Goal: Task Accomplishment & Management: Use online tool/utility

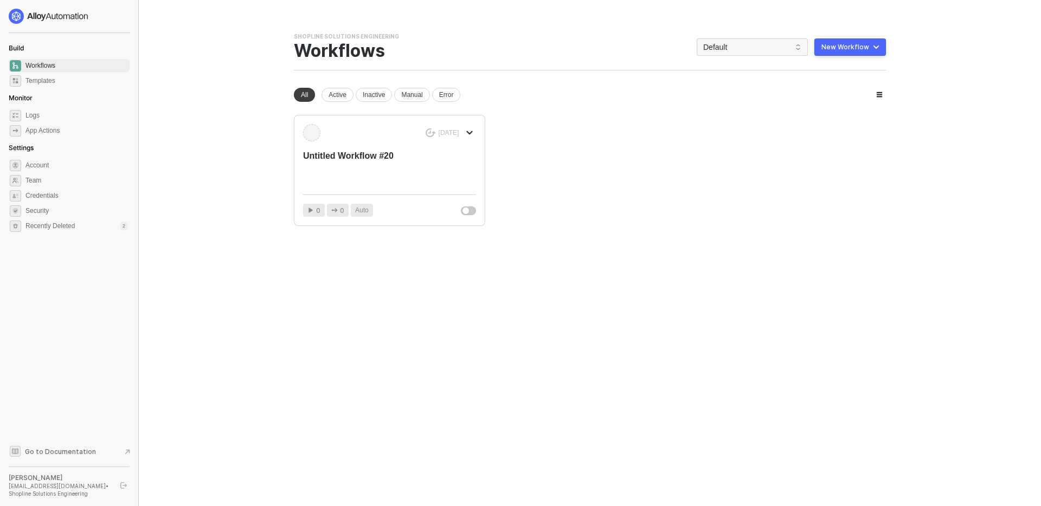
click at [67, 67] on span "Workflows" at bounding box center [76, 65] width 102 height 13
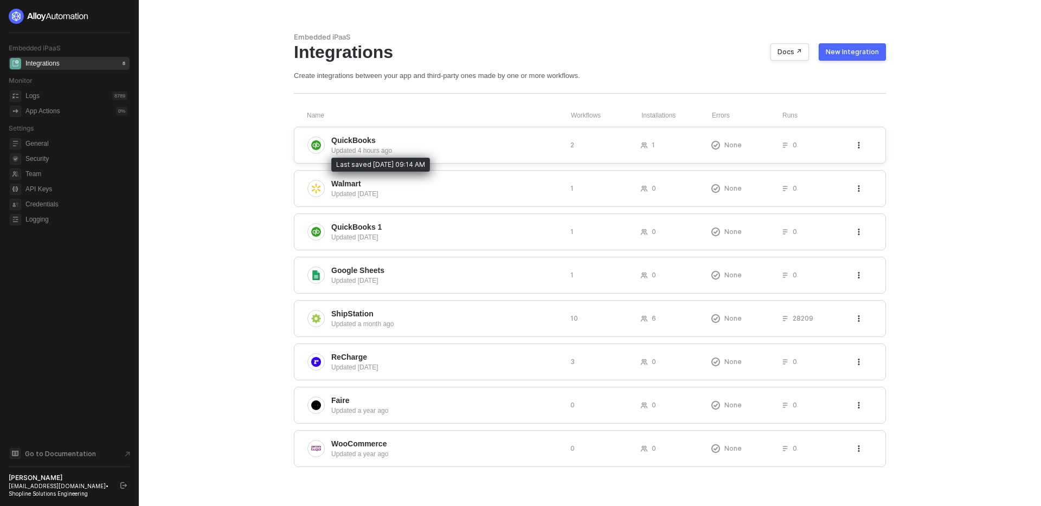
click at [488, 146] on div "Updated 4 hours ago" at bounding box center [446, 151] width 230 height 10
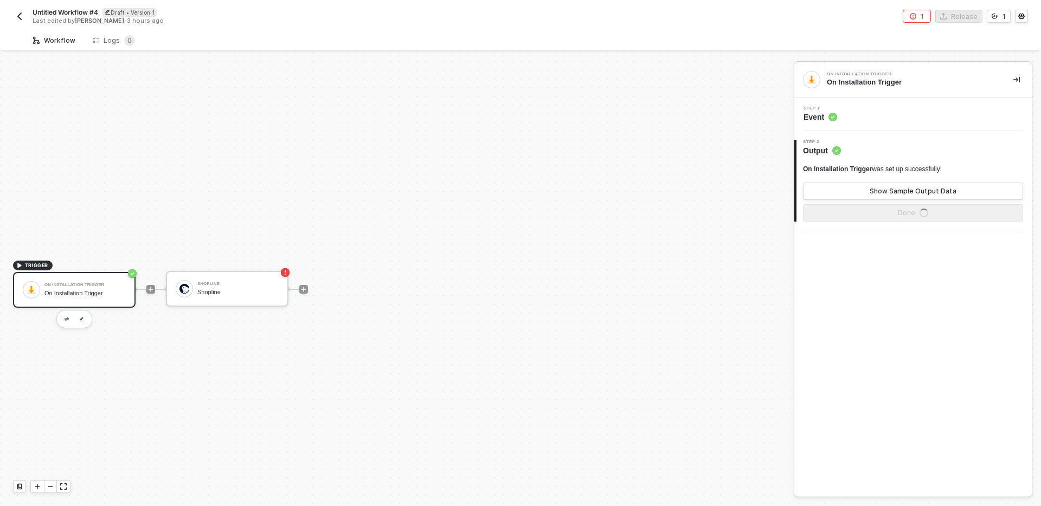
scroll to position [20, 0]
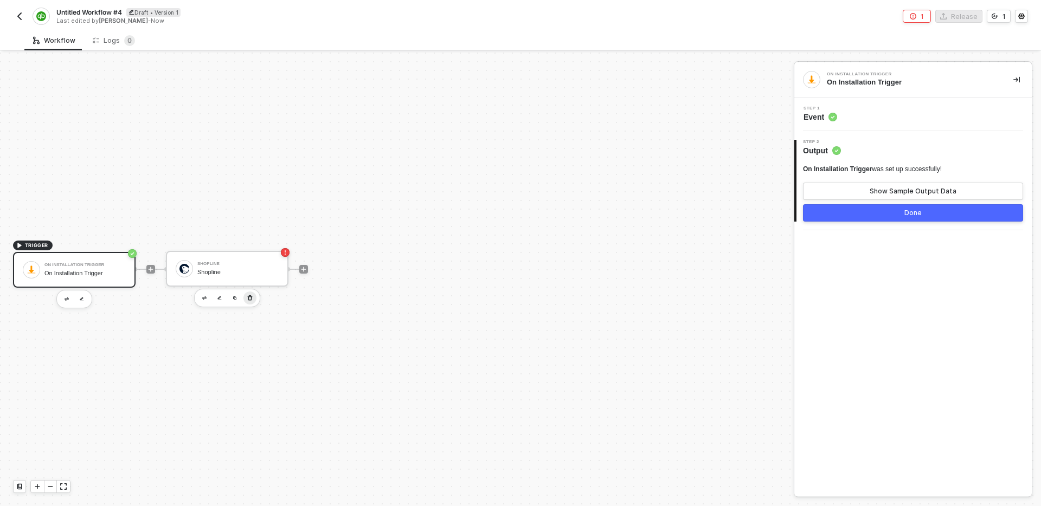
click at [252, 297] on icon "button" at bounding box center [250, 298] width 7 height 9
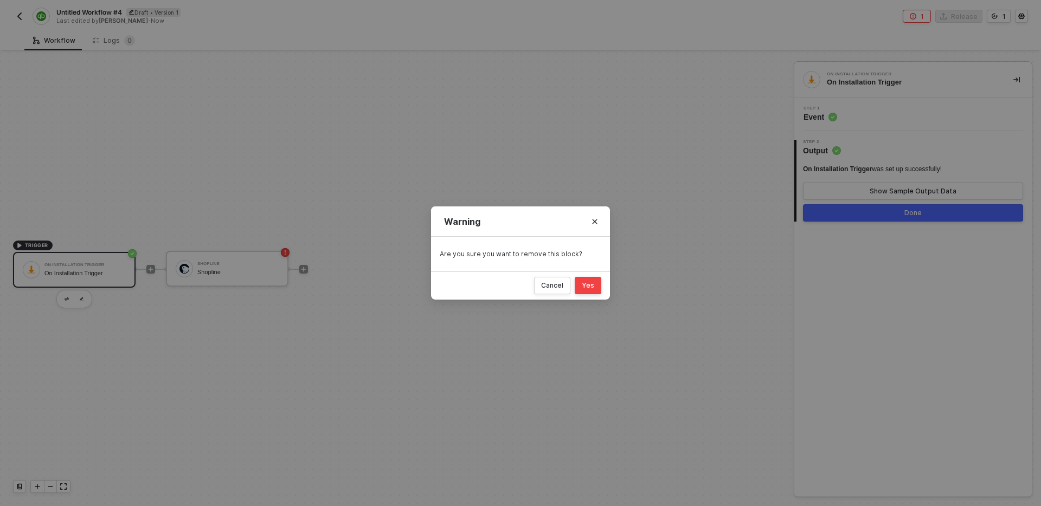
click at [596, 287] on button "Yes" at bounding box center [588, 285] width 27 height 17
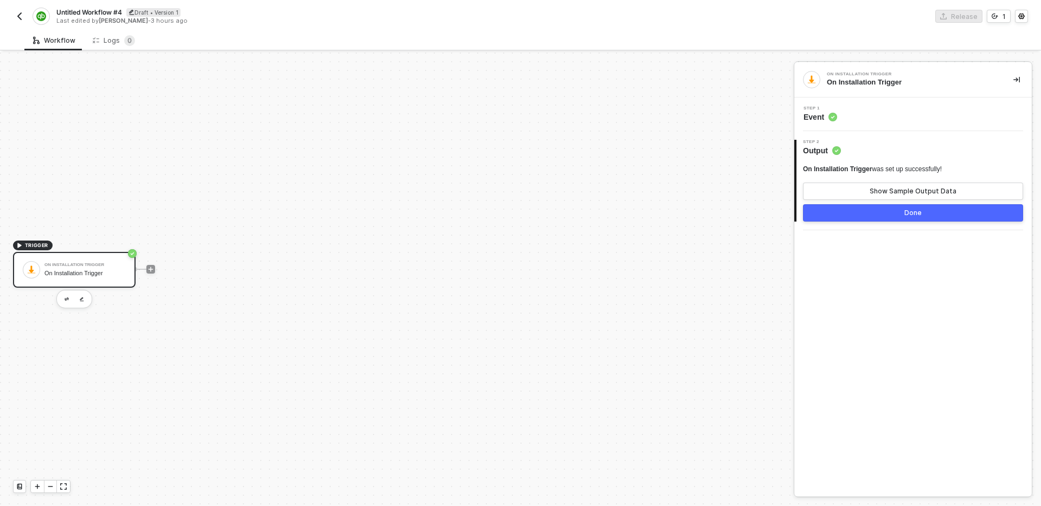
click at [303, 234] on div "TRIGGER On Installation Trigger On Installation Trigger" at bounding box center [394, 270] width 788 height 474
click at [18, 13] on img "button" at bounding box center [19, 16] width 9 height 9
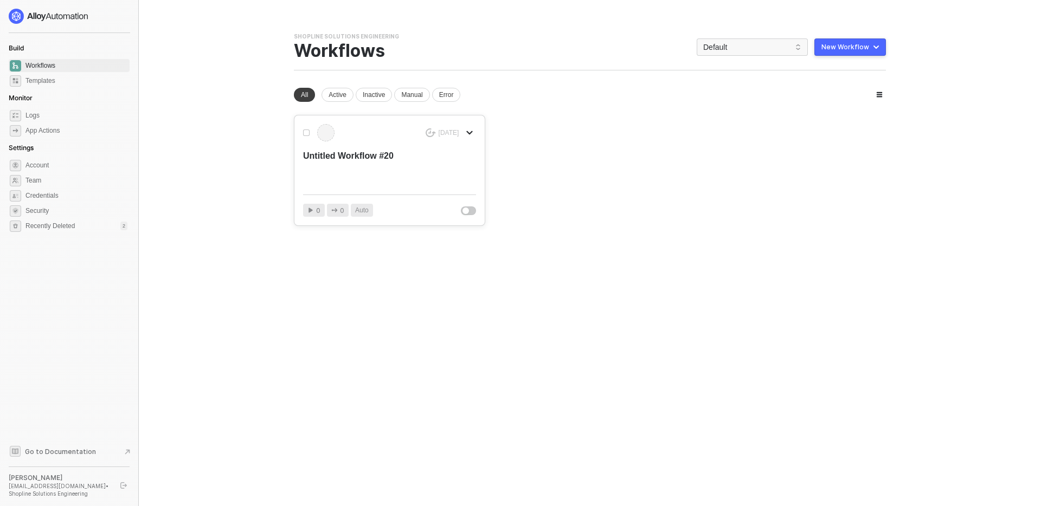
click at [381, 150] on div "Untitled Workflow #20" at bounding box center [372, 168] width 138 height 36
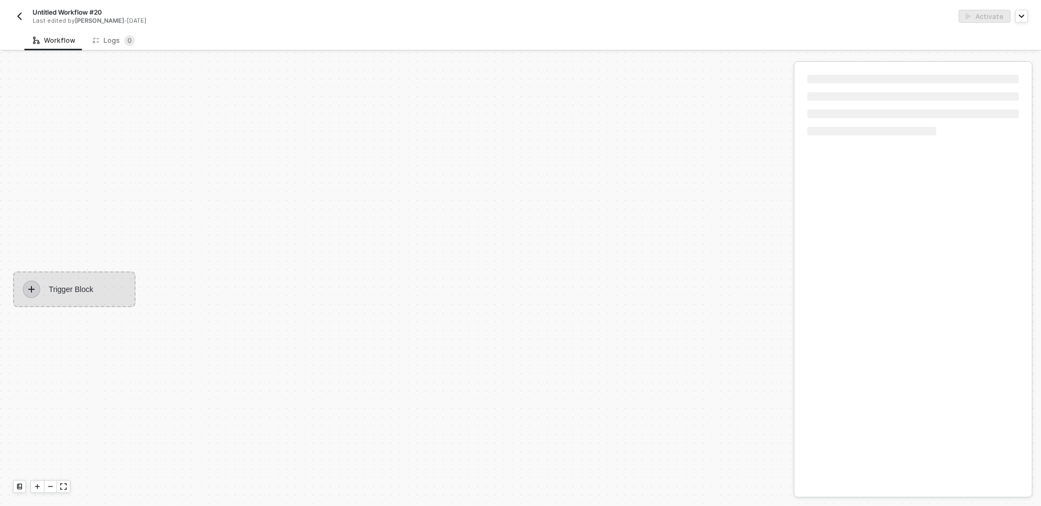
scroll to position [20, 0]
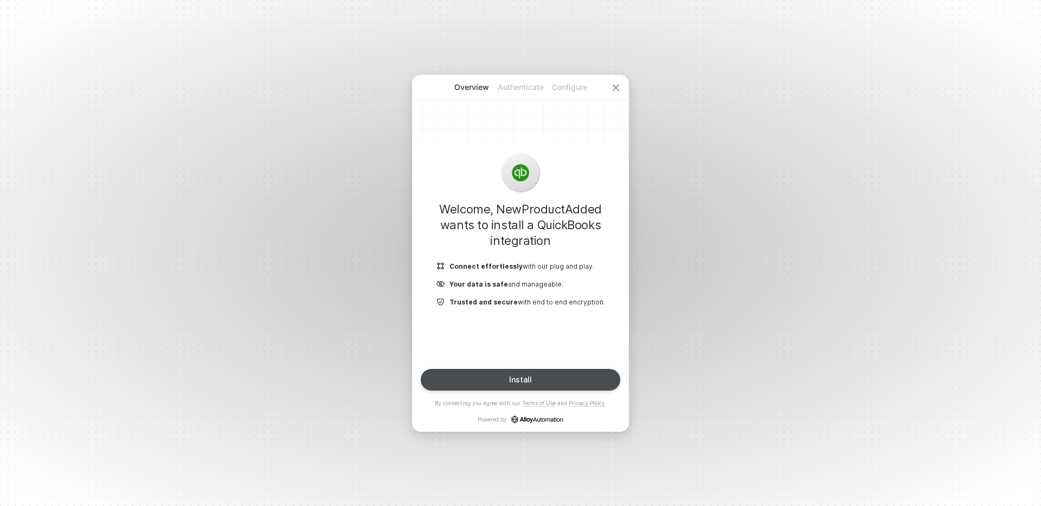
click at [514, 378] on div "Install" at bounding box center [520, 380] width 23 height 9
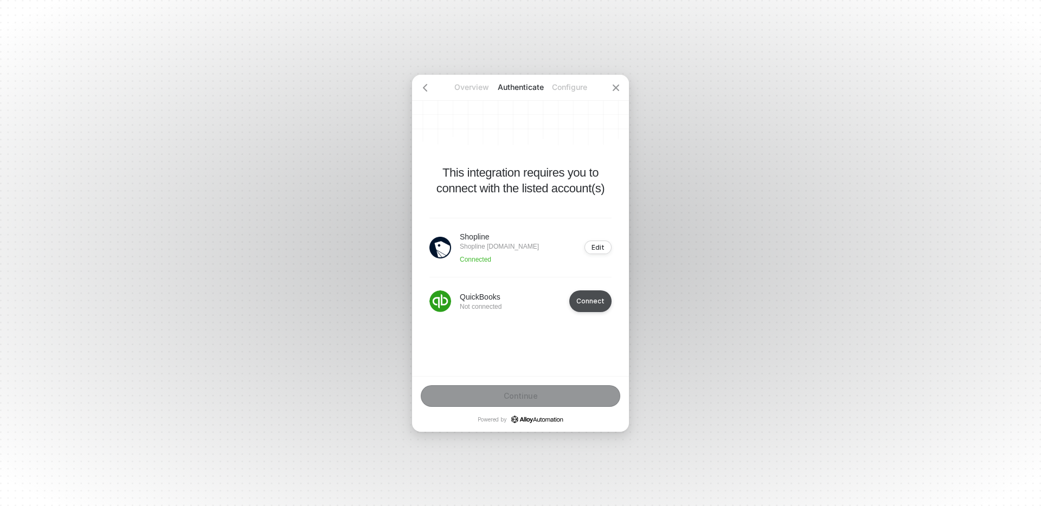
click at [583, 302] on div "Connect" at bounding box center [590, 301] width 28 height 8
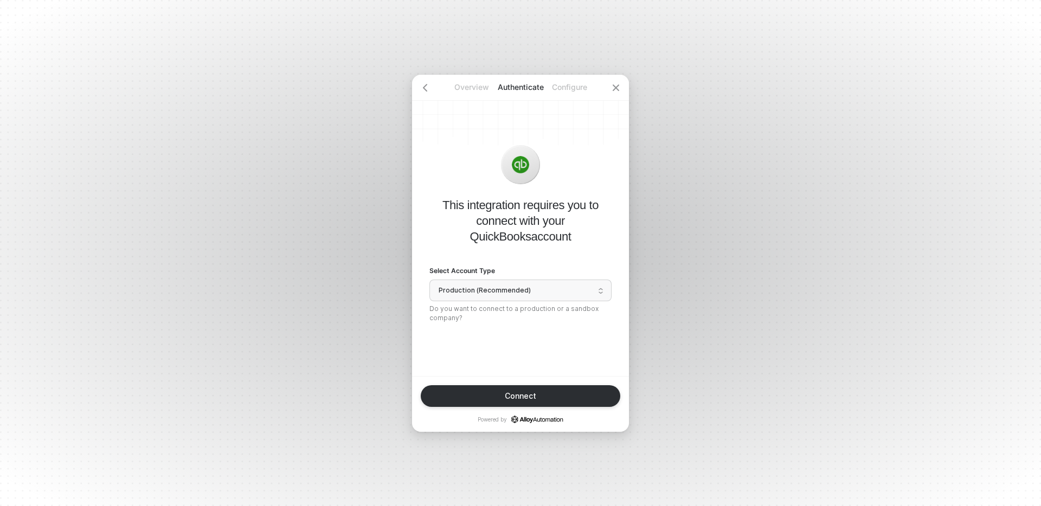
click at [544, 292] on span "Production (Recommended)" at bounding box center [521, 290] width 164 height 16
click at [477, 332] on div "Sandbox" at bounding box center [520, 332] width 168 height 10
click at [524, 396] on div "Connect" at bounding box center [520, 396] width 31 height 9
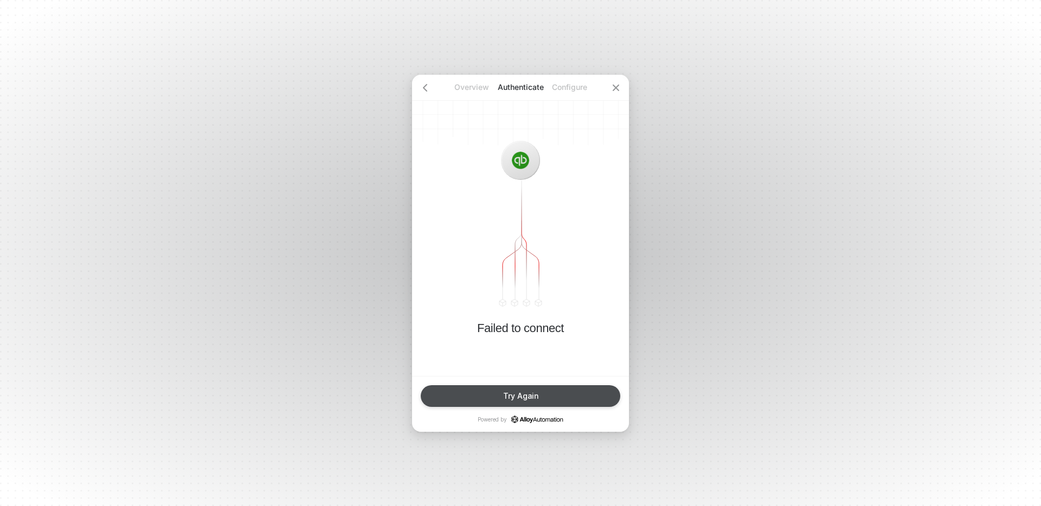
click at [525, 399] on div "Try Again" at bounding box center [520, 396] width 35 height 9
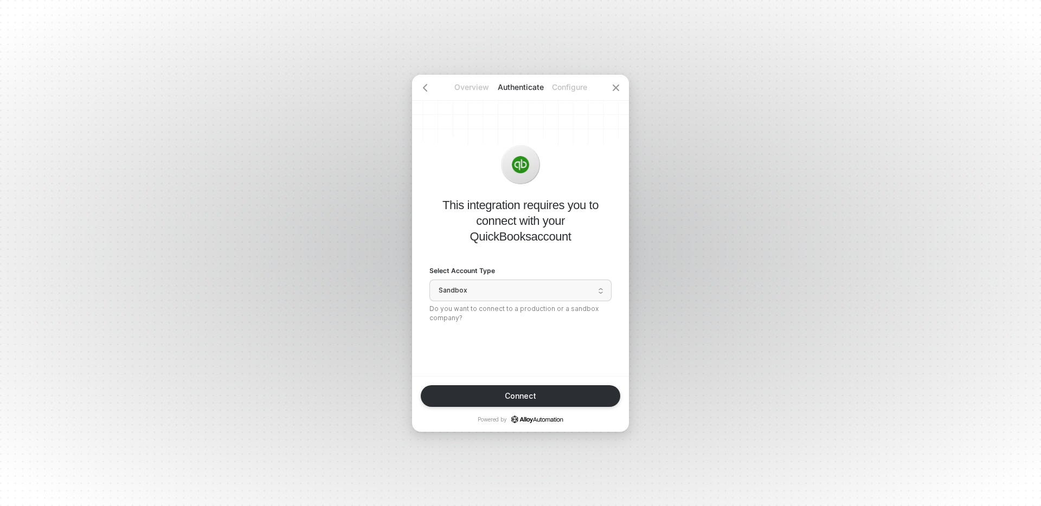
click at [513, 291] on span "Sandbox" at bounding box center [521, 290] width 164 height 16
click at [558, 362] on div "This integration requires you to connect with your QuickBooks account Select Ac…" at bounding box center [520, 225] width 217 height 301
click at [521, 401] on button "Connect" at bounding box center [520, 396] width 199 height 22
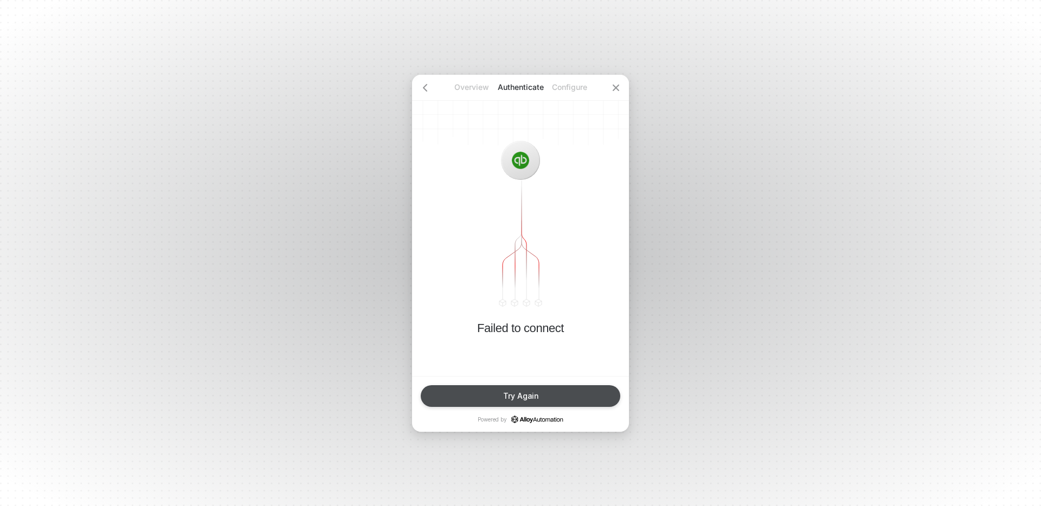
click at [539, 393] on button "Try Again" at bounding box center [520, 396] width 199 height 22
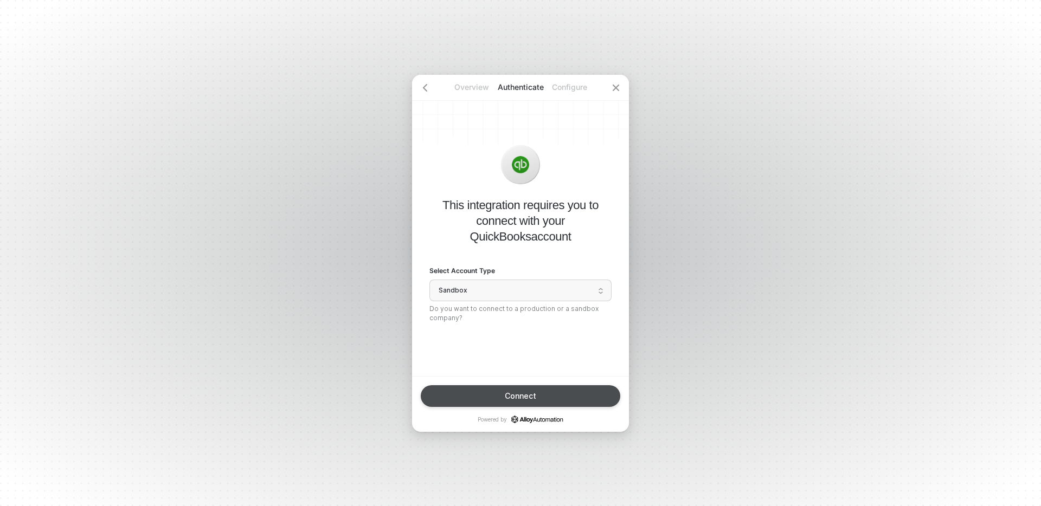
click at [546, 396] on button "Connect" at bounding box center [520, 396] width 199 height 22
click at [513, 297] on span "Sandbox" at bounding box center [521, 290] width 164 height 16
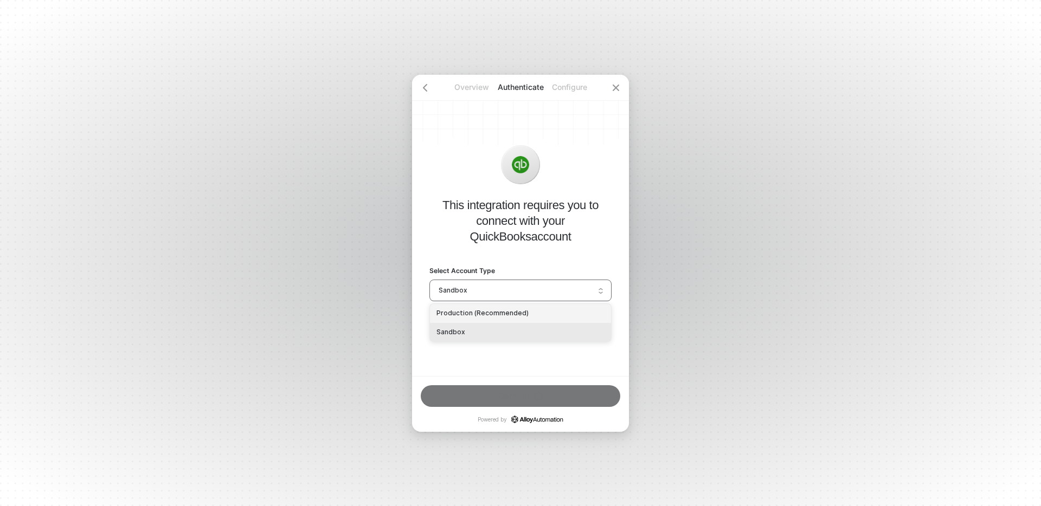
click at [493, 317] on div "Production (Recommended)" at bounding box center [520, 313] width 168 height 10
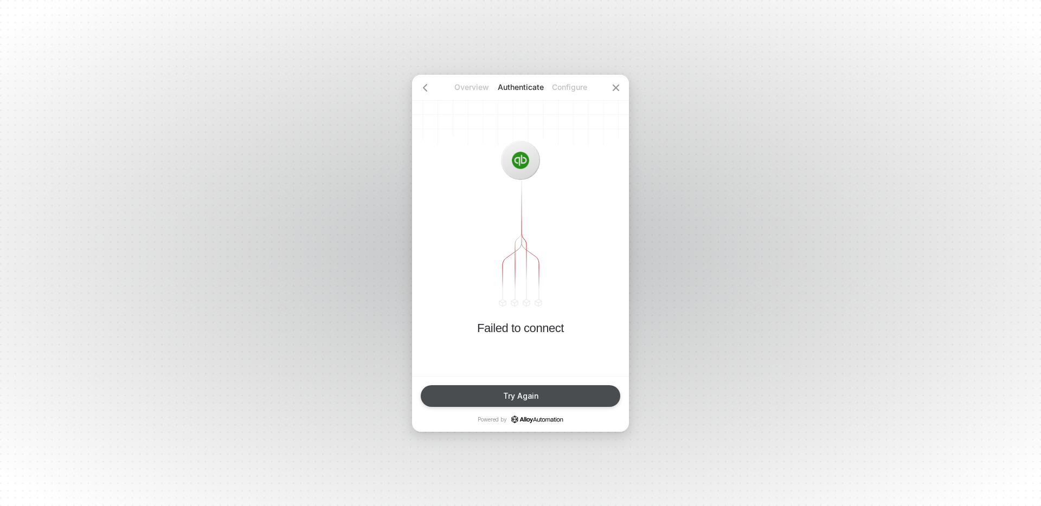
click at [527, 394] on div "Try Again" at bounding box center [520, 396] width 35 height 9
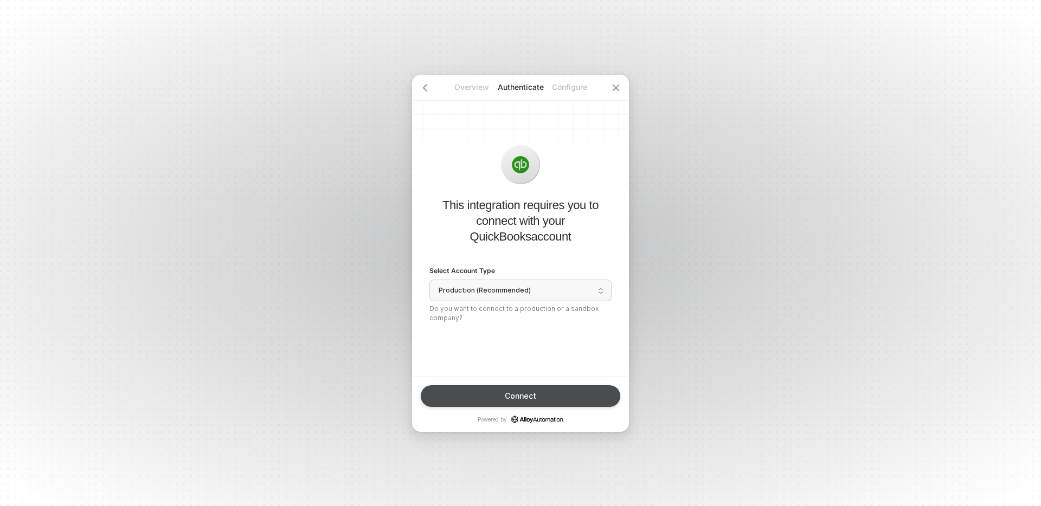
click at [534, 399] on div "Connect" at bounding box center [520, 396] width 31 height 9
click at [673, 48] on div "Overview Authenticate Configure This integration requires you to connect with y…" at bounding box center [520, 253] width 1041 height 506
click at [616, 88] on icon "icon-close" at bounding box center [616, 88] width 7 height 7
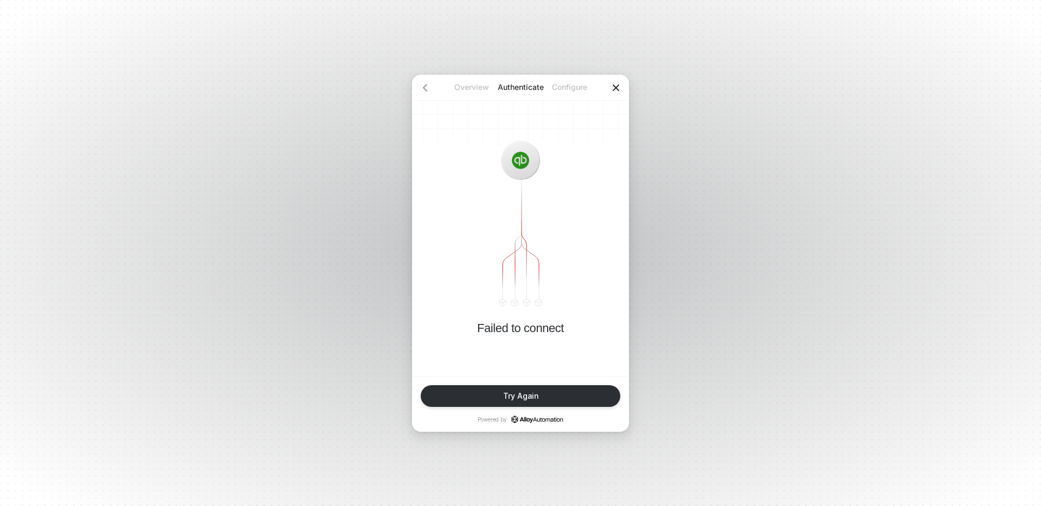
click at [616, 88] on icon "icon-close" at bounding box center [616, 88] width 7 height 7
click at [613, 88] on icon "icon-close" at bounding box center [615, 87] width 9 height 9
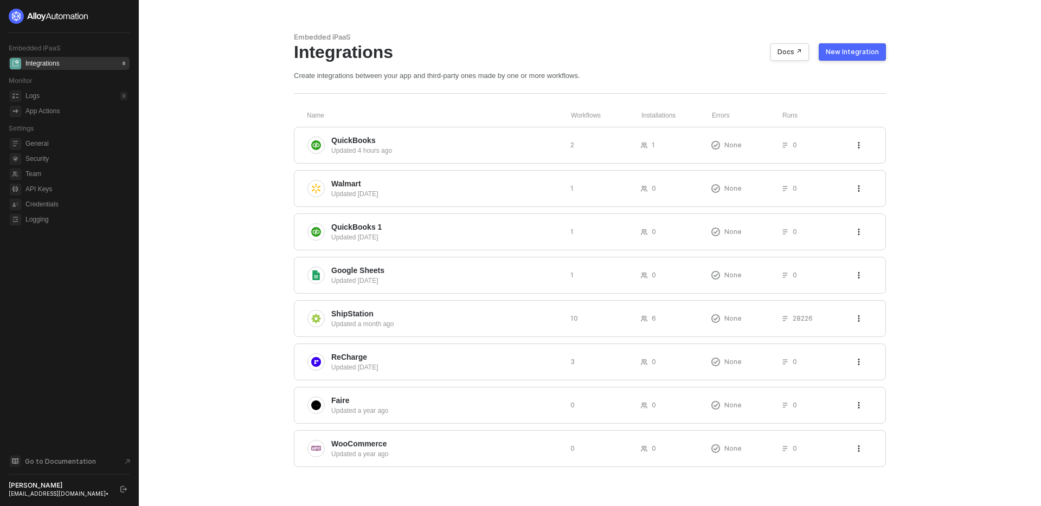
click at [208, 302] on main "Embedded iPaaS Integrations Docs ↗ New Integration Create integrations between …" at bounding box center [520, 253] width 1041 height 506
click at [236, 306] on main "Embedded iPaaS Integrations Docs ↗ New Integration Create integrations between …" at bounding box center [520, 253] width 1041 height 506
click at [238, 192] on main "Embedded iPaaS Integrations Docs ↗ New Integration Create integrations between …" at bounding box center [520, 253] width 1041 height 506
click at [446, 153] on div "Updated 5 hours ago" at bounding box center [446, 151] width 230 height 10
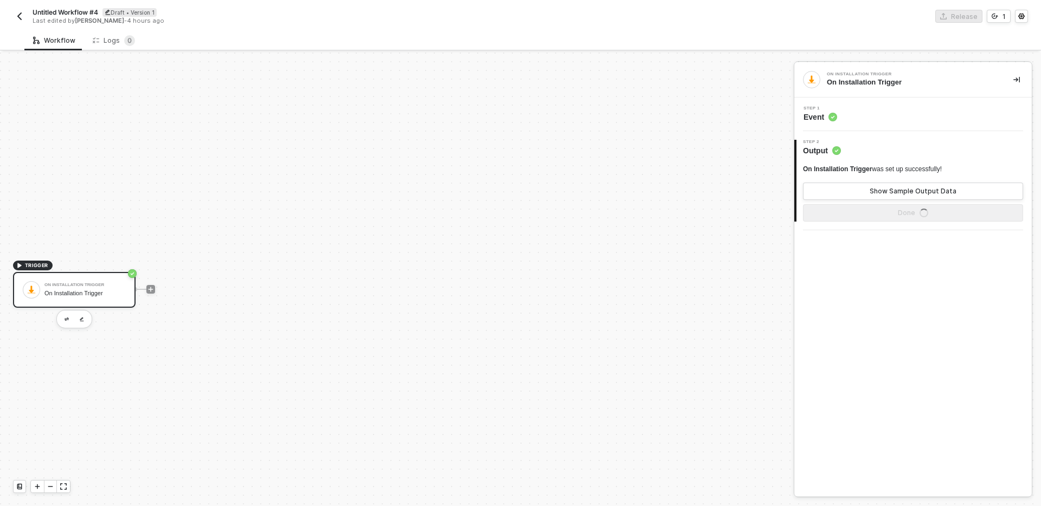
scroll to position [20, 0]
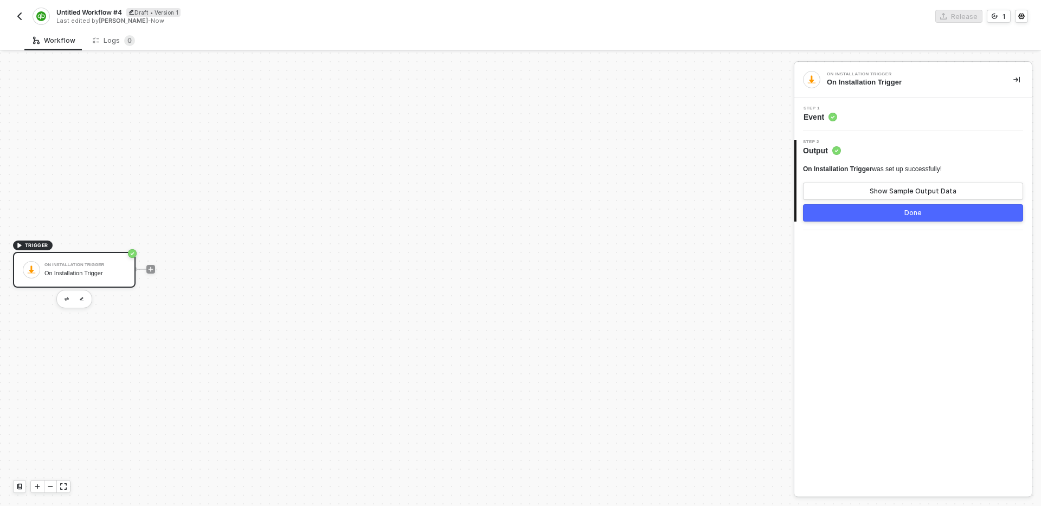
click at [261, 274] on div "TRIGGER On Installation Trigger On Installation Trigger" at bounding box center [394, 270] width 788 height 474
click at [864, 300] on div "On Installation Trigger On Installation Trigger Step 1 Event 2 Step 2 Output On…" at bounding box center [912, 279] width 237 height 434
click at [152, 268] on icon "icon-play" at bounding box center [150, 269] width 7 height 7
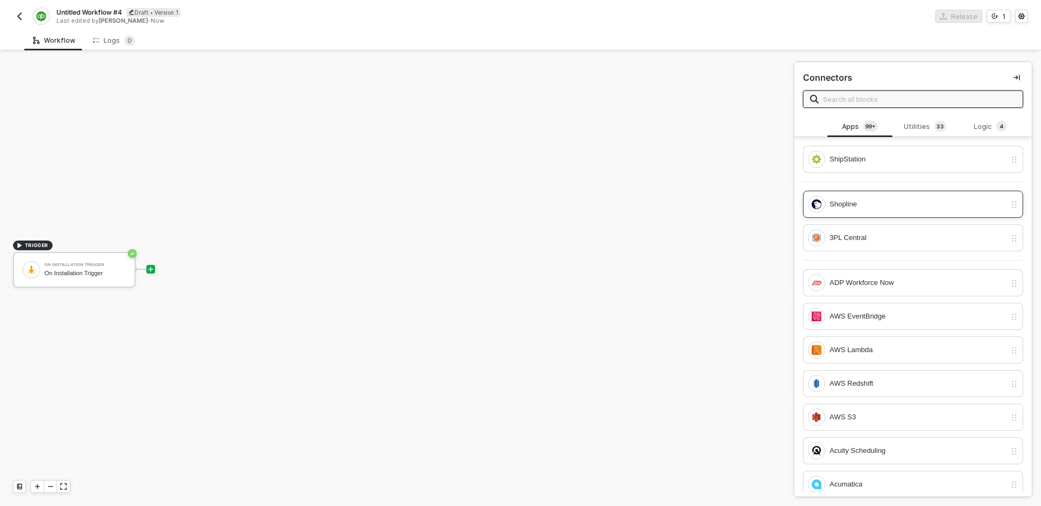
click at [859, 199] on div "Shopline" at bounding box center [917, 204] width 176 height 12
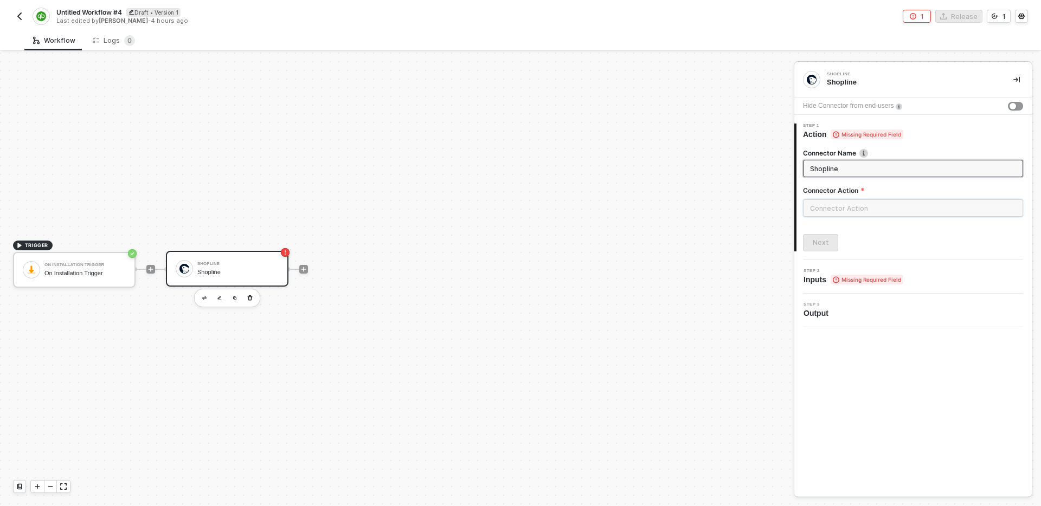
click at [883, 211] on input "text" at bounding box center [913, 207] width 220 height 17
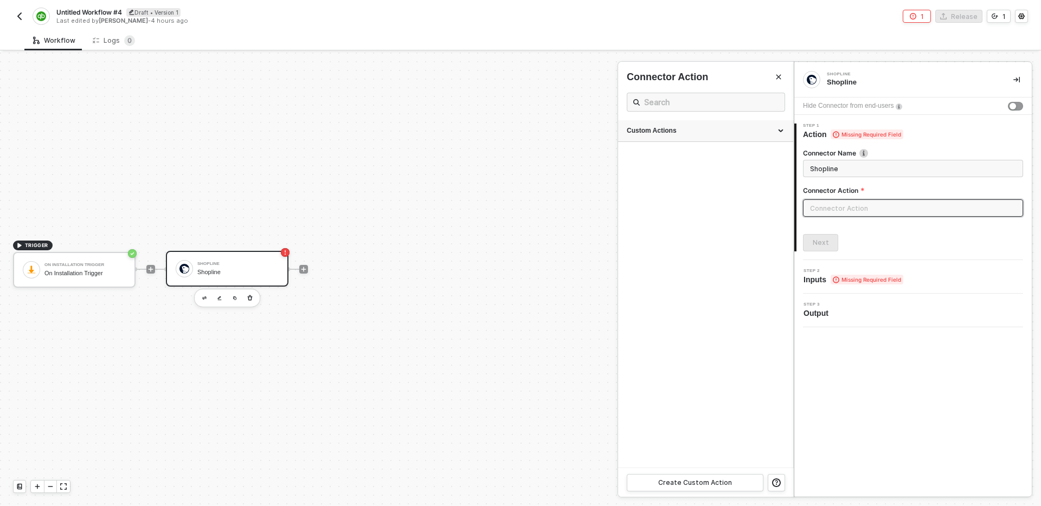
click at [721, 134] on div "Custom Actions" at bounding box center [706, 130] width 158 height 9
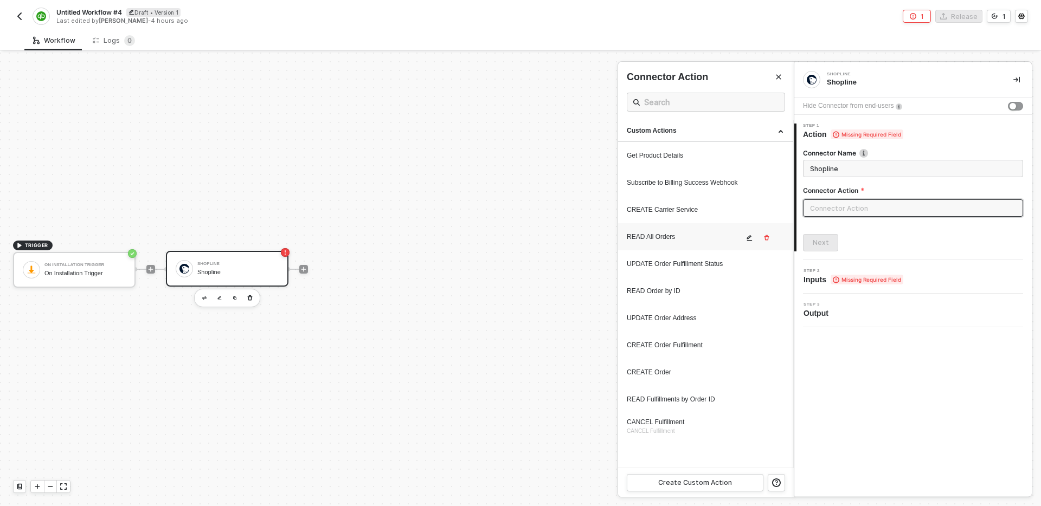
click at [698, 238] on div "READ All Orders" at bounding box center [685, 237] width 117 height 9
type input "Custom Action"
type input "Custom - READ All Orders"
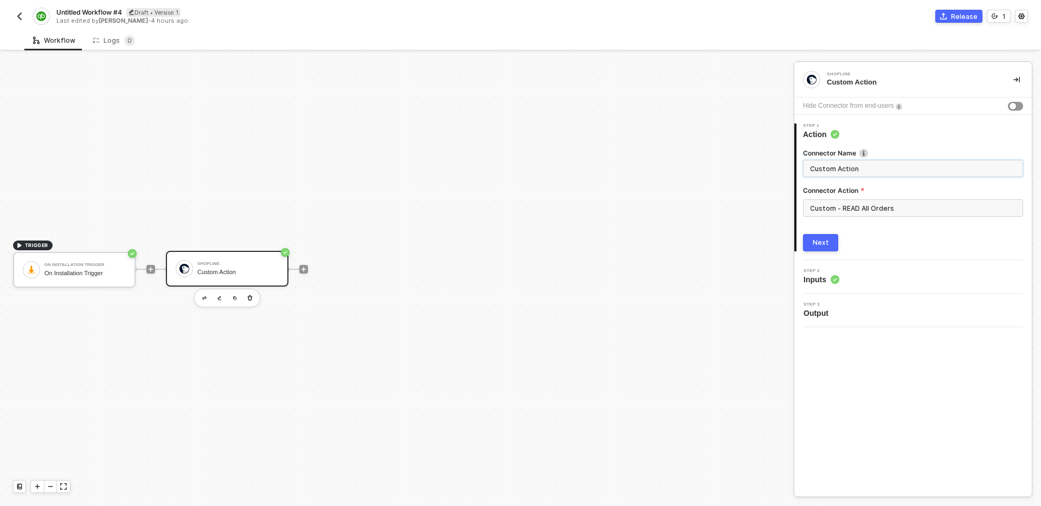
click at [873, 171] on input "Custom Action" at bounding box center [912, 169] width 204 height 12
type input "Get all the Shopline orders"
click at [828, 244] on button "Next" at bounding box center [820, 242] width 35 height 17
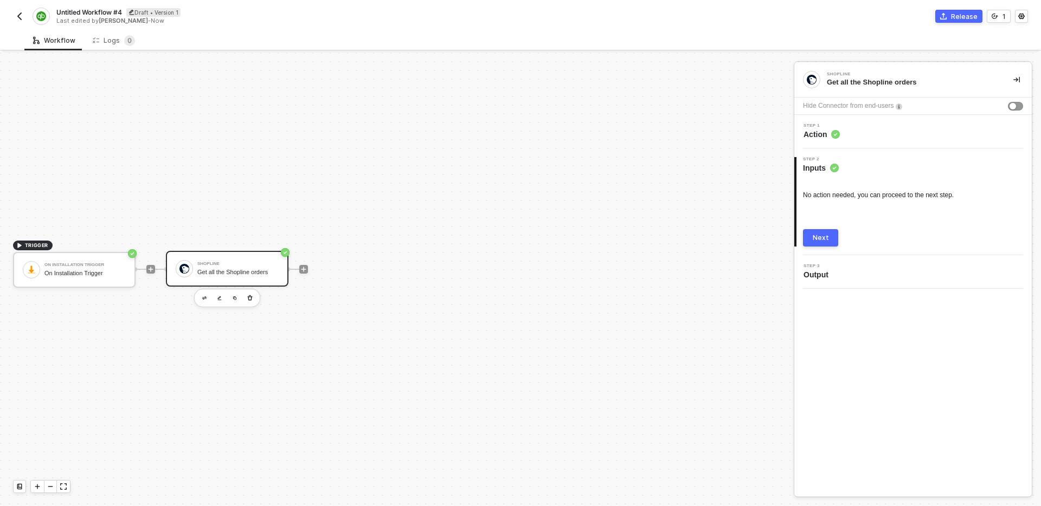
click at [827, 238] on div "Next" at bounding box center [821, 238] width 16 height 9
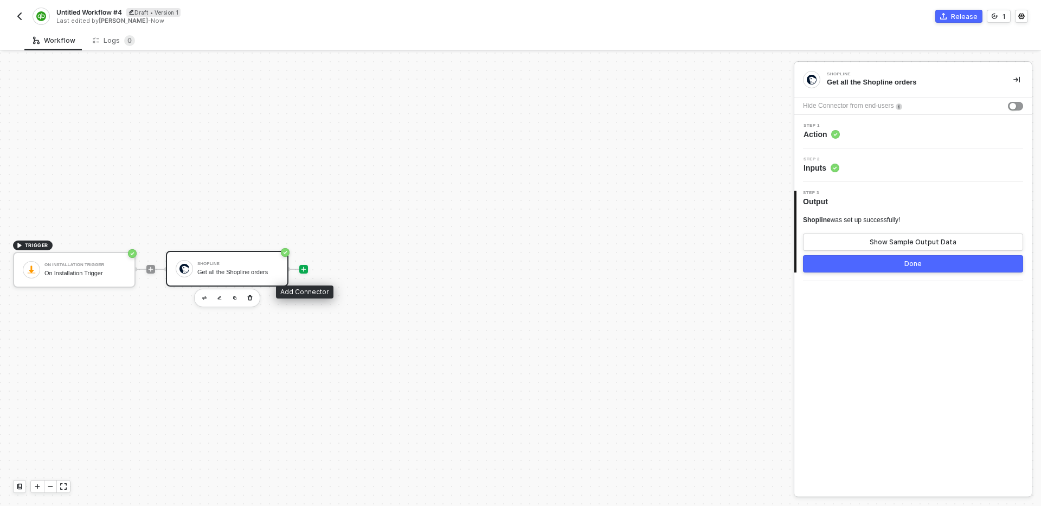
click at [304, 270] on icon "icon-play" at bounding box center [303, 269] width 5 height 5
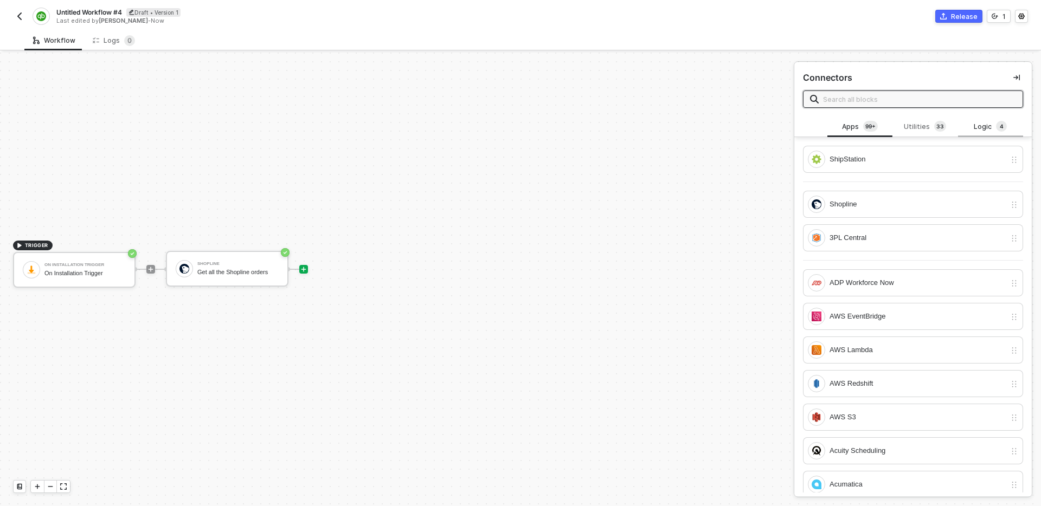
click at [992, 122] on div "Logic 4" at bounding box center [990, 127] width 48 height 12
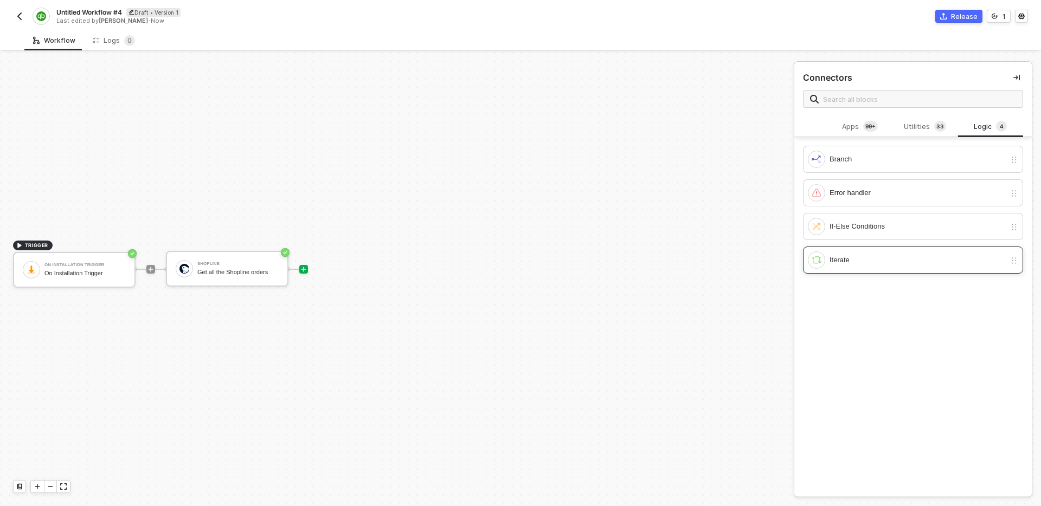
click at [873, 259] on div "Iterate" at bounding box center [917, 260] width 176 height 12
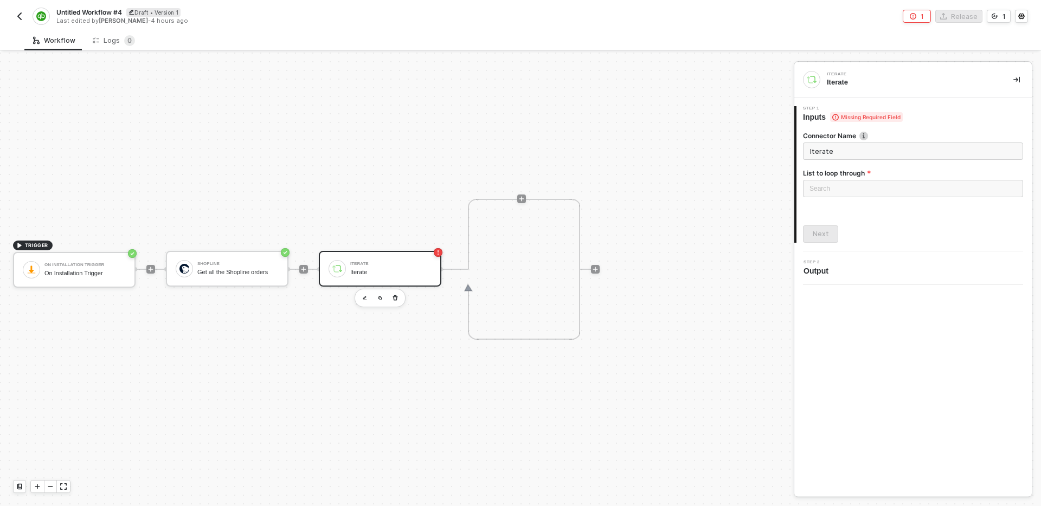
click at [860, 153] on input "Iterate" at bounding box center [913, 151] width 220 height 17
click at [875, 195] on div "Loading..." at bounding box center [913, 188] width 220 height 17
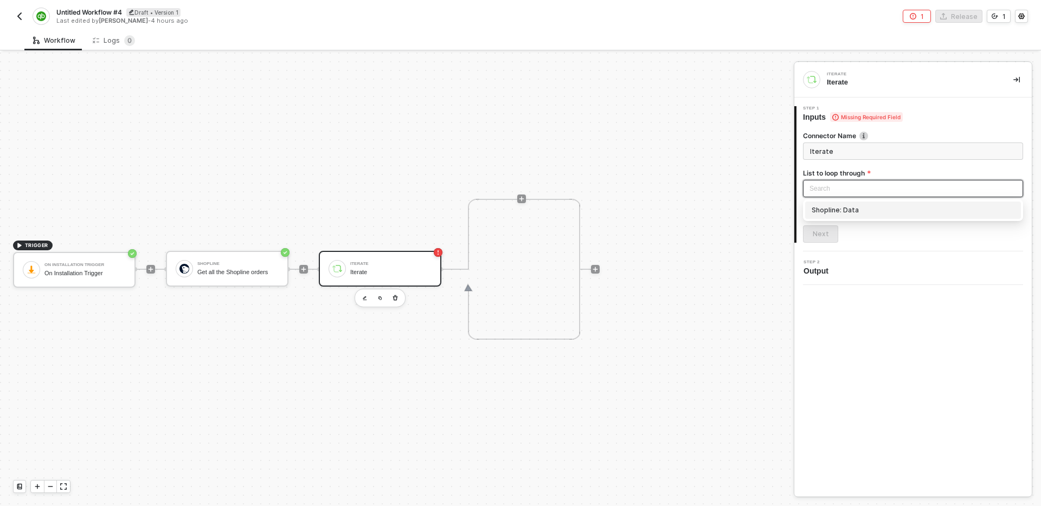
click at [861, 210] on div "Shopline: Data" at bounding box center [912, 210] width 203 height 12
type input "Loop through Shopline: Data"
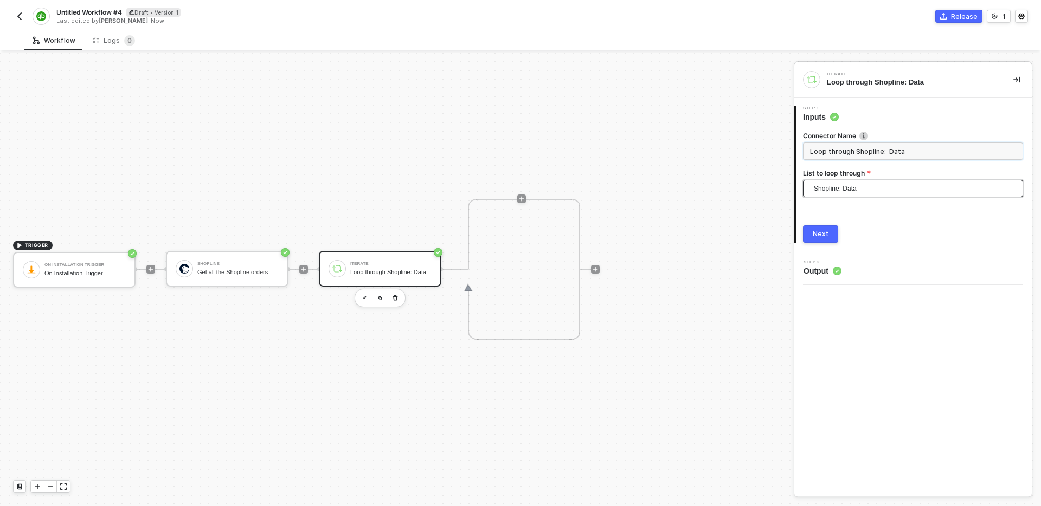
click at [910, 151] on input "Loop through Shopline: Data" at bounding box center [913, 151] width 220 height 17
click at [816, 230] on div "Next" at bounding box center [821, 234] width 16 height 9
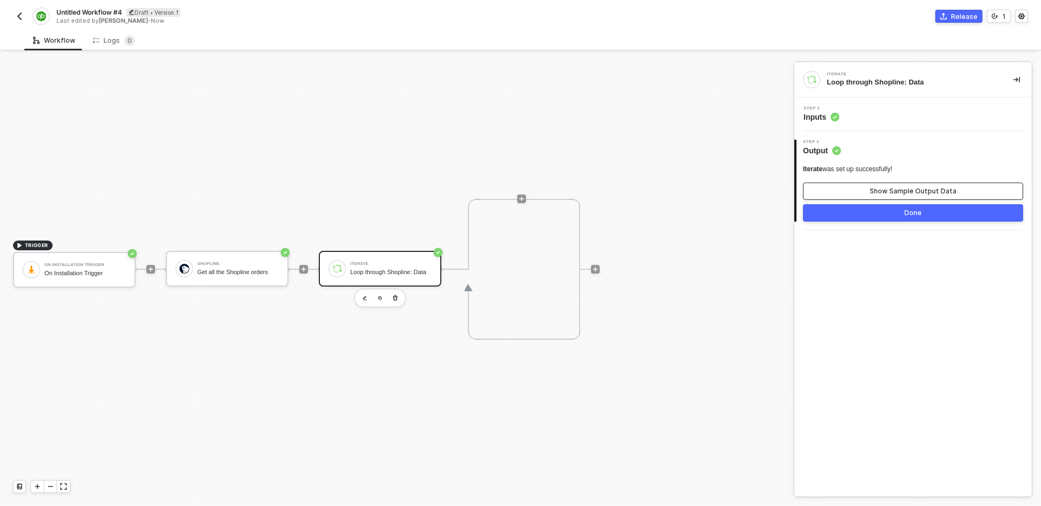
click at [900, 188] on div "Show Sample Output Data" at bounding box center [912, 191] width 87 height 9
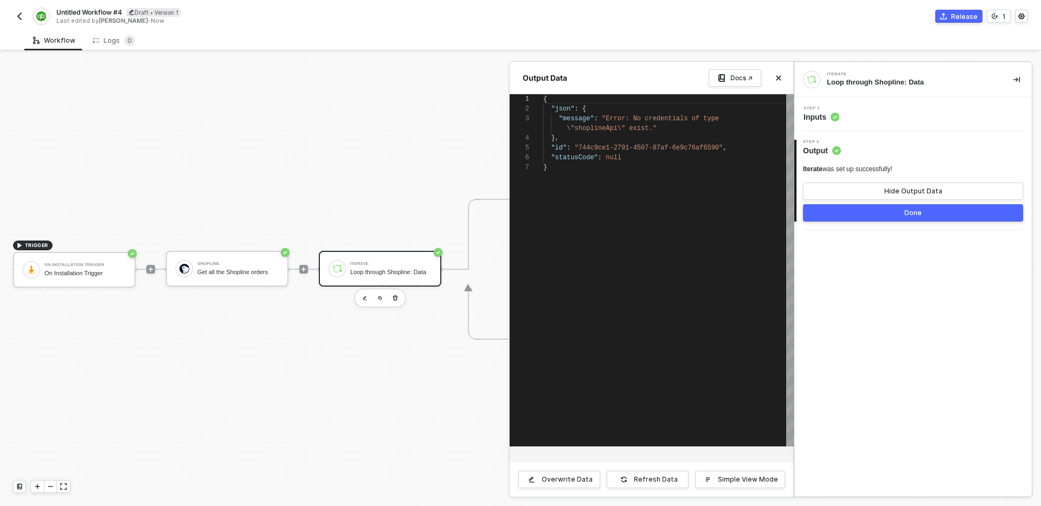
scroll to position [59, 0]
click at [777, 75] on icon "icon-close" at bounding box center [778, 78] width 7 height 7
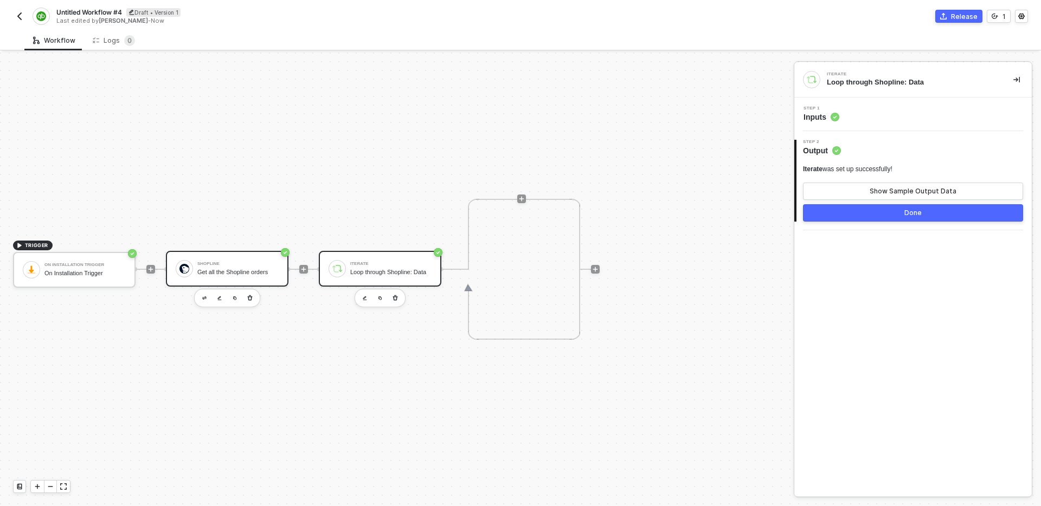
click at [233, 273] on div "Get all the Shopline orders" at bounding box center [237, 272] width 81 height 7
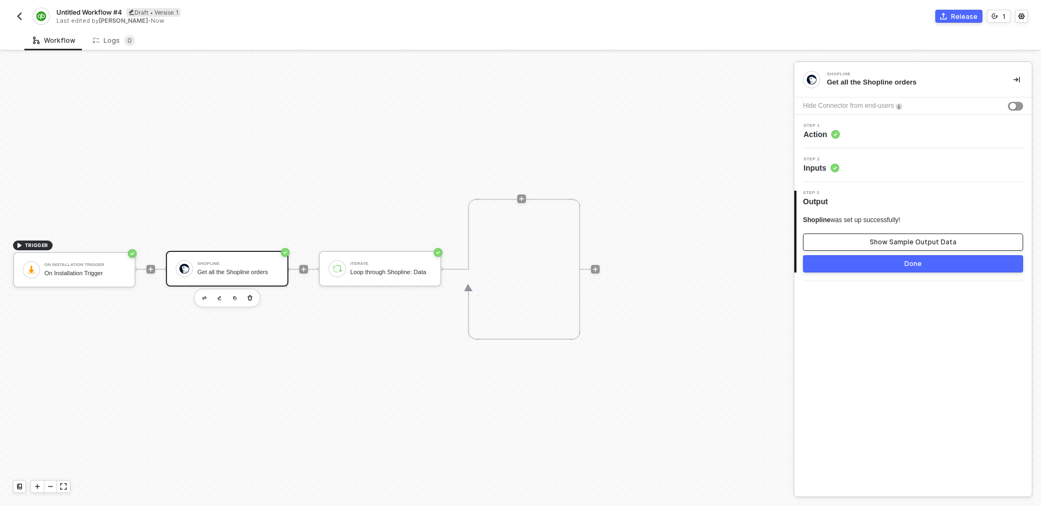
click at [883, 237] on button "Show Sample Output Data" at bounding box center [913, 242] width 220 height 17
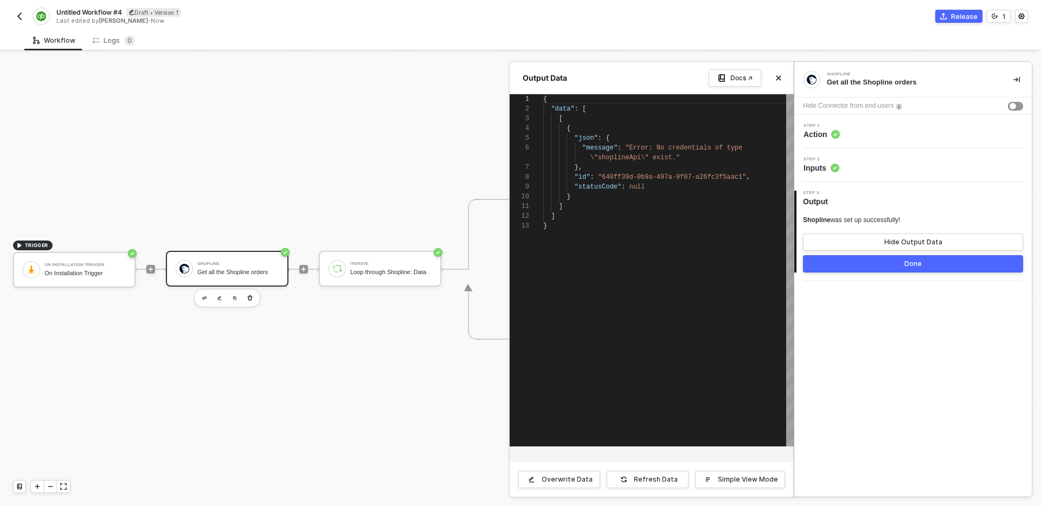
scroll to position [88, 0]
click at [188, 342] on div at bounding box center [520, 280] width 1041 height 454
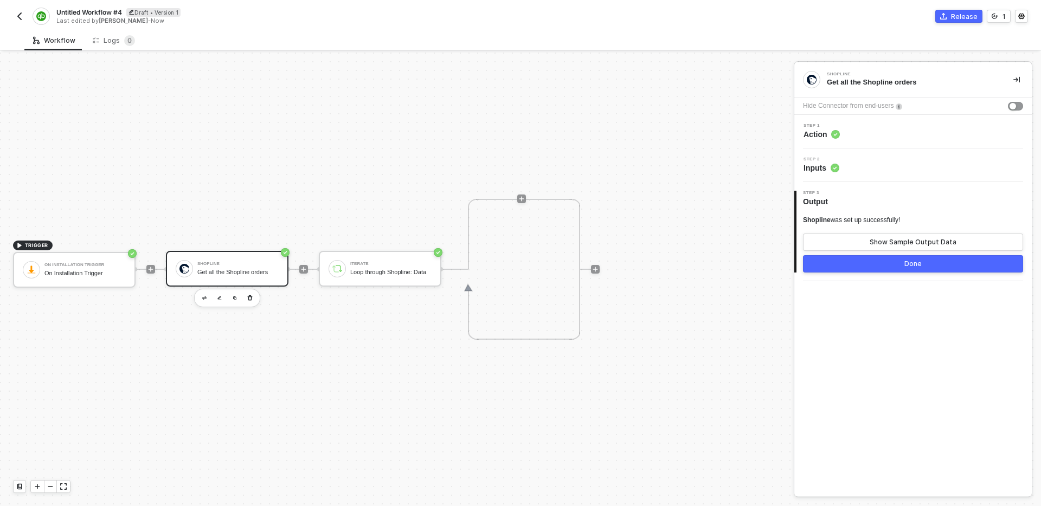
click at [274, 294] on div at bounding box center [303, 269] width 144 height 85
click at [237, 263] on div "Shopline" at bounding box center [237, 264] width 81 height 4
click at [904, 127] on div "Step 1 Action" at bounding box center [914, 132] width 235 height 16
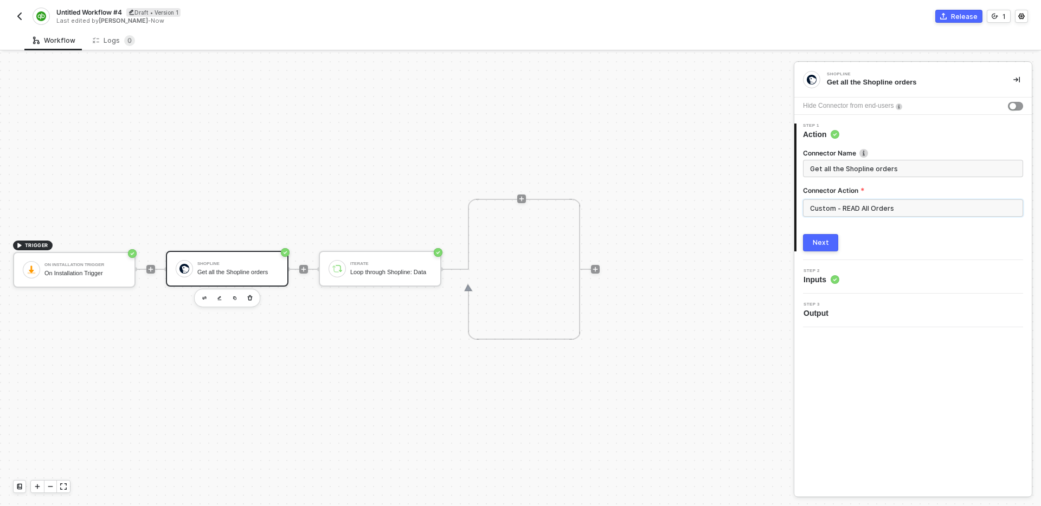
click at [887, 214] on input "Custom - READ All Orders" at bounding box center [913, 207] width 220 height 17
click at [755, 134] on div "Custom Actions" at bounding box center [706, 130] width 158 height 9
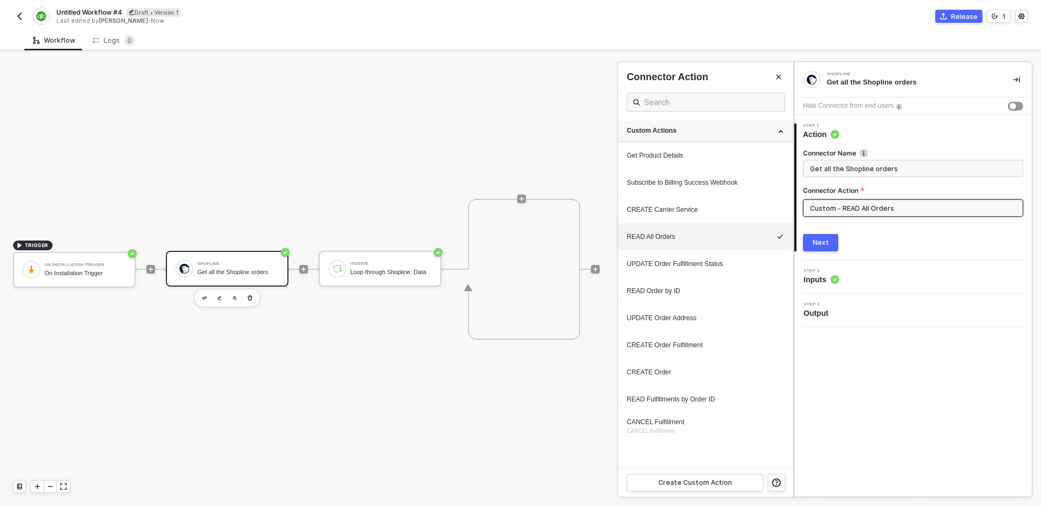
click at [755, 134] on div "Custom Actions" at bounding box center [706, 130] width 158 height 9
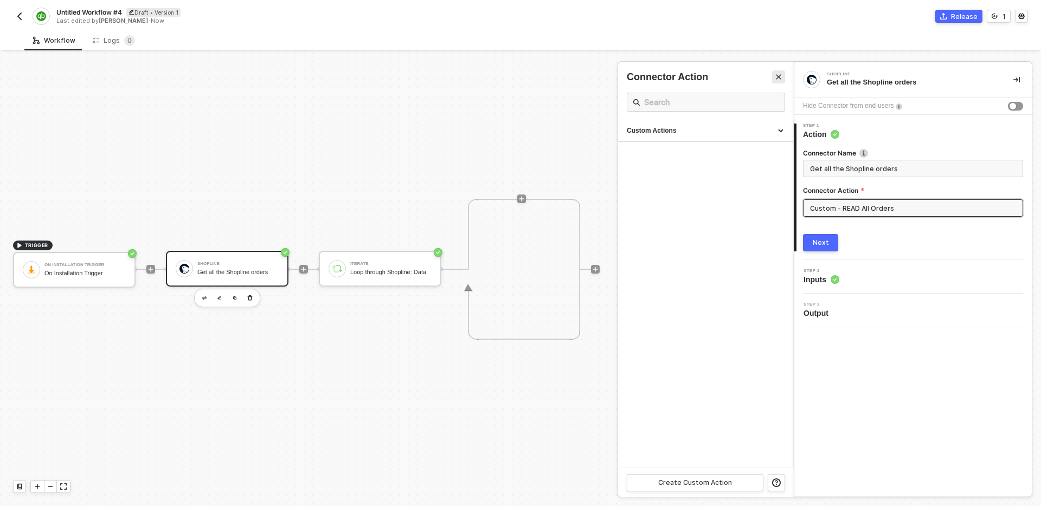
click at [779, 78] on icon "Close" at bounding box center [778, 77] width 7 height 7
click at [860, 384] on div "Shopline Get all the Shopline orders Hide Connector from end-users 1 Step 1 Act…" at bounding box center [912, 279] width 237 height 434
click at [880, 381] on div "Shopline Get all the Shopline orders Hide Connector from end-users 1 Step 1 Act…" at bounding box center [912, 279] width 237 height 434
click at [879, 389] on div "Shopline Get all the Shopline orders Hide Connector from end-users 1 Step 1 Act…" at bounding box center [912, 279] width 237 height 434
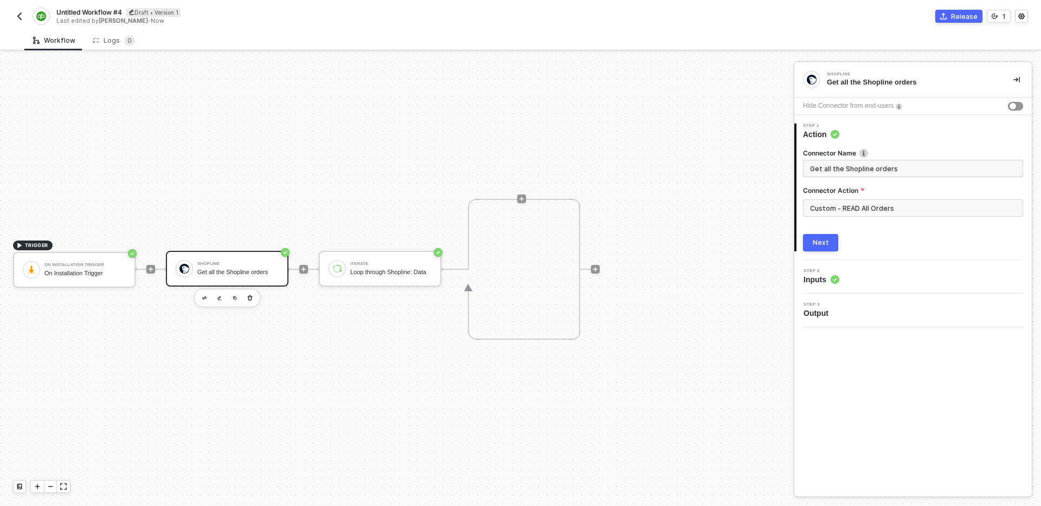
click at [880, 377] on div "Shopline Get all the Shopline orders Hide Connector from end-users 1 Step 1 Act…" at bounding box center [912, 279] width 237 height 434
click at [871, 373] on div "Shopline Get all the Shopline orders Hide Connector from end-users 1 Step 1 Act…" at bounding box center [912, 279] width 237 height 434
click at [873, 378] on div "Shopline Get all the Shopline orders Hide Connector from end-users 1 Step 1 Act…" at bounding box center [912, 279] width 237 height 434
click at [867, 371] on div "Shopline Get all the Shopline orders Hide Connector from end-users 1 Step 1 Act…" at bounding box center [912, 279] width 237 height 434
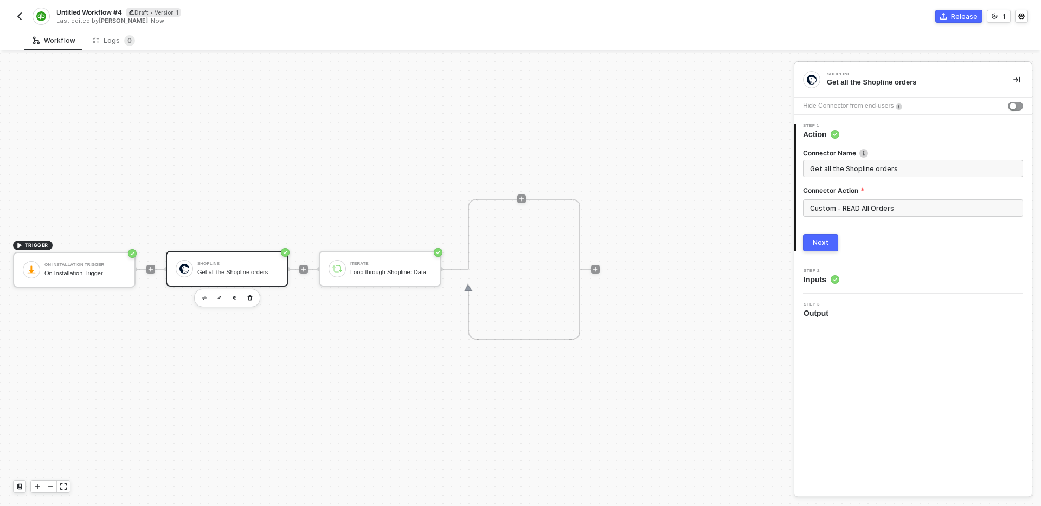
click at [860, 366] on div "Shopline Get all the Shopline orders Hide Connector from end-users 1 Step 1 Act…" at bounding box center [912, 279] width 237 height 434
click at [22, 13] on img "button" at bounding box center [19, 16] width 9 height 9
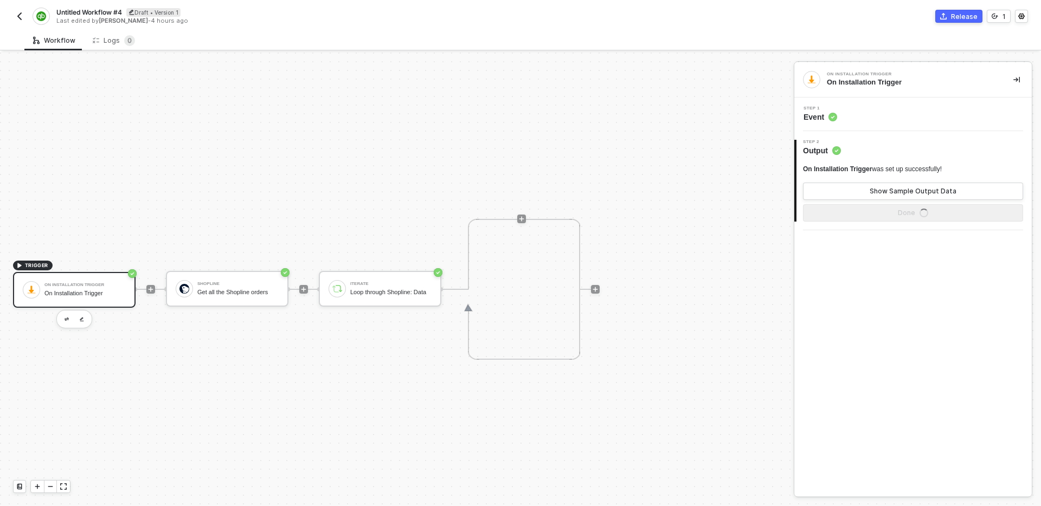
scroll to position [20, 0]
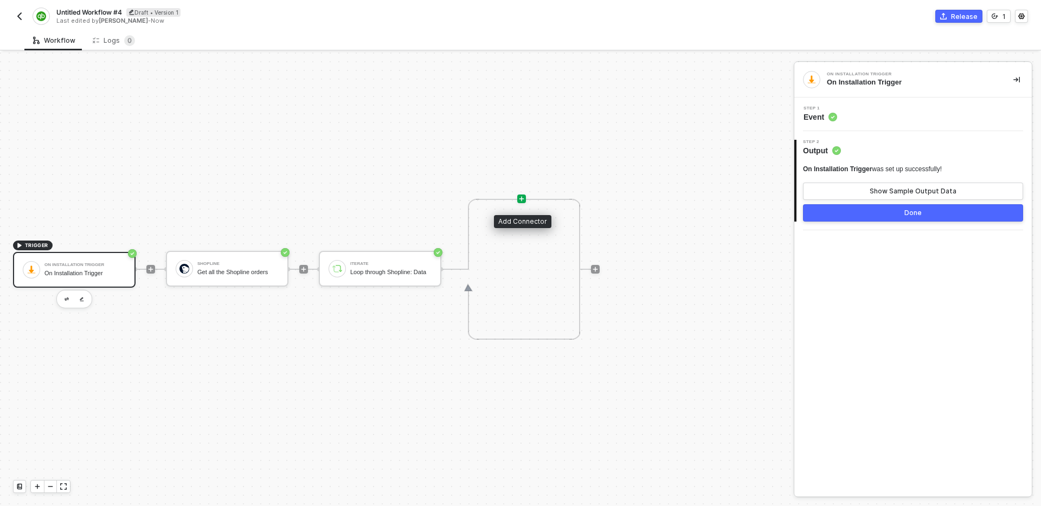
click at [521, 198] on icon "icon-play" at bounding box center [521, 199] width 5 height 5
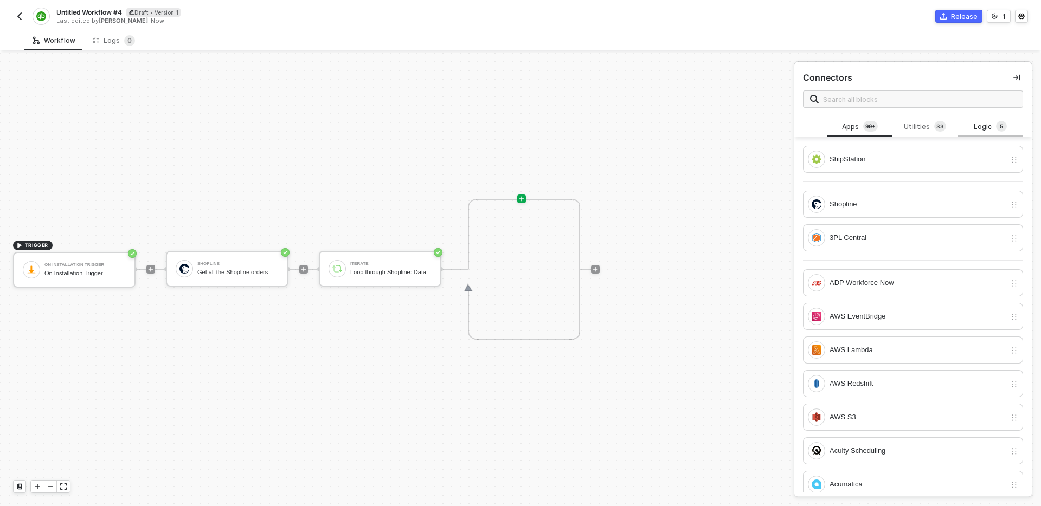
click at [983, 133] on div "Logic 5" at bounding box center [990, 127] width 65 height 21
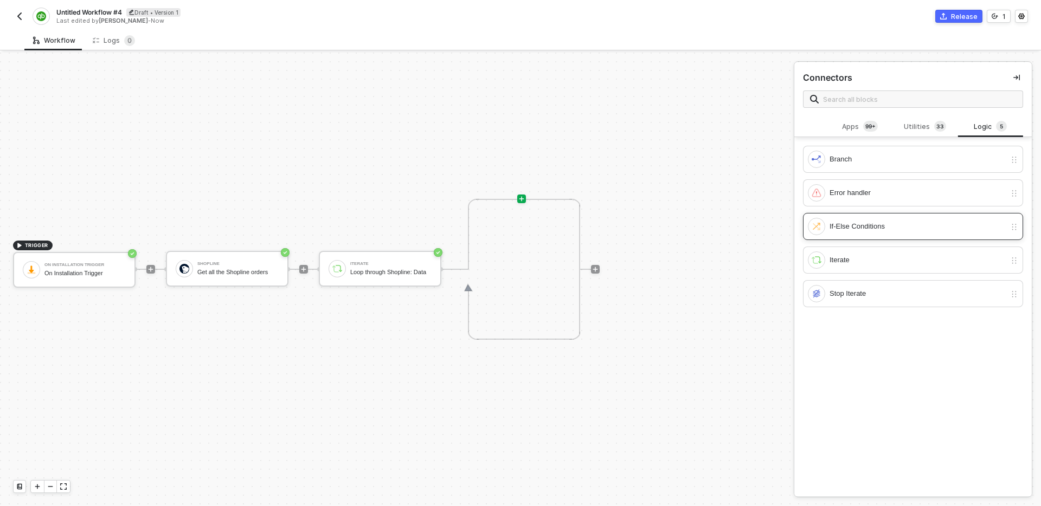
click at [866, 232] on div "If-Else Conditions" at bounding box center [917, 227] width 176 height 12
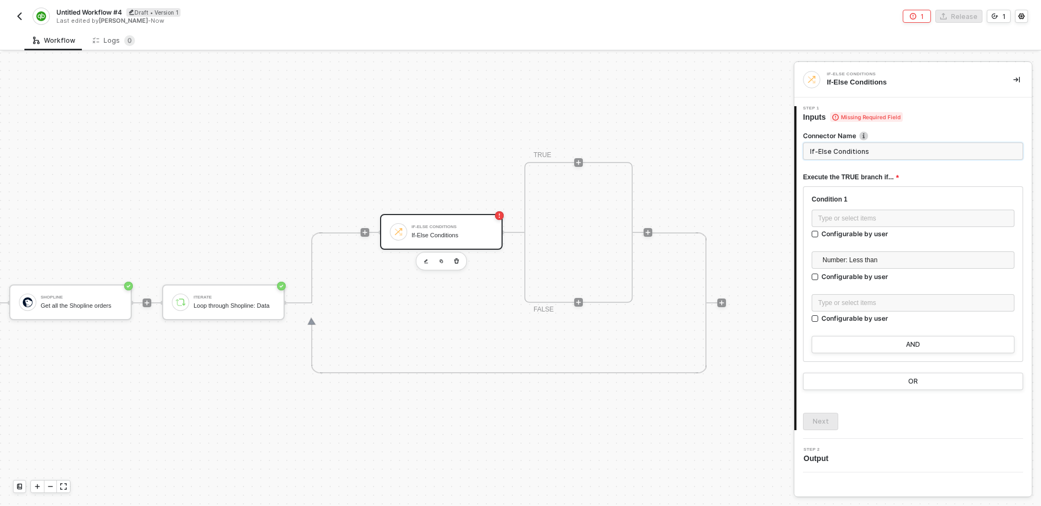
scroll to position [272, 157]
click at [881, 155] on input "If-Else Conditions" at bounding box center [913, 151] width 220 height 17
type input "if the"
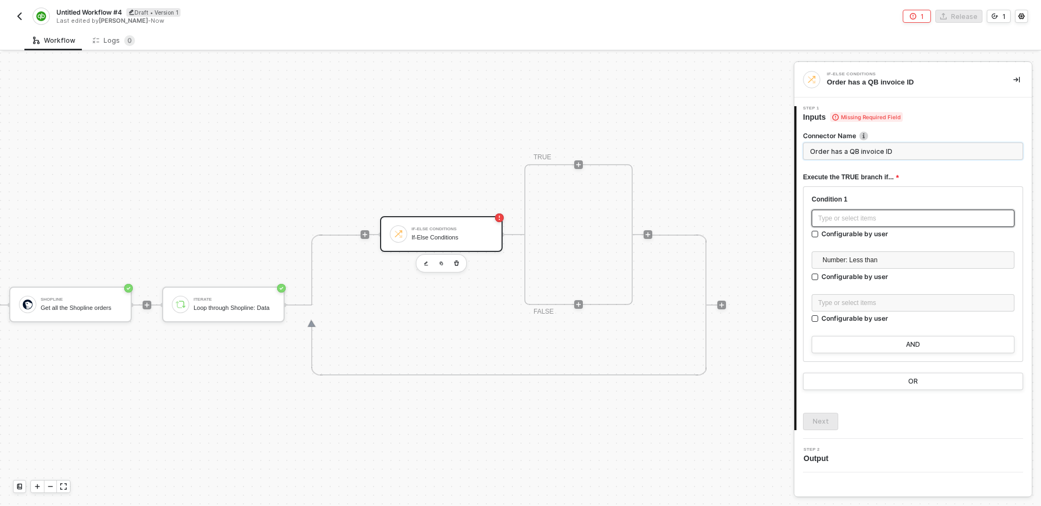
type input "Order has a QB invoice ID"
click at [889, 216] on div "Type or select items ﻿" at bounding box center [913, 219] width 190 height 10
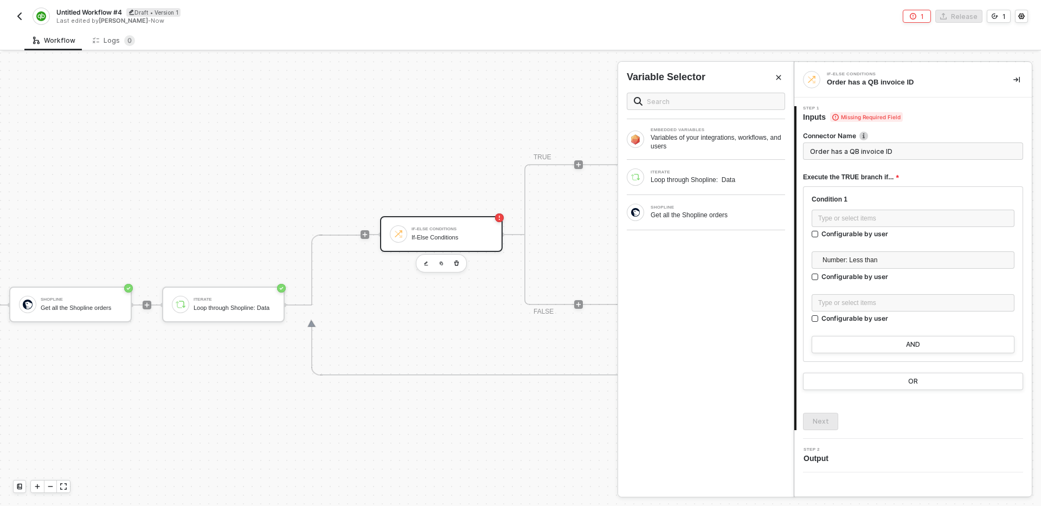
click at [895, 198] on div "Condition 1" at bounding box center [912, 199] width 203 height 9
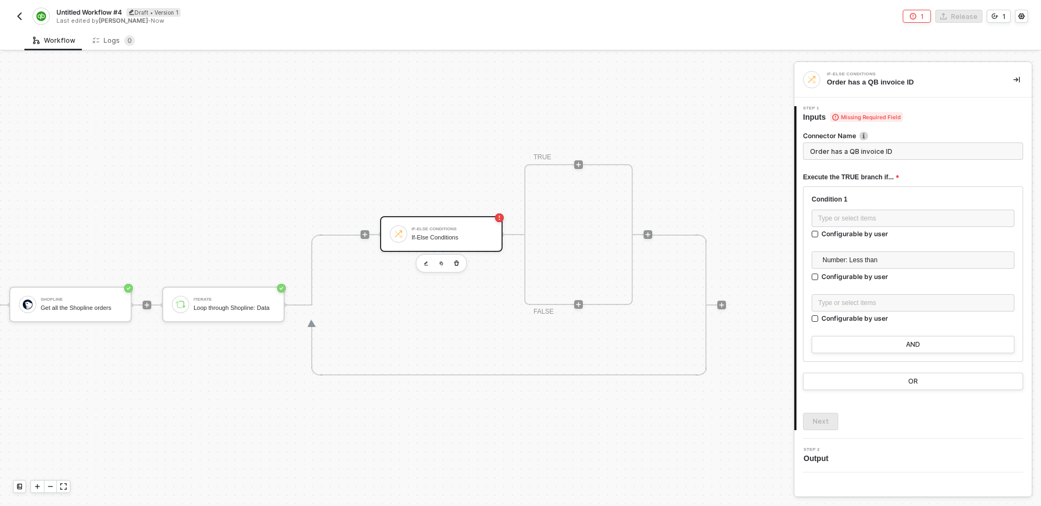
click at [590, 220] on div "TRUE FALSE" at bounding box center [578, 234] width 108 height 141
click at [582, 164] on div at bounding box center [578, 164] width 9 height 9
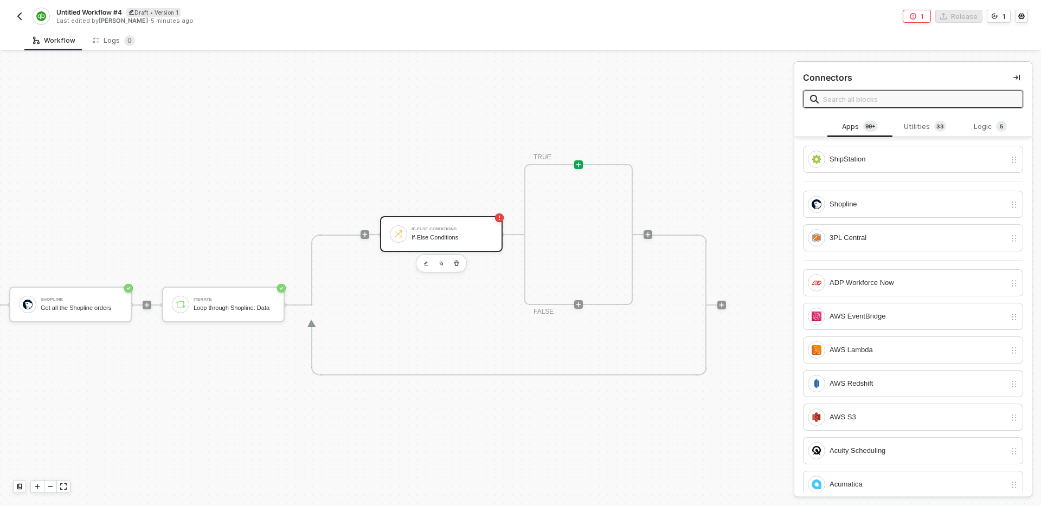
click at [468, 236] on div "If-Else Conditions" at bounding box center [451, 237] width 81 height 7
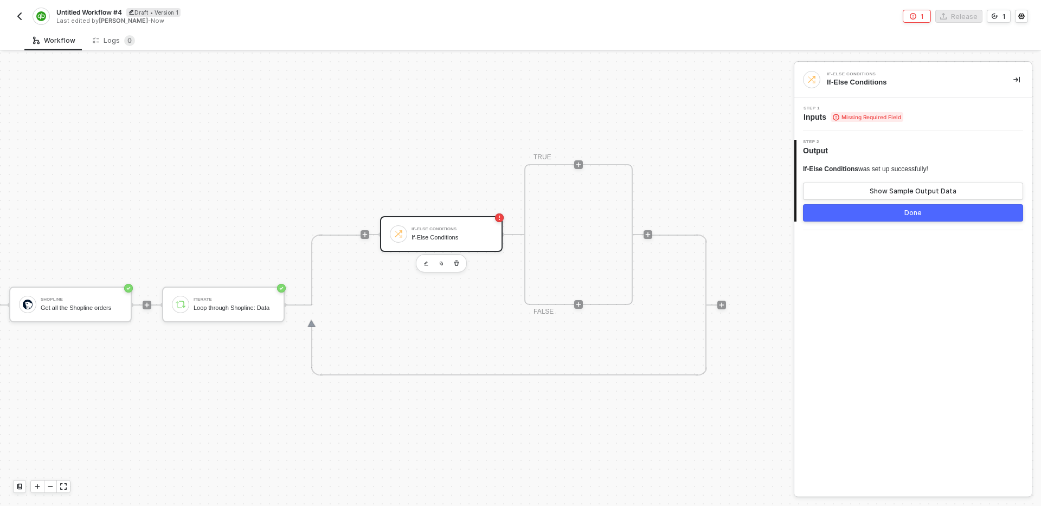
click at [923, 115] on div "Step 1 Inputs Missing Required Field" at bounding box center [914, 114] width 235 height 16
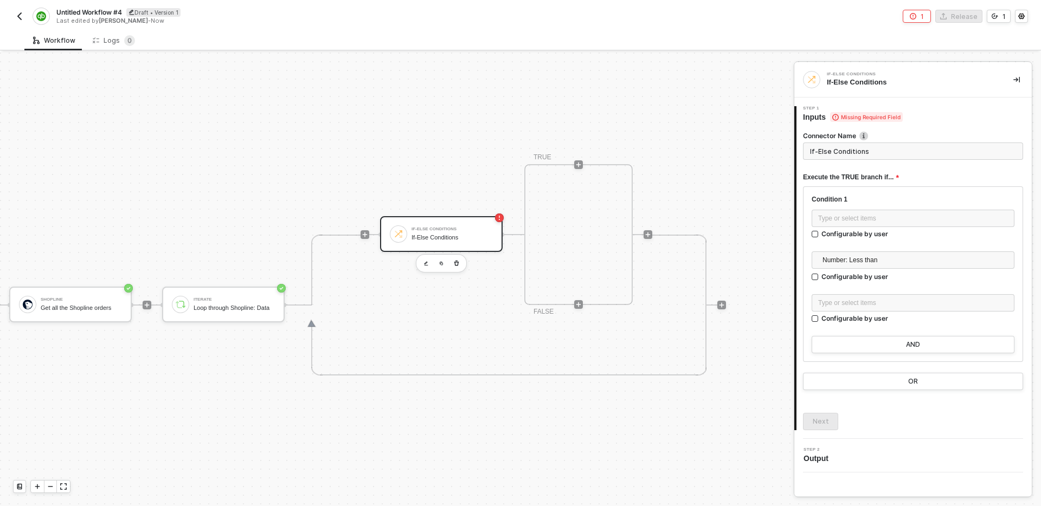
click at [907, 151] on input "If-Else Conditions" at bounding box center [913, 151] width 220 height 17
drag, startPoint x: 907, startPoint y: 152, endPoint x: 742, endPoint y: 153, distance: 164.8
click at [742, 153] on div "TRIGGER On Installation Trigger On Installation Trigger Shopline Get all the Sh…" at bounding box center [520, 280] width 1041 height 454
click at [911, 150] on input "If-Else Conditions" at bounding box center [913, 151] width 220 height 17
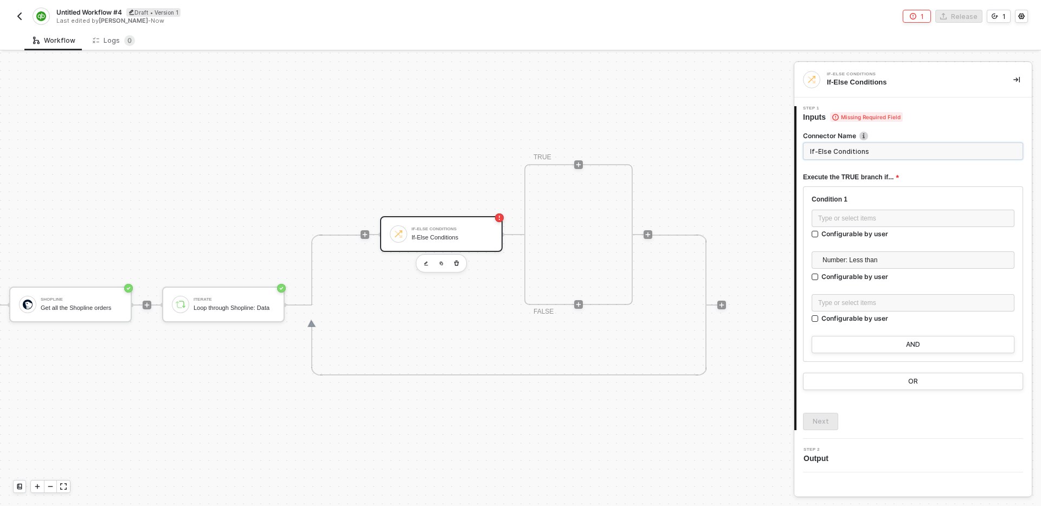
click at [911, 150] on input "If-Else Conditions" at bounding box center [913, 151] width 220 height 17
type input "if the order doesn't ha"
click at [932, 194] on div "Condition 1 Type or select items ﻿ Configurable by user Number: Less than Confi…" at bounding box center [913, 274] width 220 height 176
click at [824, 410] on div "Connector Name order has a QB invoice ID Execute the TRUE branch if... Conditio…" at bounding box center [913, 277] width 220 height 308
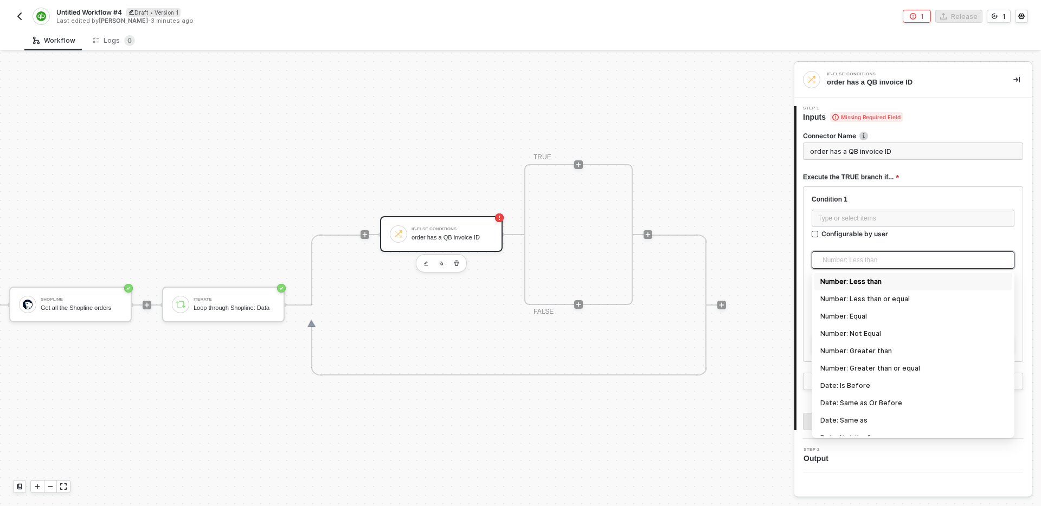
click at [911, 259] on span "Number: Less than" at bounding box center [914, 260] width 185 height 16
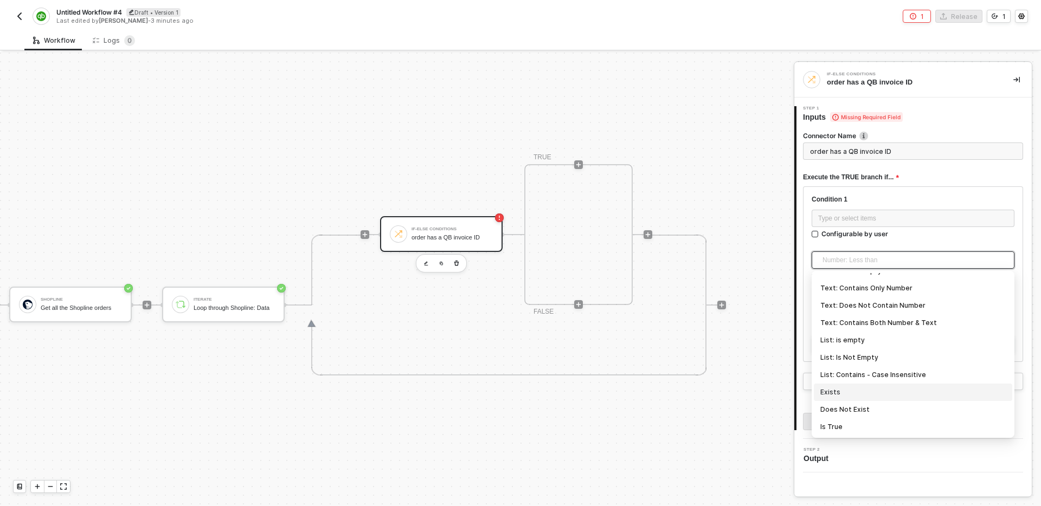
click at [894, 395] on div "Exists" at bounding box center [912, 392] width 185 height 12
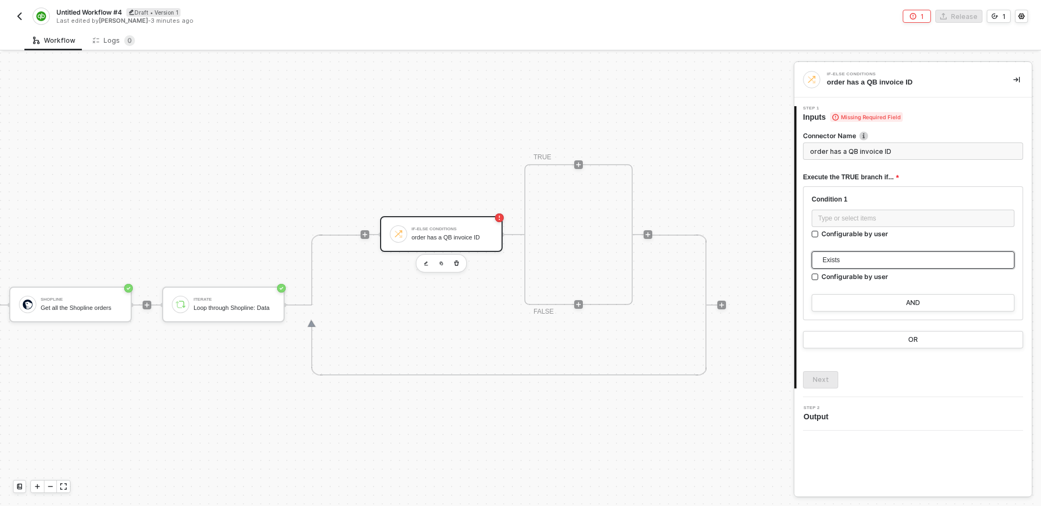
click at [903, 207] on div "Condition 1 Type or select items ﻿ Configurable by user Exists Exists Number: L…" at bounding box center [912, 244] width 203 height 99
click at [903, 216] on div "Type or select items ﻿" at bounding box center [913, 219] width 190 height 10
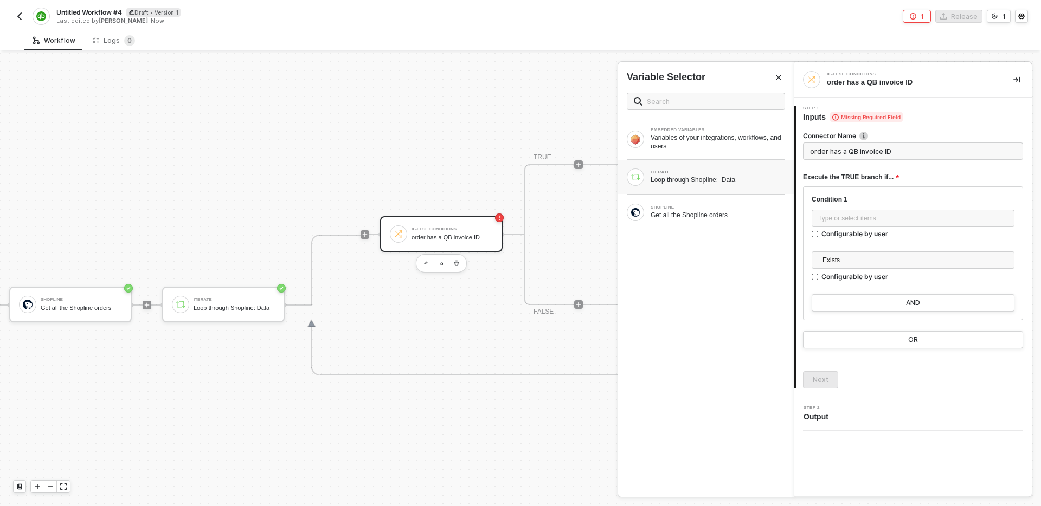
click at [729, 173] on div "ITERATE" at bounding box center [717, 172] width 134 height 4
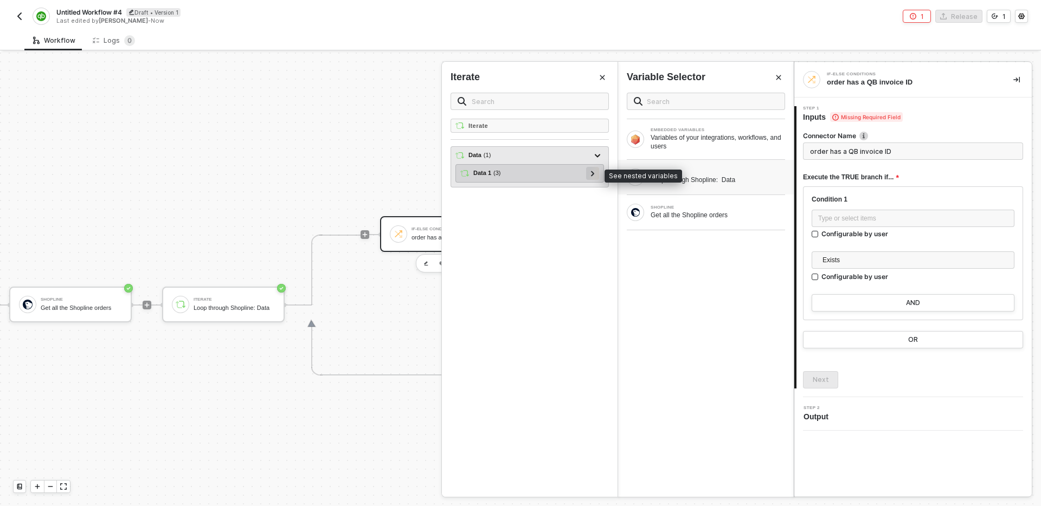
click at [590, 175] on div at bounding box center [592, 173] width 5 height 12
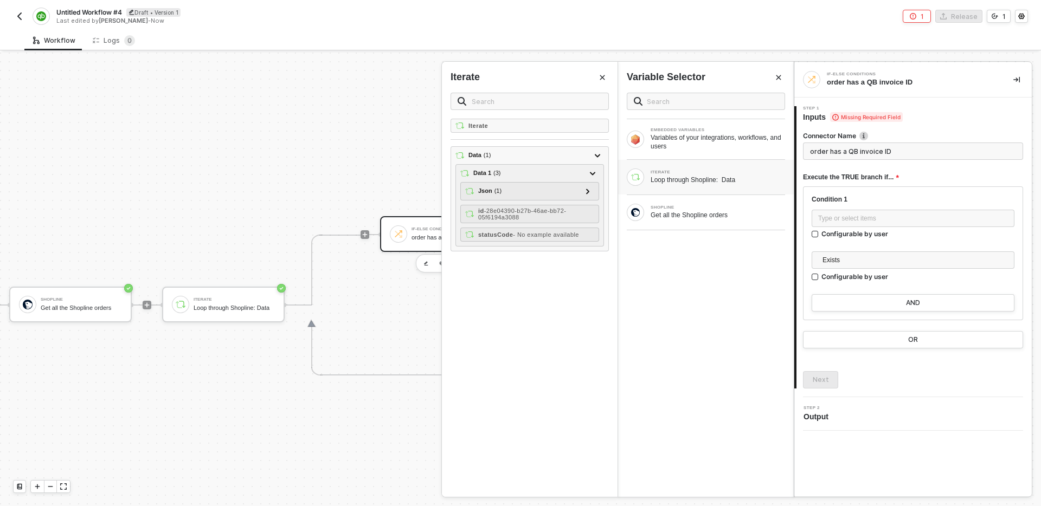
click at [555, 273] on div "Iterate Data ( 1 ) Data 1 ( 3 ) Json ( 1 ) message - Error: No credentials of t…" at bounding box center [530, 308] width 176 height 378
click at [875, 222] on div "Type or select items ﻿" at bounding box center [913, 219] width 190 height 10
click at [542, 306] on div "Iterate Data ( 1 ) Data 1 ( 3 ) Json ( 1 ) message - Error: No credentials of t…" at bounding box center [530, 308] width 176 height 378
click at [889, 211] on div "Type or select items ﻿" at bounding box center [912, 218] width 203 height 17
type input "Only continue if qb_invoice_id Exists"
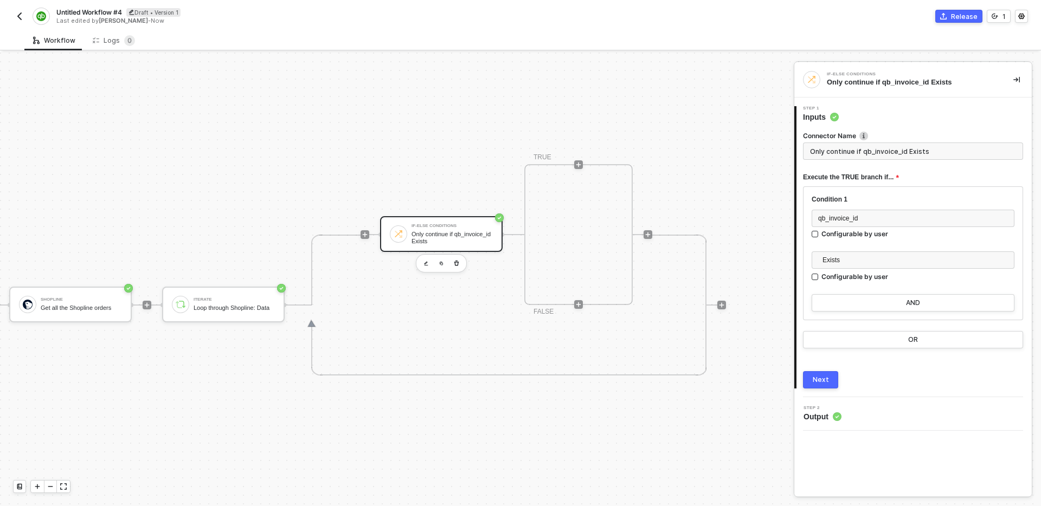
click at [871, 380] on div "Next" at bounding box center [913, 379] width 220 height 17
click at [82, 302] on div "Shopline Get all the Shopline orders" at bounding box center [81, 304] width 81 height 21
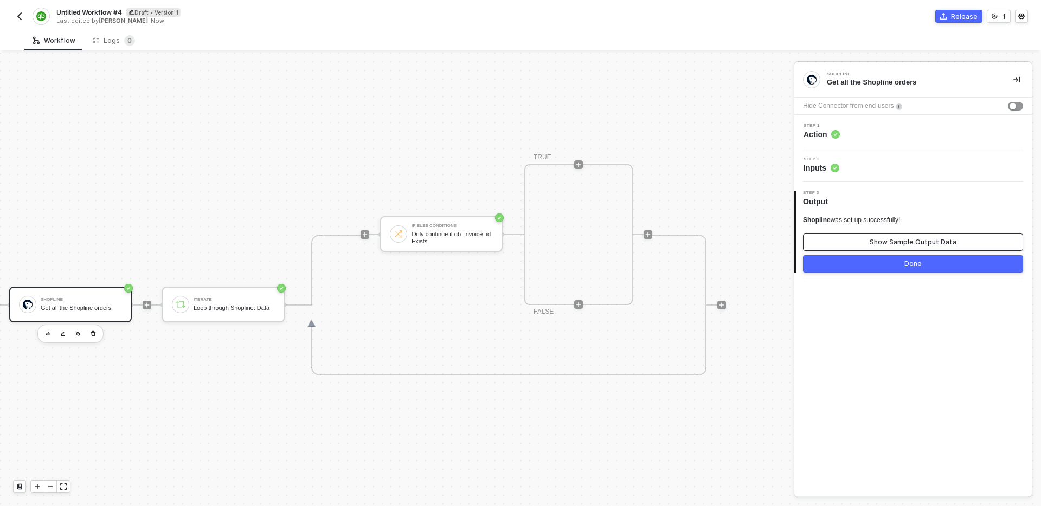
click at [891, 246] on div "Show Sample Output Data" at bounding box center [912, 242] width 87 height 9
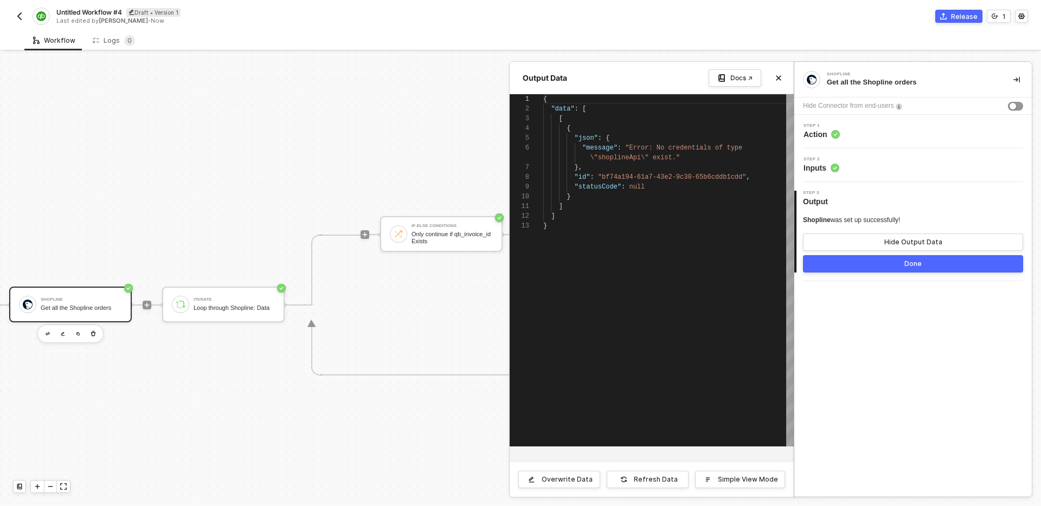
scroll to position [88, 0]
click at [878, 346] on div "Shopline Get all the Shopline orders Hide Connector from end-users Step 1 Actio…" at bounding box center [912, 279] width 237 height 434
click at [778, 83] on button "Close" at bounding box center [778, 78] width 13 height 13
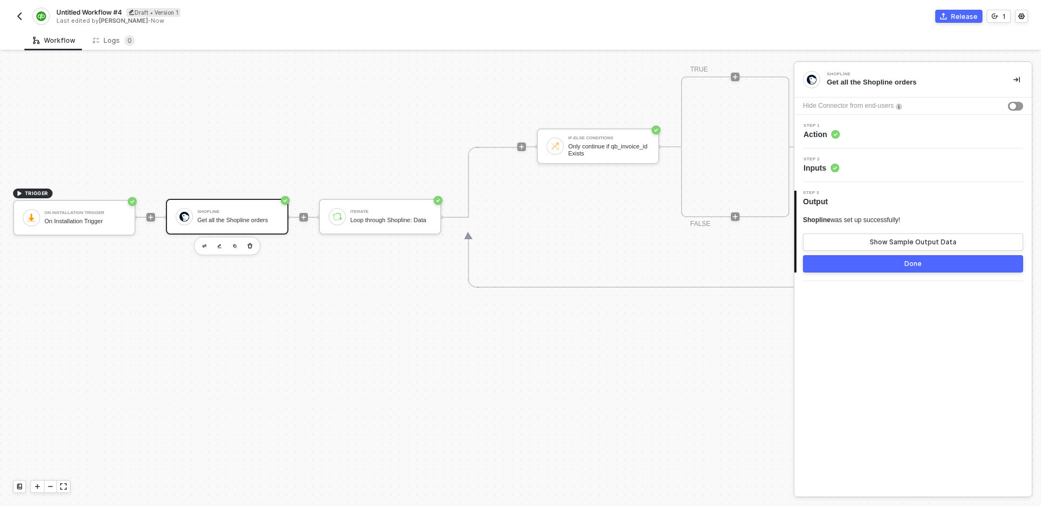
scroll to position [367, 0]
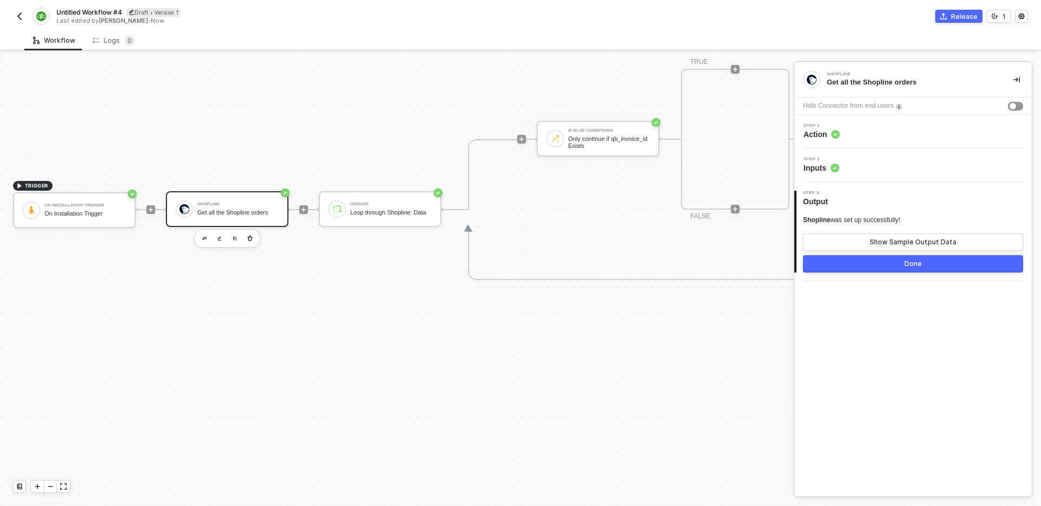
click at [233, 214] on div "Get all the Shopline orders" at bounding box center [237, 212] width 81 height 7
click at [890, 124] on div "Step 1 Action" at bounding box center [914, 132] width 235 height 16
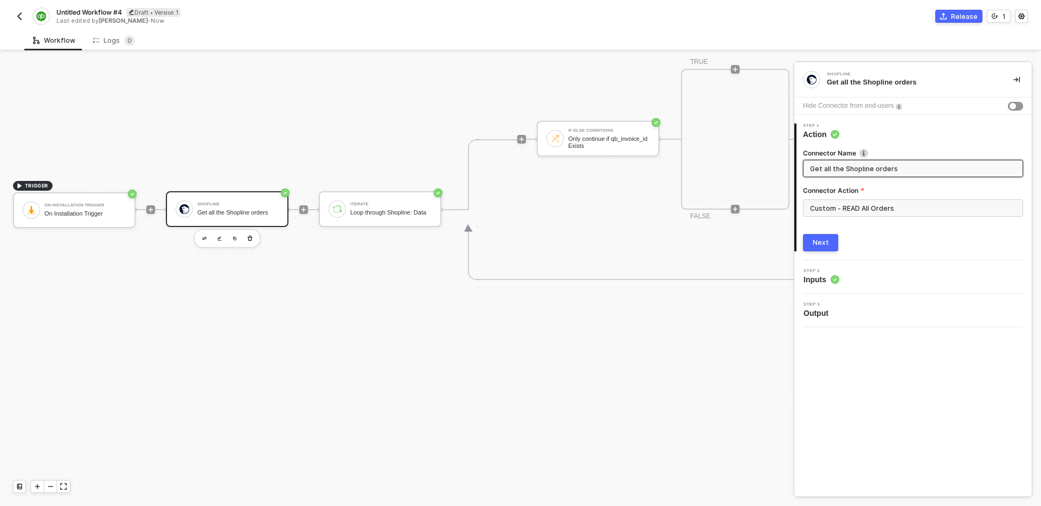
click at [825, 242] on div "Next" at bounding box center [821, 243] width 16 height 9
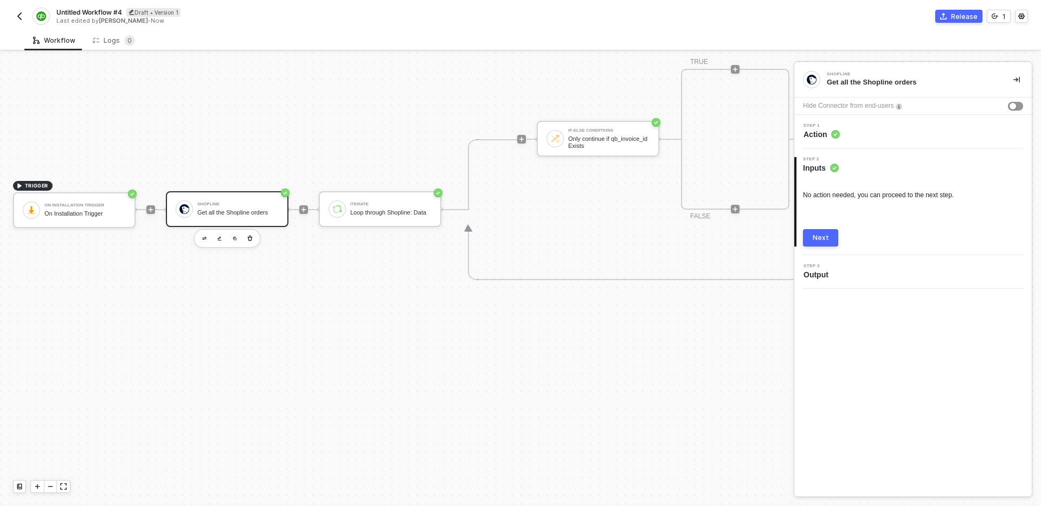
click at [824, 240] on div "Next" at bounding box center [821, 238] width 16 height 9
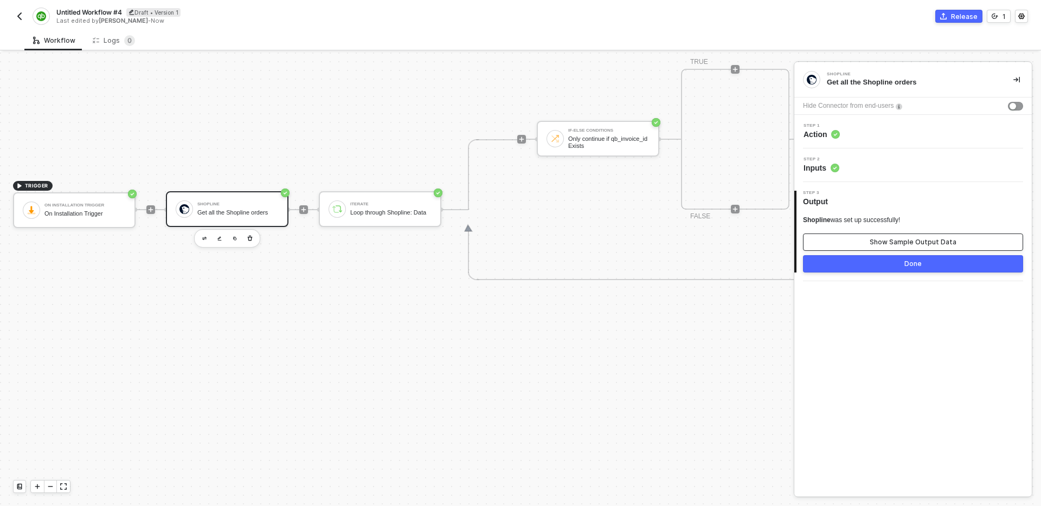
click at [874, 236] on button "Show Sample Output Data" at bounding box center [913, 242] width 220 height 17
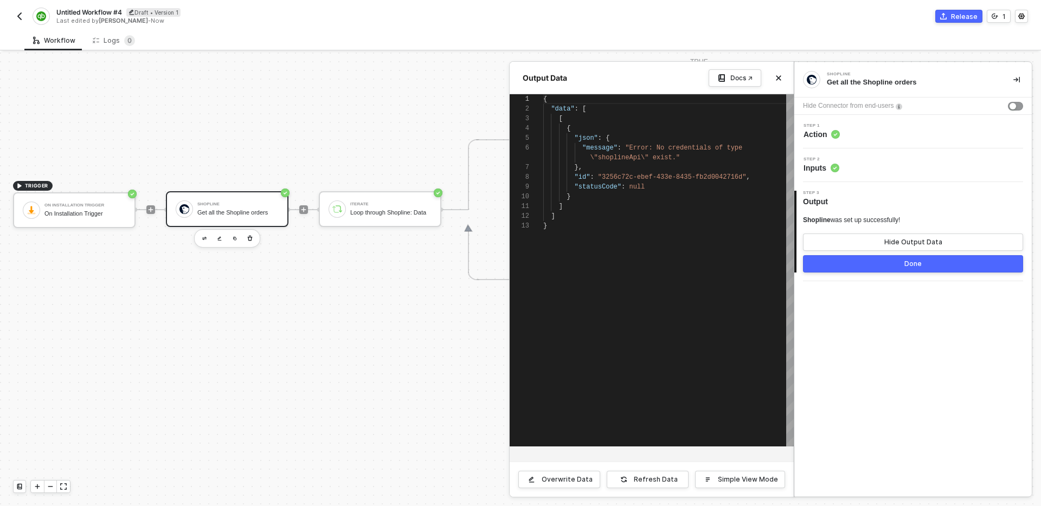
scroll to position [88, 0]
click at [777, 79] on icon "icon-close" at bounding box center [778, 78] width 7 height 7
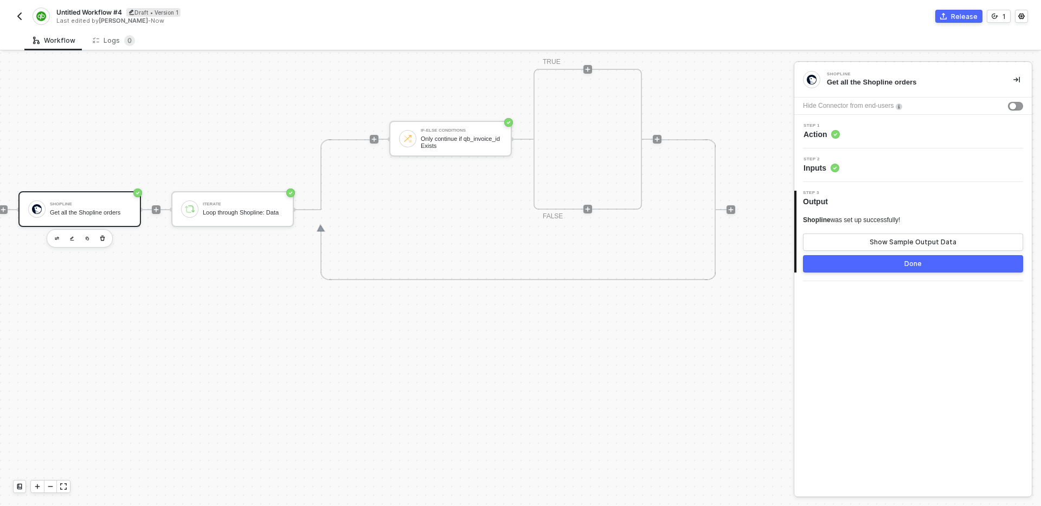
scroll to position [367, 157]
click at [366, 141] on icon "icon-play" at bounding box center [365, 139] width 7 height 7
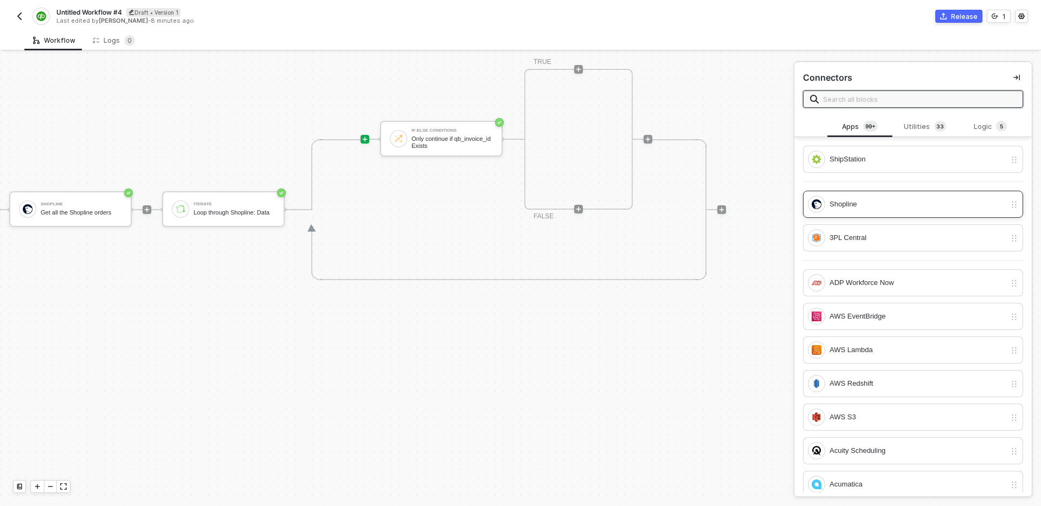
click at [893, 199] on div "Shopline" at bounding box center [917, 204] width 176 height 12
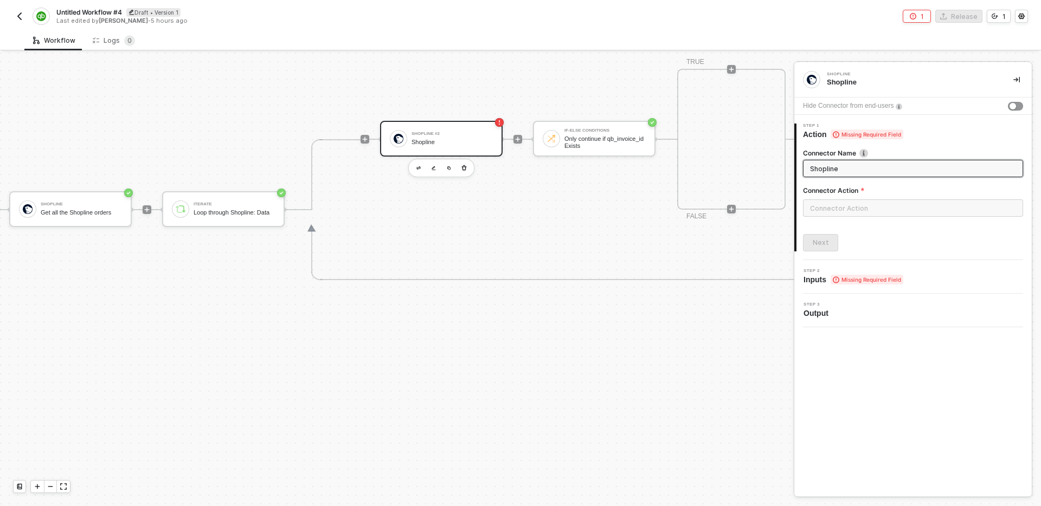
click at [858, 169] on input "Shopline" at bounding box center [912, 169] width 204 height 12
type input "Get order metafield"
click at [926, 211] on input "text" at bounding box center [913, 207] width 220 height 17
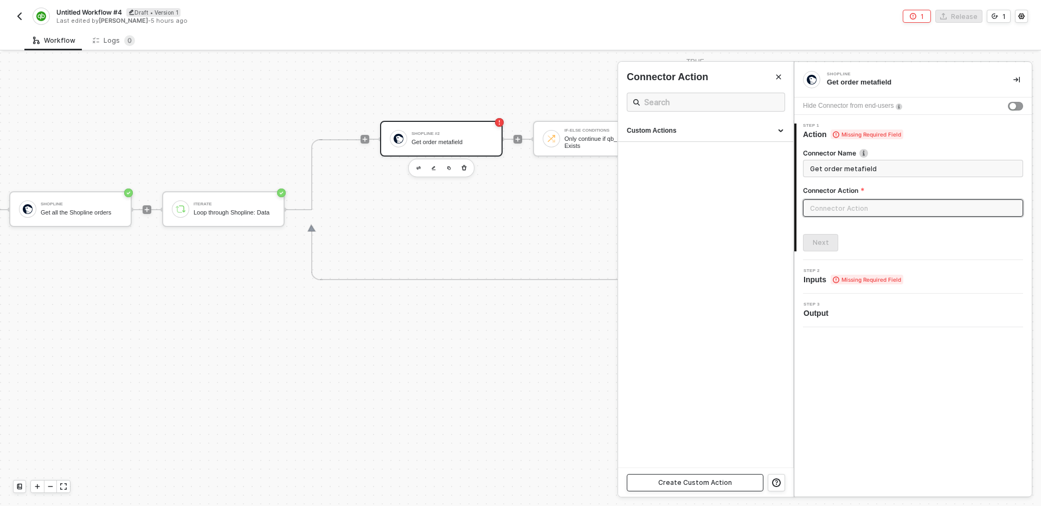
click at [710, 482] on div "Create Custom Action" at bounding box center [695, 483] width 74 height 9
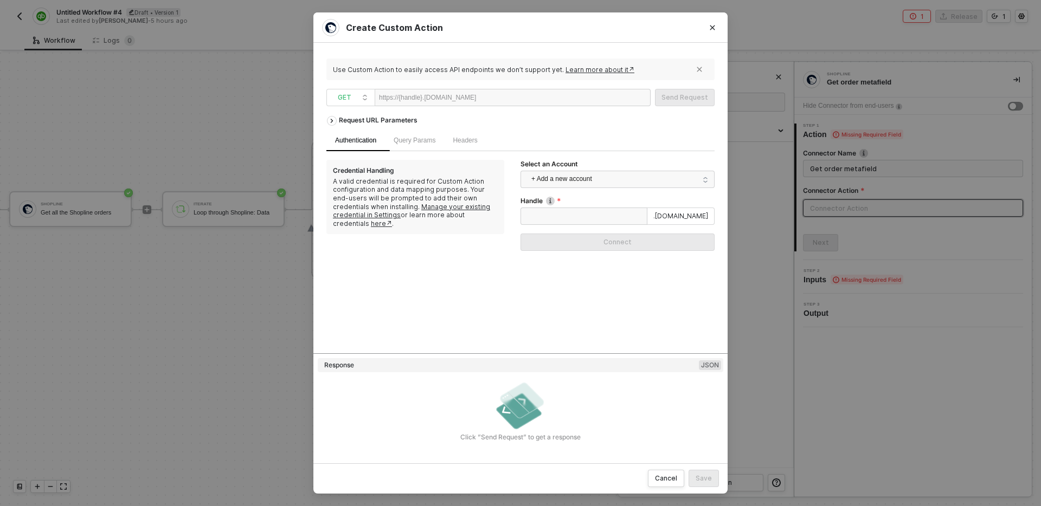
click at [505, 100] on div at bounding box center [509, 97] width 67 height 17
drag, startPoint x: 498, startPoint y: 97, endPoint x: 364, endPoint y: 95, distance: 133.9
click at [364, 95] on span "GET https://{handle}.myshopline.com" at bounding box center [490, 97] width 328 height 17
click at [547, 95] on div "https://{handle}.[DOMAIN_NAME]" at bounding box center [513, 97] width 276 height 17
click at [511, 99] on div at bounding box center [509, 97] width 67 height 17
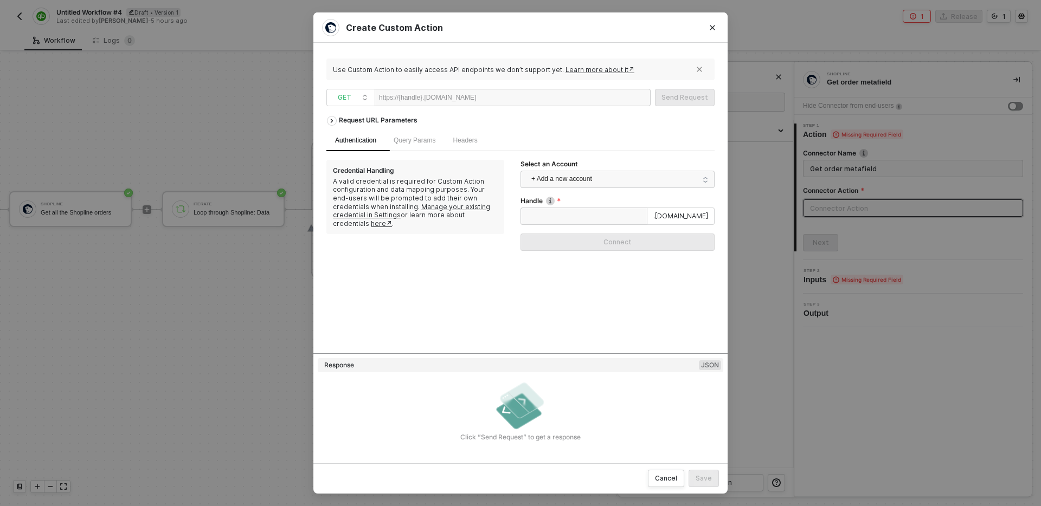
paste div
click at [523, 99] on div "/admin/openapi/v20250301/:resource/:owner_id/metafields/:id.json" at bounding box center [559, 97] width 179 height 17
click at [520, 121] on div "Request URL Parameters" at bounding box center [520, 121] width 388 height 20
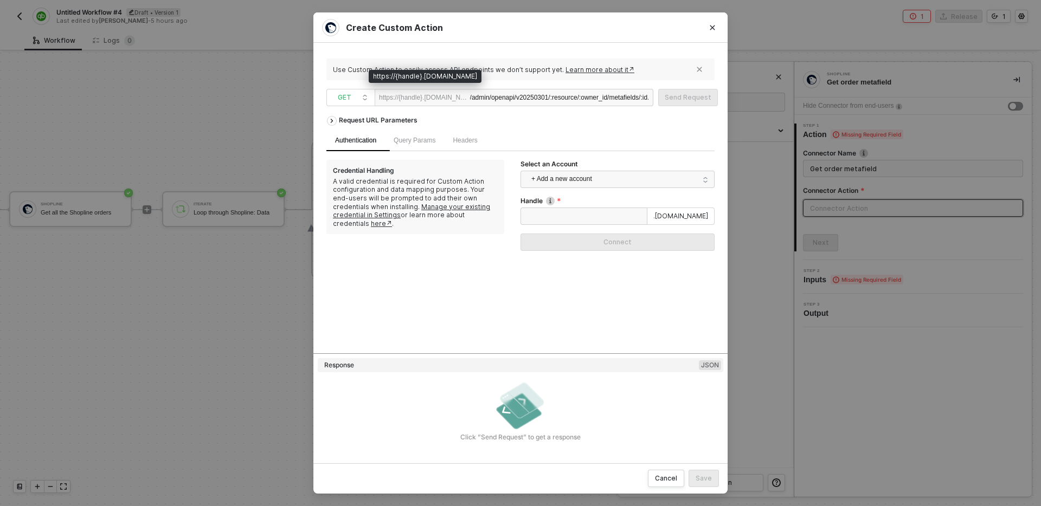
click at [443, 96] on div "https://{handle}.[DOMAIN_NAME]" at bounding box center [424, 97] width 91 height 16
click at [375, 123] on div "Request URL Parameters" at bounding box center [377, 121] width 89 height 20
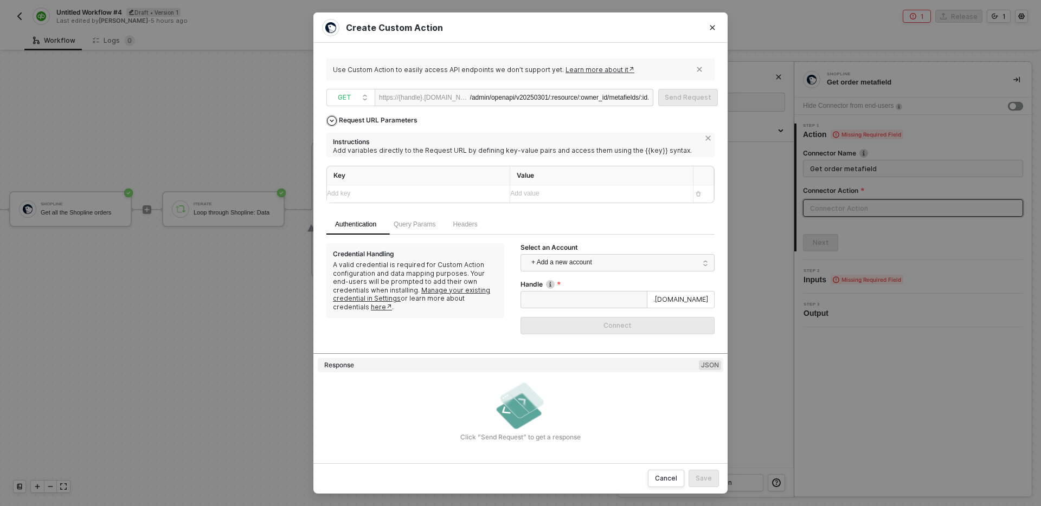
click at [383, 120] on div "Request URL Parameters" at bounding box center [377, 121] width 89 height 20
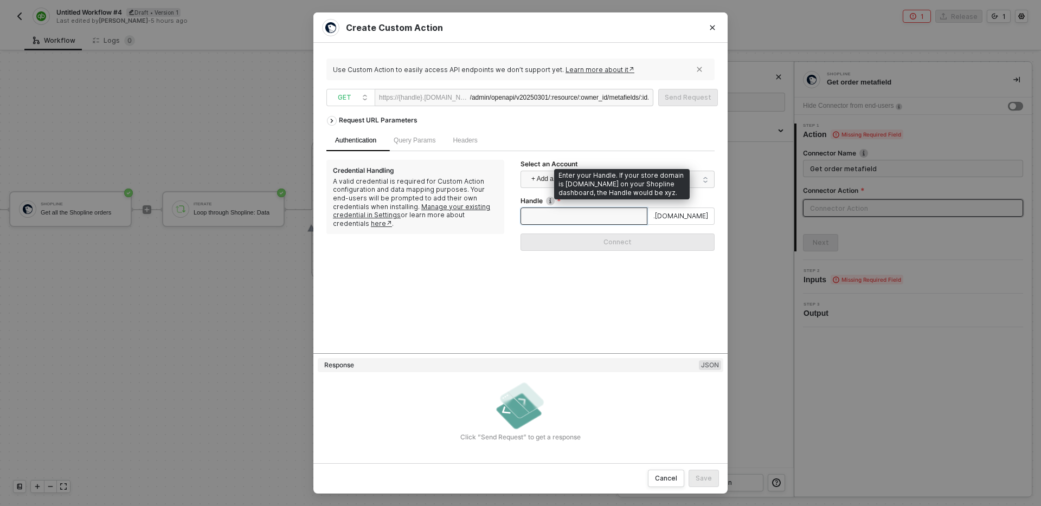
click at [559, 222] on input "Handle" at bounding box center [583, 216] width 127 height 17
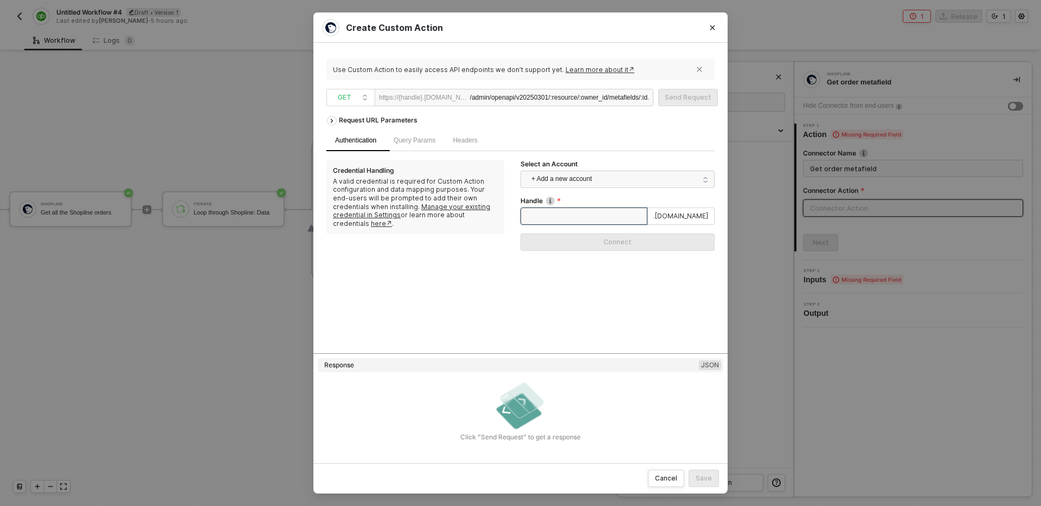
click at [583, 216] on input "Handle" at bounding box center [583, 216] width 127 height 17
click at [568, 287] on div "Request URL Parameters Authentication Query Params Headers Credential Handling …" at bounding box center [520, 232] width 388 height 242
click at [417, 143] on span "Query Params" at bounding box center [415, 141] width 42 height 8
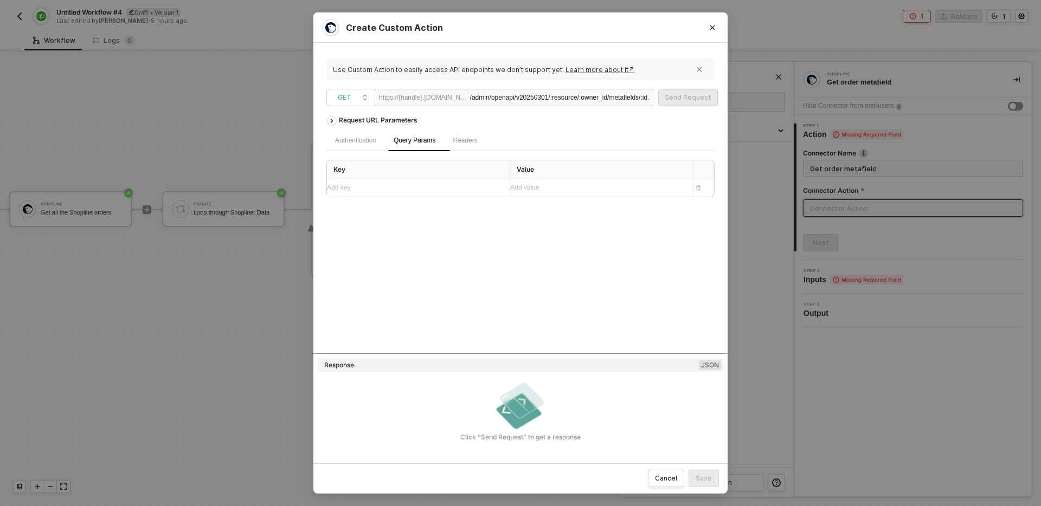
click at [479, 148] on div "Headers" at bounding box center [465, 140] width 42 height 21
click at [422, 140] on span "Query Params" at bounding box center [415, 141] width 42 height 8
click at [573, 97] on div "/admin/openapi/v20250301/:resource/:owner_id/metafields/:id.json" at bounding box center [559, 97] width 179 height 17
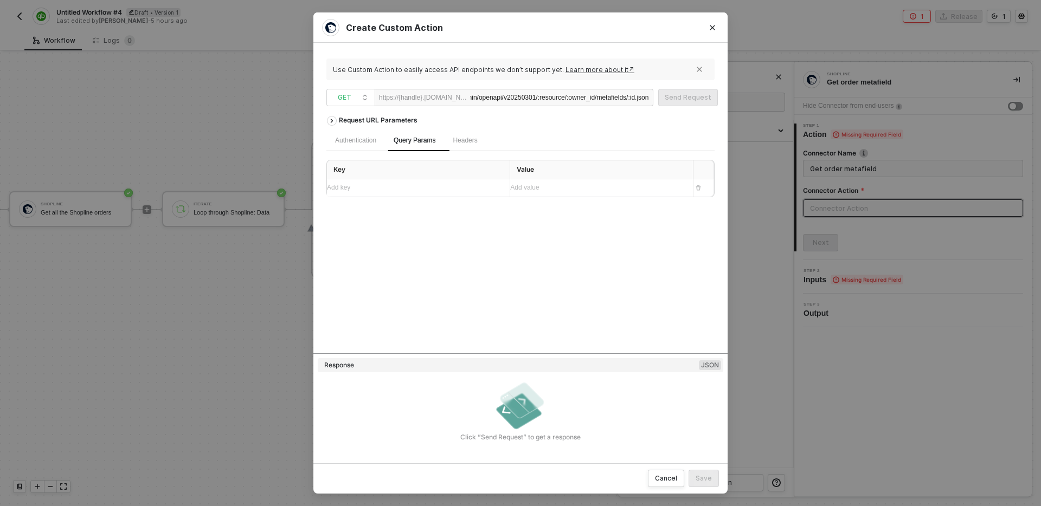
click at [518, 273] on div "Request URL Parameters Authentication Query Params Headers Key Value Add key ﻿ …" at bounding box center [520, 232] width 388 height 242
click at [354, 137] on div "Authentication" at bounding box center [355, 141] width 41 height 10
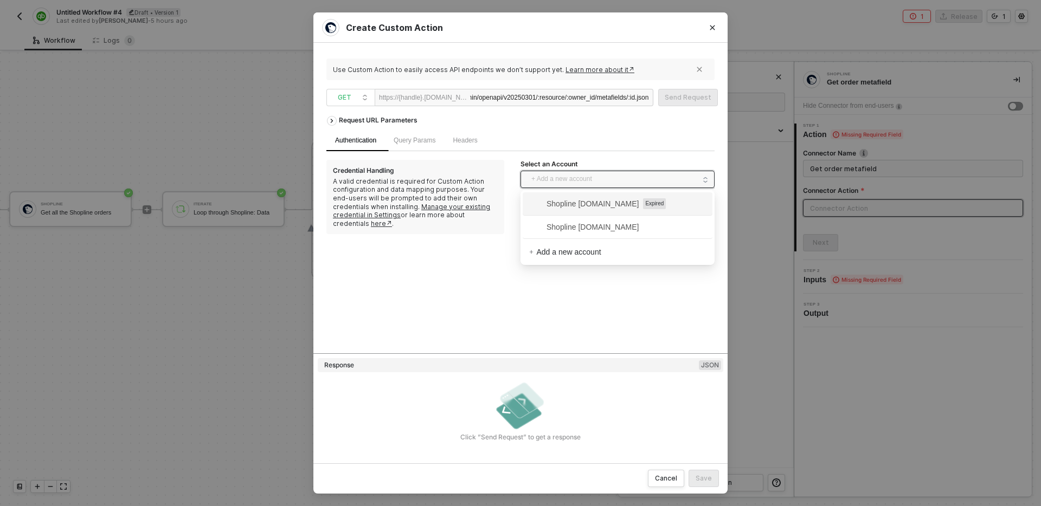
click at [637, 181] on span "+ Add a new account" at bounding box center [619, 179] width 177 height 17
click at [633, 231] on span "Shopline [DOMAIN_NAME]" at bounding box center [583, 227] width 109 height 12
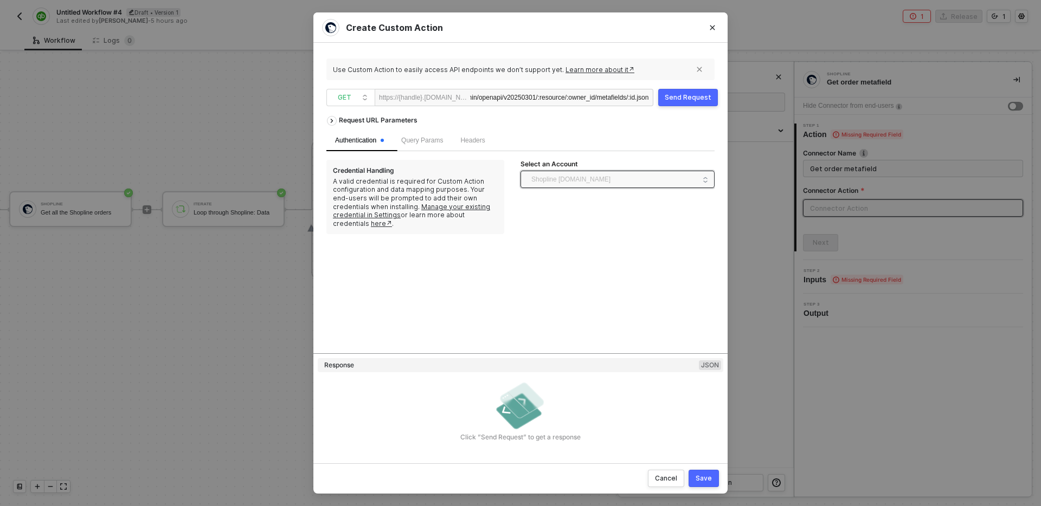
click at [610, 174] on span "Shopline [DOMAIN_NAME]" at bounding box center [570, 179] width 79 height 16
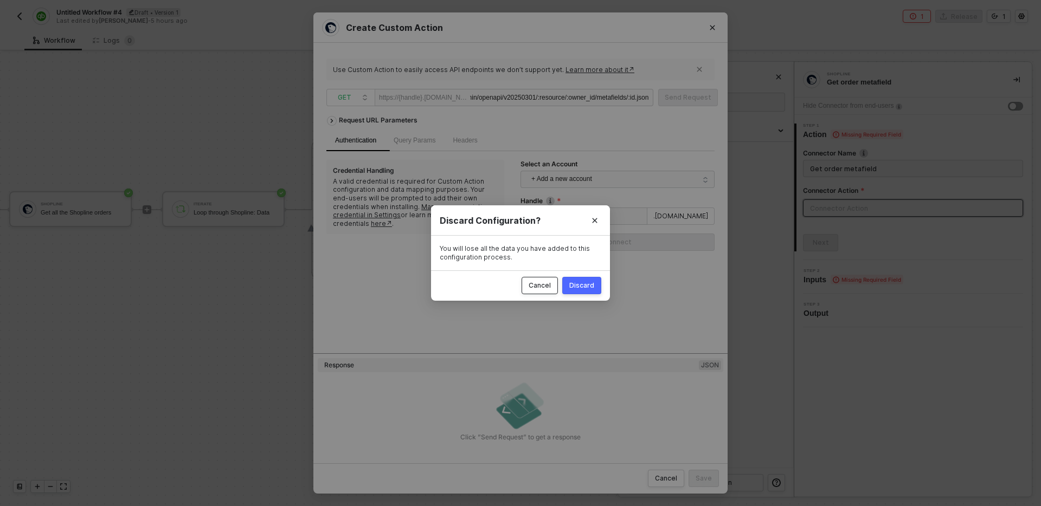
click at [543, 282] on div "Cancel" at bounding box center [539, 285] width 22 height 9
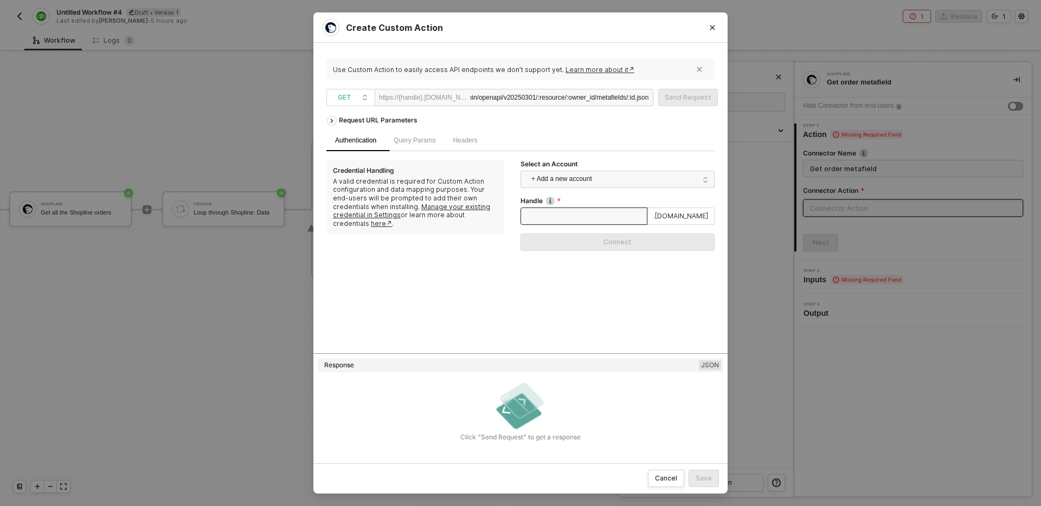
click at [621, 221] on input "Handle" at bounding box center [583, 216] width 127 height 17
click at [647, 179] on span "+ Add a new account" at bounding box center [619, 179] width 177 height 17
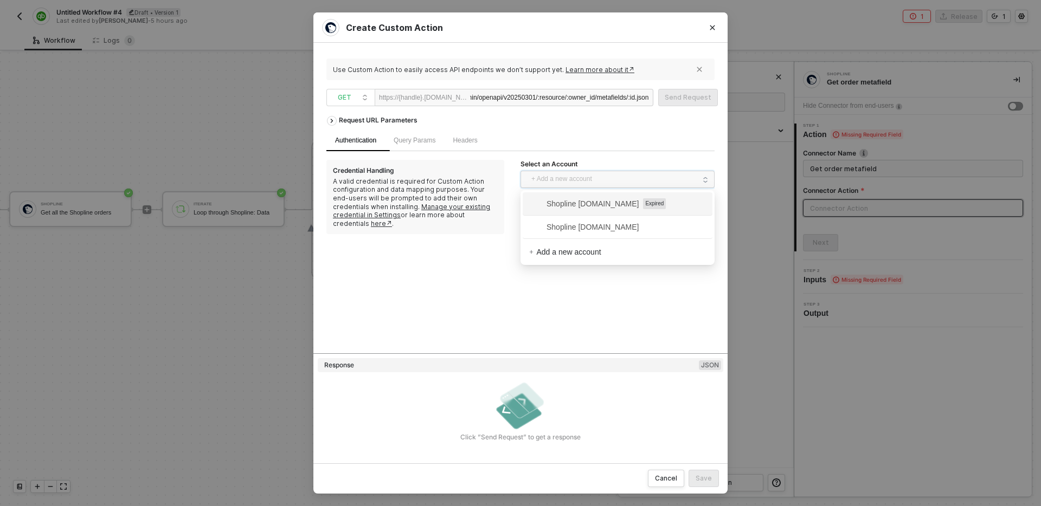
click at [642, 146] on div "Authentication Query Params Headers" at bounding box center [520, 140] width 388 height 21
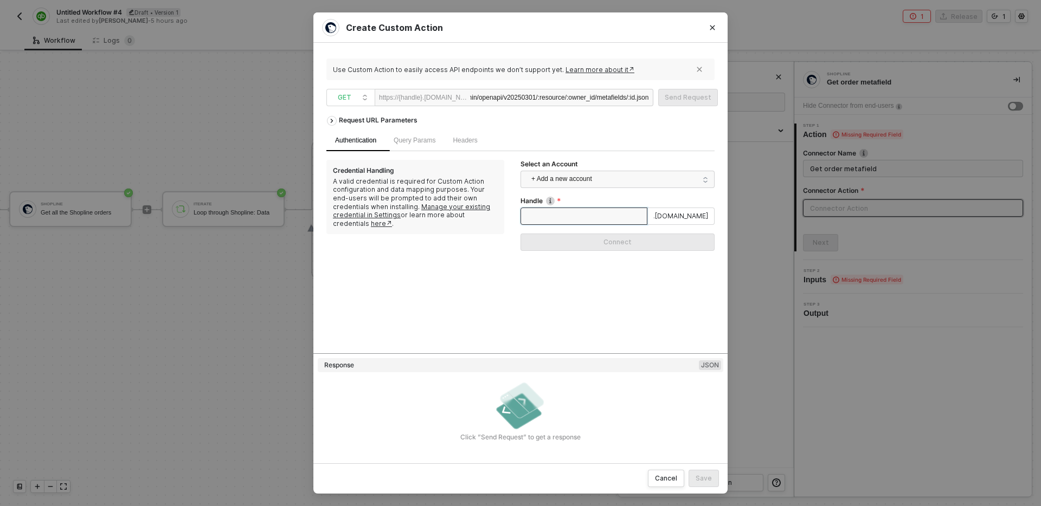
click at [590, 208] on input "Handle" at bounding box center [583, 216] width 127 height 17
click at [686, 214] on span ".myshopline.com" at bounding box center [680, 216] width 67 height 17
click at [635, 201] on div "Handle" at bounding box center [617, 202] width 194 height 11
click at [637, 173] on span "+ Add a new account" at bounding box center [619, 179] width 177 height 17
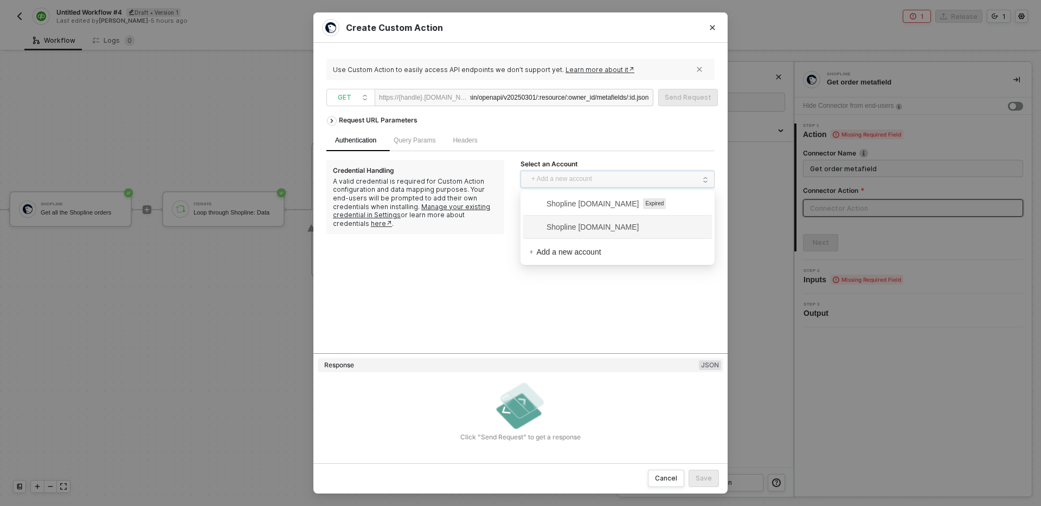
click at [652, 302] on div "Request URL Parameters Authentication Query Params Headers Credential Handling …" at bounding box center [520, 232] width 388 height 242
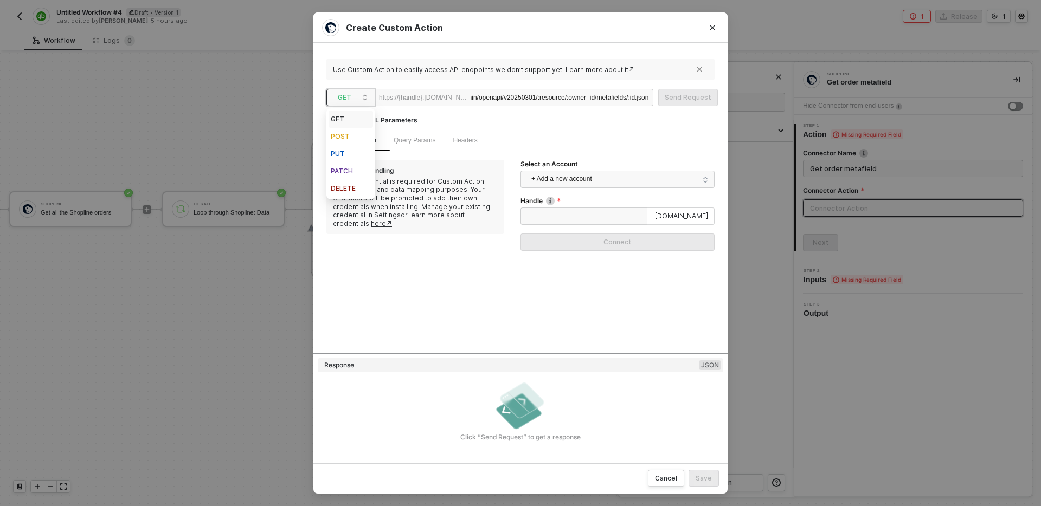
click at [350, 99] on span "GET" at bounding box center [353, 97] width 30 height 16
click at [462, 302] on div "Request URL Parameters Authentication Query Params Headers Credential Handling …" at bounding box center [520, 232] width 388 height 242
click at [378, 119] on div "Request URL Parameters" at bounding box center [377, 121] width 89 height 20
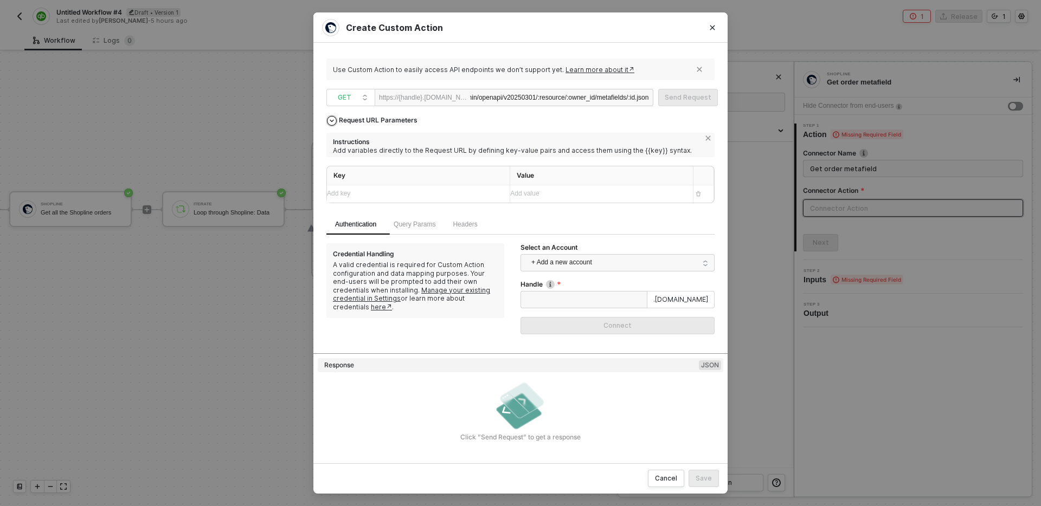
click at [384, 122] on div "Request URL Parameters" at bounding box center [377, 121] width 89 height 20
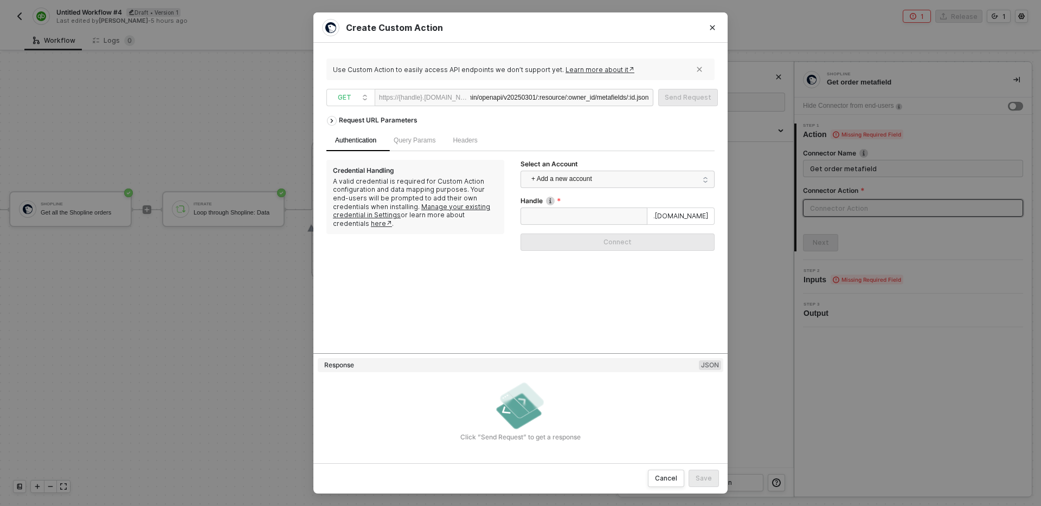
click at [553, 96] on div "/admin/openapi/v20250301/:resource/:owner_id/metafields/:id.json" at bounding box center [559, 97] width 179 height 17
click at [423, 149] on div "Query Params" at bounding box center [414, 140] width 59 height 21
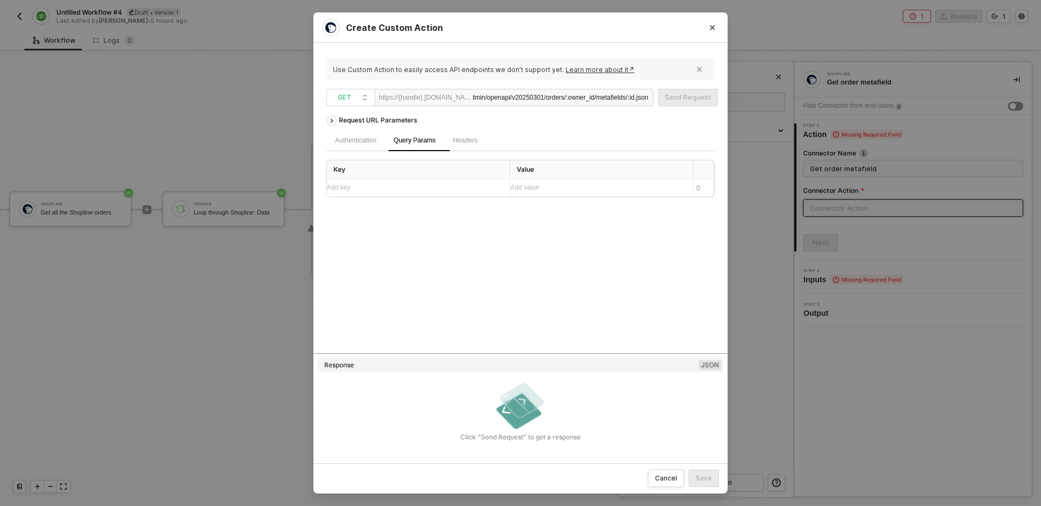
click at [398, 183] on div "Add key ﻿" at bounding box center [414, 188] width 174 height 10
click at [409, 192] on div "own" at bounding box center [408, 189] width 163 height 10
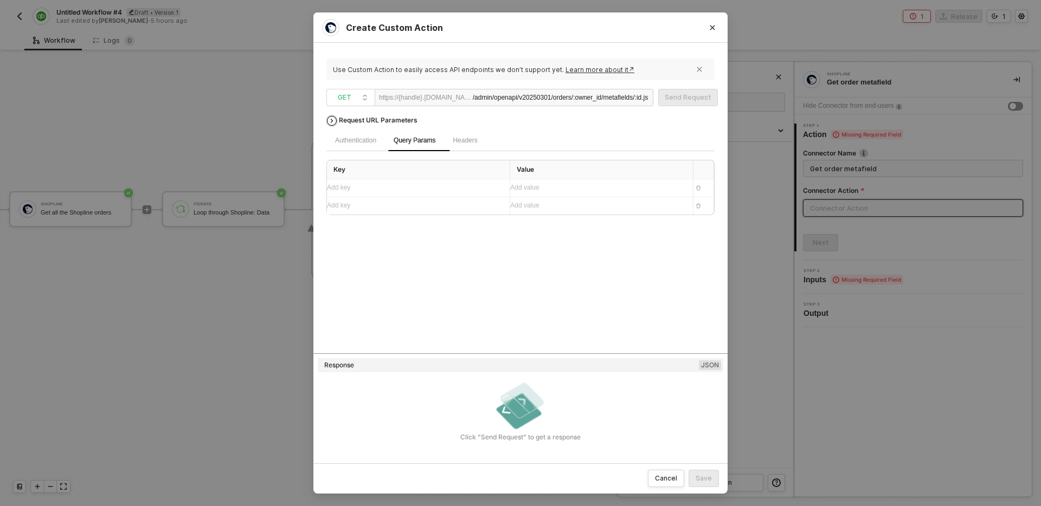
click at [372, 119] on div "Request URL Parameters" at bounding box center [377, 121] width 89 height 20
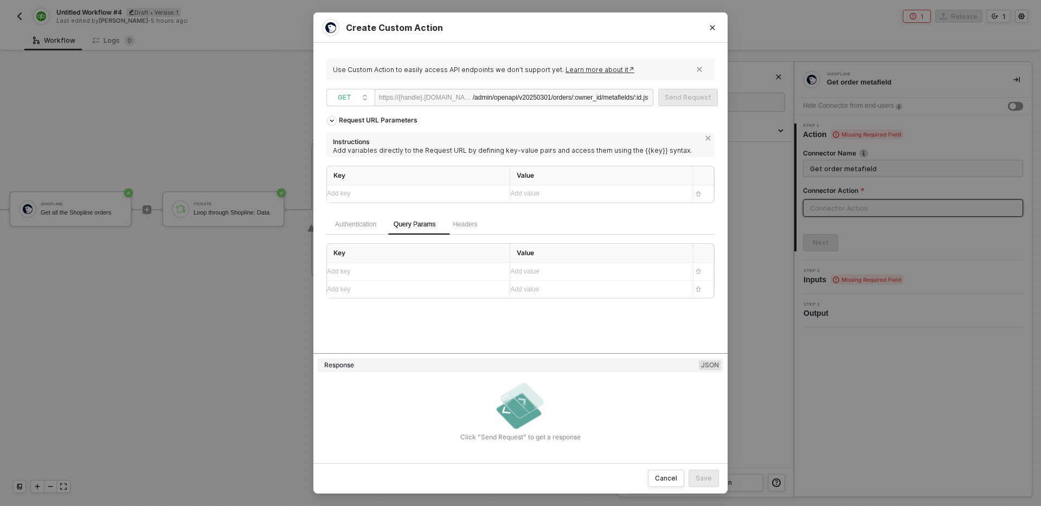
click at [421, 196] on div "Add key ﻿" at bounding box center [408, 194] width 163 height 10
click at [397, 196] on div "Add key ﻿" at bounding box center [408, 194] width 163 height 10
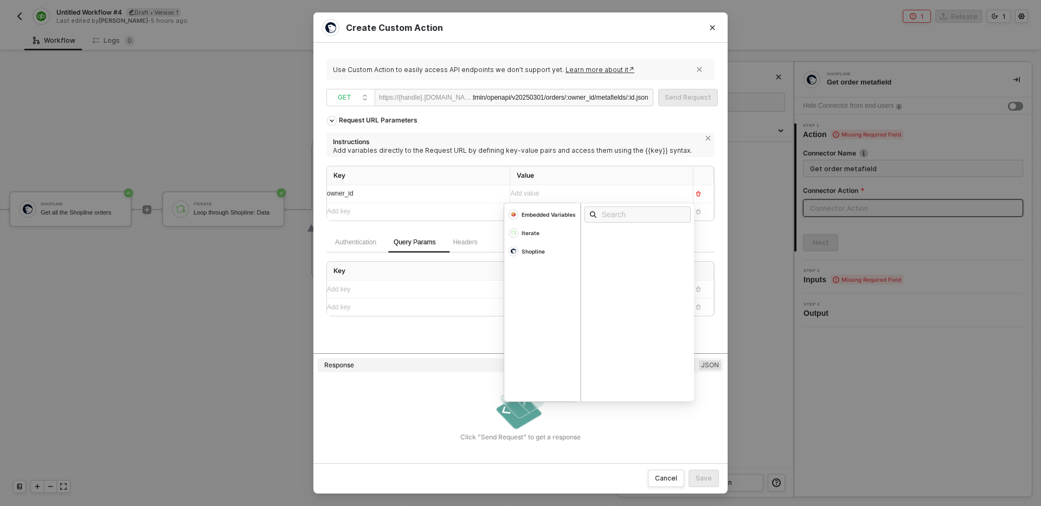
click at [391, 222] on div "Key Value owner_id Add value ﻿ Embedded Variables Iterate Shopline Add key ﻿ Ad…" at bounding box center [520, 199] width 388 height 66
click at [387, 211] on div "Add key ﻿" at bounding box center [408, 212] width 163 height 10
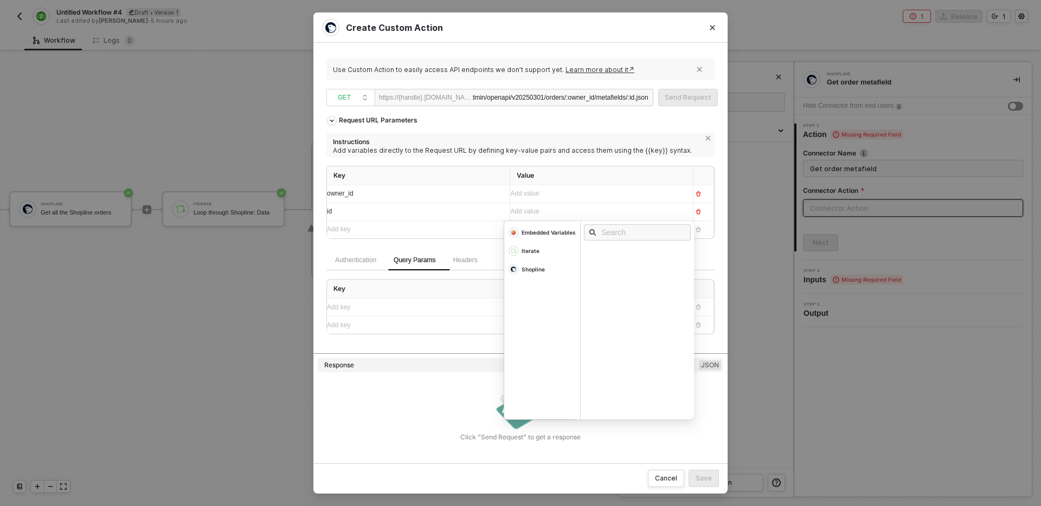
click at [549, 212] on div "Add value ﻿" at bounding box center [591, 212] width 163 height 10
click at [541, 242] on div "Iterate" at bounding box center [542, 232] width 76 height 18
click at [558, 252] on div "Iterate" at bounding box center [542, 251] width 76 height 18
click at [558, 242] on div "Iterate" at bounding box center [542, 232] width 76 height 18
click at [557, 252] on div "Iterate" at bounding box center [542, 251] width 76 height 18
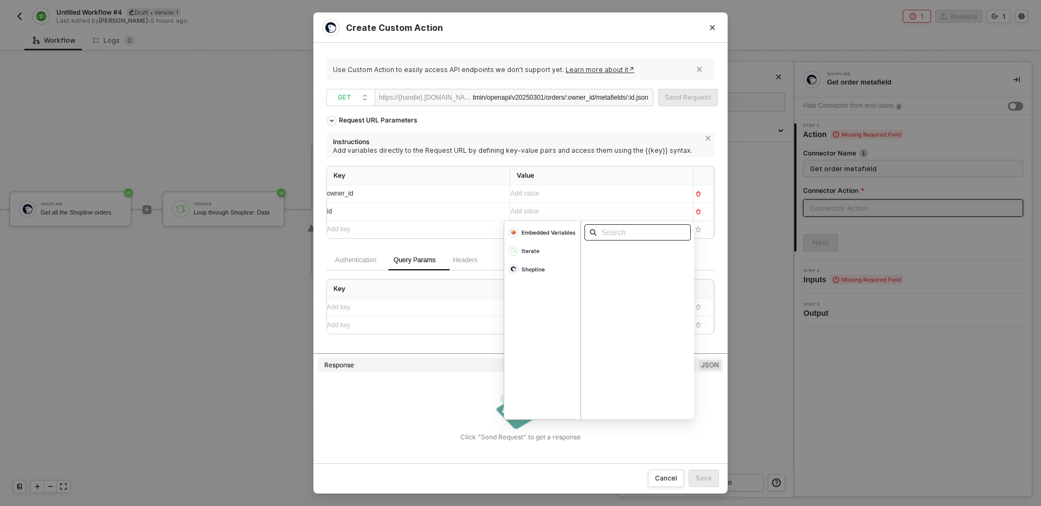
click at [626, 236] on input "text" at bounding box center [641, 233] width 79 height 12
click at [533, 242] on div "Iterate" at bounding box center [542, 232] width 76 height 18
click at [513, 249] on img at bounding box center [513, 251] width 9 height 9
click at [547, 242] on div "Shopline" at bounding box center [542, 232] width 76 height 18
click at [539, 242] on div "Iterate" at bounding box center [542, 232] width 76 height 18
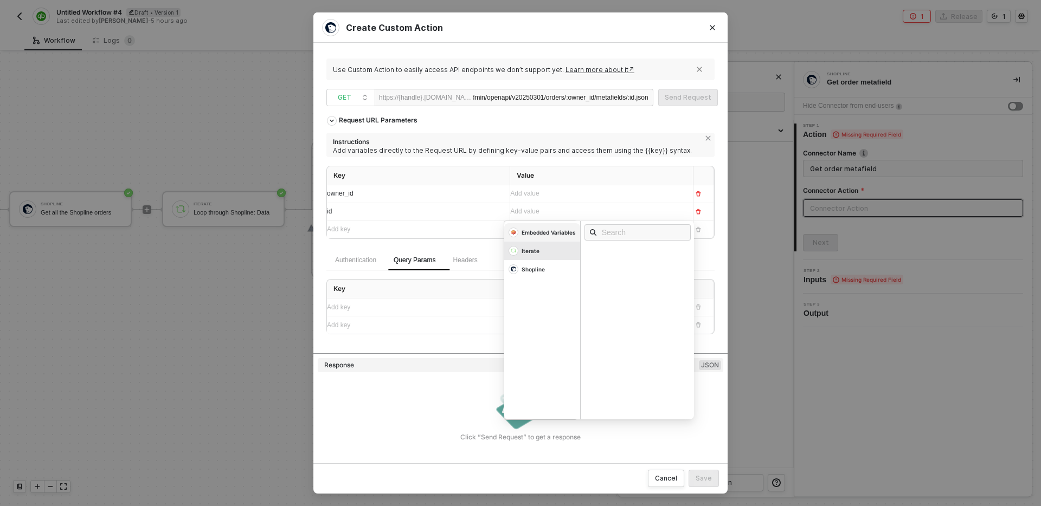
click at [538, 231] on div "Embedded Variables" at bounding box center [548, 233] width 54 height 8
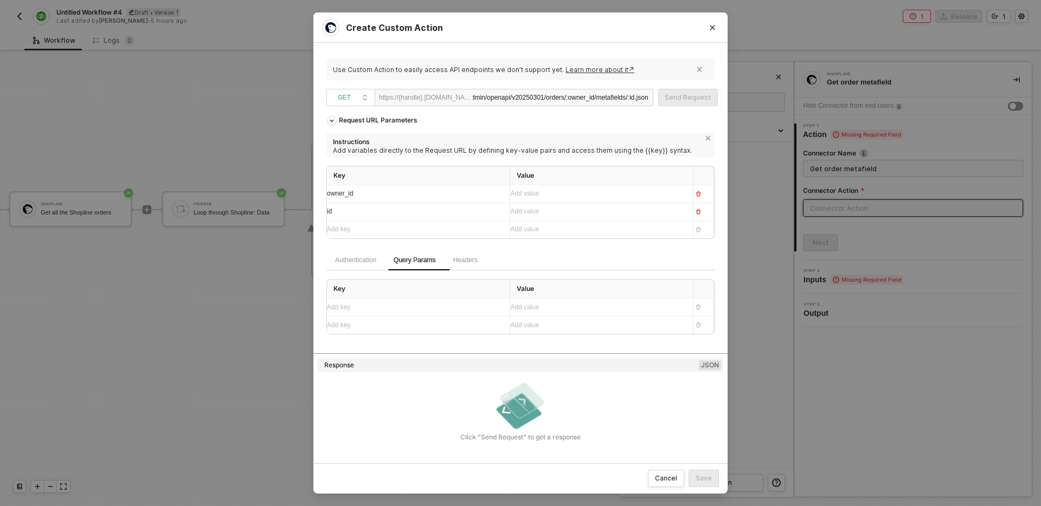
click at [550, 201] on div "Add value ﻿" at bounding box center [597, 193] width 174 height 17
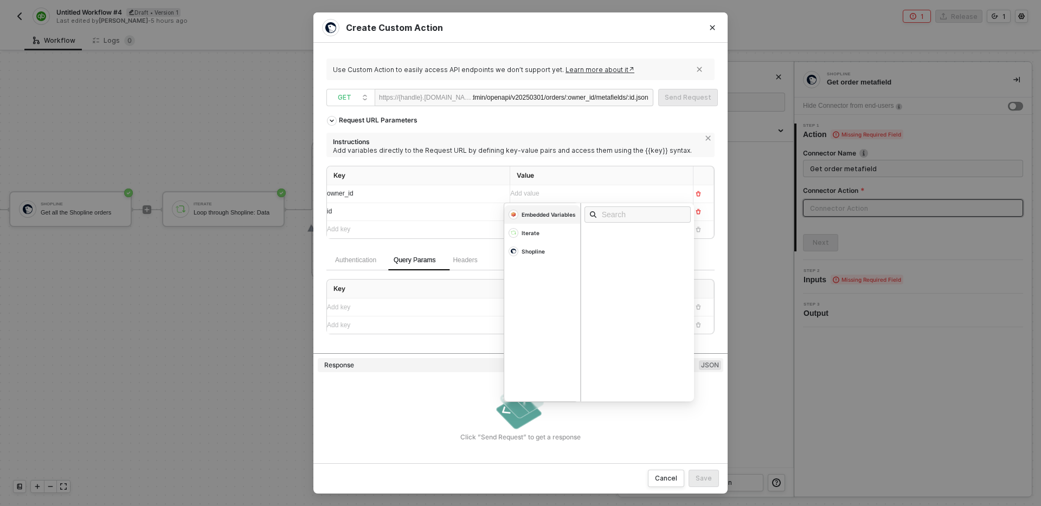
click at [560, 213] on div "Embedded Variables" at bounding box center [548, 215] width 54 height 8
click at [637, 265] on div "User Id" at bounding box center [640, 264] width 113 height 12
click at [489, 214] on div "id" at bounding box center [414, 212] width 174 height 10
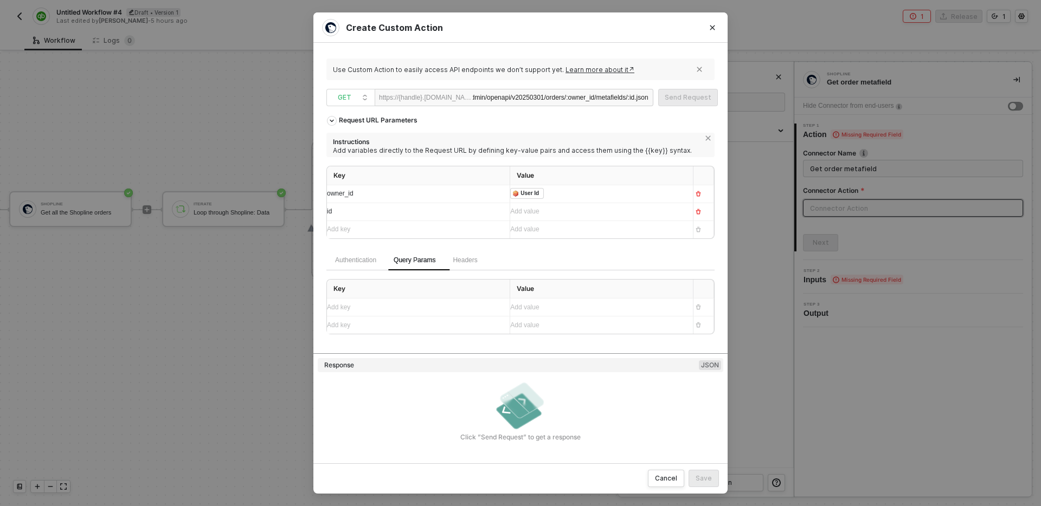
click at [555, 214] on div "Add value ﻿" at bounding box center [597, 212] width 174 height 10
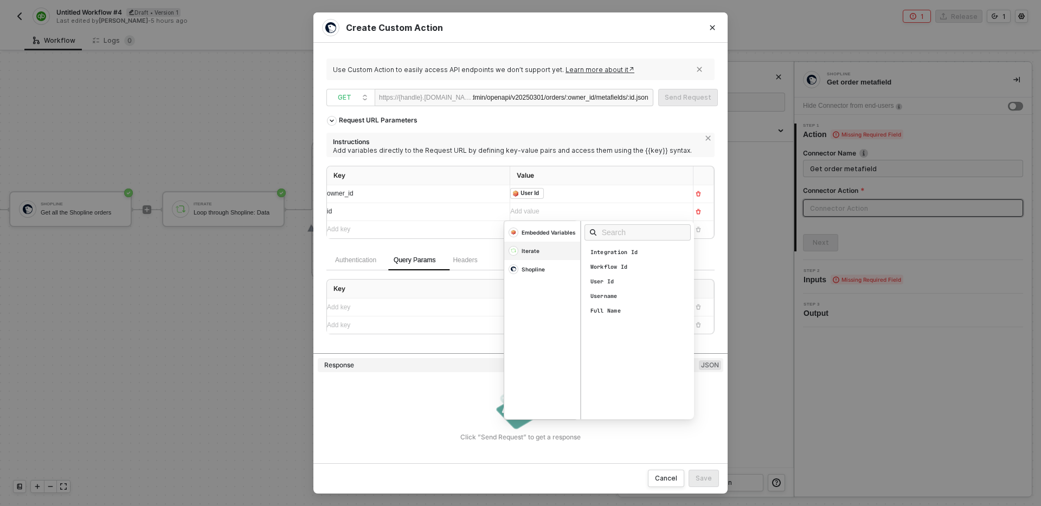
click at [545, 242] on div "Iterate" at bounding box center [542, 232] width 76 height 18
click at [613, 234] on input "text" at bounding box center [641, 233] width 79 height 12
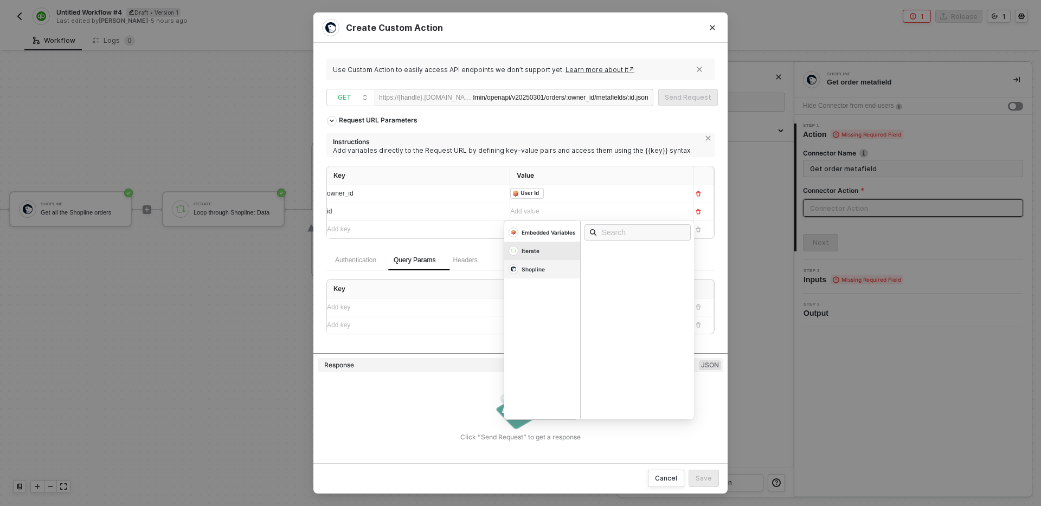
click at [553, 242] on div "Shopline" at bounding box center [542, 232] width 76 height 18
click at [546, 242] on div "Iterate" at bounding box center [542, 232] width 76 height 18
click at [546, 247] on div "Iterate" at bounding box center [542, 251] width 76 height 18
click at [546, 242] on div "Iterate" at bounding box center [542, 232] width 76 height 18
click at [546, 247] on div "Iterate" at bounding box center [542, 251] width 76 height 18
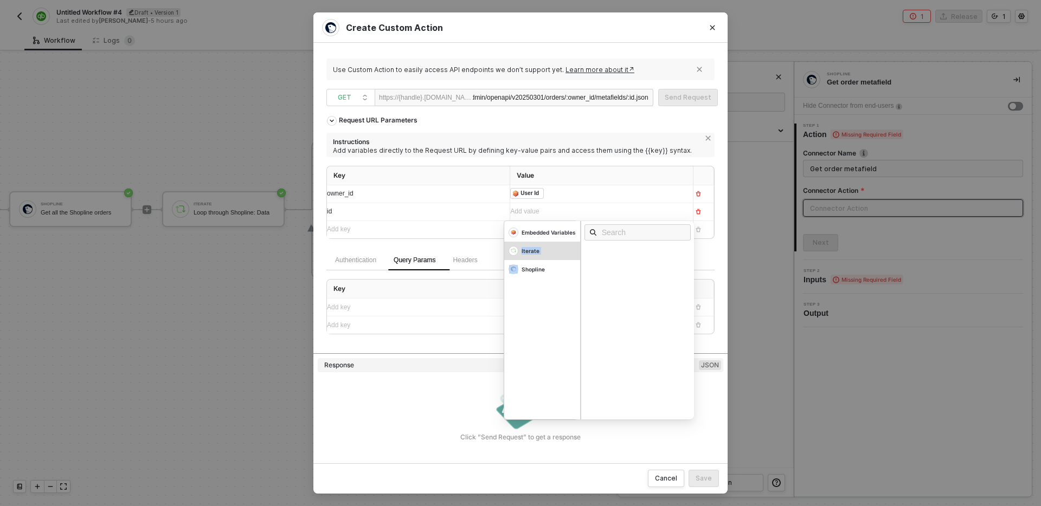
click at [546, 247] on div "Iterate" at bounding box center [542, 251] width 76 height 18
click at [525, 254] on div "Iterate" at bounding box center [530, 251] width 18 height 8
click at [515, 237] on img at bounding box center [513, 232] width 9 height 9
click at [515, 253] on img at bounding box center [513, 251] width 9 height 9
click at [515, 237] on img at bounding box center [513, 232] width 9 height 9
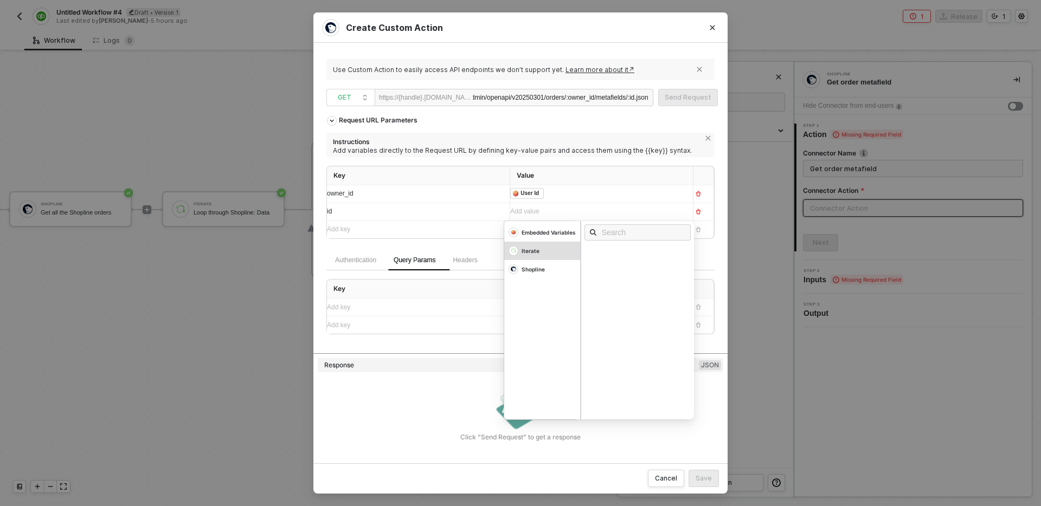
click at [546, 246] on div "Iterate" at bounding box center [542, 251] width 76 height 18
click at [615, 229] on input "text" at bounding box center [641, 233] width 79 height 12
click at [617, 286] on div at bounding box center [637, 307] width 113 height 173
click at [547, 242] on div "Iterate" at bounding box center [542, 232] width 76 height 18
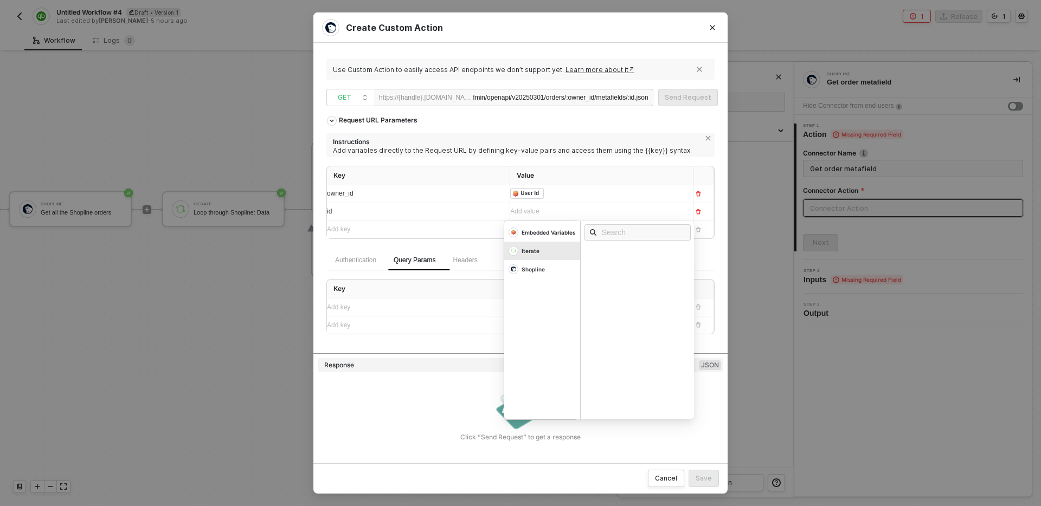
click at [480, 292] on th "Key" at bounding box center [418, 289] width 183 height 19
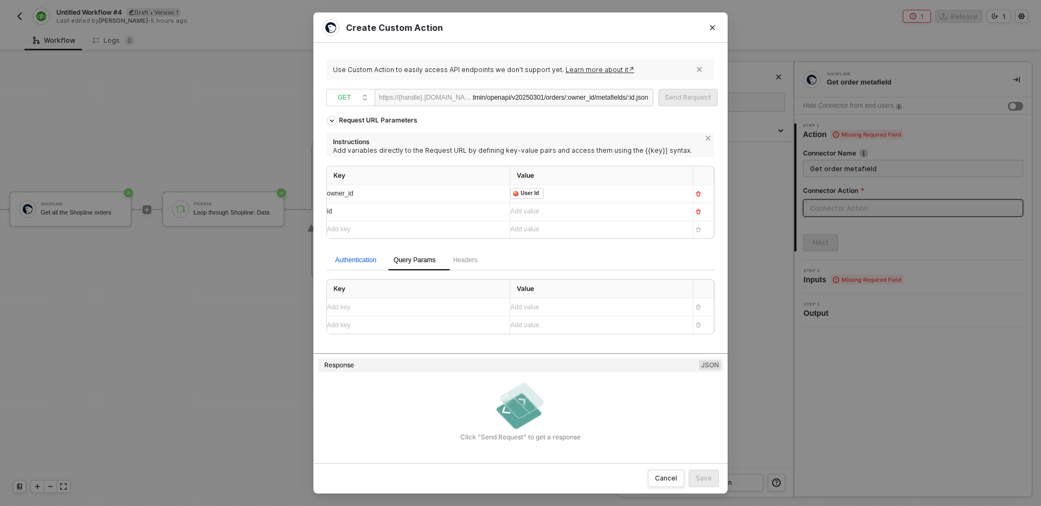
click at [368, 263] on div "Authentication" at bounding box center [355, 260] width 41 height 10
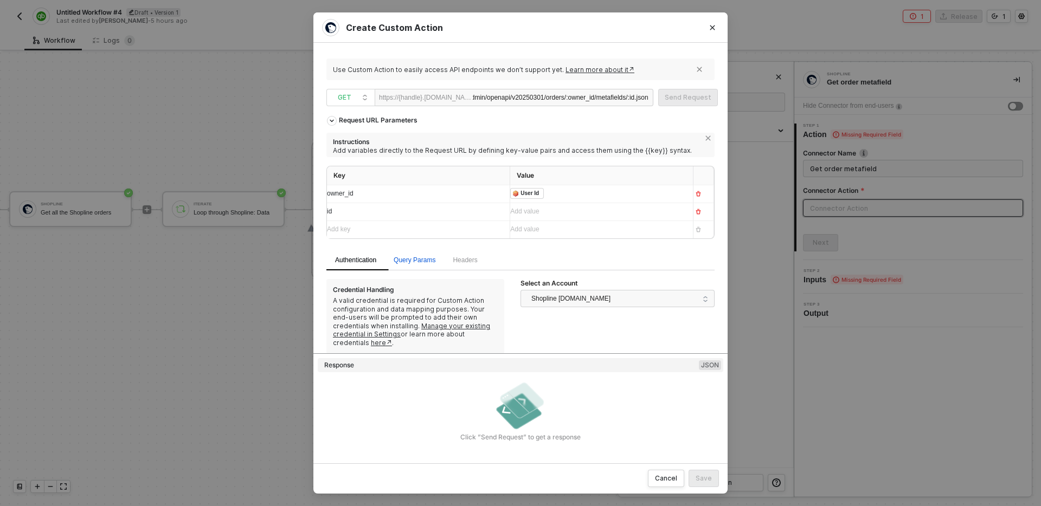
click at [412, 259] on span "Query Params" at bounding box center [415, 260] width 42 height 8
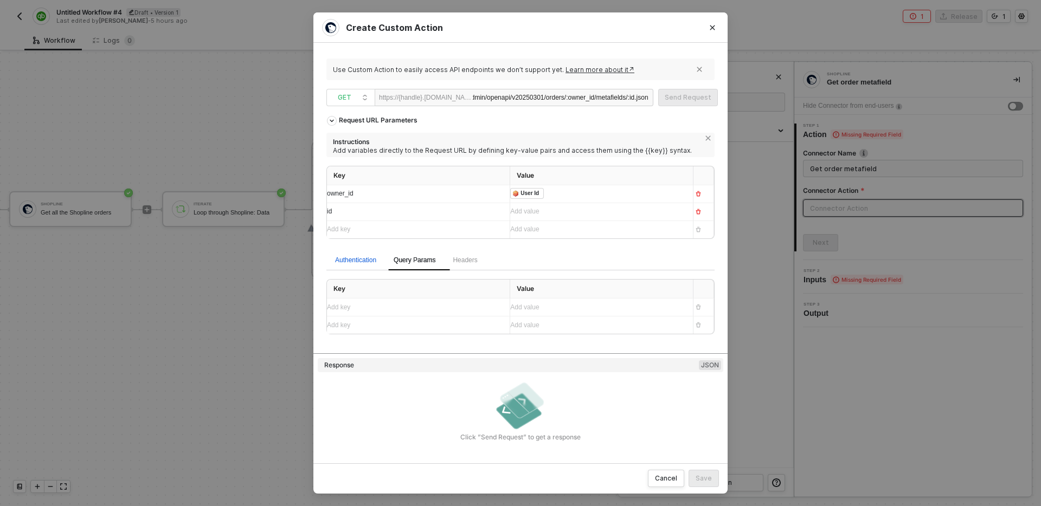
click at [336, 255] on div "Authentication" at bounding box center [355, 260] width 41 height 10
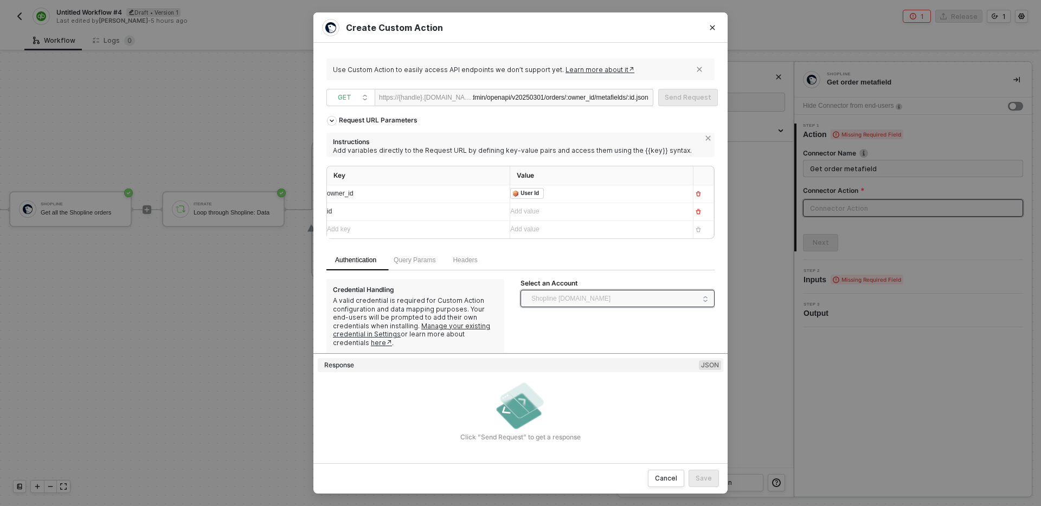
click at [570, 302] on span "Shopline [DOMAIN_NAME]" at bounding box center [570, 299] width 79 height 16
click at [560, 253] on div "Authentication Query Params Headers" at bounding box center [520, 260] width 388 height 21
click at [8, 490] on div "Create Custom Action Use Custom Action to easily access API endpoints we don’t …" at bounding box center [520, 253] width 1041 height 506
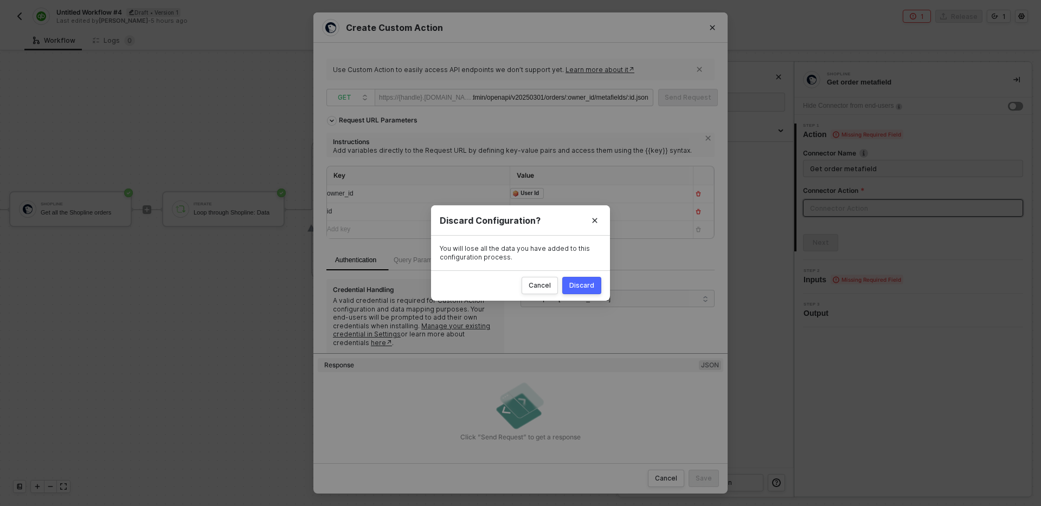
click at [582, 287] on div "Discard" at bounding box center [581, 285] width 25 height 9
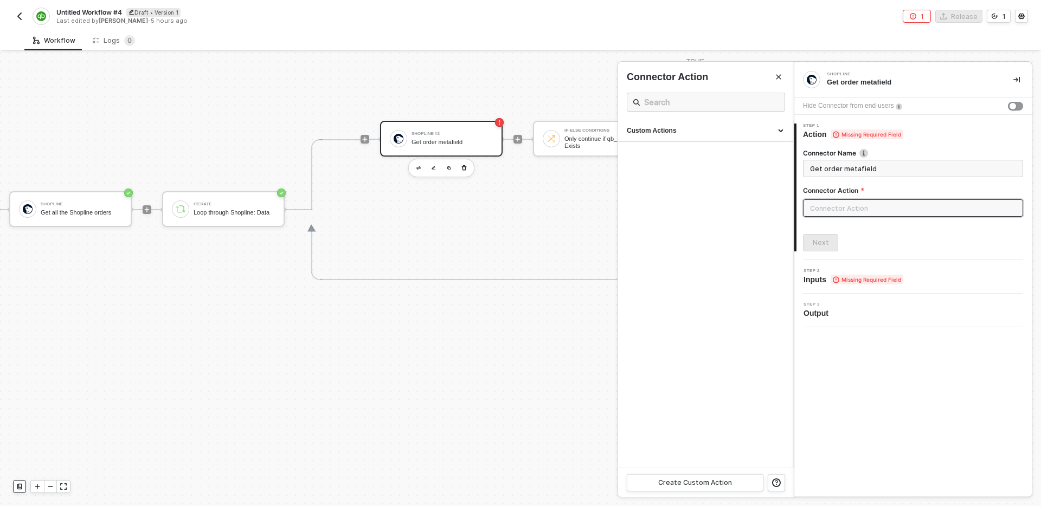
click at [19, 486] on icon at bounding box center [19, 487] width 7 height 7
click at [864, 208] on input "text" at bounding box center [913, 207] width 220 height 17
click at [876, 243] on div "Next" at bounding box center [913, 242] width 220 height 17
click at [873, 204] on input "text" at bounding box center [913, 207] width 220 height 17
click at [890, 173] on input "Get order metafield" at bounding box center [912, 169] width 204 height 12
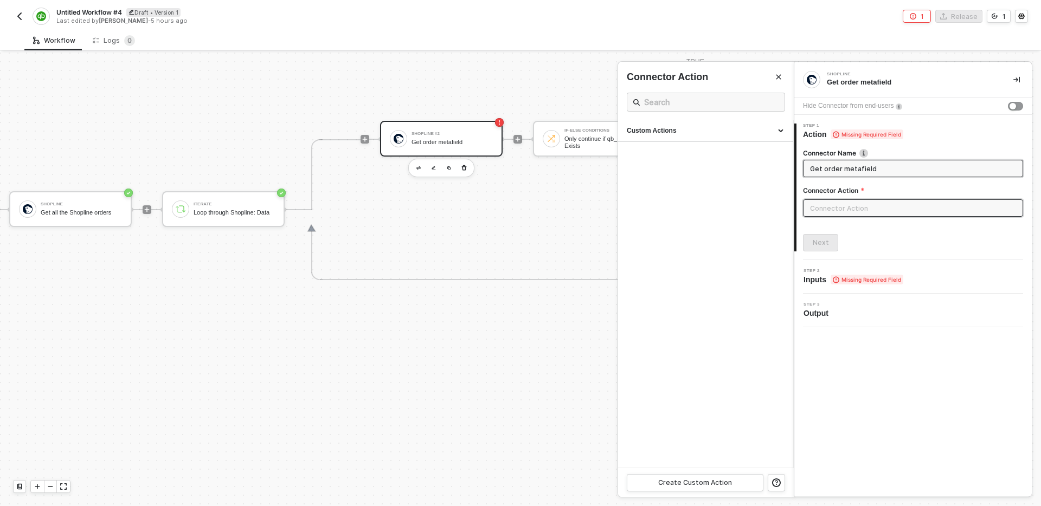
click at [881, 211] on input "text" at bounding box center [913, 207] width 220 height 17
click at [714, 483] on div "Create Custom Action" at bounding box center [695, 483] width 74 height 9
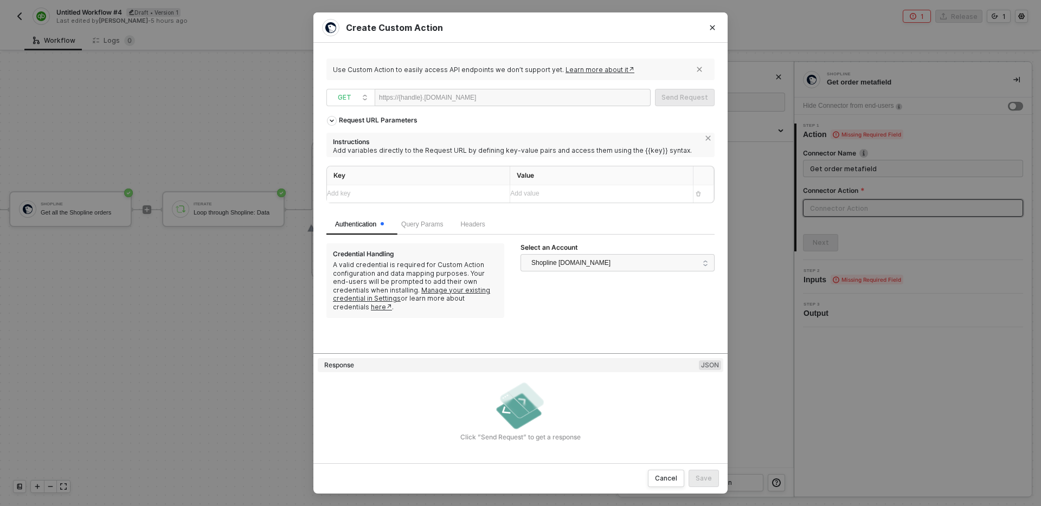
click at [506, 99] on div at bounding box center [509, 97] width 67 height 17
click at [710, 30] on icon "Close" at bounding box center [712, 27] width 5 height 5
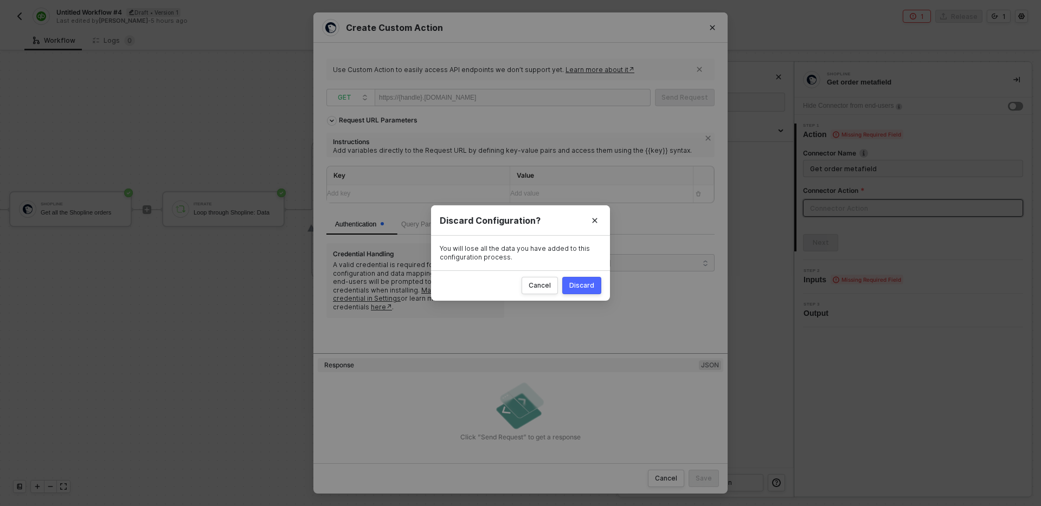
click at [591, 286] on div "Discard" at bounding box center [581, 285] width 25 height 9
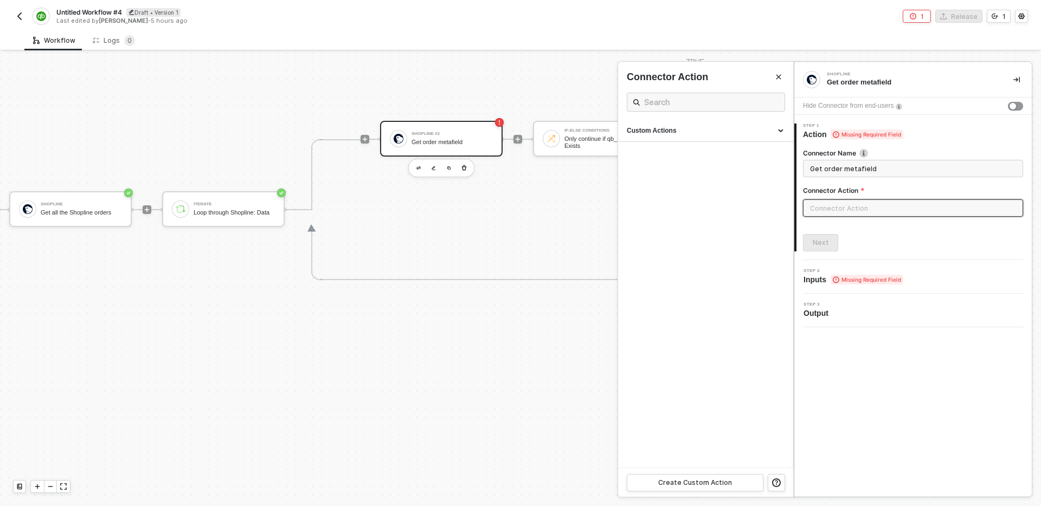
click at [242, 260] on div at bounding box center [520, 280] width 1041 height 454
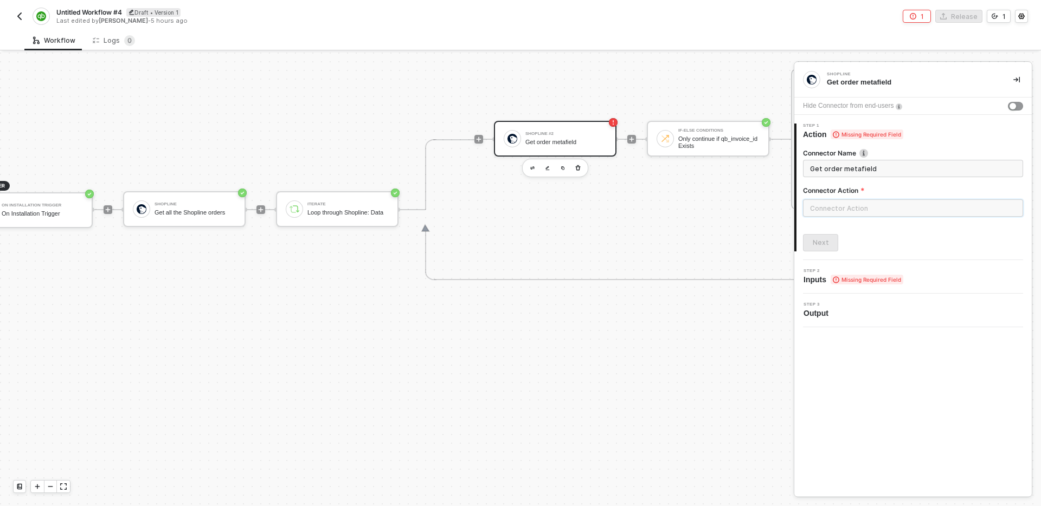
scroll to position [367, 0]
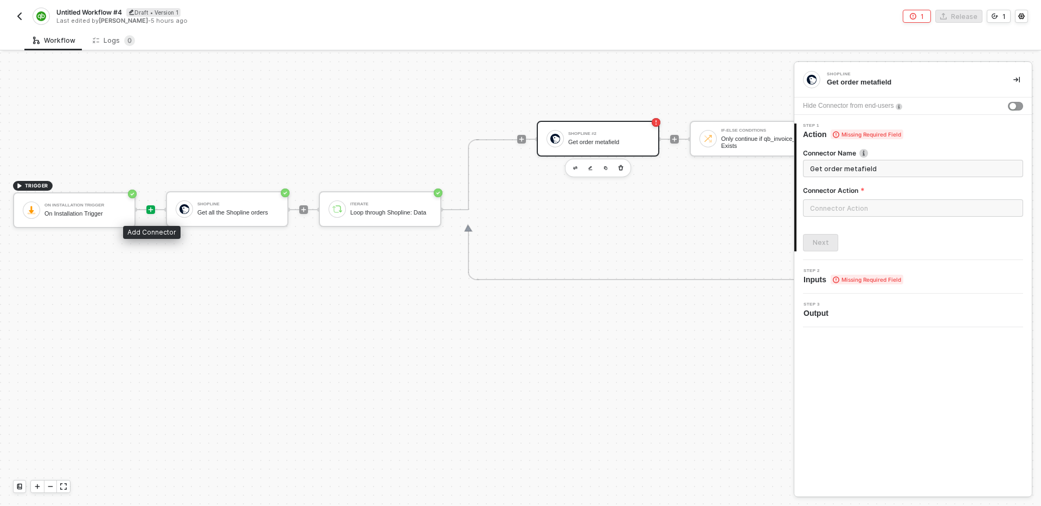
click at [150, 209] on icon "icon-play" at bounding box center [150, 210] width 7 height 7
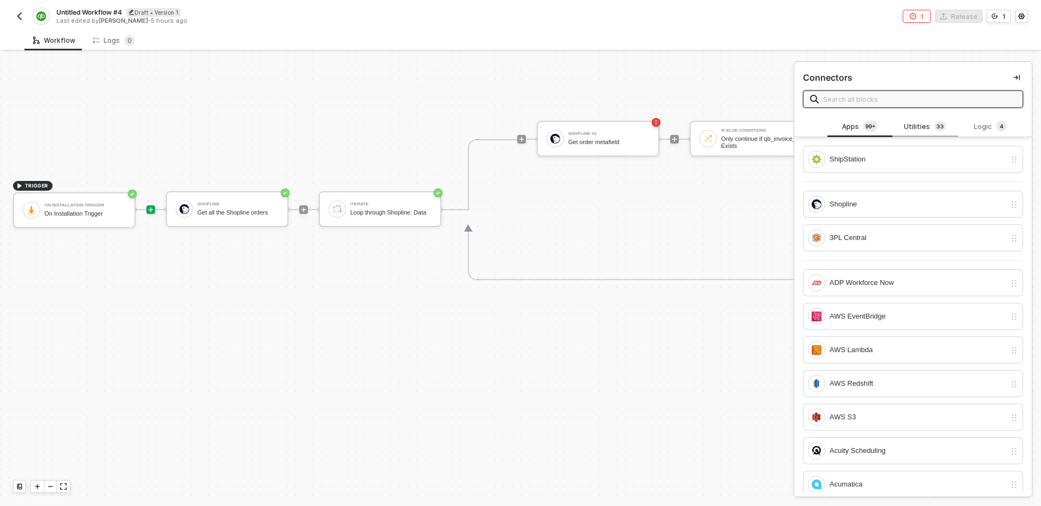
click at [910, 125] on div "Utilities 3 3" at bounding box center [925, 127] width 48 height 12
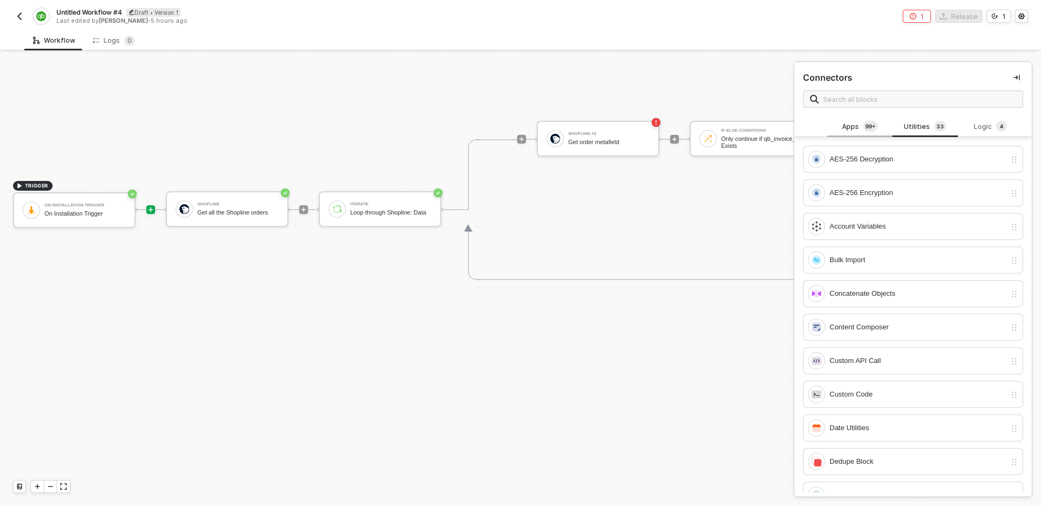
click at [848, 127] on div "Apps 99+" at bounding box center [860, 127] width 48 height 12
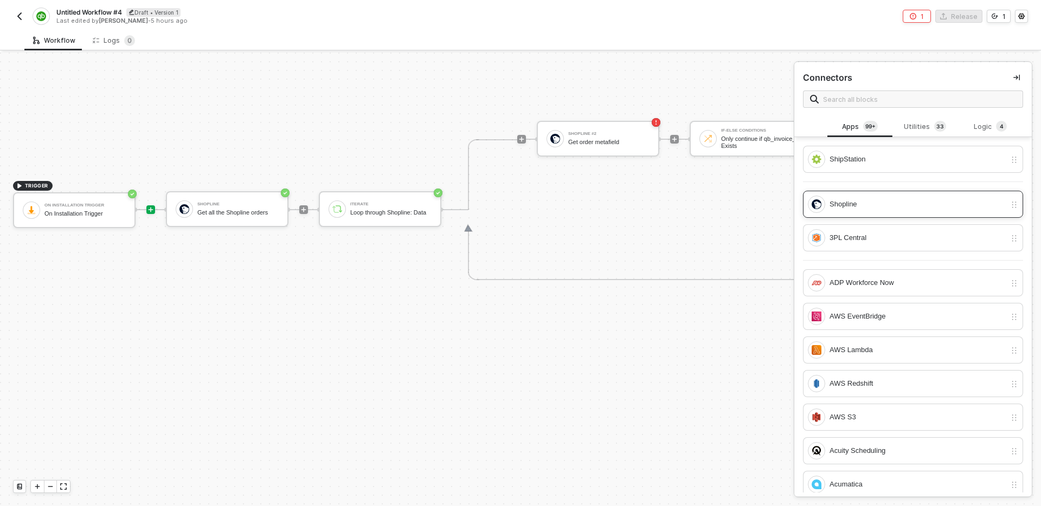
click at [859, 207] on div "Shopline" at bounding box center [917, 204] width 176 height 12
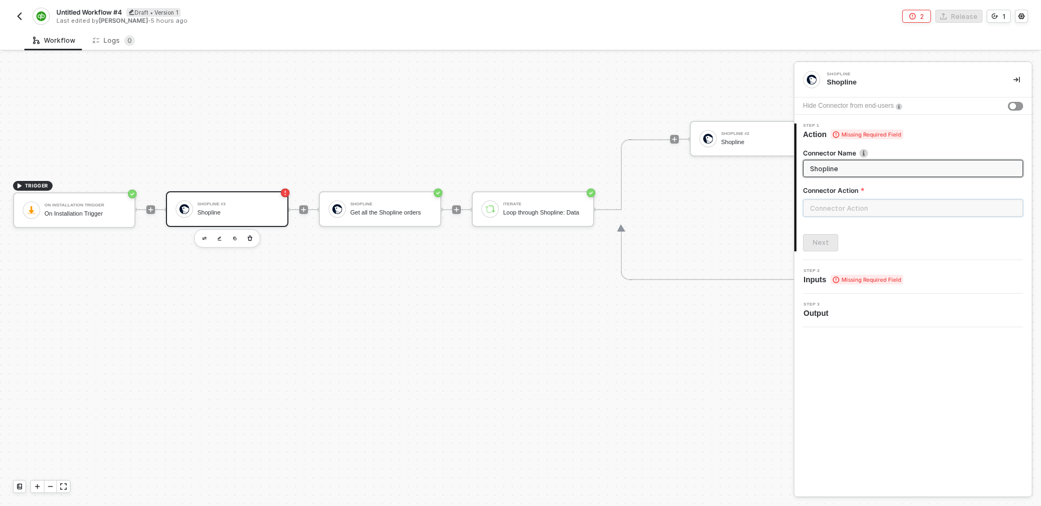
click at [850, 209] on input "text" at bounding box center [913, 207] width 220 height 17
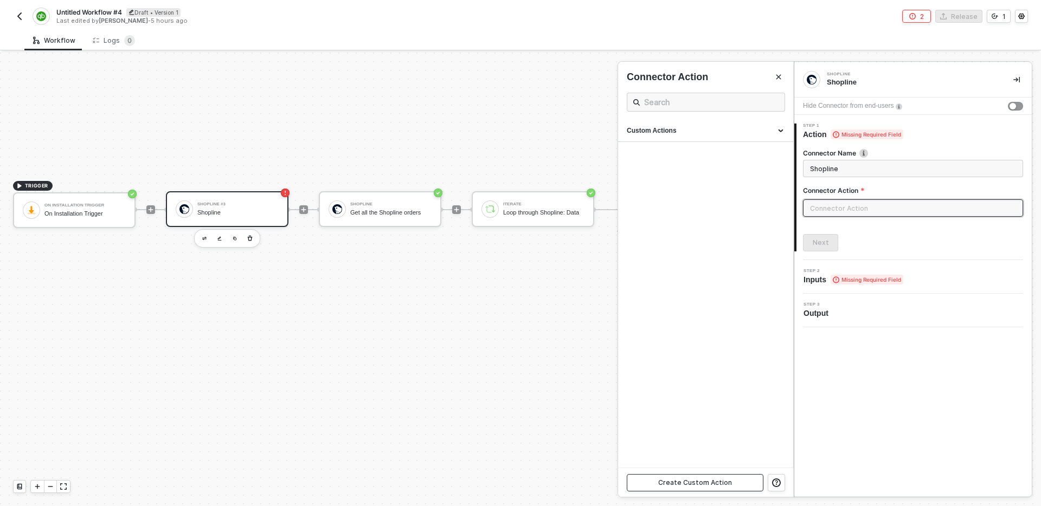
click at [699, 482] on div "Create Custom Action" at bounding box center [695, 483] width 74 height 9
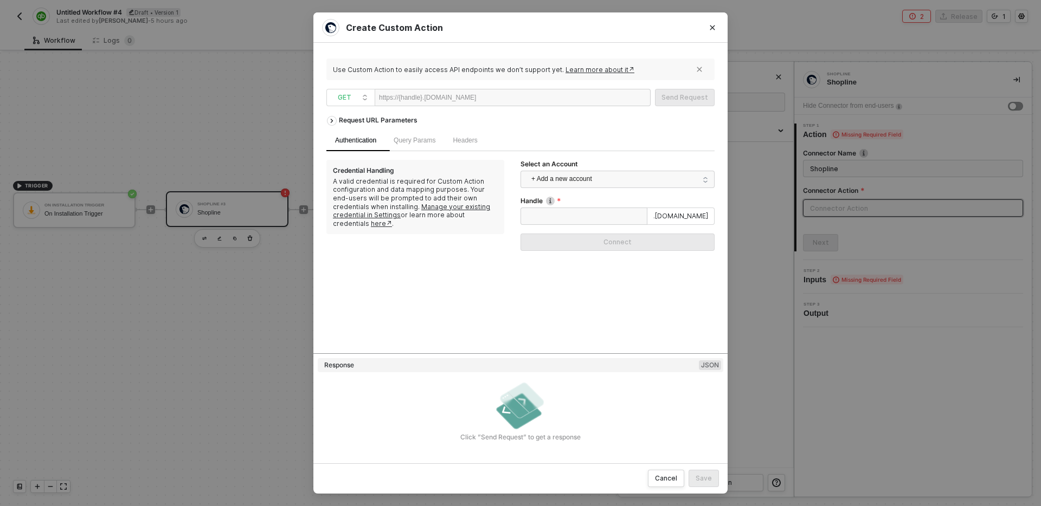
click at [512, 97] on div at bounding box center [509, 97] width 67 height 17
click at [523, 102] on div at bounding box center [509, 97] width 67 height 17
paste div
click at [427, 138] on span "Query Params" at bounding box center [415, 141] width 42 height 8
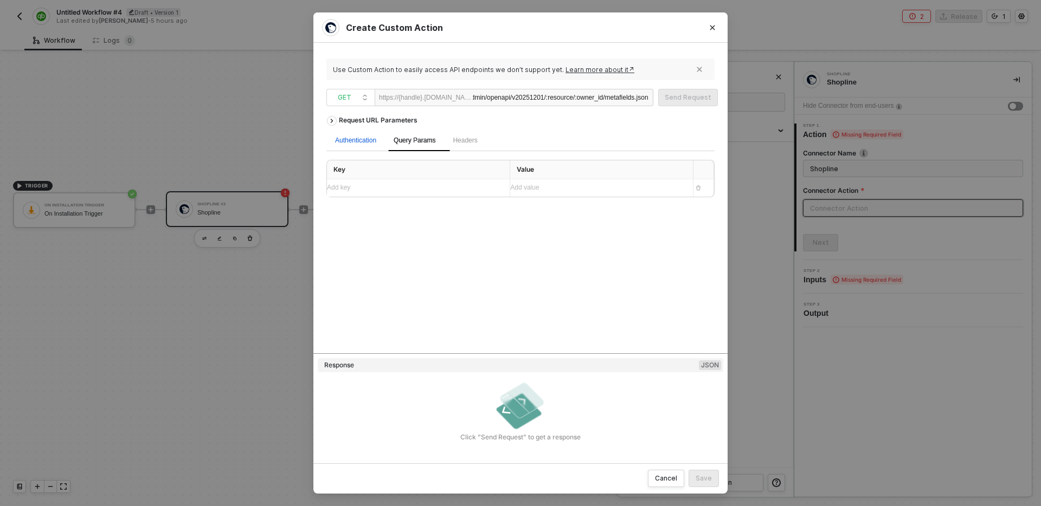
click at [365, 142] on div "Authentication" at bounding box center [355, 141] width 41 height 10
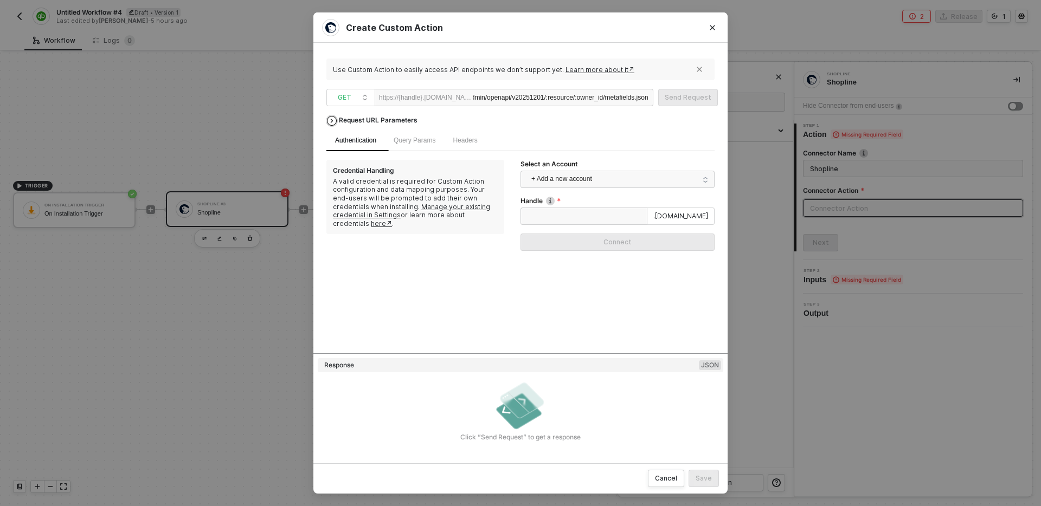
click at [375, 119] on div "Request URL Parameters" at bounding box center [377, 121] width 89 height 20
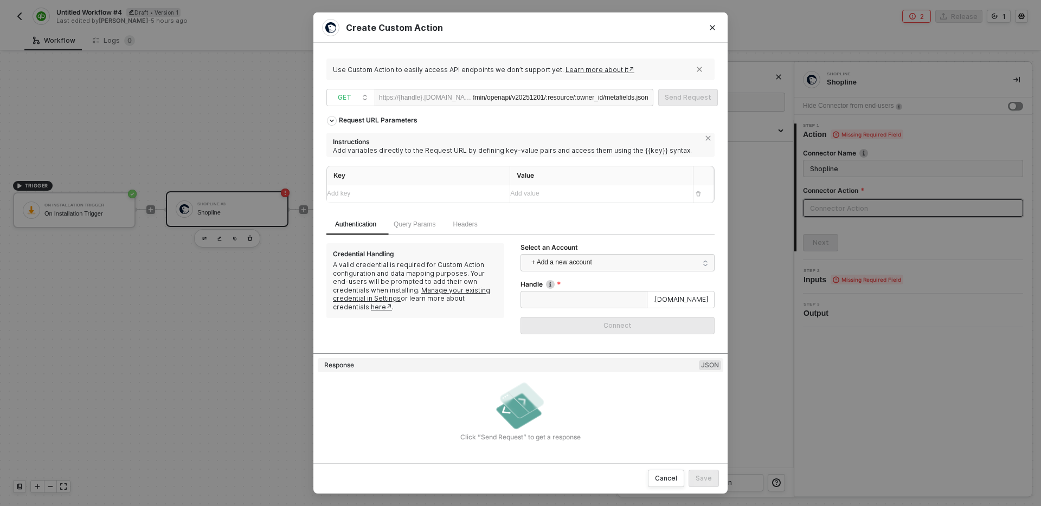
click at [404, 194] on div "Add key ﻿" at bounding box center [414, 194] width 174 height 10
click at [556, 99] on div "/admin/openapi/v20251201/:resource/:owner_id/metafields.json" at bounding box center [561, 97] width 176 height 17
click at [556, 223] on div "Authentication Query Params Headers" at bounding box center [520, 224] width 388 height 21
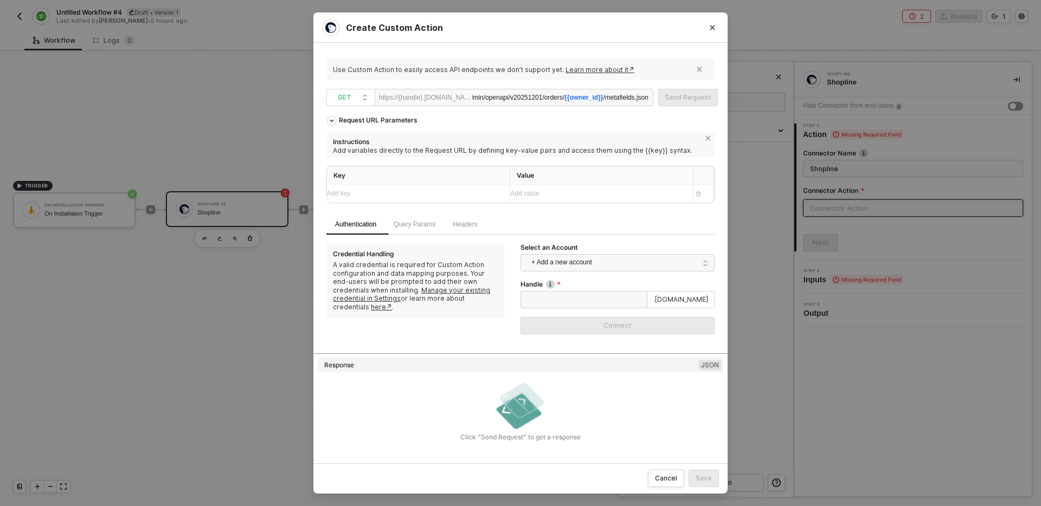
scroll to position [0, 0]
click at [355, 100] on span "GET" at bounding box center [353, 97] width 30 height 16
click at [350, 136] on div "POST" at bounding box center [351, 136] width 40 height 13
click at [476, 109] on div "Use Custom Action to easily access API endpoints we don’t support yet. Learn mo…" at bounding box center [520, 253] width 388 height 394
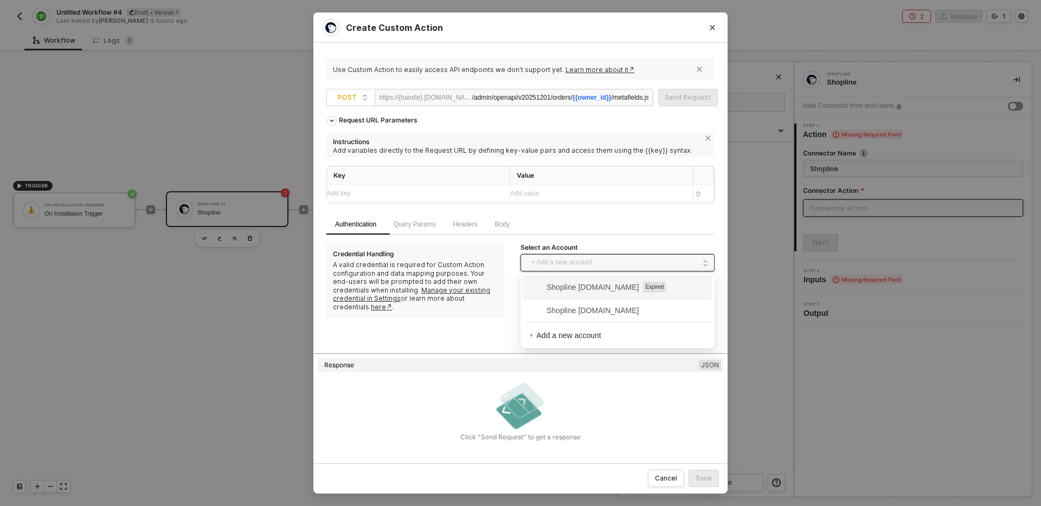
click at [595, 268] on span "+ Add a new account" at bounding box center [619, 262] width 177 height 17
click at [605, 314] on span "Shopline [DOMAIN_NAME]" at bounding box center [583, 311] width 109 height 12
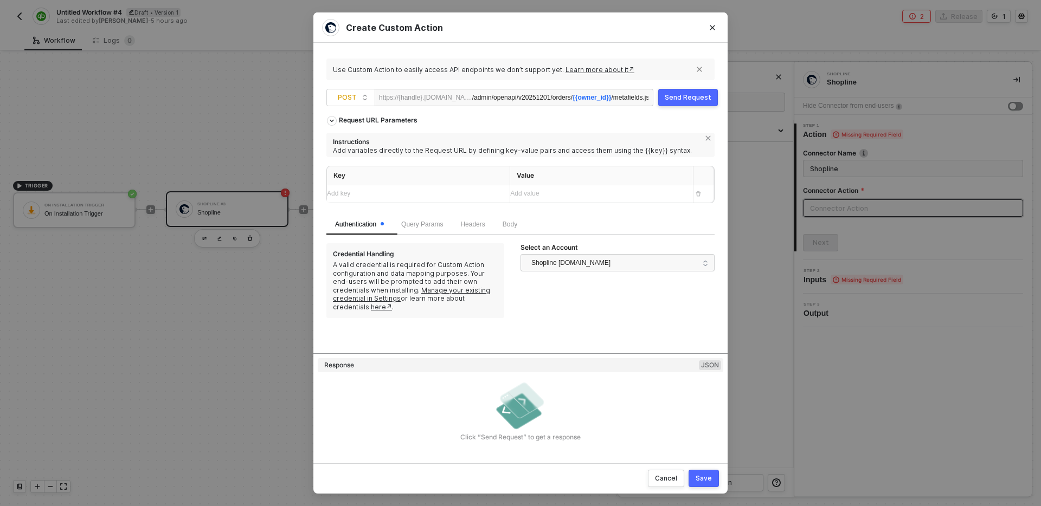
click at [593, 221] on div "Authentication Query Params Headers Body" at bounding box center [520, 224] width 388 height 21
click at [594, 99] on span "{{owner_id}}" at bounding box center [591, 98] width 38 height 8
click at [594, 98] on span "{{owner_id}}" at bounding box center [591, 98] width 38 height 8
click at [416, 196] on div "Add key ﻿" at bounding box center [408, 194] width 163 height 10
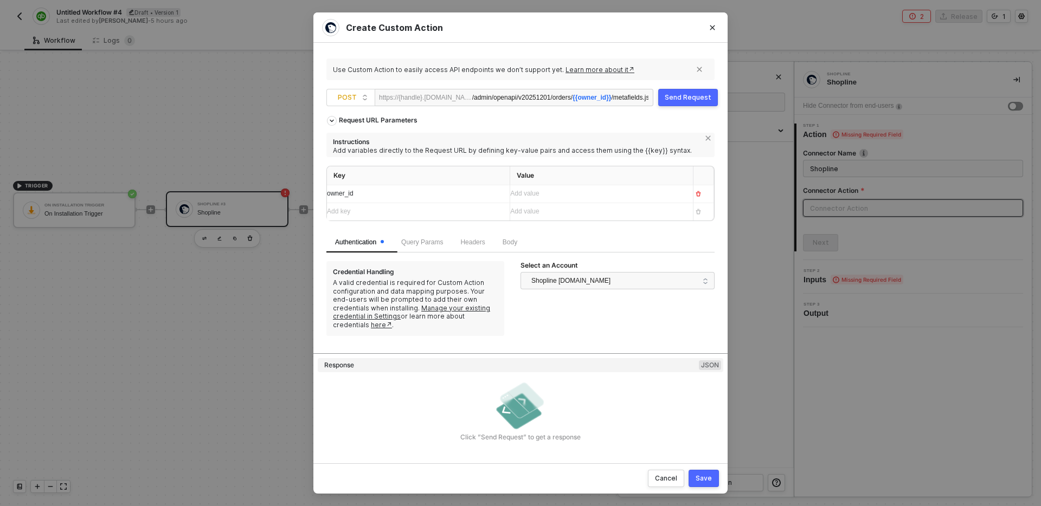
click at [573, 201] on div "Add value ﻿" at bounding box center [597, 193] width 174 height 17
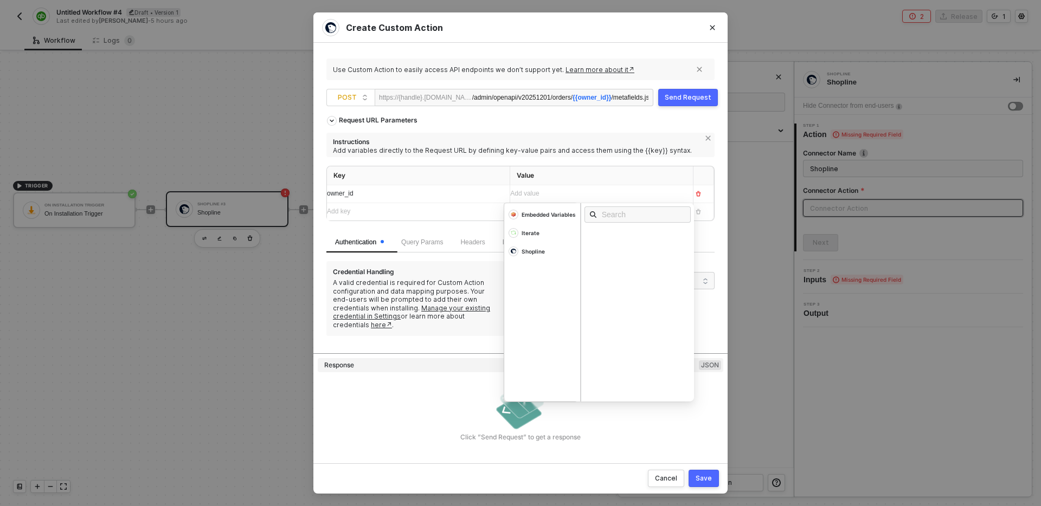
click at [574, 195] on div "Add value ﻿" at bounding box center [591, 194] width 163 height 10
click at [555, 194] on div "Add value ﻿" at bounding box center [591, 194] width 163 height 10
click at [557, 155] on div "Instructions Add variables directly to the Request URL by defining key-value pa…" at bounding box center [520, 145] width 388 height 24
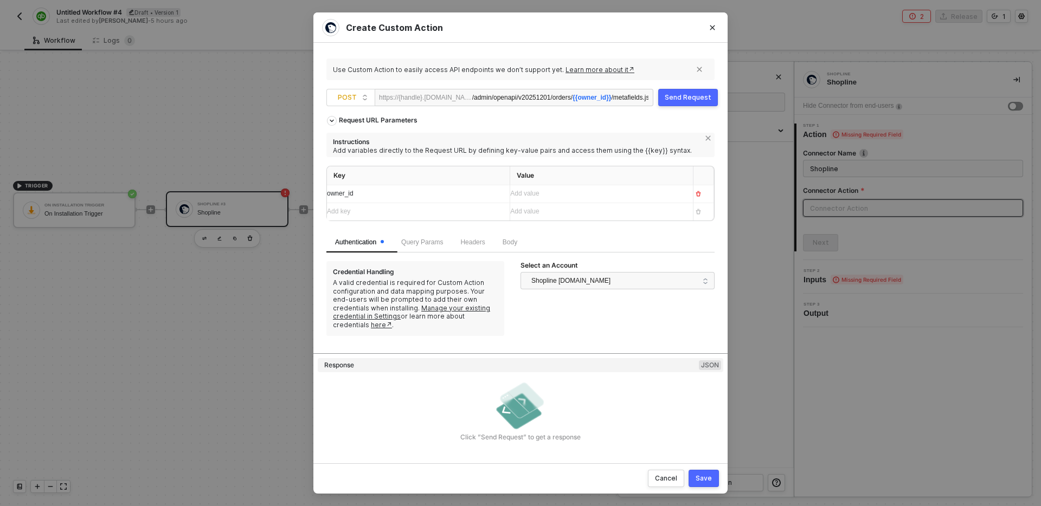
click at [646, 324] on div "Select an Account Shopline testcs.myshopline.com" at bounding box center [617, 298] width 194 height 74
click at [420, 97] on div "https://{handle}.[DOMAIN_NAME]" at bounding box center [425, 97] width 93 height 16
click at [582, 196] on div "Add value ﻿" at bounding box center [591, 194] width 163 height 10
click at [589, 142] on div "Instructions" at bounding box center [516, 140] width 366 height 11
click at [517, 244] on span "Body" at bounding box center [509, 243] width 15 height 8
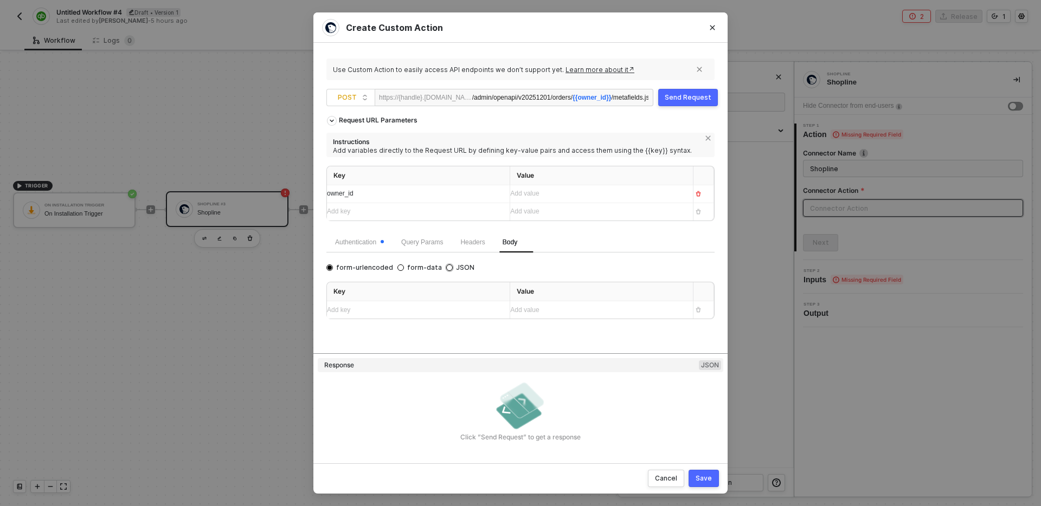
click at [453, 267] on span "JSON" at bounding box center [464, 267] width 22 height 9
click at [446, 267] on input "JSON" at bounding box center [449, 268] width 7 height 7
radio input "true"
radio input "false"
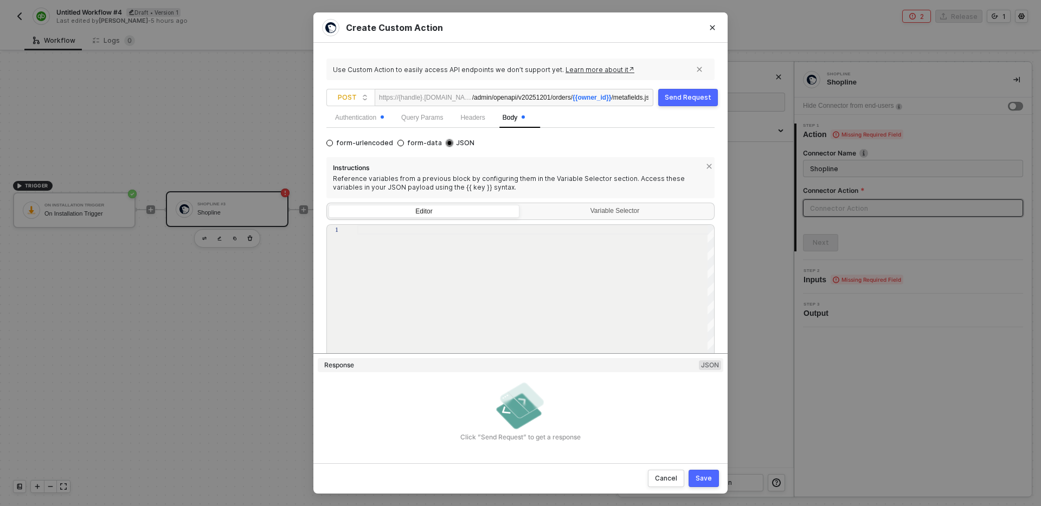
scroll to position [164, 0]
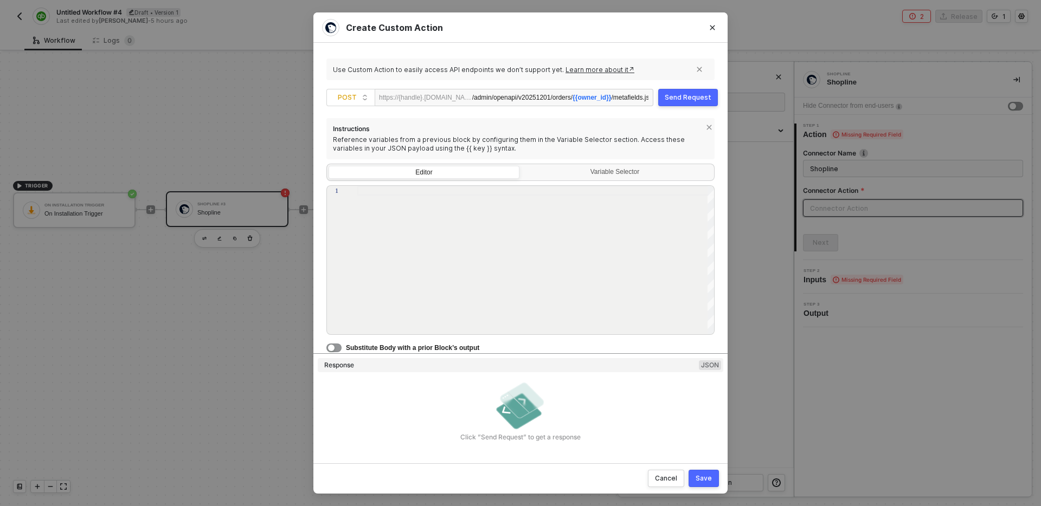
click at [470, 223] on div at bounding box center [536, 261] width 358 height 150
paste textarea "qb_invoice_id"
drag, startPoint x: 441, startPoint y: 219, endPoint x: 342, endPoint y: 172, distance: 109.1
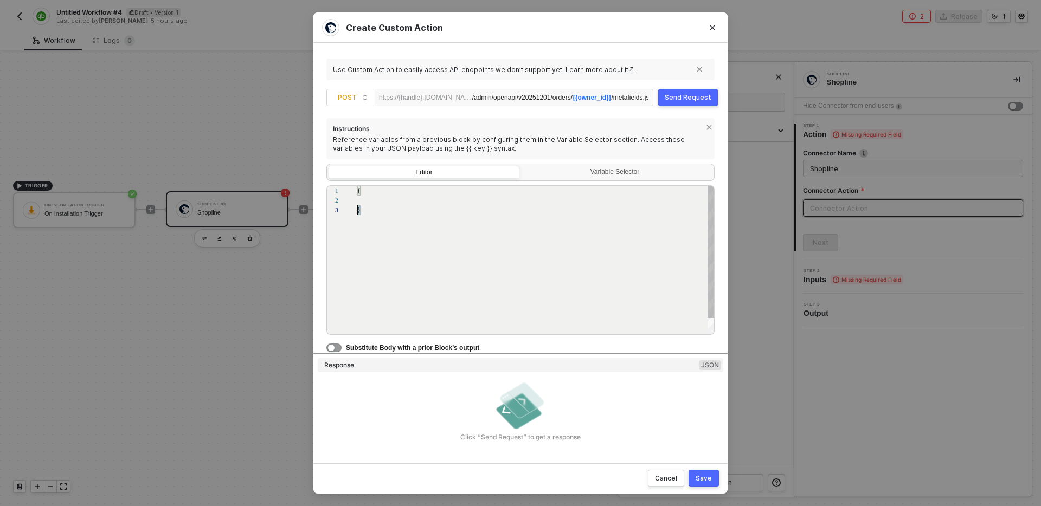
click at [342, 172] on div "Instructions Reference variables from a previous block by configuring them in t…" at bounding box center [520, 235] width 388 height 235
paste textarea "}"
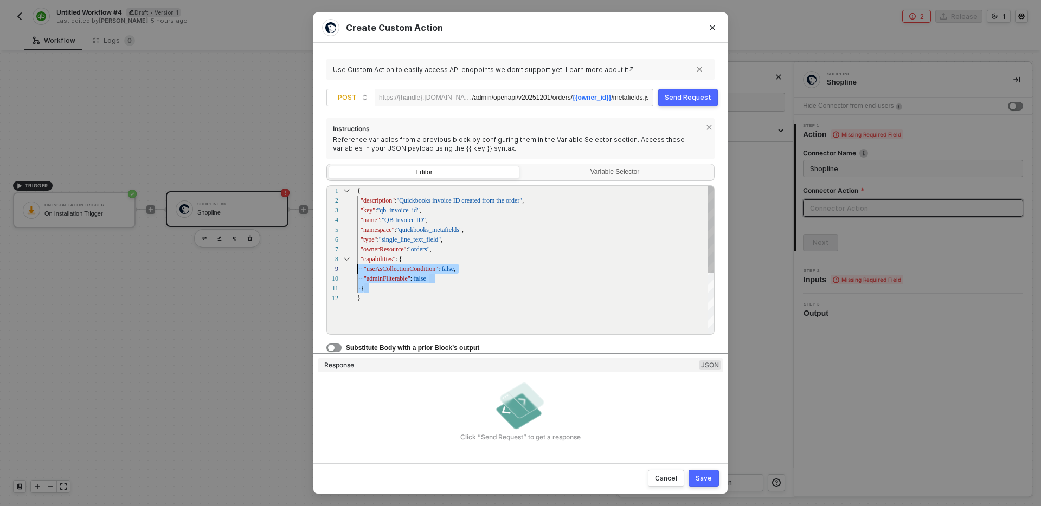
scroll to position [68, 0]
drag, startPoint x: 371, startPoint y: 288, endPoint x: 349, endPoint y: 259, distance: 36.4
drag, startPoint x: 399, startPoint y: 264, endPoint x: 300, endPoint y: 180, distance: 129.6
click at [300, 180] on div "Create Custom Action Use Custom Action to easily access API endpoints we don’t …" at bounding box center [520, 253] width 1041 height 506
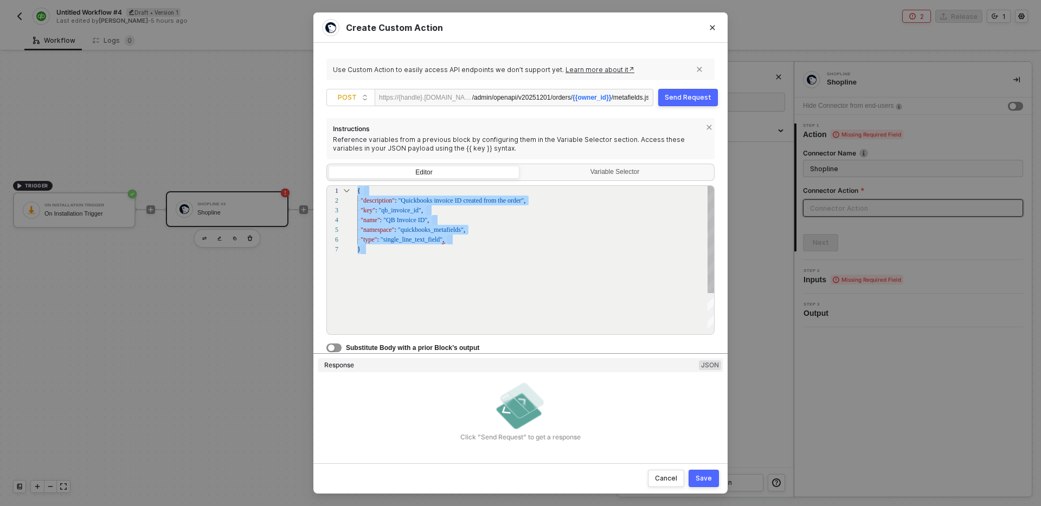
paste textarea "metafield": { "description": "Custom description", "key": "key_123", "namespace…"
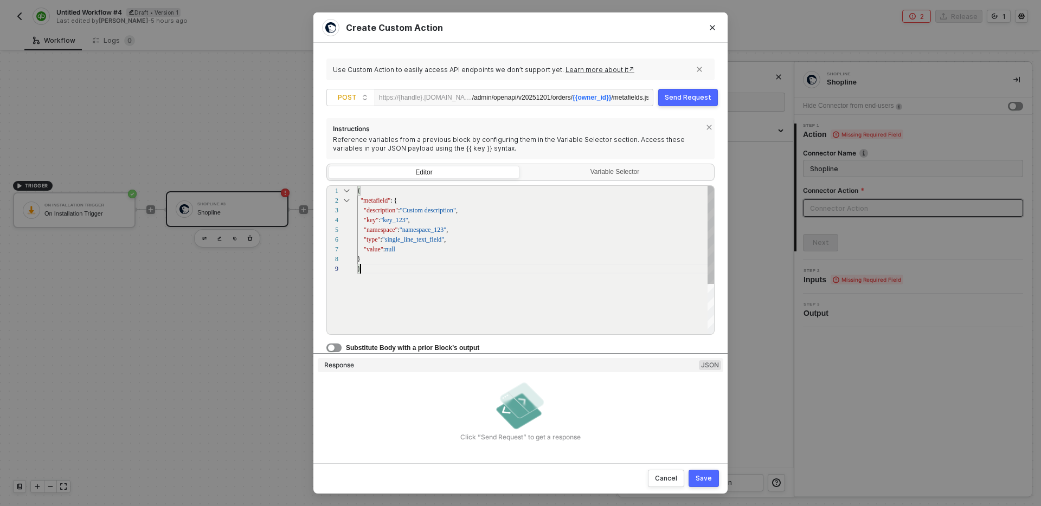
click at [405, 249] on div ""value" : null" at bounding box center [536, 249] width 358 height 10
click at [417, 231] on div "1 2 3 4 5 6 7 8 9 { "metafield" : { "description" : "Custom description" , "key…" at bounding box center [520, 260] width 388 height 150
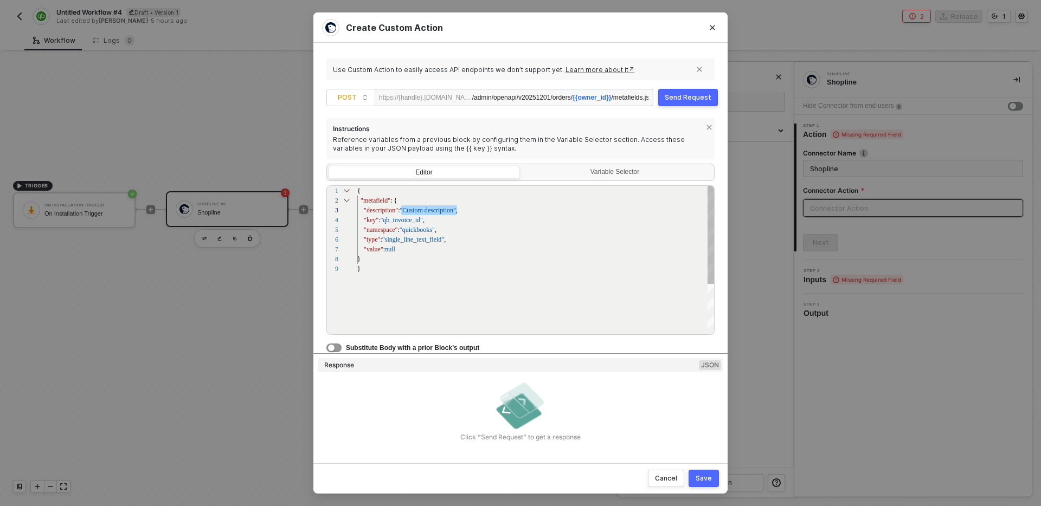
paste textarea "Quickbooks invoice ID created from the order"
type textarea "{ "metafield": { "description": "Quickbooks invoice ID created from the order",…"
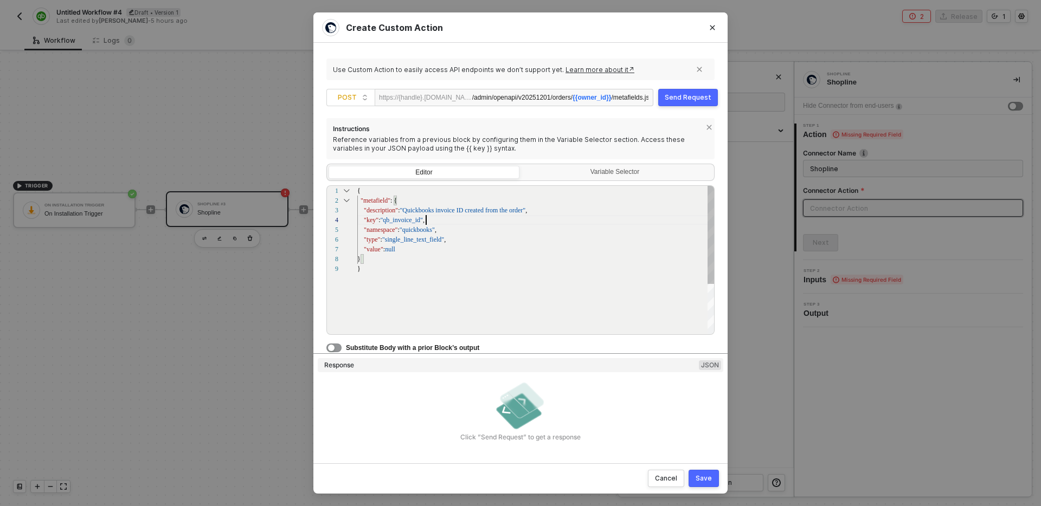
click at [446, 221] on div ""key" : "qb_invoice_id" ," at bounding box center [536, 220] width 358 height 10
click at [462, 235] on div ""type" : "single_line_text_field" ," at bounding box center [536, 240] width 358 height 10
click at [451, 251] on div ""value" : null" at bounding box center [536, 249] width 358 height 10
click at [429, 259] on div "}" at bounding box center [536, 259] width 358 height 10
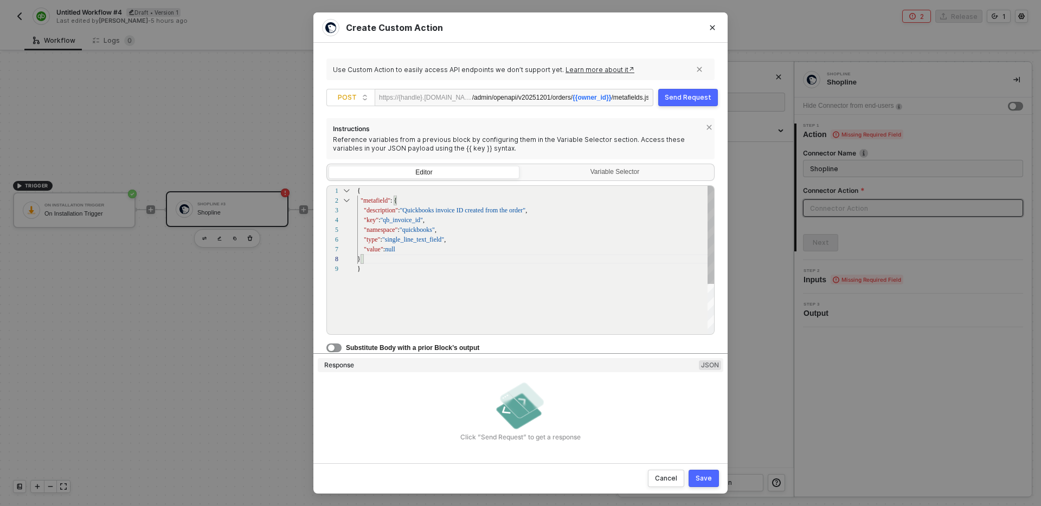
click at [444, 248] on div ""value" : null" at bounding box center [536, 249] width 358 height 10
click at [467, 236] on div ""type" : "single_line_text_field" ," at bounding box center [536, 240] width 358 height 10
click at [459, 217] on div ""key" : "qb_invoice_id" ," at bounding box center [536, 220] width 358 height 10
click at [460, 249] on div ""value" : null" at bounding box center [536, 249] width 358 height 10
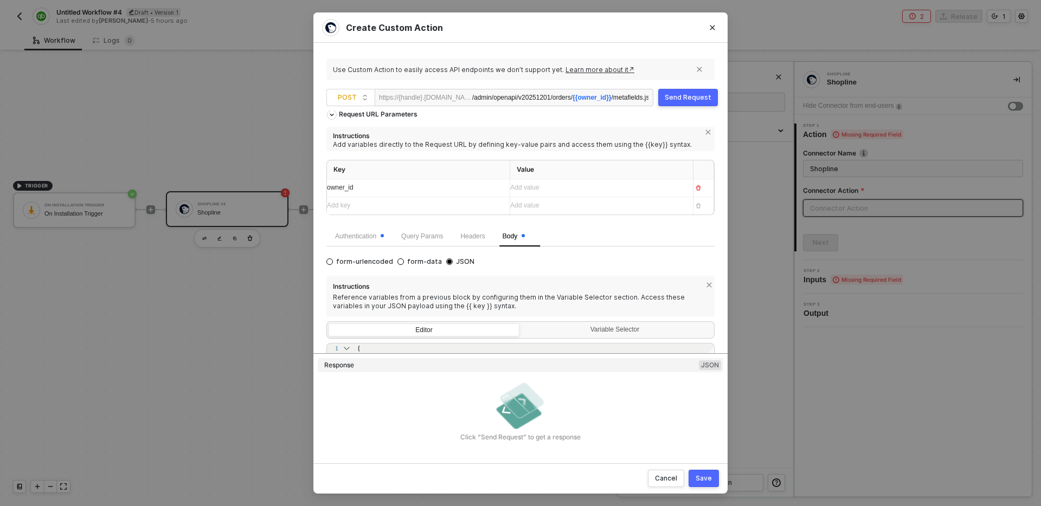
scroll to position [0, 0]
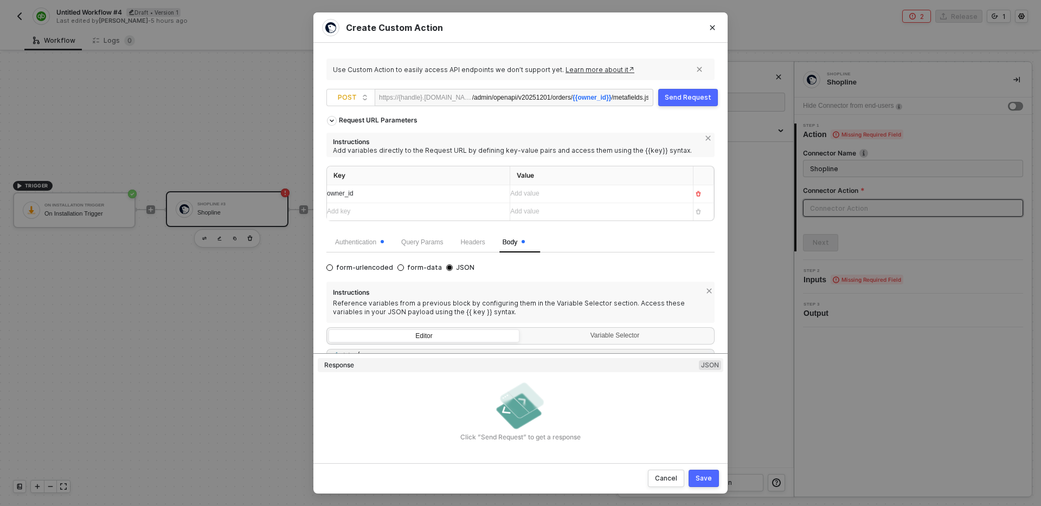
click at [404, 194] on div "owner_id" at bounding box center [414, 194] width 174 height 10
click at [547, 181] on th "Value" at bounding box center [601, 175] width 183 height 19
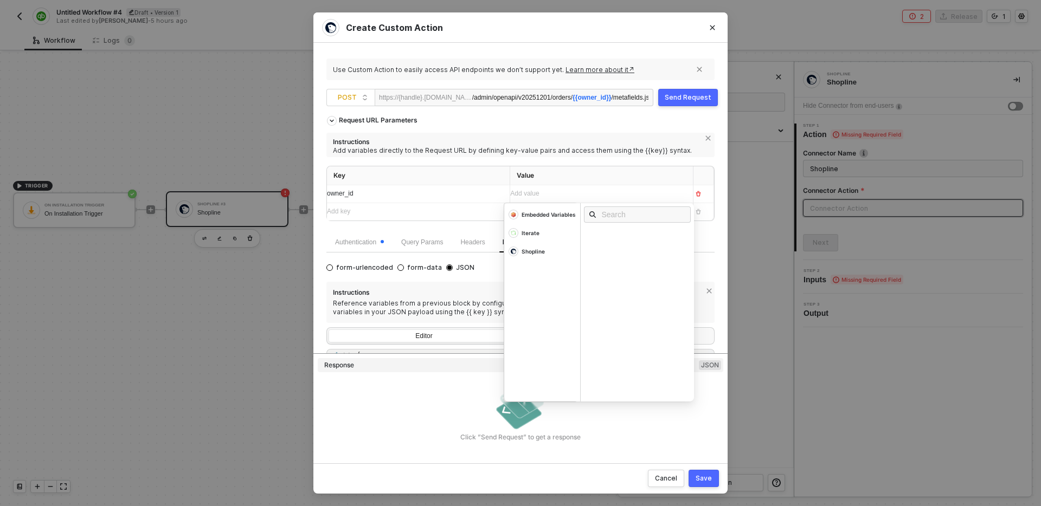
click at [547, 195] on div "Add value ﻿" at bounding box center [591, 194] width 163 height 10
click at [506, 153] on div "Add variables directly to the Request URL by defining key-value pairs and acces…" at bounding box center [520, 150] width 375 height 9
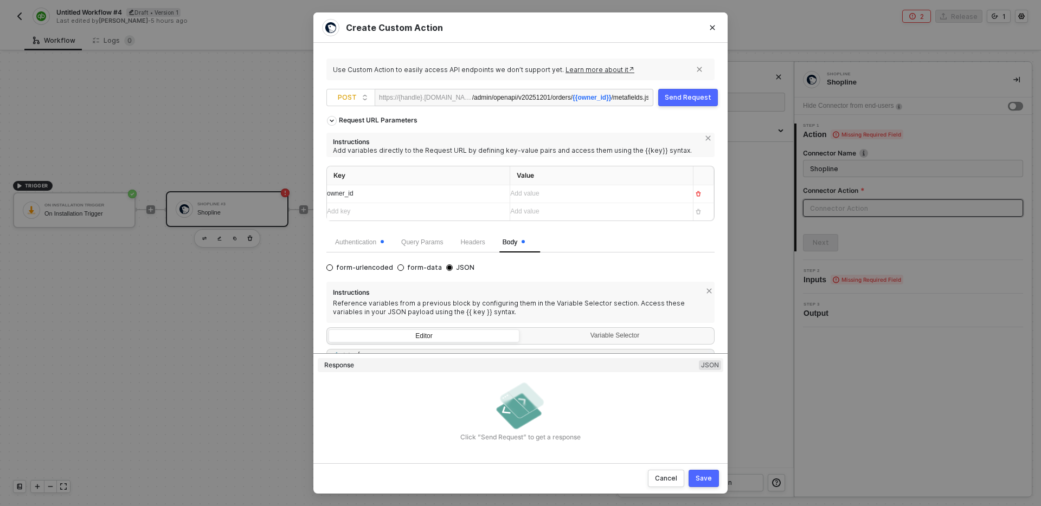
click at [551, 194] on div "Add value ﻿" at bounding box center [597, 194] width 174 height 10
click at [503, 157] on div "Instructions Add variables directly to the Request URL by defining key-value pa…" at bounding box center [520, 145] width 388 height 24
click at [396, 121] on div "Request URL Parameters" at bounding box center [377, 121] width 89 height 20
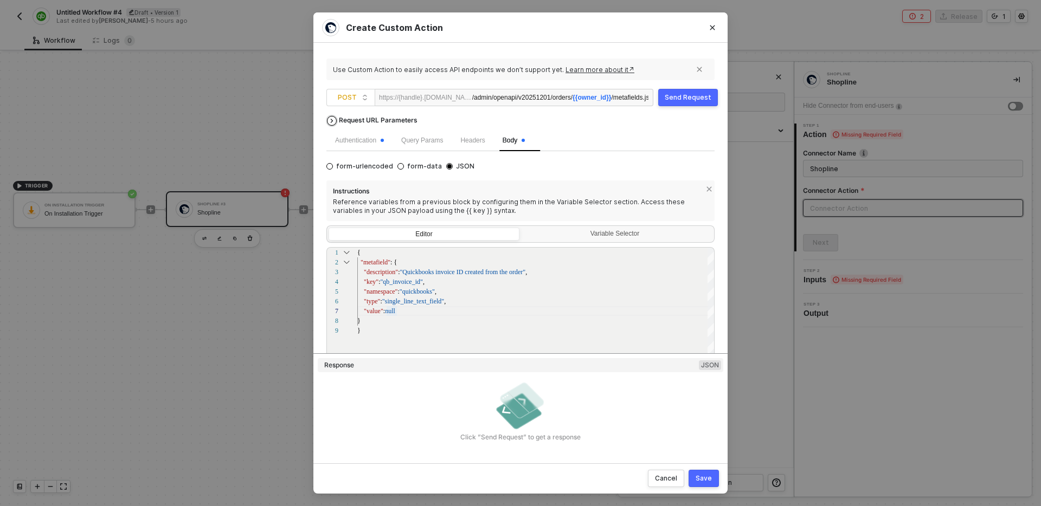
click at [396, 121] on div "Request URL Parameters" at bounding box center [377, 121] width 89 height 20
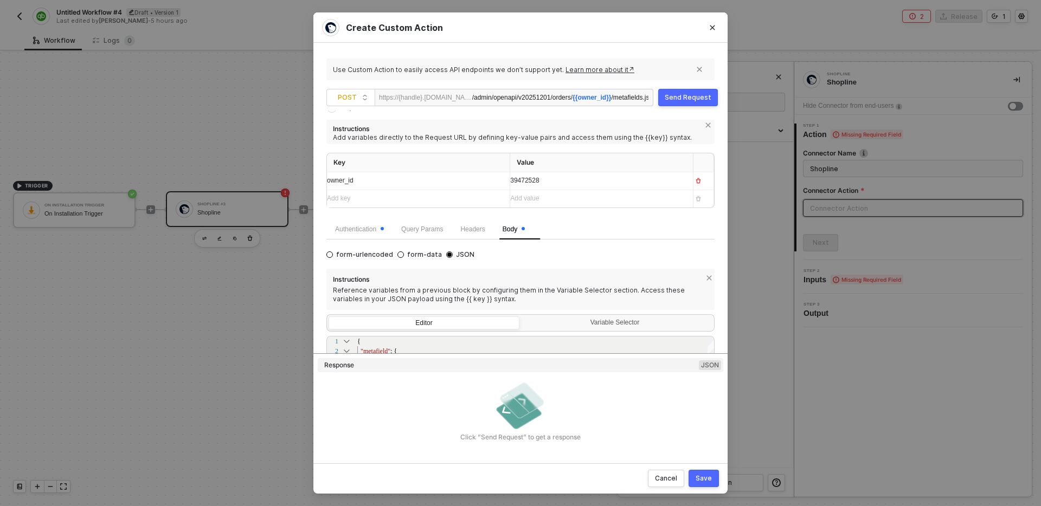
scroll to position [12, 0]
click at [354, 222] on div "Authentication" at bounding box center [359, 230] width 66 height 21
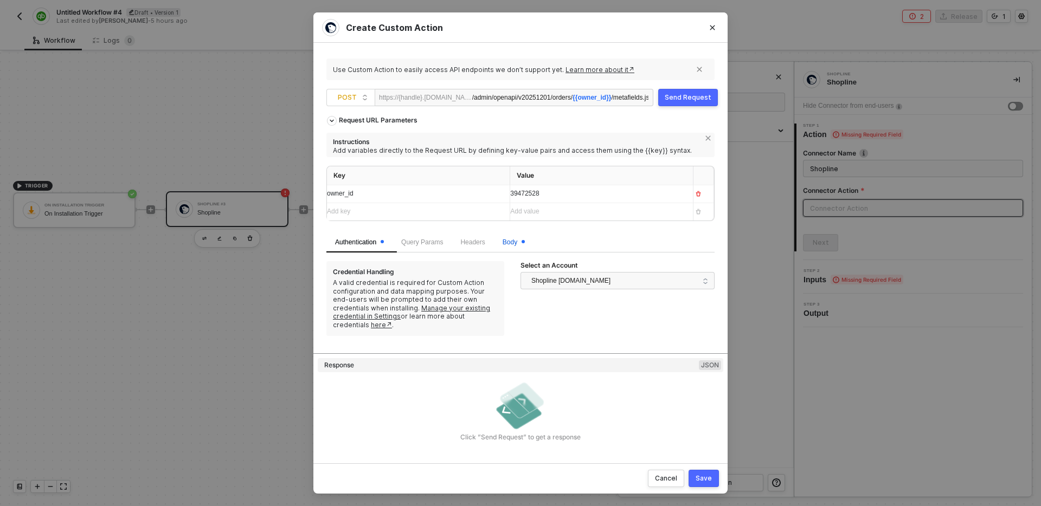
click at [518, 244] on span "Body" at bounding box center [513, 243] width 22 height 8
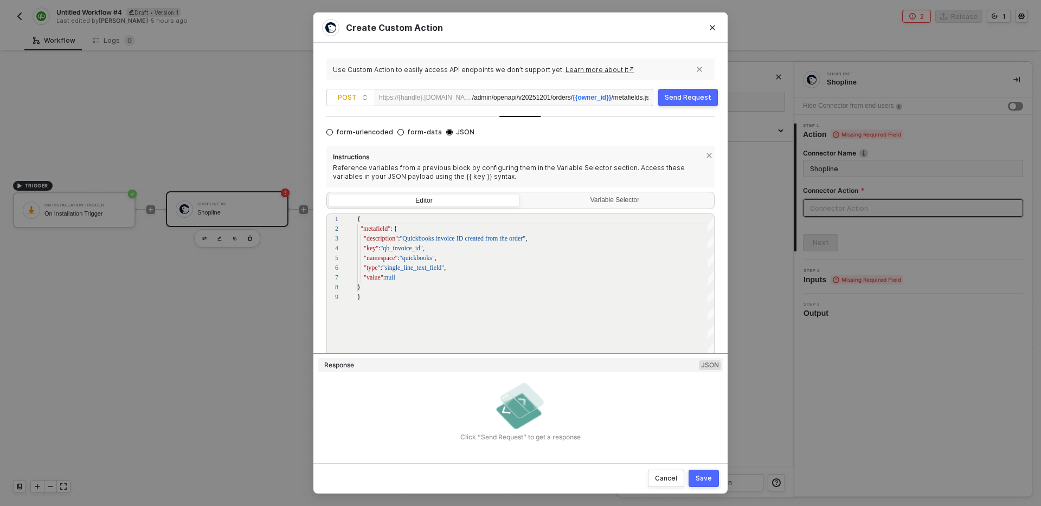
scroll to position [164, 0]
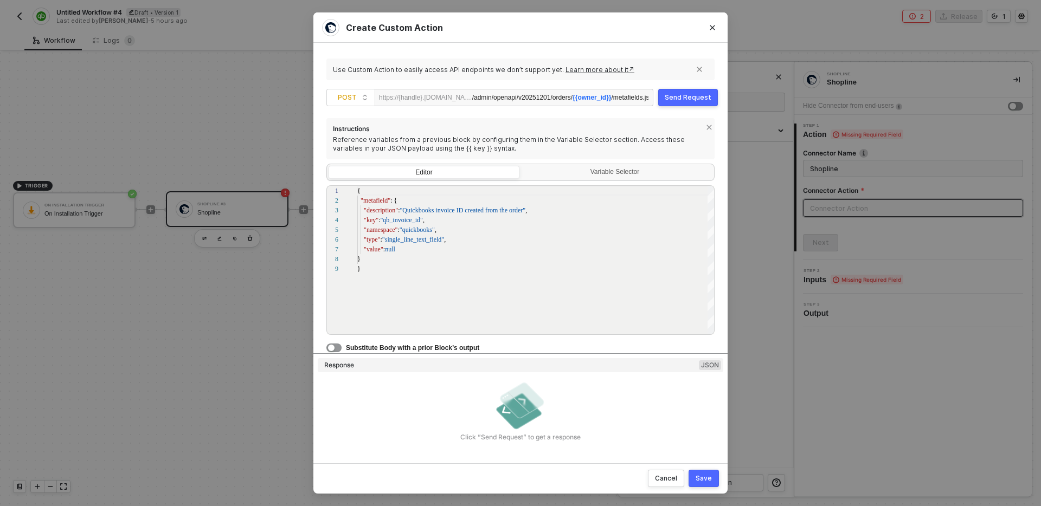
click at [684, 100] on div "Send Request" at bounding box center [688, 97] width 47 height 9
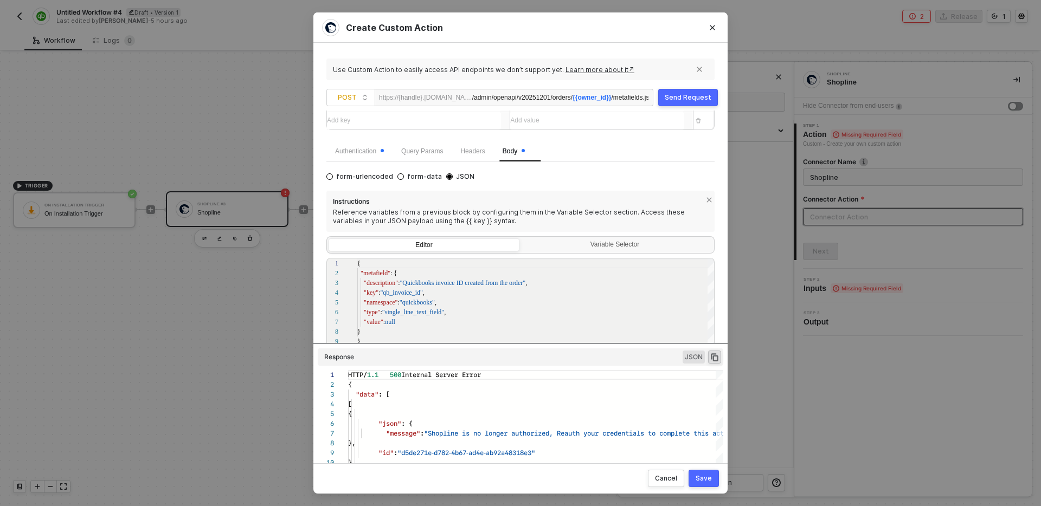
scroll to position [0, 0]
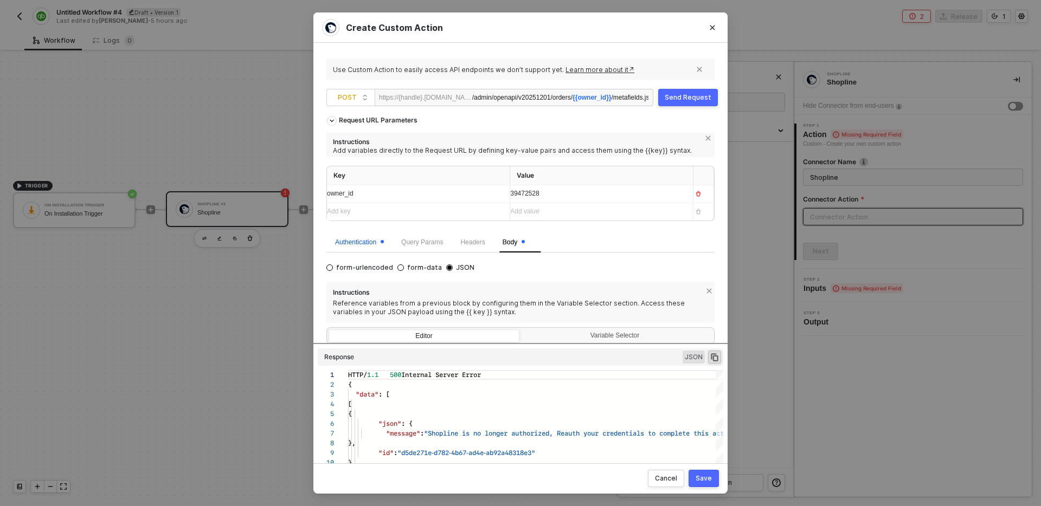
click at [372, 244] on div "Authentication" at bounding box center [359, 242] width 49 height 10
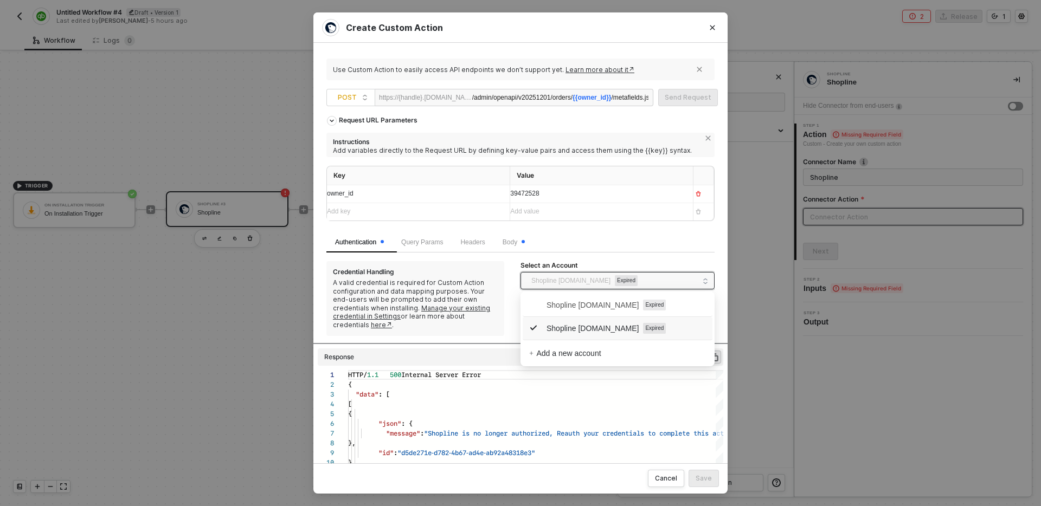
click at [596, 285] on span "Shopline [DOMAIN_NAME]" at bounding box center [570, 281] width 79 height 16
click at [614, 330] on span "Shopline [DOMAIN_NAME]" at bounding box center [583, 329] width 109 height 12
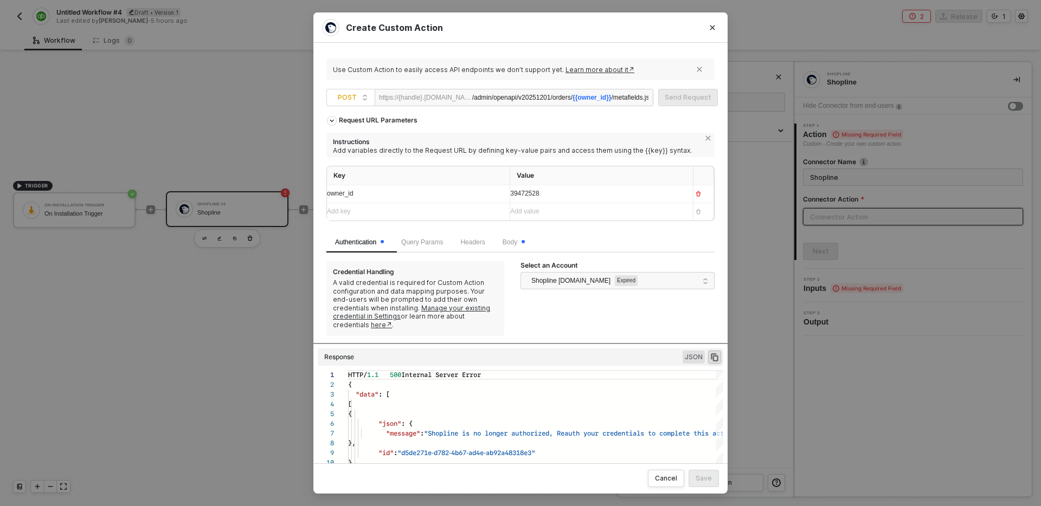
click at [610, 317] on div "Select an Account Shopline testcs.myshopline.com Expired" at bounding box center [617, 298] width 194 height 74
click at [665, 113] on div "Request URL Parameters Instructions Add variables directly to the Request URL b…" at bounding box center [520, 171] width 388 height 121
click at [635, 98] on div "/admin/openapi/v20251201/orders/ {{owner_id}} /metafields.json" at bounding box center [560, 97] width 176 height 17
click at [501, 96] on div "/admin/openapi/v20251201/orders/ {{owner_id}} /metafields.json" at bounding box center [560, 97] width 176 height 17
click at [519, 131] on div "Request URL Parameters Instructions Add variables directly to the Request URL b…" at bounding box center [520, 171] width 388 height 121
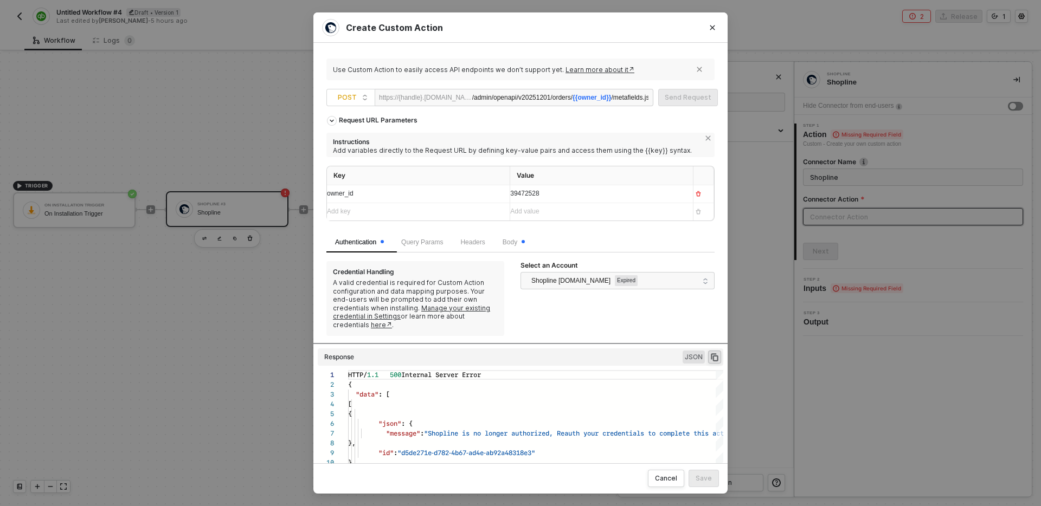
scroll to position [0, 21]
click at [699, 67] on icon "icon-close" at bounding box center [699, 69] width 7 height 7
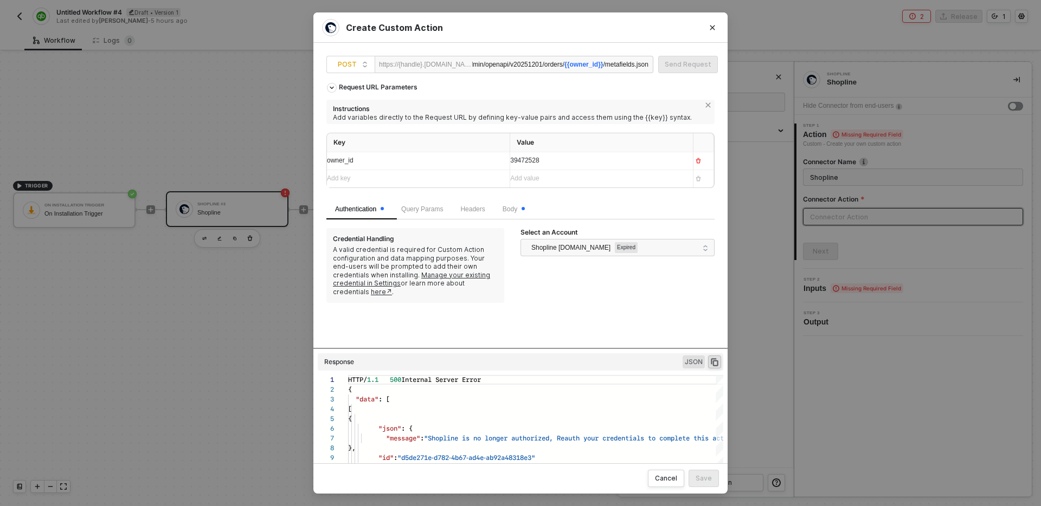
click at [434, 162] on div "owner_id" at bounding box center [414, 161] width 174 height 10
click at [575, 148] on th "Value" at bounding box center [601, 142] width 183 height 19
click at [573, 161] on div "39472528" at bounding box center [597, 161] width 174 height 10
click at [551, 123] on div "Instructions Add variables directly to the Request URL by defining key-value pa…" at bounding box center [520, 112] width 388 height 24
click at [653, 253] on span "Shopline testcs.myshopline.com Expired" at bounding box center [614, 247] width 167 height 17
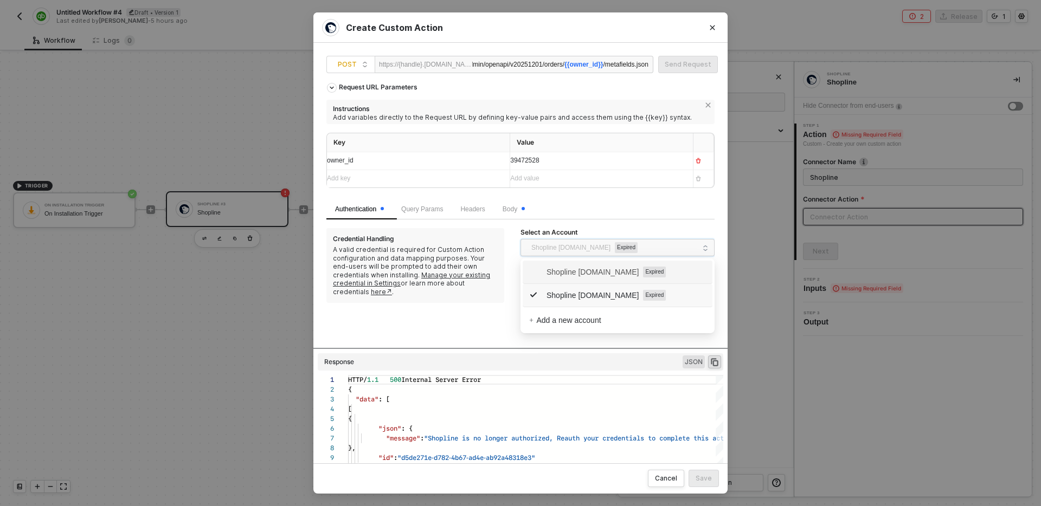
click at [634, 275] on span "Shopline starkindustries.myshopline.com" at bounding box center [583, 272] width 109 height 12
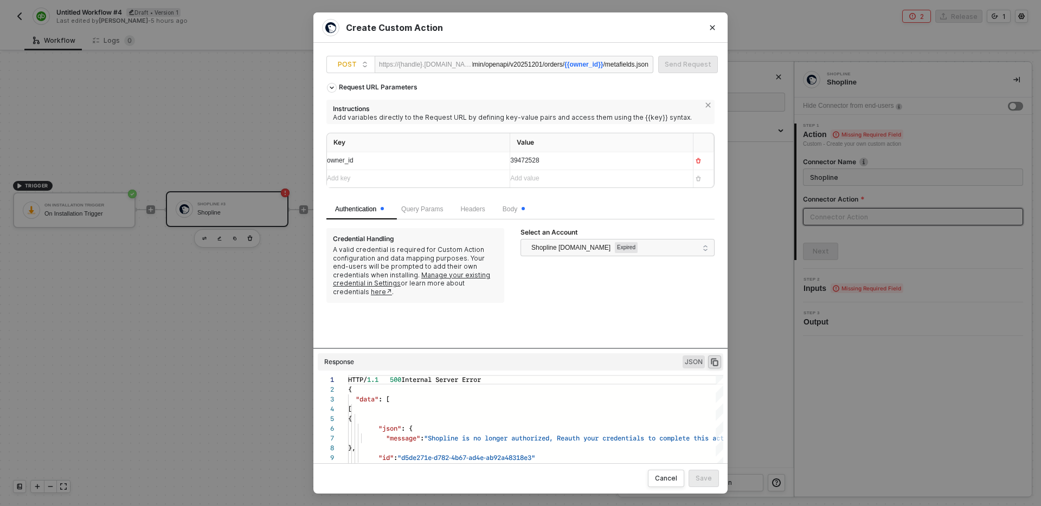
click at [639, 238] on div "Select an Account" at bounding box center [617, 233] width 194 height 11
click at [610, 251] on span "Shopline starkindustries.myshopline.com" at bounding box center [570, 248] width 79 height 16
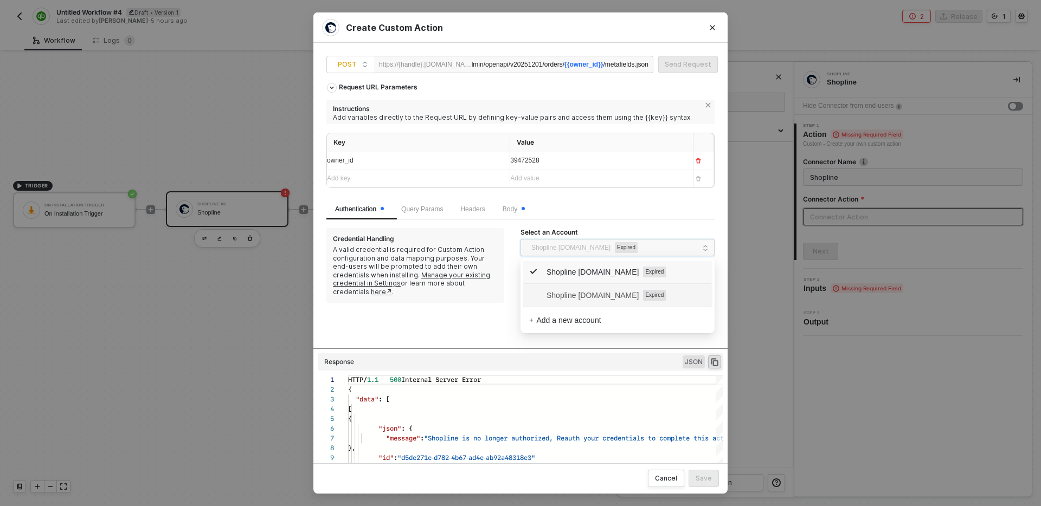
click at [634, 301] on span "Shopline [DOMAIN_NAME]" at bounding box center [583, 295] width 109 height 12
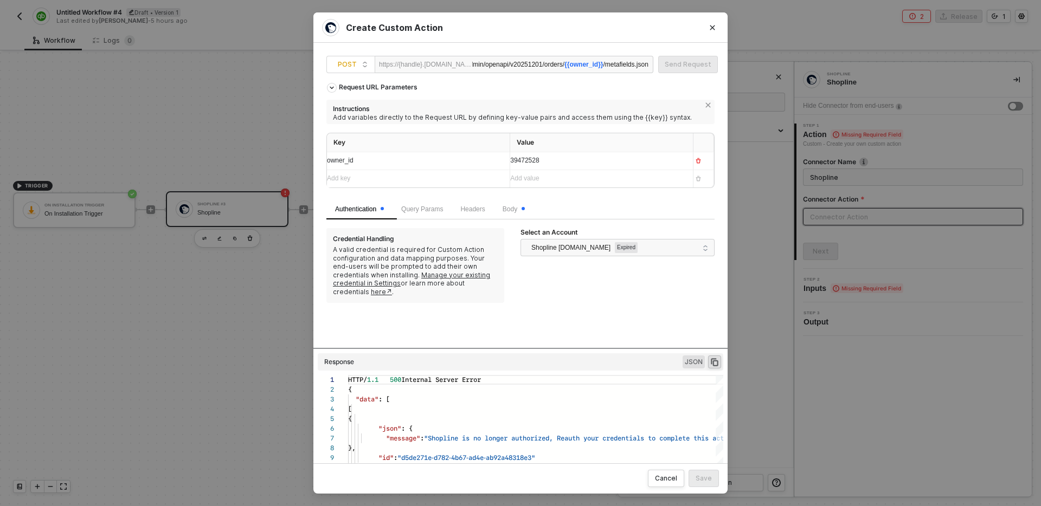
click at [583, 66] on span "{{owner_id}}" at bounding box center [583, 65] width 38 height 8
click at [718, 30] on button "Close" at bounding box center [712, 27] width 17 height 17
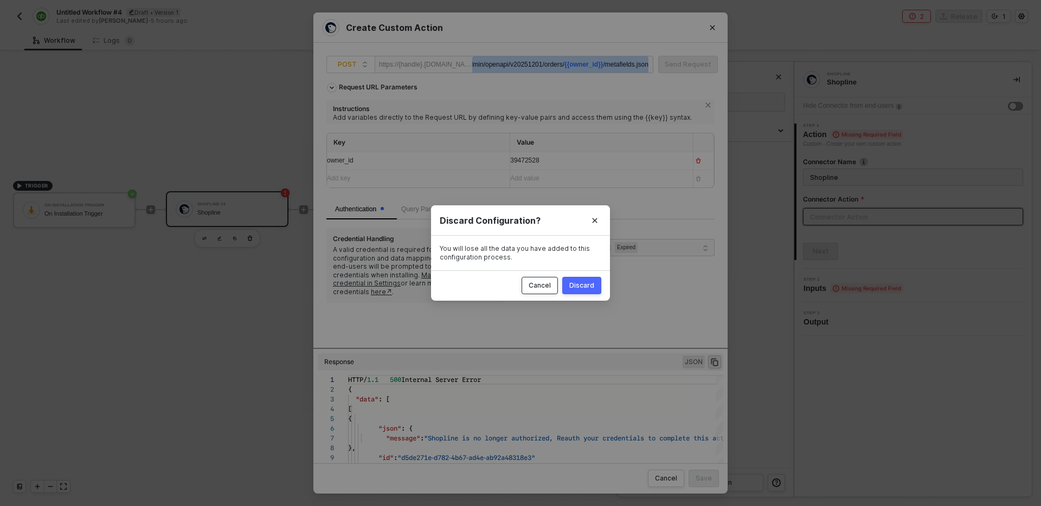
click at [544, 281] on div "Cancel" at bounding box center [539, 285] width 22 height 9
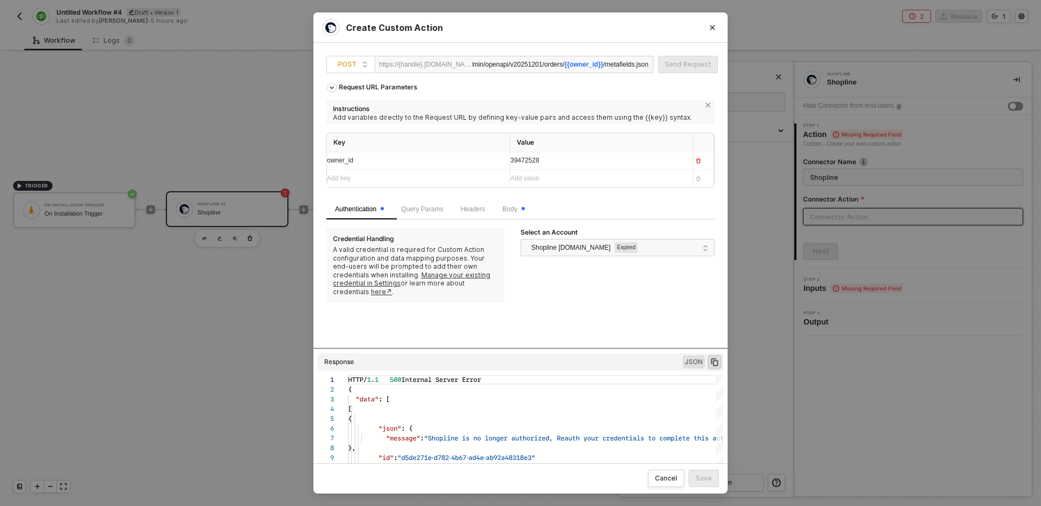
click at [608, 180] on div "Add value ﻿" at bounding box center [591, 178] width 163 height 10
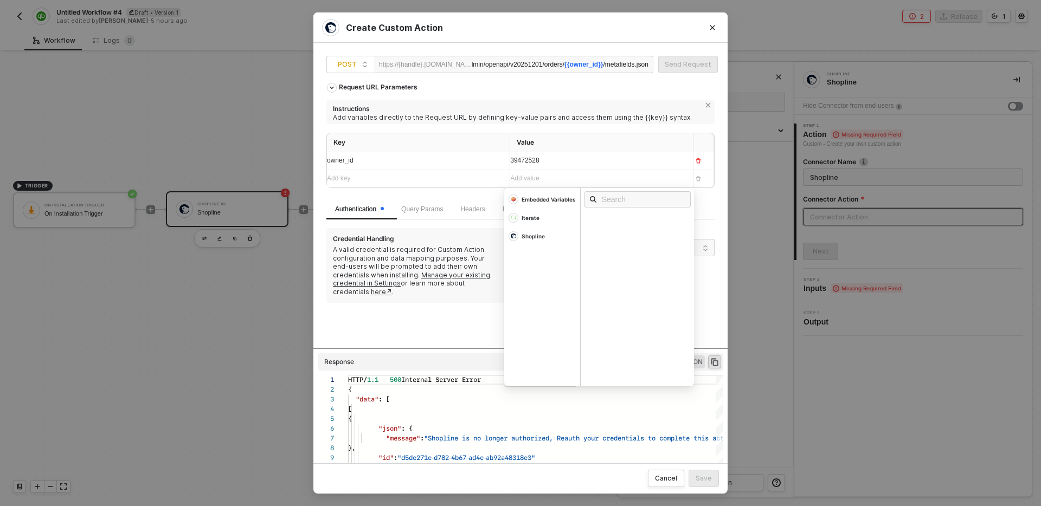
click at [454, 313] on div "Request URL Parameters Instructions Add variables directly to the Request URL b…" at bounding box center [520, 213] width 388 height 270
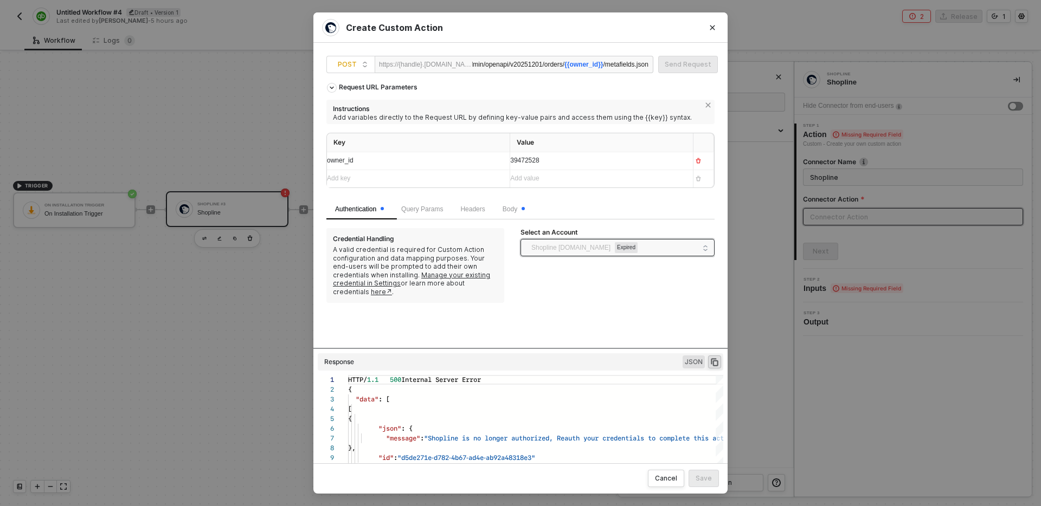
click at [607, 245] on span "Shopline [DOMAIN_NAME]" at bounding box center [570, 248] width 79 height 16
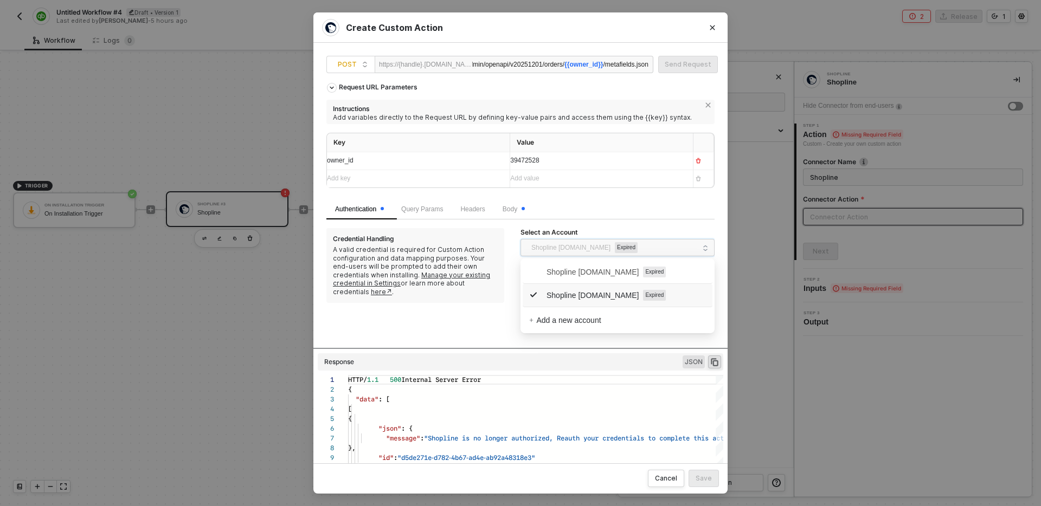
click at [594, 294] on span "Shopline [DOMAIN_NAME]" at bounding box center [583, 295] width 109 height 12
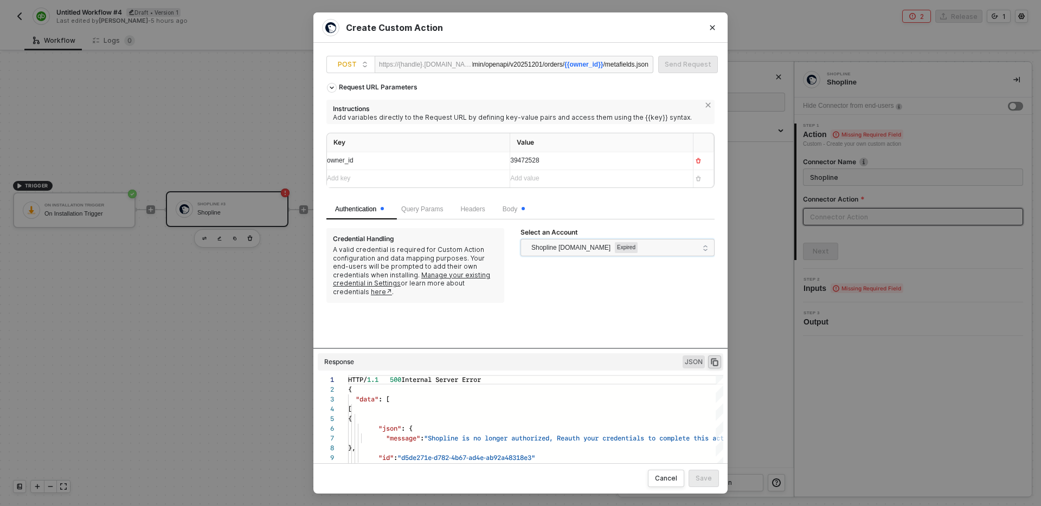
click at [594, 294] on div "Select an Account 68a77be2cc4f4790fef082ce Shopline testcs.myshopline.com Expir…" at bounding box center [617, 265] width 194 height 74
click at [518, 215] on div "Body" at bounding box center [514, 209] width 40 height 21
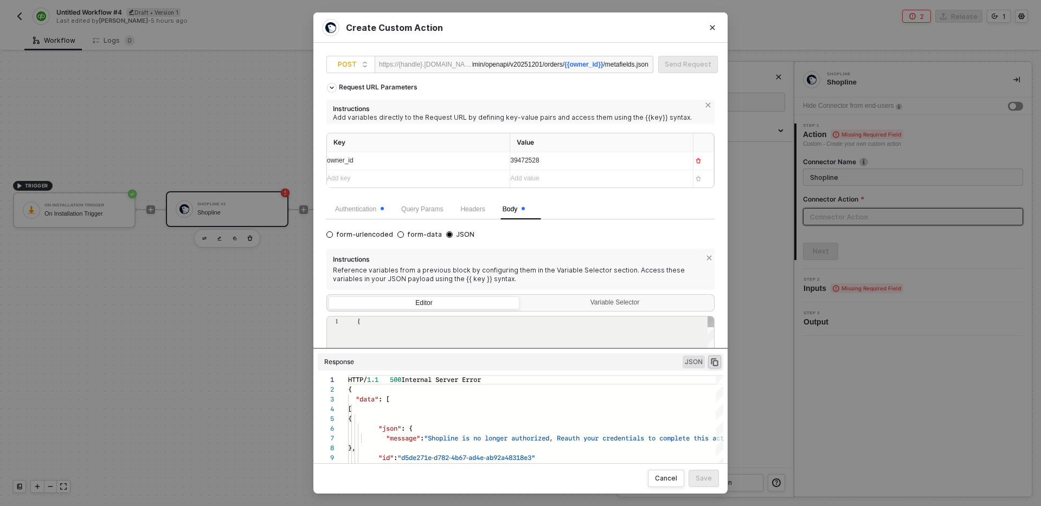
type textarea "{ "metafield": { "description": "Quickbooks invoice ID created from the order",…"
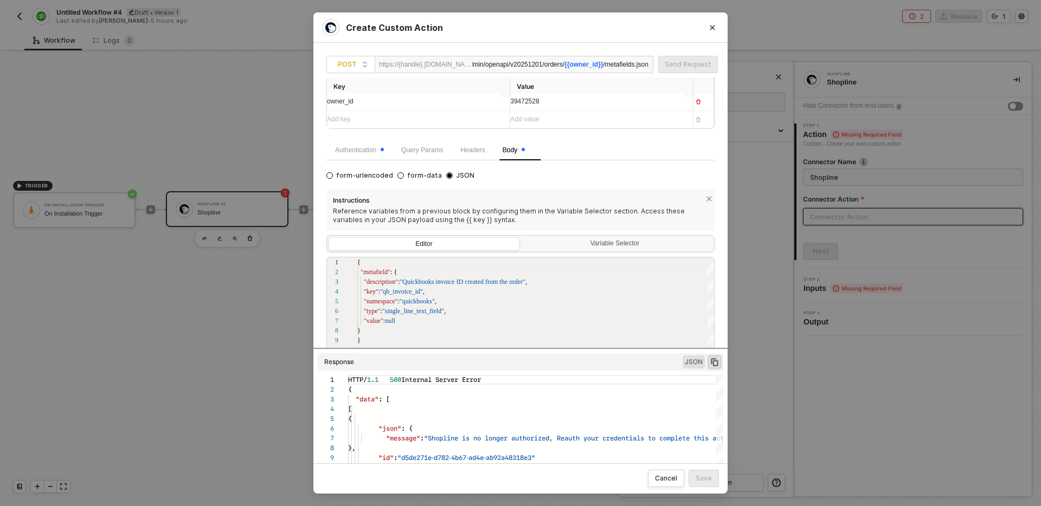
scroll to position [0, 0]
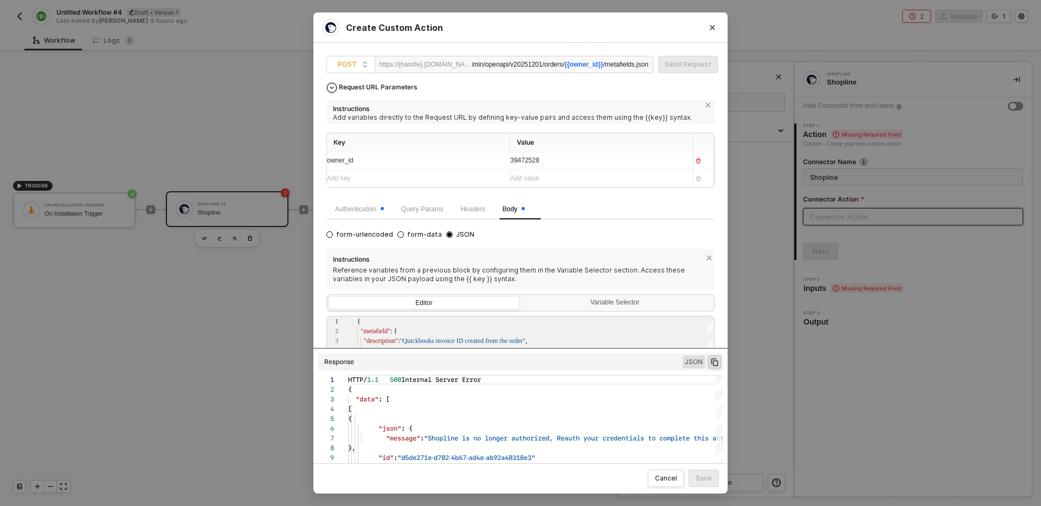
click at [341, 80] on div "Request URL Parameters" at bounding box center [377, 88] width 89 height 20
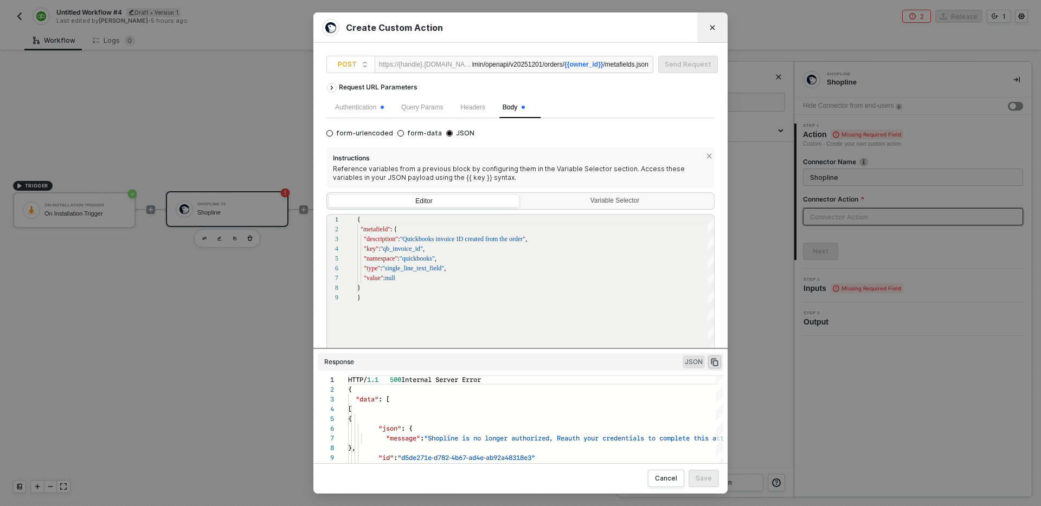
click at [714, 30] on icon "Close" at bounding box center [712, 27] width 7 height 7
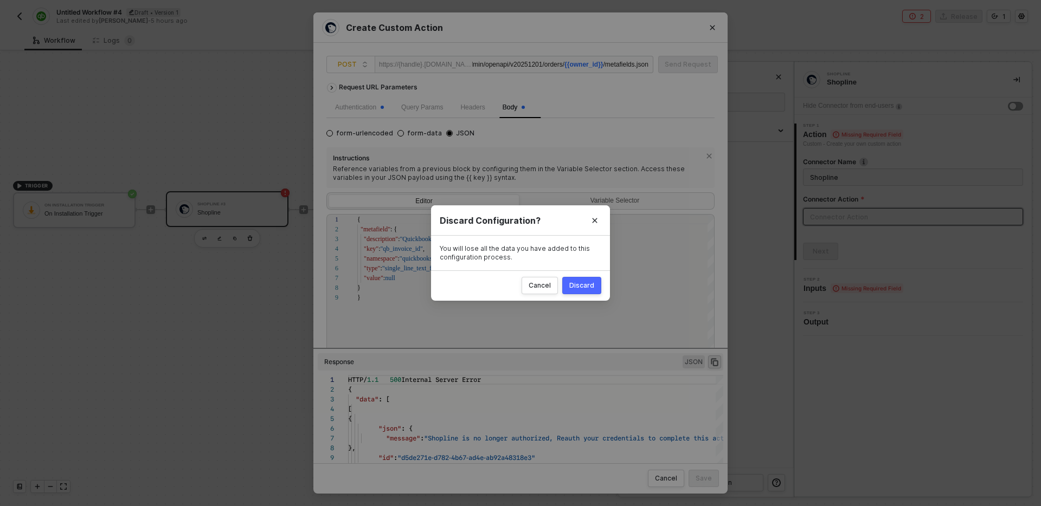
click at [596, 279] on button "Discard" at bounding box center [581, 285] width 39 height 17
radio input "true"
radio input "false"
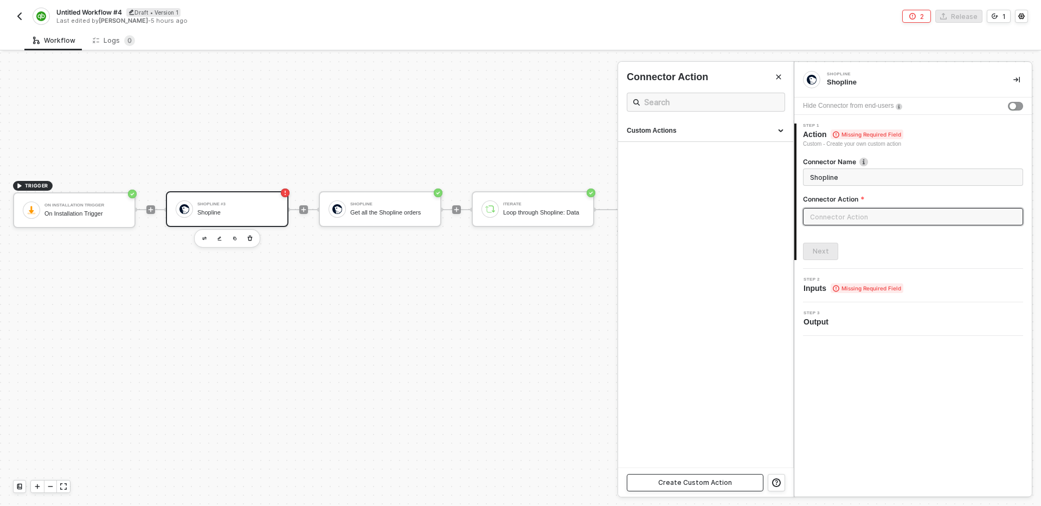
click at [731, 483] on button "Create Custom Action" at bounding box center [695, 482] width 137 height 17
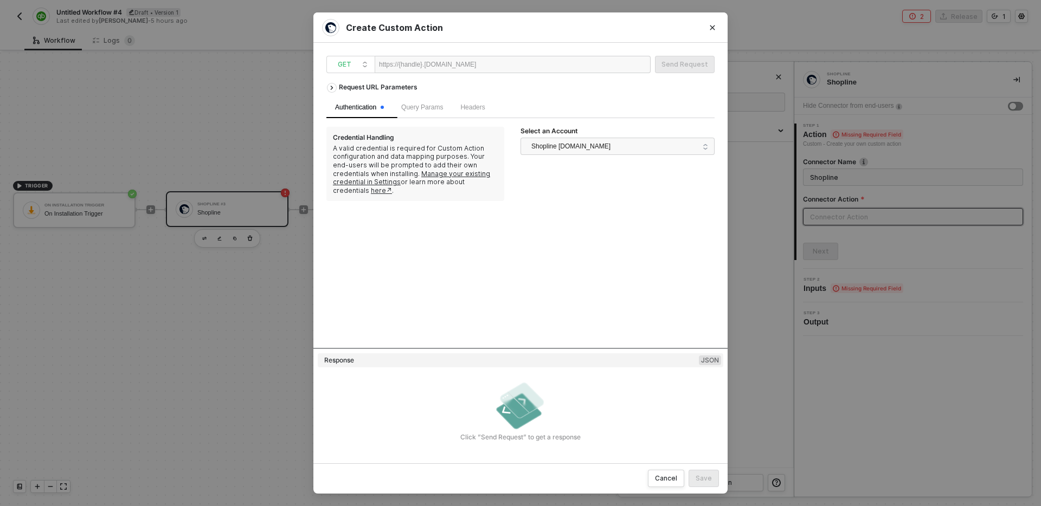
click at [521, 70] on div at bounding box center [509, 64] width 67 height 17
click at [497, 63] on div at bounding box center [509, 64] width 67 height 17
paste div
click at [552, 65] on div "/admin/openapi/v20250301/:resource/:owner_id/metafields.json" at bounding box center [561, 64] width 176 height 17
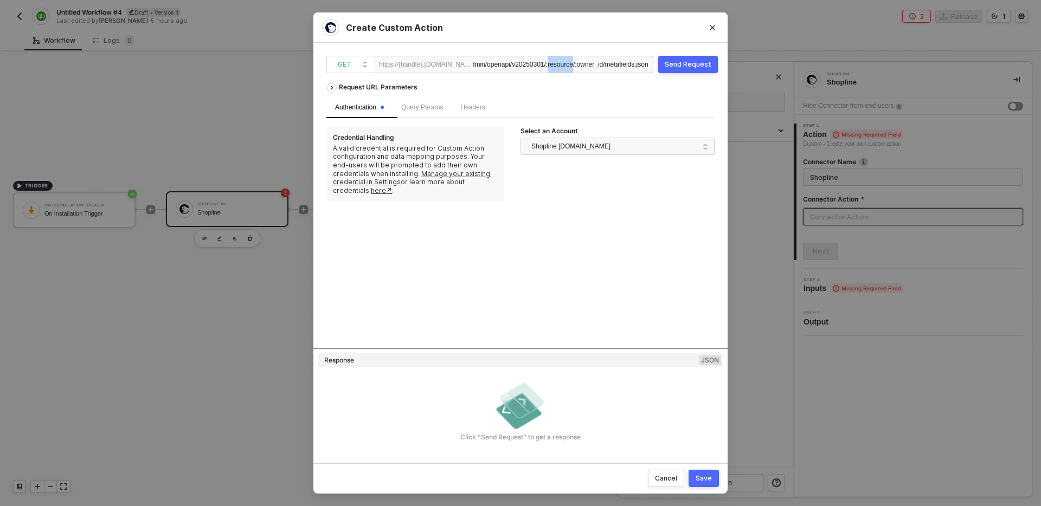
click at [552, 65] on div "/admin/openapi/v20250301/:resource/:owner_id/metafields.json" at bounding box center [561, 64] width 176 height 17
click at [395, 91] on div "Request URL Parameters" at bounding box center [377, 88] width 89 height 20
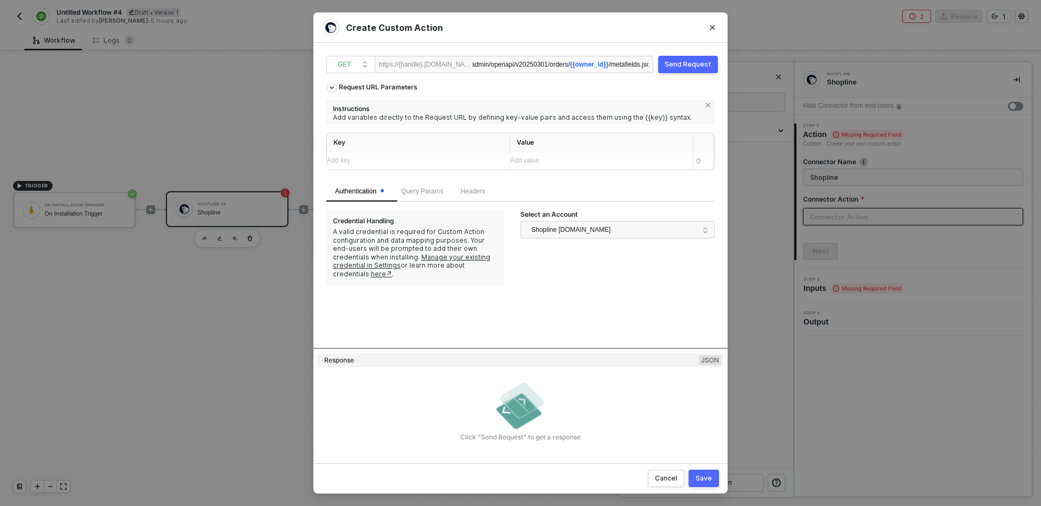
click at [402, 164] on div "Add key ﻿" at bounding box center [408, 161] width 163 height 10
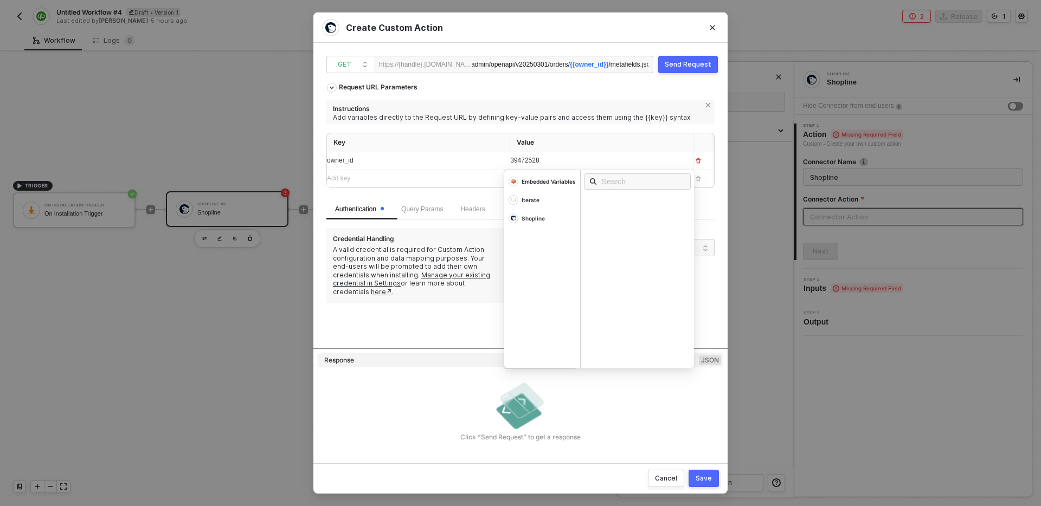
click at [466, 248] on div "A valid credential is required for Custom Action configuration and data mapping…" at bounding box center [415, 271] width 165 height 51
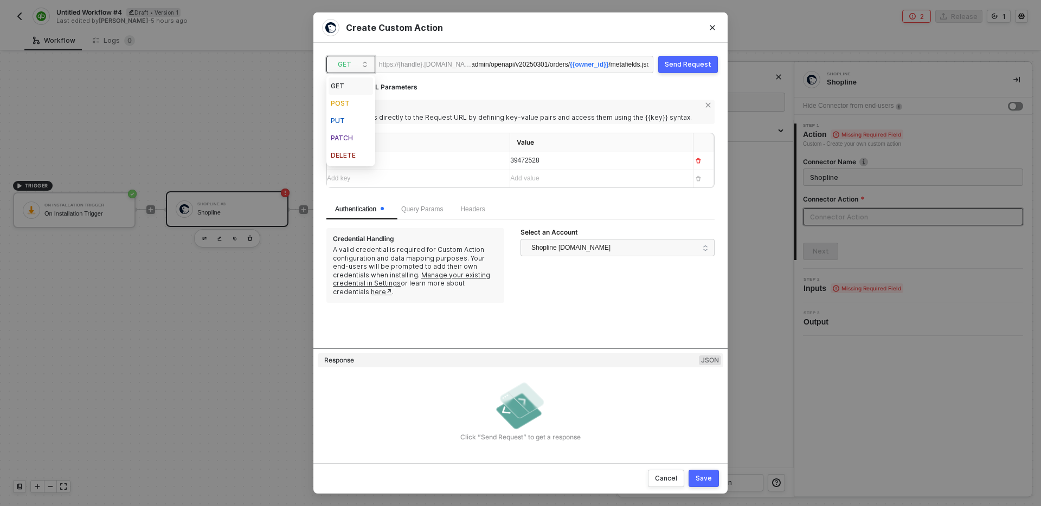
click at [362, 70] on span "GET" at bounding box center [353, 64] width 30 height 16
click at [360, 103] on div "POST" at bounding box center [351, 103] width 40 height 13
click at [517, 208] on span "Body" at bounding box center [509, 209] width 15 height 8
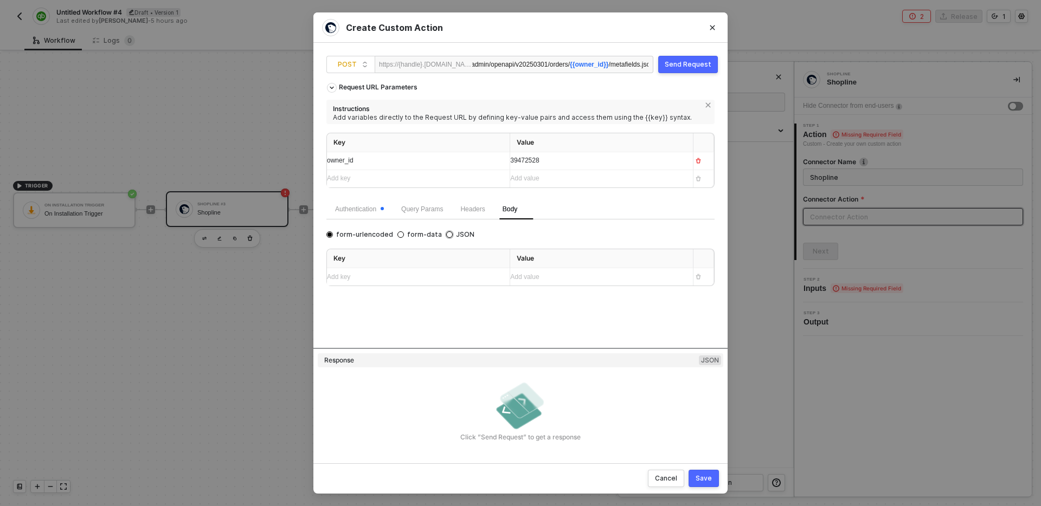
click at [453, 235] on span "JSON" at bounding box center [464, 234] width 22 height 9
click at [449, 235] on input "JSON" at bounding box center [449, 234] width 7 height 7
radio input "true"
radio input "false"
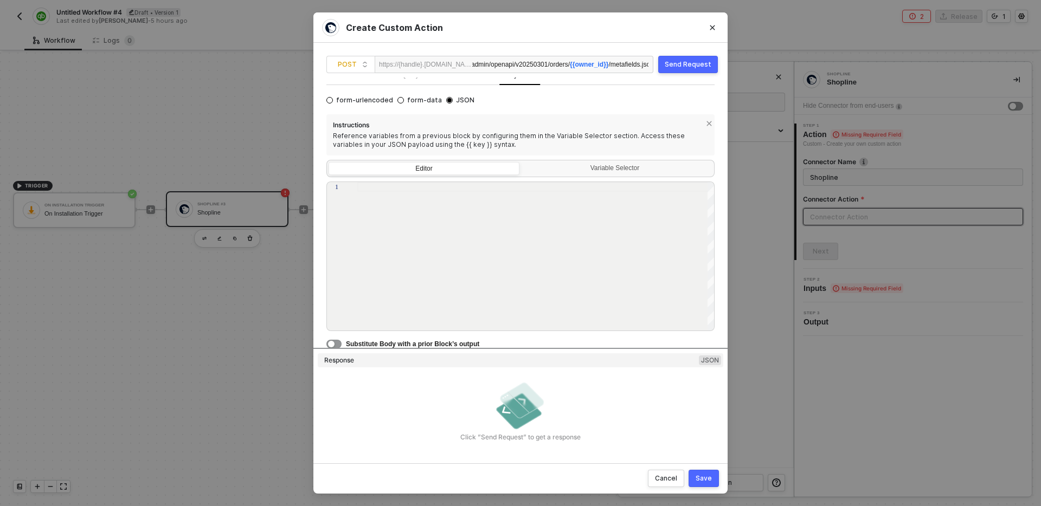
scroll to position [136, 0]
click at [515, 212] on div at bounding box center [536, 256] width 358 height 150
click at [518, 211] on div at bounding box center [536, 256] width 358 height 150
paste textarea "{ "metafield": { "description": "Custom description", "key": "key_123", "namesp…"
type textarea "{ "metafield": { "description": "Custom description", "key": "key_123", "namesp…"
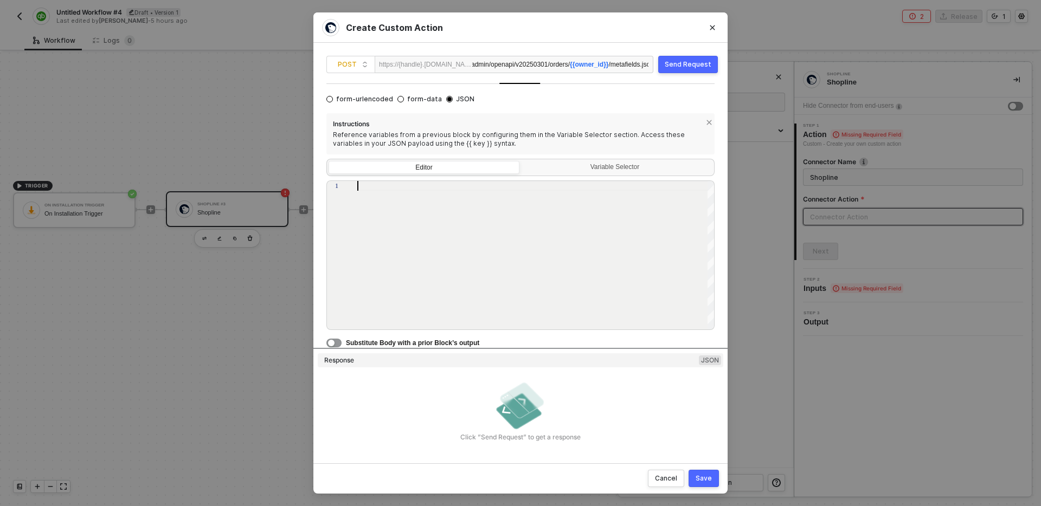
scroll to position [78, 3]
click at [481, 68] on div "/admin/openapi/v20250301/orders/ {{owner_id}} /metafields.json" at bounding box center [560, 64] width 176 height 17
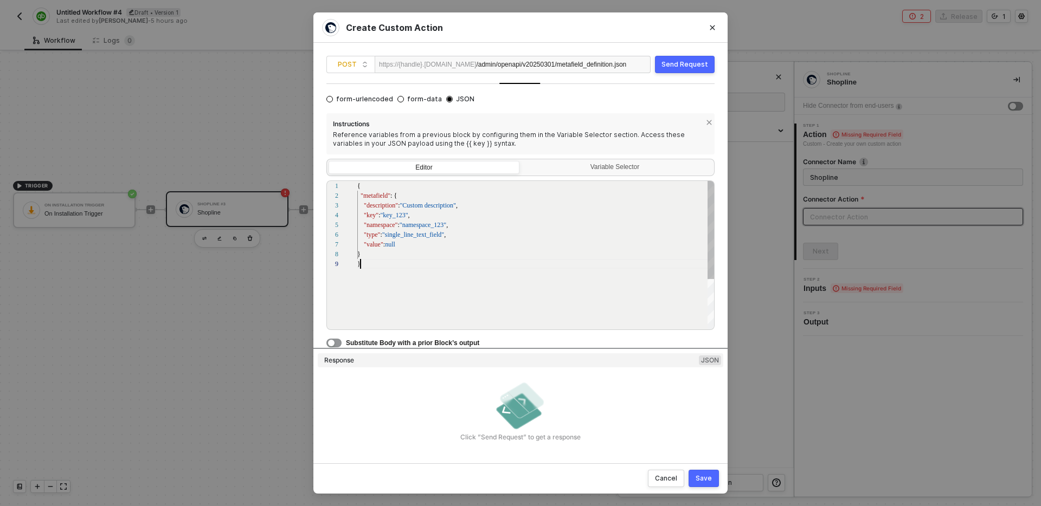
click at [478, 288] on div "{ "metafield" : { "description" : "Custom description" , "key" : "key_123" , "n…" at bounding box center [536, 295] width 358 height 228
paste textarea "{"definition":{"description":"Quickbooks invoice ID related to the order","key"…"
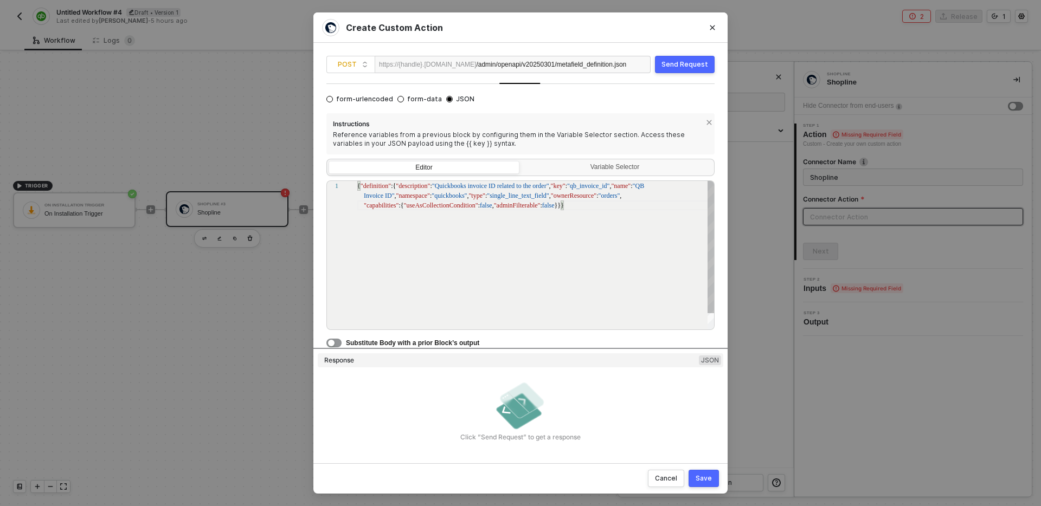
click at [362, 188] on span ""definition"" at bounding box center [375, 186] width 30 height 8
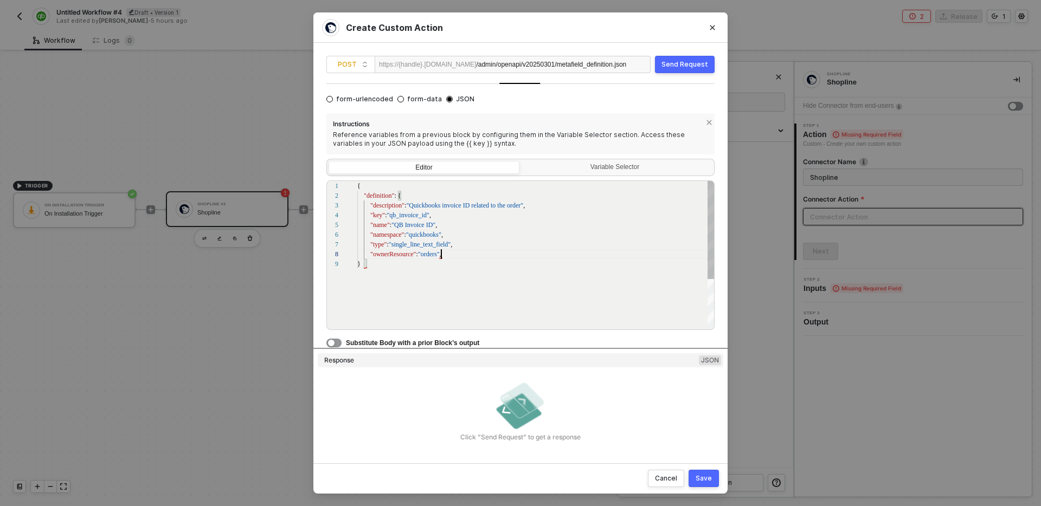
scroll to position [78, 13]
paste textarea "},"
click at [405, 270] on span "null" at bounding box center [405, 274] width 10 height 8
paste textarea "NONE"
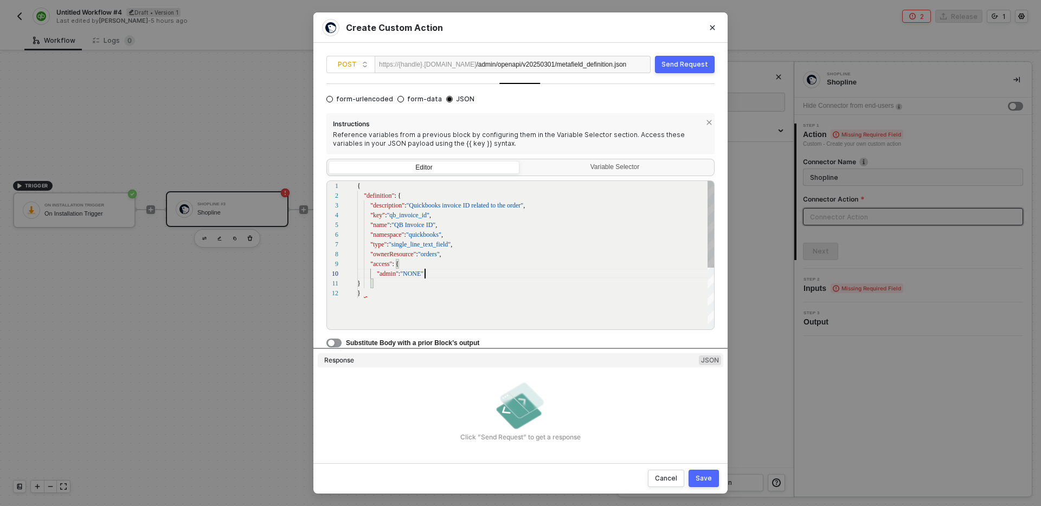
scroll to position [10, 10]
click at [461, 297] on div "}" at bounding box center [536, 293] width 358 height 10
click at [395, 283] on div "}" at bounding box center [536, 284] width 358 height 10
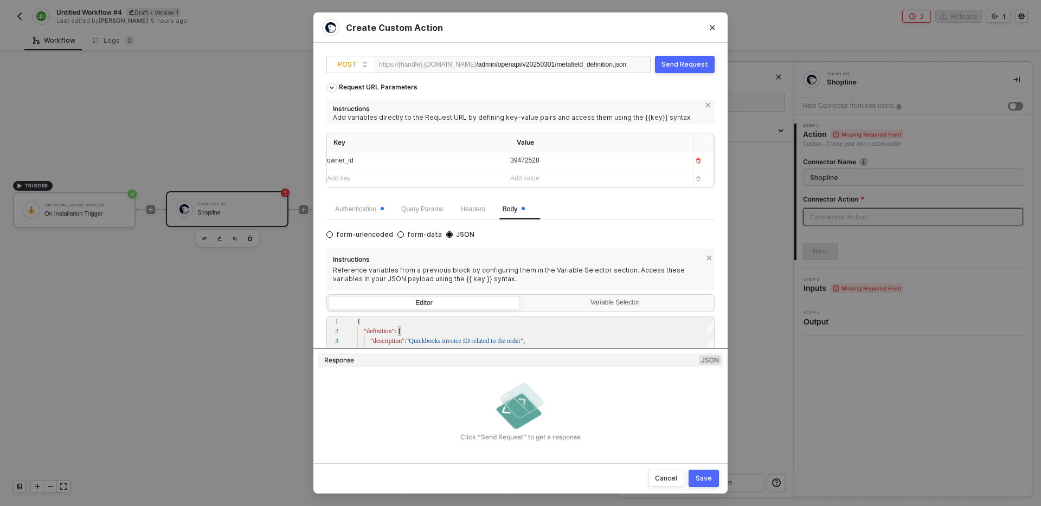
type textarea "} } }"
click at [366, 213] on div "Authentication" at bounding box center [359, 209] width 49 height 10
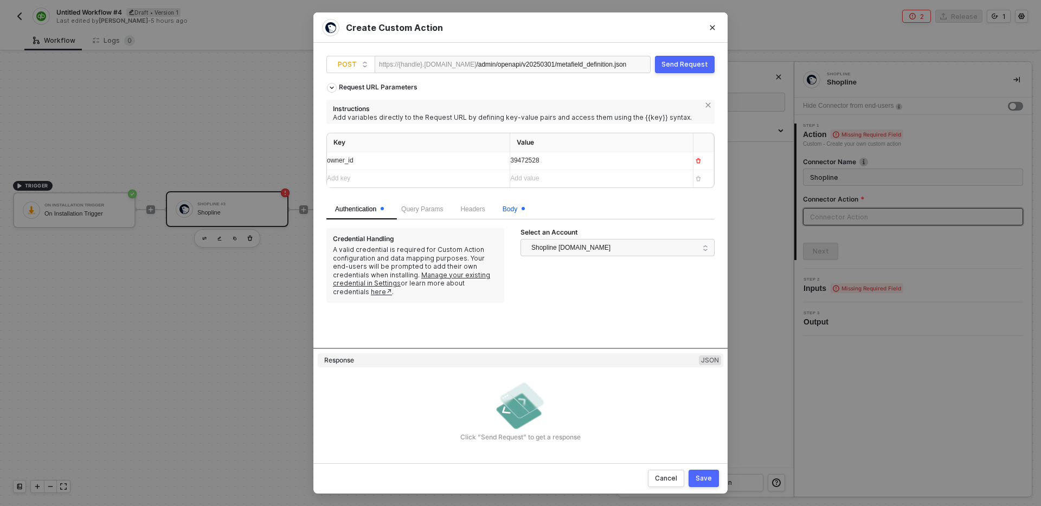
click at [525, 207] on span at bounding box center [522, 209] width 3 height 10
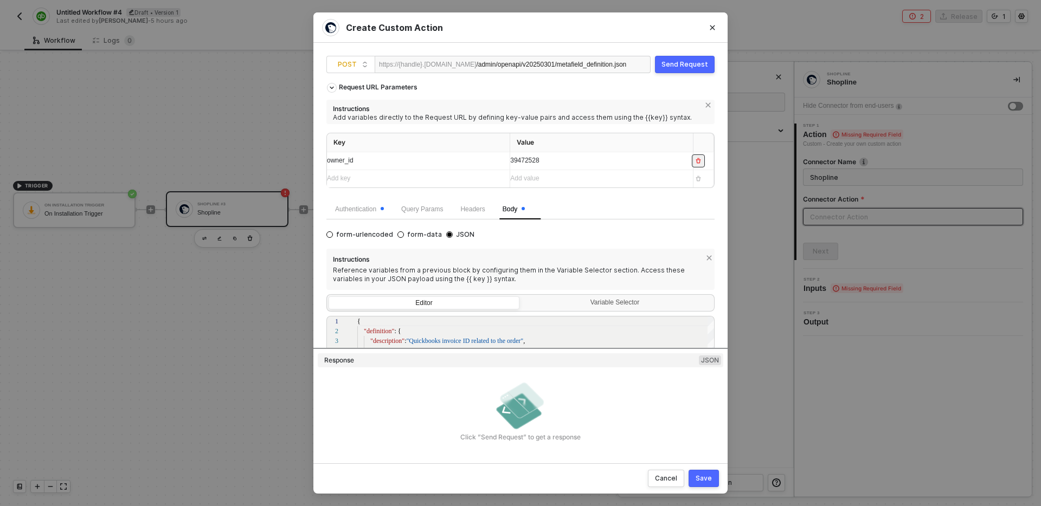
click at [698, 159] on icon "button" at bounding box center [698, 160] width 5 height 5
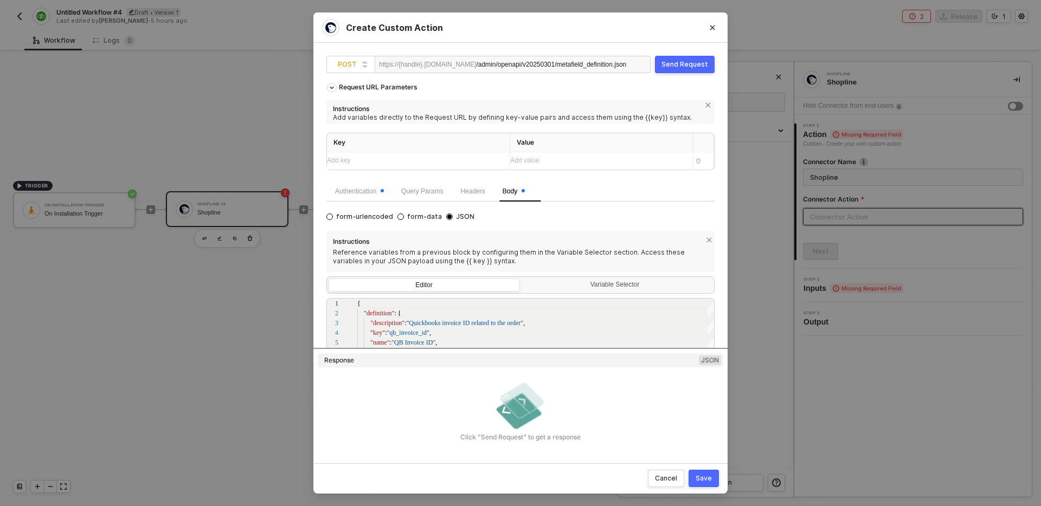
click at [681, 65] on div "Send Request" at bounding box center [684, 64] width 47 height 9
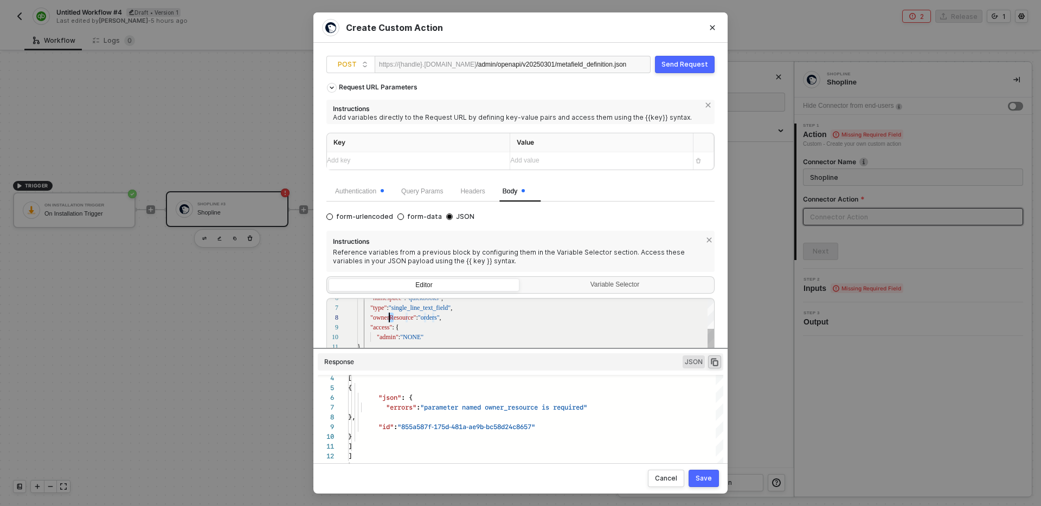
scroll to position [68, 32]
click at [391, 318] on span ""ownerResource"" at bounding box center [393, 318] width 46 height 8
click at [396, 319] on div "7 8 9 10 11 12 13 6 "type" : "single_line_text_field" , "ownerResource" : "orde…" at bounding box center [520, 373] width 388 height 150
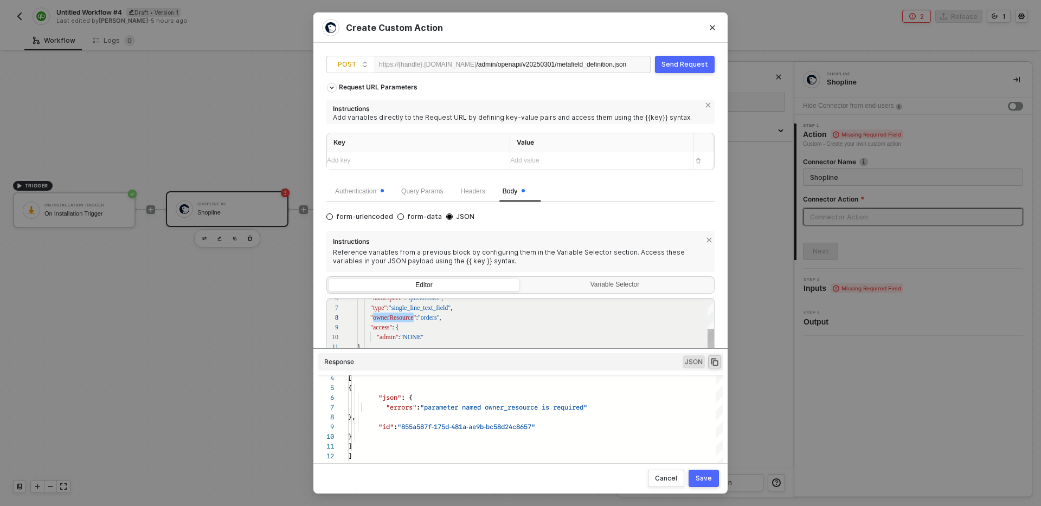
paste textarea "_r"
type textarea "{ "definition": { "description":"Quickbooks invoice ID related to the order", "…"
click at [682, 63] on div "Send Request" at bounding box center [684, 64] width 47 height 9
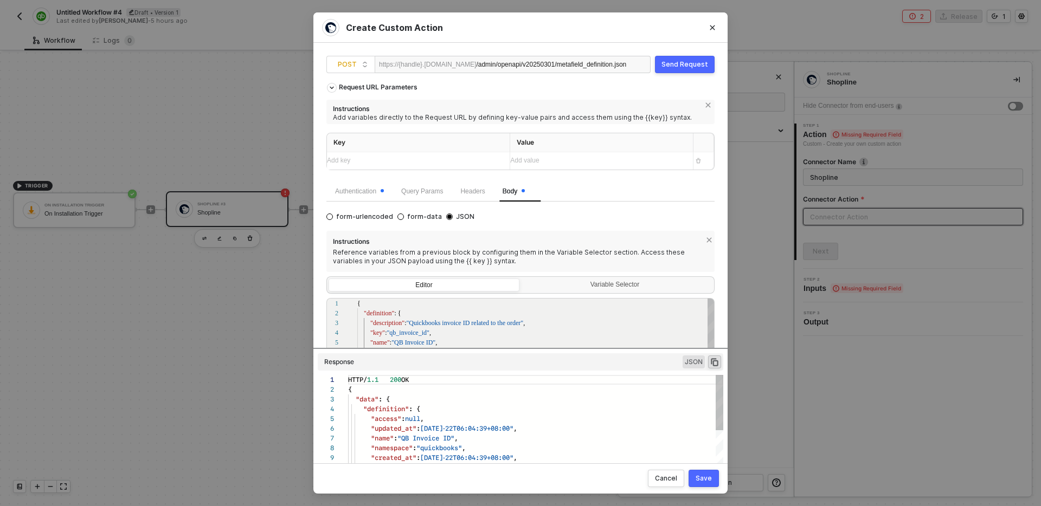
scroll to position [98, 0]
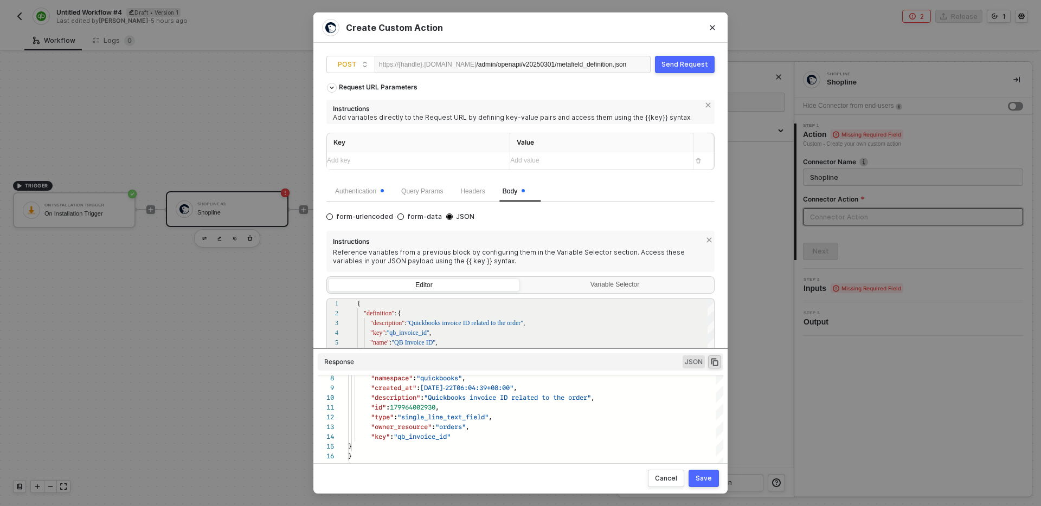
click at [532, 349] on div "Request URL Parameters Instructions Add variables directly to the Request URL b…" at bounding box center [520, 263] width 388 height 371
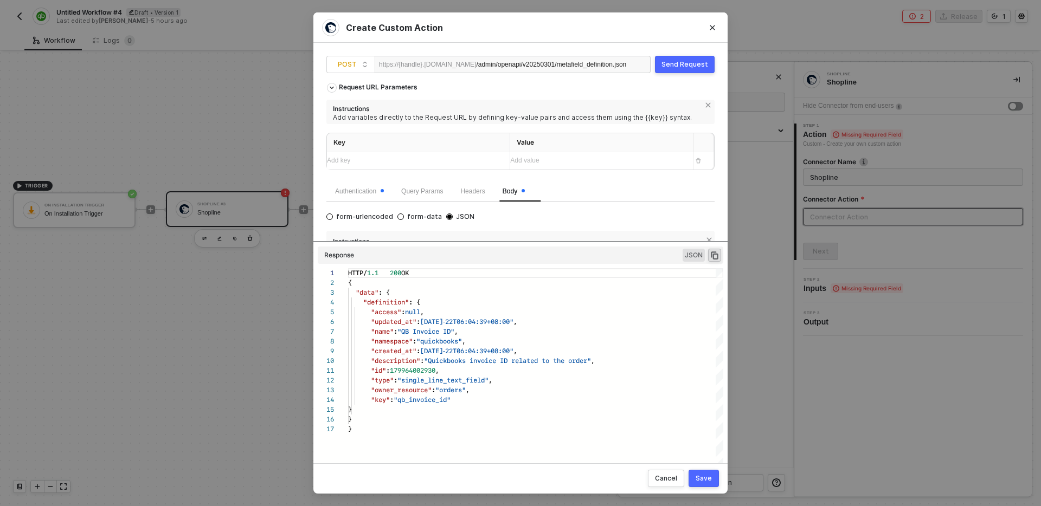
drag, startPoint x: 532, startPoint y: 347, endPoint x: 538, endPoint y: 282, distance: 65.4
click at [538, 282] on div "Request URL Parameters Instructions Add variables directly to the Request URL b…" at bounding box center [520, 263] width 388 height 371
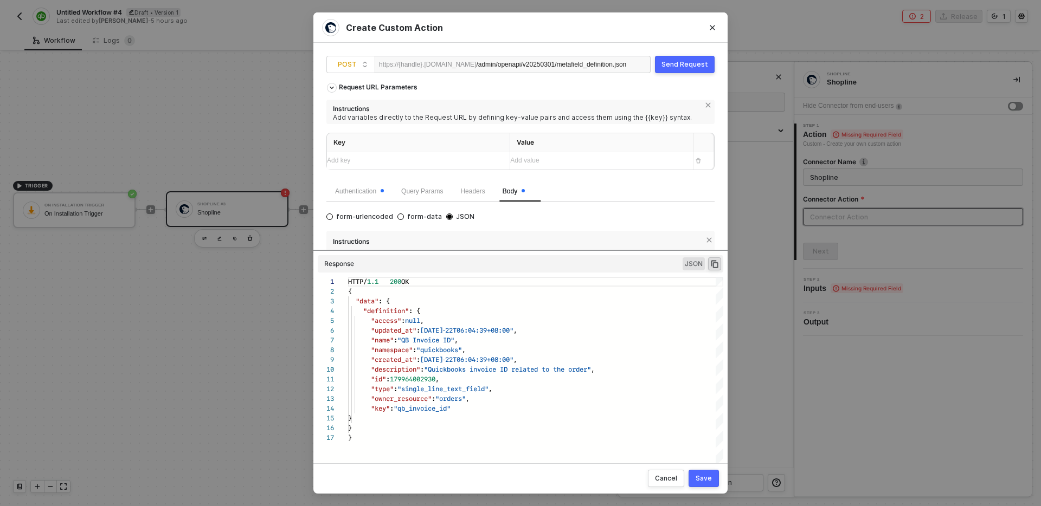
click at [710, 480] on div "Save" at bounding box center [703, 478] width 16 height 9
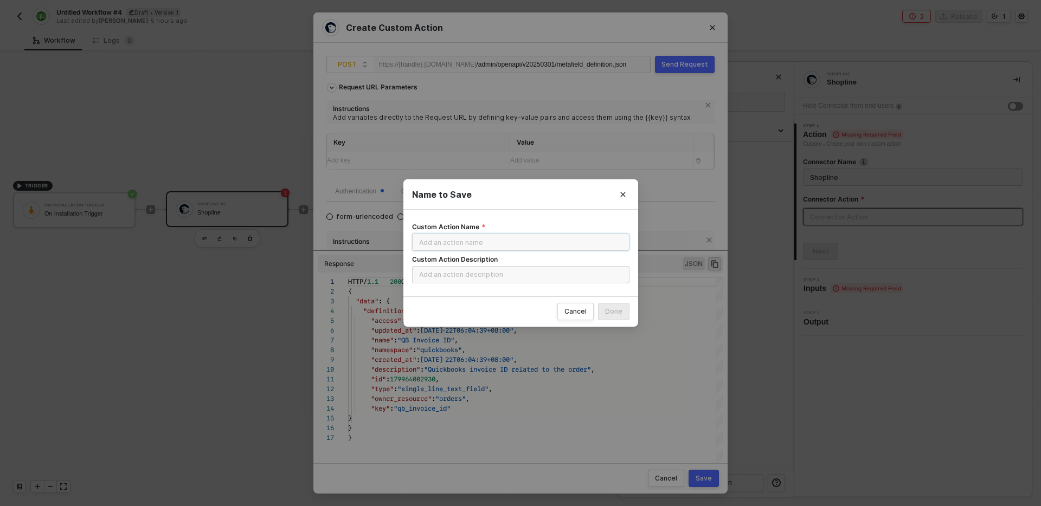
click at [536, 239] on input "Custom Action Name" at bounding box center [520, 242] width 217 height 17
type input "CREATE Metafield"
click at [566, 314] on div "Cancel" at bounding box center [575, 314] width 22 height 9
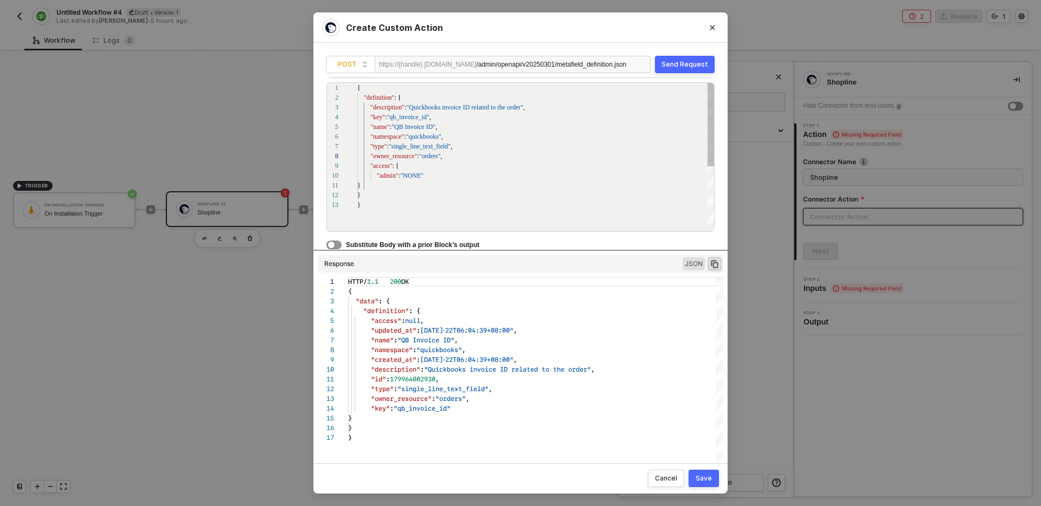
scroll to position [68, 85]
click at [468, 156] on div ""owner_resource" : "orders" ," at bounding box center [536, 156] width 358 height 10
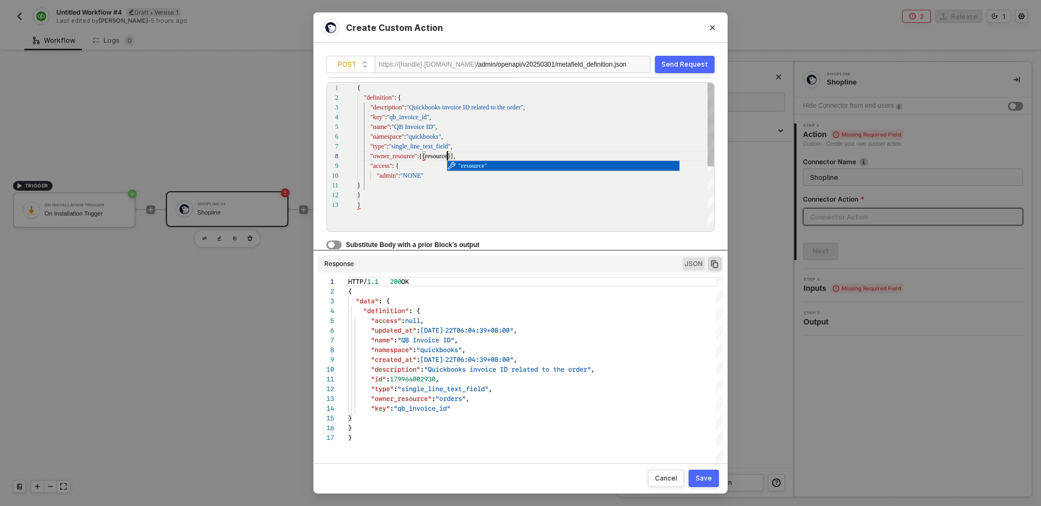
click at [487, 159] on div "13 12 11 10 9 8 7 6 5 4 3 2 1 } } } "admin" : "NONE" "access" : { "owner_resour…" at bounding box center [520, 157] width 388 height 150
click at [434, 156] on span ":{{resource" at bounding box center [432, 156] width 30 height 8
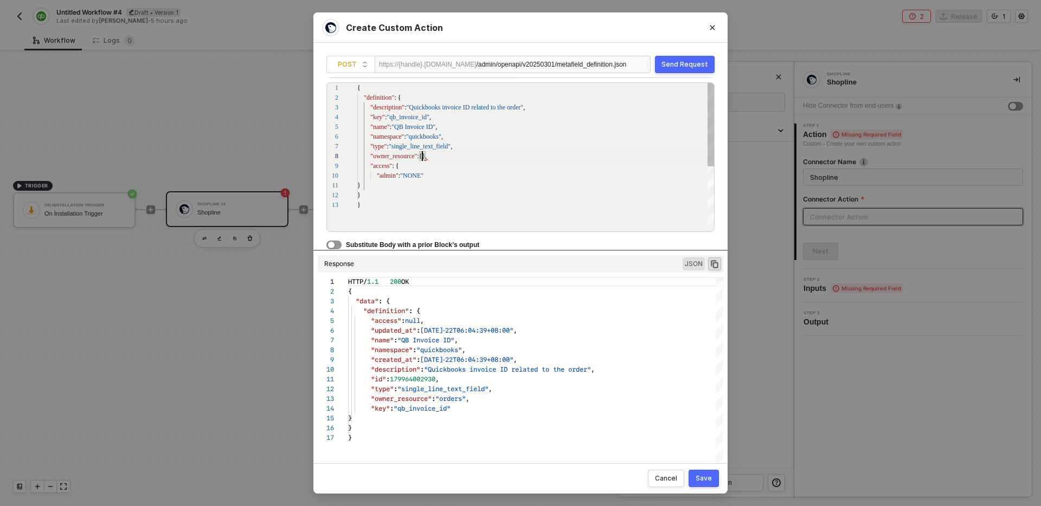
scroll to position [68, 62]
type textarea "{ "definition": { "description":"Quickbooks invoice ID related to the order", "…"
click at [677, 172] on div ""admin" : "NONE"" at bounding box center [536, 176] width 358 height 10
click at [501, 126] on div ""name" : "QB Invoice ID" ," at bounding box center [536, 127] width 358 height 10
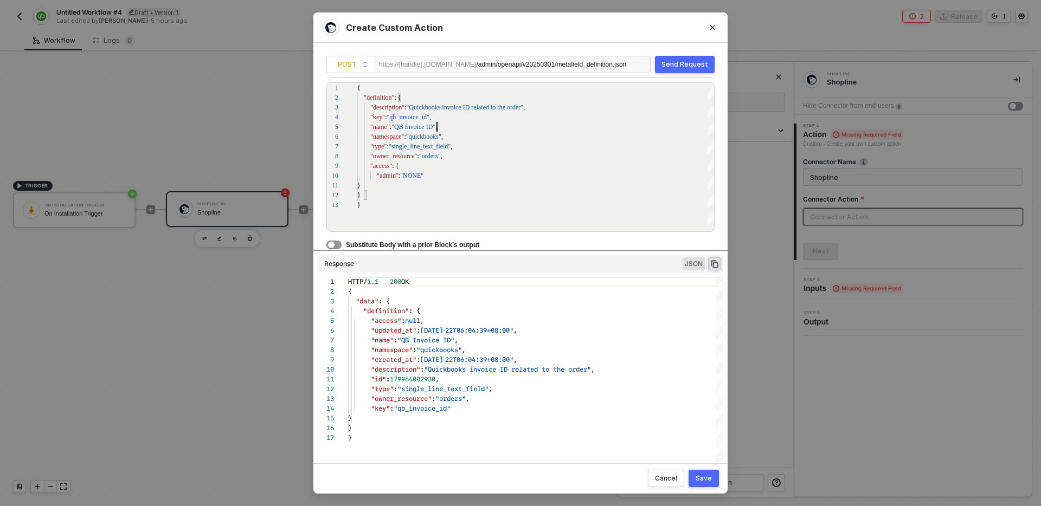
click at [722, 96] on div "POST https://{handle}.myshopline.com /admin/openapi/v20250301/metafield_definit…" at bounding box center [520, 253] width 414 height 420
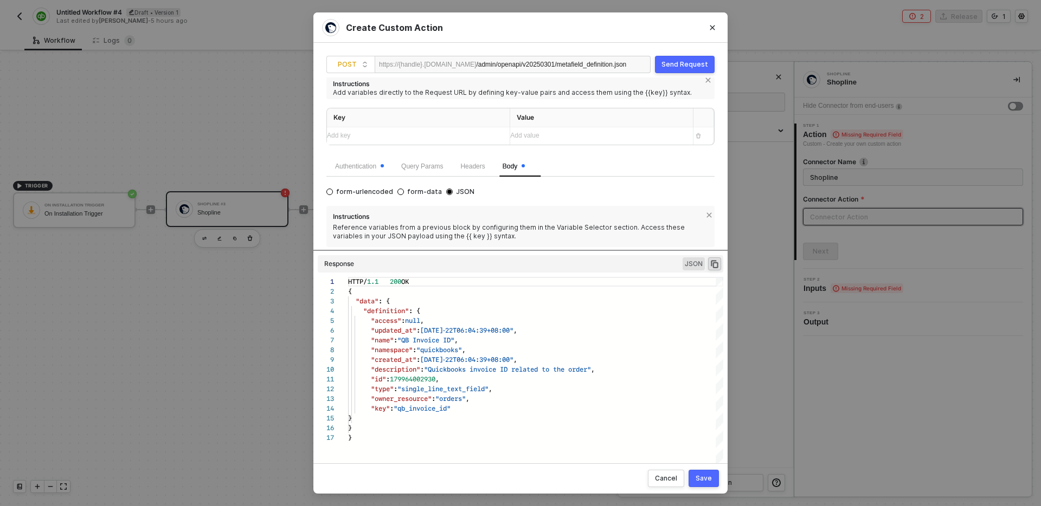
scroll to position [0, 0]
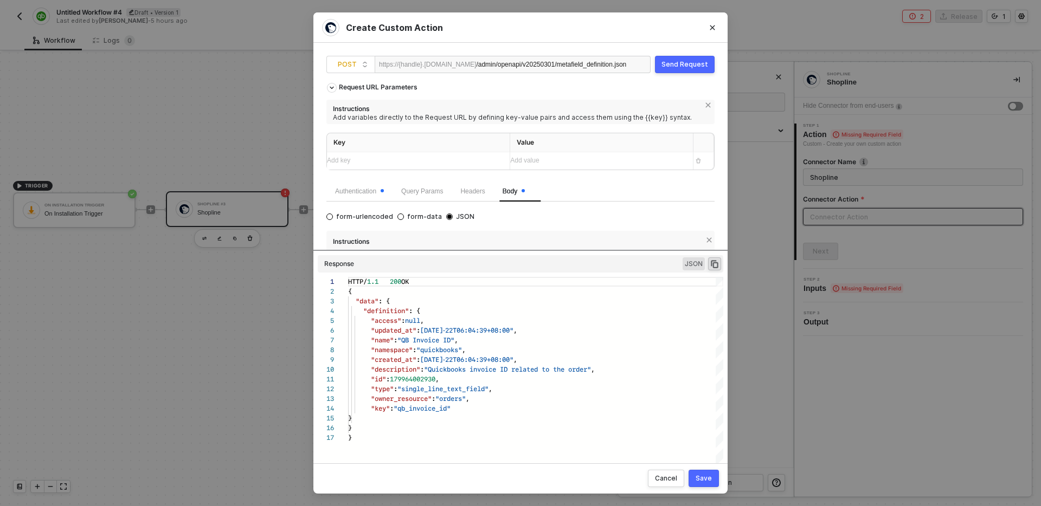
click at [705, 484] on button "Save" at bounding box center [703, 478] width 30 height 17
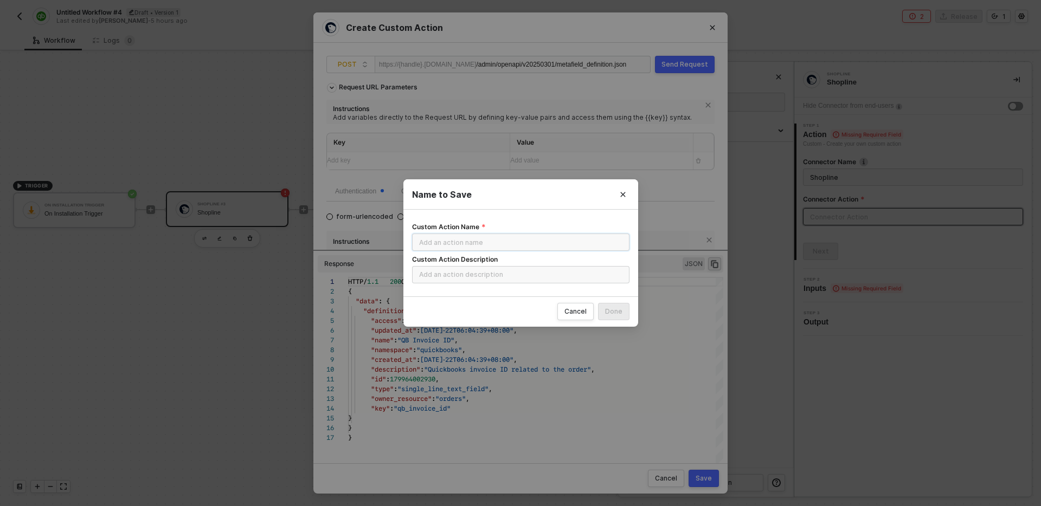
click at [491, 241] on input "Custom Action Name" at bounding box center [520, 242] width 217 height 17
type input "CREATE Orders metafield definition"
click at [487, 280] on input "Custom Action Description" at bounding box center [520, 274] width 217 height 17
type input "Create metafields definitions for the orders resource to be used later"
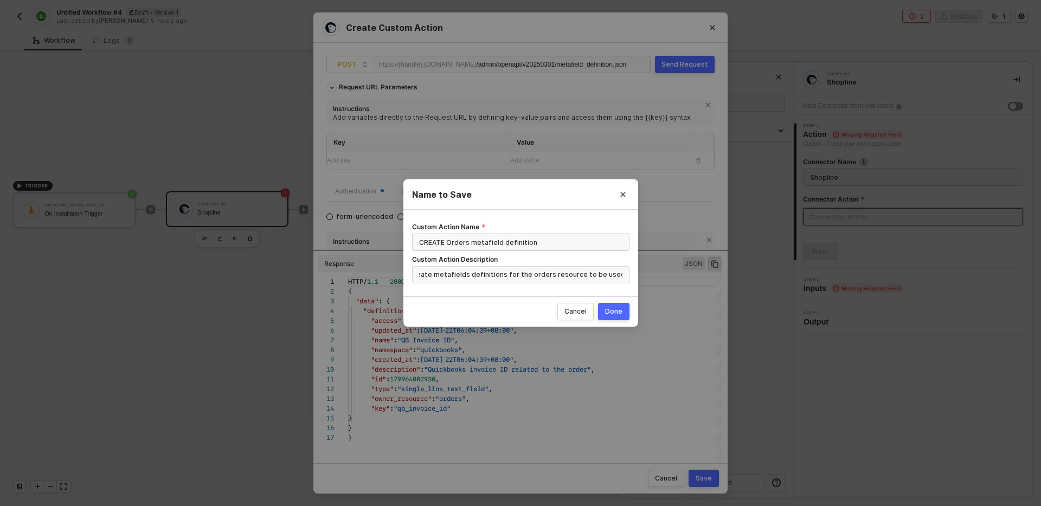
click at [615, 314] on div "Done" at bounding box center [613, 311] width 17 height 9
radio input "true"
radio input "false"
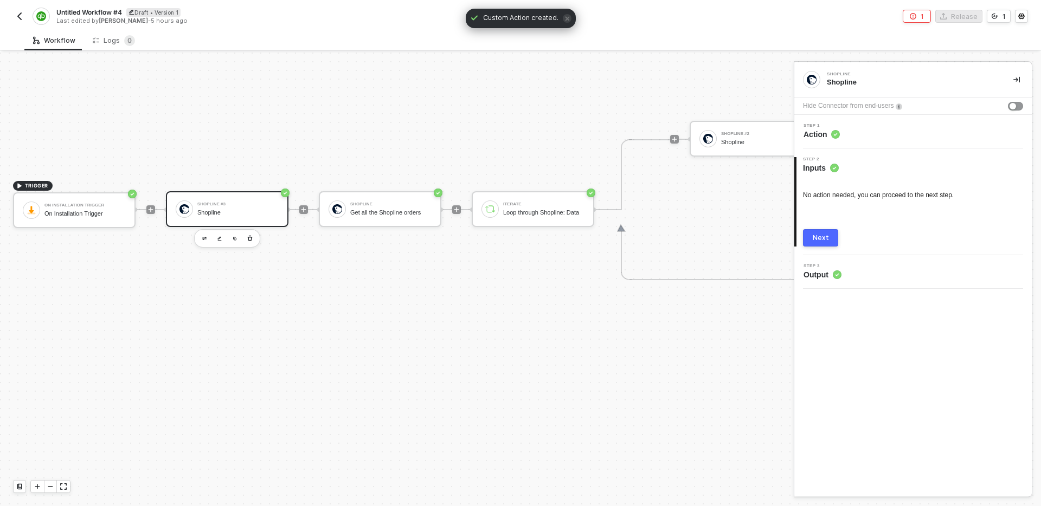
click at [249, 211] on div "Shopline" at bounding box center [237, 212] width 81 height 7
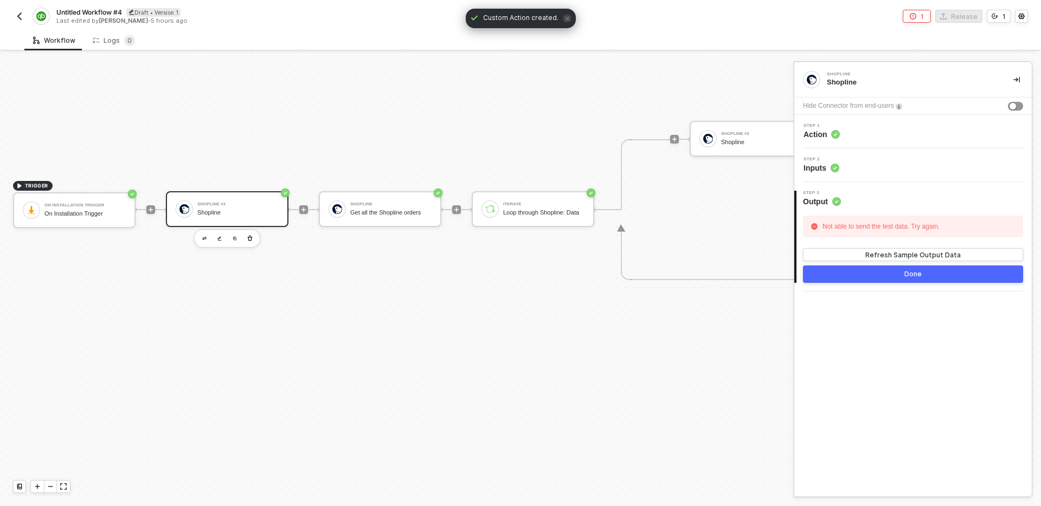
click at [903, 171] on div "Step 2 Inputs" at bounding box center [914, 165] width 235 height 16
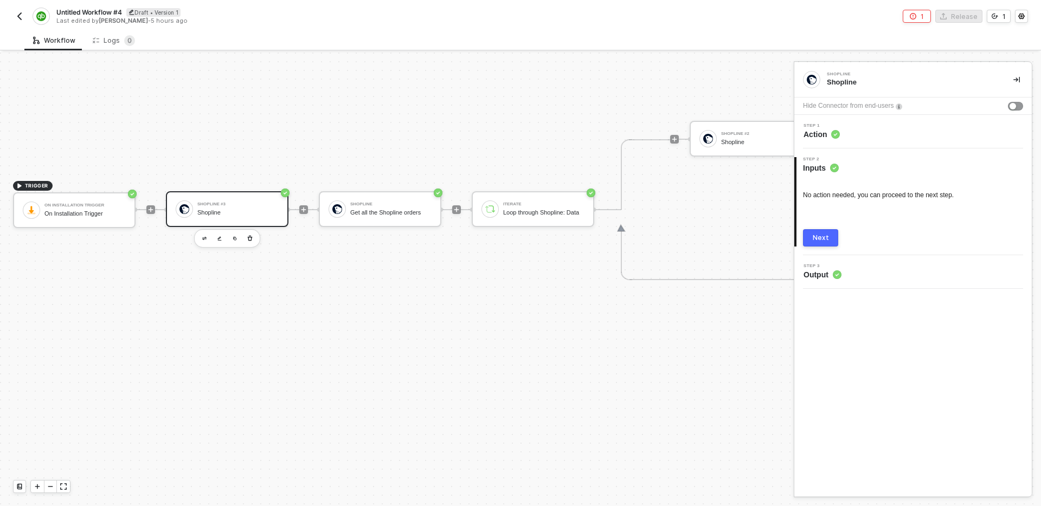
click at [888, 279] on div "Step 3 Output" at bounding box center [914, 272] width 235 height 16
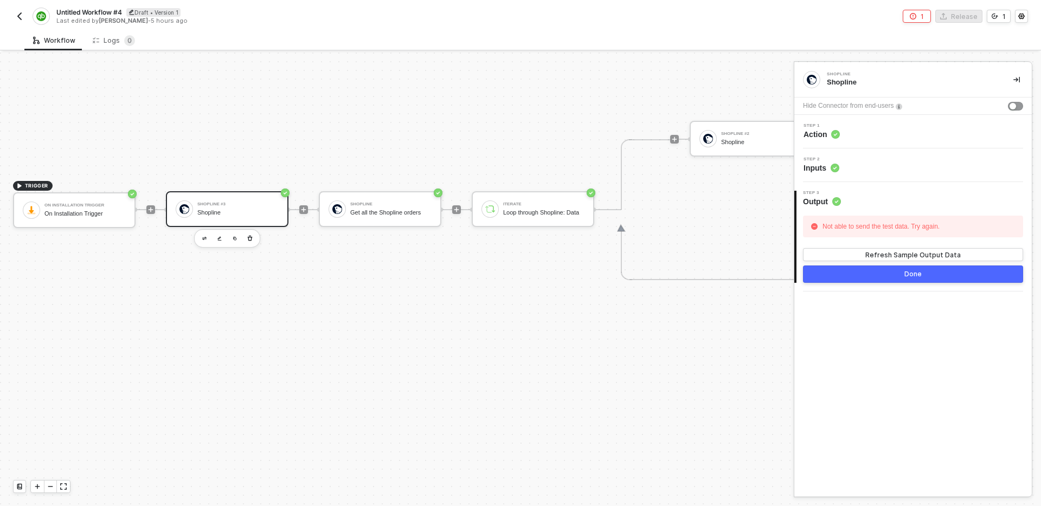
click at [901, 169] on div "Step 2 Inputs" at bounding box center [914, 165] width 235 height 16
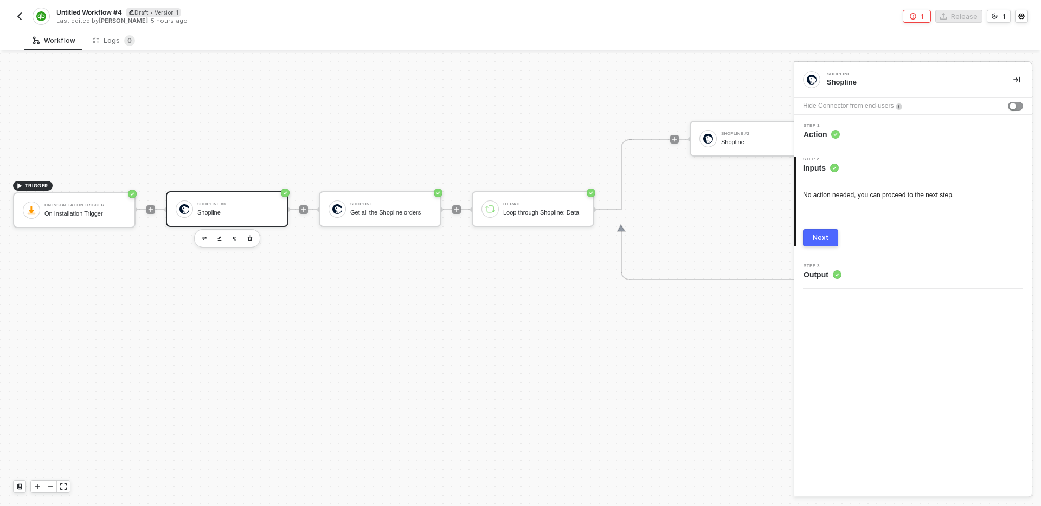
click at [885, 133] on div "Step 1 Action" at bounding box center [914, 132] width 235 height 16
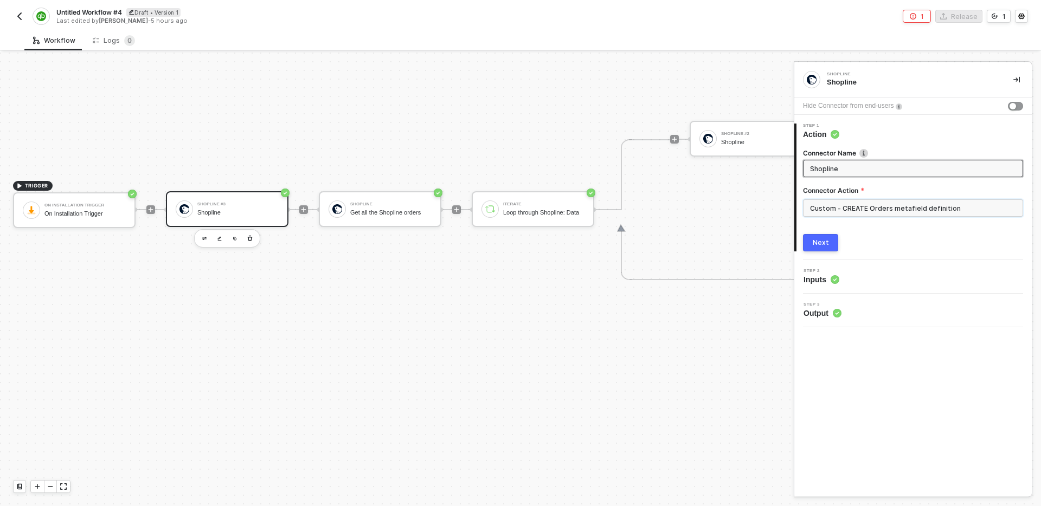
click at [898, 208] on input "Custom - CREATE Orders metafield definition" at bounding box center [913, 207] width 220 height 17
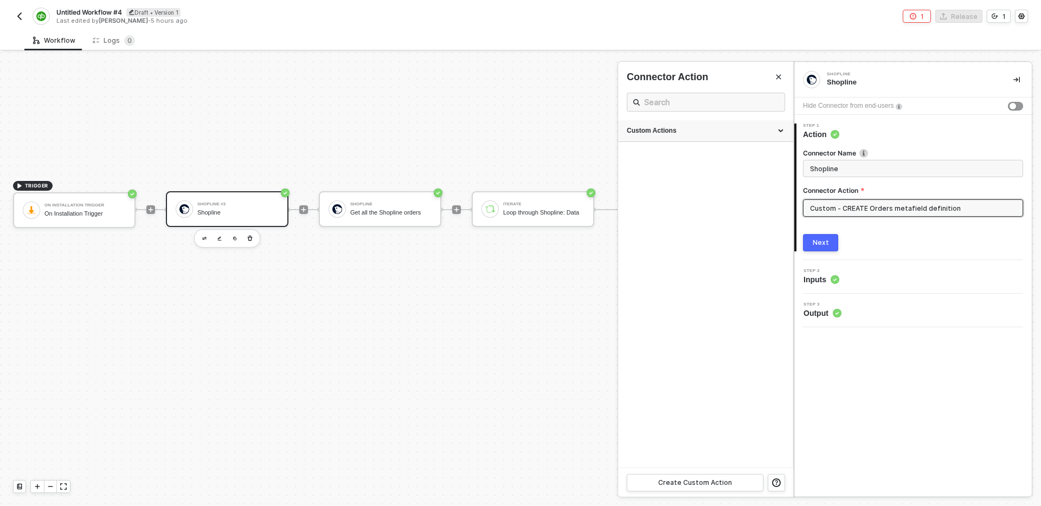
click at [760, 136] on div "Custom Actions" at bounding box center [705, 131] width 175 height 22
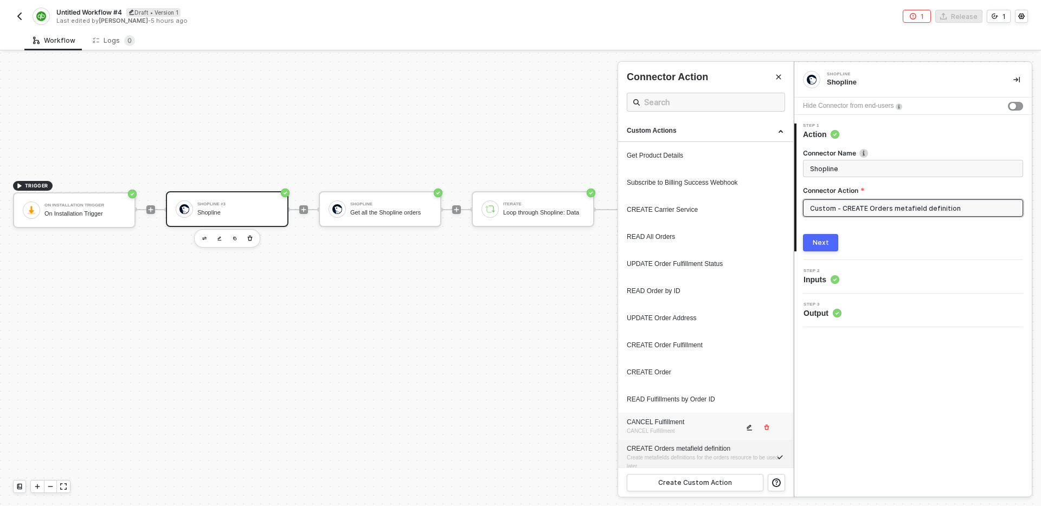
scroll to position [8, 0]
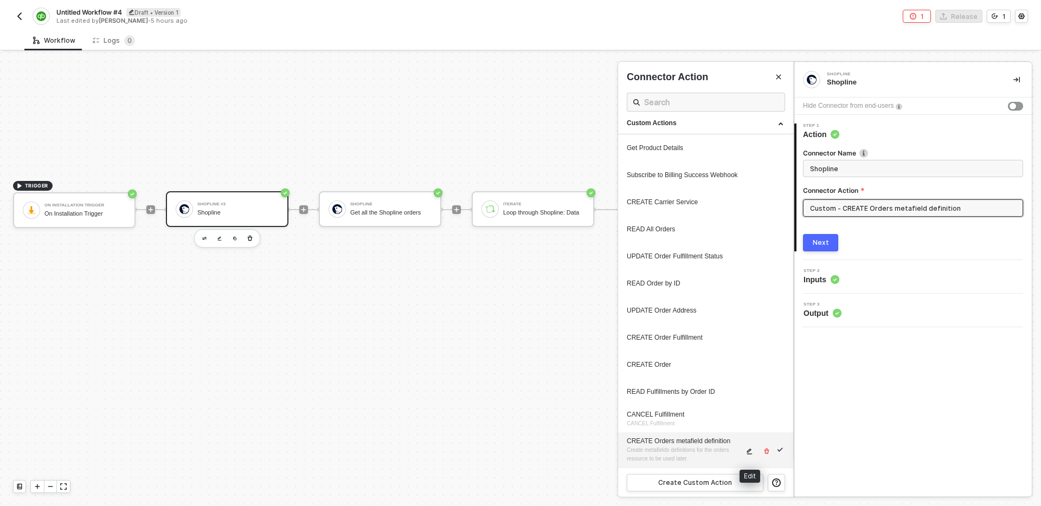
click at [752, 451] on span "icon-edit" at bounding box center [750, 451] width 8 height 7
type textarea "HTTP/1.1 200 OK { "data": { "definition": { "access": null, "updated_at": "2025…"
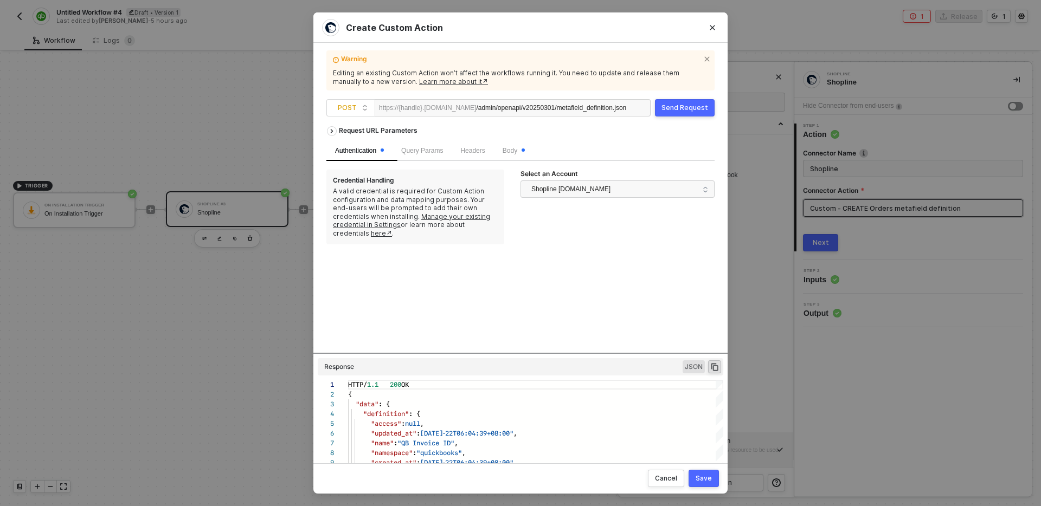
click at [628, 280] on div "Request URL Parameters Authentication Query Params Headers Body Credential Hand…" at bounding box center [520, 237] width 388 height 233
click at [523, 154] on span "Body" at bounding box center [513, 151] width 22 height 8
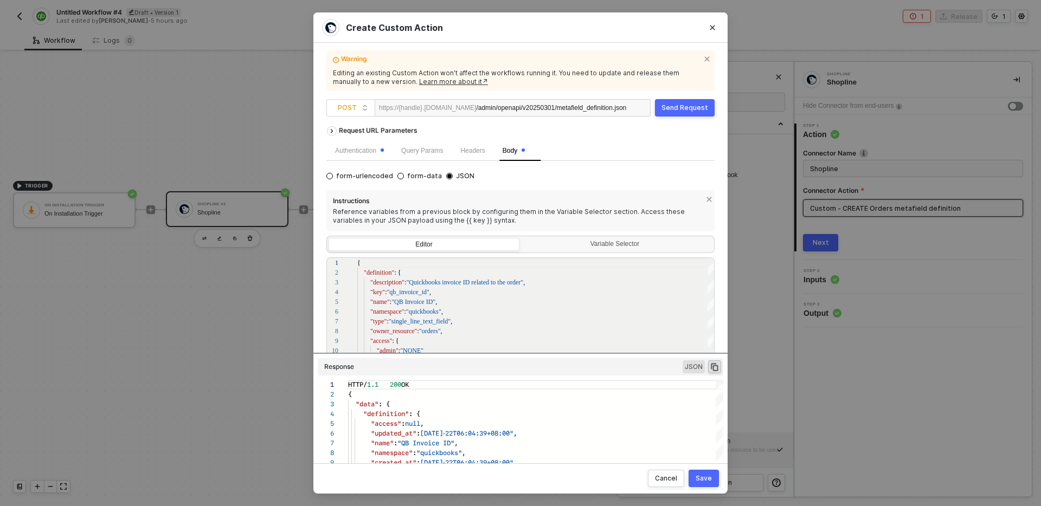
click at [517, 213] on div "Reference variables from a previous block by configuring them in the Variable S…" at bounding box center [520, 216] width 375 height 17
click at [381, 156] on div "Authentication" at bounding box center [359, 150] width 66 height 21
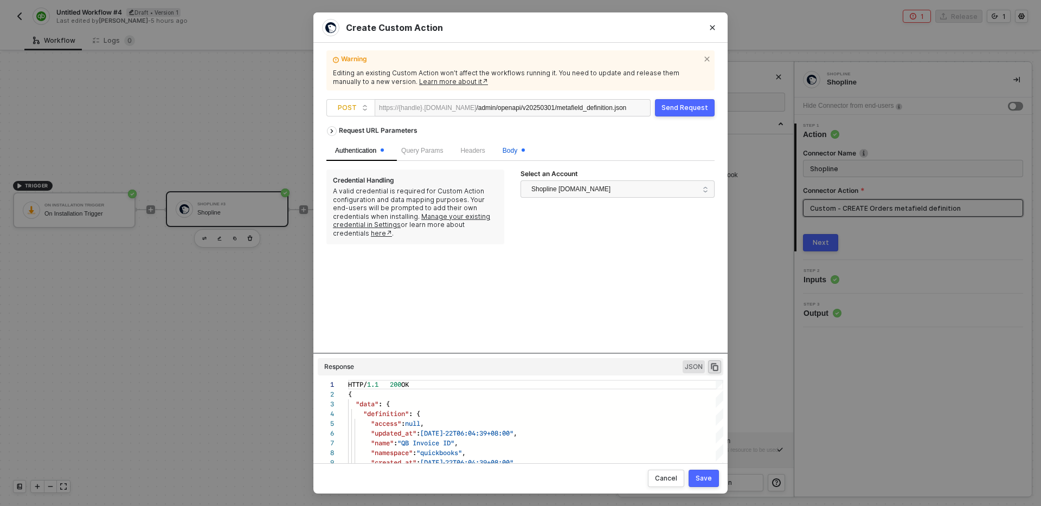
click at [525, 153] on span at bounding box center [522, 151] width 3 height 10
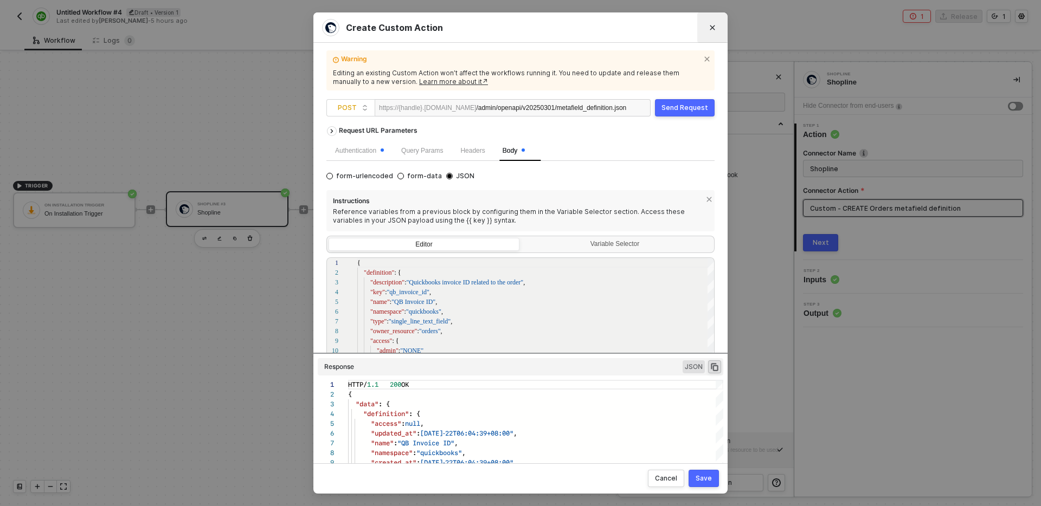
click at [714, 33] on button "Close" at bounding box center [712, 27] width 17 height 17
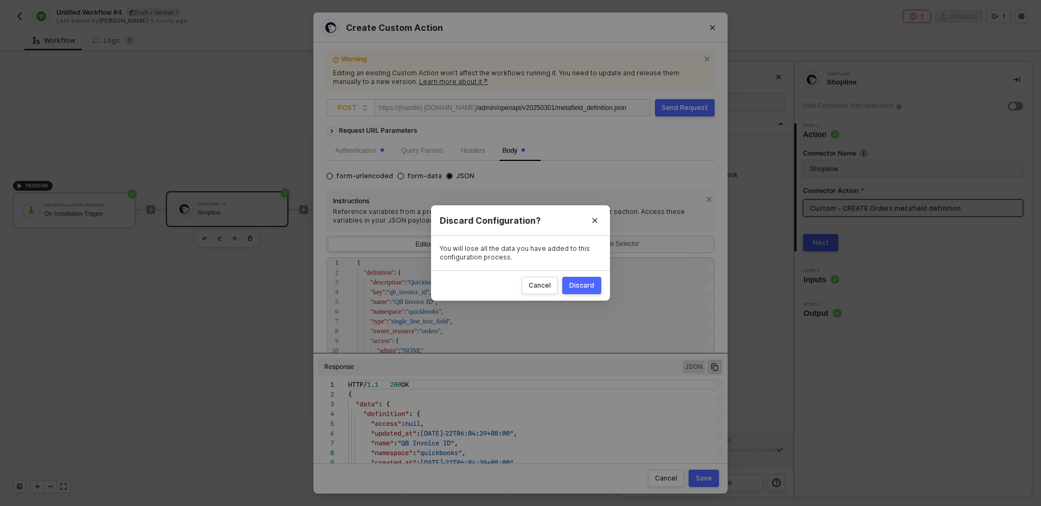
click at [582, 283] on div "Discard" at bounding box center [581, 285] width 25 height 9
radio input "true"
radio input "false"
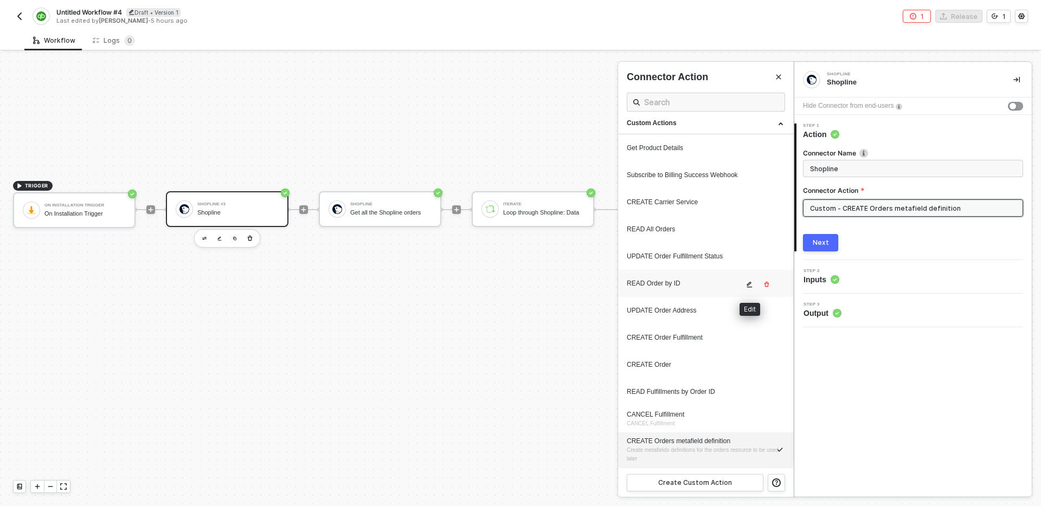
click at [747, 285] on icon "icon-edit" at bounding box center [749, 285] width 5 height 6
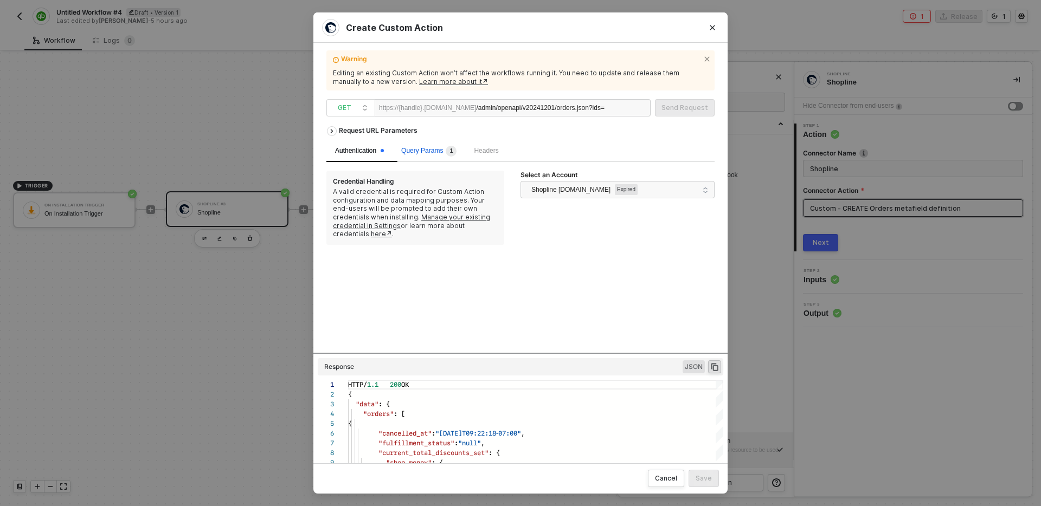
click at [427, 151] on span "Query Params 1" at bounding box center [428, 151] width 55 height 8
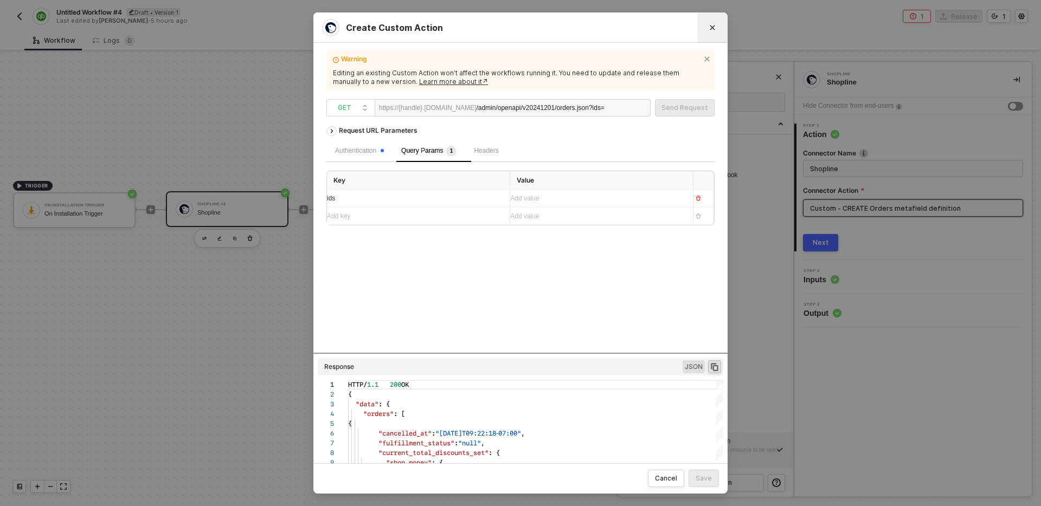
click at [710, 31] on button "Close" at bounding box center [712, 27] width 17 height 17
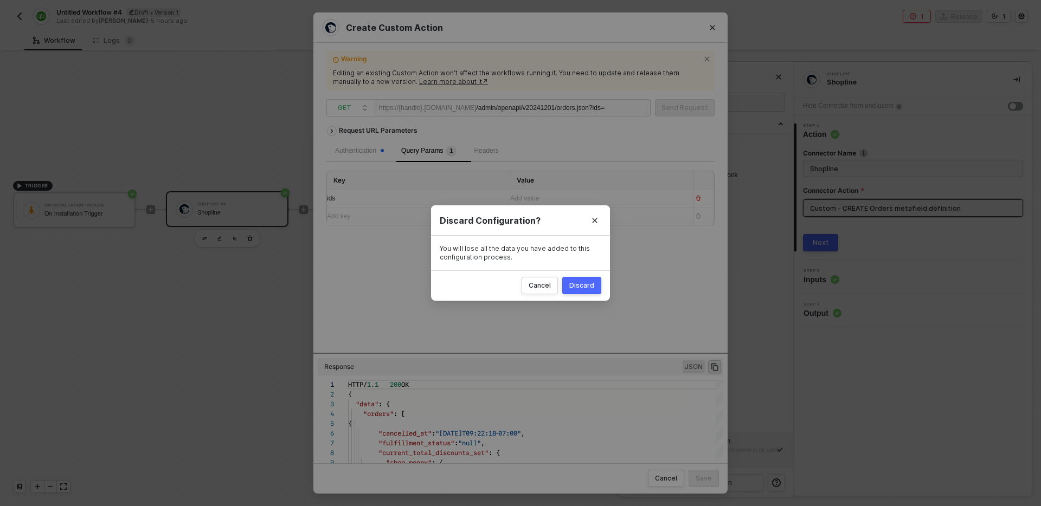
click at [585, 287] on div "Discard" at bounding box center [581, 285] width 25 height 9
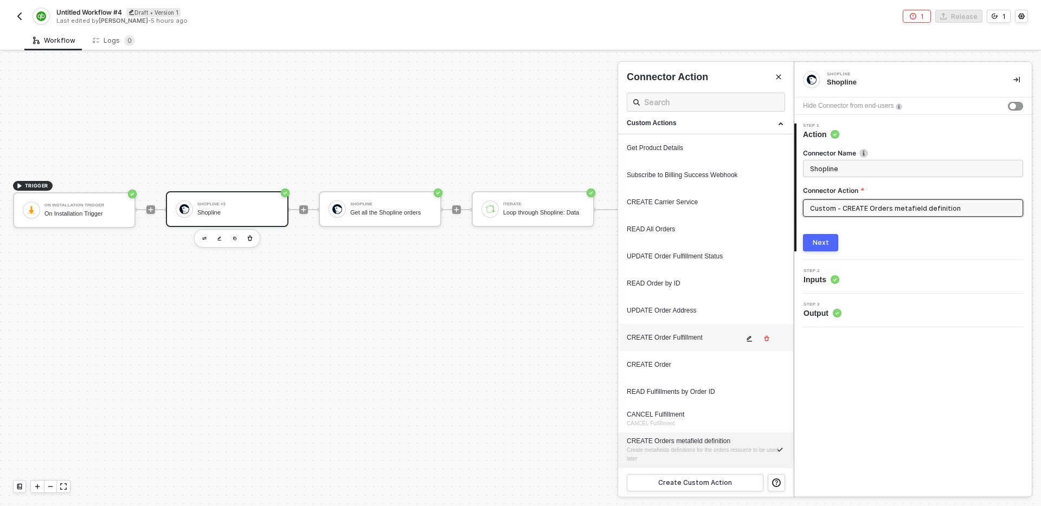
scroll to position [0, 0]
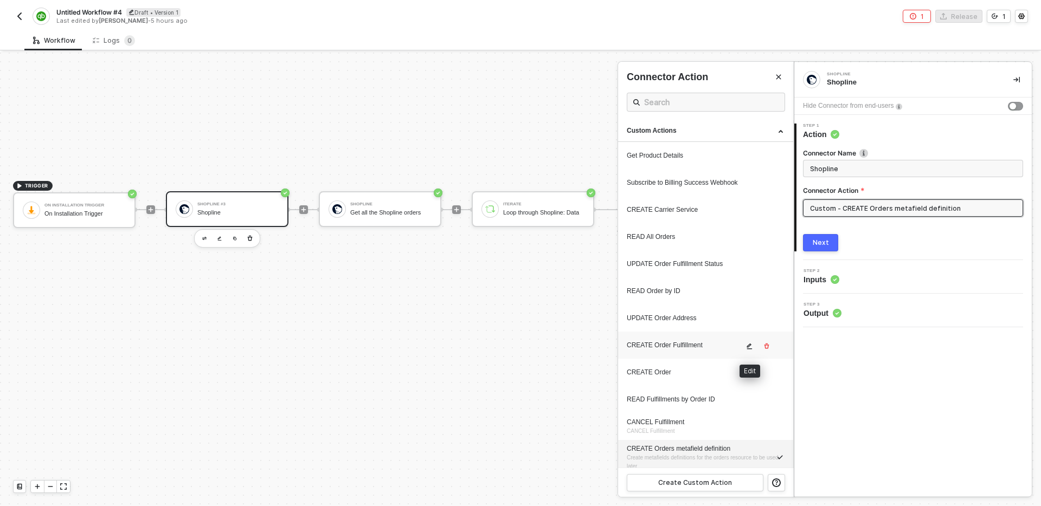
click at [749, 345] on icon "icon-edit" at bounding box center [749, 347] width 5 height 6
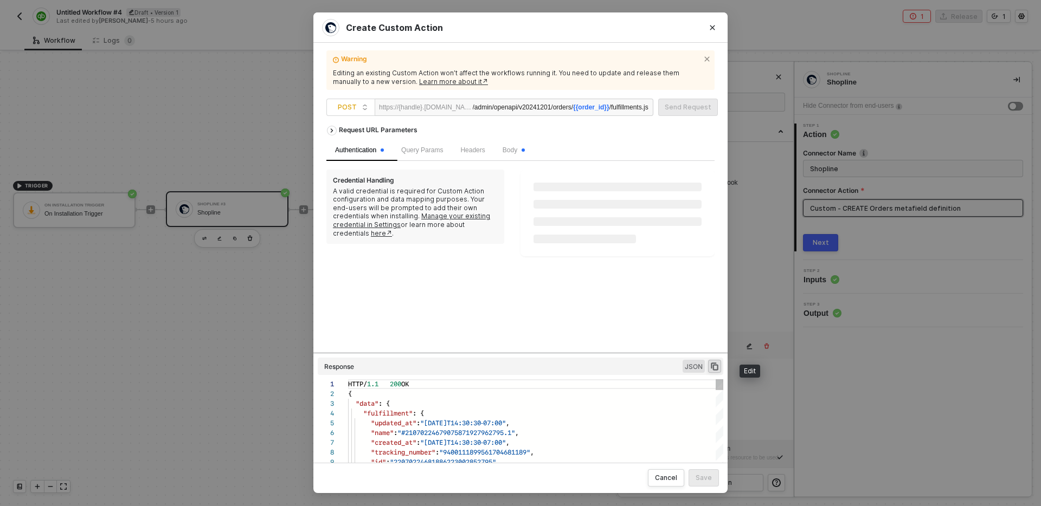
scroll to position [98, 0]
click at [408, 133] on div "Request URL Parameters" at bounding box center [377, 131] width 89 height 20
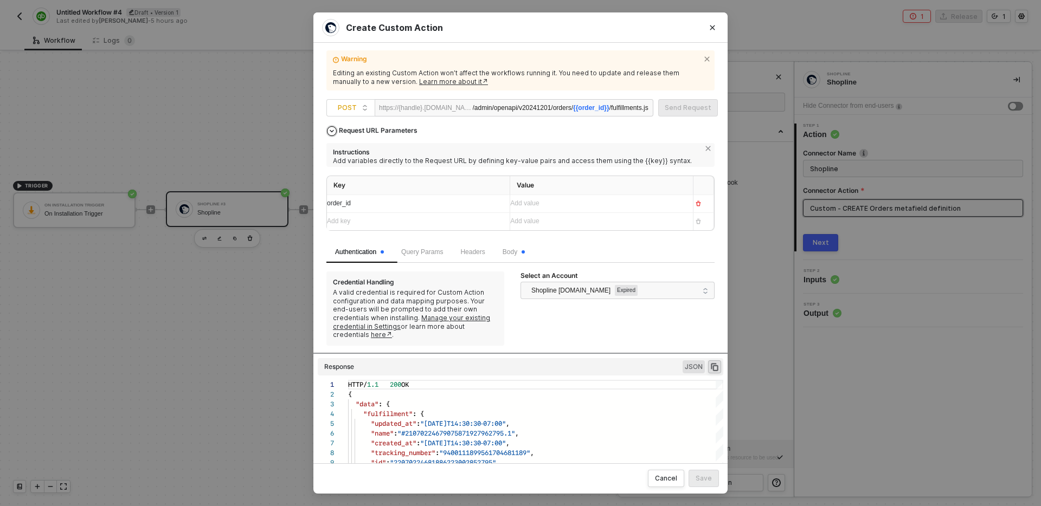
click at [408, 133] on div "Request URL Parameters" at bounding box center [377, 131] width 89 height 20
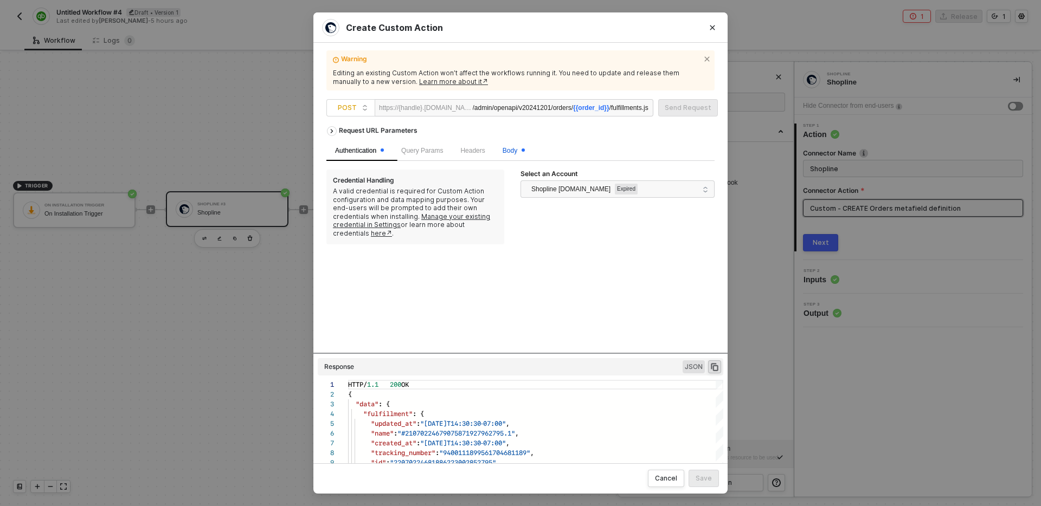
click at [522, 154] on div "Body" at bounding box center [513, 151] width 22 height 10
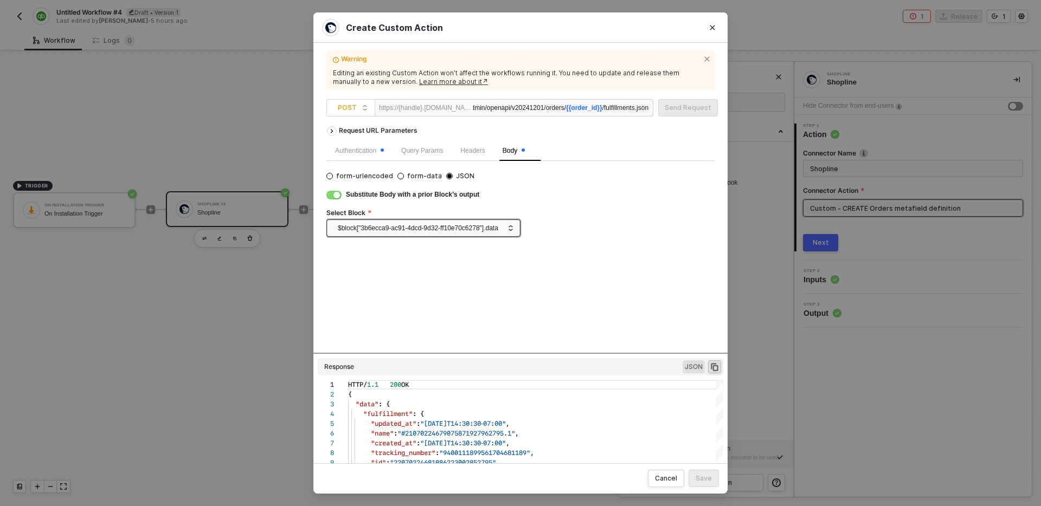
scroll to position [0, 0]
click at [664, 479] on div "Cancel" at bounding box center [666, 478] width 22 height 9
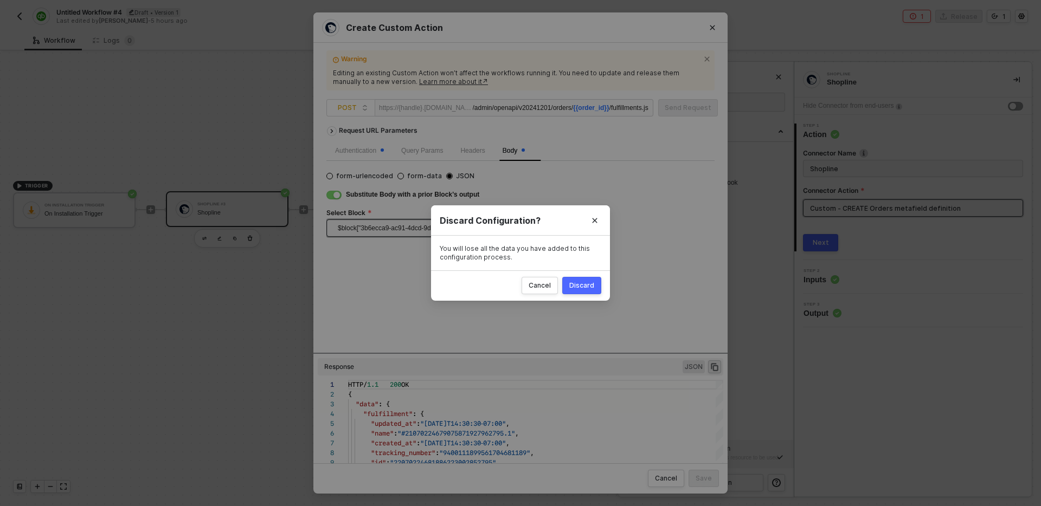
click at [579, 286] on div "Discard" at bounding box center [581, 285] width 25 height 9
radio input "true"
radio input "false"
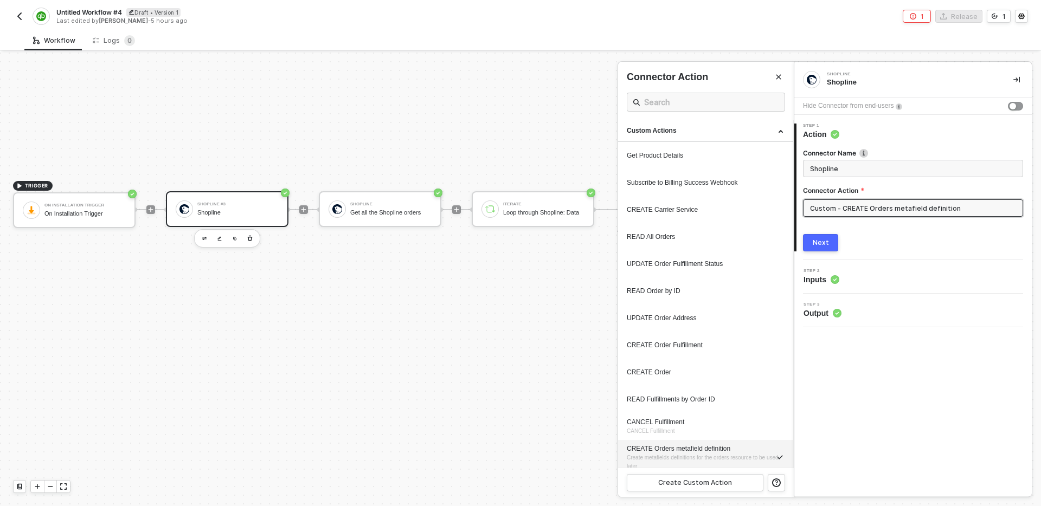
click at [890, 272] on div "Step 2 Inputs" at bounding box center [914, 277] width 235 height 16
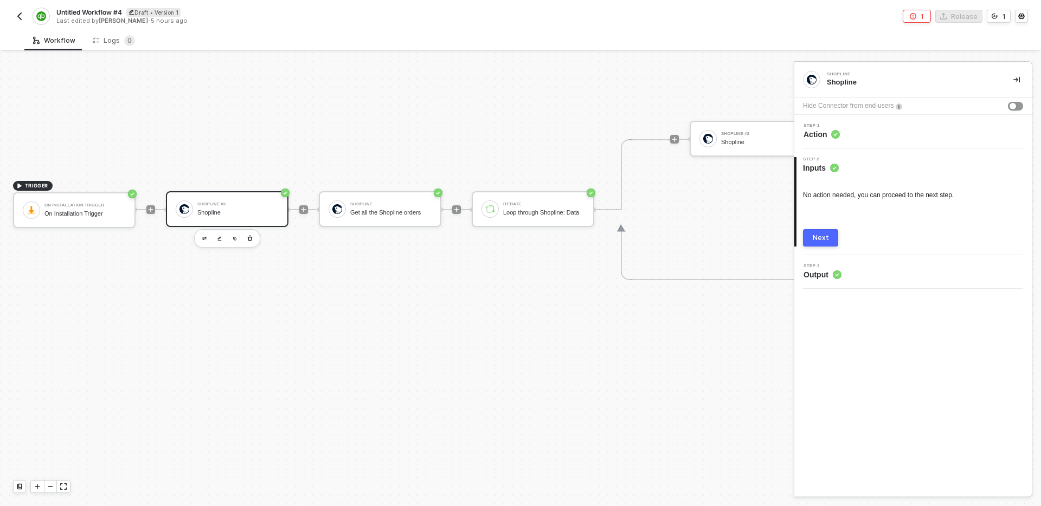
click at [924, 126] on div "Step 1 Action" at bounding box center [914, 132] width 235 height 16
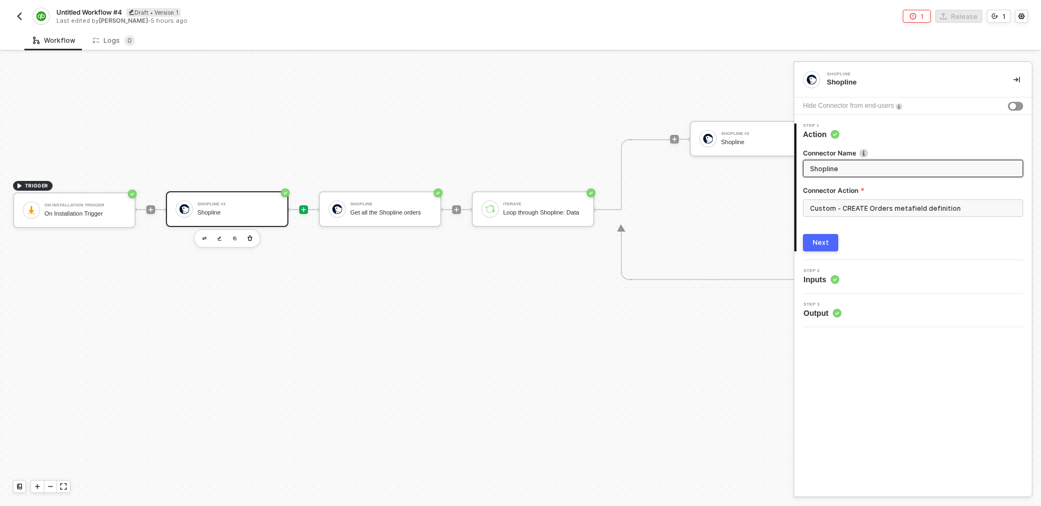
click at [303, 211] on icon "icon-play" at bounding box center [303, 210] width 5 height 5
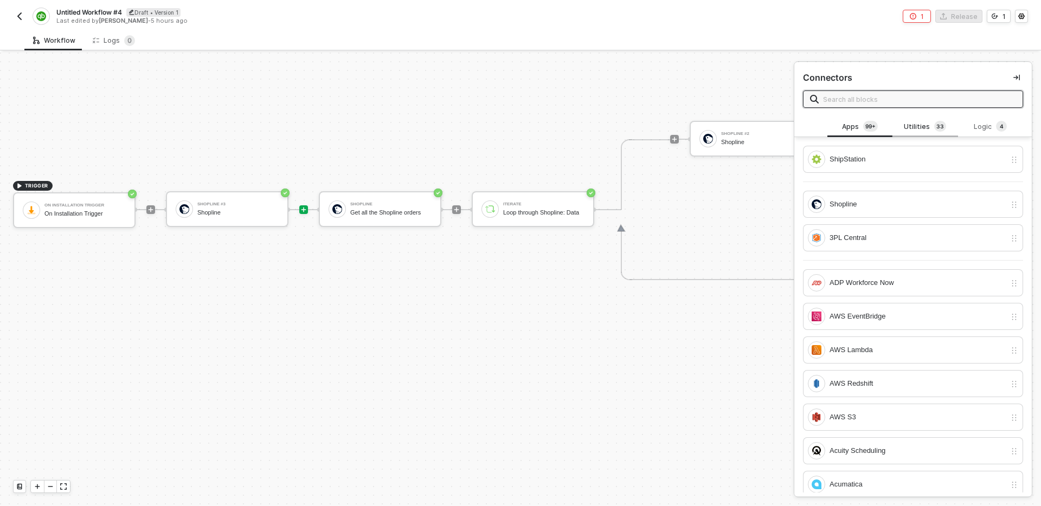
click at [911, 131] on div "Utilities 3 3" at bounding box center [925, 127] width 48 height 12
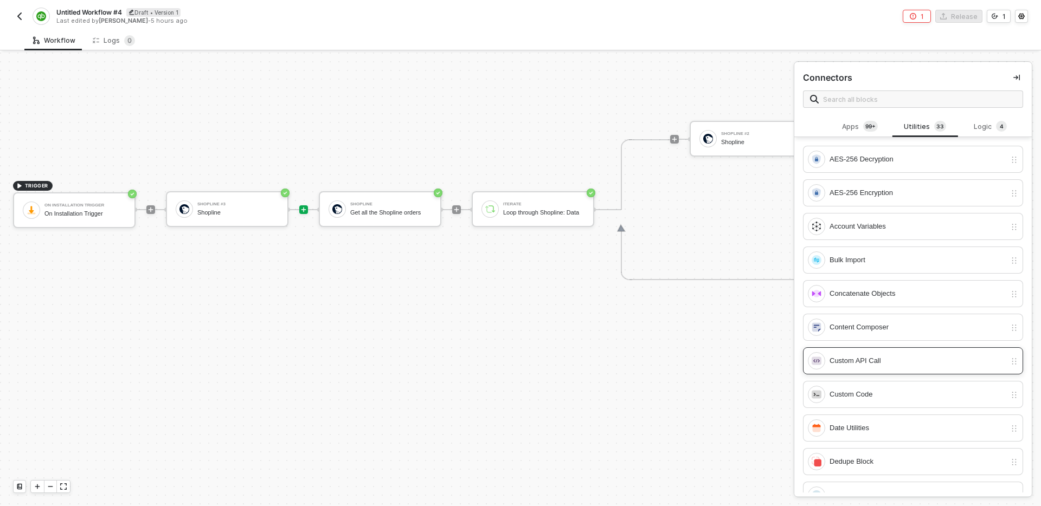
click at [898, 359] on div "Custom API Call" at bounding box center [917, 361] width 176 height 12
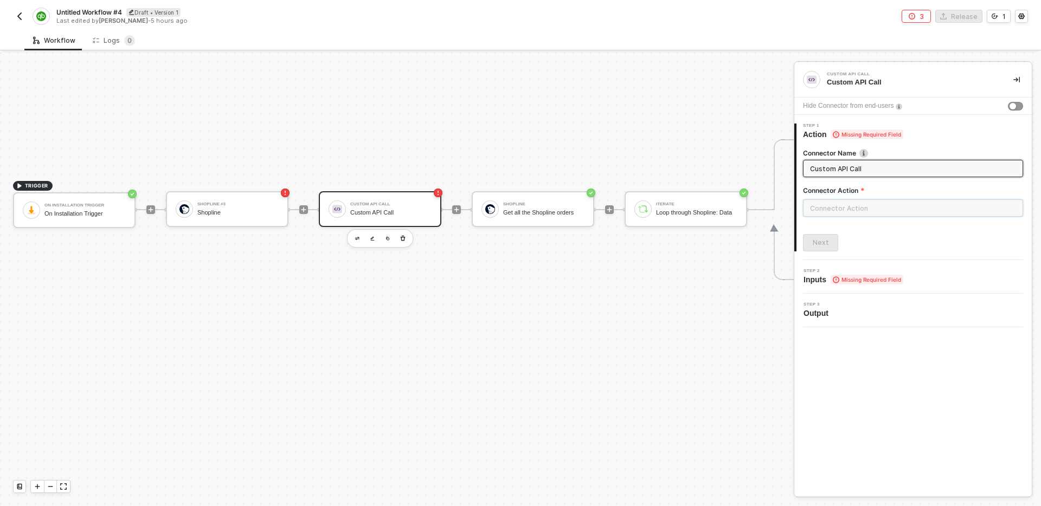
click at [871, 211] on input "text" at bounding box center [913, 207] width 220 height 17
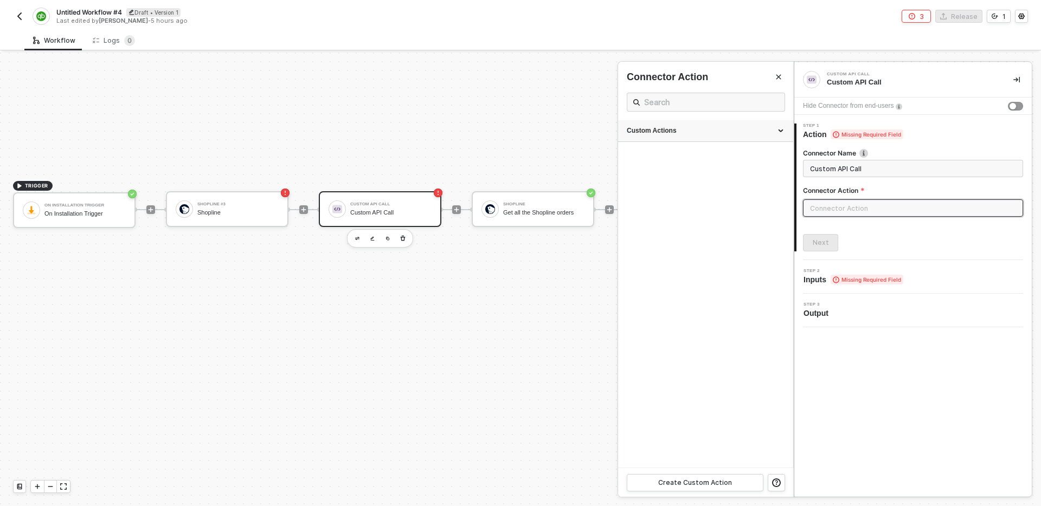
click at [708, 130] on div "Custom Actions" at bounding box center [706, 130] width 158 height 9
click at [708, 135] on div "Custom Actions" at bounding box center [706, 130] width 158 height 9
click at [704, 139] on div "Custom Actions" at bounding box center [705, 131] width 175 height 22
click at [712, 132] on div "Custom Actions" at bounding box center [706, 130] width 158 height 9
click at [665, 132] on div "Custom Actions" at bounding box center [706, 130] width 158 height 9
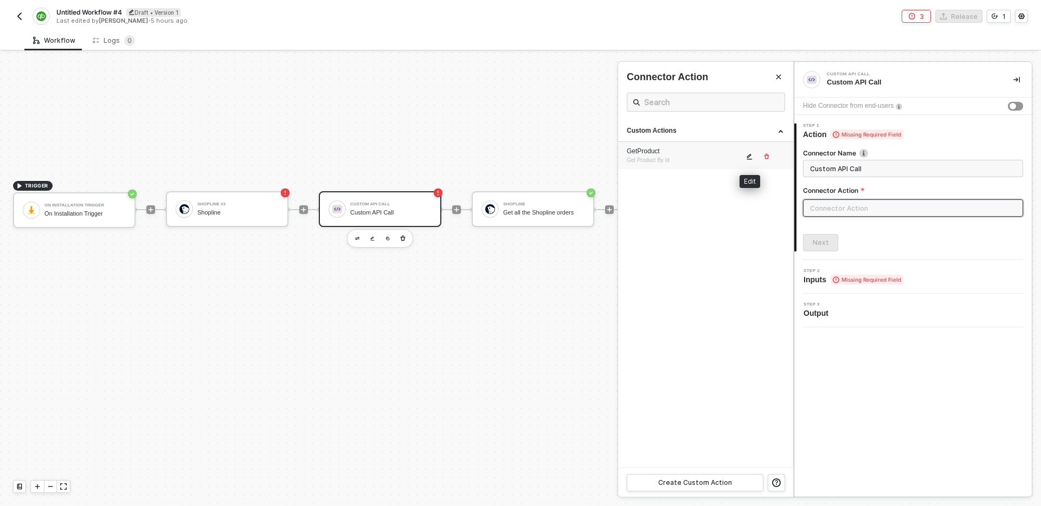
click at [747, 154] on icon "icon-edit" at bounding box center [749, 156] width 7 height 7
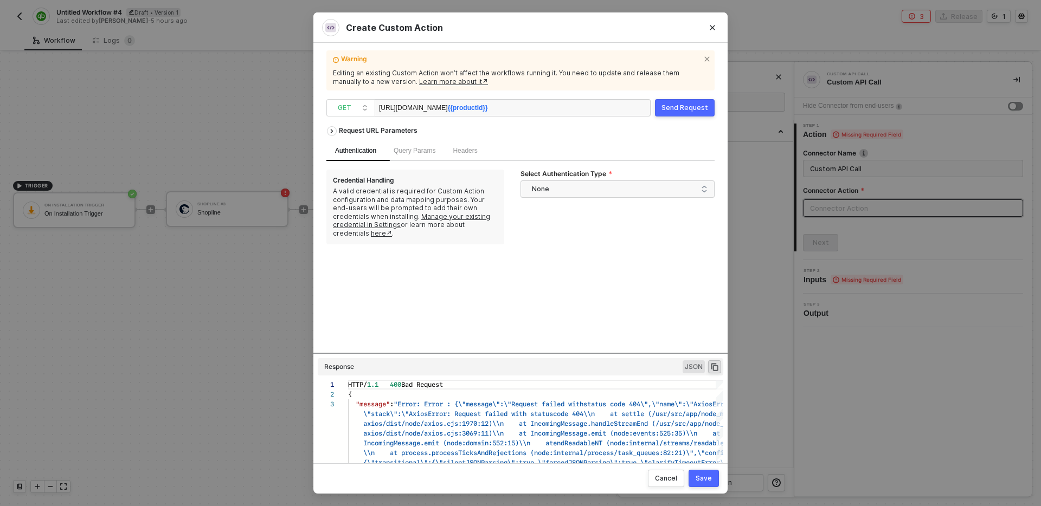
scroll to position [0, 65]
click at [710, 30] on icon "Close" at bounding box center [712, 27] width 7 height 7
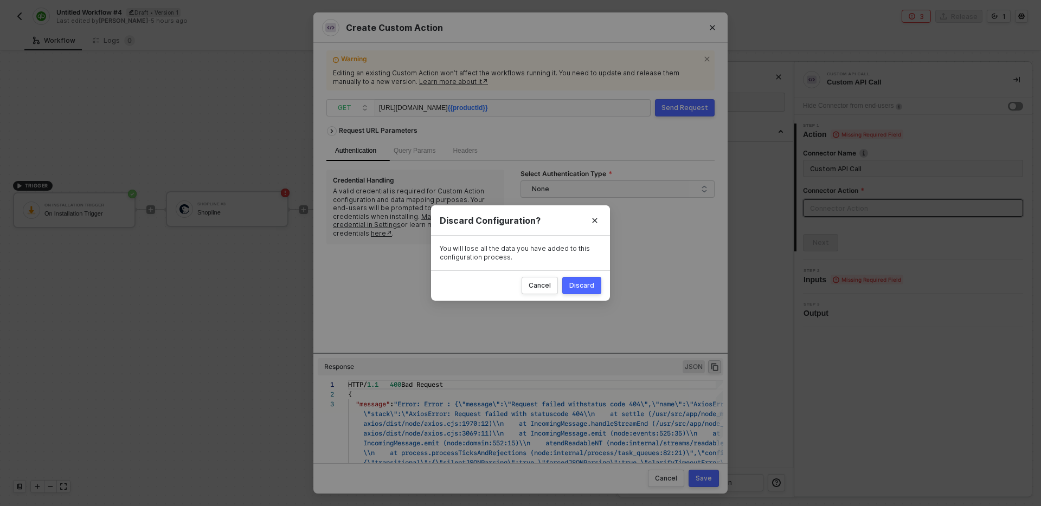
click at [585, 291] on button "Discard" at bounding box center [581, 285] width 39 height 17
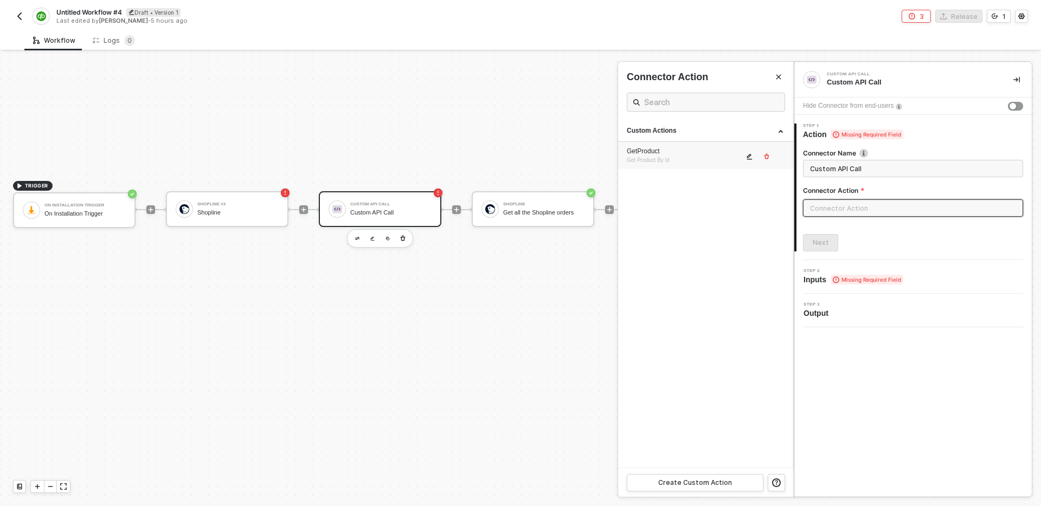
click at [687, 154] on div "GetProduct" at bounding box center [685, 151] width 117 height 9
type input "Get Product By Id"
type input "Custom - GetProduct"
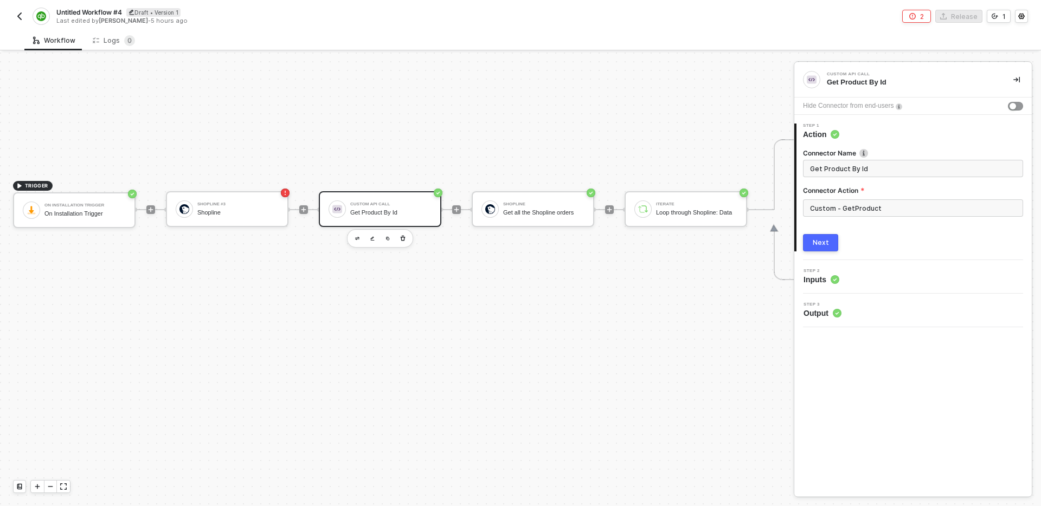
click at [827, 245] on div "Next" at bounding box center [821, 243] width 16 height 9
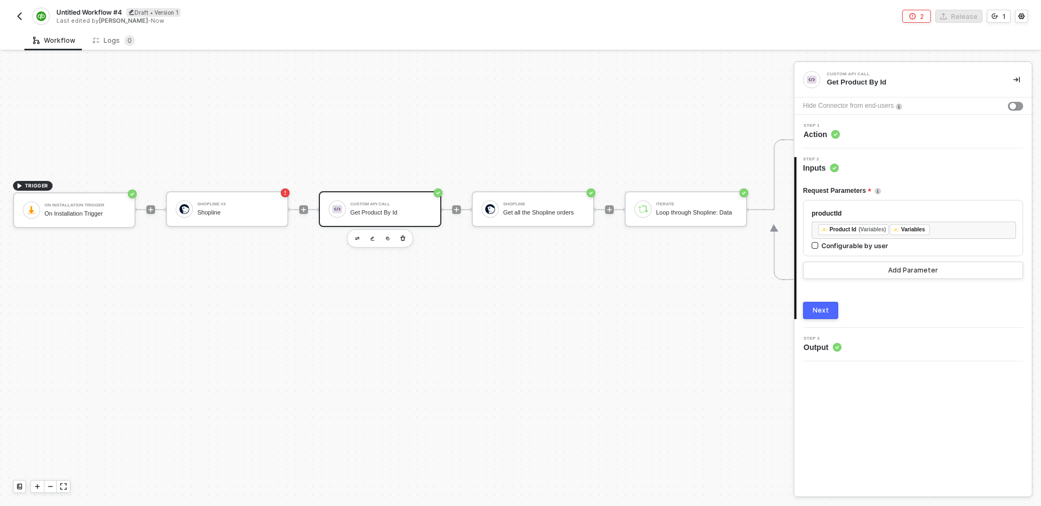
click at [860, 137] on div "Step 1 Action" at bounding box center [914, 132] width 235 height 16
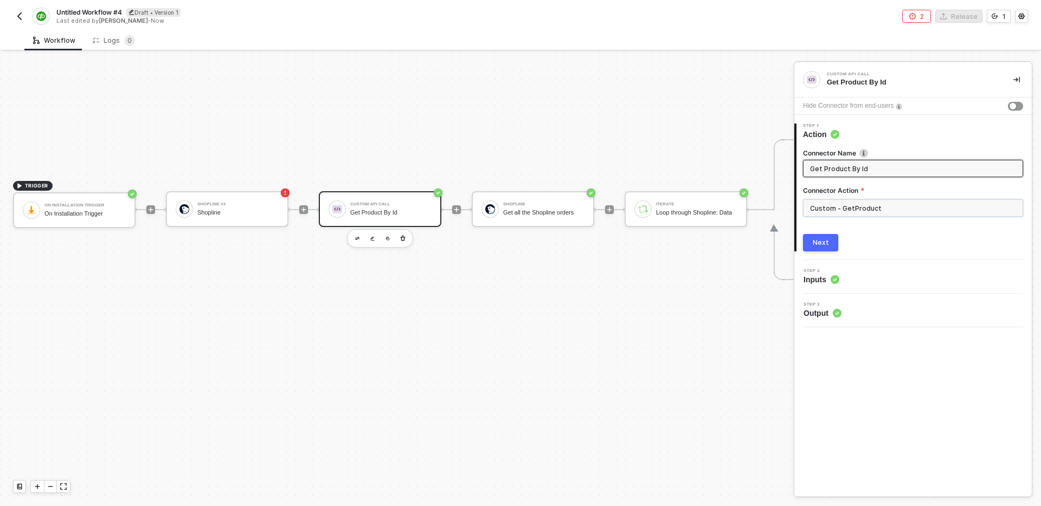
click at [885, 208] on input "Custom - GetProduct" at bounding box center [913, 207] width 220 height 17
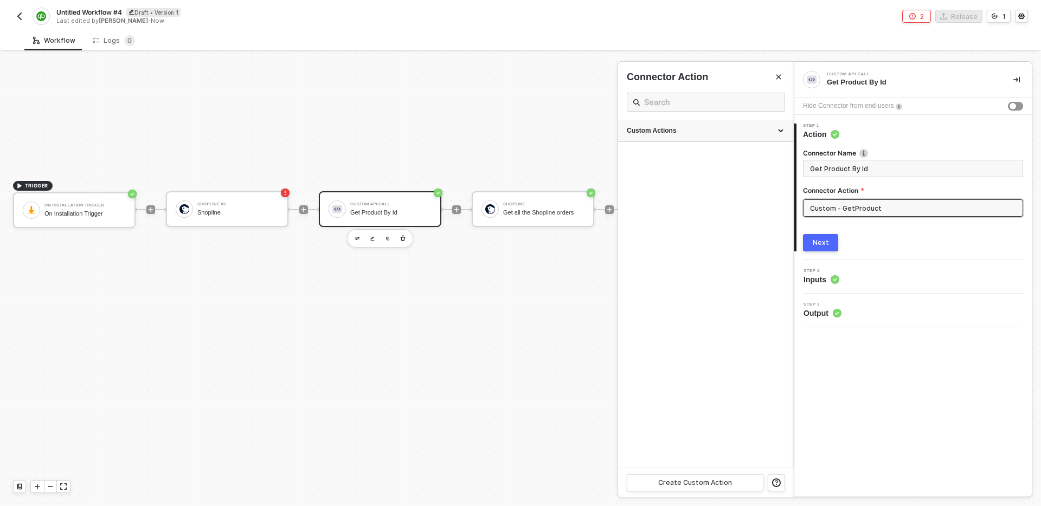
click at [749, 133] on div "Custom Actions" at bounding box center [706, 130] width 158 height 9
click at [747, 158] on icon "icon-edit" at bounding box center [749, 156] width 7 height 7
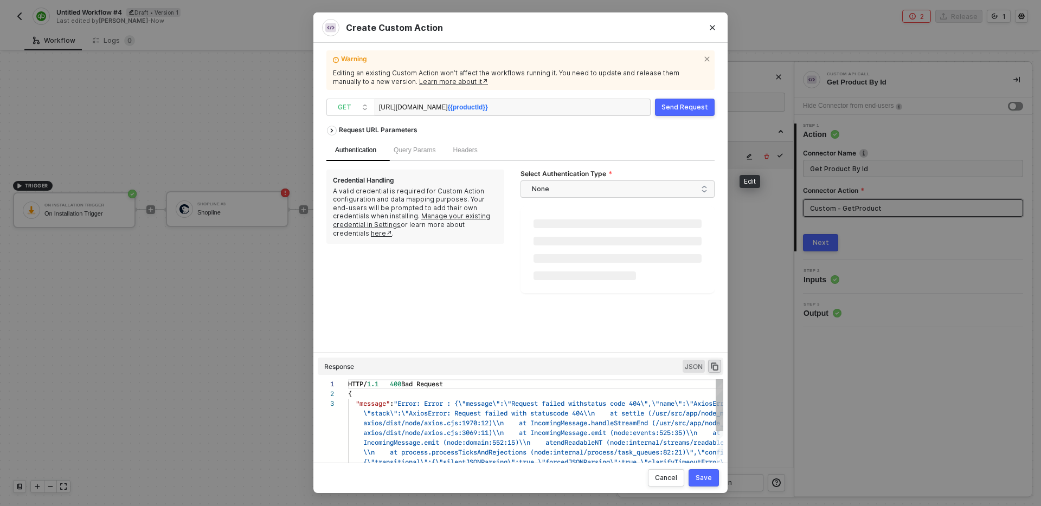
scroll to position [20, 0]
click at [429, 154] on div "Query Params" at bounding box center [415, 151] width 42 height 10
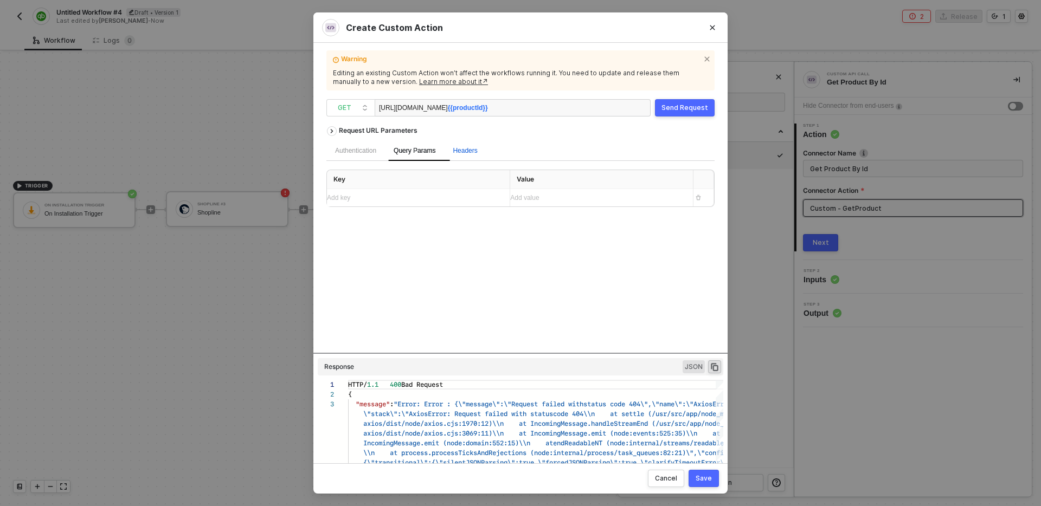
click at [468, 151] on span "Headers" at bounding box center [465, 151] width 24 height 8
click at [403, 131] on div "Request URL Parameters" at bounding box center [377, 131] width 89 height 20
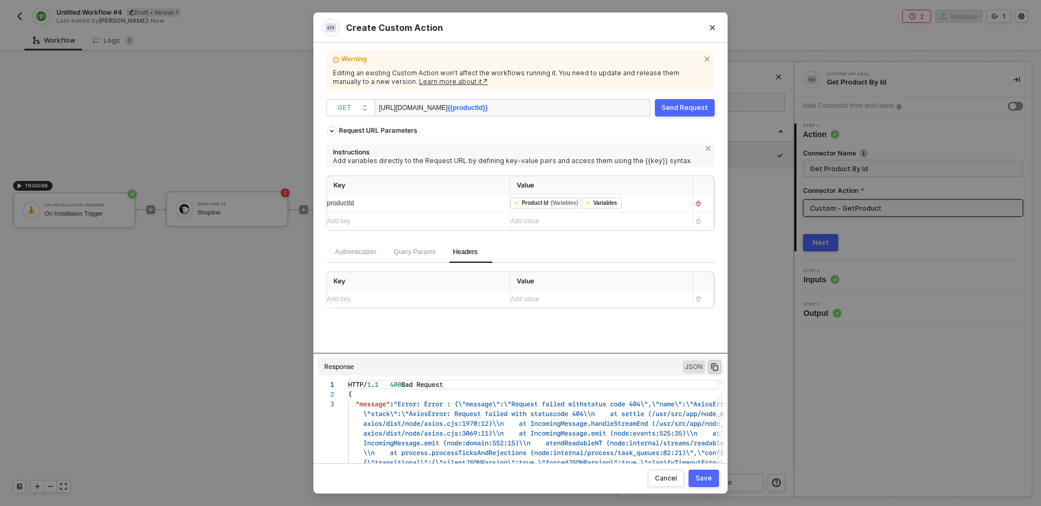
scroll to position [0, 65]
click at [674, 480] on div "Cancel" at bounding box center [666, 478] width 22 height 9
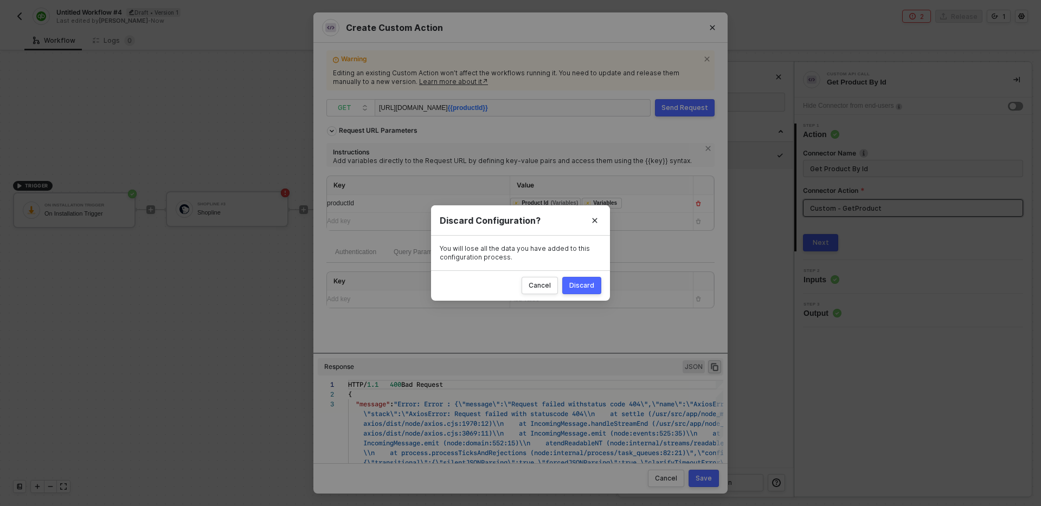
click at [583, 285] on div "Discard" at bounding box center [581, 285] width 25 height 9
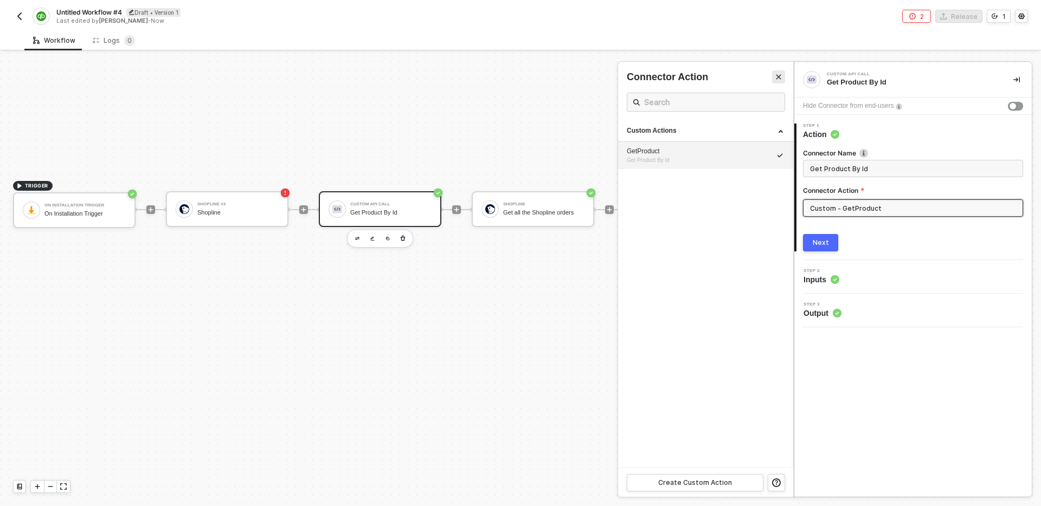
click at [775, 79] on icon "Close" at bounding box center [778, 77] width 7 height 7
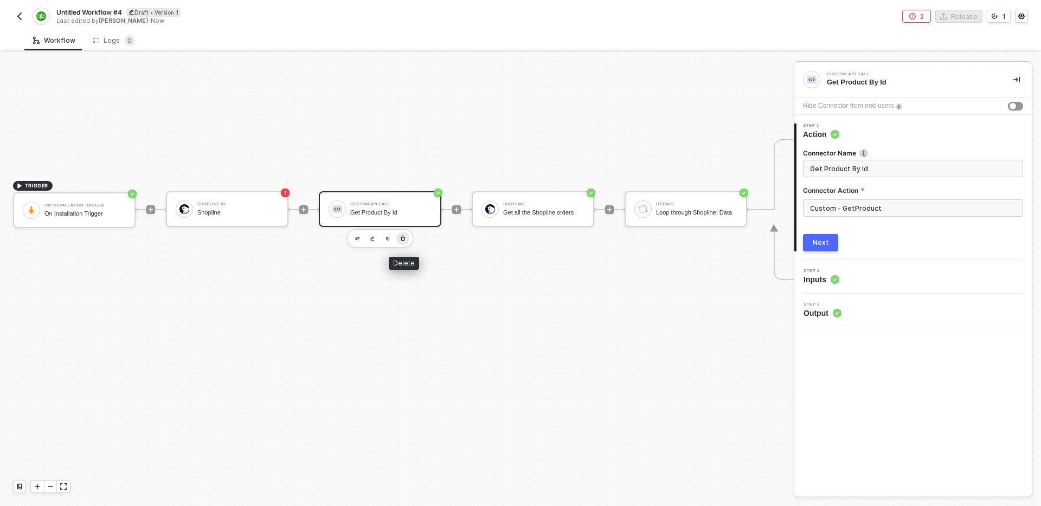
click at [403, 240] on icon "button" at bounding box center [402, 238] width 7 height 9
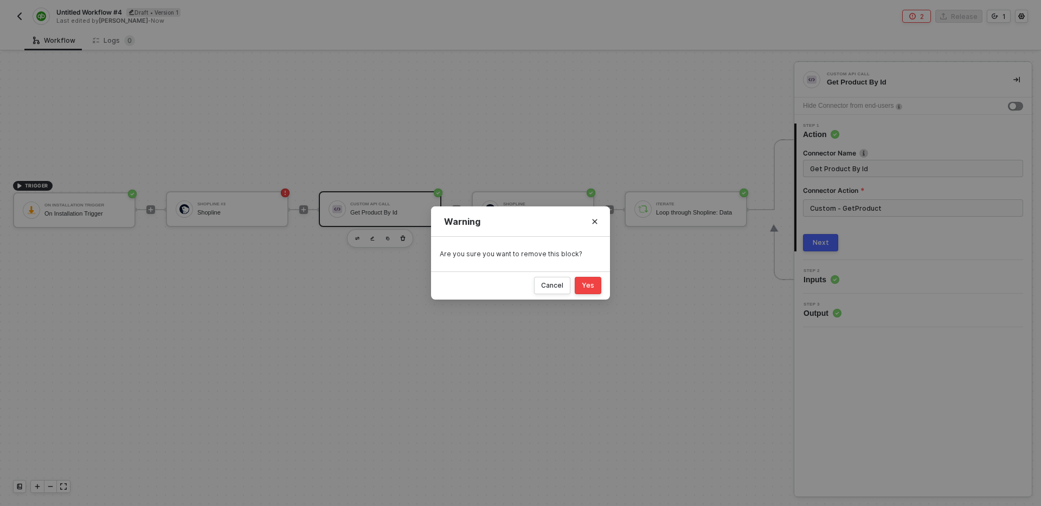
click at [591, 287] on div "Yes" at bounding box center [588, 285] width 12 height 9
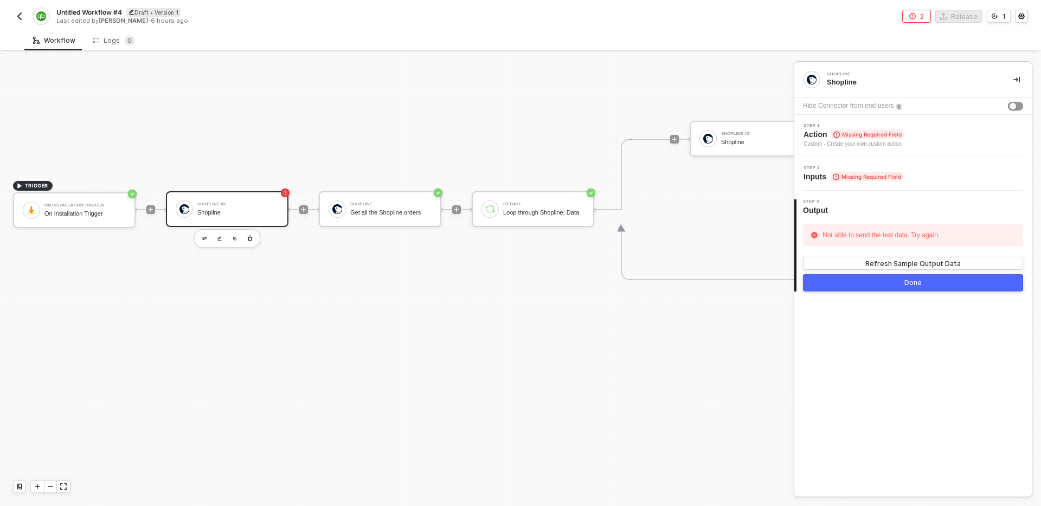
click at [253, 210] on div "Shopline" at bounding box center [237, 212] width 81 height 7
click at [941, 167] on div "Step 2 Inputs Missing Required Field" at bounding box center [914, 174] width 235 height 16
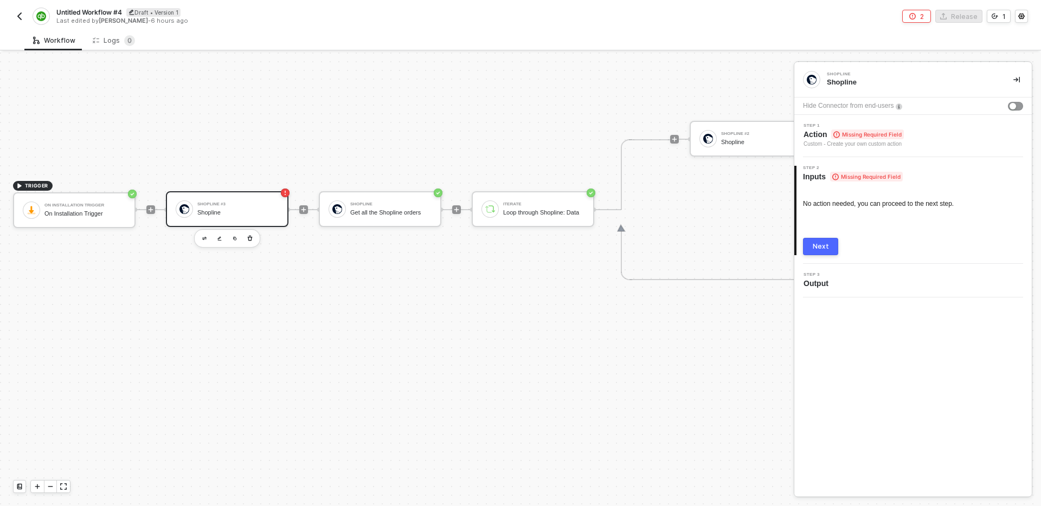
click at [918, 138] on div "Step 1 Action Missing Required Field Custom - Create your own custom action" at bounding box center [914, 136] width 235 height 25
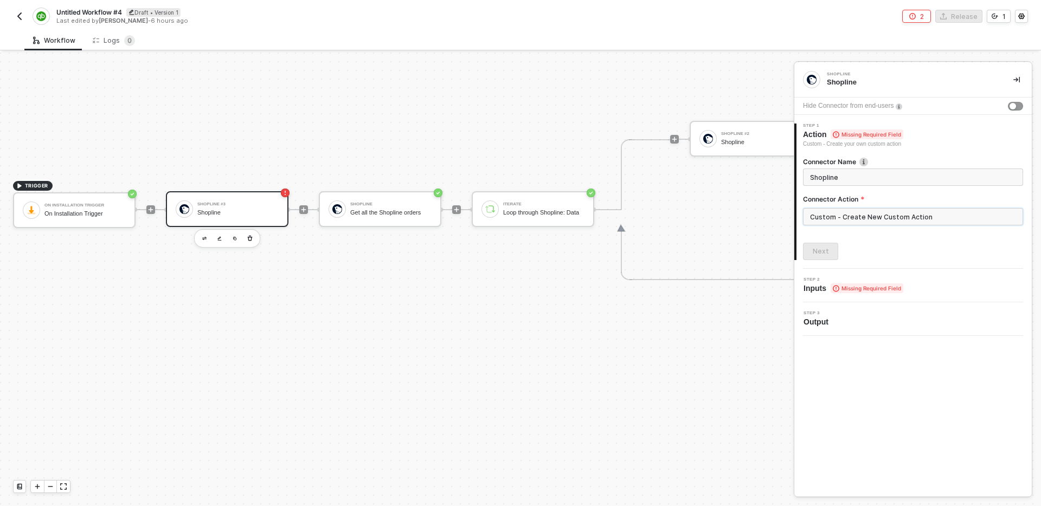
click at [925, 221] on input "Custom - Create New Custom Action" at bounding box center [913, 216] width 220 height 17
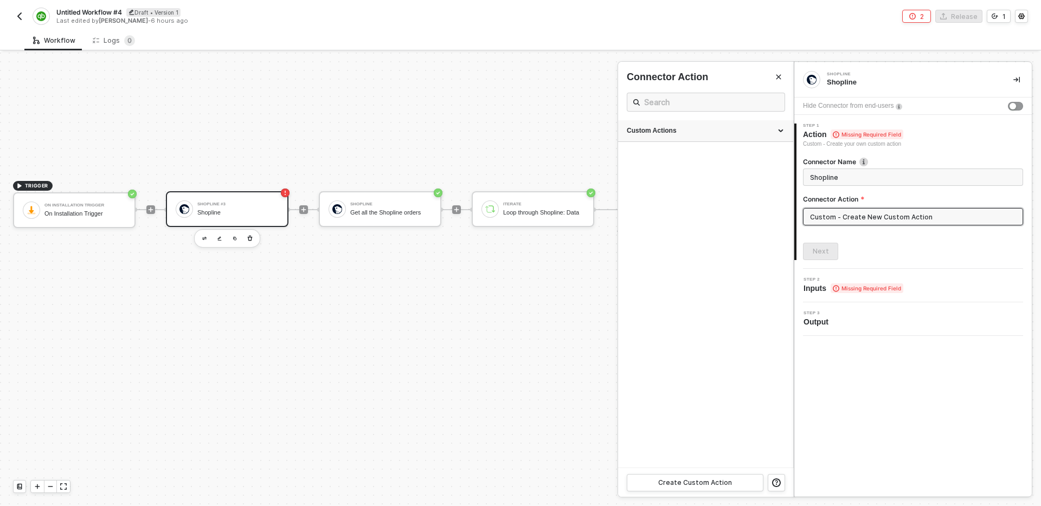
click at [688, 134] on div "Custom Actions" at bounding box center [706, 130] width 158 height 9
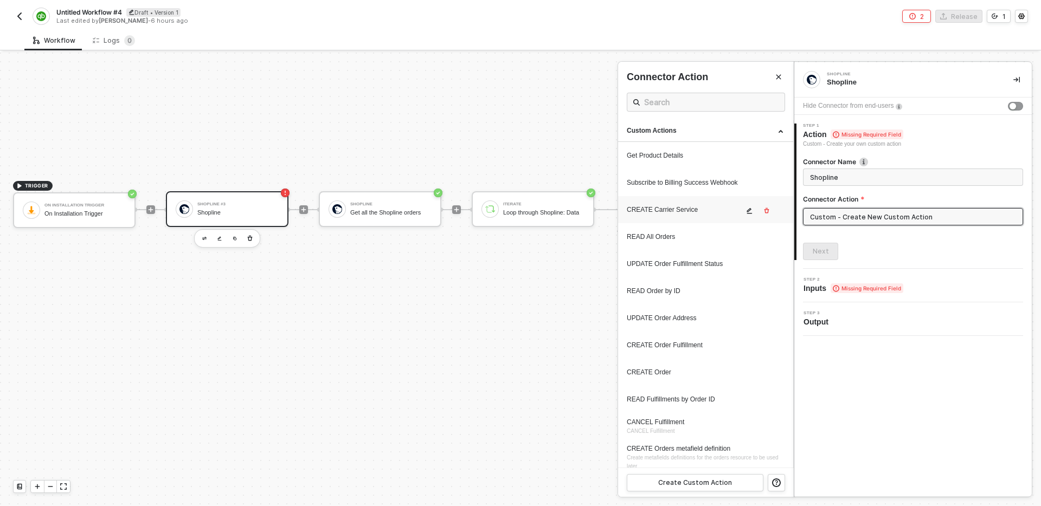
click at [695, 207] on div "CREATE Carrier Service" at bounding box center [685, 209] width 117 height 9
type input "Custom Action"
type input "Custom - CREATE Carrier Service"
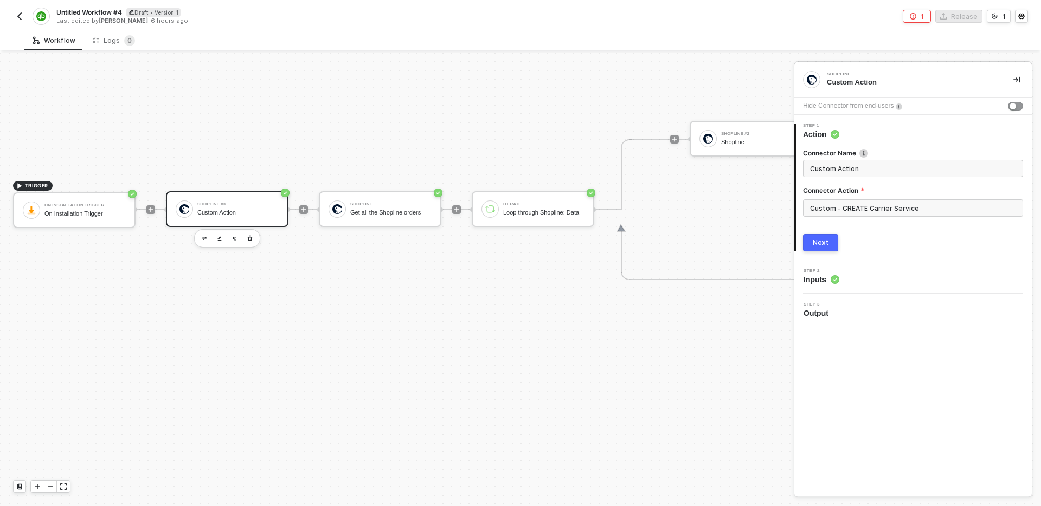
click at [827, 240] on div "Next" at bounding box center [821, 243] width 16 height 9
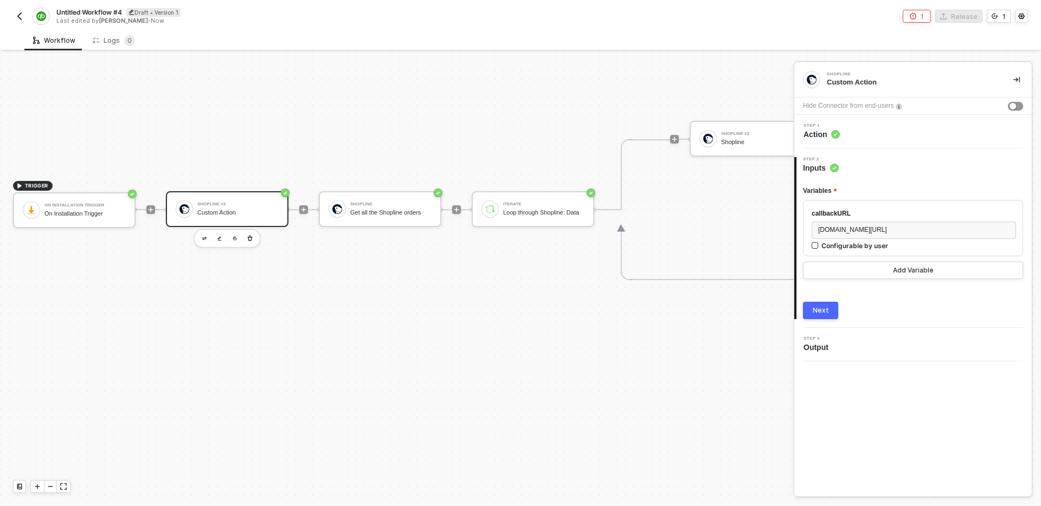
click at [846, 134] on div "Step 1 Action" at bounding box center [914, 132] width 235 height 16
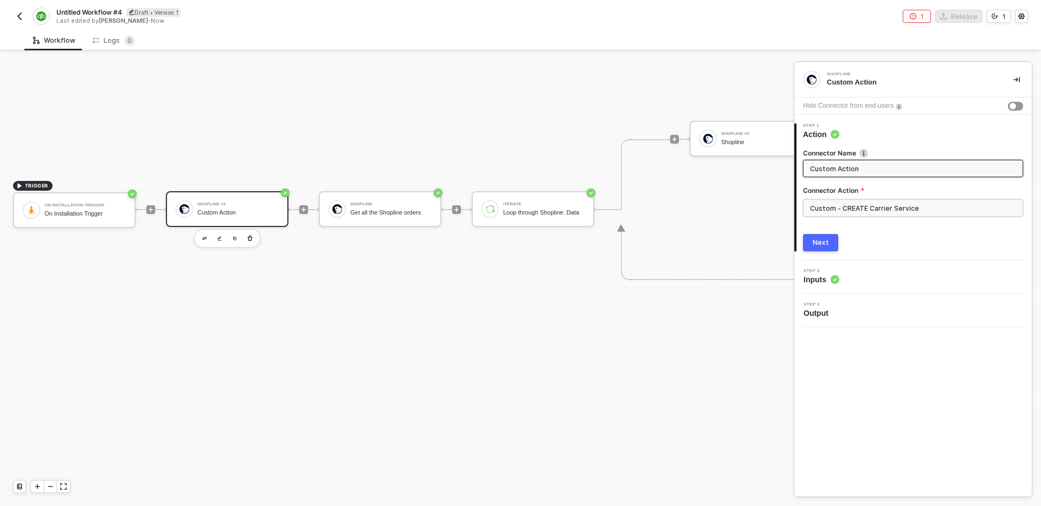
click at [852, 211] on input "Custom - CREATE Carrier Service" at bounding box center [913, 207] width 220 height 17
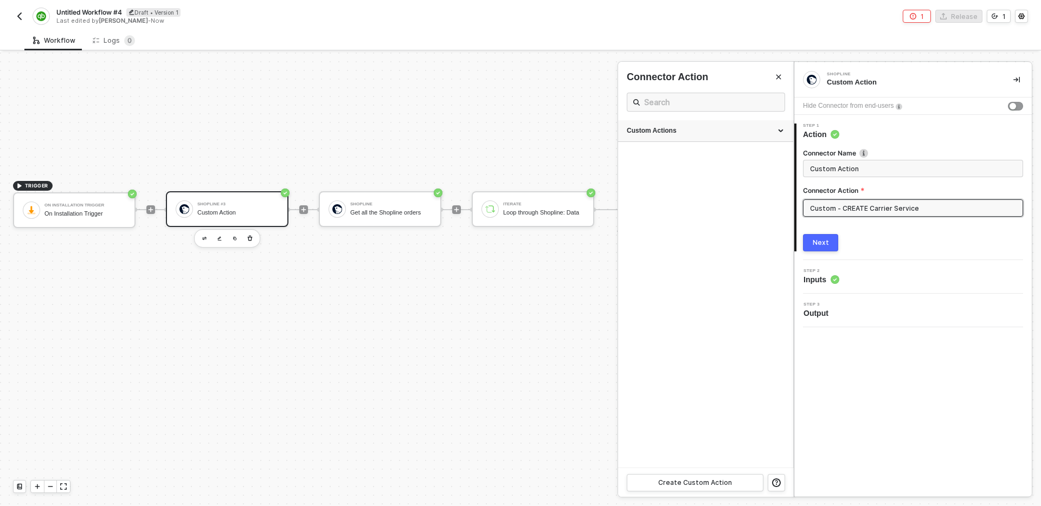
click at [720, 132] on div "Custom Actions" at bounding box center [706, 130] width 158 height 9
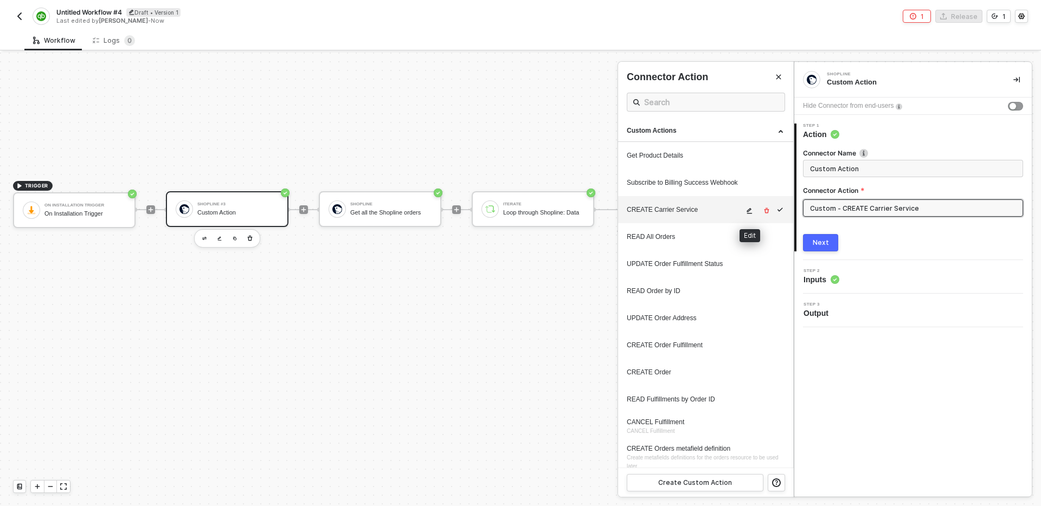
click at [750, 210] on icon "icon-edit" at bounding box center [749, 211] width 7 height 7
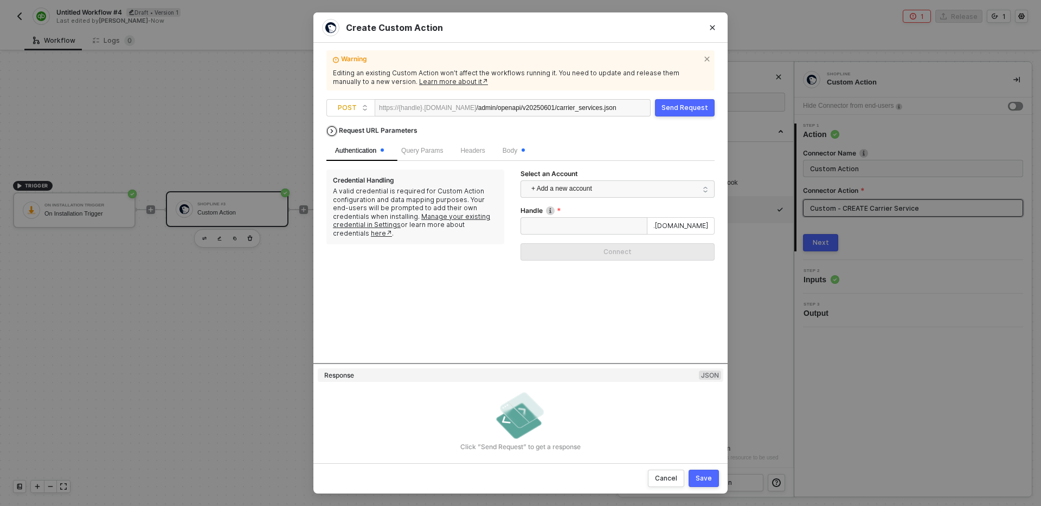
click at [399, 127] on div "Request URL Parameters" at bounding box center [377, 131] width 89 height 20
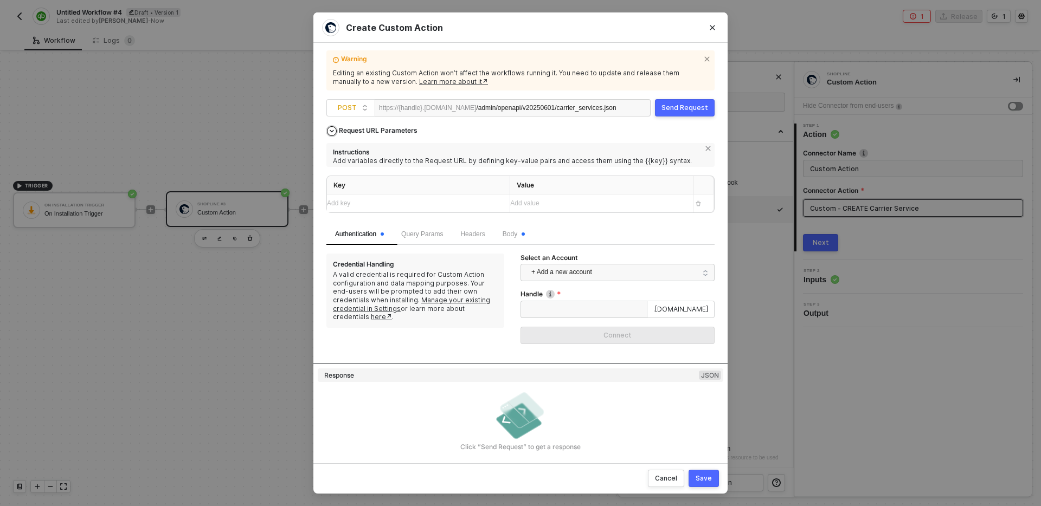
click at [399, 127] on div "Request URL Parameters" at bounding box center [377, 131] width 89 height 20
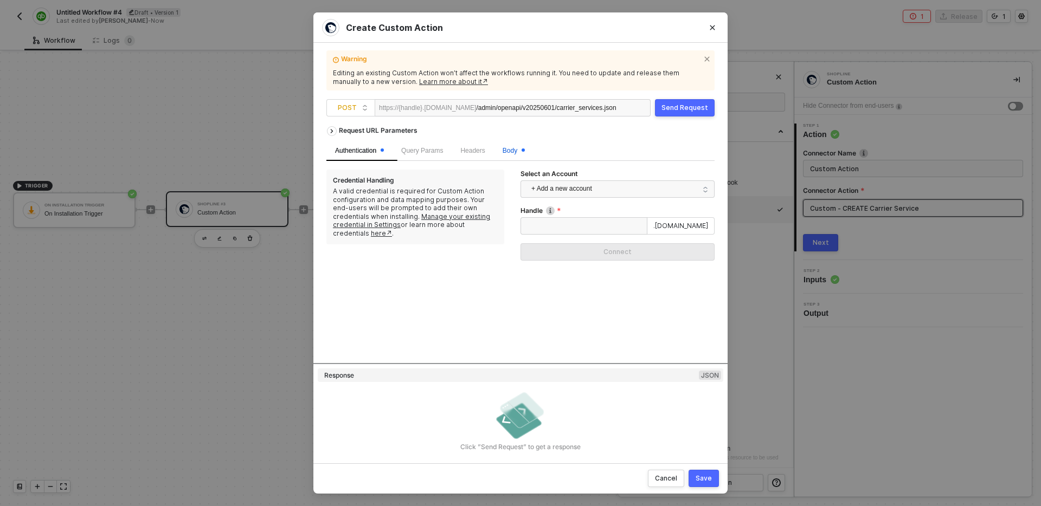
click at [521, 147] on span "Body" at bounding box center [513, 151] width 22 height 8
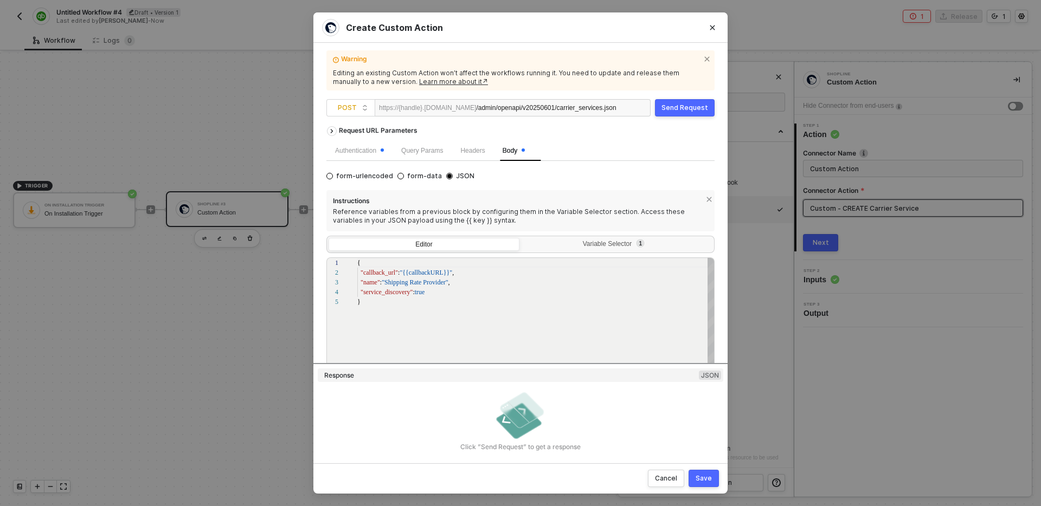
scroll to position [39, 0]
click at [602, 243] on div "Variable Selector 1" at bounding box center [615, 244] width 177 height 9
click at [521, 238] on input "Variable Selector 1" at bounding box center [521, 238] width 0 height 0
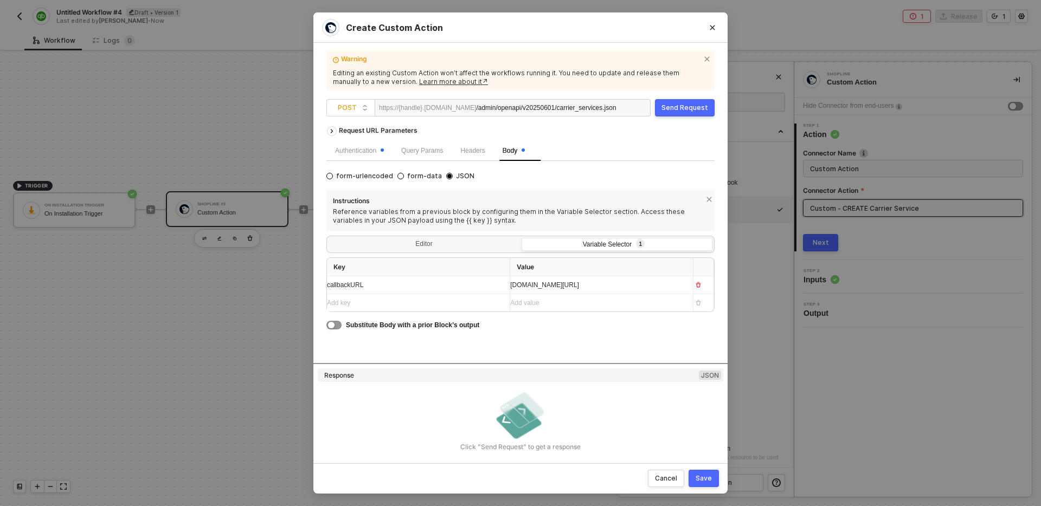
click at [463, 285] on div "callbackURL" at bounding box center [414, 285] width 174 height 10
click at [713, 25] on icon "Close" at bounding box center [712, 27] width 7 height 7
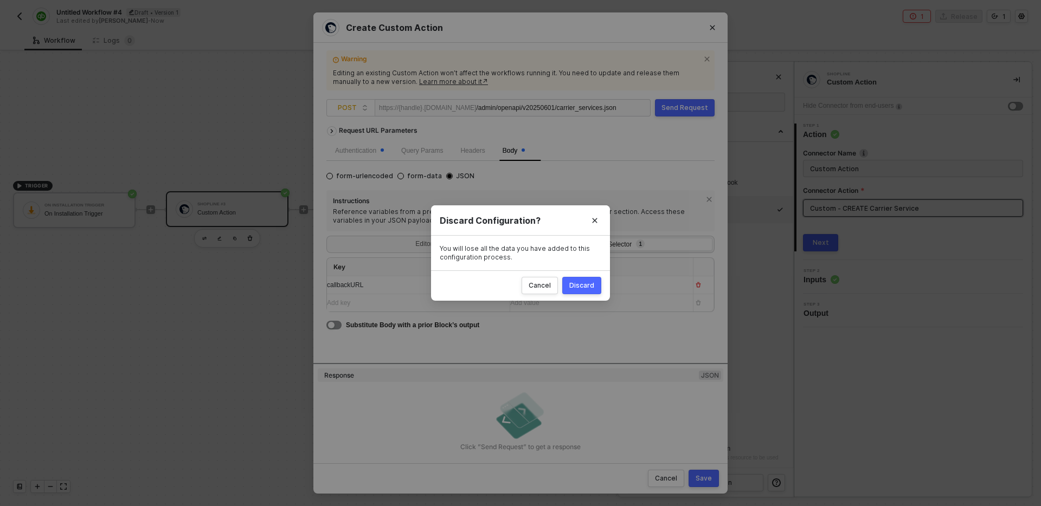
click at [583, 282] on div "Discard" at bounding box center [581, 285] width 25 height 9
radio input "true"
radio input "false"
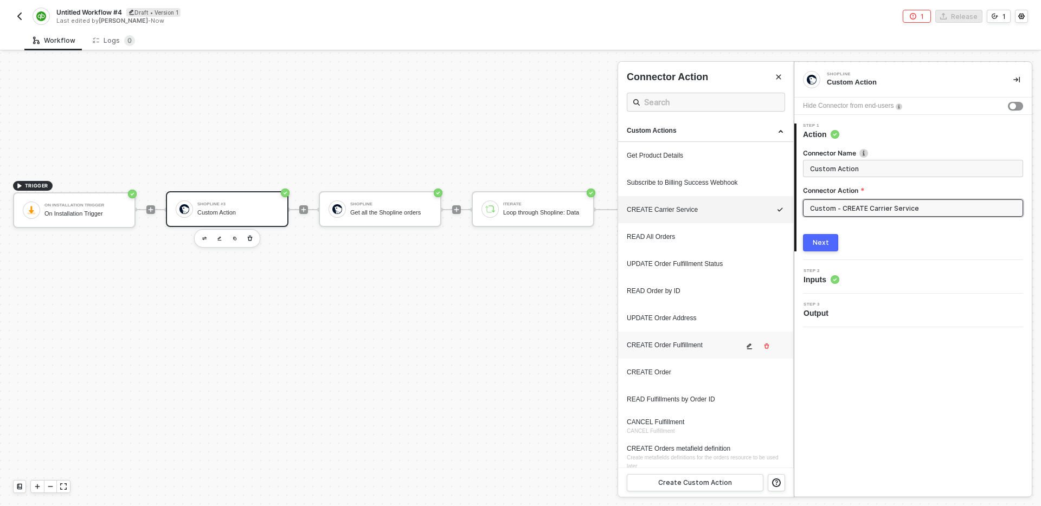
scroll to position [8, 0]
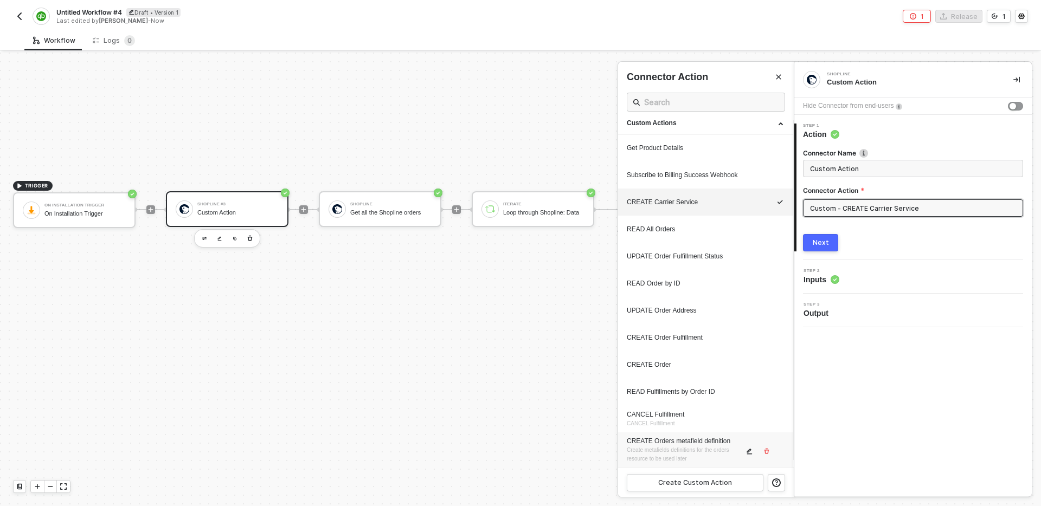
click at [702, 454] on div "CREATE Orders metafield definition Create metafields definitions for the orders…" at bounding box center [685, 450] width 117 height 27
type input "Custom - CREATE Orders metafield definition"
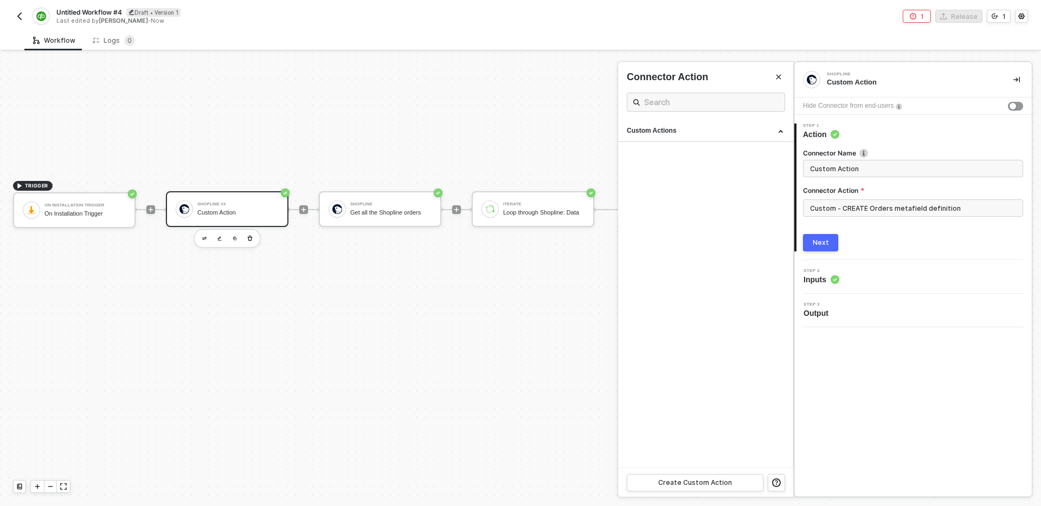
scroll to position [0, 0]
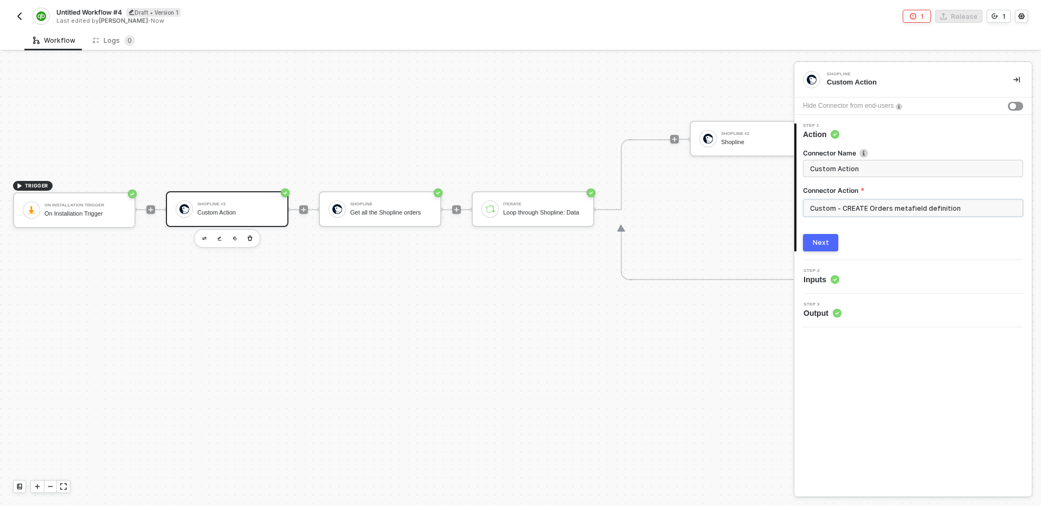
click at [907, 212] on input "Custom - CREATE Orders metafield definition" at bounding box center [913, 207] width 220 height 17
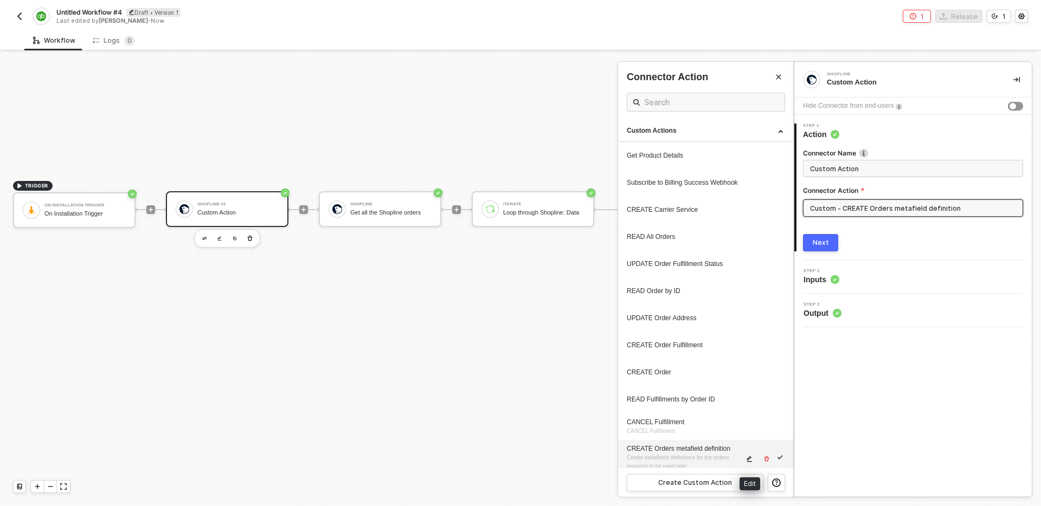
click at [751, 461] on icon "icon-edit" at bounding box center [749, 459] width 7 height 7
type textarea "HTTP/1.1 200 OK { "data": { "definition": { "access": null, "updated_at": "2025…"
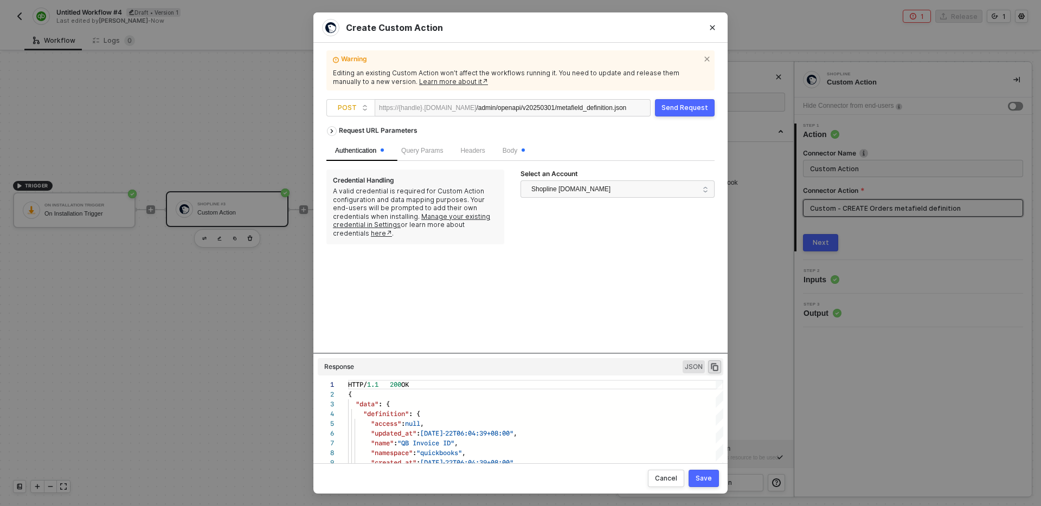
scroll to position [0, 1]
click at [517, 151] on span "Body" at bounding box center [513, 151] width 22 height 8
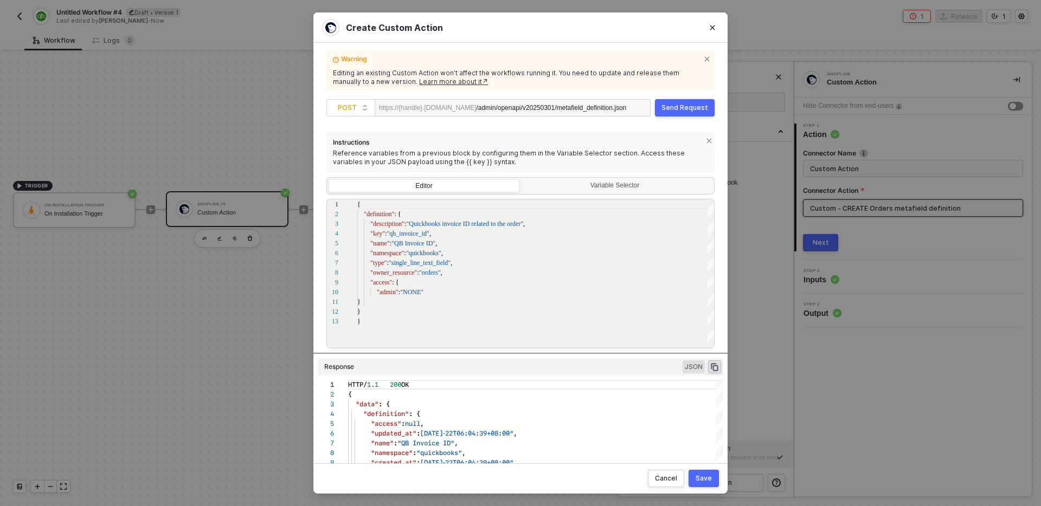
scroll to position [60, 0]
click at [571, 187] on div "Variable Selector" at bounding box center [615, 184] width 177 height 9
click at [521, 178] on input "Variable Selector" at bounding box center [521, 178] width 0 height 0
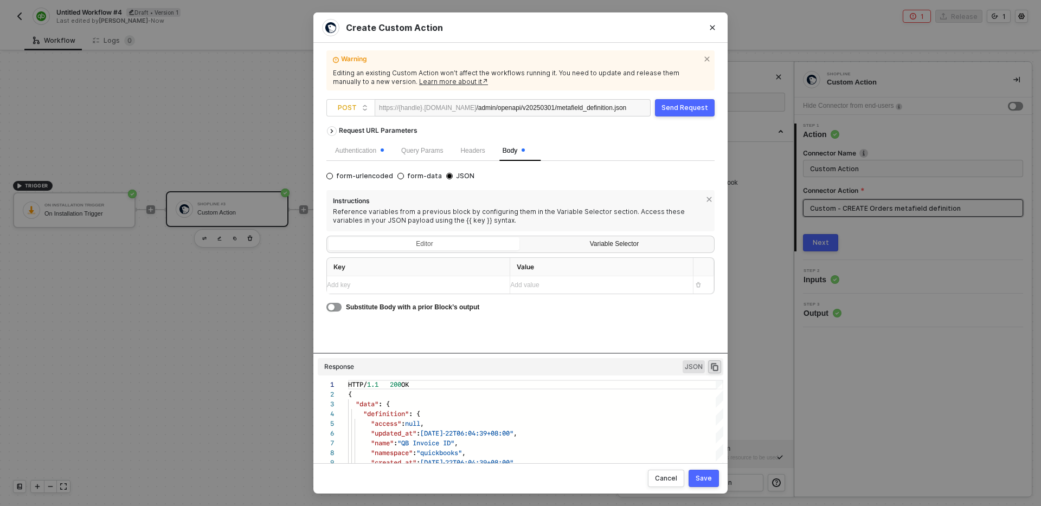
scroll to position [0, 0]
click at [413, 286] on div "Add key ﻿" at bounding box center [414, 285] width 174 height 10
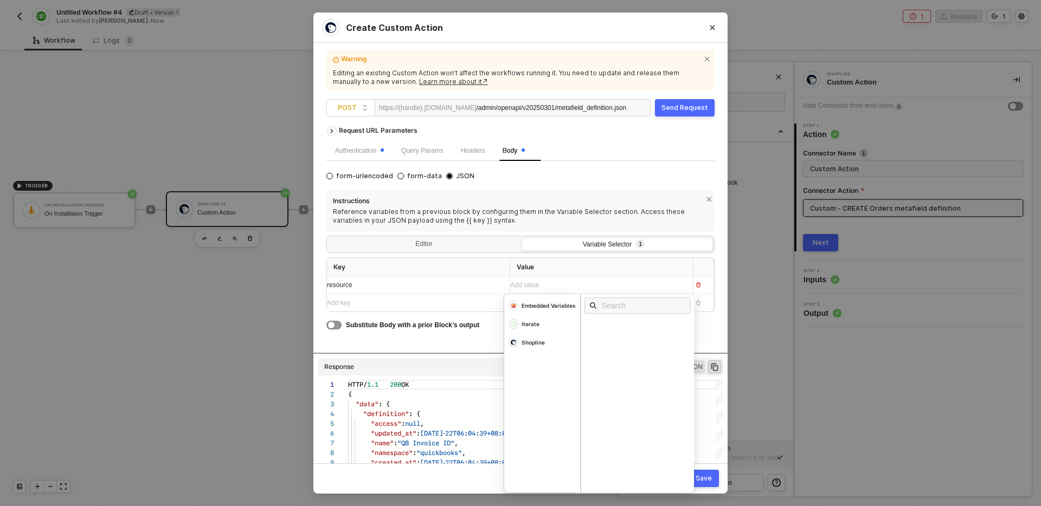
click at [553, 280] on div "Add value ﻿" at bounding box center [591, 285] width 163 height 10
click at [552, 286] on div "Add value ﻿" at bounding box center [591, 285] width 163 height 10
click at [545, 280] on div "Add value ﻿" at bounding box center [591, 285] width 163 height 10
click at [563, 287] on div "Add value ﻿" at bounding box center [591, 285] width 163 height 10
click at [570, 283] on div "Add value ﻿" at bounding box center [591, 285] width 163 height 10
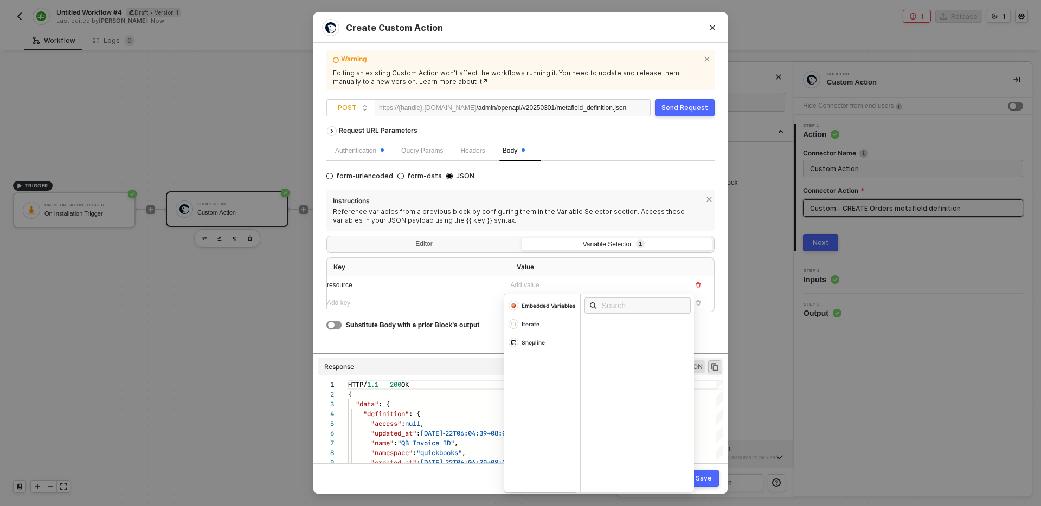
click at [559, 284] on div "Add value ﻿" at bounding box center [591, 285] width 163 height 10
click at [511, 231] on div "Instructions Reference variables from a previous block by configuring them in t…" at bounding box center [520, 260] width 388 height 140
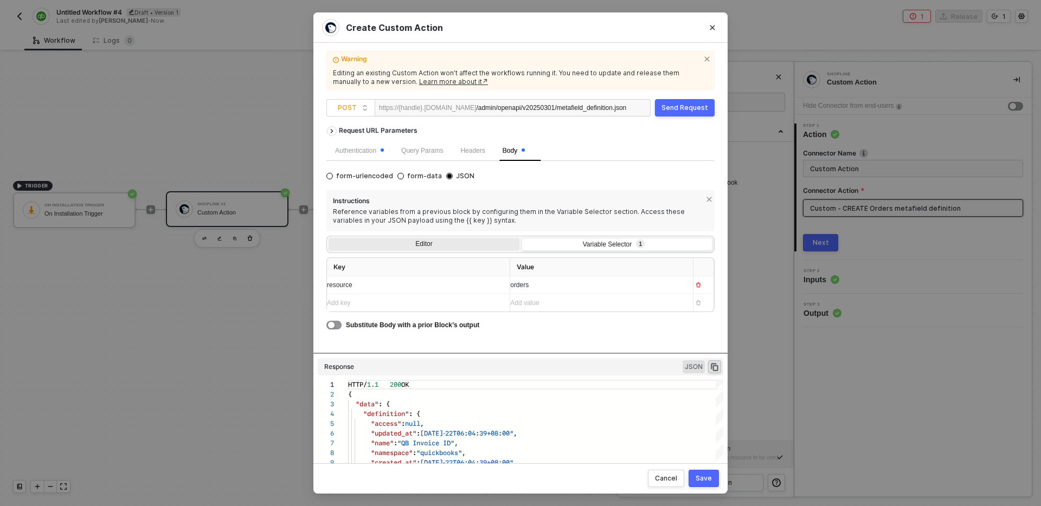
click at [417, 243] on div "Editor" at bounding box center [423, 245] width 191 height 15
click at [328, 238] on input "Editor" at bounding box center [328, 238] width 0 height 0
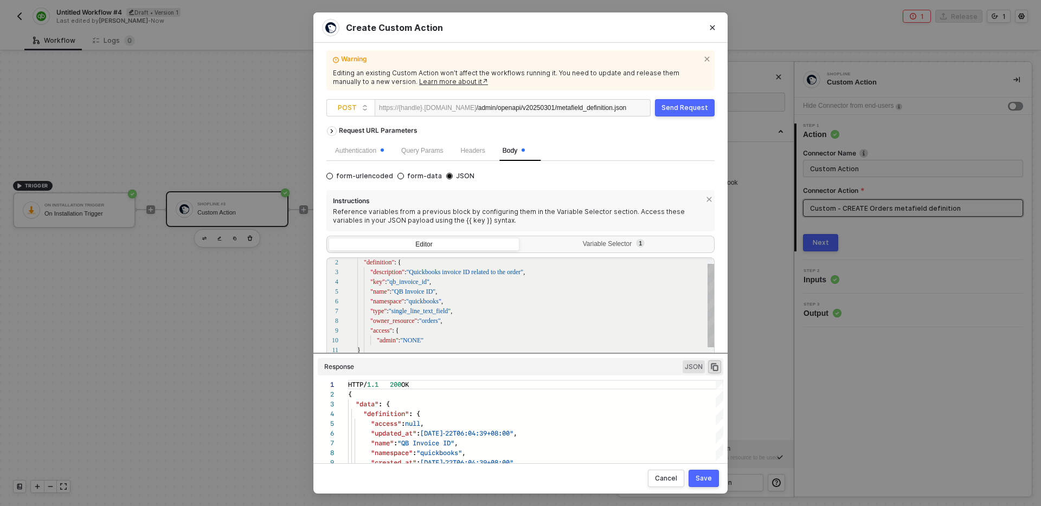
scroll to position [68, 62]
click at [420, 321] on span ""orders"" at bounding box center [430, 321] width 22 height 8
click at [406, 282] on span ""qb_invoice_id"" at bounding box center [407, 282] width 42 height 8
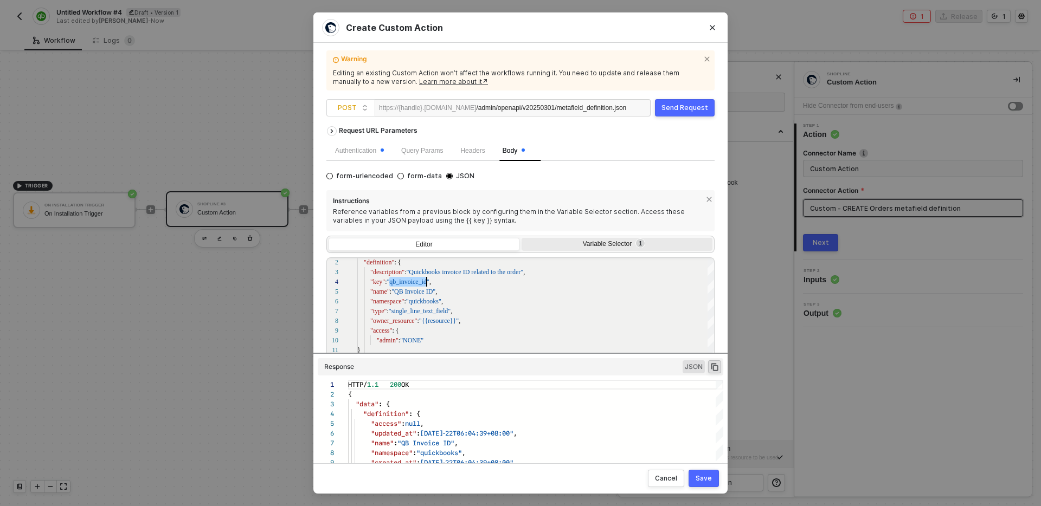
type textarea "{ "definition": { "description":"Quickbooks invoice ID related to the order", "…"
click at [568, 244] on div "Variable Selector 1" at bounding box center [615, 244] width 177 height 9
click at [521, 238] on input "Variable Selector 1" at bounding box center [521, 238] width 0 height 0
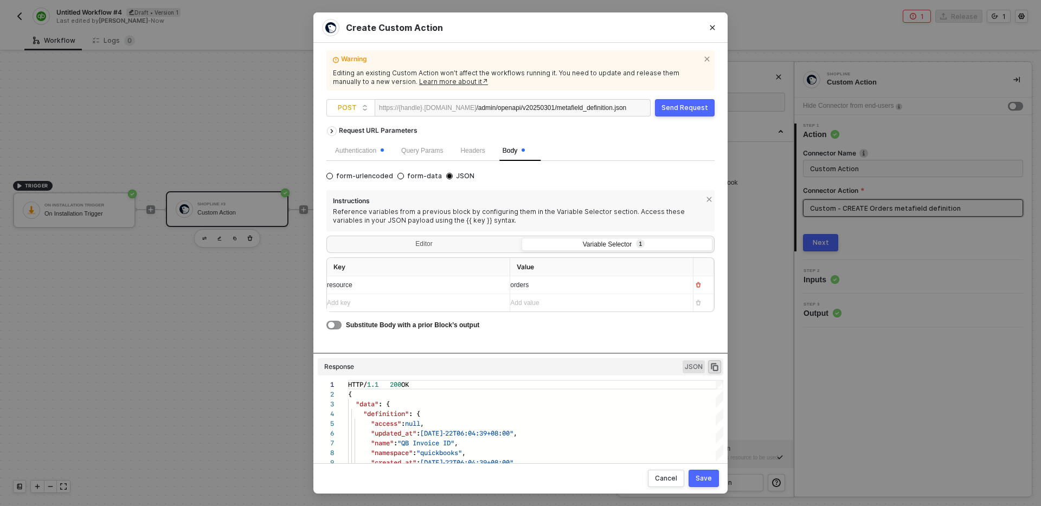
click at [429, 303] on div "Add key ﻿" at bounding box center [408, 303] width 163 height 10
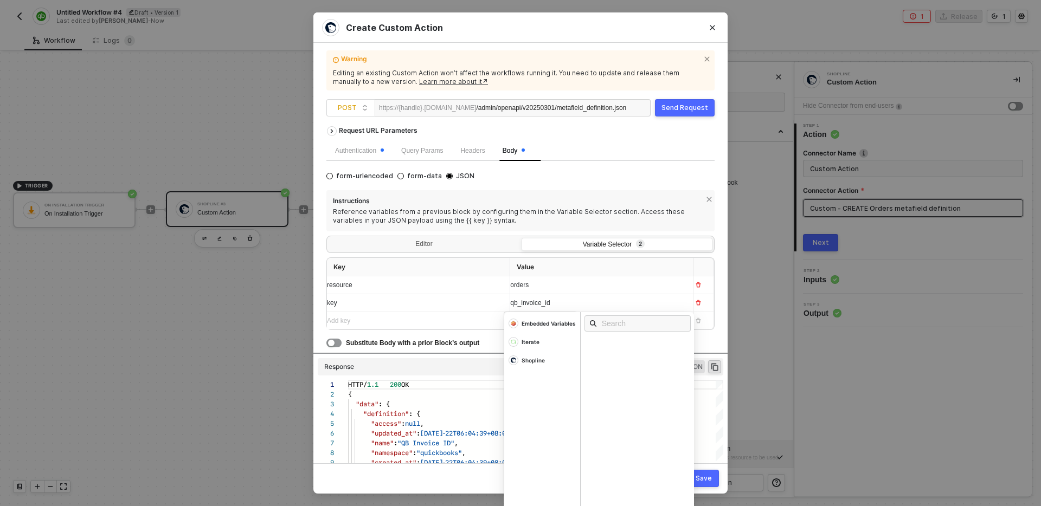
click at [473, 231] on div "Instructions Reference variables from a previous block by configuring them in t…" at bounding box center [520, 269] width 388 height 158
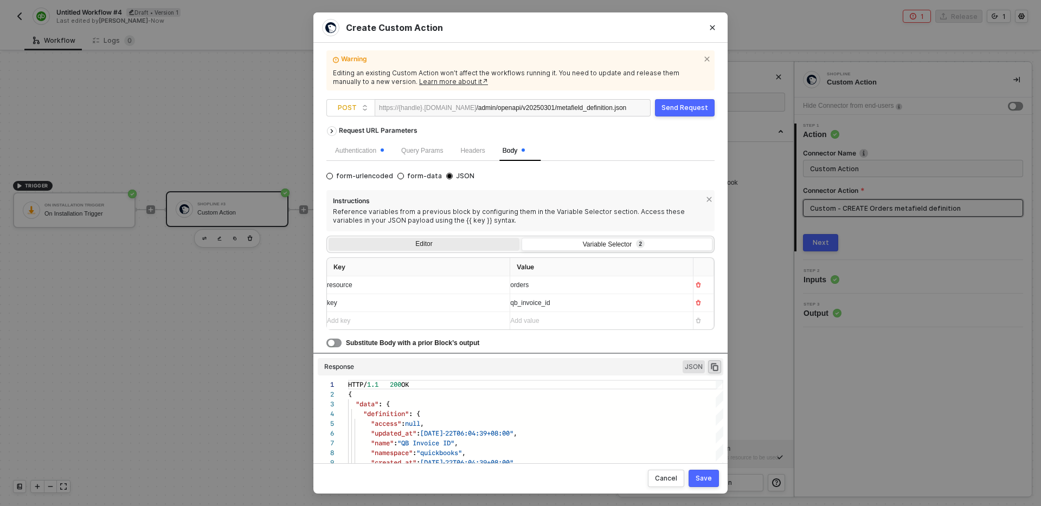
click at [460, 240] on div "Editor" at bounding box center [423, 245] width 191 height 15
click at [328, 238] on input "Editor" at bounding box center [328, 238] width 0 height 0
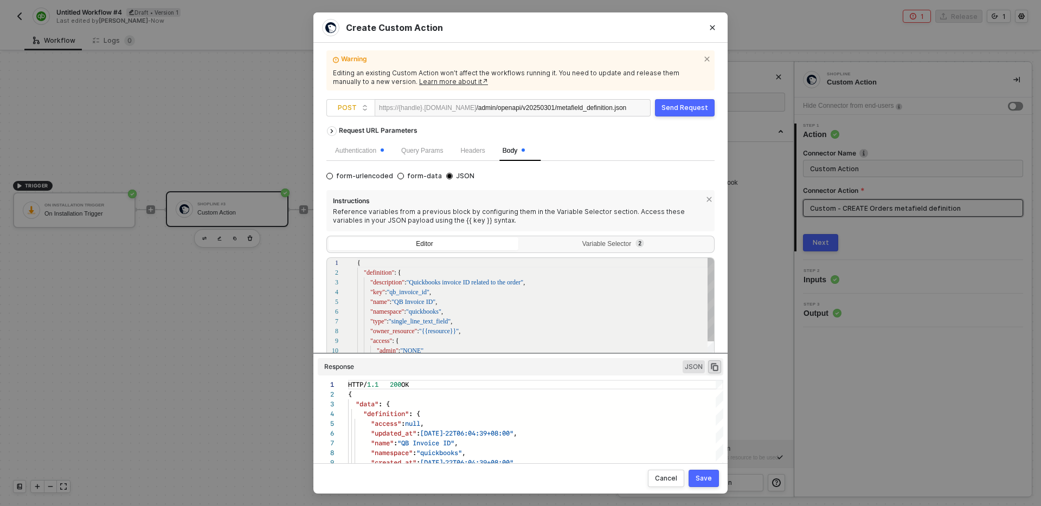
scroll to position [98, 0]
click at [410, 294] on div "1 2 3 4 5 6 7 8 9 10 11 12 13 { "definition" : { "description" : "Quickbooks in…" at bounding box center [520, 332] width 388 height 150
type textarea "{ "definition": { "description":"Quickbooks invoice ID related to the order", "…"
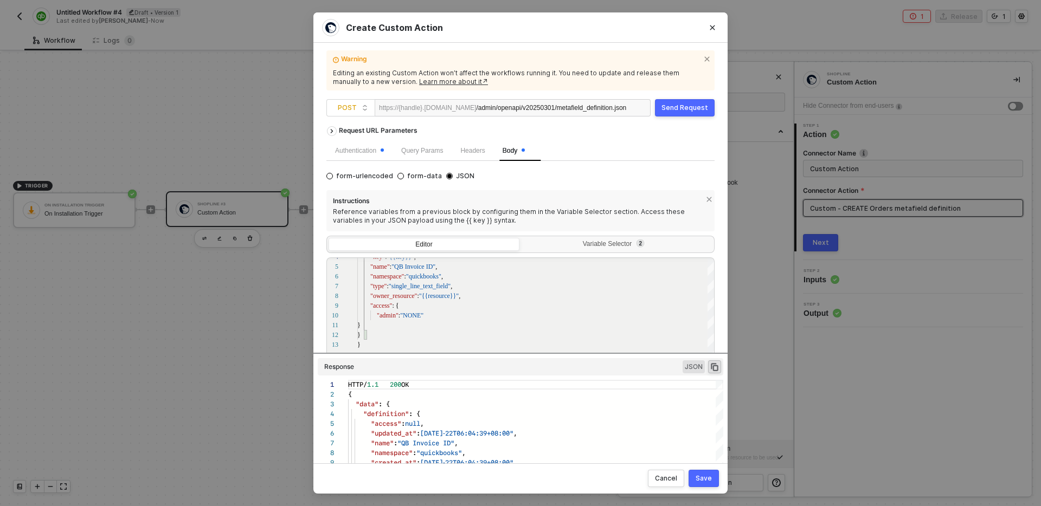
click at [713, 481] on button "Save" at bounding box center [703, 478] width 30 height 17
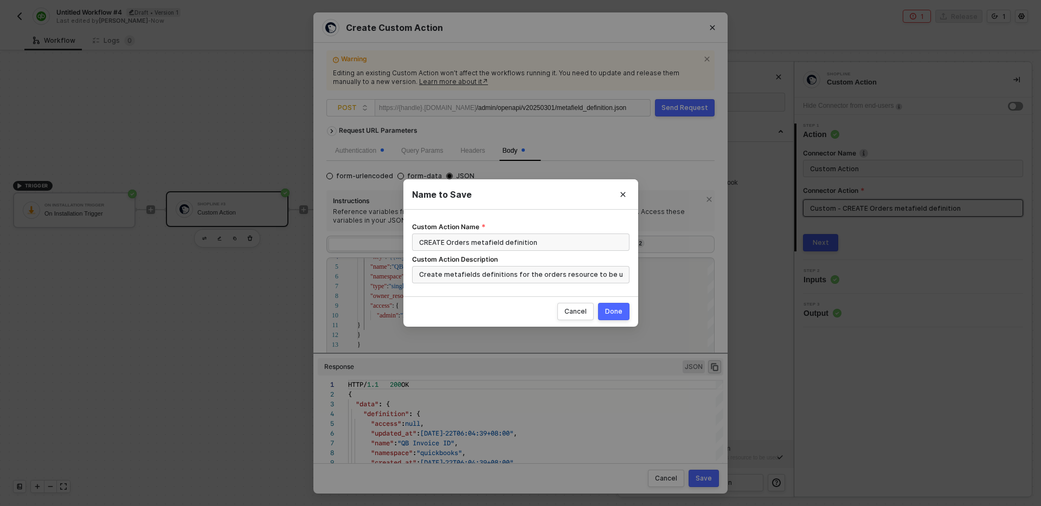
click at [617, 310] on div "Done" at bounding box center [613, 311] width 17 height 9
radio input "true"
radio input "false"
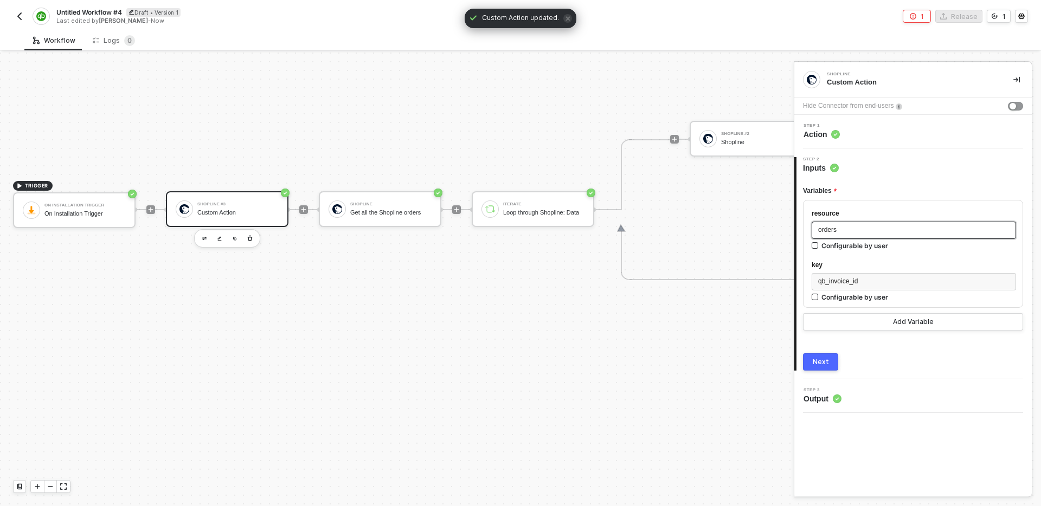
click at [860, 226] on div "orders" at bounding box center [913, 230] width 191 height 10
click at [863, 231] on div "orders" at bounding box center [913, 230] width 191 height 10
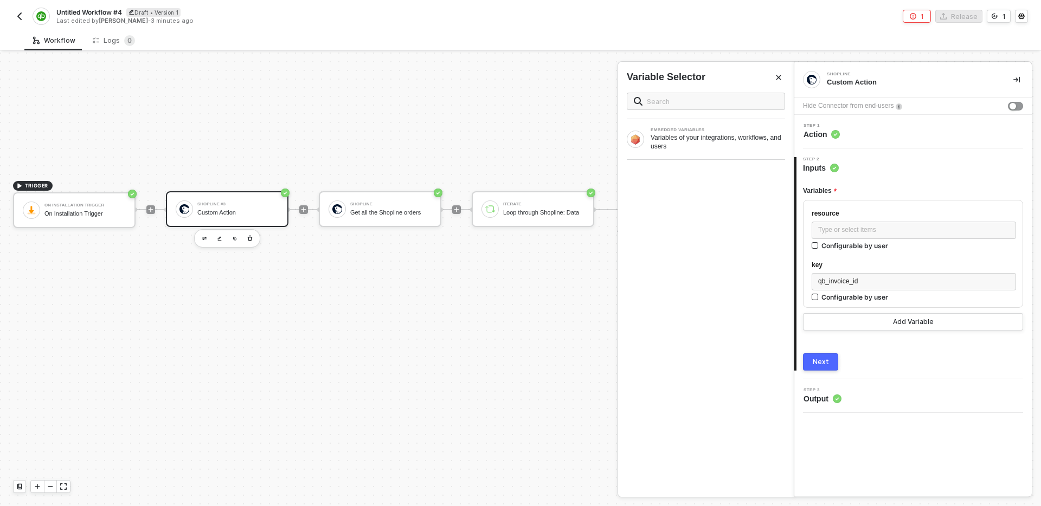
click at [900, 198] on div "Variables" at bounding box center [913, 191] width 220 height 18
click at [886, 231] on div "Type or select items ﻿" at bounding box center [913, 230] width 191 height 10
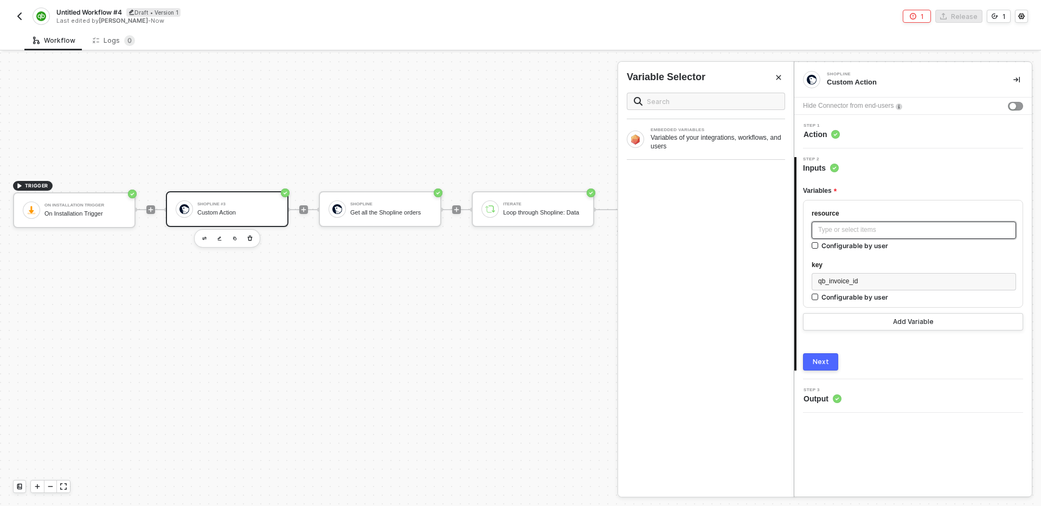
click at [886, 231] on div "Type or select items ﻿" at bounding box center [913, 230] width 191 height 10
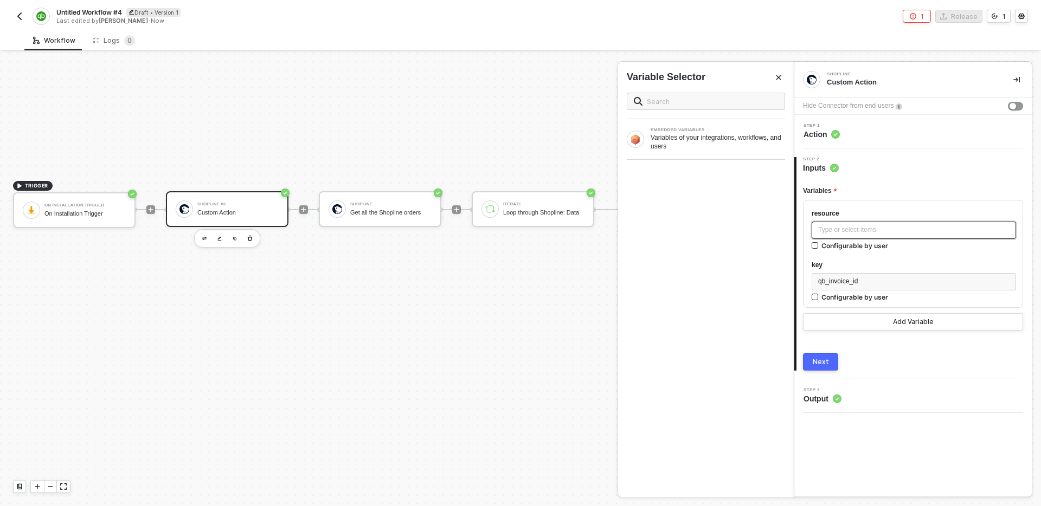
click at [886, 231] on div "Type or select items ﻿" at bounding box center [913, 230] width 191 height 10
click at [868, 225] on div "Type or select items ﻿" at bounding box center [913, 230] width 191 height 10
click at [906, 175] on div "Variables resource orders Configurable by user key qb_invoice_id Configurable b…" at bounding box center [913, 271] width 220 height 197
click at [855, 229] on div "orders" at bounding box center [913, 230] width 191 height 10
click at [906, 325] on div "Add Variable" at bounding box center [913, 322] width 41 height 9
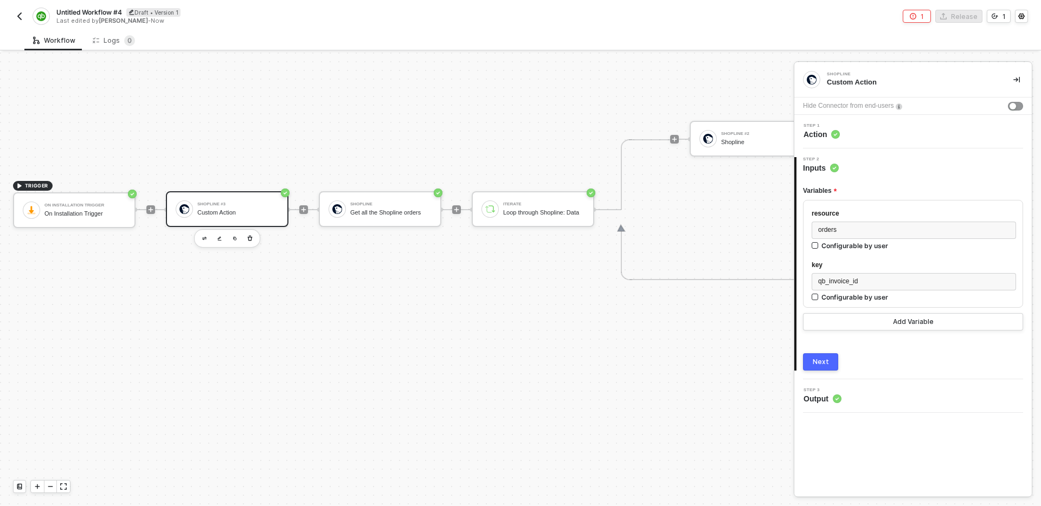
click at [906, 331] on div "Variables resource orders Configurable by user key qb_invoice_id Configurable b…" at bounding box center [913, 271] width 220 height 197
click at [898, 313] on button "Add Variable" at bounding box center [913, 321] width 220 height 17
click at [898, 315] on button "Add Variable" at bounding box center [913, 321] width 220 height 17
click at [900, 341] on div "Variables resource orders Configurable by user key qb_invoice_id Configurable b…" at bounding box center [913, 271] width 220 height 197
click at [857, 136] on div "Step 1 Action" at bounding box center [914, 132] width 235 height 16
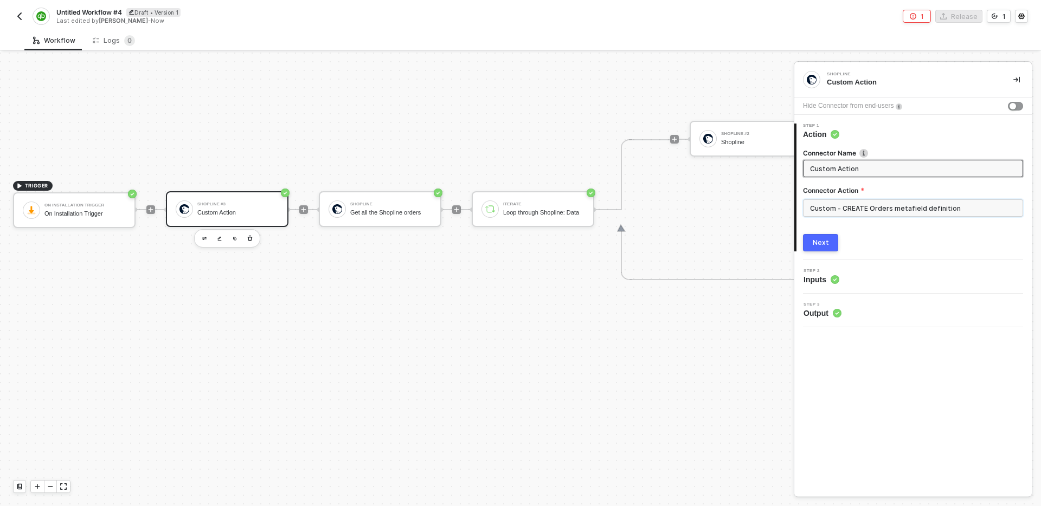
click at [889, 209] on input "Custom - CREATE Orders metafield definition" at bounding box center [913, 207] width 220 height 17
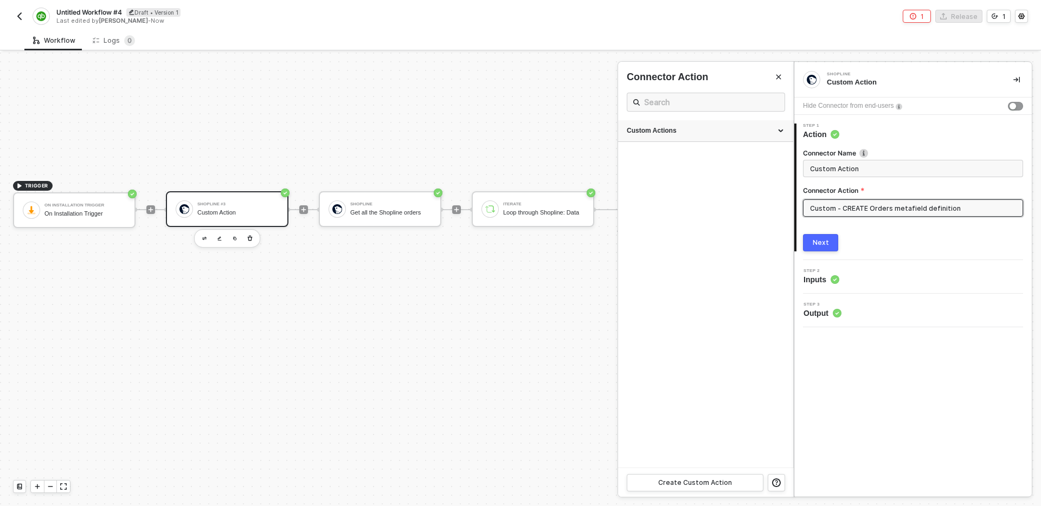
click at [680, 126] on div "Custom Actions" at bounding box center [706, 130] width 158 height 9
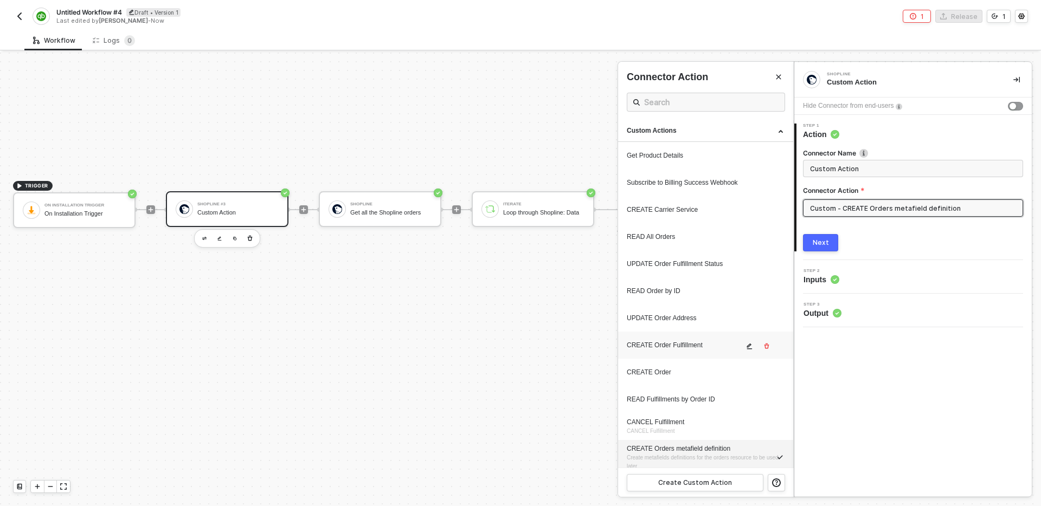
scroll to position [8, 0]
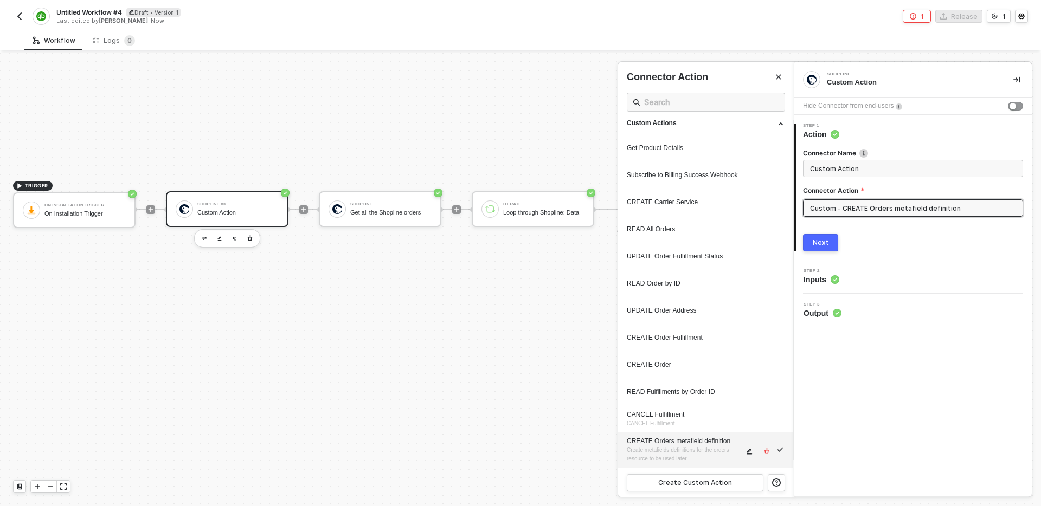
click at [752, 450] on icon "icon-edit" at bounding box center [749, 451] width 7 height 7
type textarea "HTTP/1.1 200 OK { "data": { "definition": { "access": null, "updated_at": "2025…"
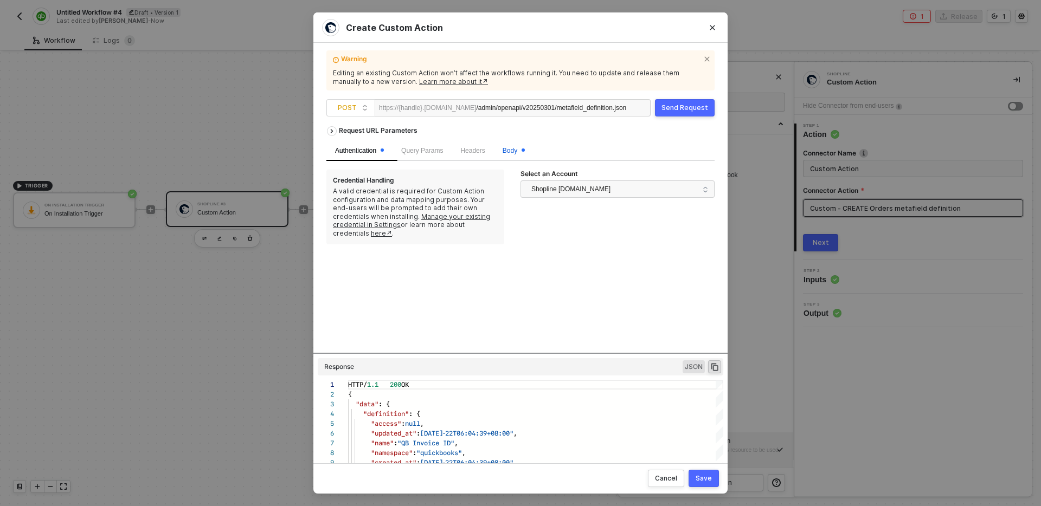
click at [520, 150] on span "Body" at bounding box center [513, 151] width 22 height 8
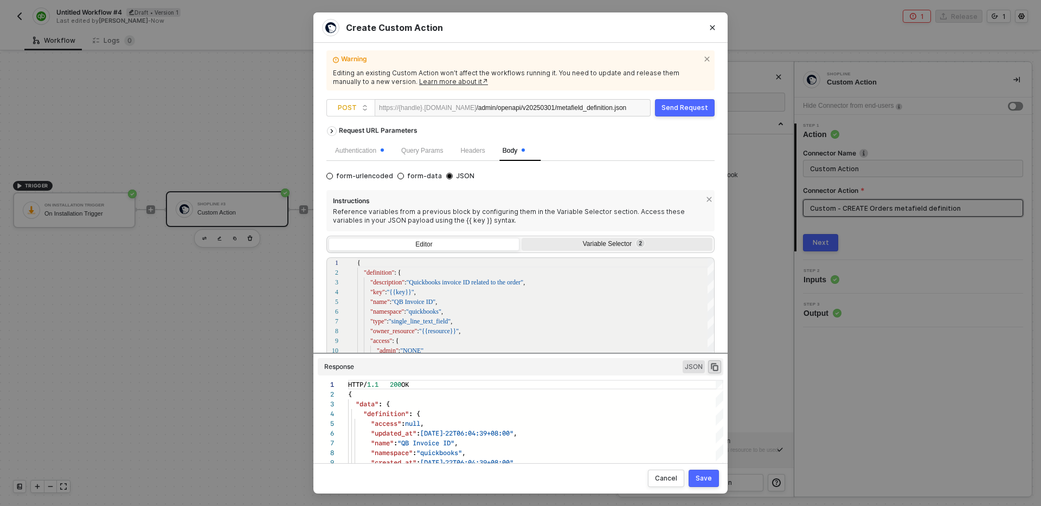
click at [579, 243] on div "Variable Selector 2" at bounding box center [615, 244] width 177 height 9
click at [521, 238] on input "Variable Selector 2" at bounding box center [521, 238] width 0 height 0
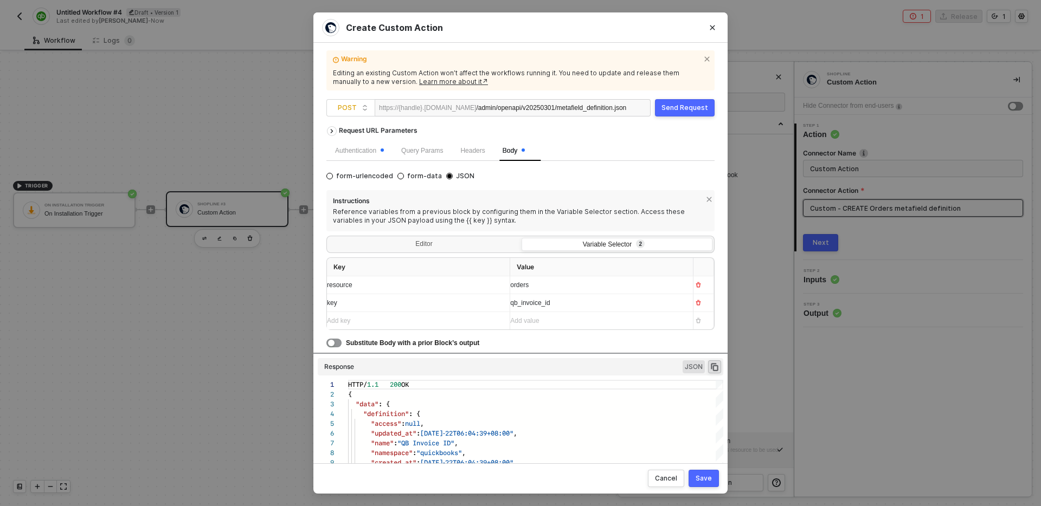
click at [565, 285] on div "orders" at bounding box center [591, 285] width 163 height 10
click at [549, 259] on th "Value" at bounding box center [601, 267] width 183 height 19
click at [387, 282] on div "resource" at bounding box center [414, 285] width 174 height 10
click at [364, 304] on div "key" at bounding box center [408, 303] width 163 height 10
click at [403, 321] on div "Add key ﻿" at bounding box center [408, 321] width 163 height 10
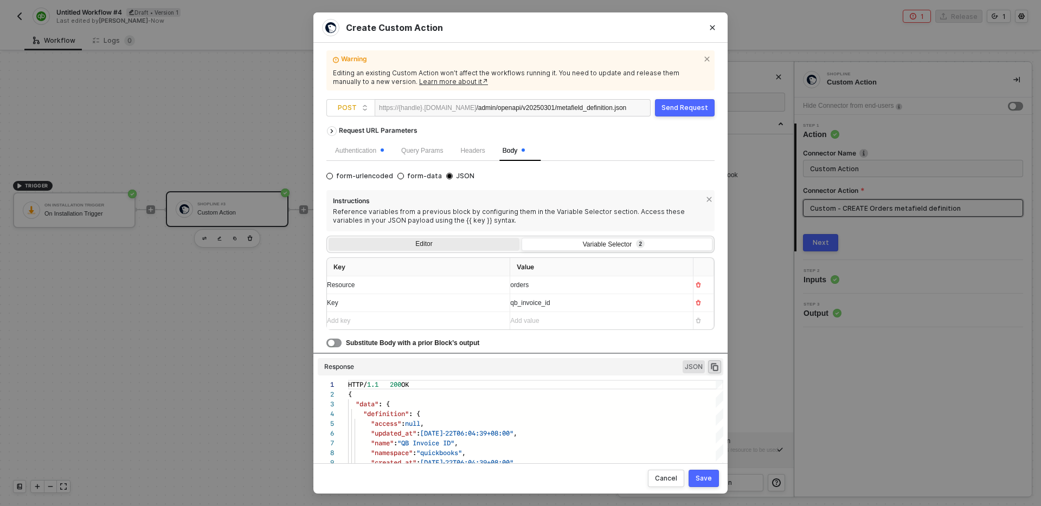
click at [424, 239] on div "Editor" at bounding box center [423, 245] width 191 height 15
click at [328, 238] on input "Editor" at bounding box center [328, 238] width 0 height 0
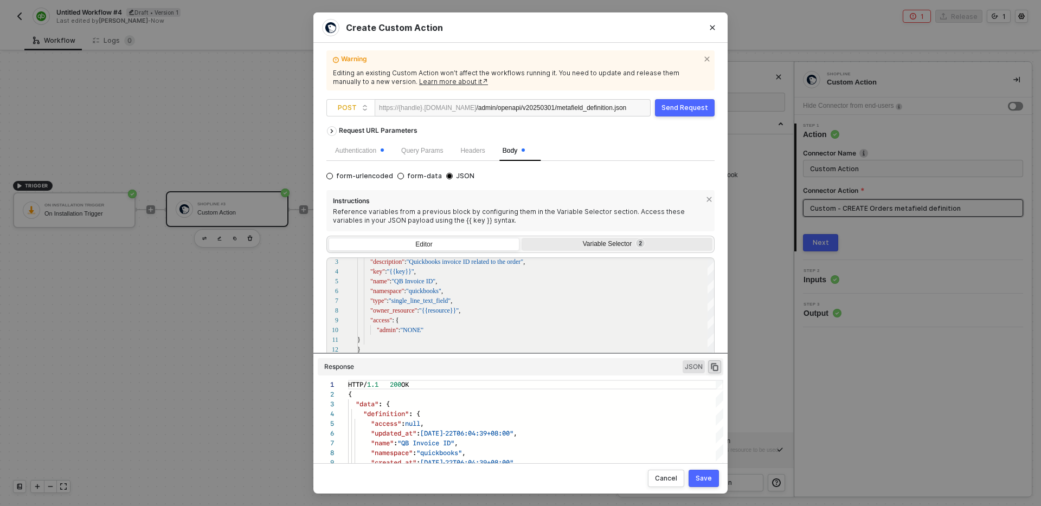
click at [563, 244] on div "Variable Selector 2" at bounding box center [615, 244] width 177 height 9
click at [521, 238] on input "Variable Selector 2" at bounding box center [521, 238] width 0 height 0
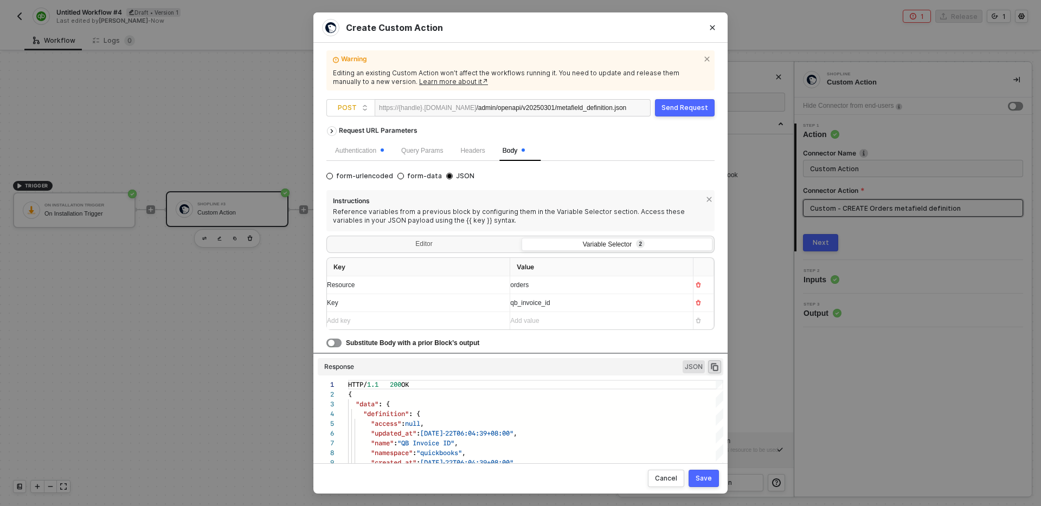
click at [356, 307] on div "Key" at bounding box center [414, 303] width 174 height 10
click at [365, 319] on div "Add key ﻿" at bounding box center [408, 321] width 163 height 10
click at [360, 344] on div "Add key ﻿" at bounding box center [414, 339] width 174 height 10
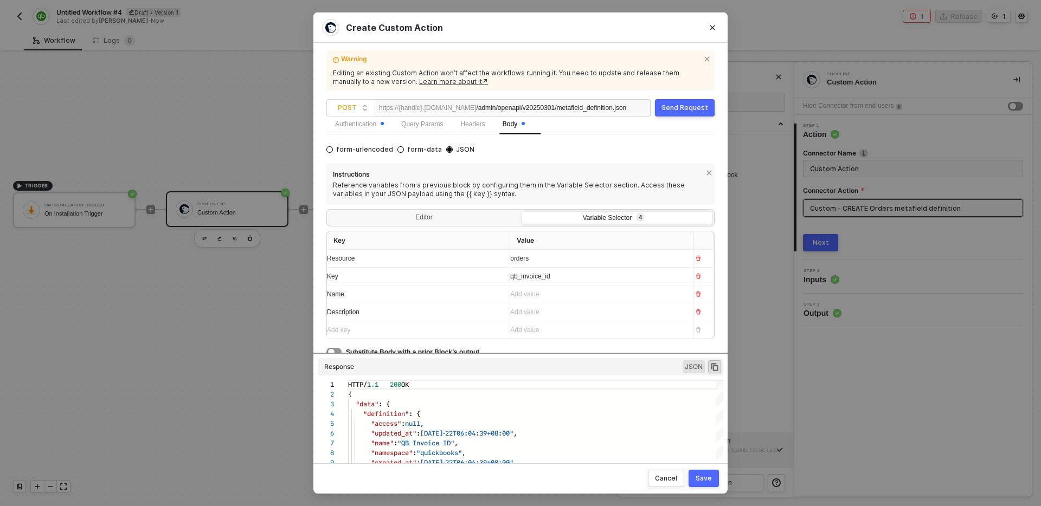
scroll to position [31, 0]
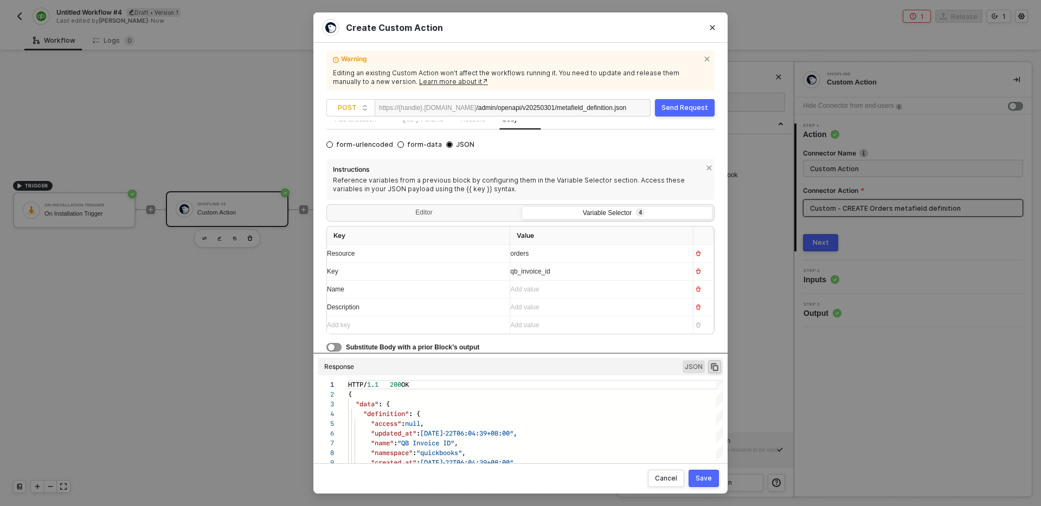
click at [349, 325] on div "Add key ﻿" at bounding box center [414, 325] width 174 height 10
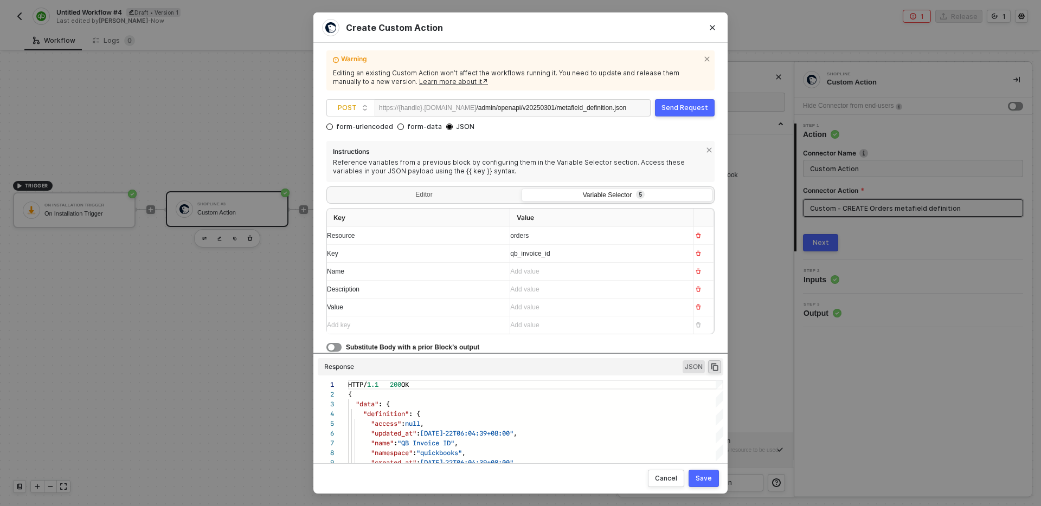
click at [353, 310] on div "Value" at bounding box center [408, 307] width 163 height 10
click at [422, 192] on div "Editor" at bounding box center [423, 196] width 191 height 15
click at [328, 189] on input "Editor" at bounding box center [328, 189] width 0 height 0
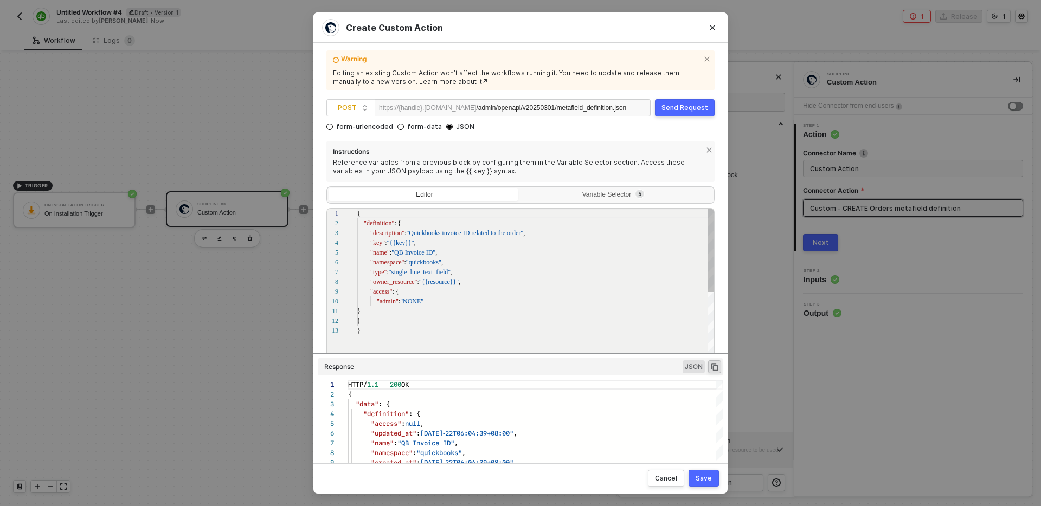
scroll to position [98, 0]
click at [542, 191] on div "Variable Selector 5" at bounding box center [615, 195] width 177 height 9
click at [521, 189] on input "Variable Selector 5" at bounding box center [521, 189] width 0 height 0
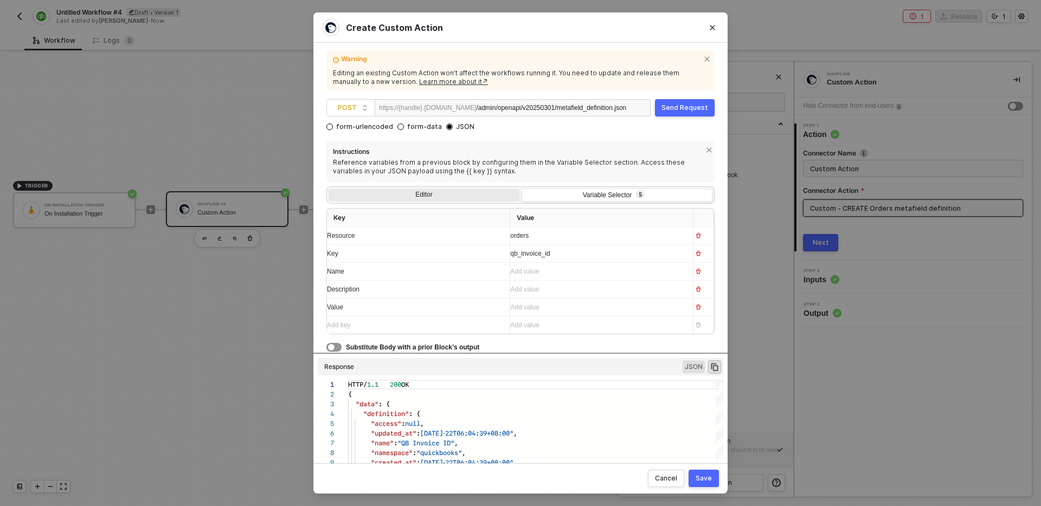
click at [421, 196] on div "Editor" at bounding box center [423, 196] width 191 height 15
click at [328, 189] on input "Editor" at bounding box center [328, 189] width 0 height 0
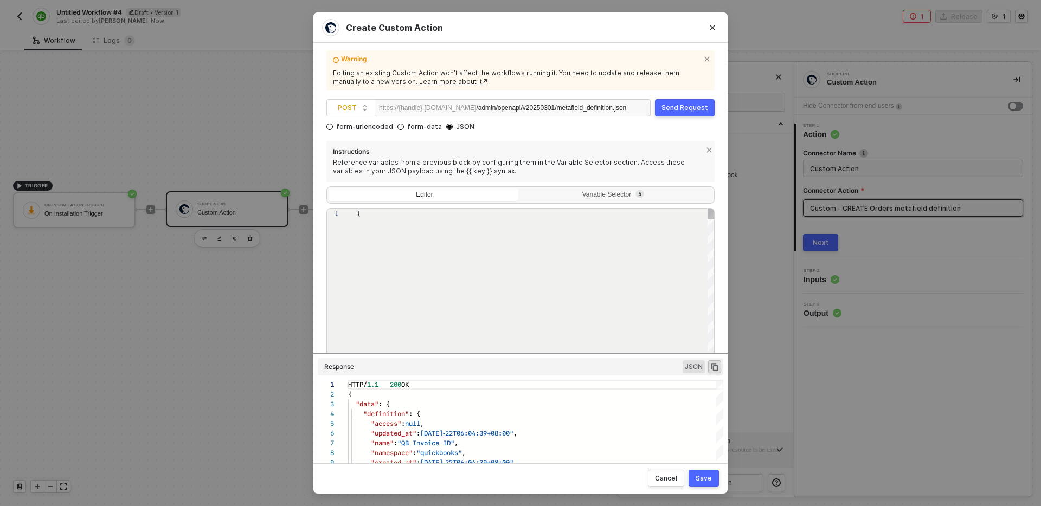
type textarea "{ "definition": { "description":"Quickbooks invoice ID related to the order", "…"
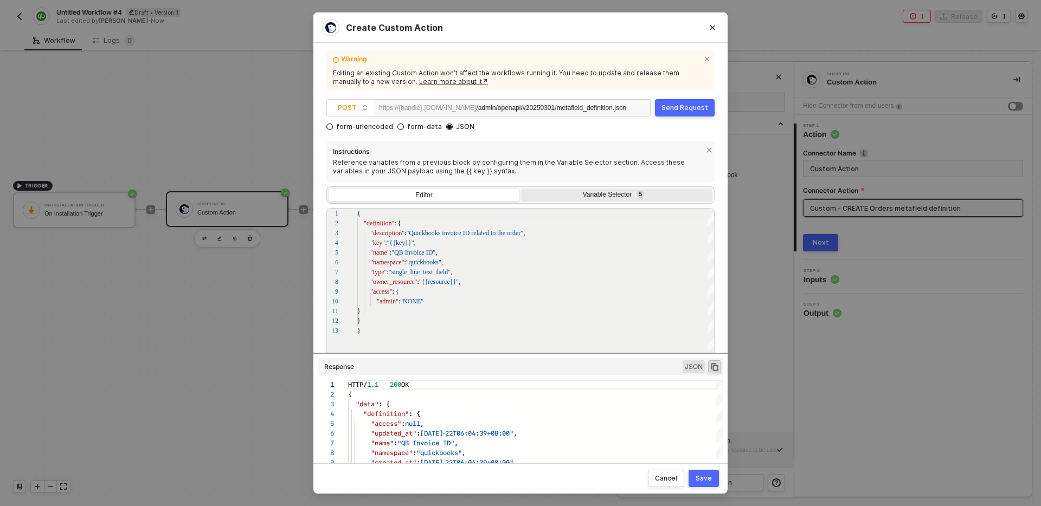
click at [553, 191] on div "Variable Selector 5" at bounding box center [615, 195] width 177 height 9
click at [521, 189] on input "Variable Selector 5" at bounding box center [521, 189] width 0 height 0
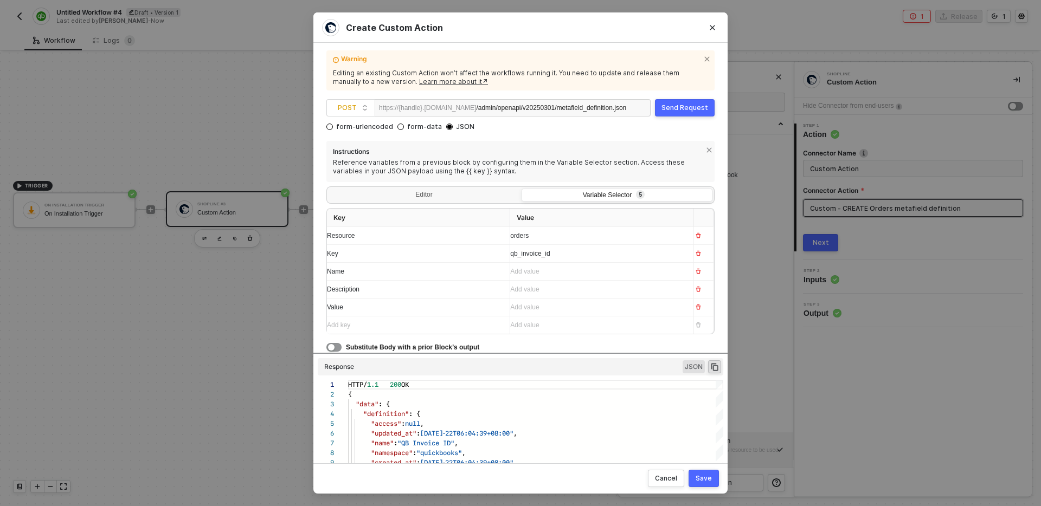
click at [377, 312] on div "Value" at bounding box center [414, 307] width 174 height 10
click at [377, 312] on div "Value" at bounding box center [408, 307] width 163 height 10
click at [421, 196] on div "Editor" at bounding box center [423, 196] width 191 height 15
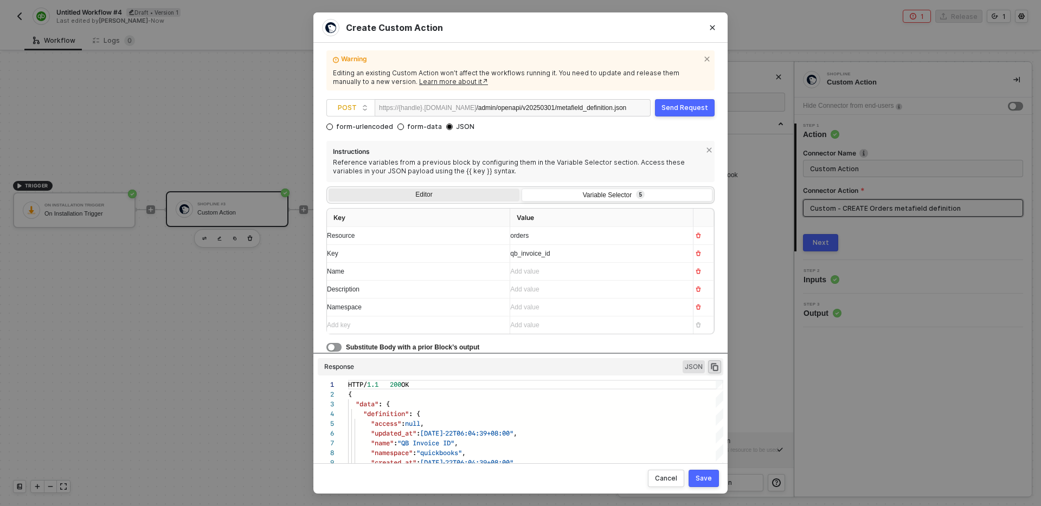
click at [328, 189] on input "Editor" at bounding box center [328, 189] width 0 height 0
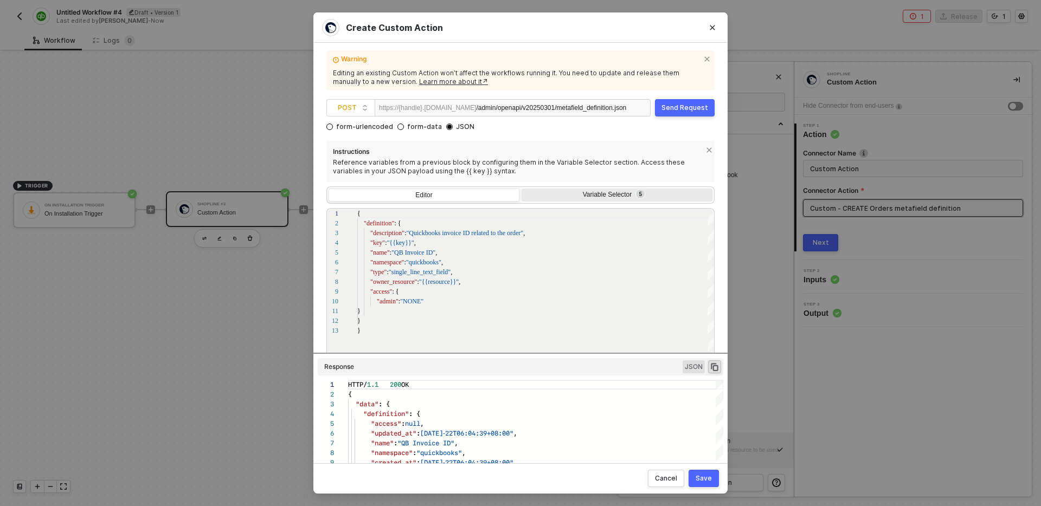
click at [597, 194] on div "Variable Selector 5" at bounding box center [615, 195] width 177 height 9
click at [521, 189] on input "Variable Selector 5" at bounding box center [521, 189] width 0 height 0
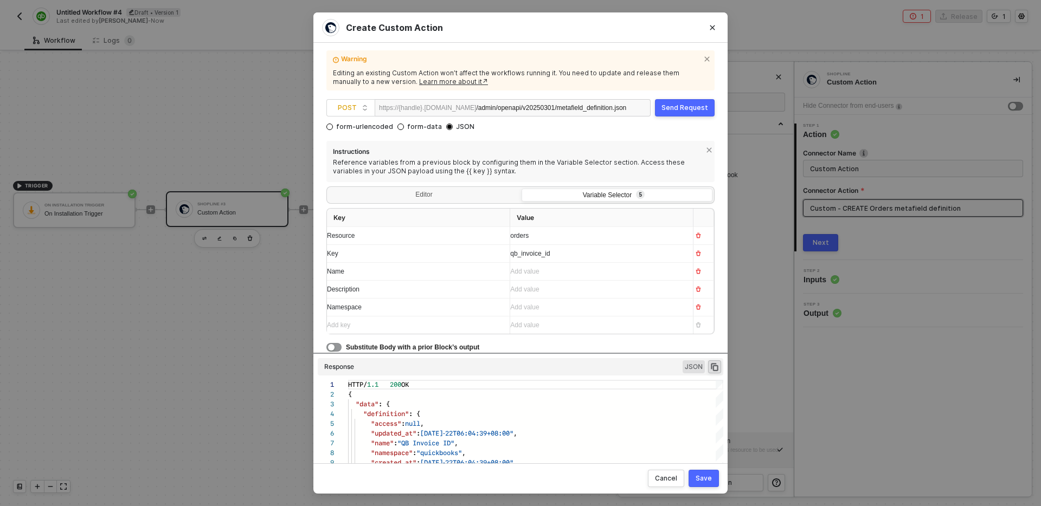
click at [526, 240] on div "orders" at bounding box center [597, 236] width 174 height 10
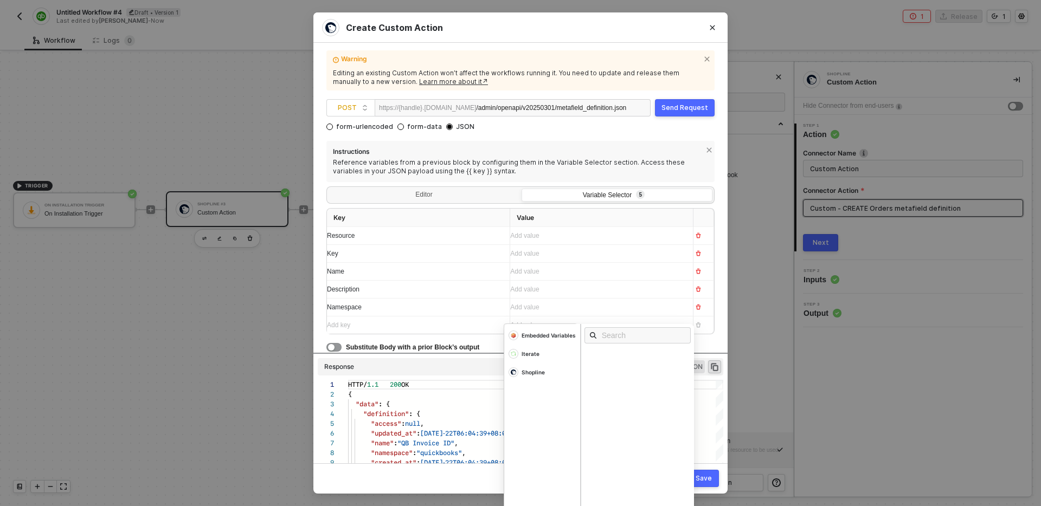
click at [555, 209] on th "Value" at bounding box center [601, 218] width 183 height 19
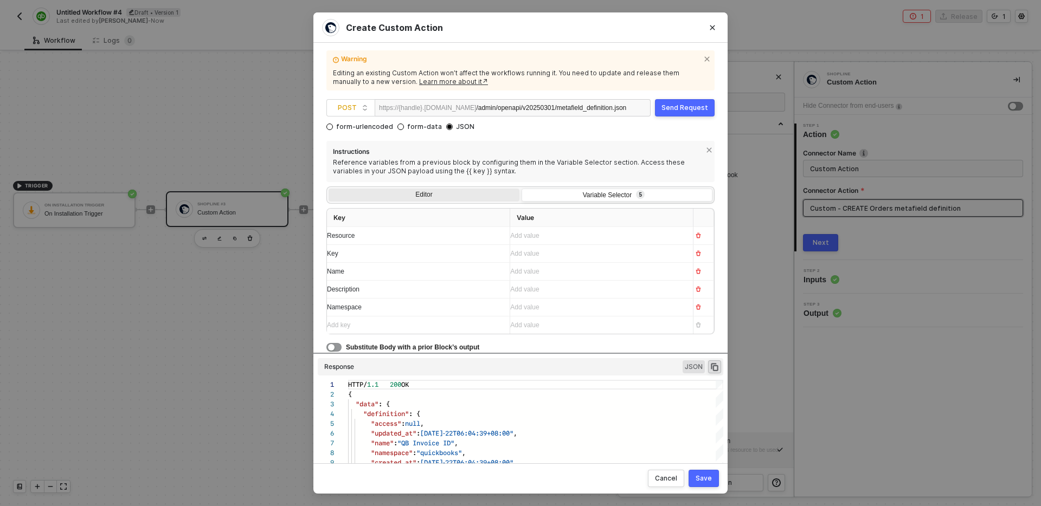
click at [417, 192] on div "Editor" at bounding box center [423, 196] width 191 height 15
click at [328, 189] on input "Editor" at bounding box center [328, 189] width 0 height 0
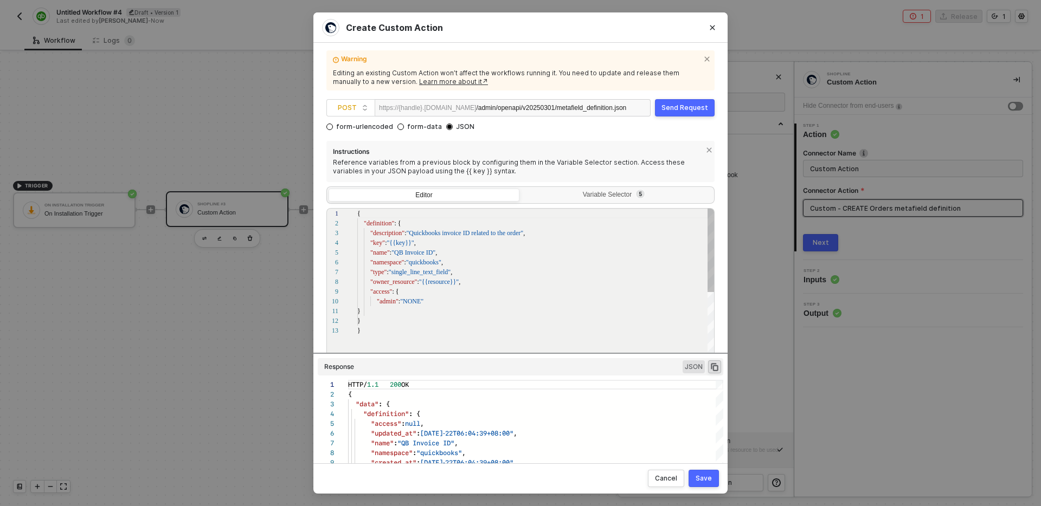
click at [434, 287] on div ""access" : {" at bounding box center [536, 292] width 358 height 10
type textarea "{ "definition": { "description":"Quickbooks invoice ID related to the order", "…"
click at [578, 197] on div "Variable Selector 5" at bounding box center [615, 195] width 177 height 9
click at [521, 189] on input "Variable Selector 5" at bounding box center [521, 189] width 0 height 0
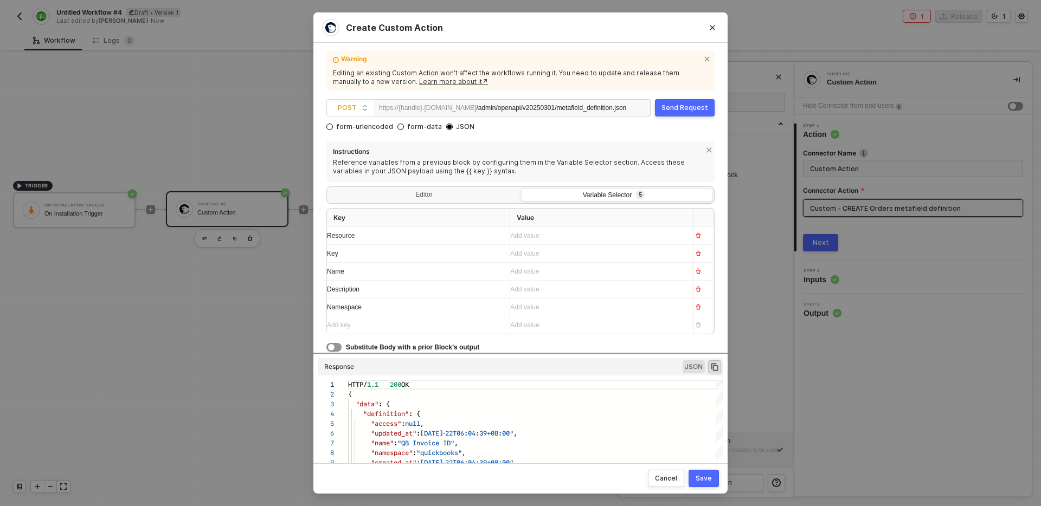
click at [407, 324] on div "Add key ﻿" at bounding box center [414, 325] width 174 height 10
click at [501, 328] on div "Add value ﻿" at bounding box center [414, 325] width 174 height 17
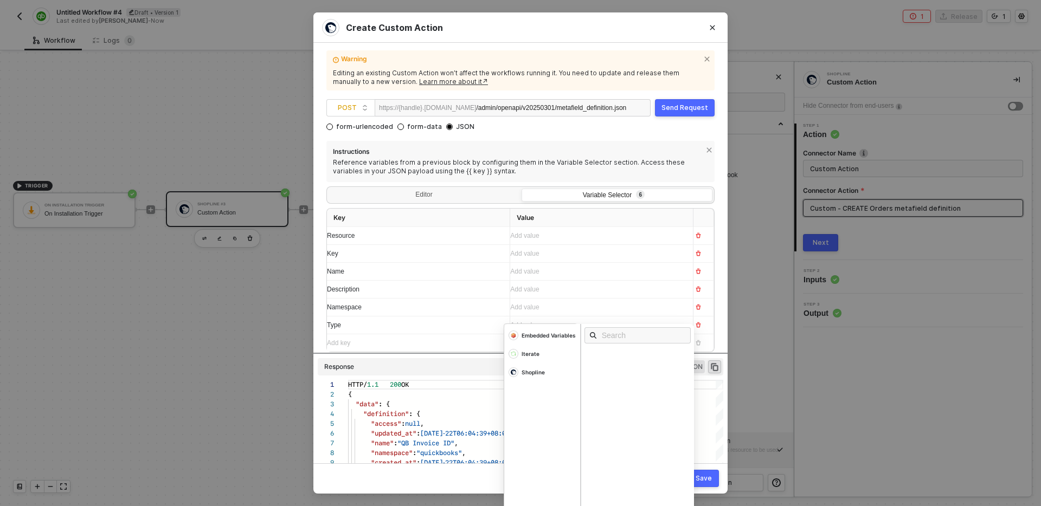
scroll to position [67, 0]
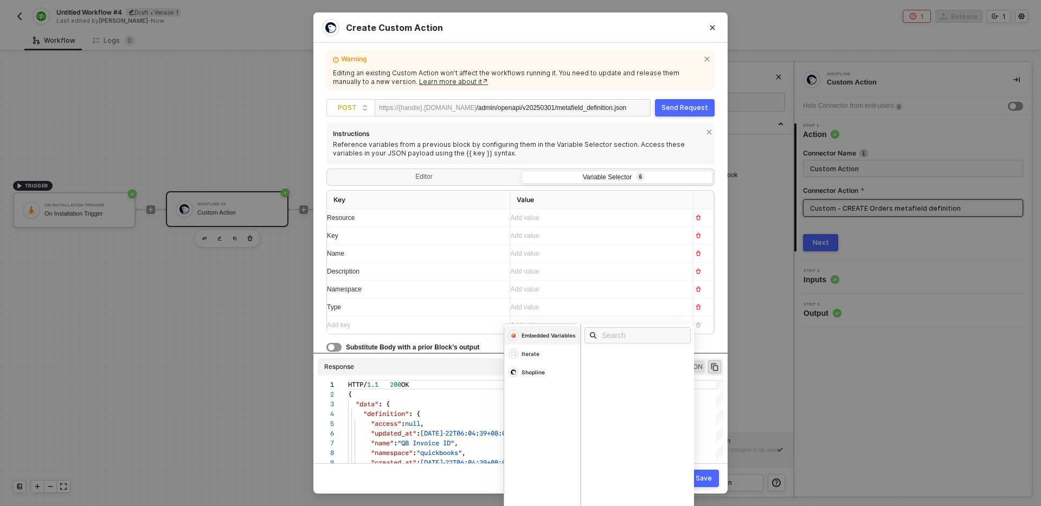
click at [559, 334] on div "Embedded Variables" at bounding box center [548, 336] width 54 height 8
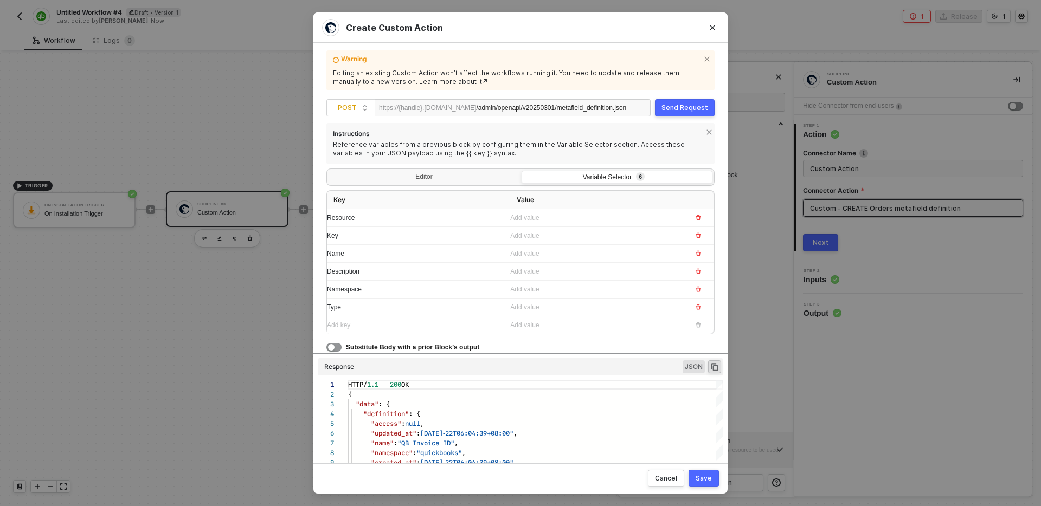
click at [420, 289] on div "Namespace" at bounding box center [408, 290] width 163 height 10
click at [418, 170] on div "Editor Variable Selector 6" at bounding box center [520, 176] width 385 height 13
click at [420, 183] on div "Editor" at bounding box center [423, 178] width 191 height 15
click at [328, 171] on input "Editor" at bounding box center [328, 171] width 0 height 0
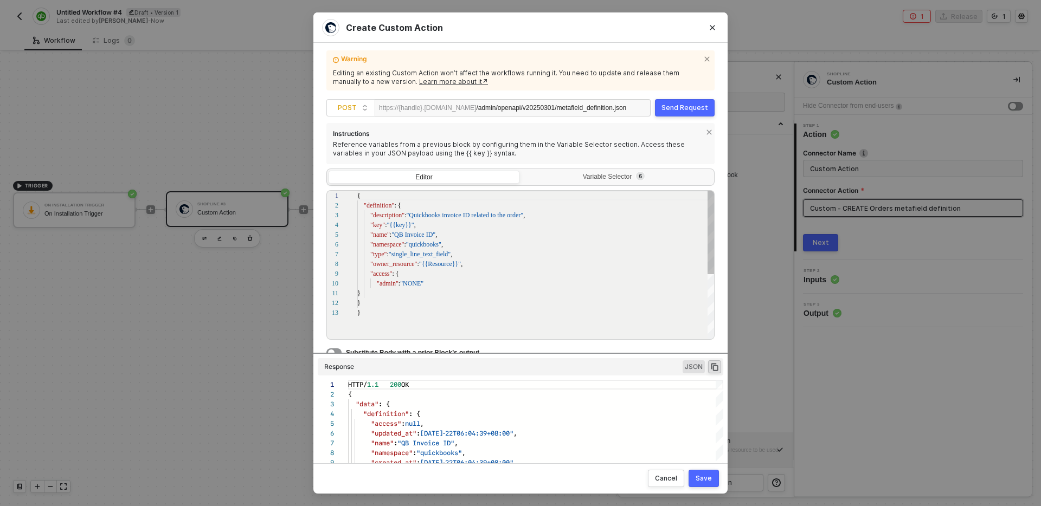
scroll to position [20, 51]
click at [409, 216] on span ""Quickbooks invoice ID related to the order"" at bounding box center [464, 215] width 117 height 8
type textarea "{ "definition": { "description":"{{Description}}", "key":"{{Key}}", "name":"{{N…"
click at [583, 179] on div "Variable Selector 6" at bounding box center [615, 177] width 177 height 9
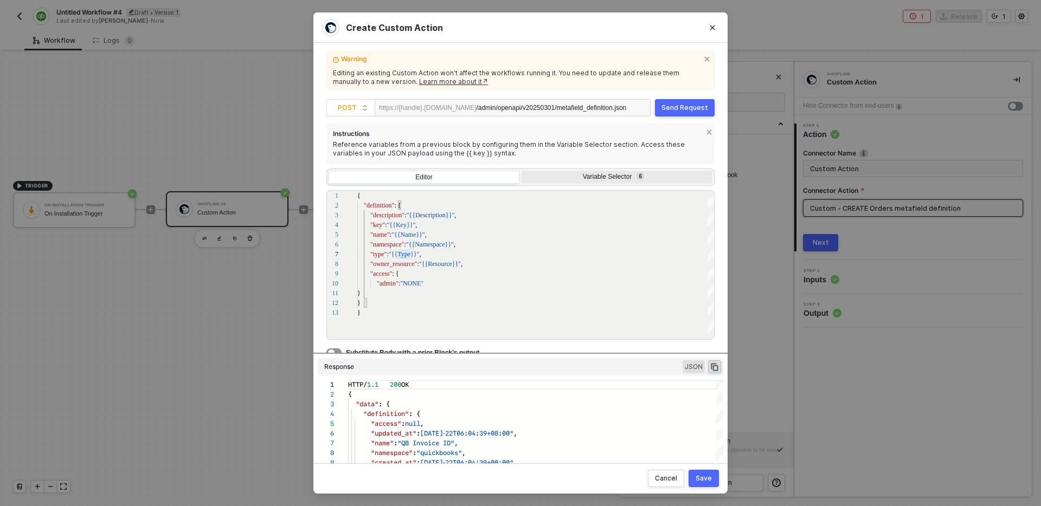
click at [521, 171] on input "Variable Selector 6" at bounding box center [521, 171] width 0 height 0
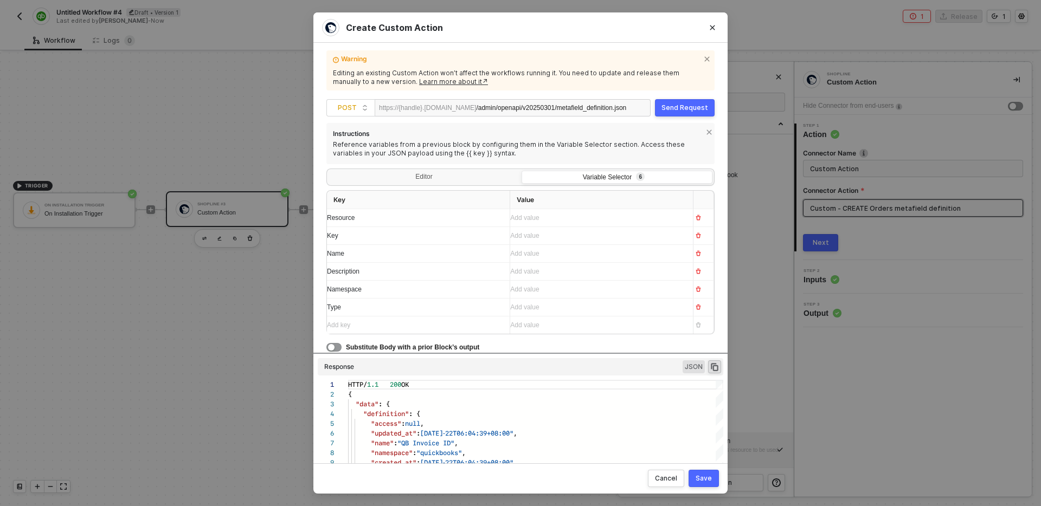
click at [710, 480] on div "Save" at bounding box center [703, 478] width 16 height 9
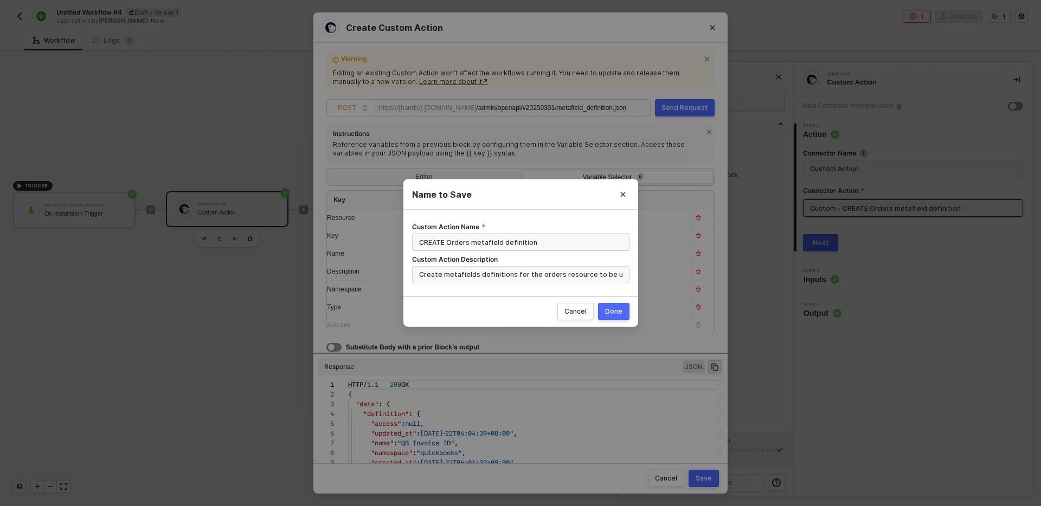
click at [614, 312] on div "Done" at bounding box center [613, 311] width 17 height 9
radio input "true"
radio input "false"
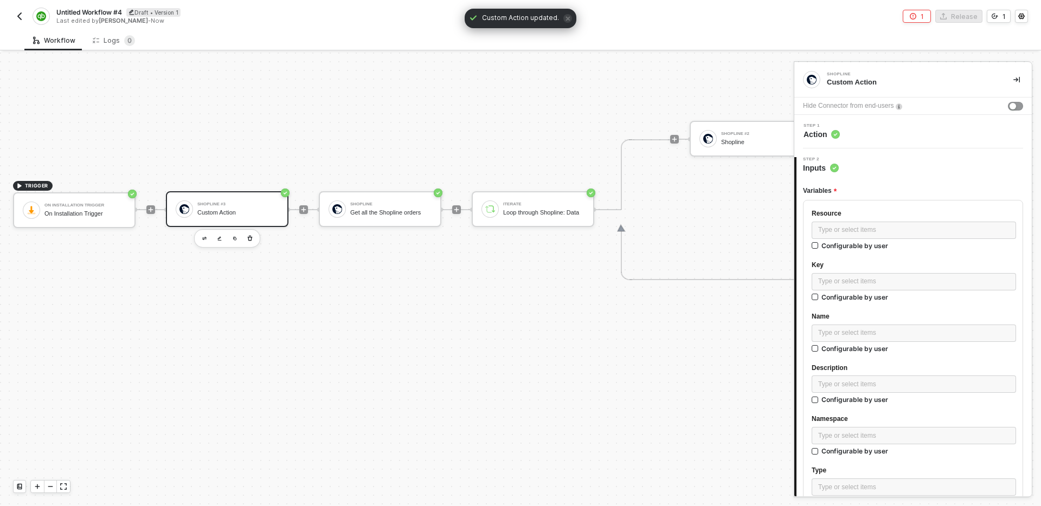
click at [882, 133] on div "Step 1 Action" at bounding box center [914, 132] width 235 height 16
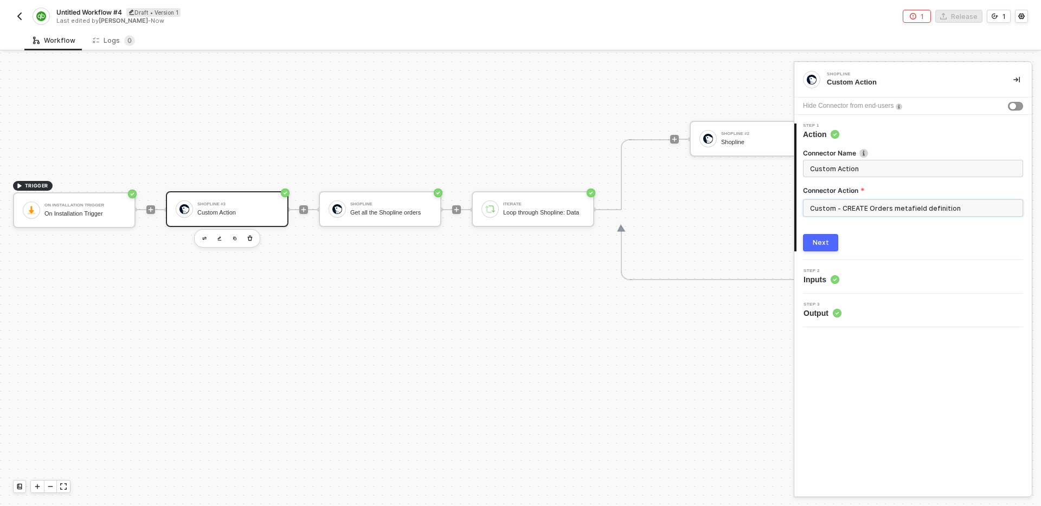
click at [896, 205] on input "Custom - CREATE Orders metafield definition" at bounding box center [913, 207] width 220 height 17
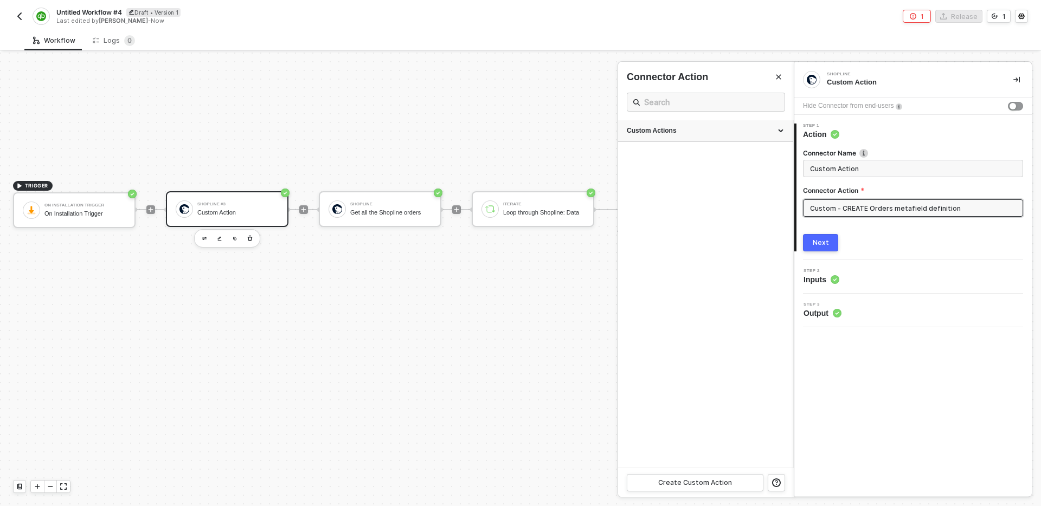
click at [698, 137] on div "Custom Actions" at bounding box center [705, 131] width 175 height 22
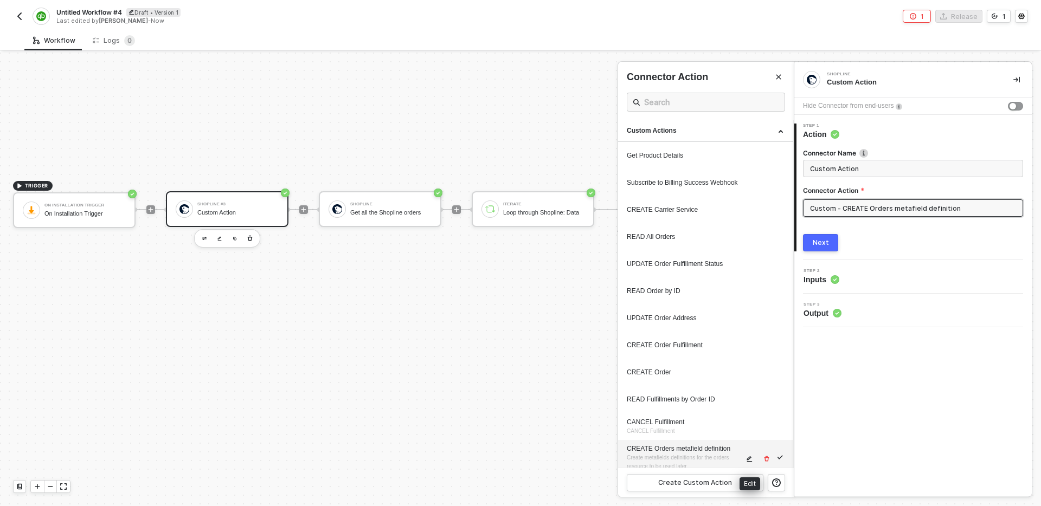
click at [749, 460] on icon "icon-edit" at bounding box center [749, 459] width 7 height 7
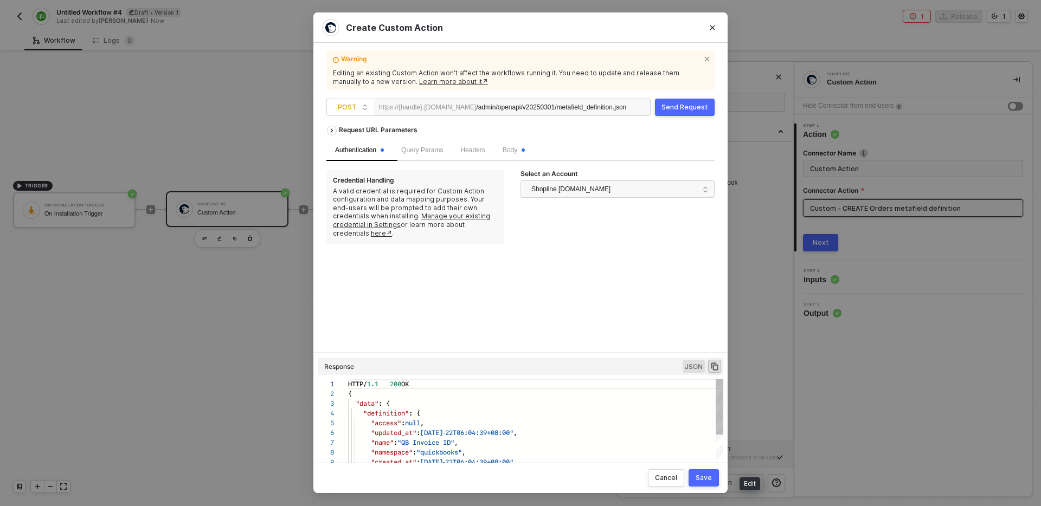
scroll to position [98, 0]
click at [706, 479] on div "Save" at bounding box center [703, 478] width 16 height 9
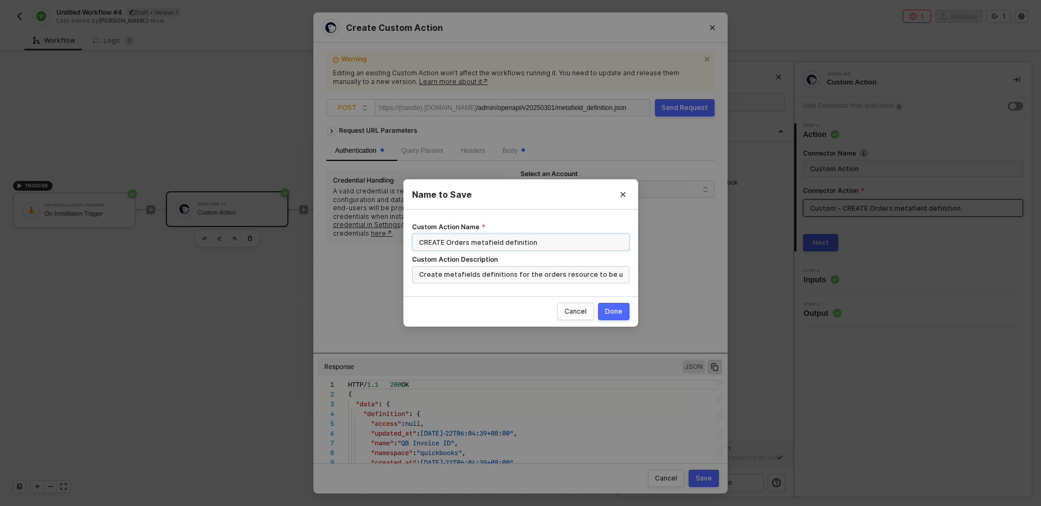
click at [457, 244] on input "CREATE Orders metafield definition" at bounding box center [520, 242] width 217 height 17
type input "CREATE Metafield definition"
click at [539, 273] on input "Create metafields definitions for the orders resource to be used later" at bounding box center [520, 274] width 217 height 17
type input "Create metafields definitions to be used later"
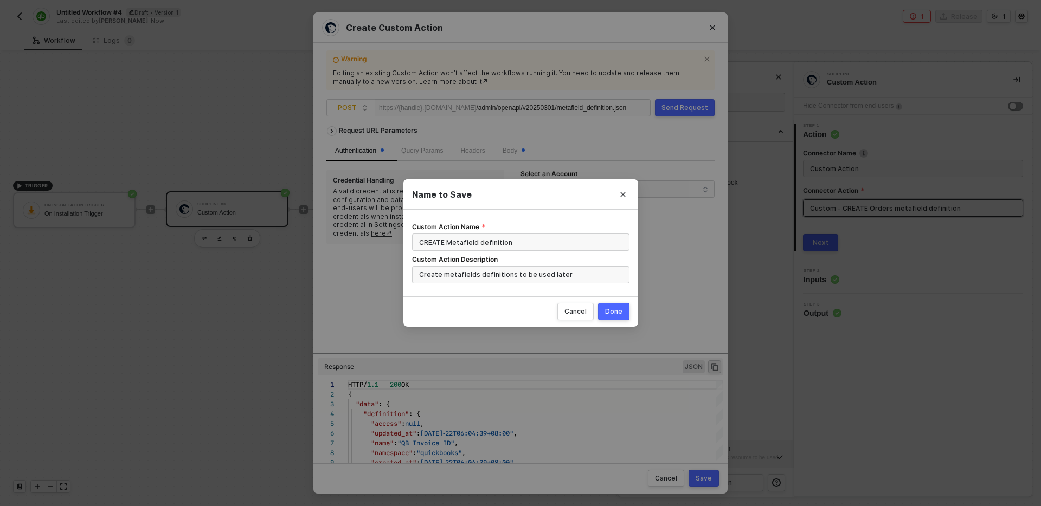
click at [616, 311] on div "Done" at bounding box center [613, 311] width 17 height 9
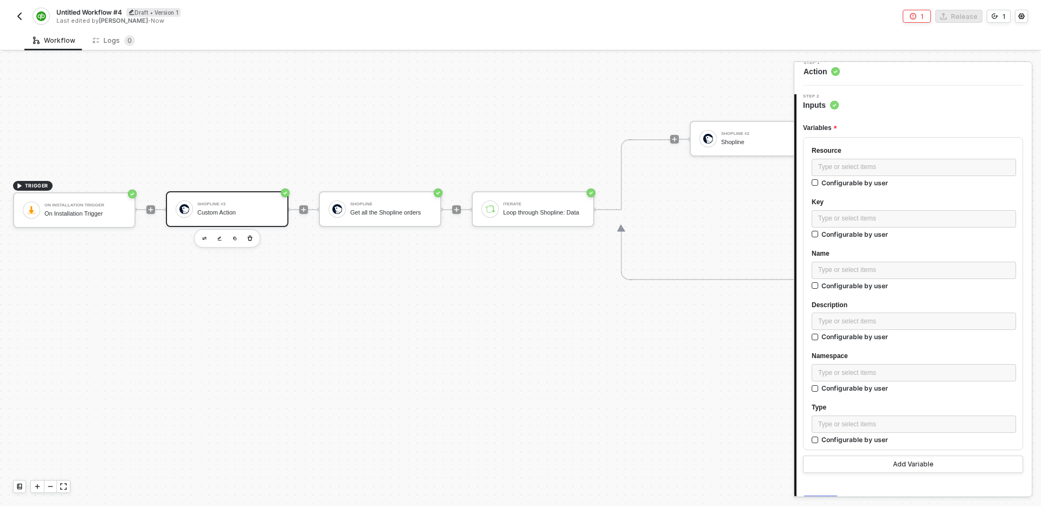
scroll to position [62, 0]
click at [920, 170] on div "Type or select items ﻿" at bounding box center [913, 168] width 191 height 10
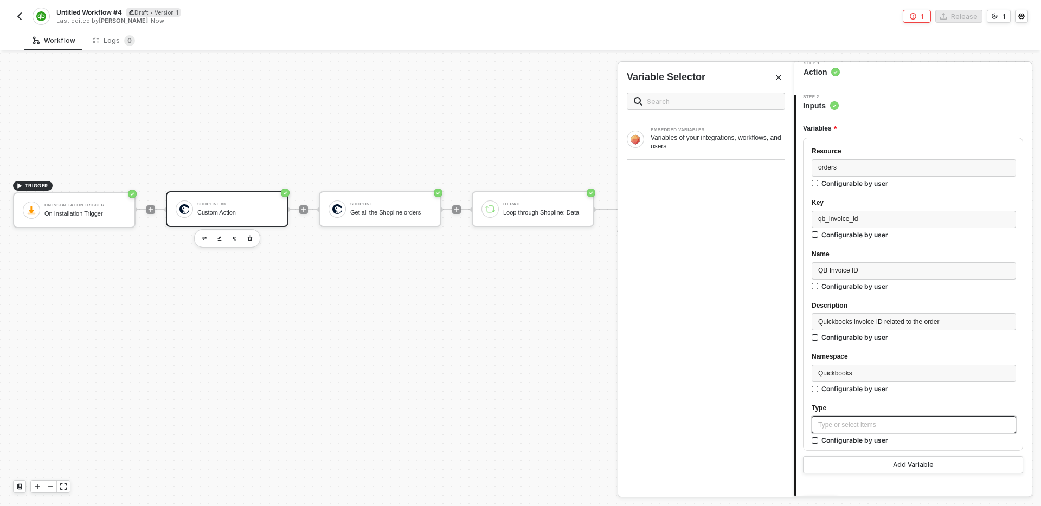
click at [869, 423] on div "Type or select items ﻿" at bounding box center [913, 425] width 191 height 10
click at [892, 424] on div "Type or select items ﻿" at bounding box center [913, 425] width 191 height 10
click at [893, 404] on div "Type" at bounding box center [913, 408] width 204 height 10
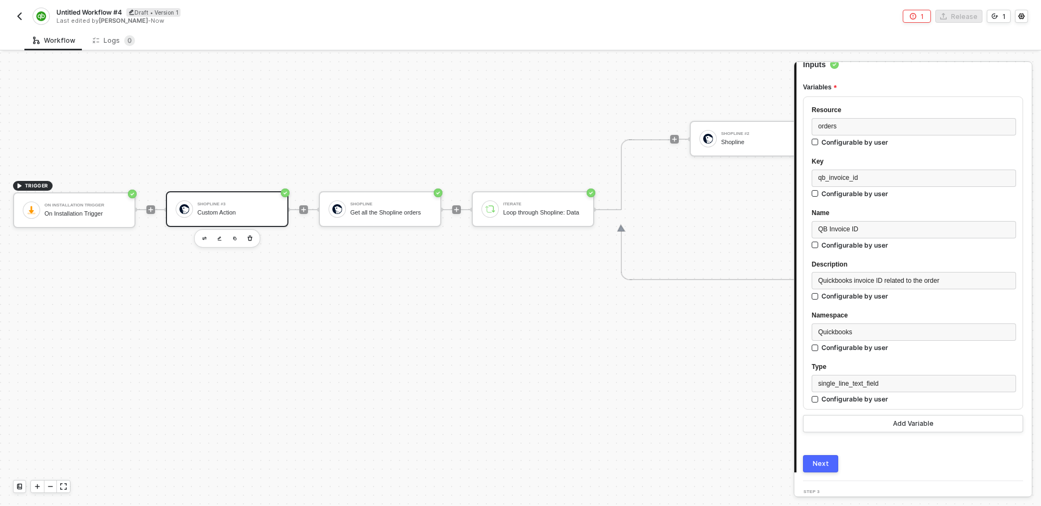
scroll to position [122, 0]
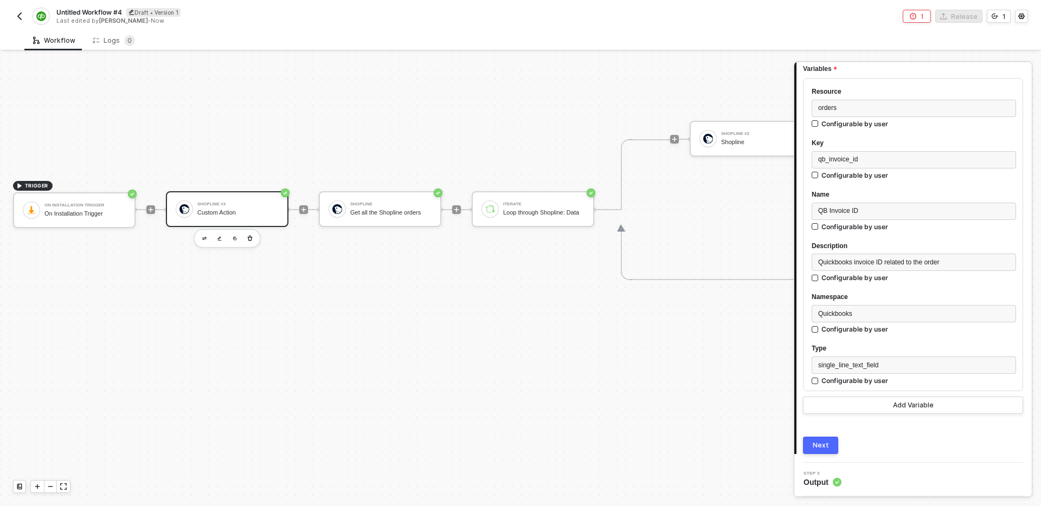
click at [827, 446] on div "Next" at bounding box center [821, 445] width 16 height 9
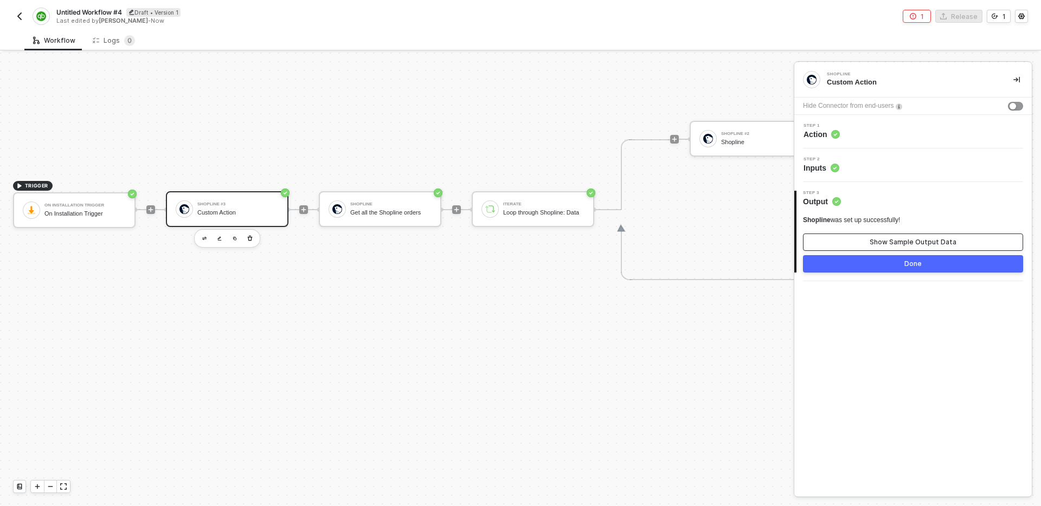
click at [904, 239] on div "Show Sample Output Data" at bounding box center [912, 242] width 87 height 9
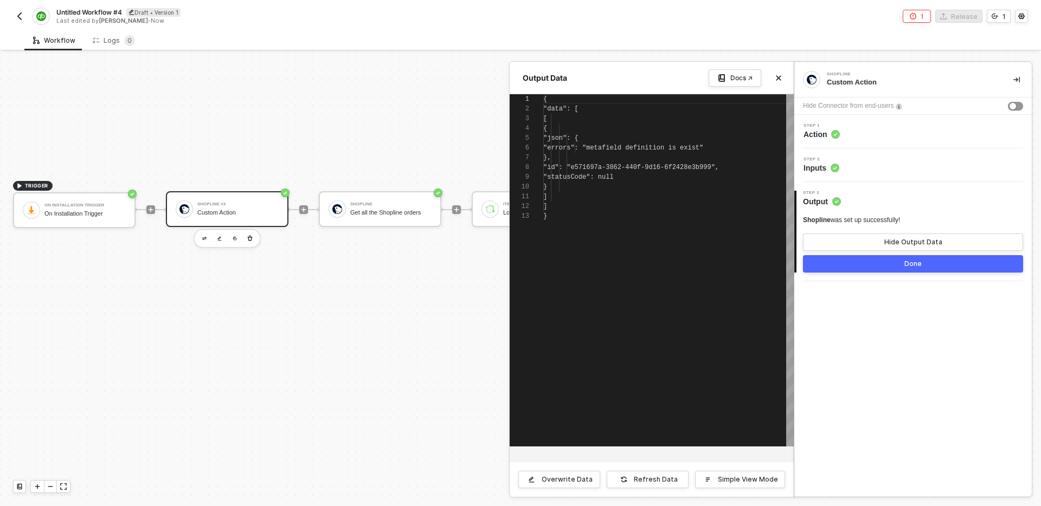
scroll to position [98, 0]
click at [577, 484] on div "Overwrite Data" at bounding box center [567, 479] width 51 height 9
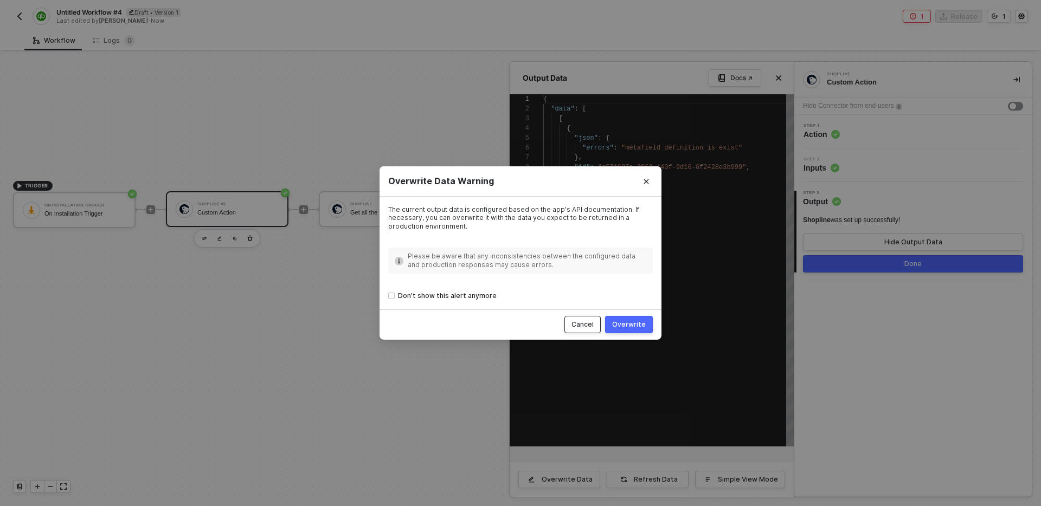
click at [585, 323] on div "Cancel" at bounding box center [582, 324] width 22 height 9
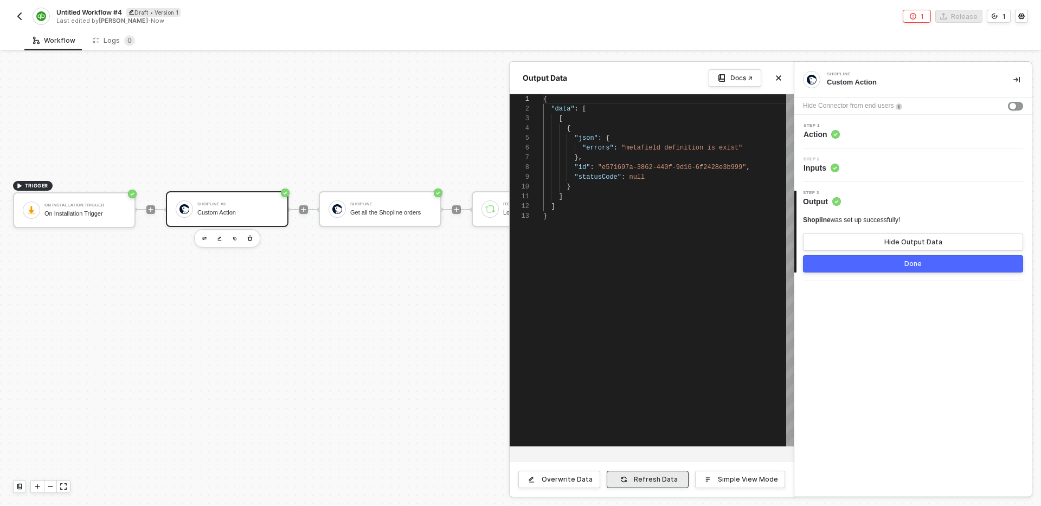
click at [652, 478] on div "Refresh Data" at bounding box center [656, 479] width 44 height 9
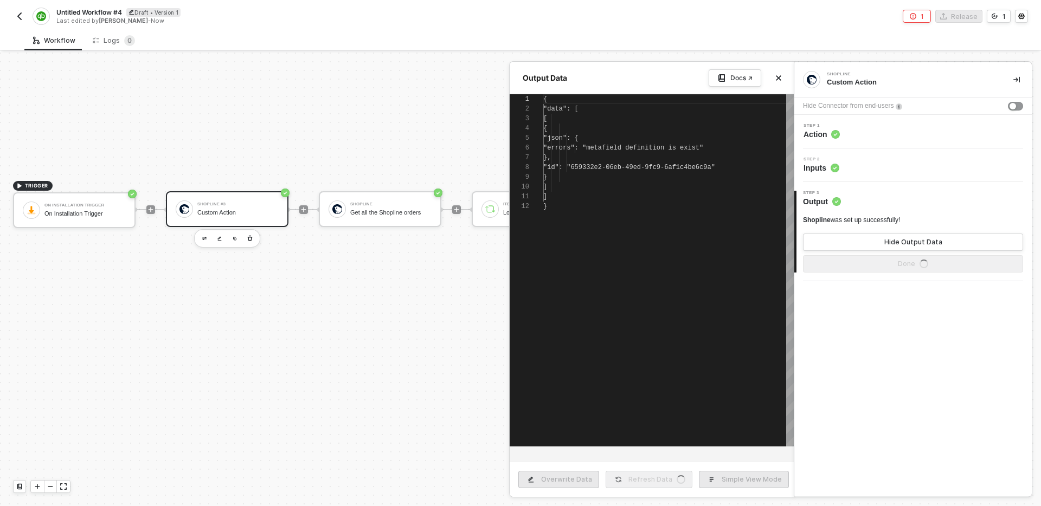
type textarea "{ "data": [ [ { "json": { "errors": "metafield definition is exist" }, "id": "6…"
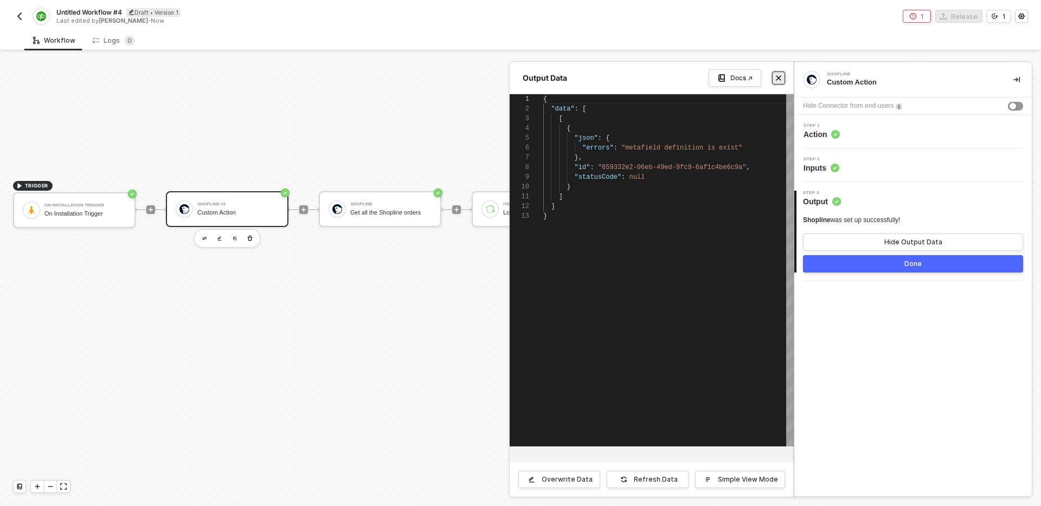
click at [777, 81] on button "Close" at bounding box center [778, 78] width 13 height 13
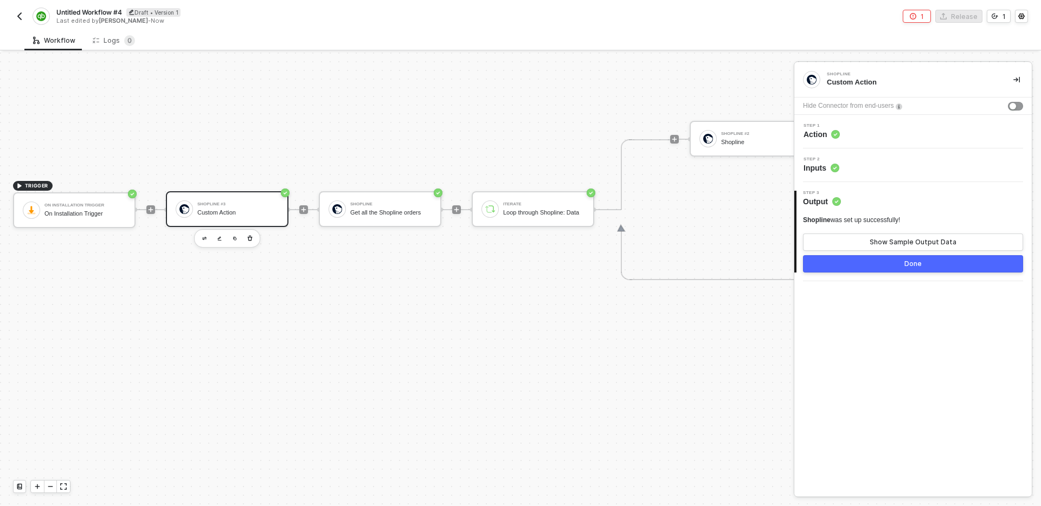
click at [891, 128] on div "Step 1 Action" at bounding box center [914, 132] width 235 height 16
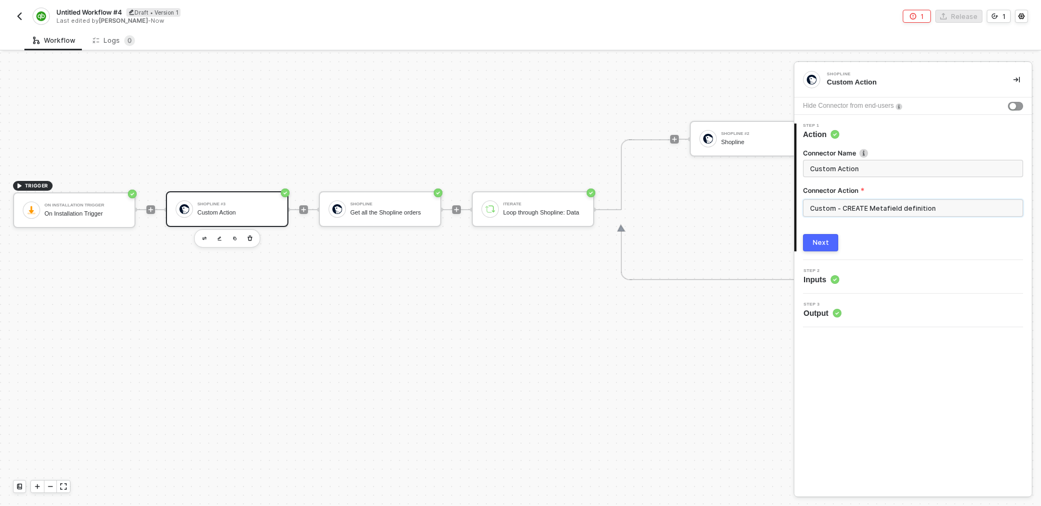
click at [905, 211] on input "Custom - CREATE Metafield definition" at bounding box center [913, 207] width 220 height 17
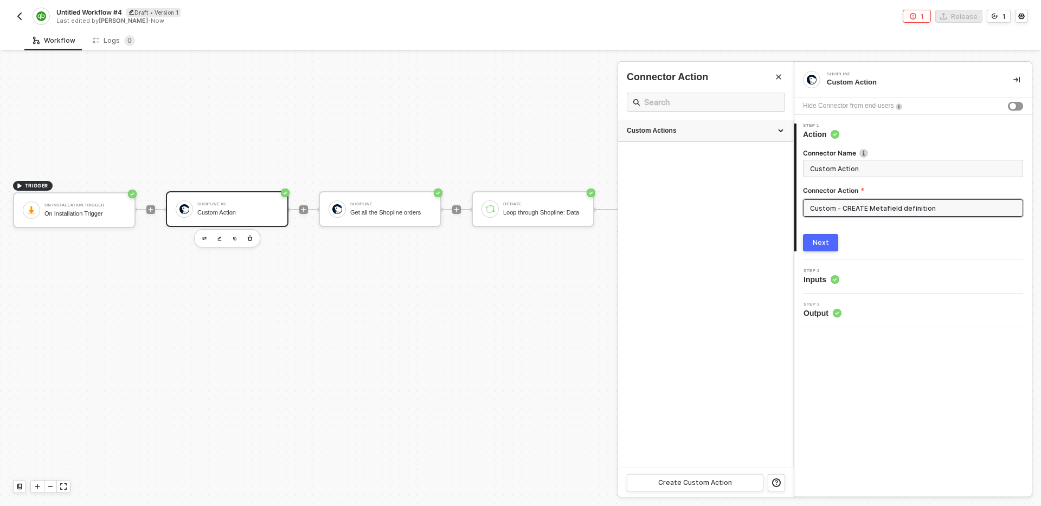
click at [718, 140] on div "Custom Actions" at bounding box center [705, 131] width 175 height 22
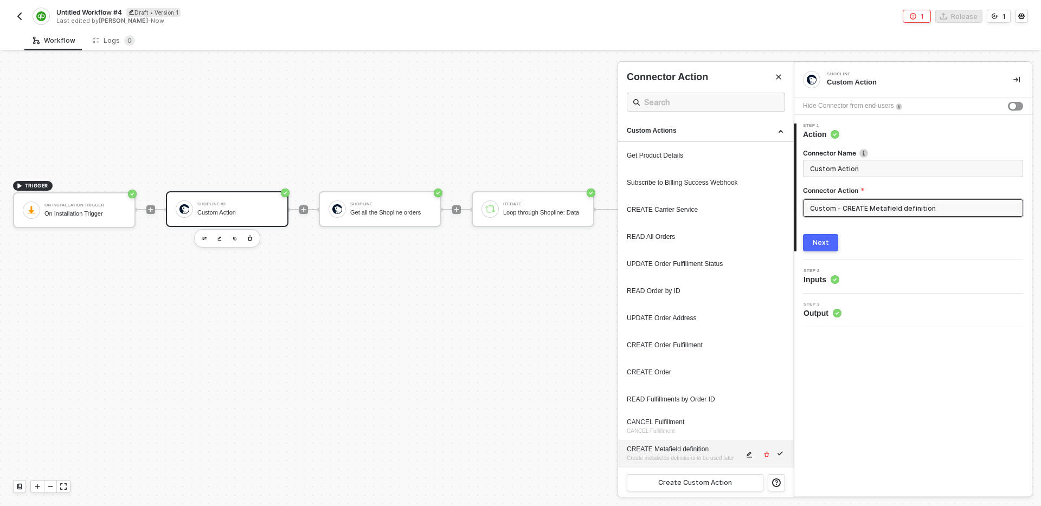
click at [747, 458] on icon "icon-edit" at bounding box center [749, 455] width 7 height 7
type textarea "HTTP/1.1 200 OK { "data": { "definition": { "access": null, "updated_at": "2025…"
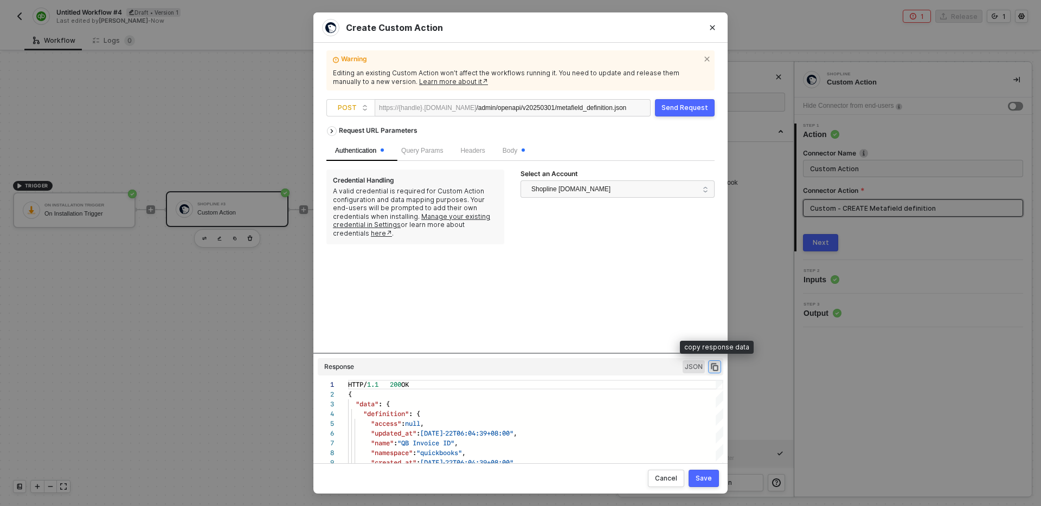
click at [716, 367] on icon "icon-copy-paste" at bounding box center [715, 367] width 10 height 10
click at [715, 28] on icon "Close" at bounding box center [712, 27] width 7 height 7
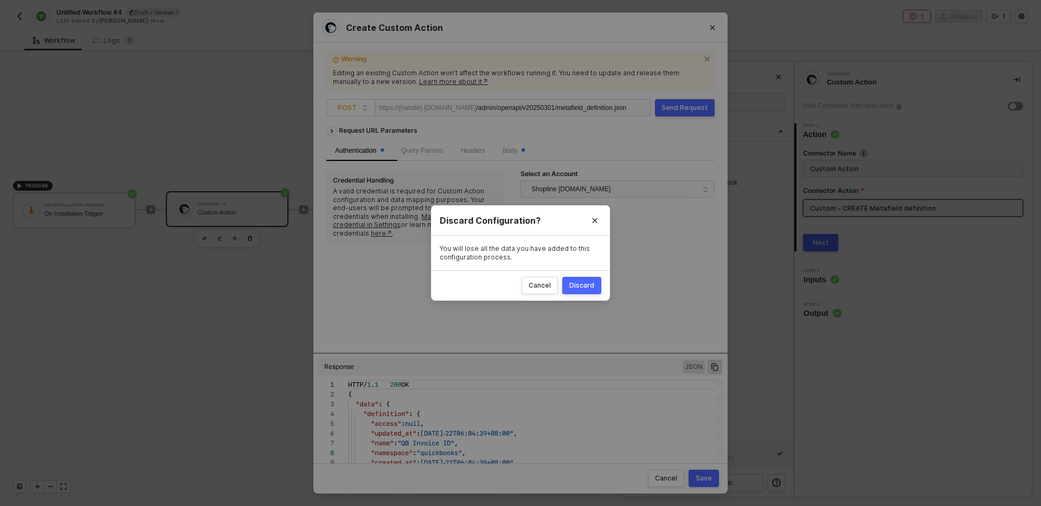
click at [584, 285] on div "Discard" at bounding box center [581, 285] width 25 height 9
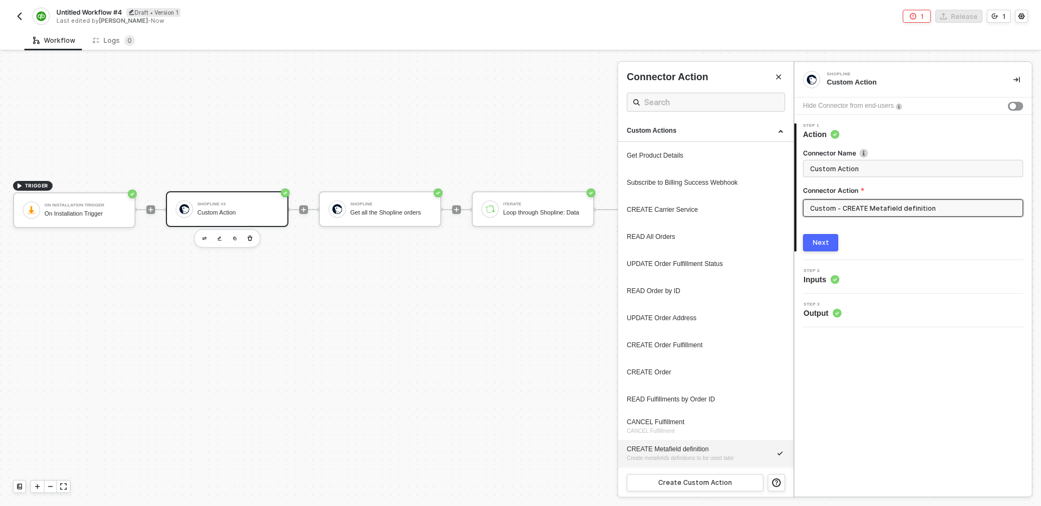
click at [871, 305] on div "Step 3 Output" at bounding box center [914, 310] width 235 height 16
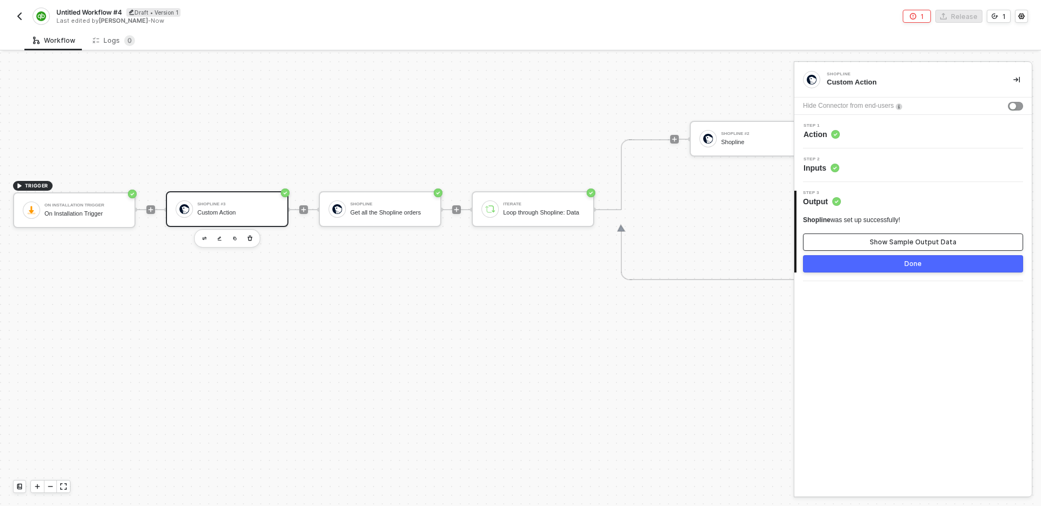
click at [895, 239] on div "Show Sample Output Data" at bounding box center [912, 242] width 87 height 9
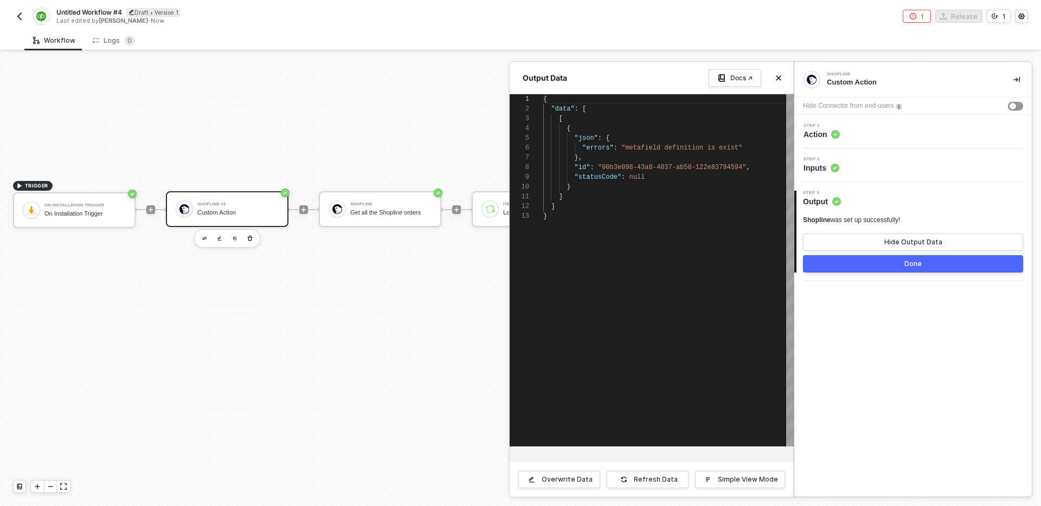
click at [651, 227] on div "{ "data" : [ [ { "json" : { "errors" : "metafield definition is exist" }, "id" …" at bounding box center [668, 270] width 250 height 352
click at [650, 228] on div "{ "data" : [ [ { "json" : { "errors" : "metafield definition is exist" }, "id" …" at bounding box center [668, 270] width 250 height 352
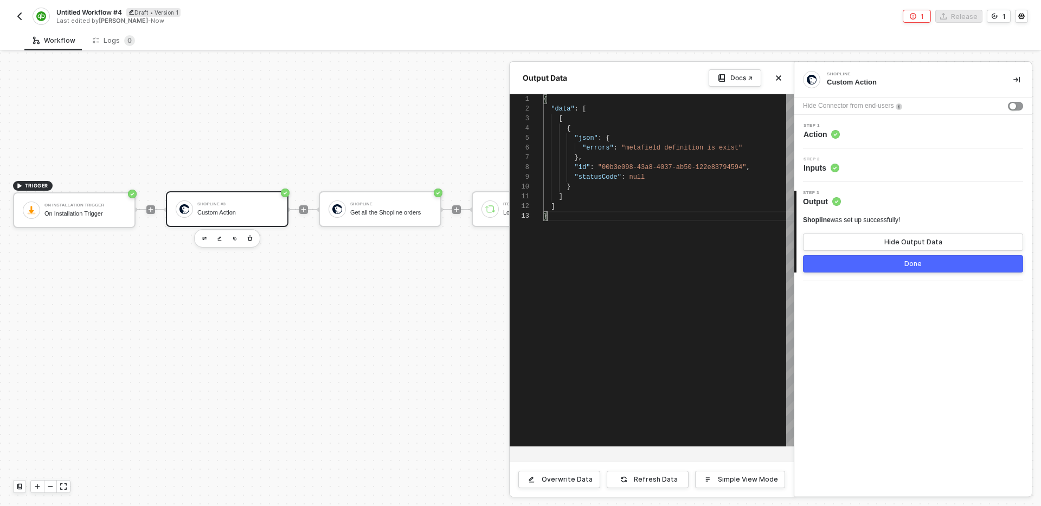
scroll to position [0, 4]
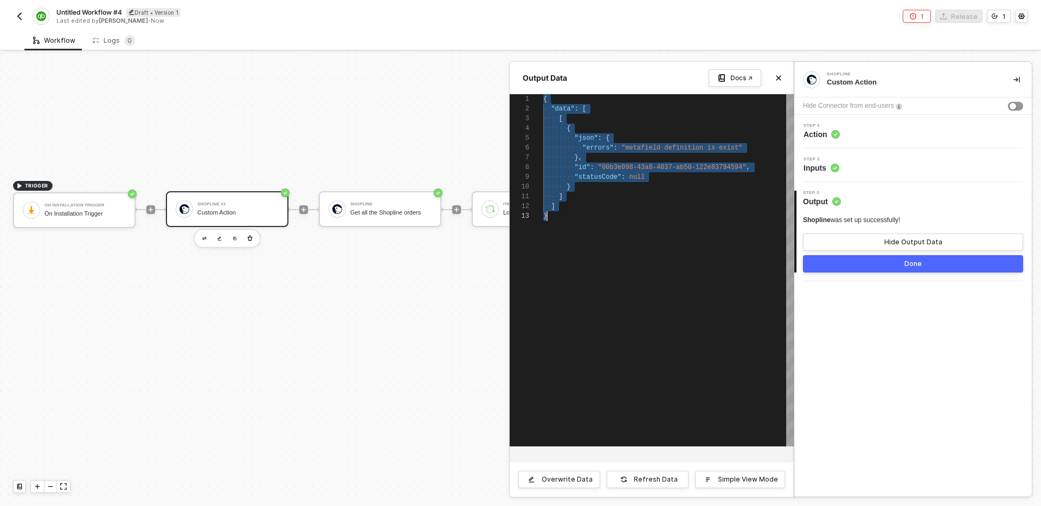
paste textarea "Editor content;Press Alt+F1 for Accessibility Options."
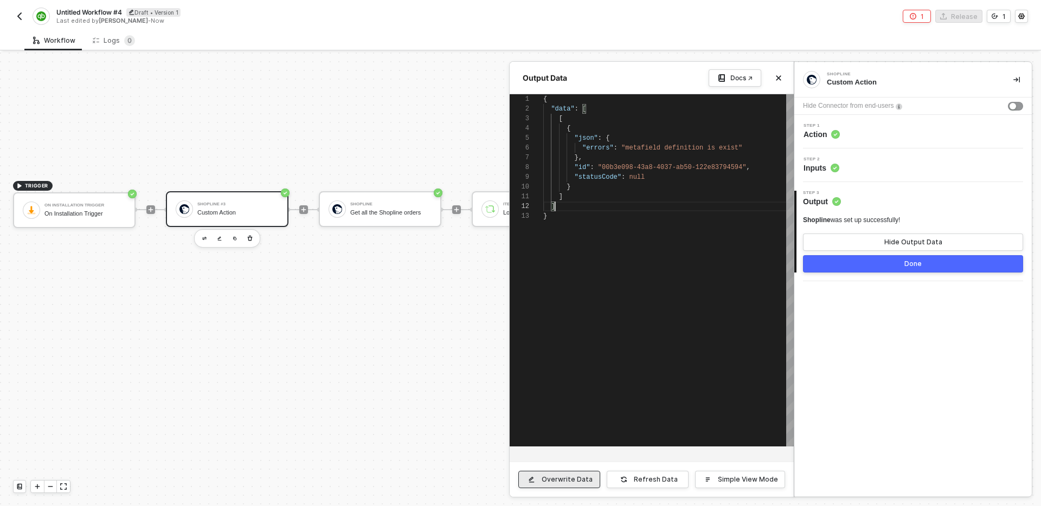
click at [582, 476] on div "Overwrite Data" at bounding box center [567, 479] width 51 height 9
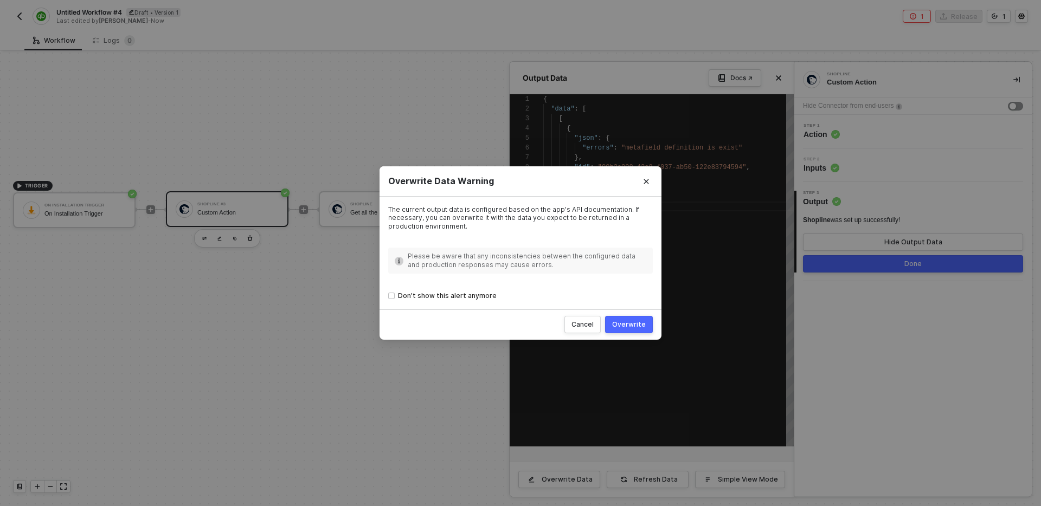
click at [624, 326] on div "Overwrite" at bounding box center [629, 324] width 34 height 9
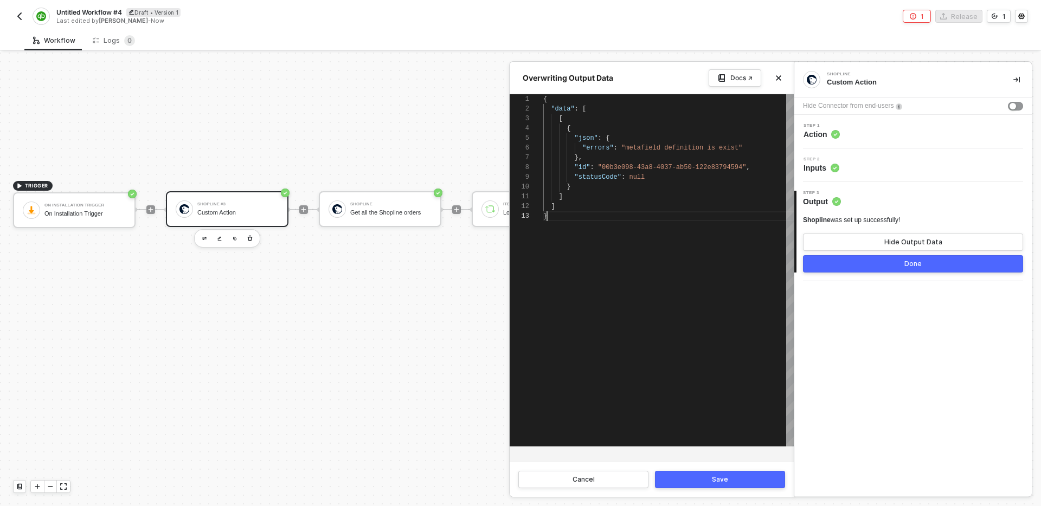
scroll to position [20, 4]
click at [654, 287] on div "{ "data" : [ [ { "json" : { "errors" : "metafield definition is exist" }, "id" …" at bounding box center [668, 270] width 250 height 352
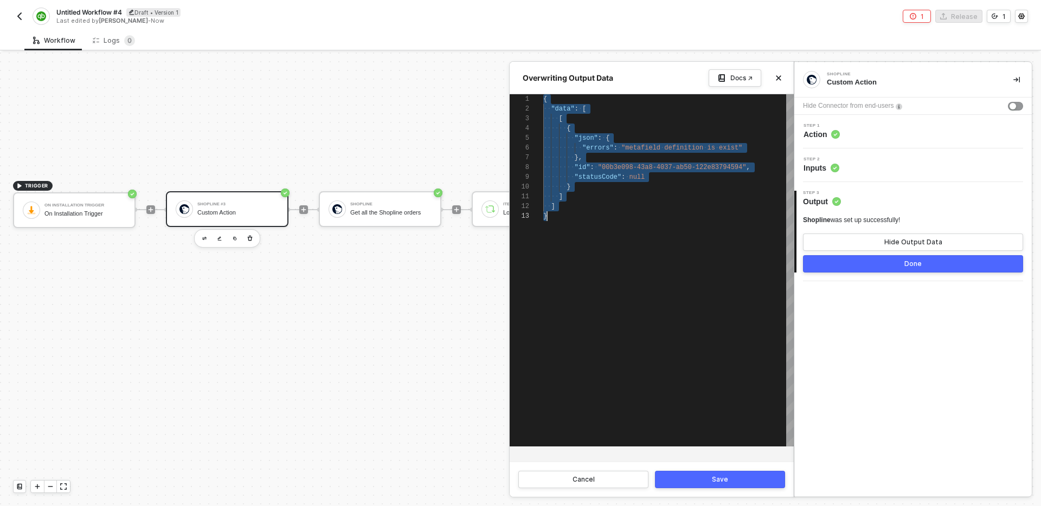
paste textarea ""id": 179964002930, "type": "single_line_text_field", "owner_resource": "orders…"
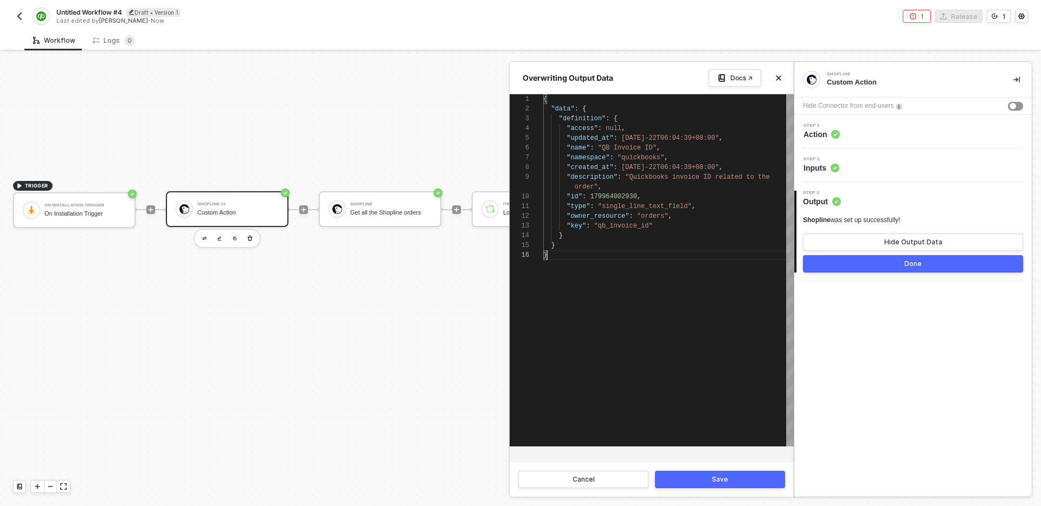
scroll to position [59, 4]
click at [735, 482] on button "Save" at bounding box center [720, 479] width 130 height 17
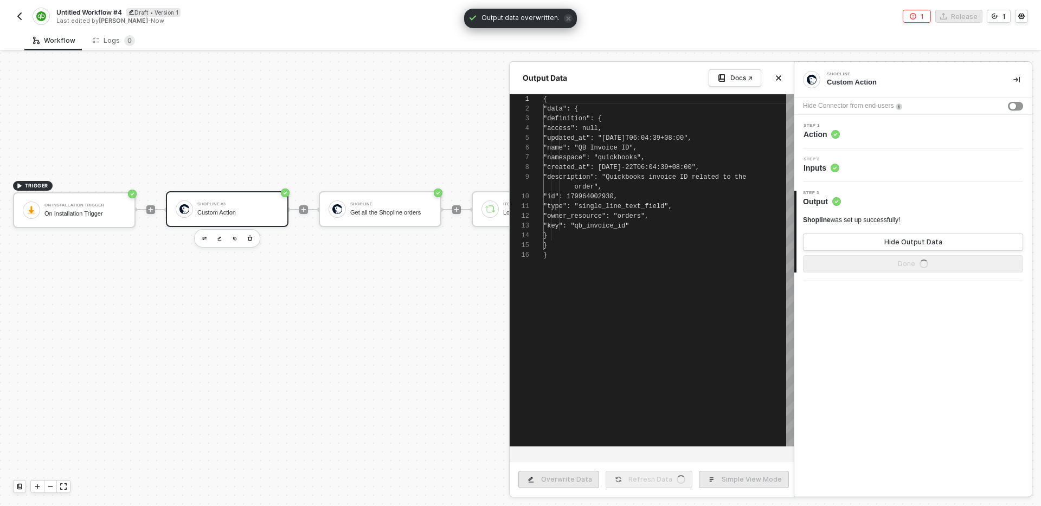
scroll to position [88, 0]
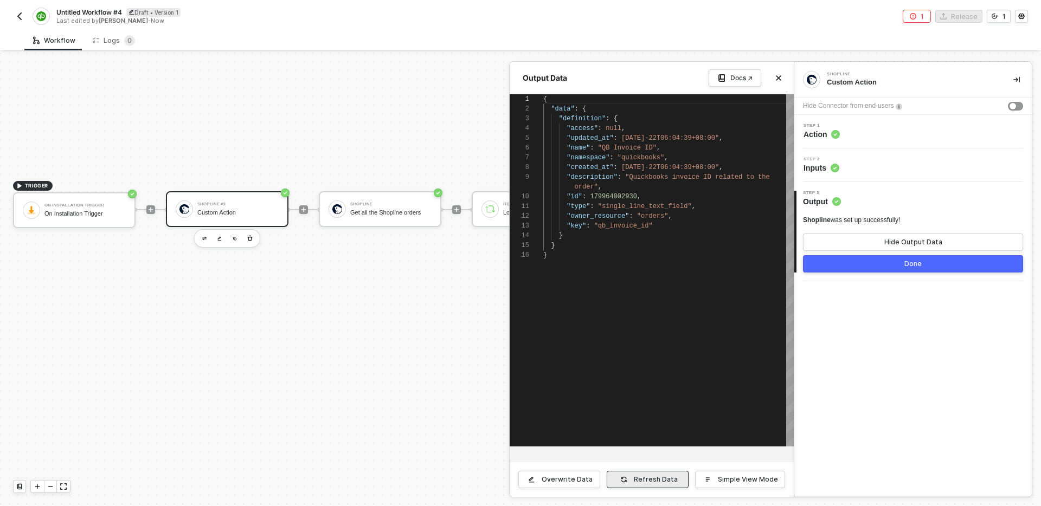
click at [627, 476] on icon "button" at bounding box center [623, 479] width 7 height 7
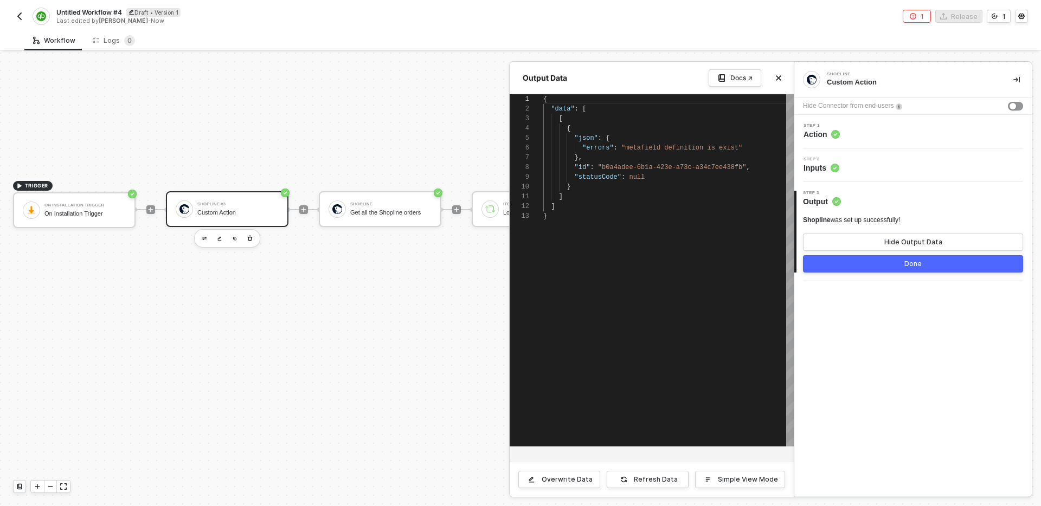
scroll to position [20, 4]
click at [693, 247] on div "{ "data" : [ [ { "json" : { "errors" : "metafield definition is exist" }, "id" …" at bounding box center [668, 270] width 250 height 352
click at [565, 476] on div "Overwrite Data" at bounding box center [567, 479] width 51 height 9
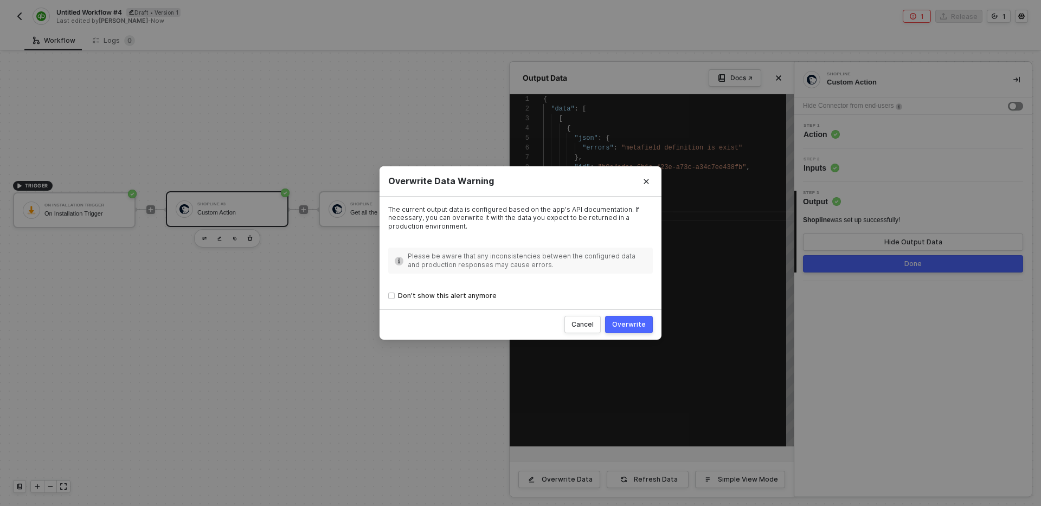
click at [628, 325] on div "Overwrite" at bounding box center [629, 324] width 34 height 9
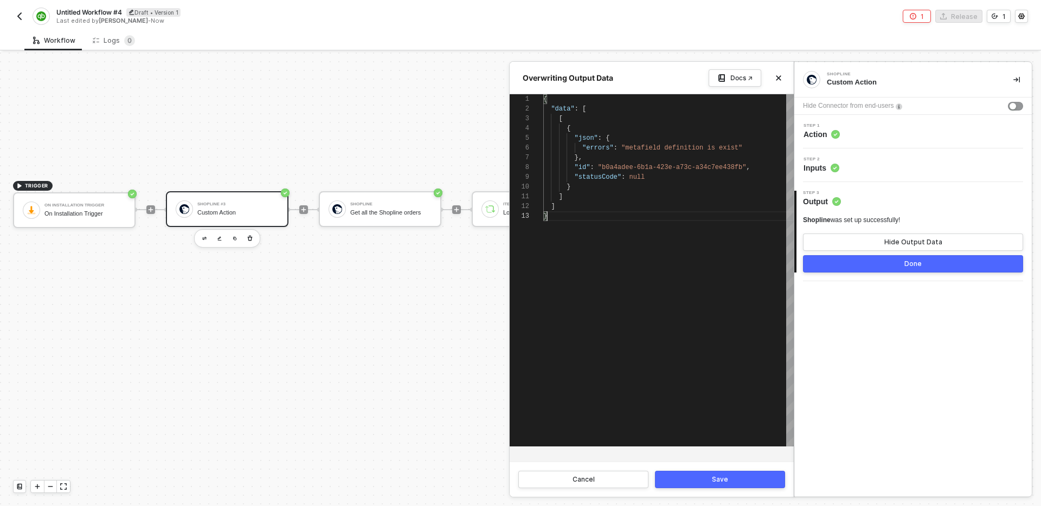
click at [661, 244] on div "{ "data" : [ [ { "json" : { "errors" : "metafield definition is exist" }, "id" …" at bounding box center [668, 270] width 250 height 352
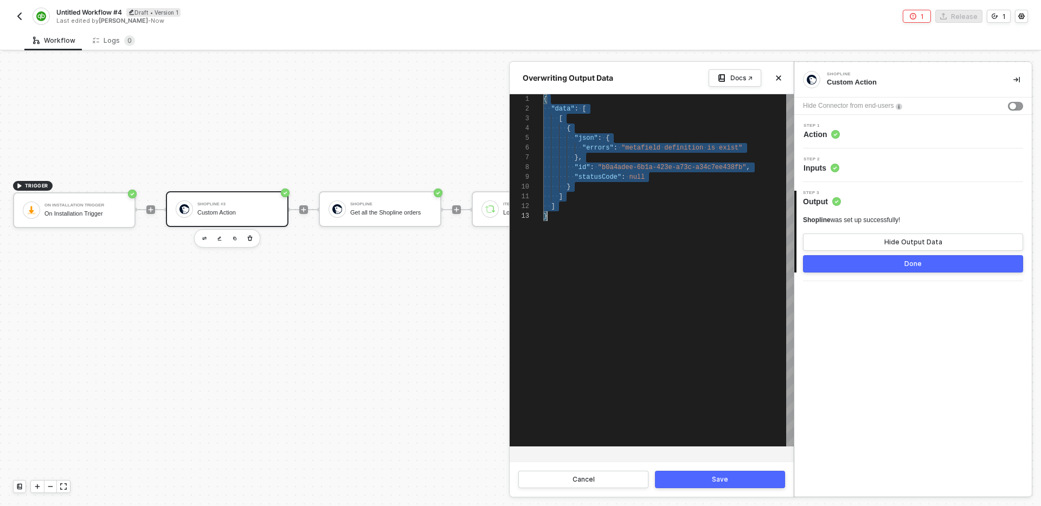
scroll to position [0, 4]
paste textarea ""id": 179964002930, "type": "single_line_text_field", "owner_resource": "orders…"
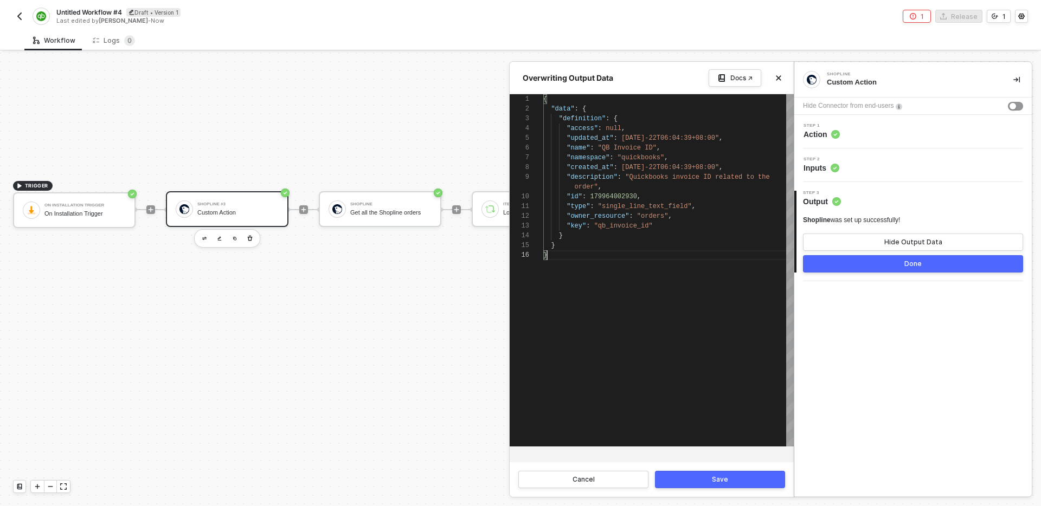
click at [703, 485] on button "Save" at bounding box center [720, 479] width 130 height 17
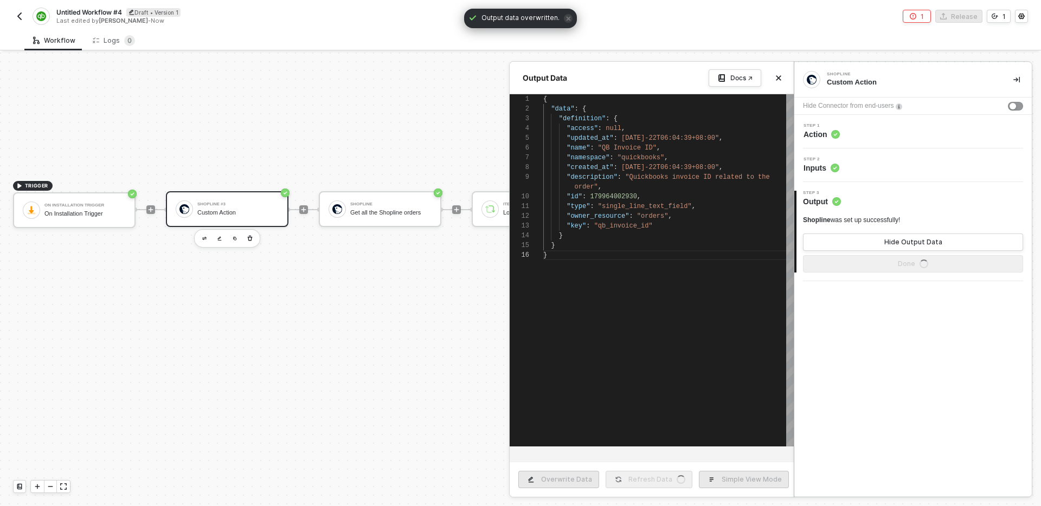
type textarea "{ "data": { "definition": { "access": null, "updated_at": "2025-08-22T06:04:39+…"
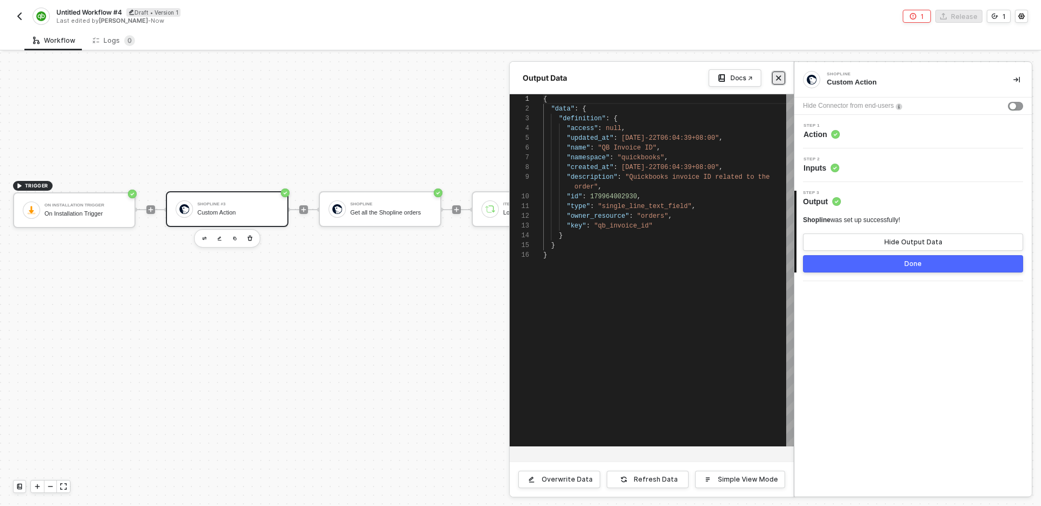
click at [781, 77] on icon "icon-close" at bounding box center [778, 78] width 7 height 7
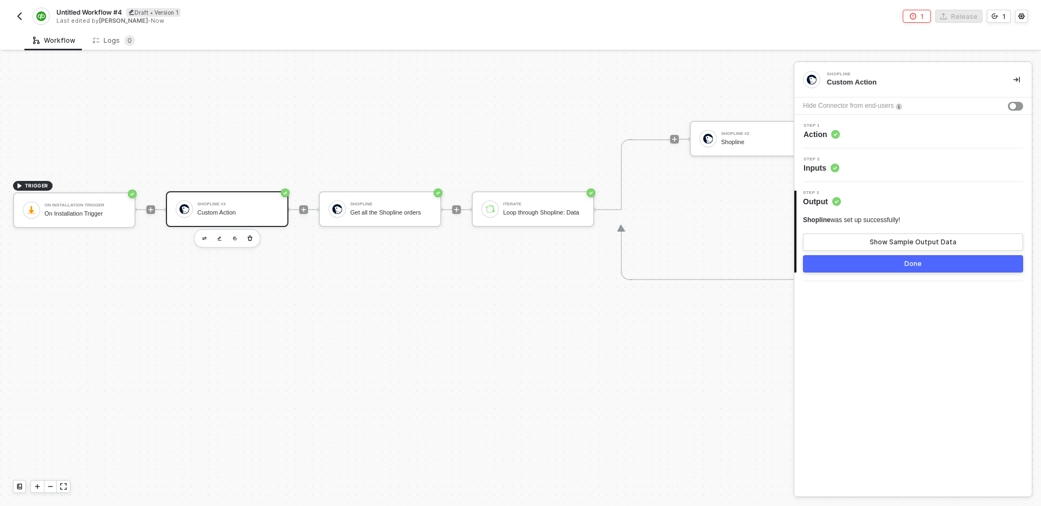
click at [653, 319] on div "TRIGGER On Installation Trigger On Installation Trigger Shopline #3 Custom Acti…" at bounding box center [594, 210] width 1188 height 1048
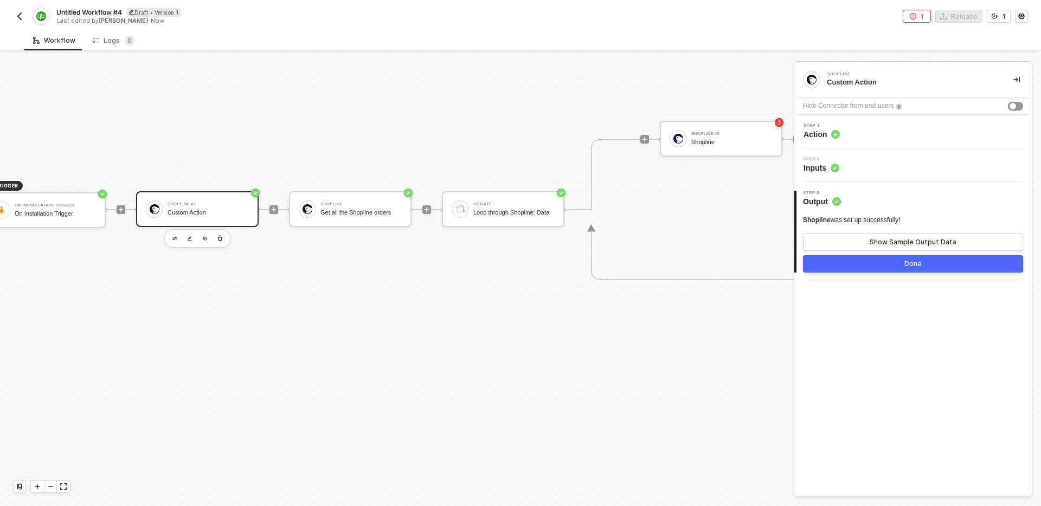
scroll to position [367, 27]
click at [906, 139] on div "Step 1 Action" at bounding box center [914, 132] width 235 height 16
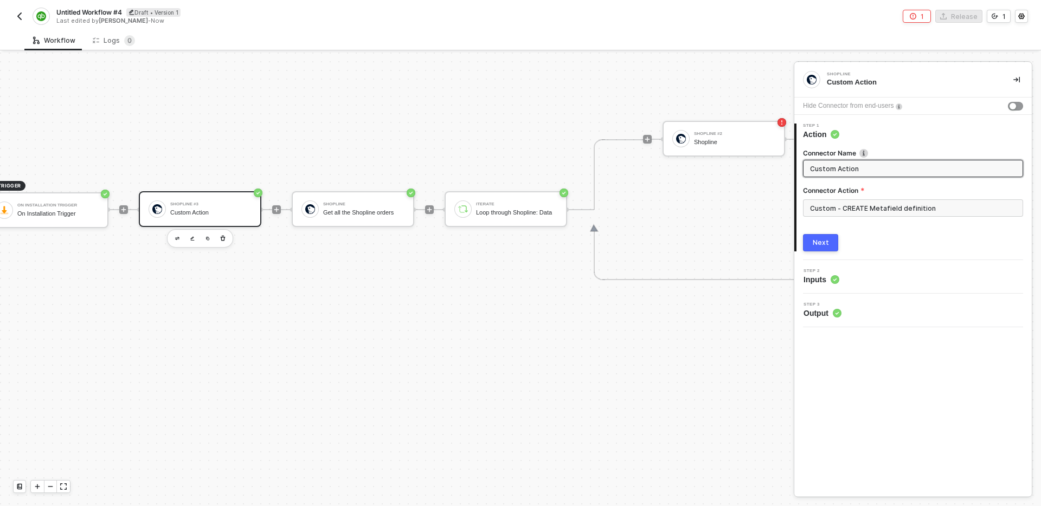
click at [887, 165] on input "Custom Action" at bounding box center [912, 169] width 204 height 12
type input "Create orders QB invoice Id metafield"
click at [832, 241] on button "Next" at bounding box center [820, 242] width 35 height 17
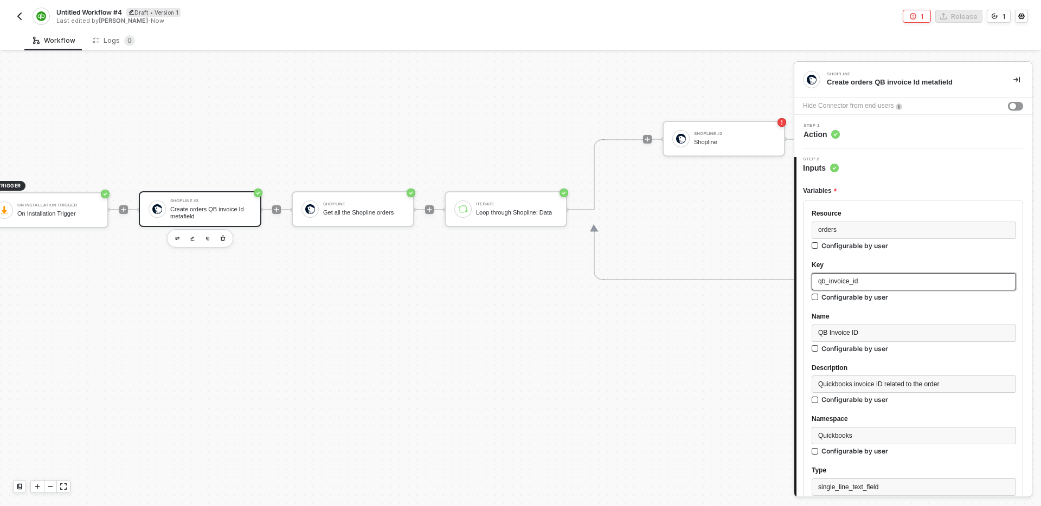
scroll to position [122, 0]
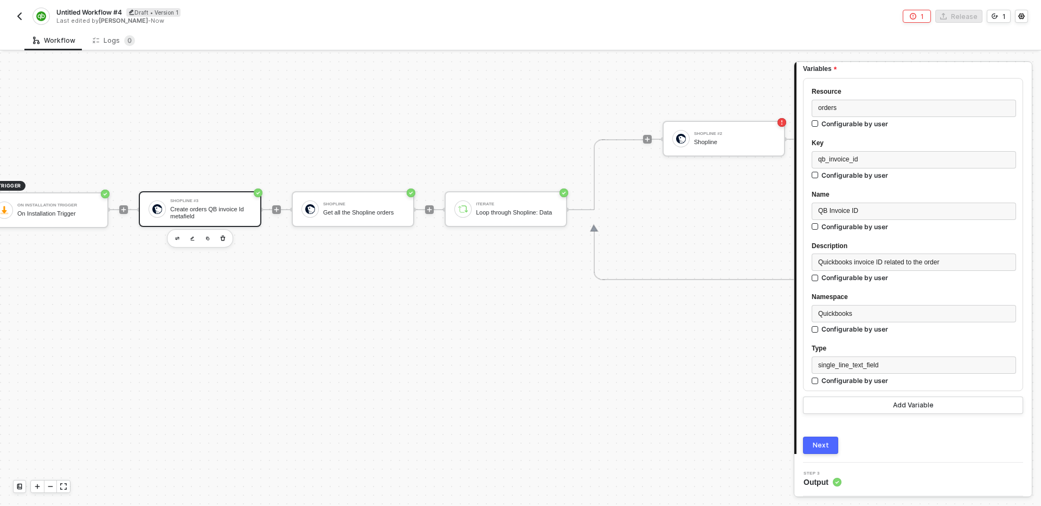
click at [832, 441] on button "Next" at bounding box center [820, 445] width 35 height 17
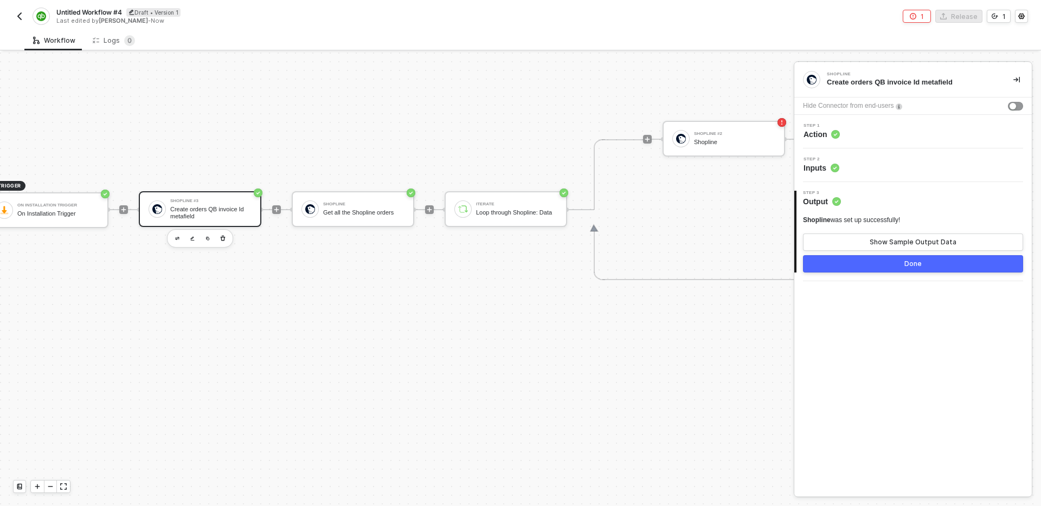
click at [882, 263] on button "Done" at bounding box center [913, 263] width 220 height 17
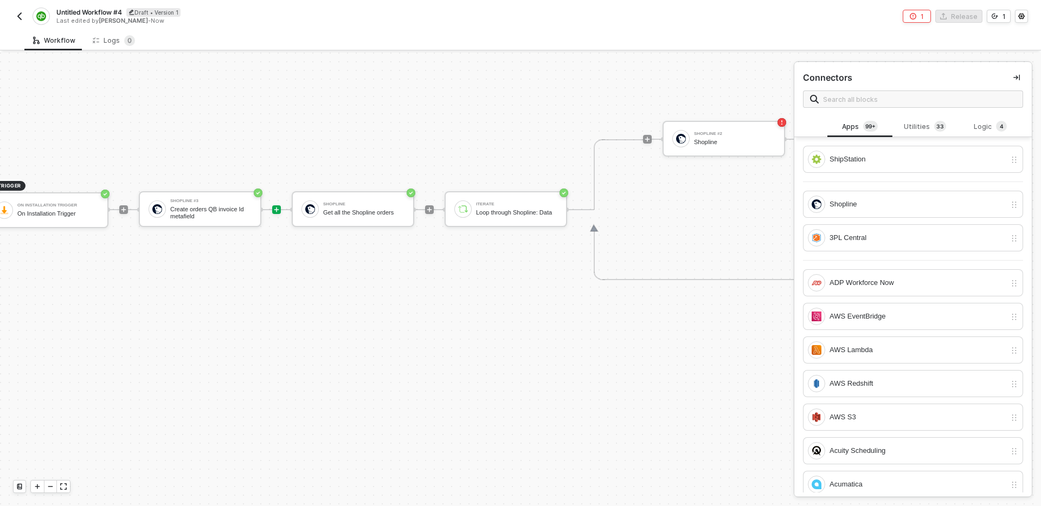
click at [602, 369] on div "TRIGGER On Installation Trigger On Installation Trigger Shopline #3 Create orde…" at bounding box center [567, 210] width 1188 height 1048
click at [365, 211] on div "Get all the Shopline orders" at bounding box center [363, 212] width 81 height 7
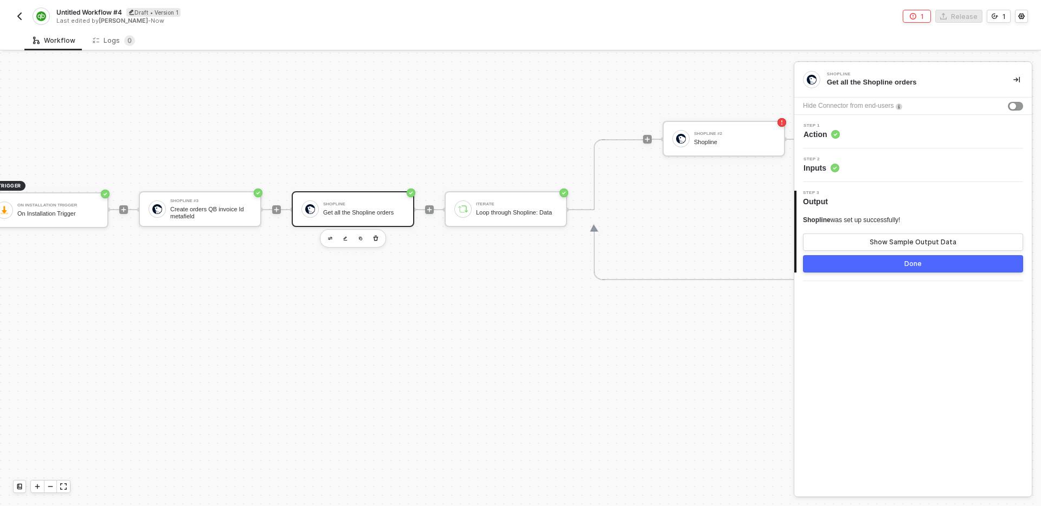
click at [901, 128] on div "Step 1 Action" at bounding box center [914, 132] width 235 height 16
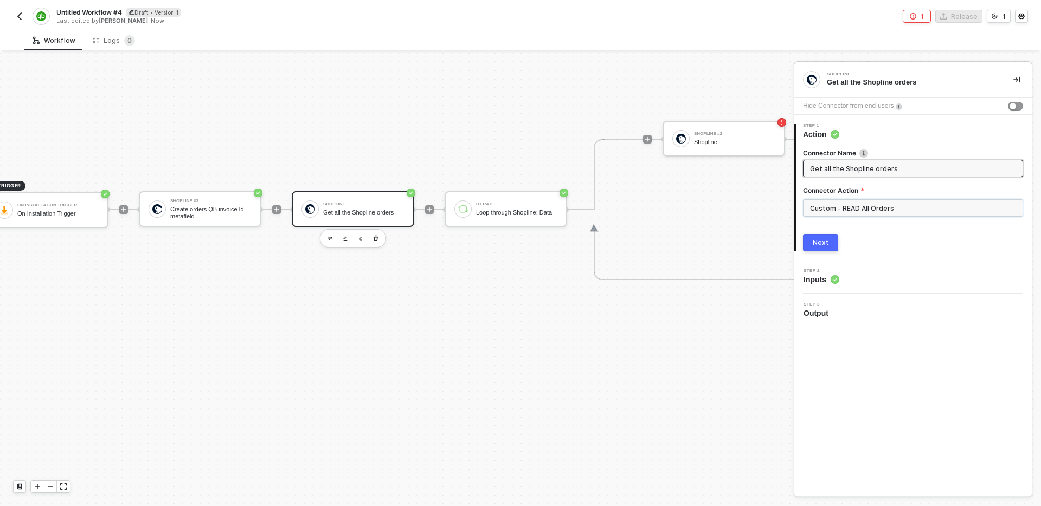
click at [905, 211] on input "Custom - READ All Orders" at bounding box center [913, 207] width 220 height 17
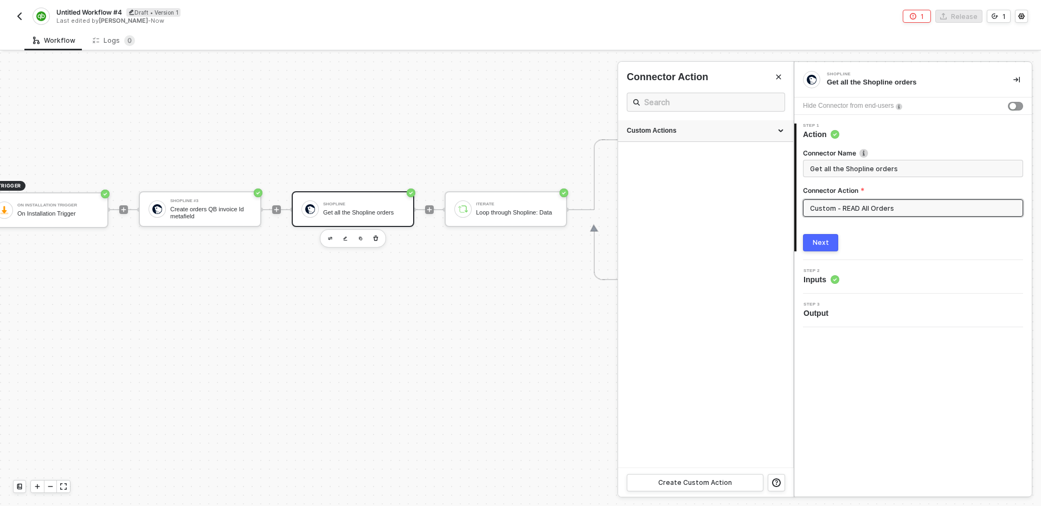
click at [674, 133] on div "Custom Actions" at bounding box center [706, 130] width 158 height 9
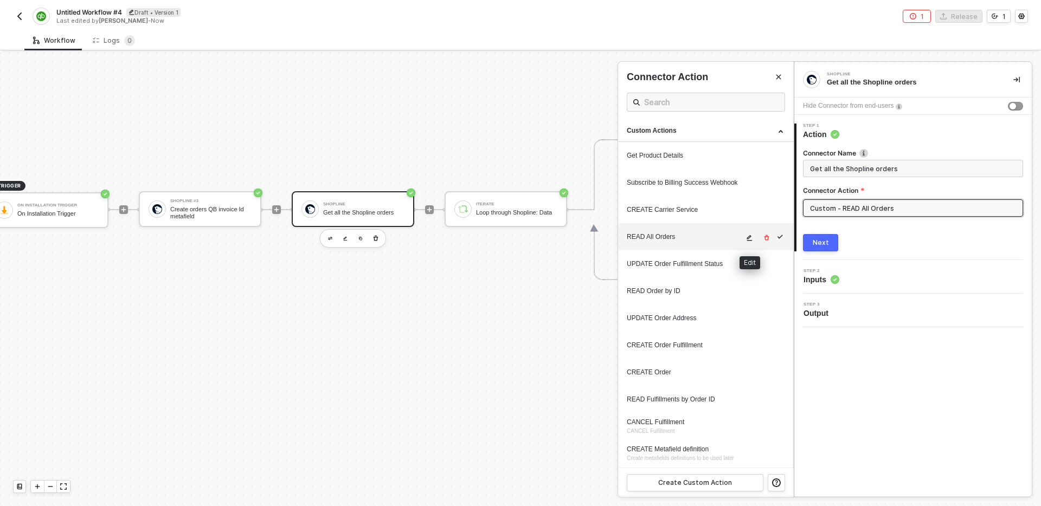
click at [750, 238] on icon "icon-edit" at bounding box center [749, 238] width 7 height 7
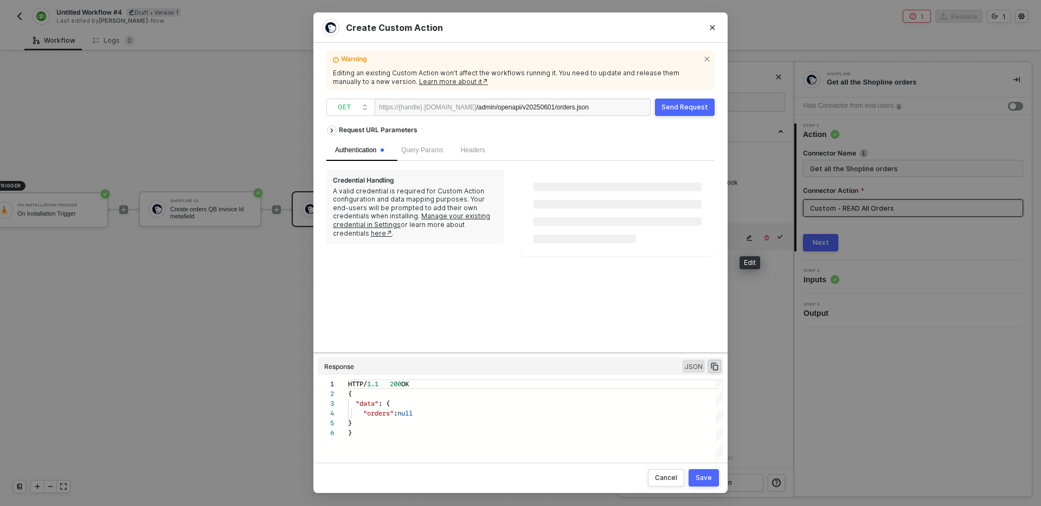
scroll to position [49, 0]
click at [676, 104] on div "Send Request" at bounding box center [684, 108] width 47 height 9
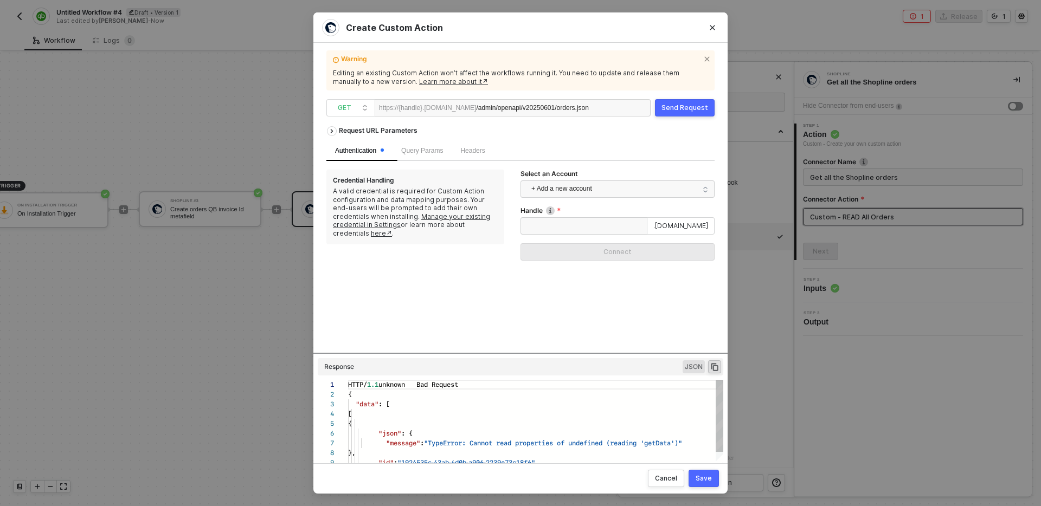
scroll to position [98, 0]
click at [603, 225] on input "Handle" at bounding box center [583, 225] width 127 height 17
click at [711, 28] on icon "Close" at bounding box center [712, 27] width 7 height 7
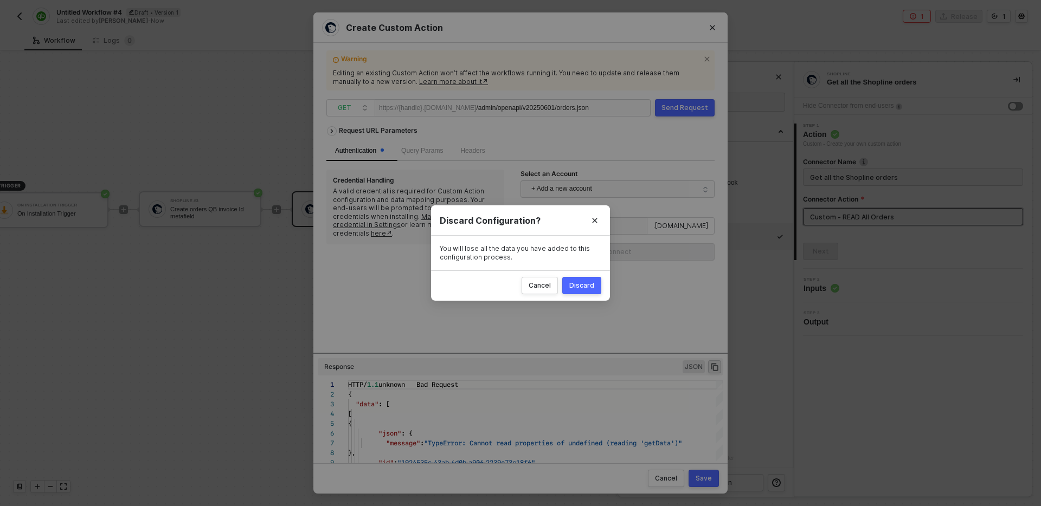
click at [580, 287] on div "Discard" at bounding box center [581, 285] width 25 height 9
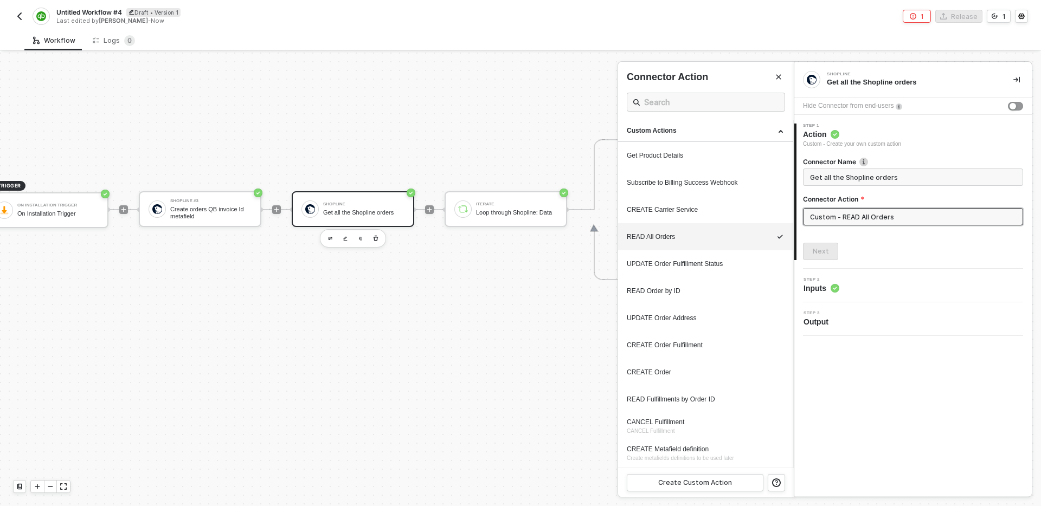
click at [48, 211] on div at bounding box center [520, 280] width 1041 height 454
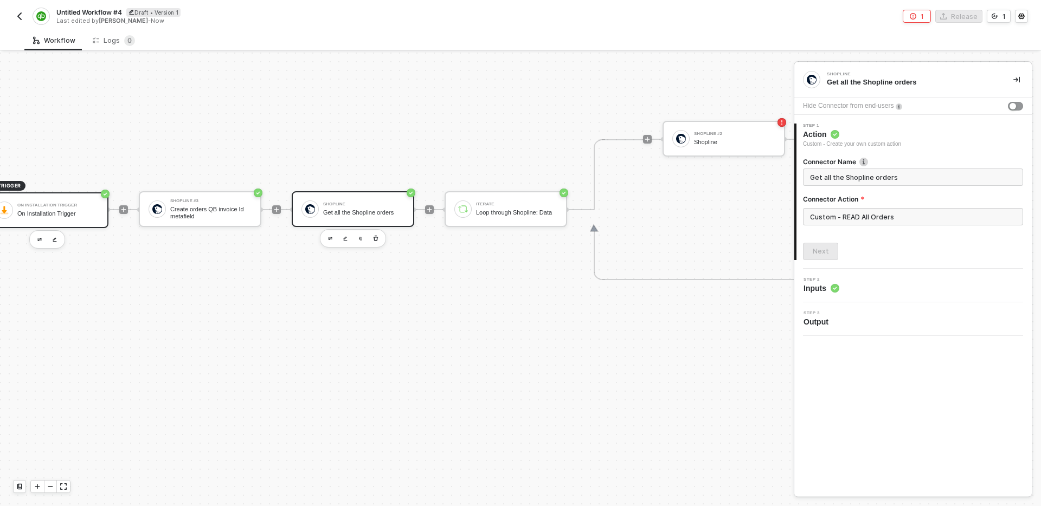
click at [48, 216] on div "On Installation Trigger" at bounding box center [57, 213] width 81 height 7
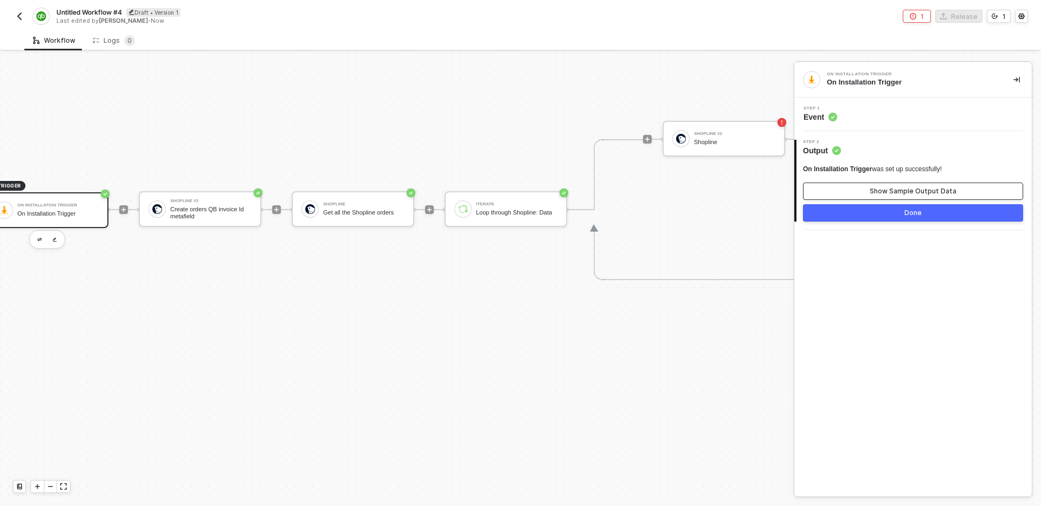
click at [887, 185] on button "Show Sample Output Data" at bounding box center [913, 191] width 220 height 17
click at [862, 291] on div "On Installation Trigger On Installation Trigger Step 1 Event 2 Step 2 Output On…" at bounding box center [912, 279] width 237 height 434
click at [872, 197] on button "Hide Output Data" at bounding box center [913, 191] width 220 height 17
click at [872, 197] on button "Show Sample Output Data" at bounding box center [913, 191] width 220 height 17
click at [872, 197] on button "Hide Output Data" at bounding box center [913, 191] width 220 height 17
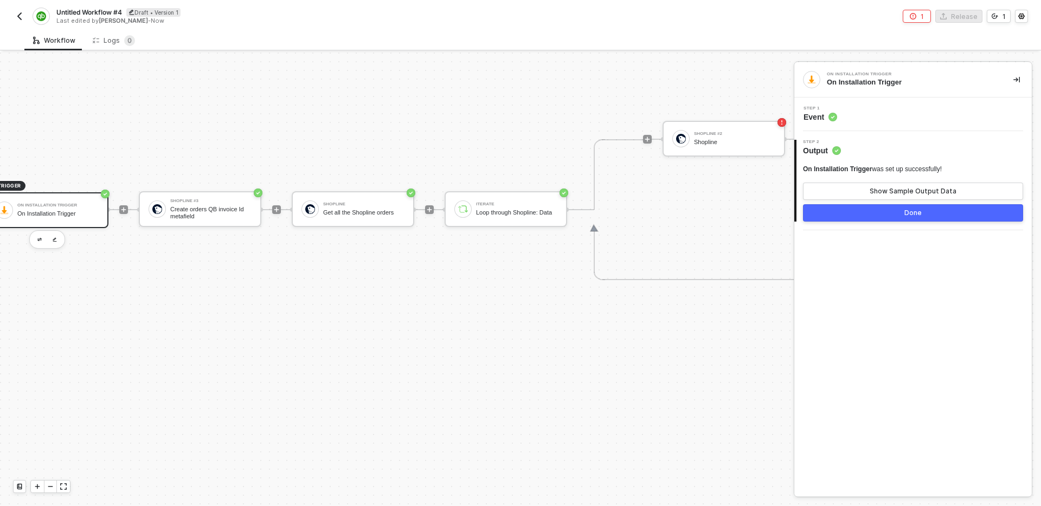
click at [878, 114] on div "Step 1 Event" at bounding box center [914, 114] width 235 height 16
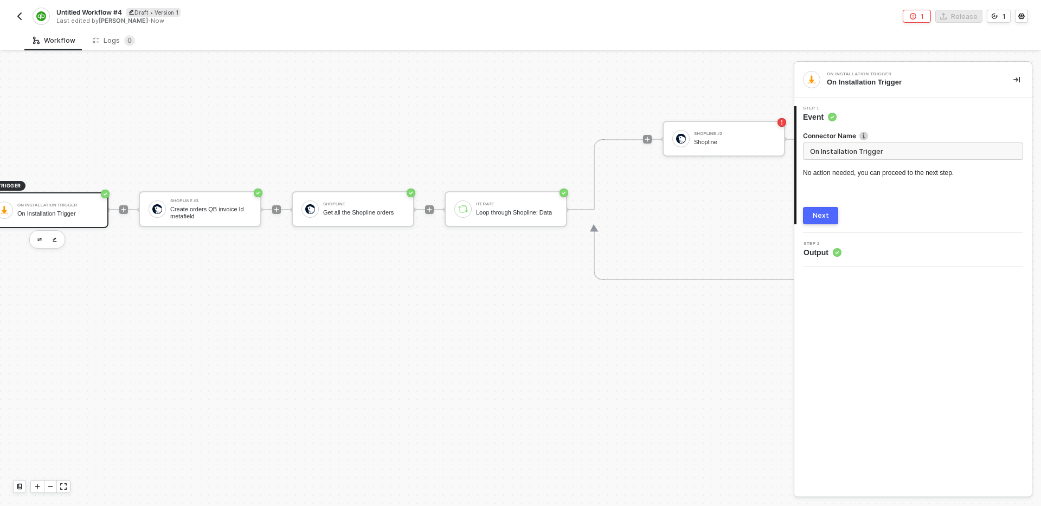
click at [894, 118] on div "Step 1 Event" at bounding box center [913, 114] width 235 height 16
click at [881, 231] on div "1 Step 1 Event Connector Name On Installation Trigger No action needed, you can…" at bounding box center [912, 166] width 237 height 136
click at [881, 253] on div "Step 2 Output" at bounding box center [914, 250] width 235 height 16
click at [871, 239] on div "2 Step 2 Output" at bounding box center [912, 250] width 237 height 34
click at [824, 216] on div "Next" at bounding box center [821, 215] width 16 height 9
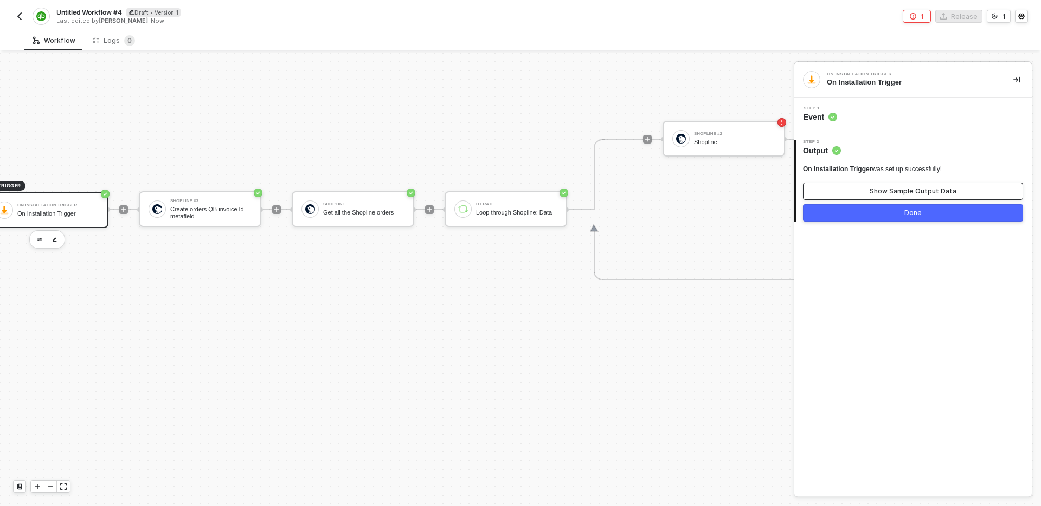
click at [896, 189] on div "Show Sample Output Data" at bounding box center [912, 191] width 87 height 9
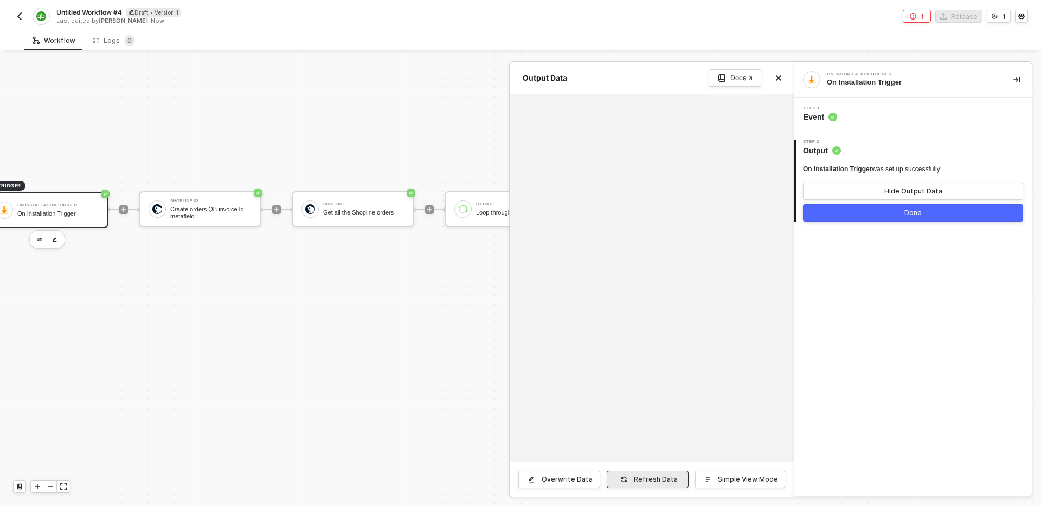
click at [663, 475] on button "Refresh Data" at bounding box center [648, 479] width 82 height 17
click at [779, 80] on icon "icon-close" at bounding box center [778, 78] width 5 height 5
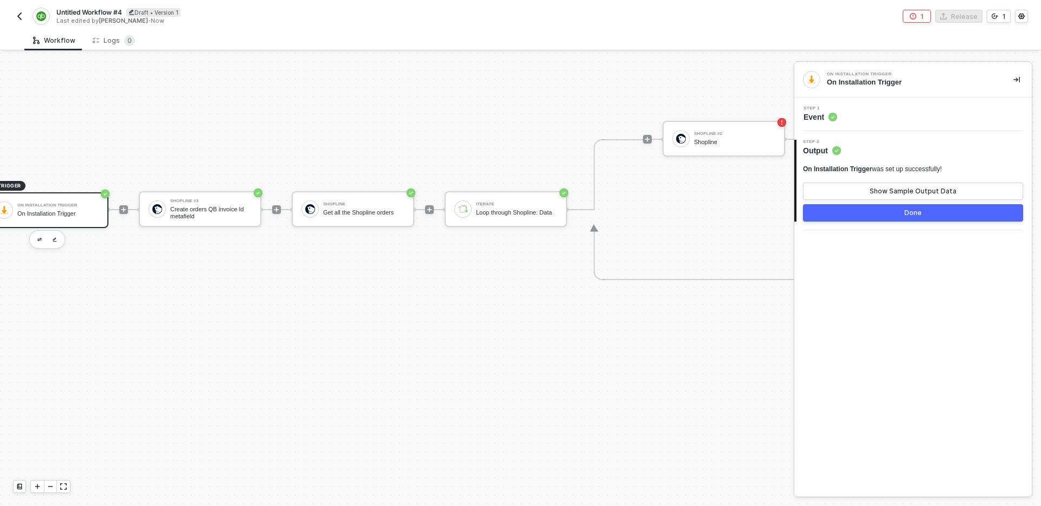
click at [294, 286] on div "TRIGGER On Installation Trigger On Installation Trigger Shopline #3 Create orde…" at bounding box center [567, 210] width 1188 height 1048
click at [1015, 84] on button "button" at bounding box center [1016, 79] width 13 height 13
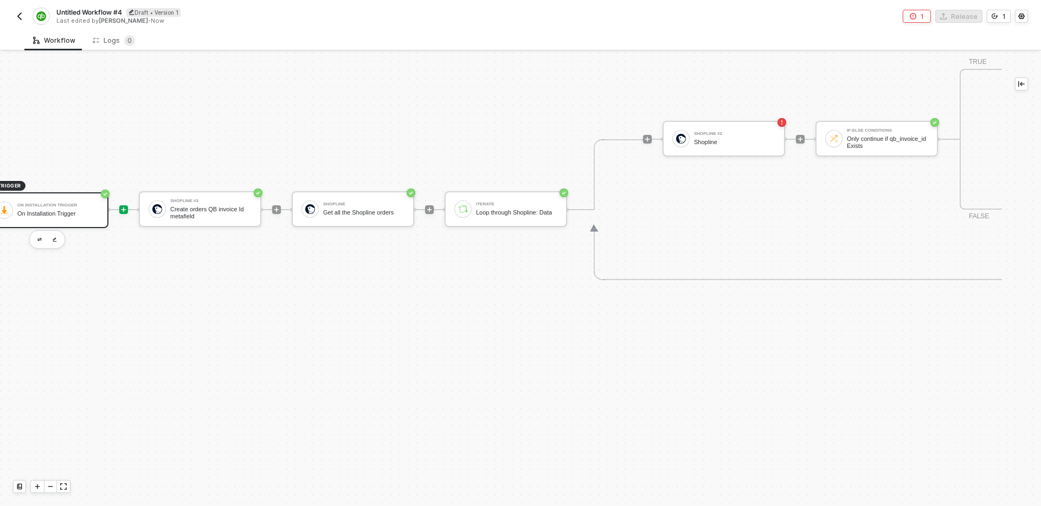
click at [125, 210] on icon "icon-play" at bounding box center [123, 210] width 5 height 5
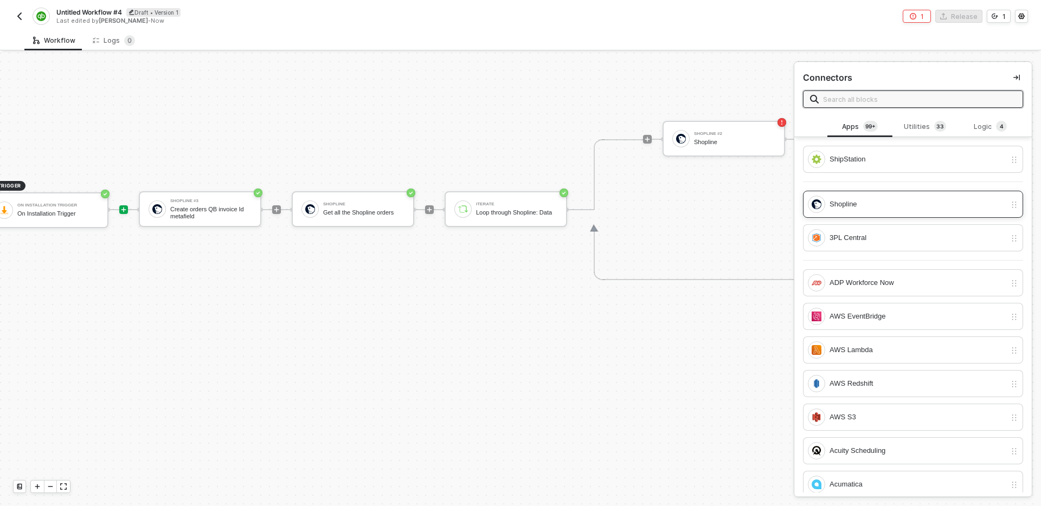
click at [869, 204] on div "Shopline" at bounding box center [917, 204] width 176 height 12
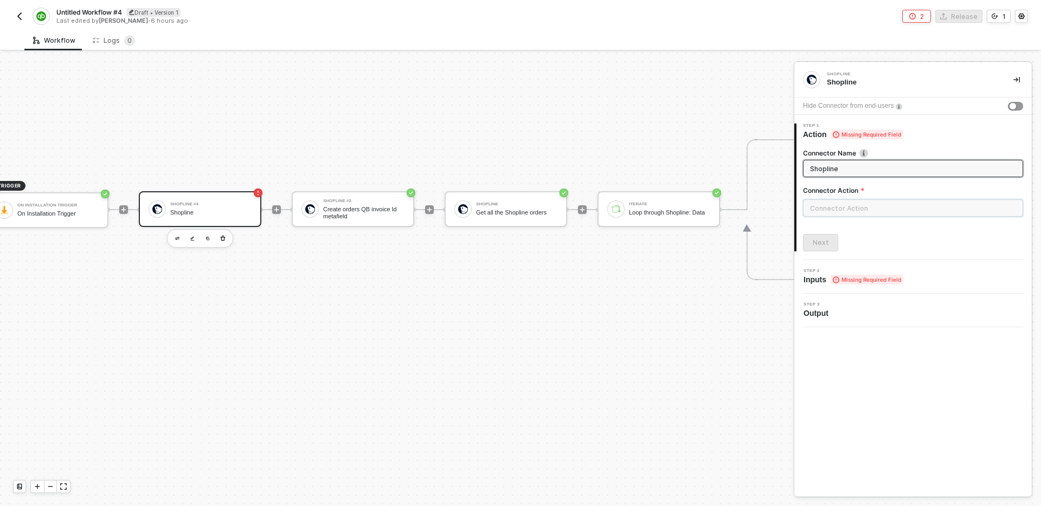
click at [869, 204] on input "text" at bounding box center [913, 207] width 220 height 17
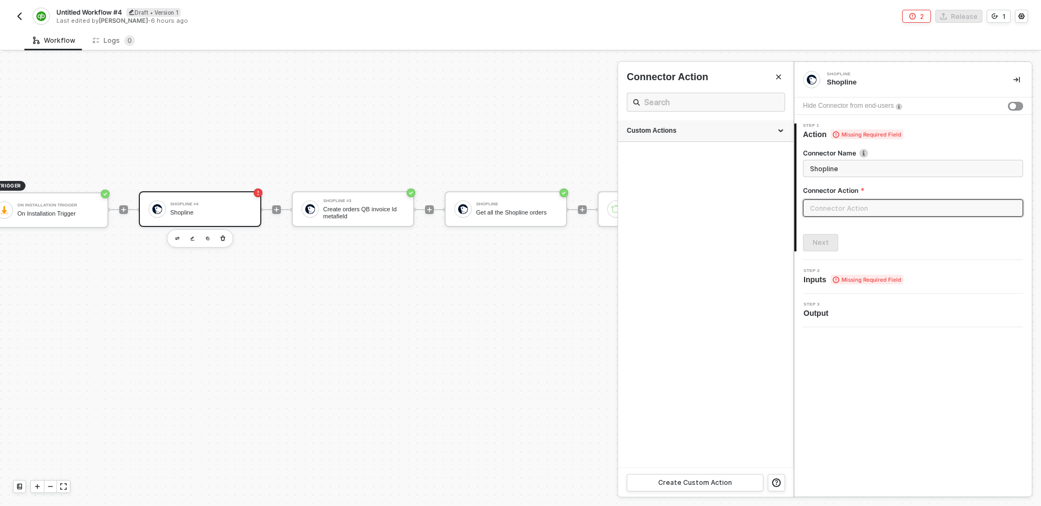
click at [732, 129] on div "Custom Actions" at bounding box center [706, 130] width 158 height 9
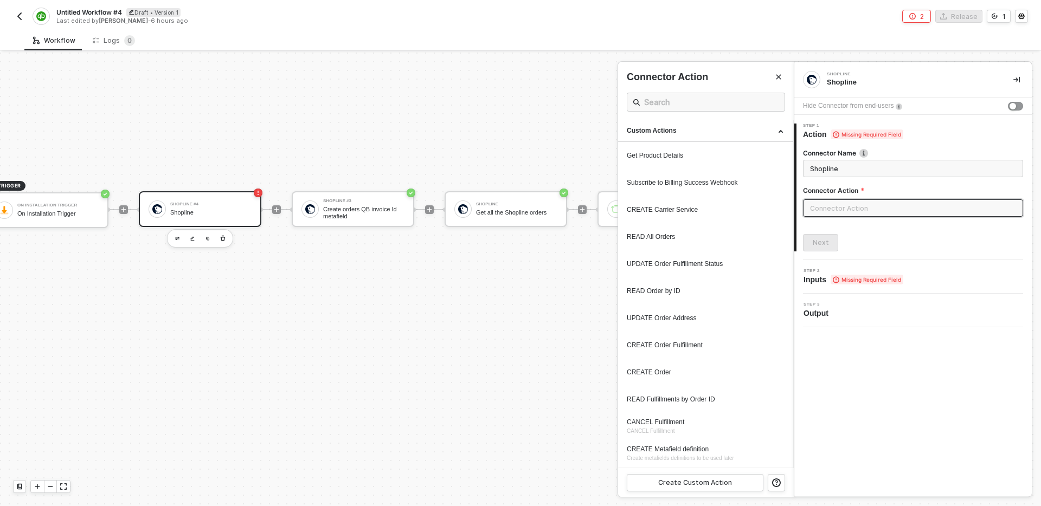
click at [770, 79] on div "Connector Action" at bounding box center [706, 77] width 158 height 14
click at [776, 79] on icon "Close" at bounding box center [778, 77] width 5 height 5
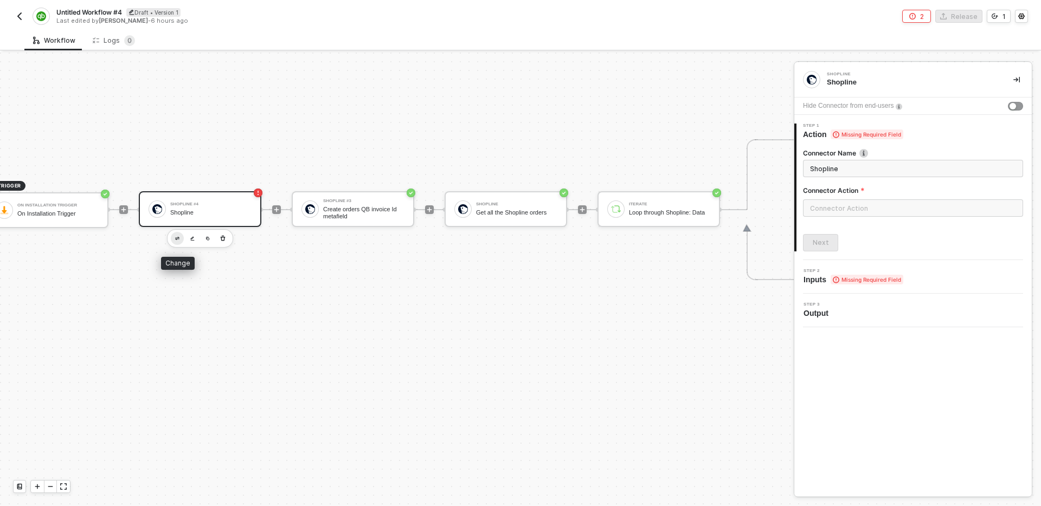
click at [177, 240] on img "button" at bounding box center [177, 239] width 4 height 4
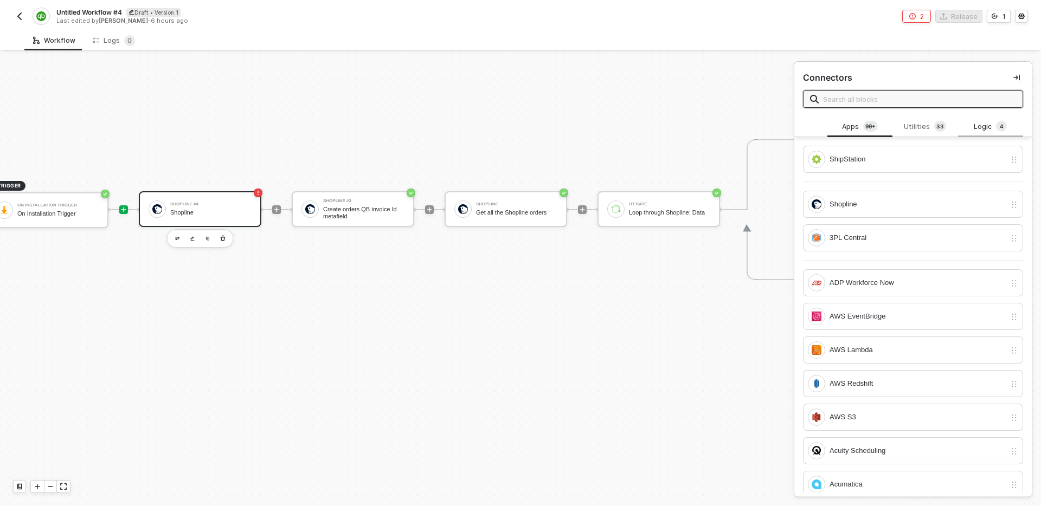
click at [978, 134] on div "Logic 4" at bounding box center [990, 127] width 65 height 21
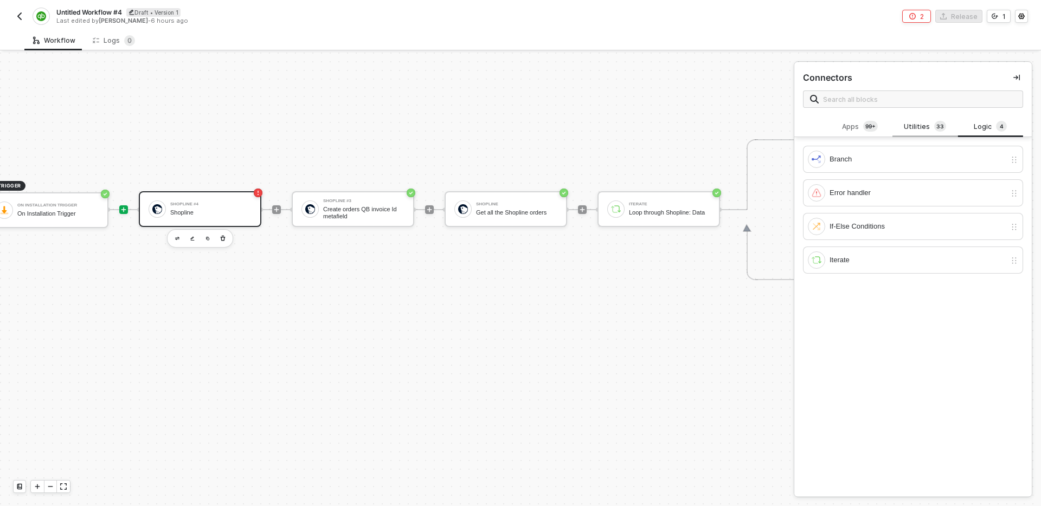
click at [939, 133] on div "Utilities 3 3" at bounding box center [924, 127] width 65 height 21
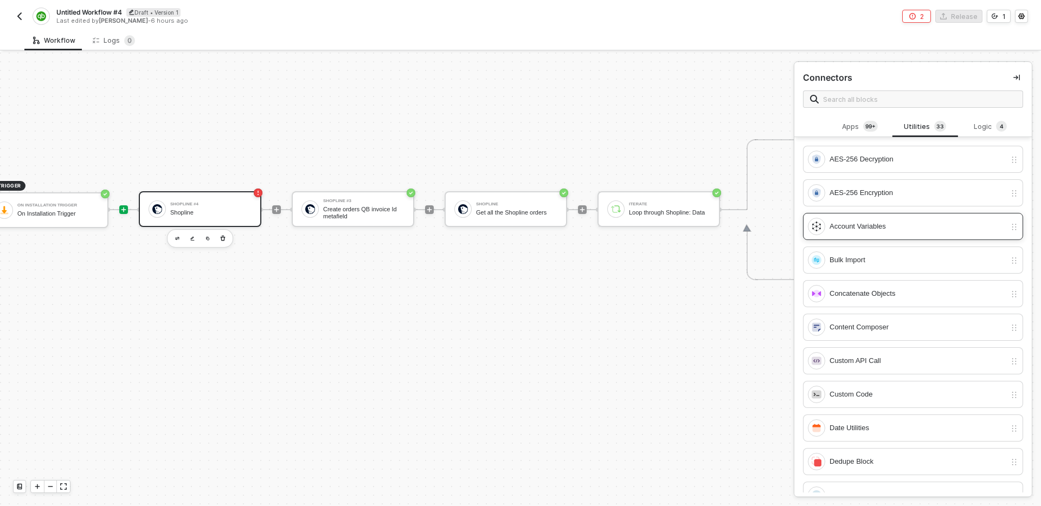
click at [904, 230] on div "Account Variables" at bounding box center [917, 227] width 176 height 12
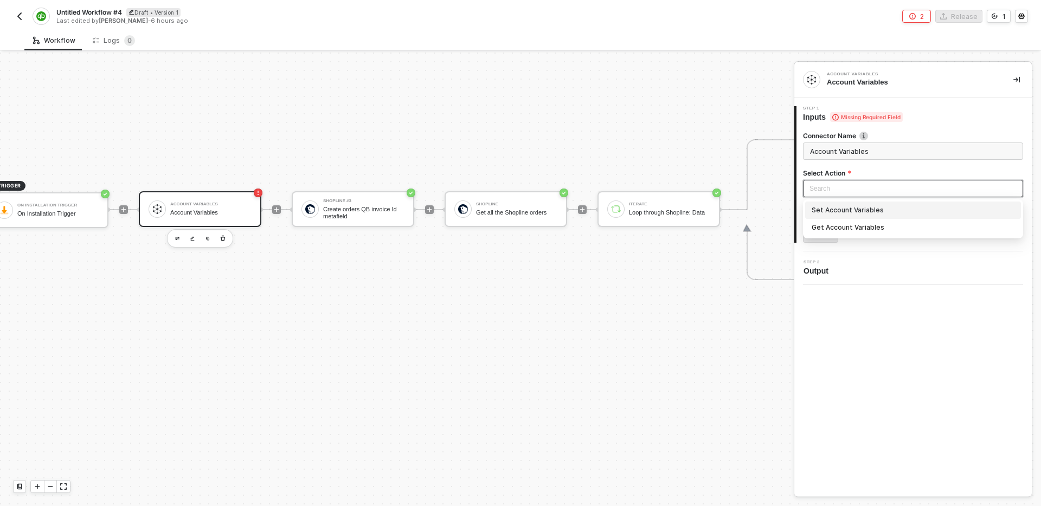
click at [846, 190] on input "search" at bounding box center [912, 189] width 207 height 16
click at [847, 227] on div "Get Account Variables" at bounding box center [912, 228] width 203 height 12
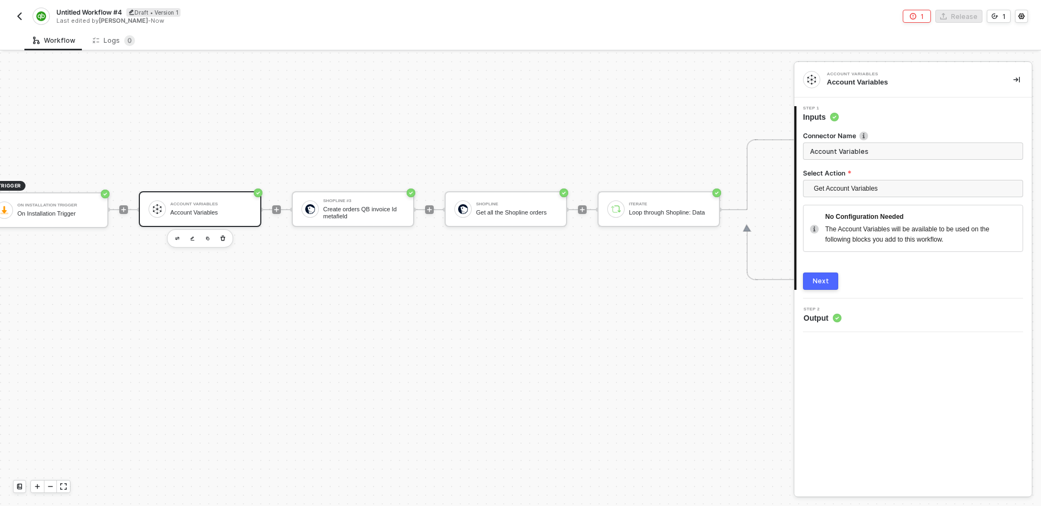
click at [826, 284] on div "Next" at bounding box center [821, 281] width 16 height 9
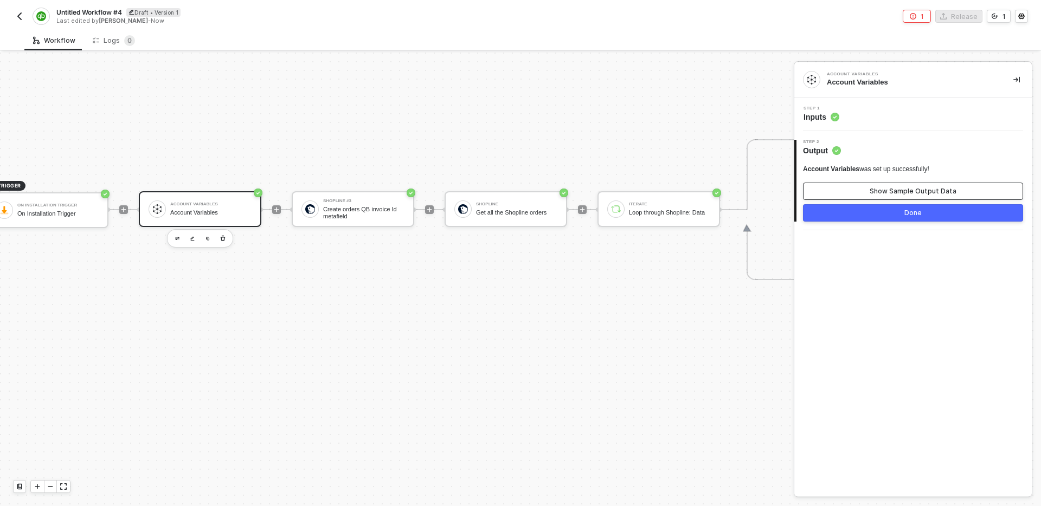
click at [888, 191] on div "Show Sample Output Data" at bounding box center [912, 191] width 87 height 9
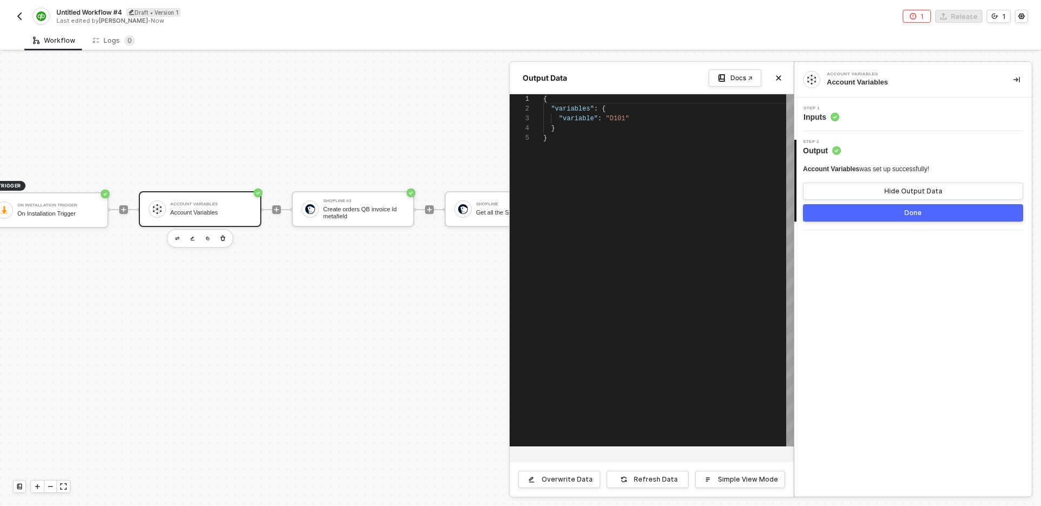
scroll to position [39, 0]
click at [783, 81] on button "Close" at bounding box center [778, 78] width 13 height 13
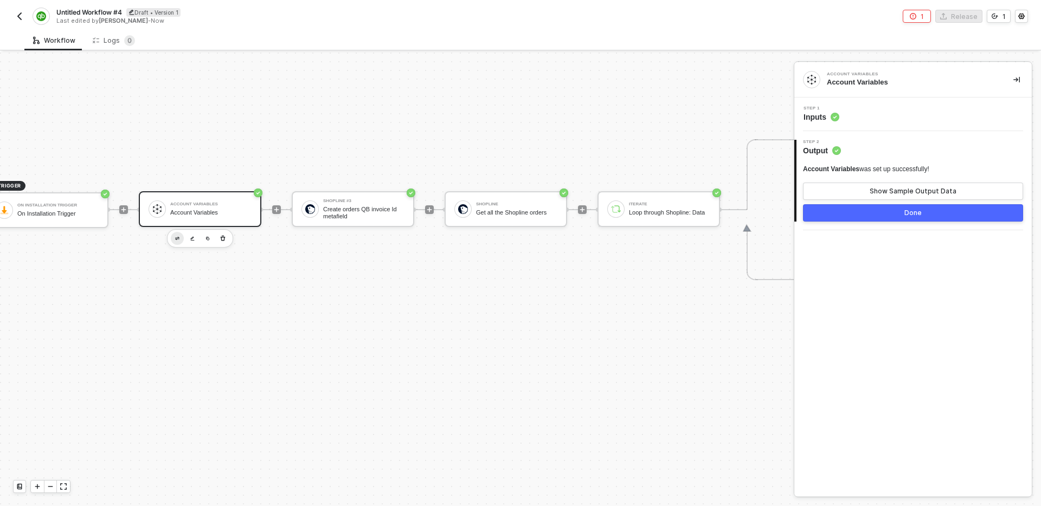
click at [174, 241] on button "button" at bounding box center [177, 238] width 13 height 13
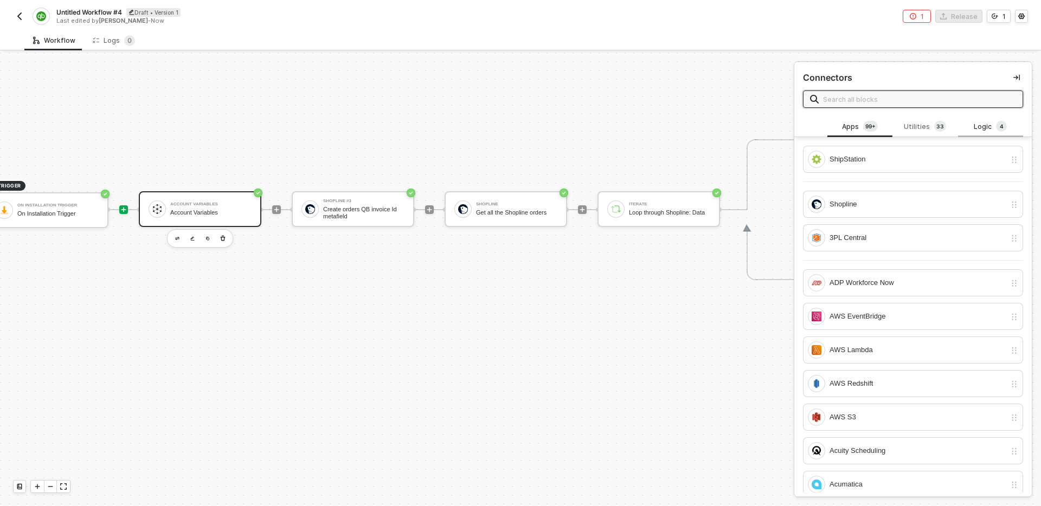
click at [989, 123] on div "Logic 4" at bounding box center [990, 127] width 48 height 12
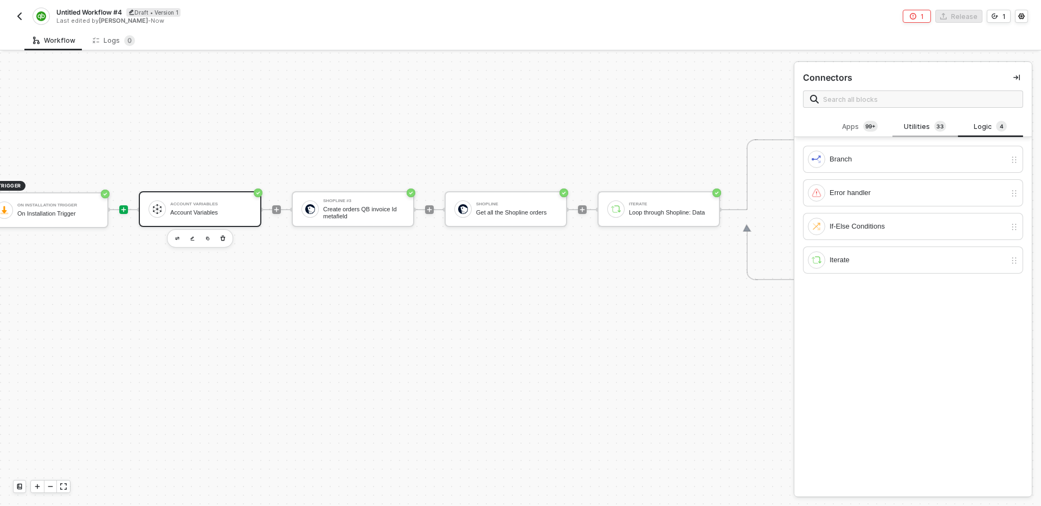
click at [906, 133] on div "Utilities 3 3" at bounding box center [924, 127] width 65 height 21
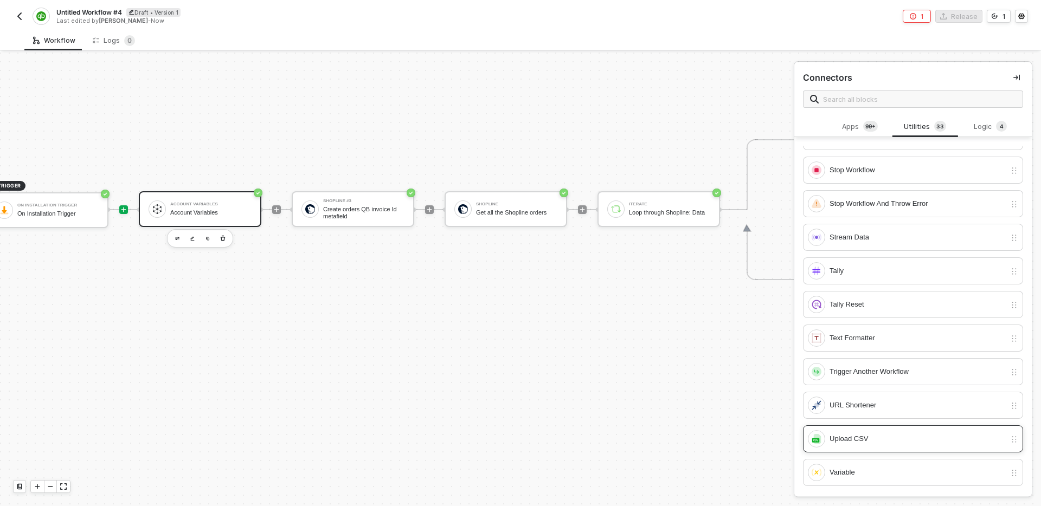
scroll to position [1, 0]
click at [223, 241] on icon "button" at bounding box center [223, 238] width 7 height 9
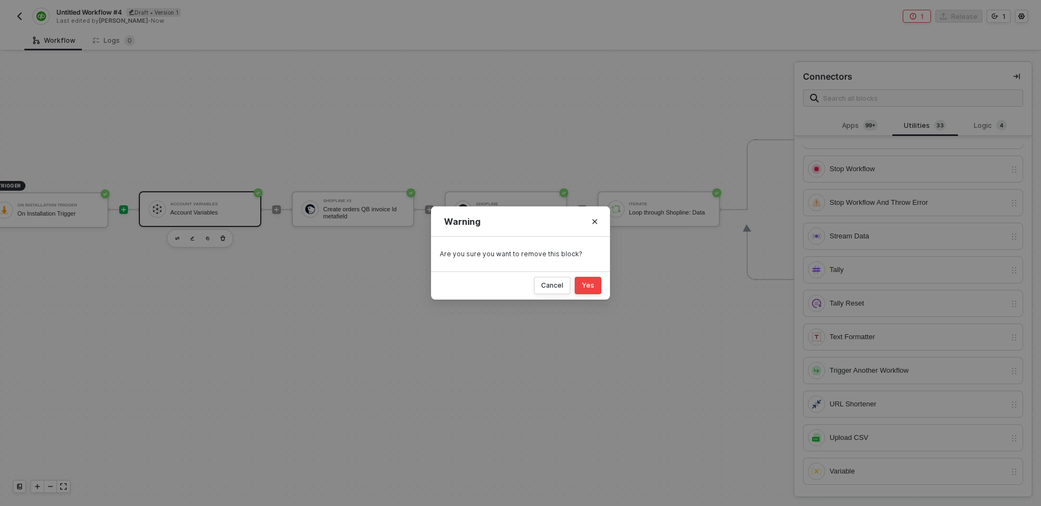
click at [596, 289] on button "Yes" at bounding box center [588, 285] width 27 height 17
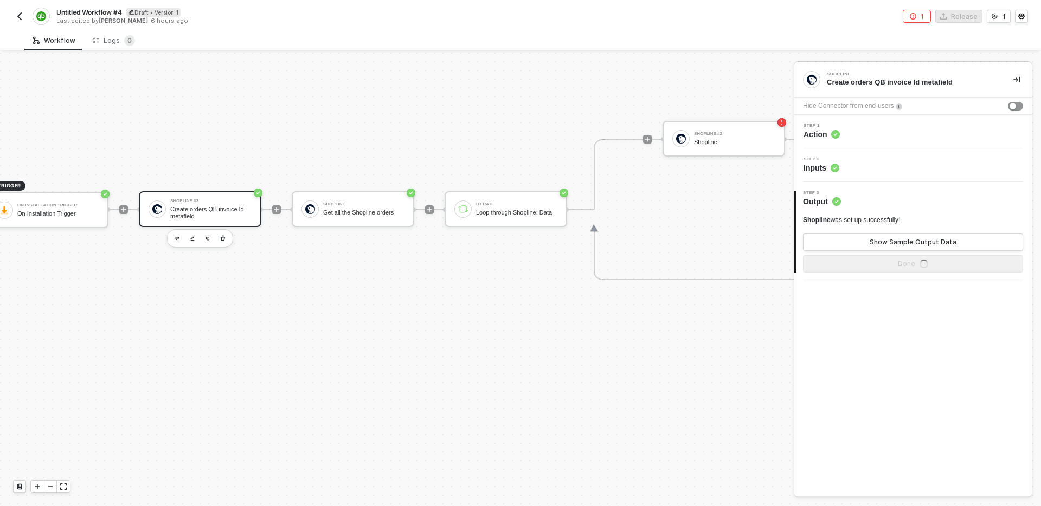
click at [523, 317] on div "TRIGGER On Installation Trigger On Installation Trigger Shopline #3 Create orde…" at bounding box center [567, 210] width 1188 height 1048
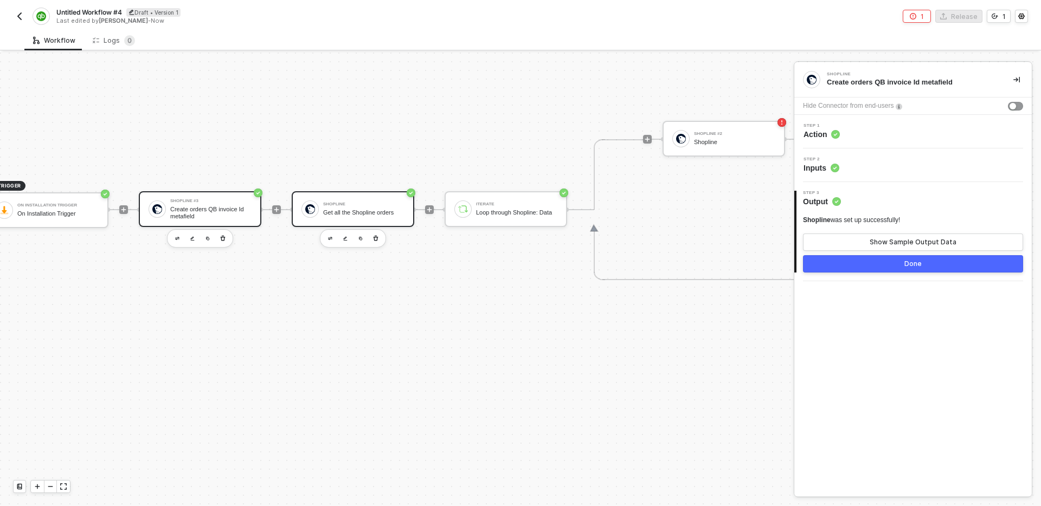
click at [343, 208] on div "Shopline Get all the Shopline orders" at bounding box center [363, 209] width 81 height 21
click at [811, 202] on span "Output" at bounding box center [817, 201] width 29 height 11
click at [821, 218] on span "Shopline" at bounding box center [817, 220] width 28 height 8
click at [556, 285] on div "TRIGGER On Installation Trigger On Installation Trigger Shopline #3 Create orde…" at bounding box center [567, 210] width 1188 height 1048
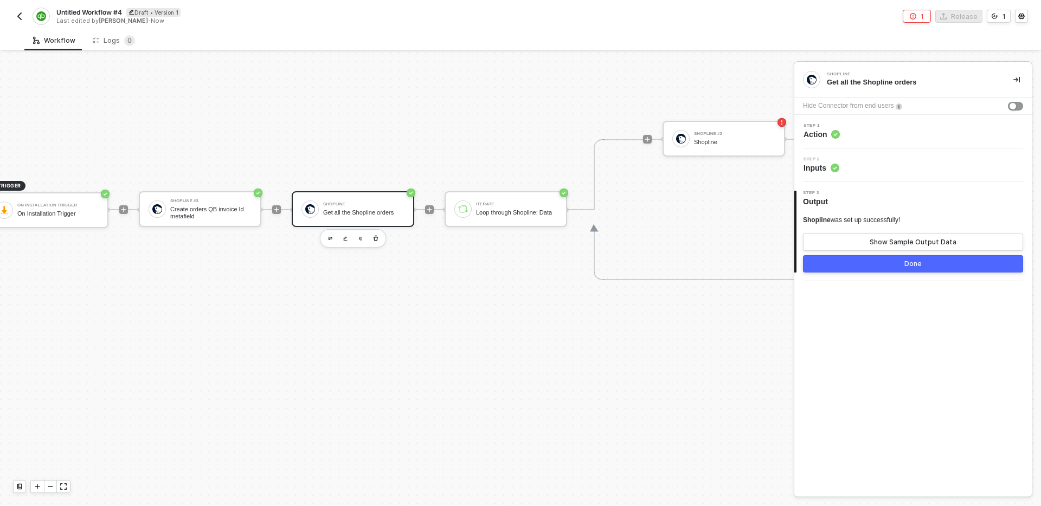
click at [553, 341] on div "TRIGGER On Installation Trigger On Installation Trigger Shopline #3 Create orde…" at bounding box center [567, 210] width 1188 height 1048
click at [234, 278] on div "TRIGGER On Installation Trigger On Installation Trigger Shopline #3 Create orde…" at bounding box center [567, 210] width 1188 height 1048
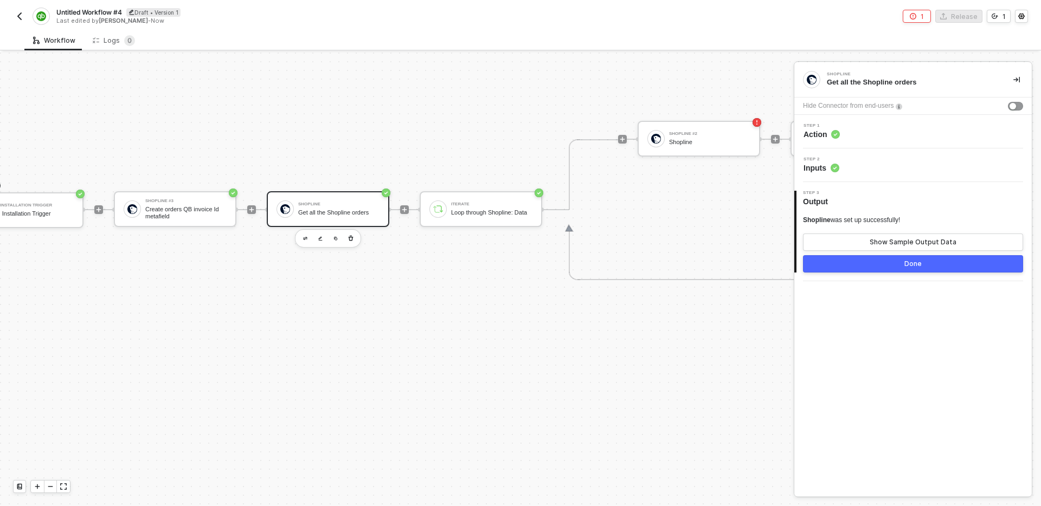
scroll to position [367, 61]
click at [332, 210] on div "Get all the Shopline orders" at bounding box center [329, 212] width 81 height 7
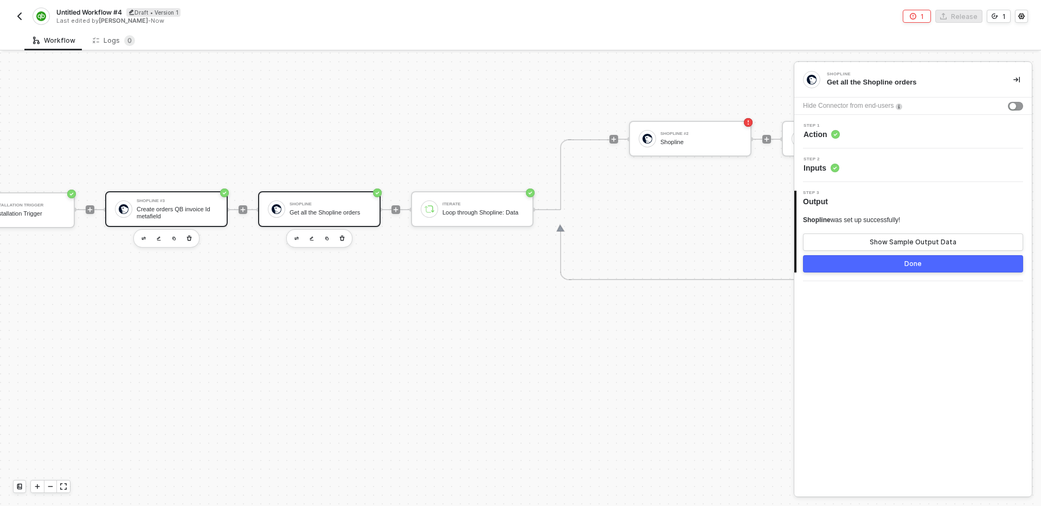
click at [185, 209] on div "Create orders QB invoice Id metafield" at bounding box center [177, 213] width 81 height 14
click at [885, 240] on div "Show Sample Output Data" at bounding box center [912, 242] width 87 height 9
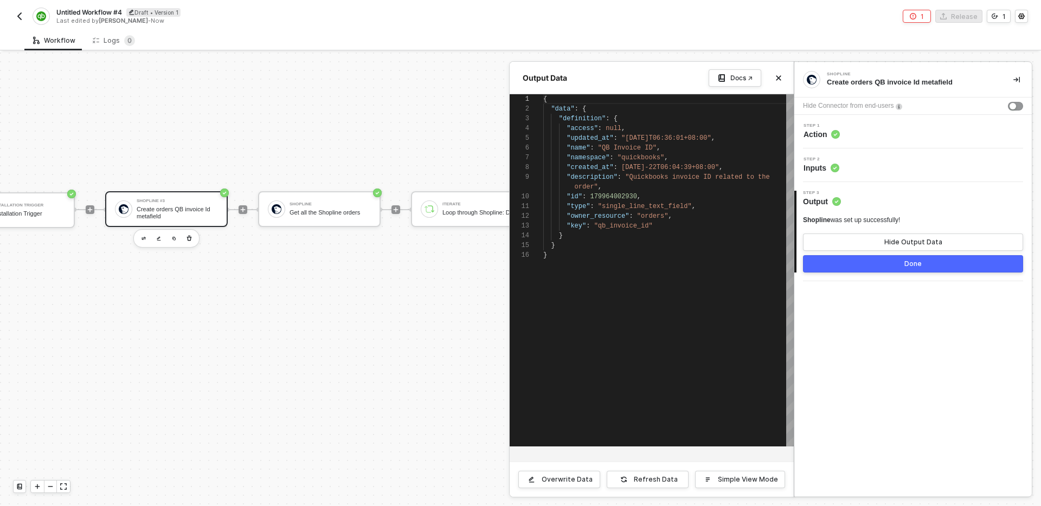
scroll to position [88, 0]
click at [779, 77] on icon "icon-close" at bounding box center [778, 78] width 5 height 5
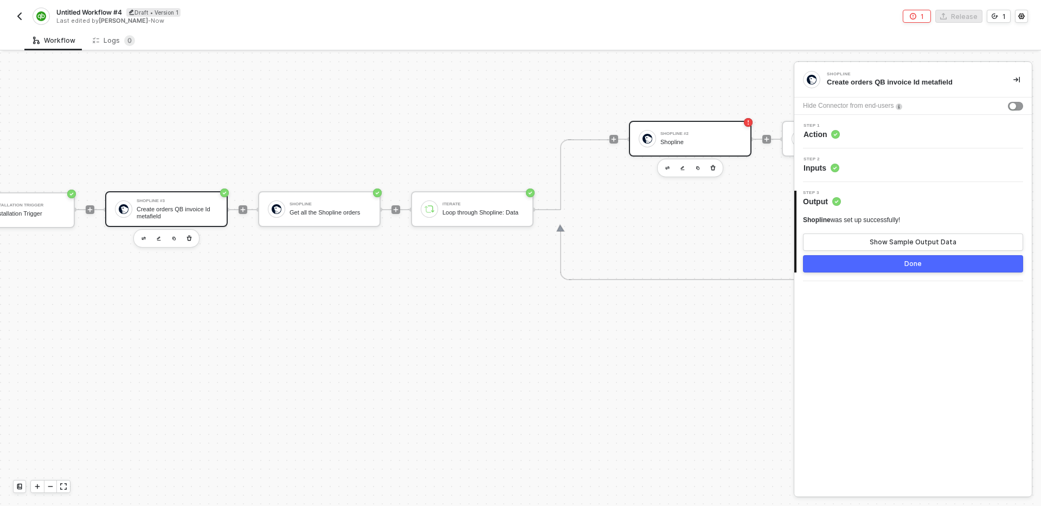
click at [673, 146] on div "Shopline #2 Shopline" at bounding box center [700, 138] width 81 height 21
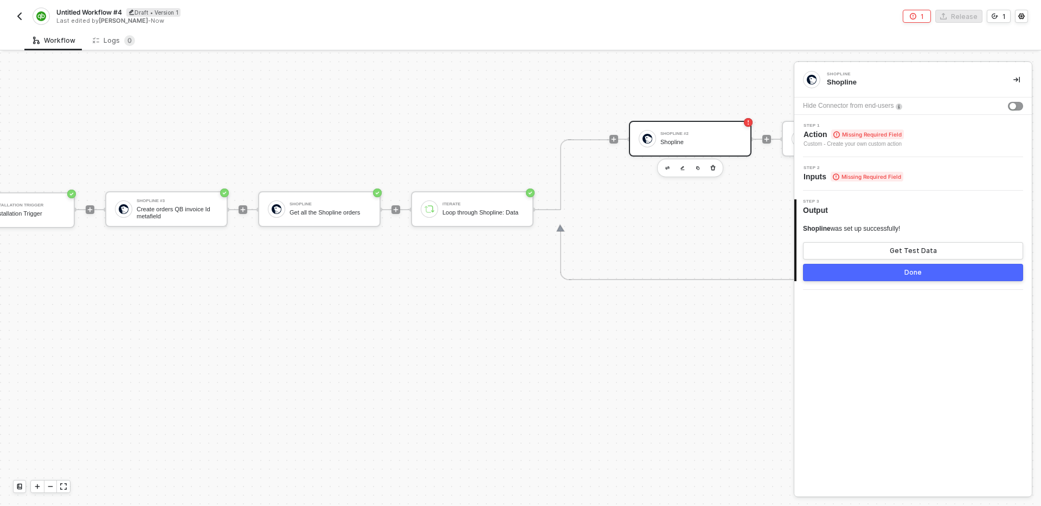
click at [846, 183] on div "Step 2 Inputs Missing Required Field" at bounding box center [912, 174] width 237 height 34
click at [854, 167] on span "Step 2" at bounding box center [853, 168] width 100 height 4
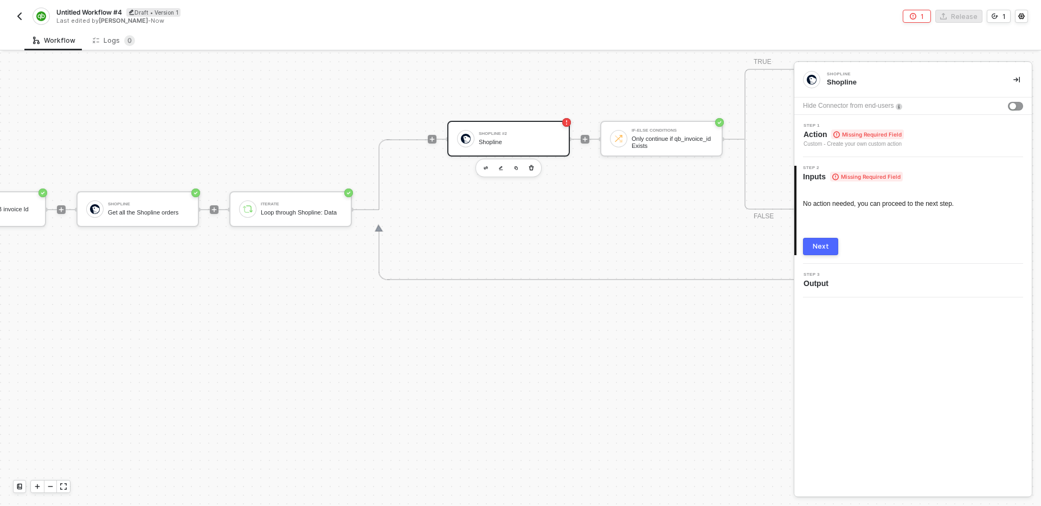
scroll to position [367, 244]
click at [653, 143] on div "Only continue if qb_invoice_id Exists" at bounding box center [670, 143] width 81 height 14
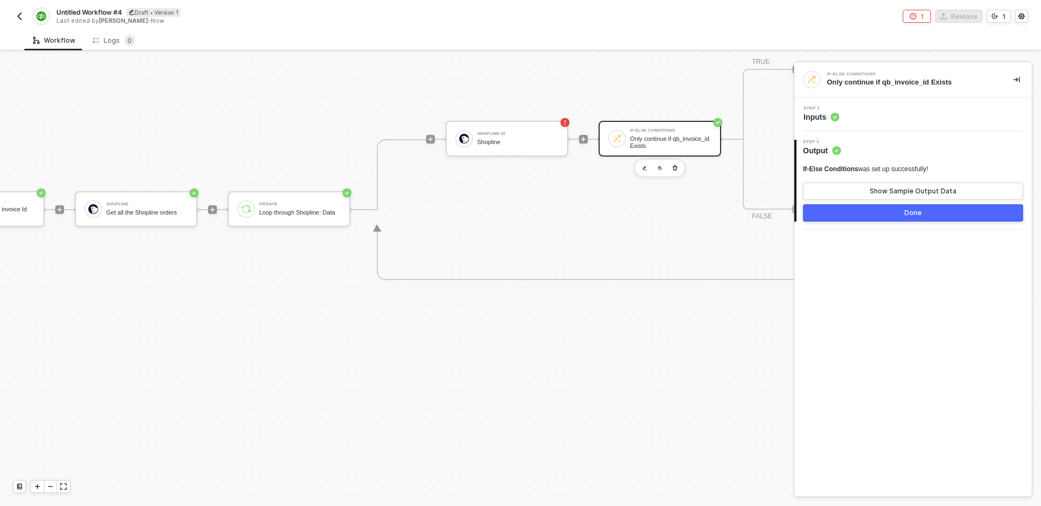
click at [889, 128] on div "Step 1 Inputs" at bounding box center [912, 115] width 237 height 34
click at [882, 114] on div "Step 1 Inputs" at bounding box center [914, 114] width 235 height 16
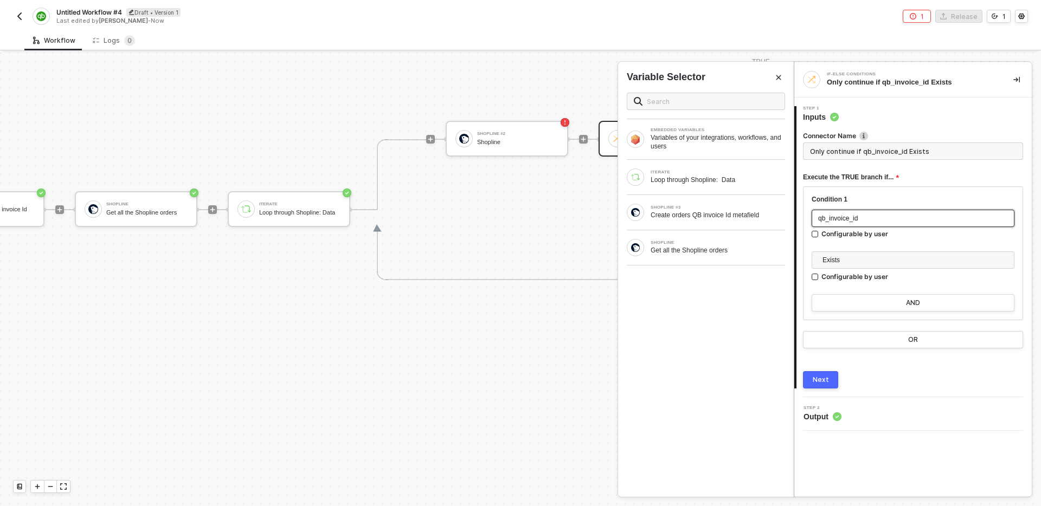
click at [898, 224] on div "qb_invoice_id" at bounding box center [912, 218] width 203 height 17
click at [739, 220] on div "SHOPLINE #3 Create orders QB invoice Id metafield" at bounding box center [706, 212] width 158 height 17
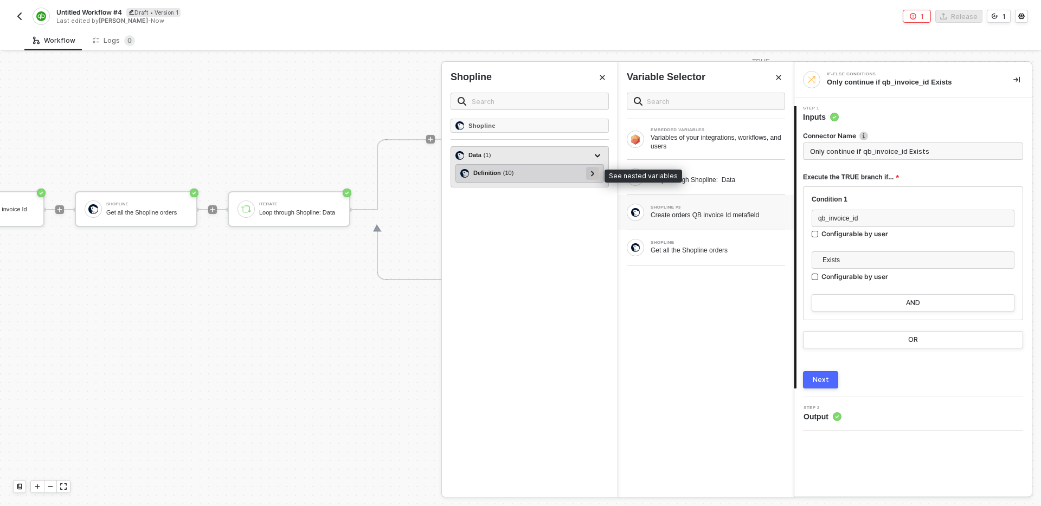
click at [594, 174] on icon at bounding box center [592, 173] width 3 height 5
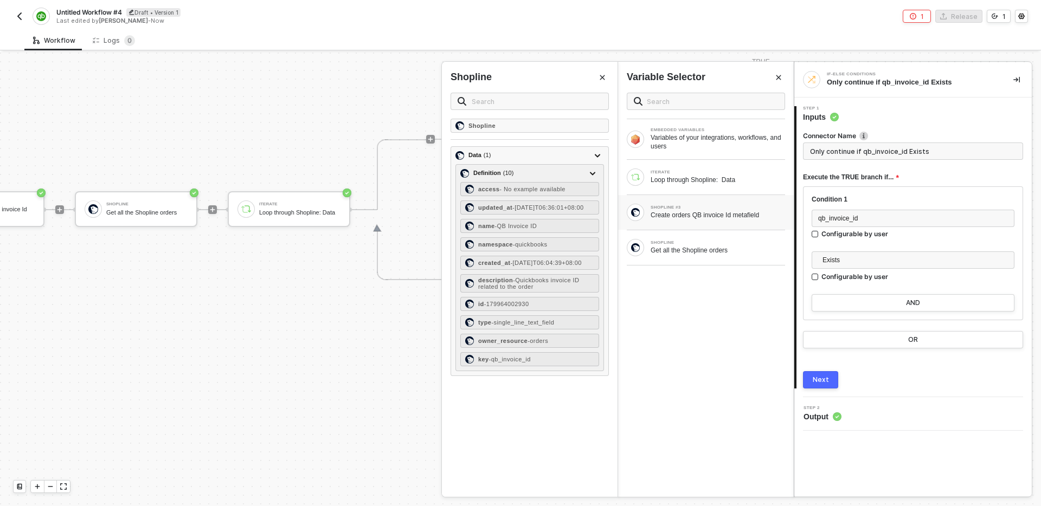
click at [601, 75] on icon "Close" at bounding box center [602, 77] width 7 height 7
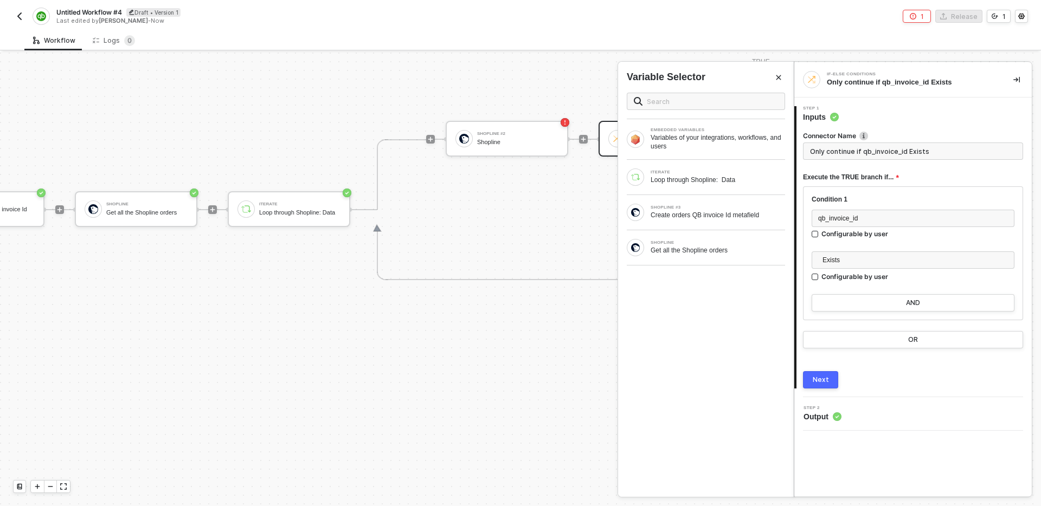
click at [772, 76] on button "Close" at bounding box center [778, 77] width 13 height 13
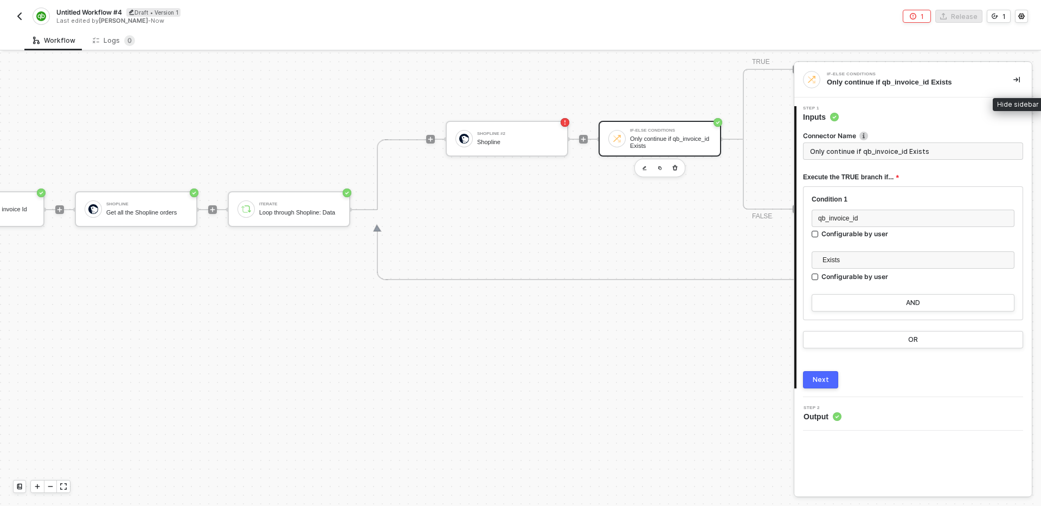
click at [1021, 80] on button "button" at bounding box center [1016, 79] width 13 height 13
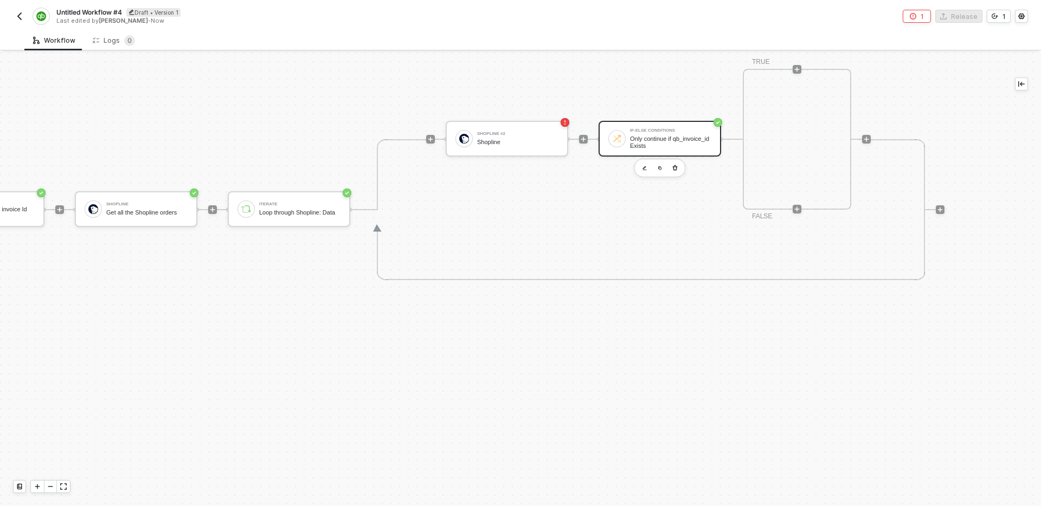
click at [644, 356] on div "TRIGGER On Installation Trigger On Installation Trigger Shopline #3 Create orde…" at bounding box center [350, 210] width 1188 height 1048
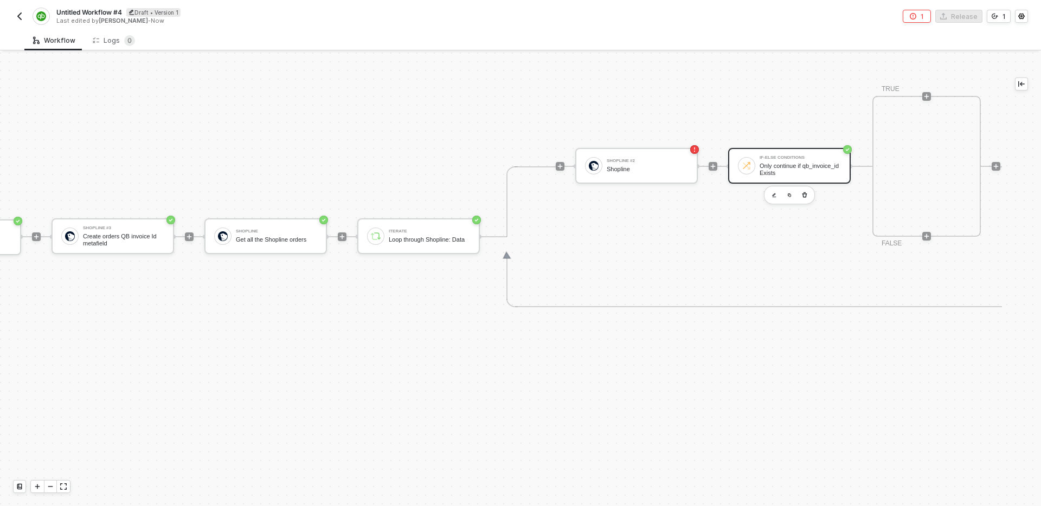
scroll to position [340, 0]
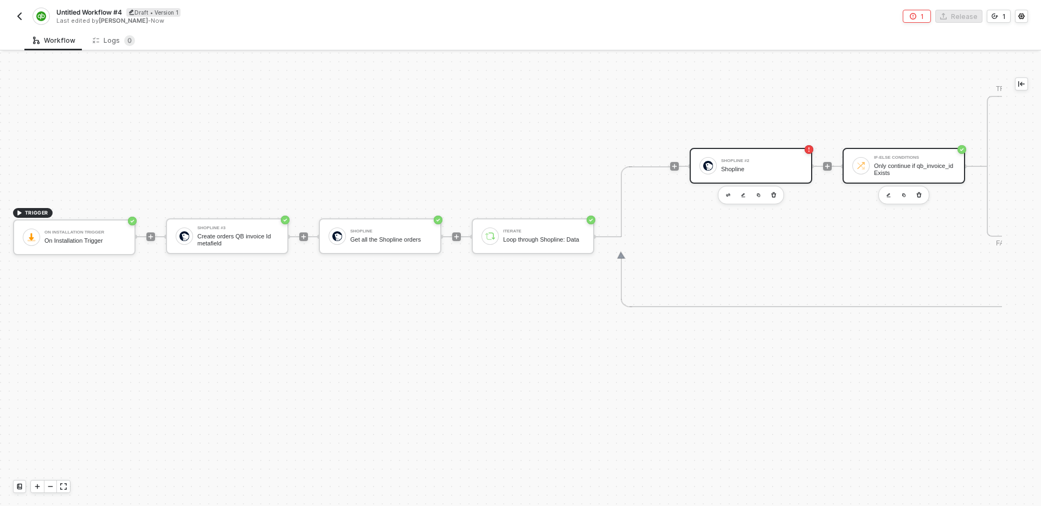
click at [743, 170] on div "Shopline" at bounding box center [761, 169] width 81 height 7
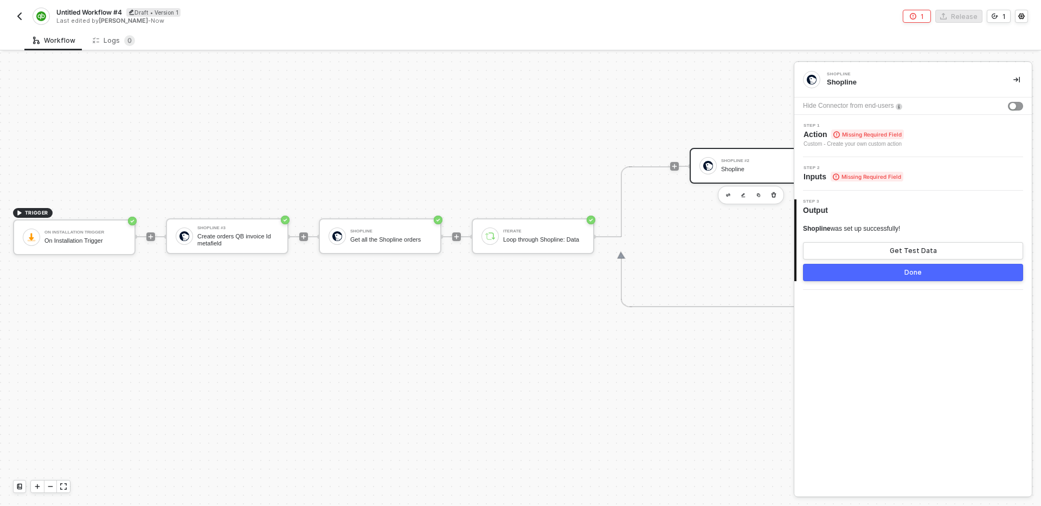
click at [920, 133] on div "Step 1 Action Missing Required Field Custom - Create your own custom action" at bounding box center [914, 136] width 235 height 25
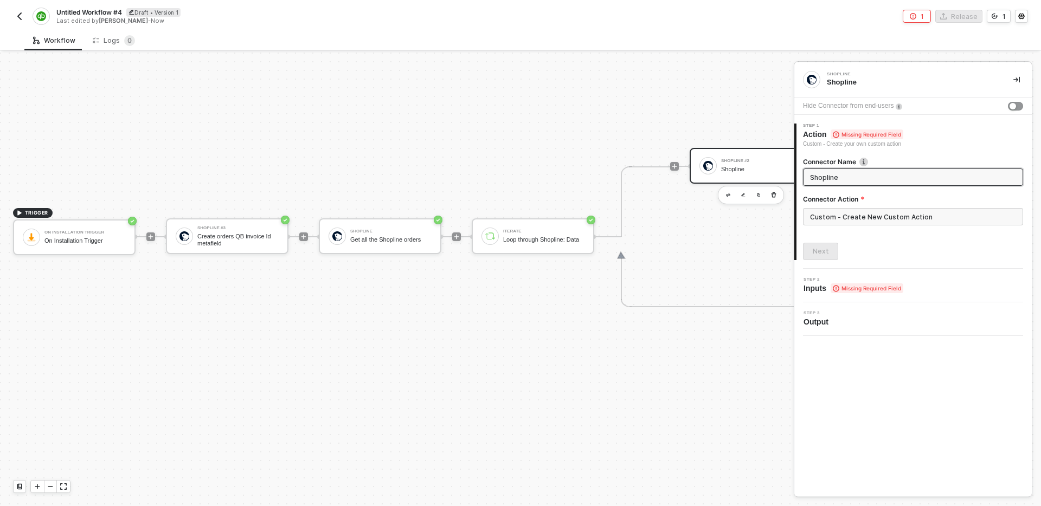
click at [866, 176] on input "Shopline" at bounding box center [912, 177] width 204 height 12
type input "Get order invoice ID"
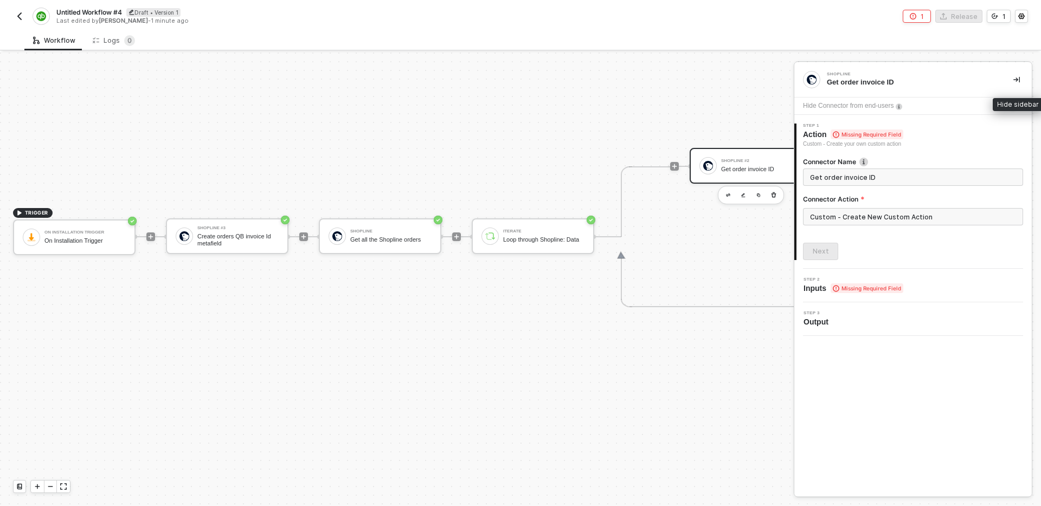
click at [1013, 83] on button "button" at bounding box center [1016, 79] width 13 height 13
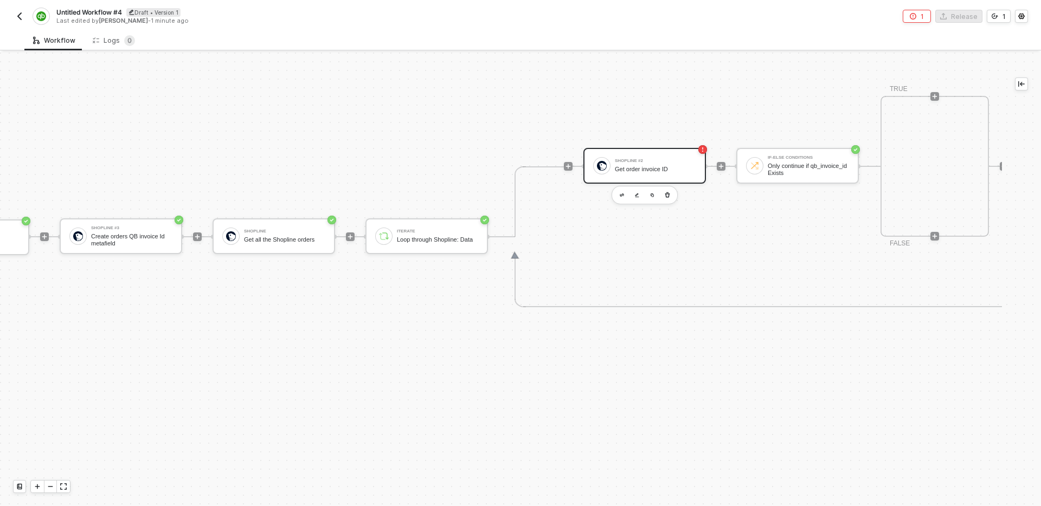
scroll to position [340, 181]
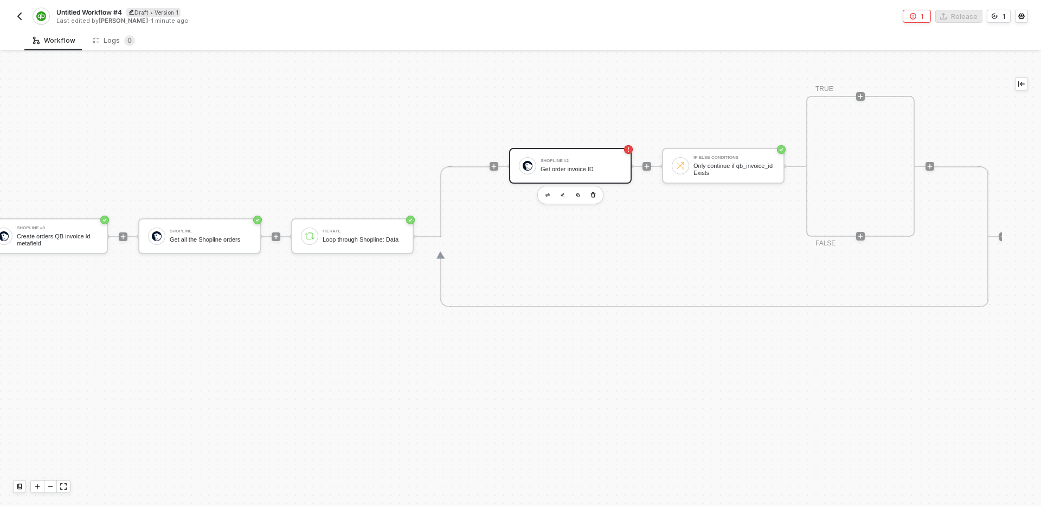
click at [584, 166] on div "Get order invoice ID" at bounding box center [580, 169] width 81 height 7
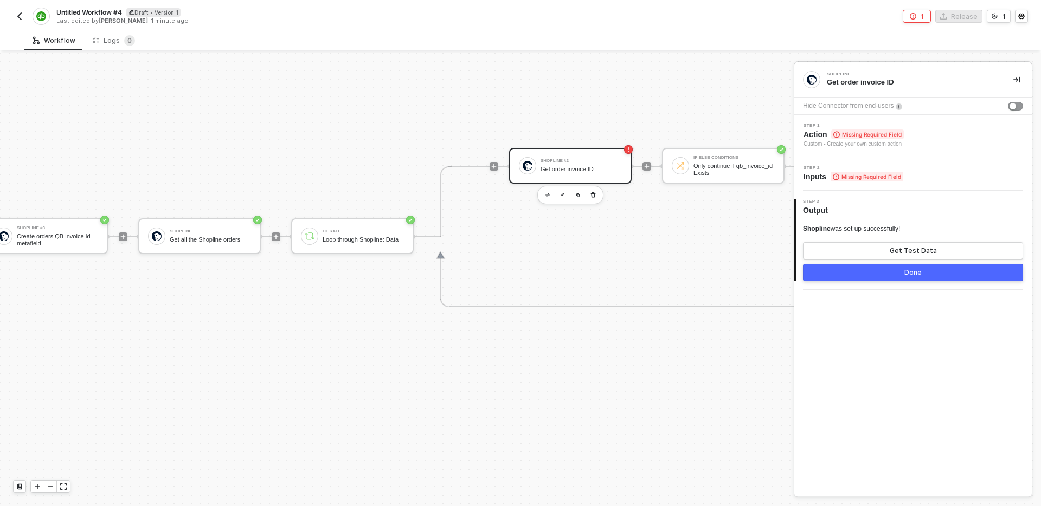
click at [917, 136] on div "Step 1 Action Missing Required Field Custom - Create your own custom action" at bounding box center [914, 136] width 235 height 25
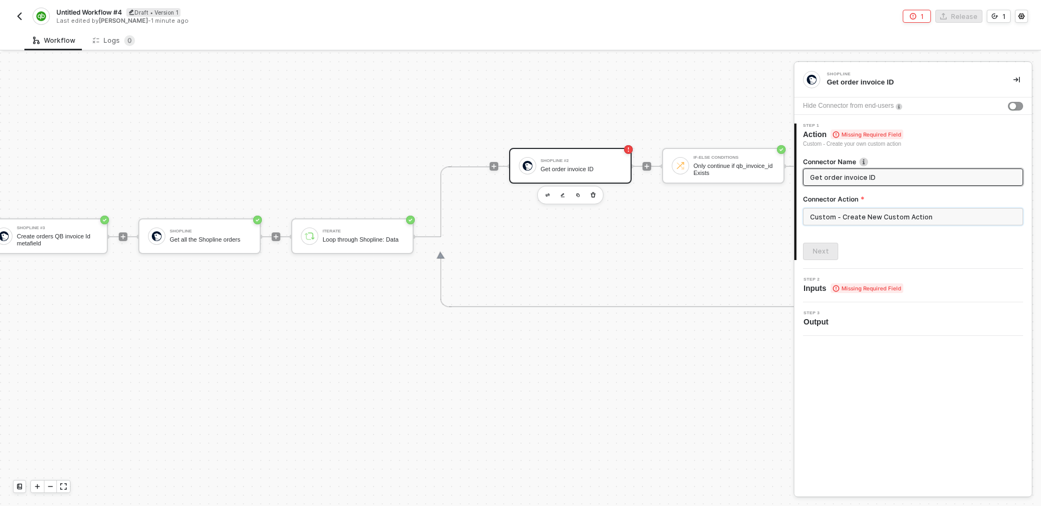
click at [927, 209] on input "Custom - Create New Custom Action" at bounding box center [913, 216] width 220 height 17
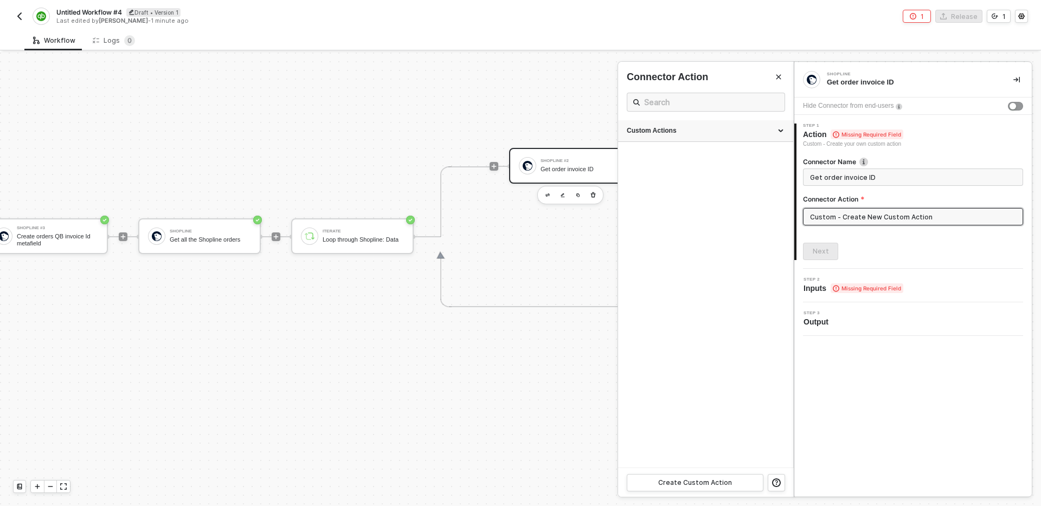
click at [723, 130] on div "Custom Actions" at bounding box center [706, 130] width 158 height 9
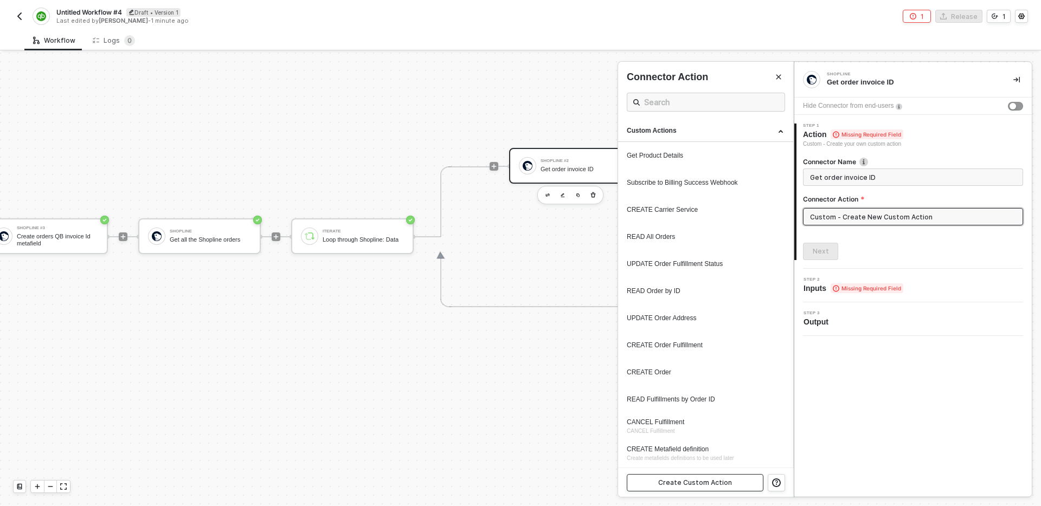
click at [708, 483] on div "Create Custom Action" at bounding box center [695, 483] width 74 height 9
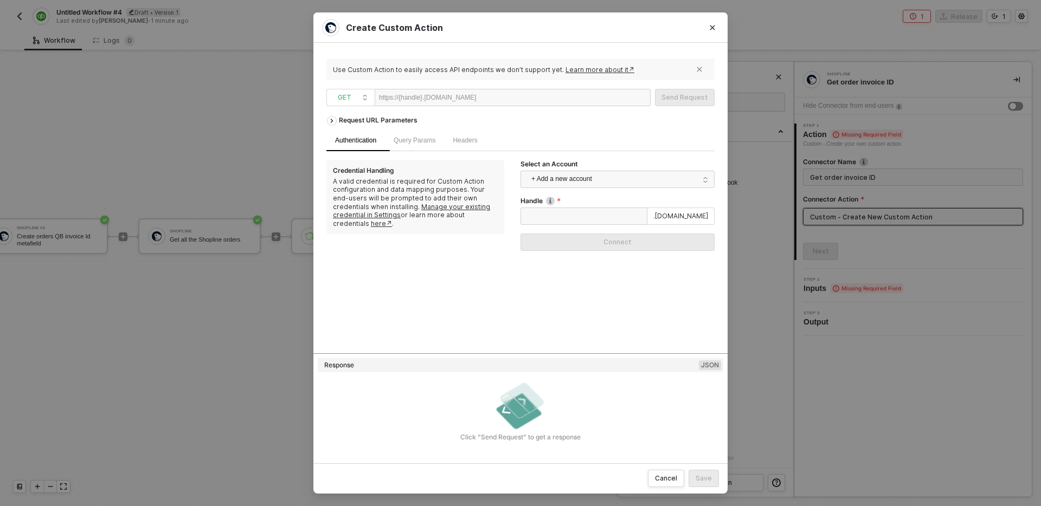
click at [513, 98] on div at bounding box center [509, 97] width 67 height 17
click at [511, 98] on div at bounding box center [509, 97] width 67 height 17
paste div
click at [425, 138] on span "Query Params" at bounding box center [415, 141] width 42 height 8
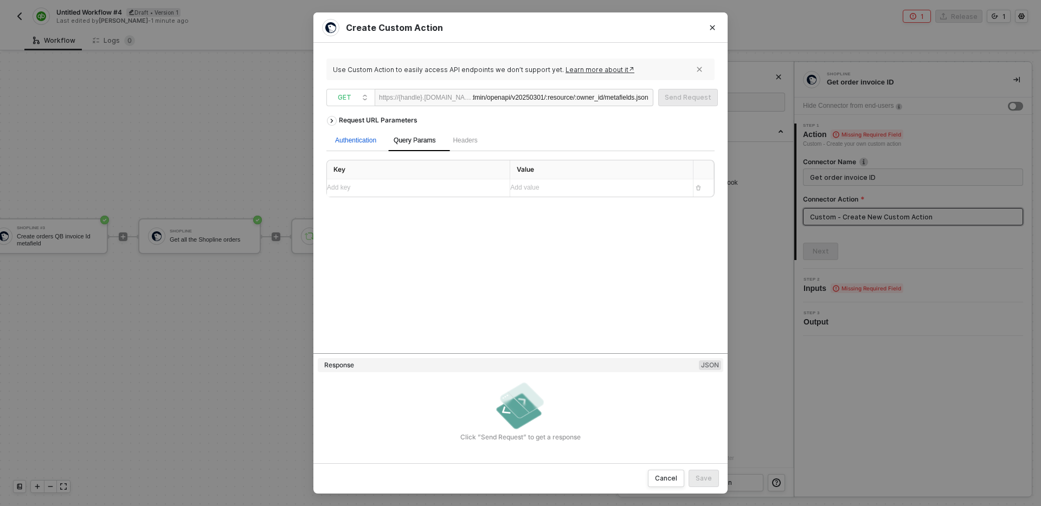
click at [368, 137] on div "Authentication" at bounding box center [355, 141] width 41 height 10
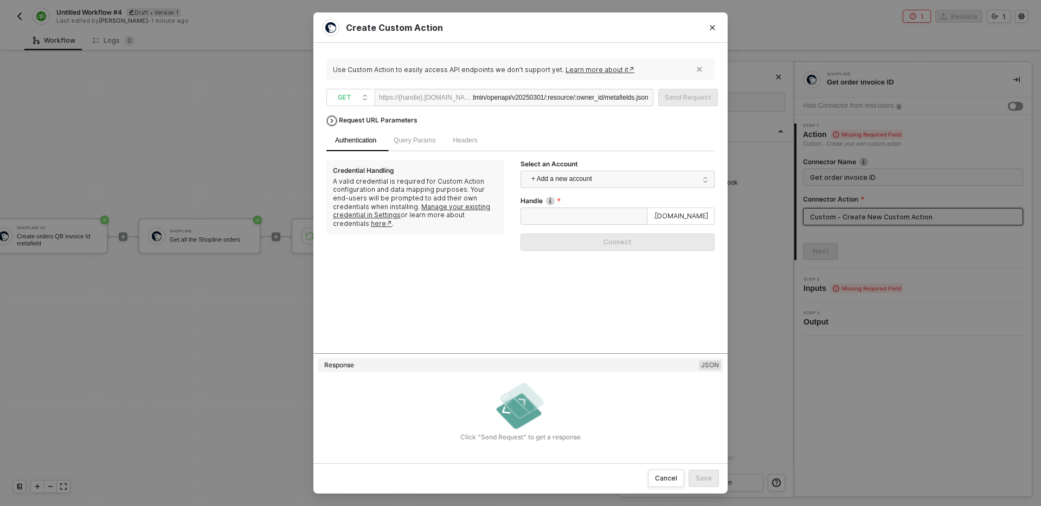
click at [371, 127] on div "Request URL Parameters" at bounding box center [377, 121] width 89 height 20
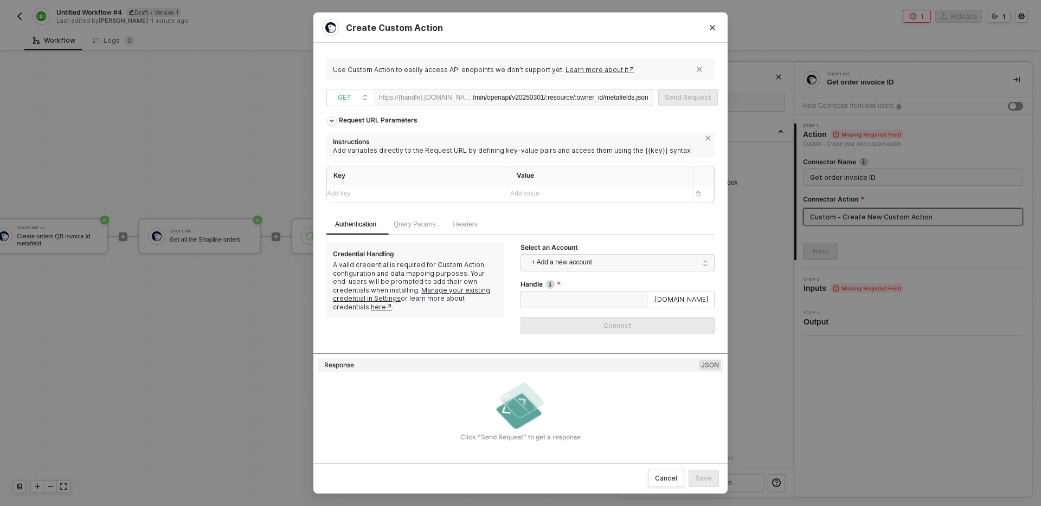
click at [395, 195] on div "Add key ﻿" at bounding box center [414, 194] width 174 height 10
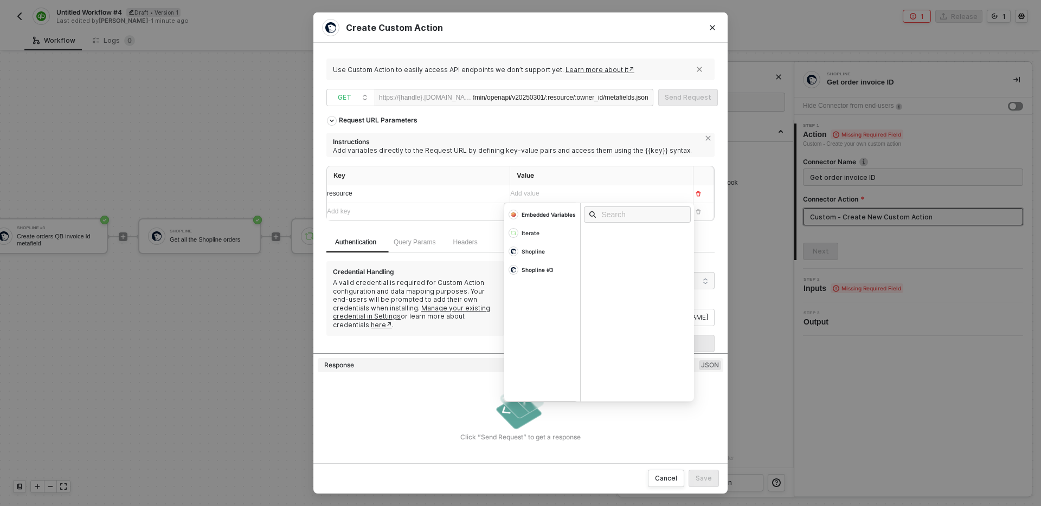
click at [550, 191] on div "Add value ﻿" at bounding box center [591, 194] width 163 height 10
click at [552, 160] on span "Instructions Add variables directly to the Request URL by defining key-value pa…" at bounding box center [520, 182] width 388 height 99
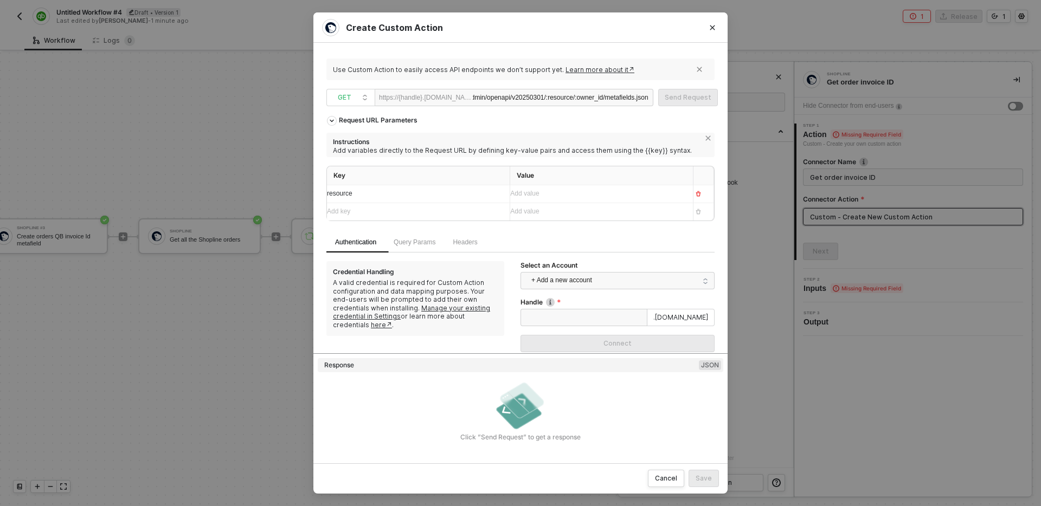
click at [539, 97] on div "/admin/openapi/v20250301/:resource/:owner_id/metafields.json" at bounding box center [561, 97] width 176 height 17
click at [448, 216] on div "Add key ﻿" at bounding box center [408, 212] width 163 height 10
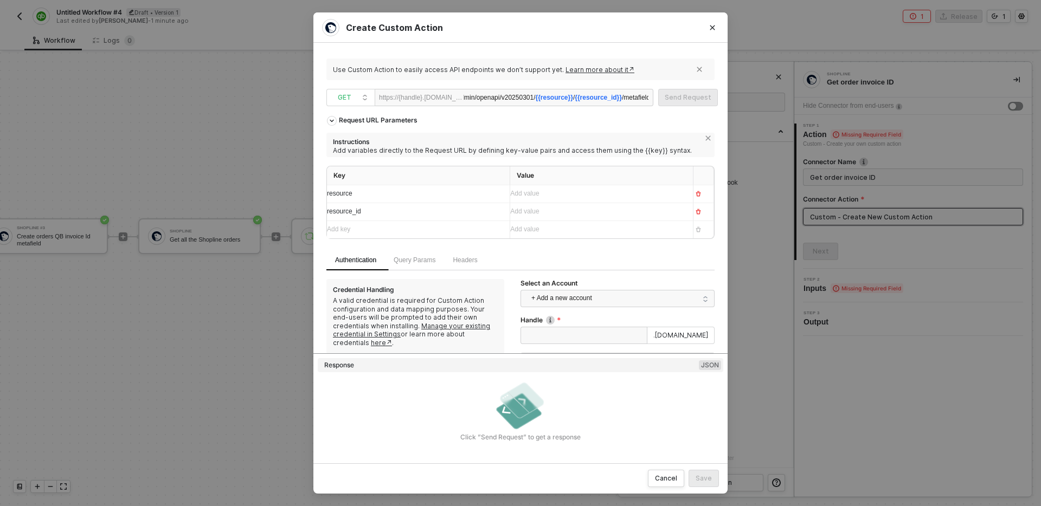
click at [544, 248] on div "Key Value resource Add value ﻿ resource_id Add value ﻿ Add key ﻿ Add value ﻿" at bounding box center [520, 208] width 388 height 84
click at [417, 263] on span "Query Params" at bounding box center [415, 260] width 42 height 8
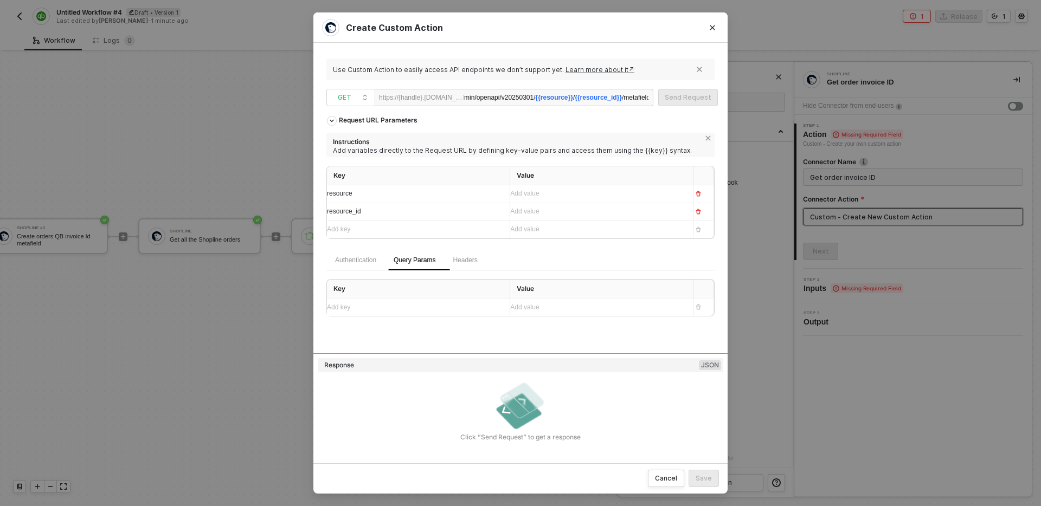
click at [395, 304] on div "Add key ﻿" at bounding box center [414, 307] width 174 height 10
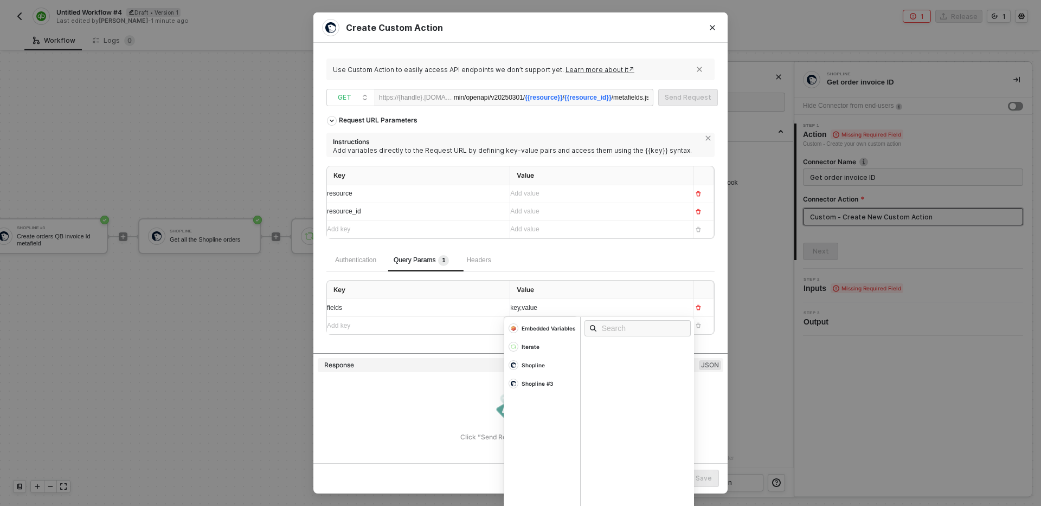
click at [558, 256] on div "Authentication Query Params 1 Headers" at bounding box center [520, 261] width 388 height 22
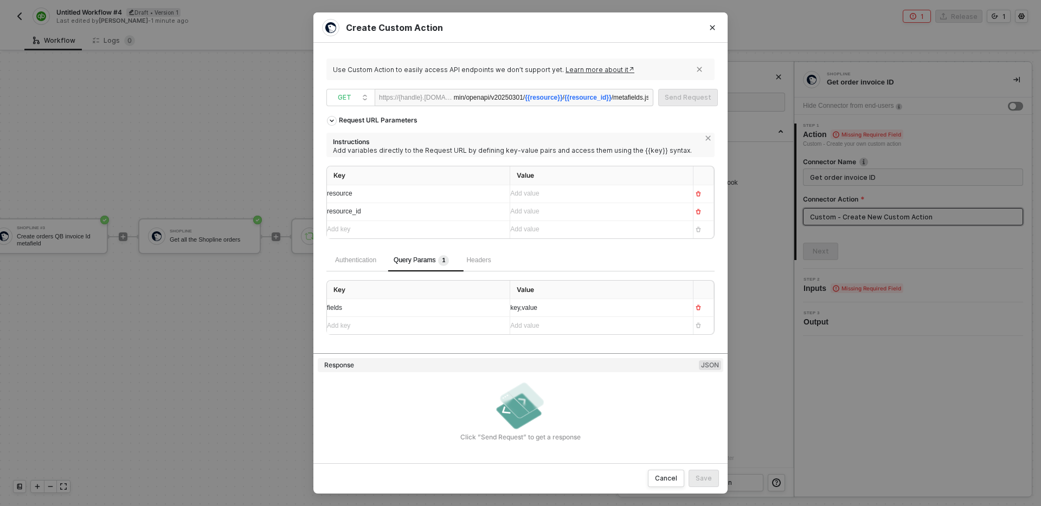
scroll to position [0, 86]
click at [330, 193] on span "resource" at bounding box center [339, 194] width 25 height 8
click at [467, 95] on span "{{resource}}" at bounding box center [485, 98] width 37 height 8
click at [331, 213] on span "resource_id" at bounding box center [344, 212] width 34 height 8
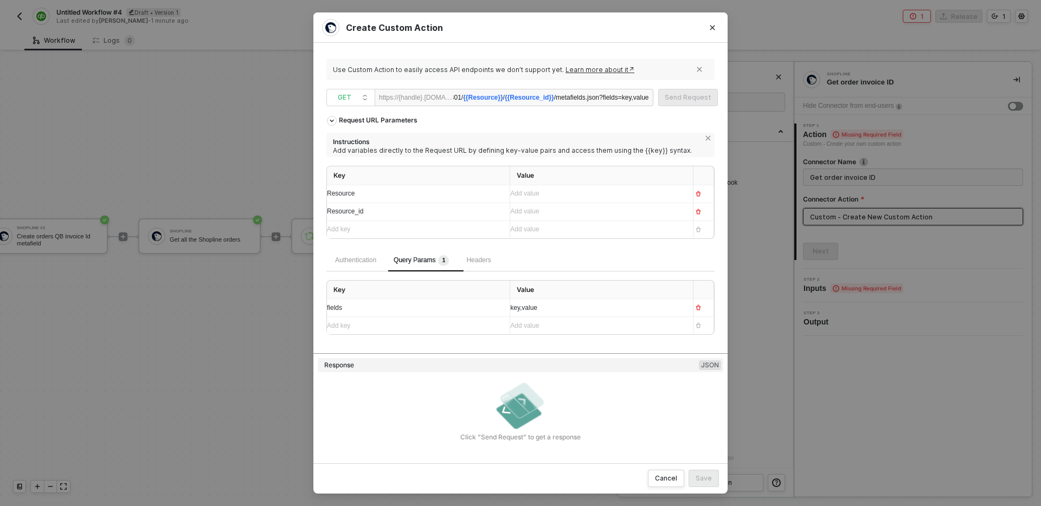
click at [410, 330] on div "Add key ﻿" at bounding box center [414, 326] width 174 height 10
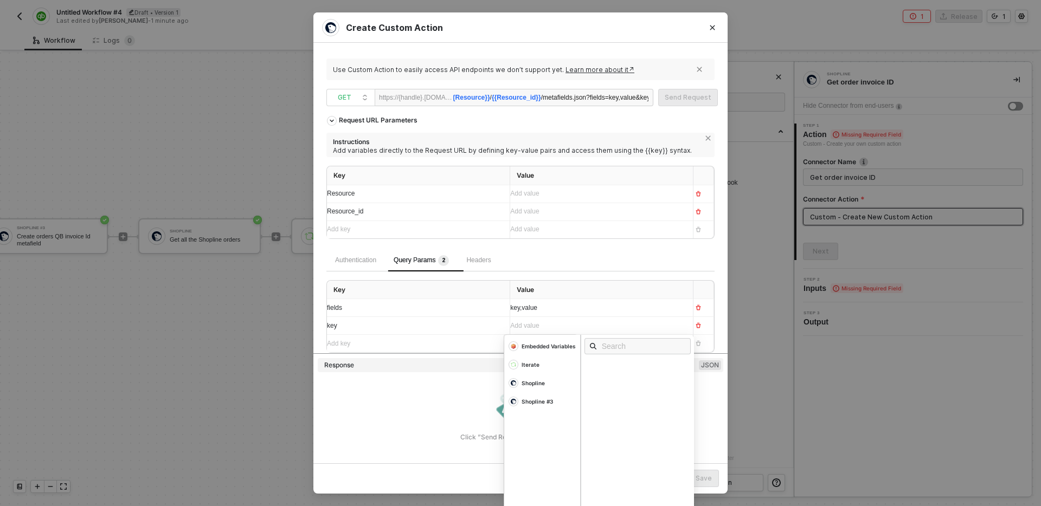
click at [575, 325] on div "Add value ﻿" at bounding box center [591, 326] width 163 height 10
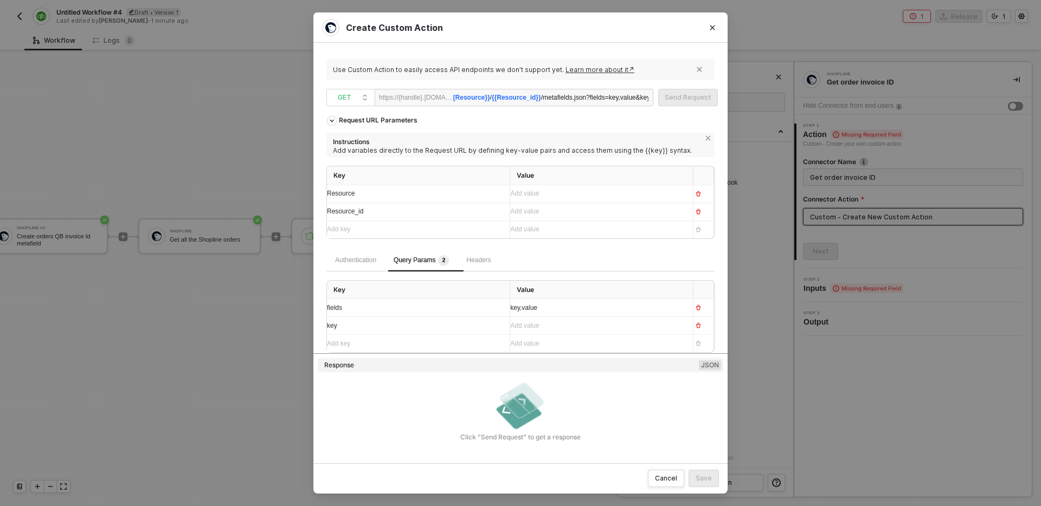
click at [572, 267] on div "Authentication Query Params 2 Headers" at bounding box center [520, 261] width 388 height 22
click at [357, 260] on div "Authentication" at bounding box center [355, 260] width 41 height 10
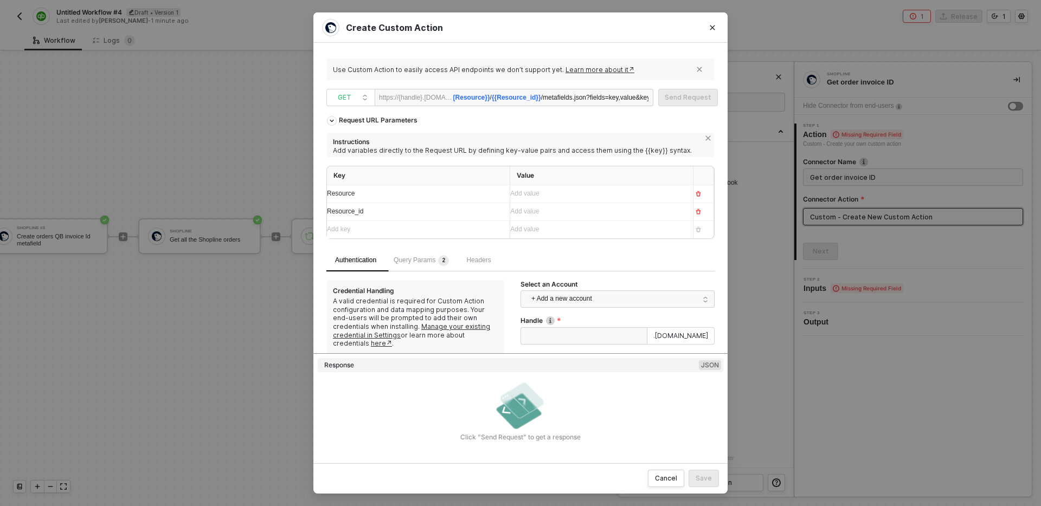
scroll to position [26, 0]
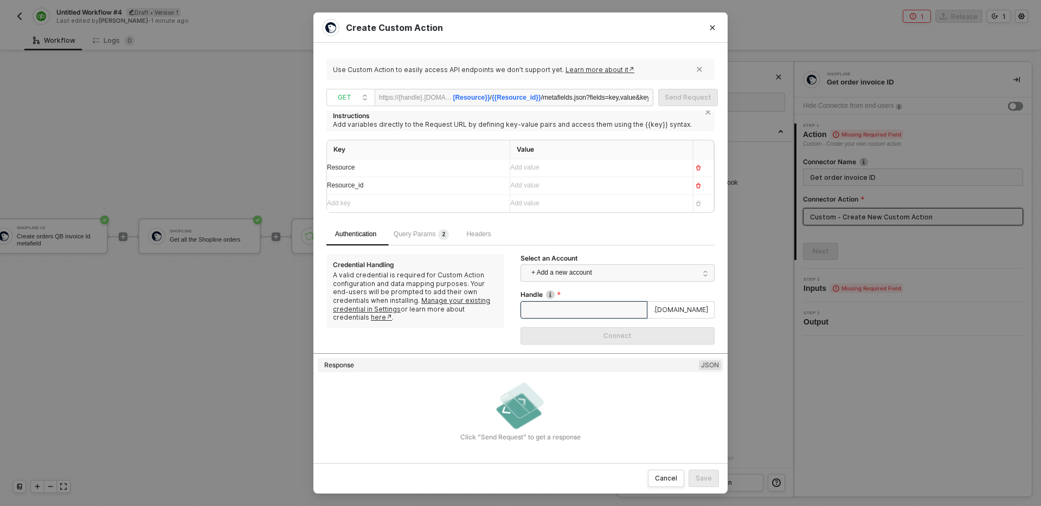
click at [600, 307] on input "Handle" at bounding box center [583, 309] width 127 height 17
type input "{"
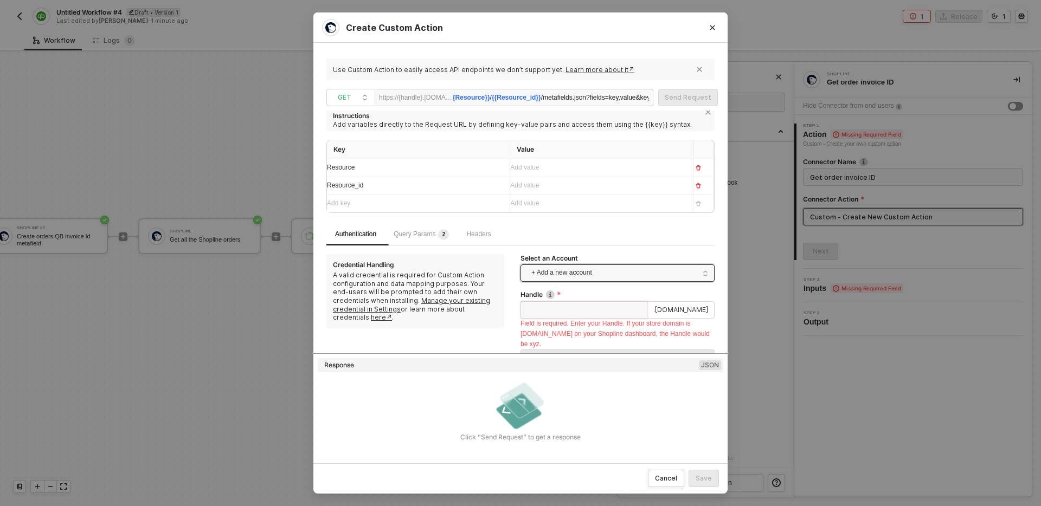
click at [631, 276] on span "+ Add a new account" at bounding box center [619, 273] width 177 height 17
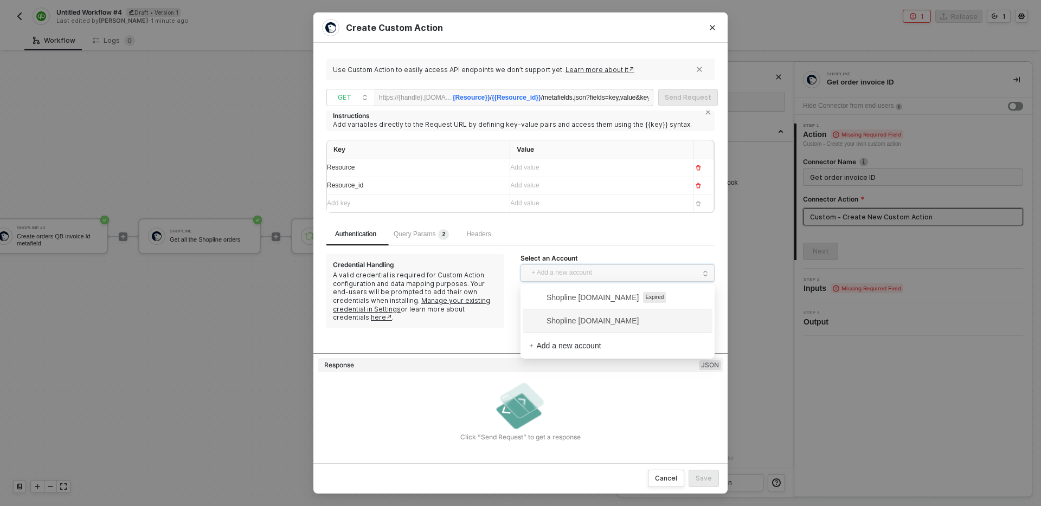
click at [639, 321] on span "Shopline [DOMAIN_NAME]" at bounding box center [583, 321] width 109 height 12
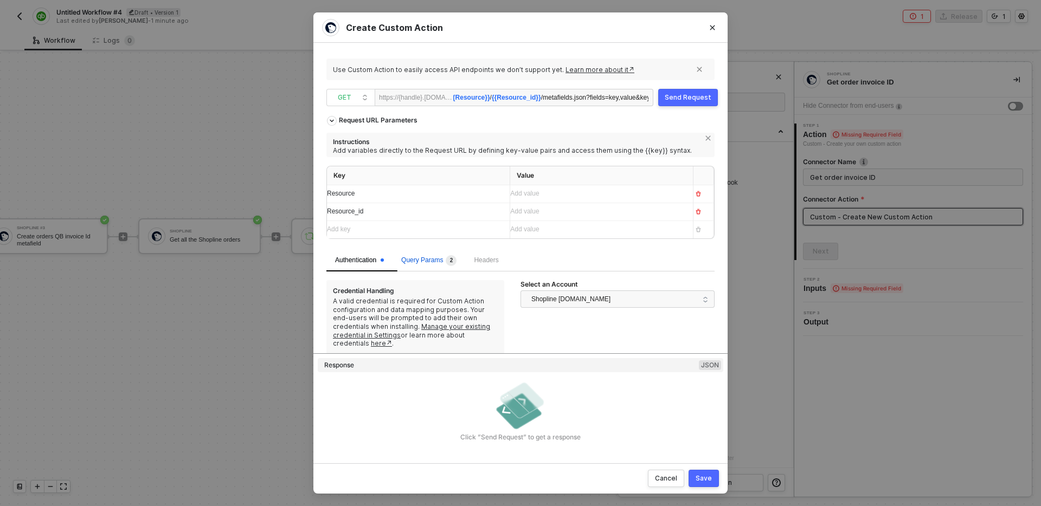
click at [432, 261] on span "Query Params 2" at bounding box center [428, 260] width 55 height 8
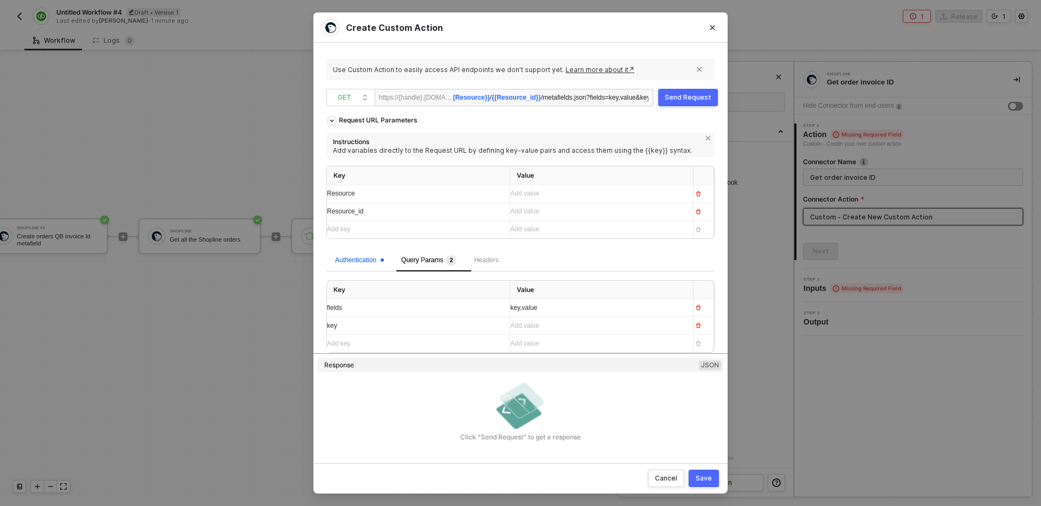
click at [366, 257] on div "Authentication" at bounding box center [359, 260] width 49 height 10
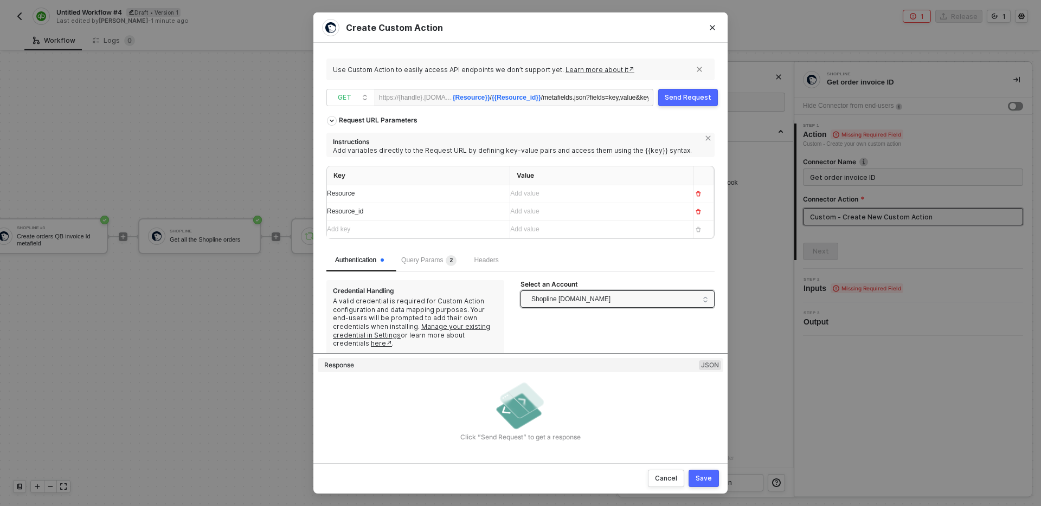
click at [610, 298] on span "Shopline [DOMAIN_NAME]" at bounding box center [570, 299] width 79 height 16
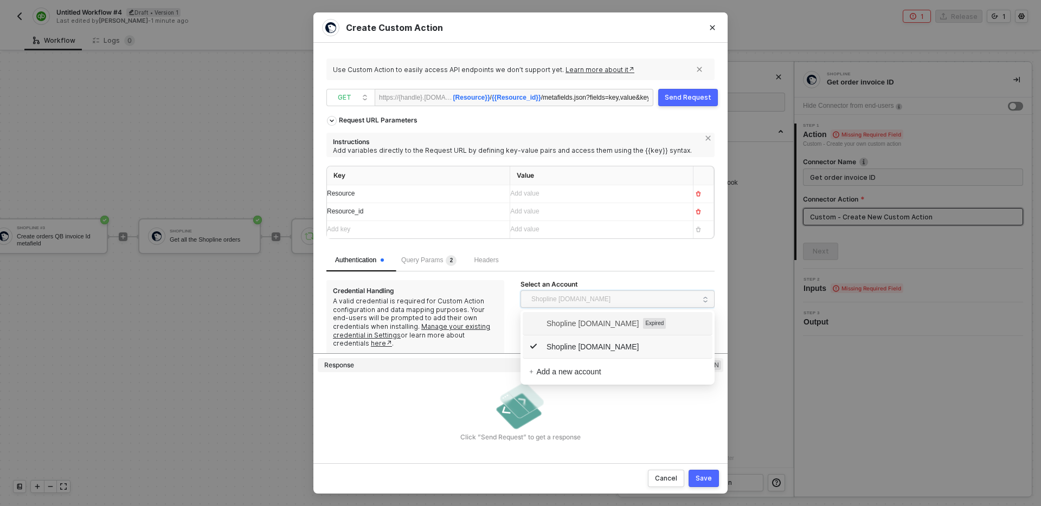
click at [604, 260] on div "Authentication Query Params 2 Headers" at bounding box center [520, 261] width 388 height 22
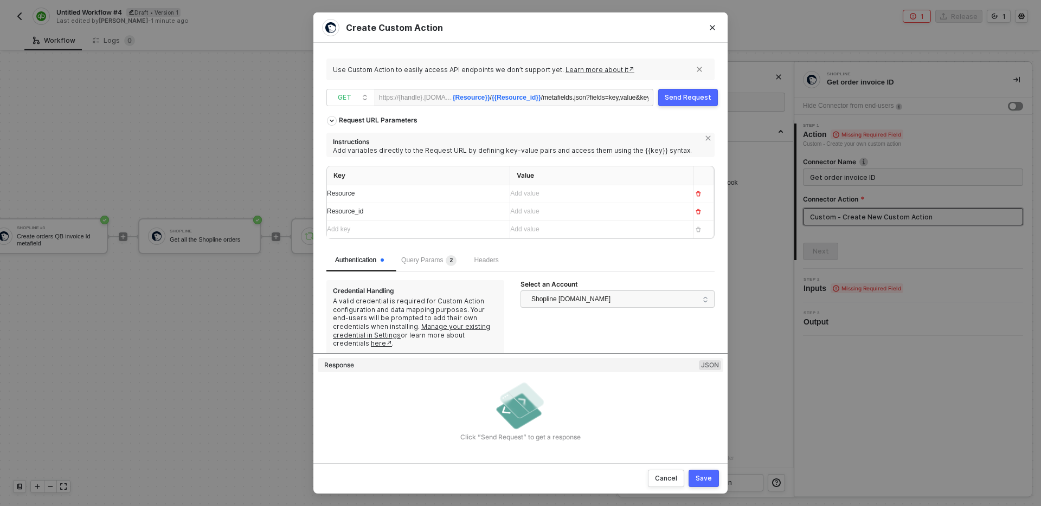
click at [700, 479] on div "Save" at bounding box center [703, 478] width 16 height 9
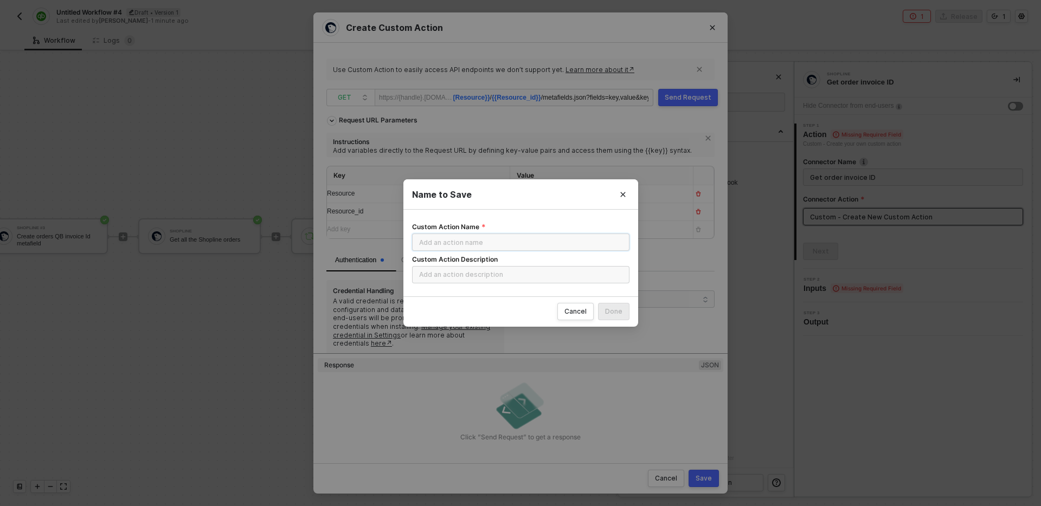
click at [527, 248] on input "Custom Action Name" at bounding box center [520, 242] width 217 height 17
type input "GET resource metafield"
click at [525, 281] on input "Custom Action Description" at bounding box center [520, 274] width 217 height 17
type input "Retrieve a metafield for a resource"
click at [617, 313] on div "Done" at bounding box center [613, 311] width 17 height 9
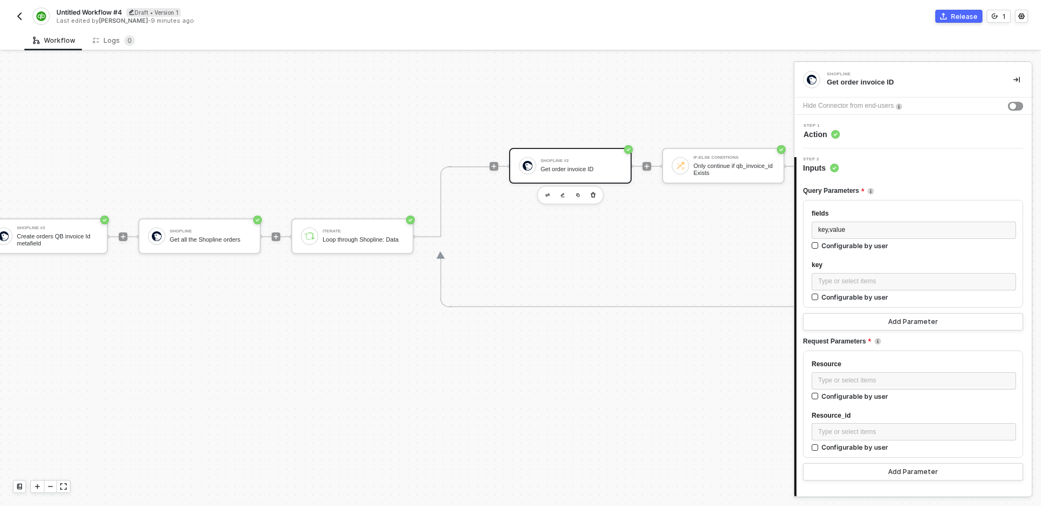
click at [873, 138] on div "Step 1 Action" at bounding box center [914, 132] width 235 height 16
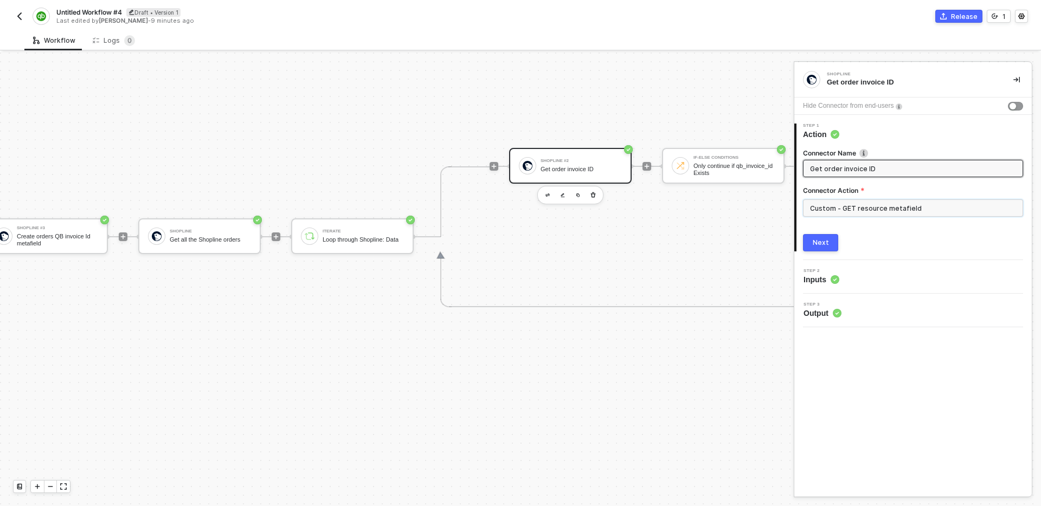
click at [925, 210] on input "Custom - GET resource metafield" at bounding box center [913, 207] width 220 height 17
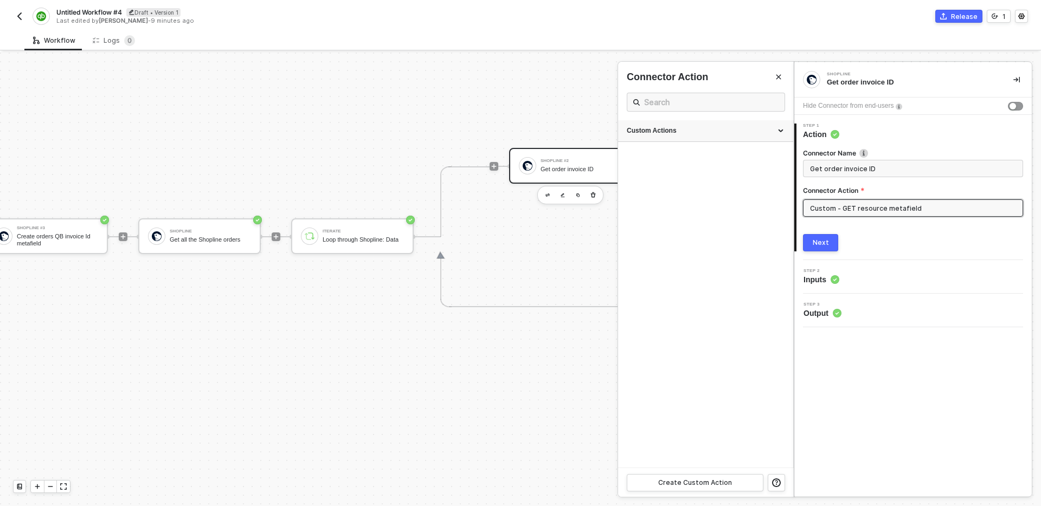
click at [692, 138] on div "Custom Actions" at bounding box center [705, 131] width 175 height 22
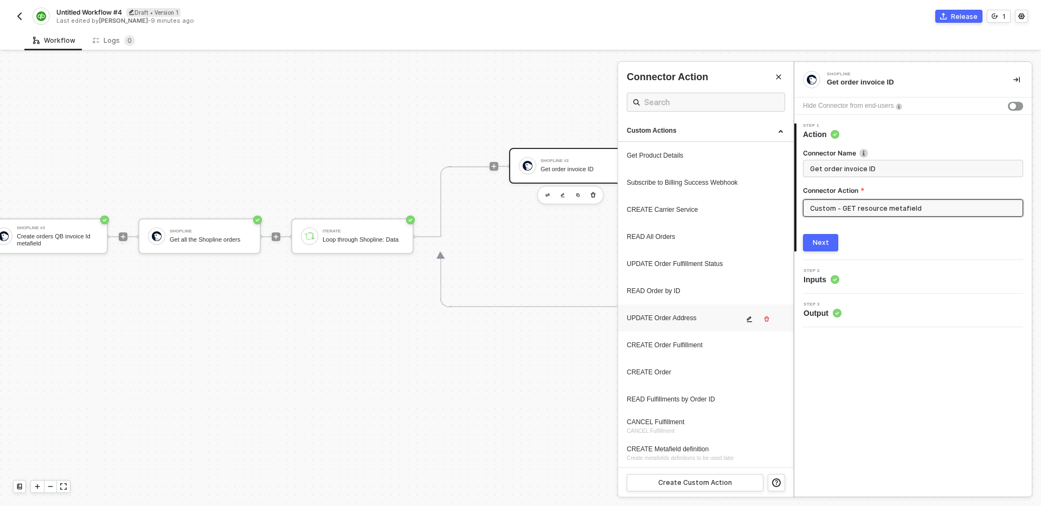
scroll to position [27, 0]
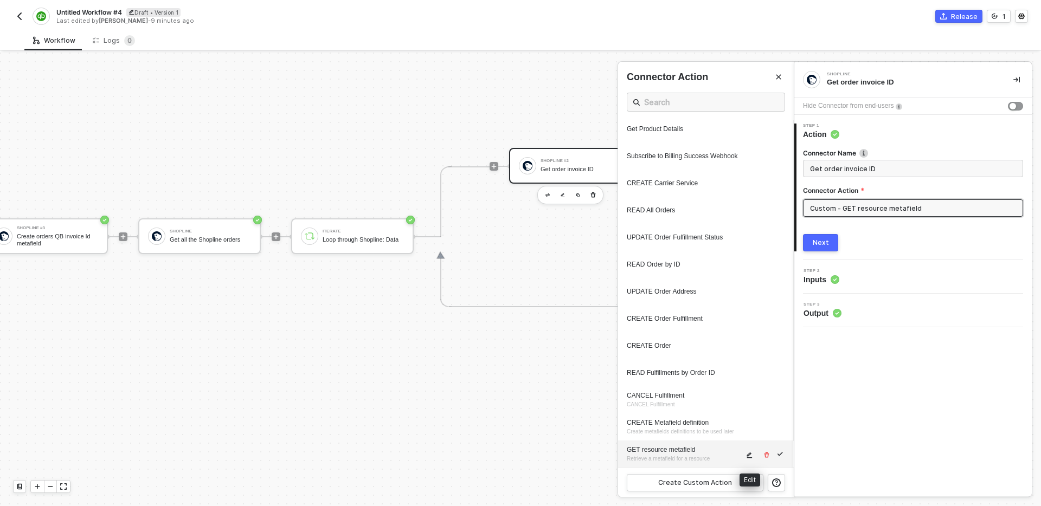
click at [748, 458] on icon "icon-edit" at bounding box center [749, 455] width 7 height 7
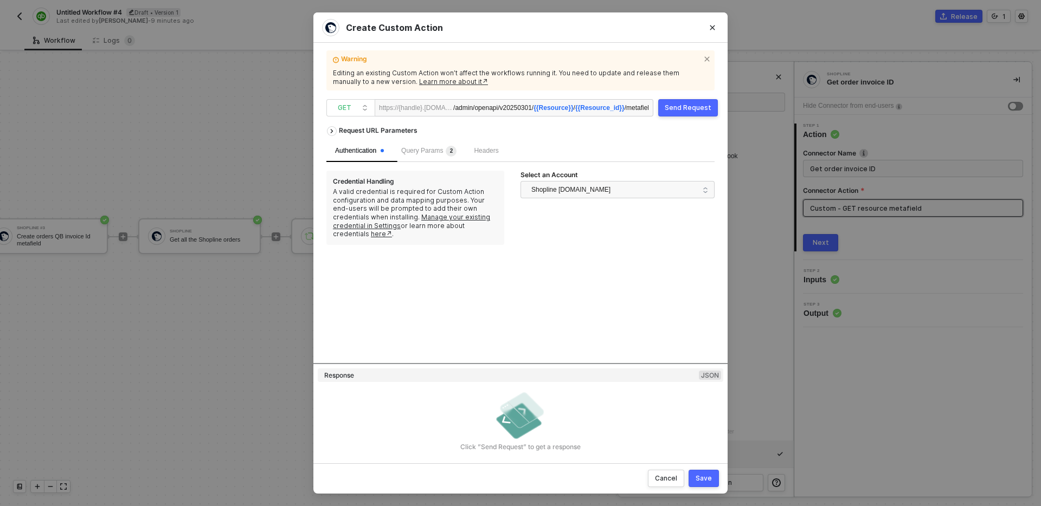
scroll to position [0, 109]
click at [583, 106] on span "?fields=key,value&key=" at bounding box center [615, 108] width 68 height 8
click at [439, 151] on span "Query Params 2" at bounding box center [428, 151] width 55 height 8
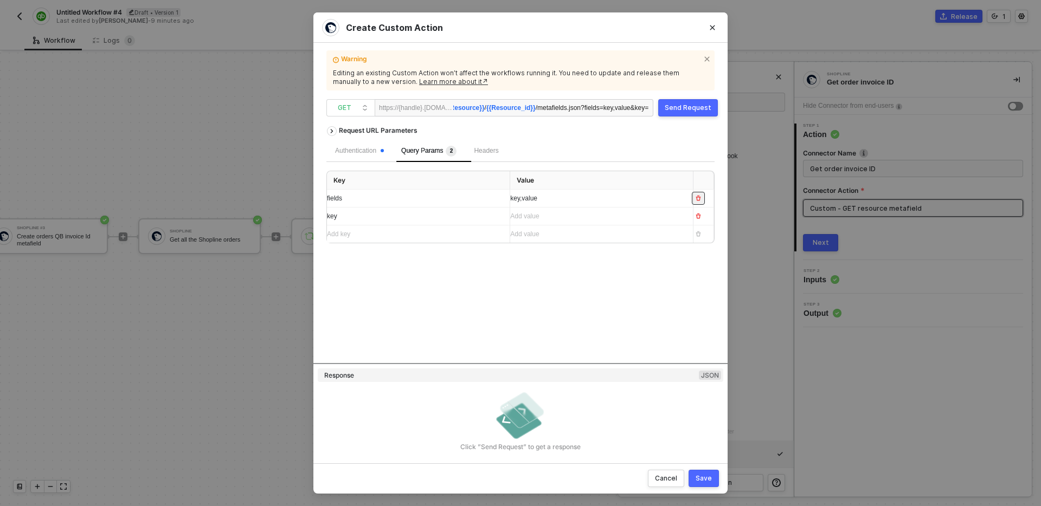
click at [698, 198] on icon "button" at bounding box center [698, 198] width 7 height 7
click at [617, 109] on div "/admin/openapi/v20250301/ {{Resource}} / {{Resource_id}} /metafields.json ?key=" at bounding box center [553, 108] width 190 height 17
click at [372, 151] on div "Authentication" at bounding box center [359, 151] width 49 height 10
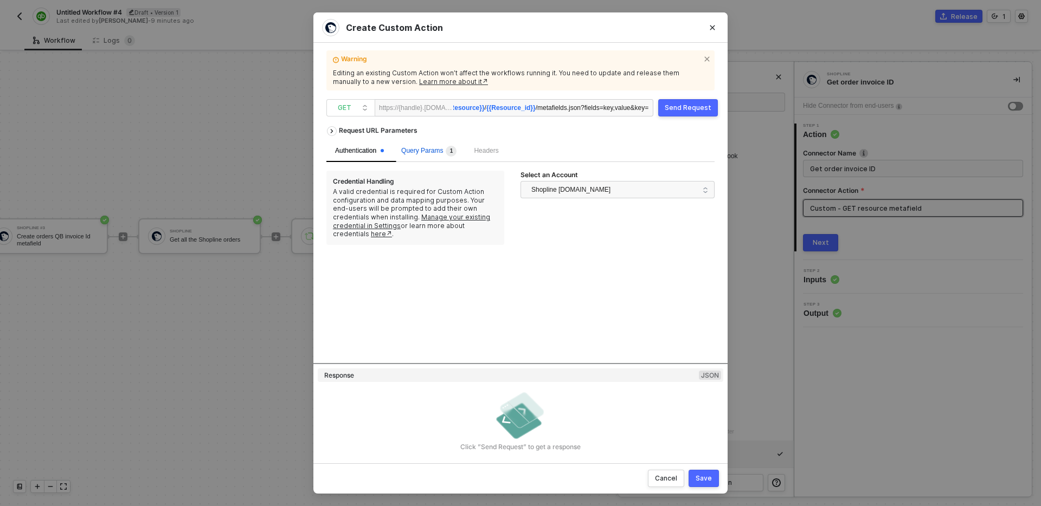
click at [424, 153] on span "Query Params 1" at bounding box center [428, 151] width 55 height 8
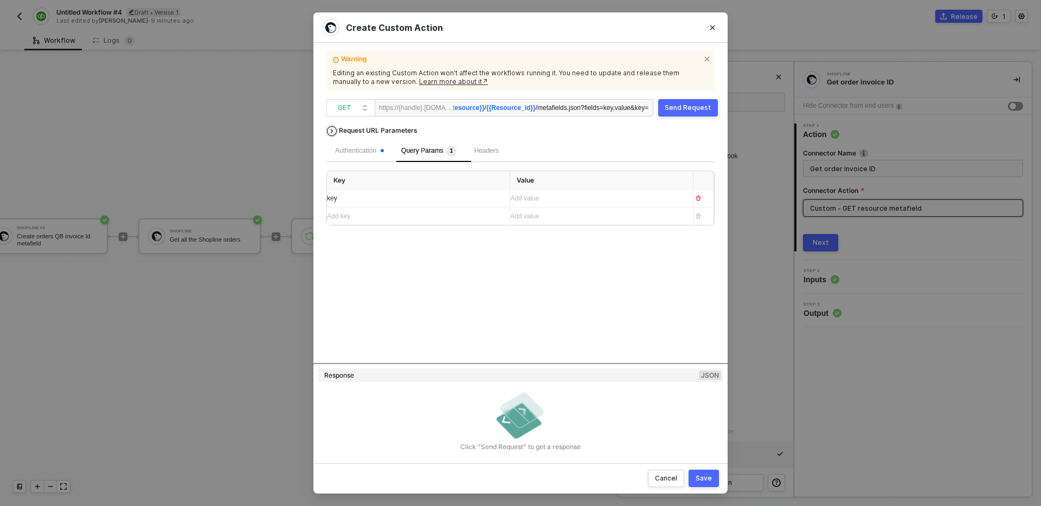
click at [382, 123] on div "Request URL Parameters" at bounding box center [377, 131] width 89 height 20
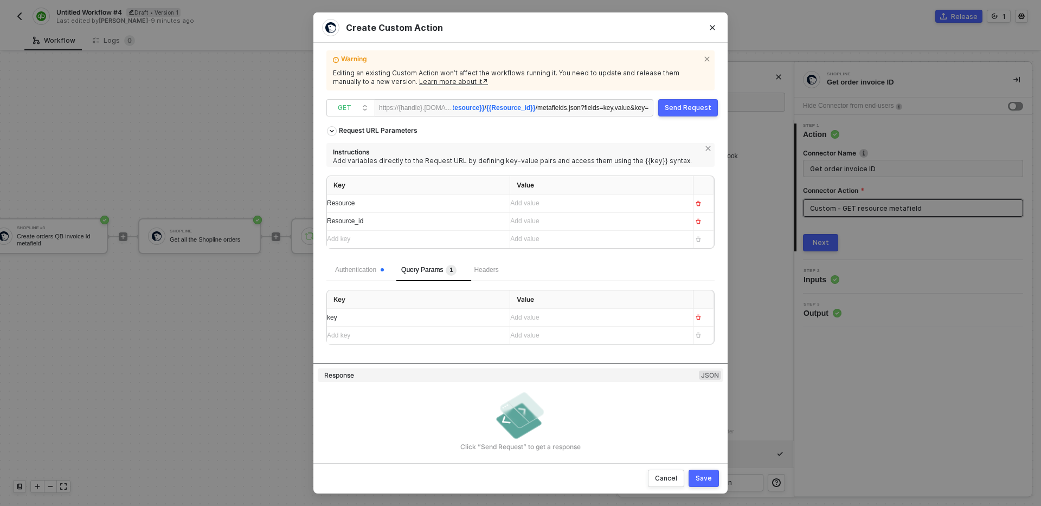
click at [330, 203] on span "Resource" at bounding box center [341, 203] width 28 height 8
click at [332, 221] on span "Resource_id" at bounding box center [345, 221] width 36 height 8
click at [708, 478] on div "Save" at bounding box center [703, 478] width 16 height 9
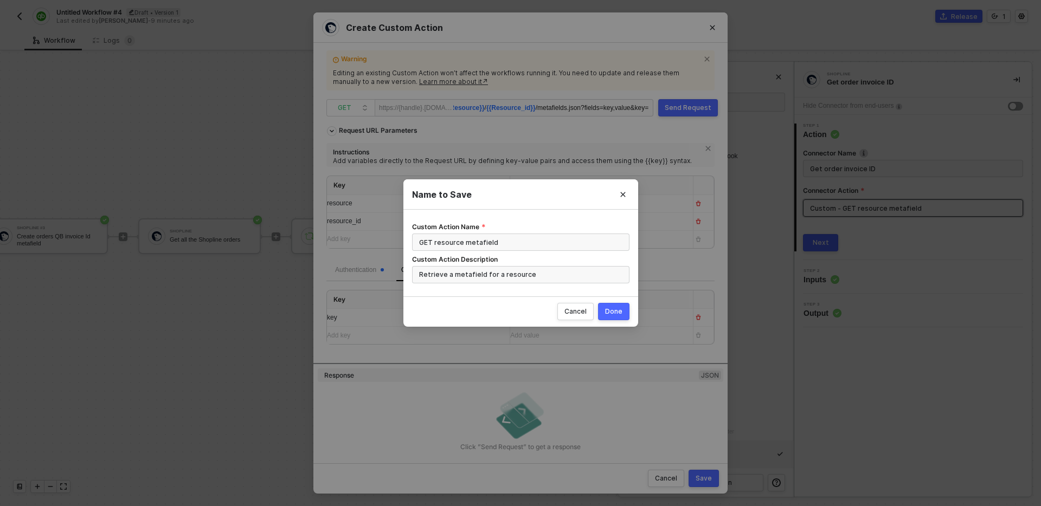
click at [615, 318] on button "Done" at bounding box center [613, 311] width 31 height 17
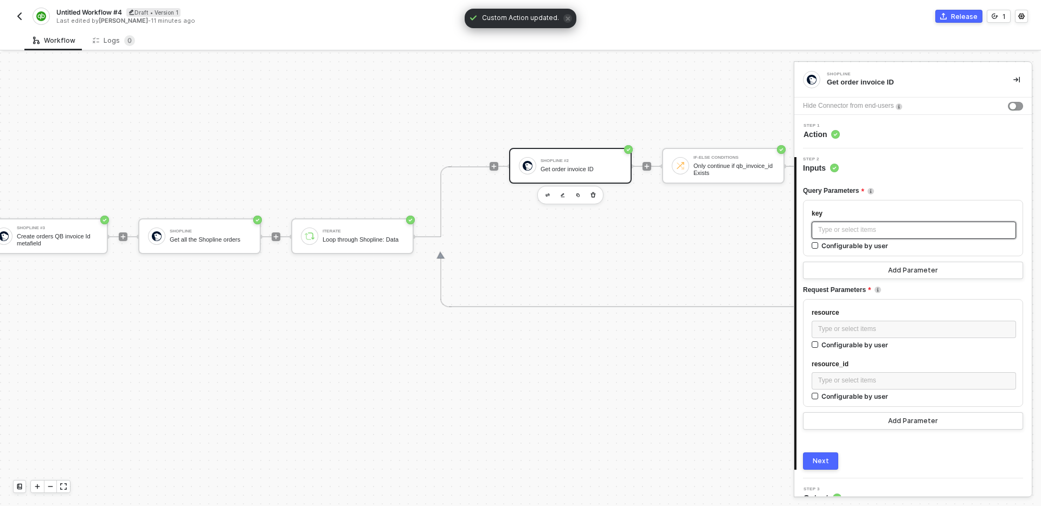
click at [891, 226] on div "Type or select items ﻿" at bounding box center [913, 230] width 191 height 10
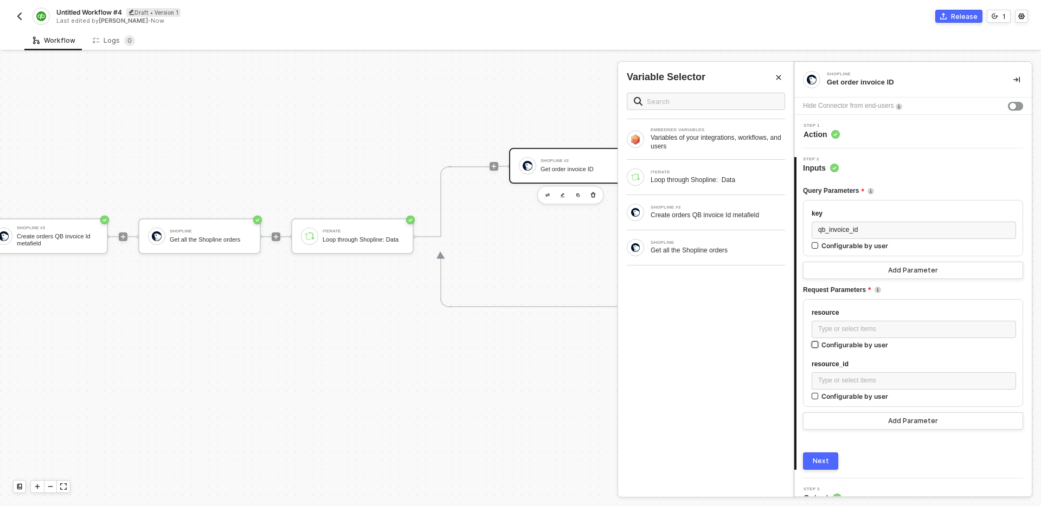
click at [887, 250] on label "Configurable by user" at bounding box center [913, 245] width 204 height 9
click at [819, 343] on input "Configurable by user" at bounding box center [815, 345] width 8 height 8
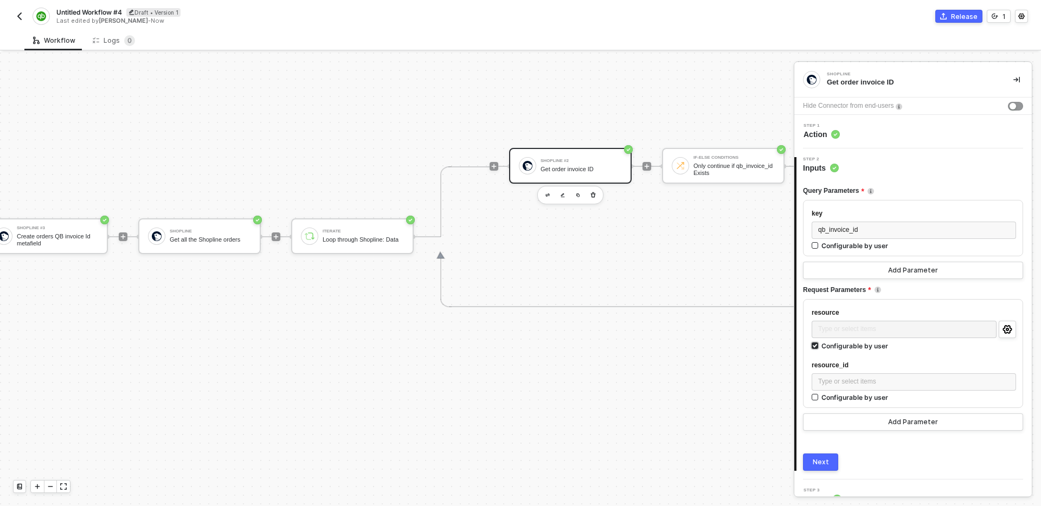
click at [882, 341] on div "Configurable by user" at bounding box center [854, 345] width 67 height 9
click at [819, 343] on input "Configurable by user" at bounding box center [815, 347] width 8 height 8
checkbox input "false"
click at [881, 333] on div "Type or select items ﻿" at bounding box center [913, 329] width 191 height 10
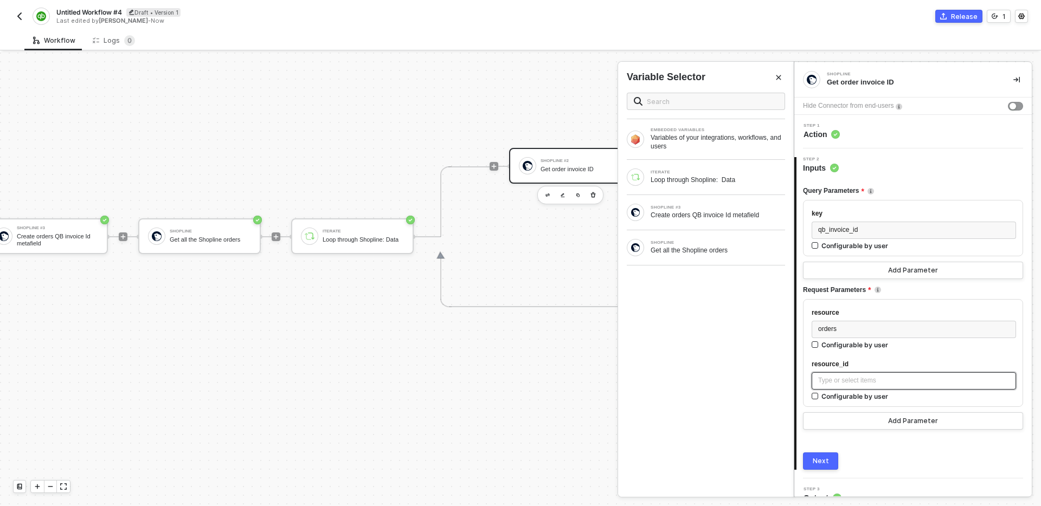
click at [898, 376] on div "Type or select items ﻿" at bounding box center [913, 381] width 191 height 10
click at [710, 179] on div "Loop through Shopline: Data" at bounding box center [717, 180] width 134 height 9
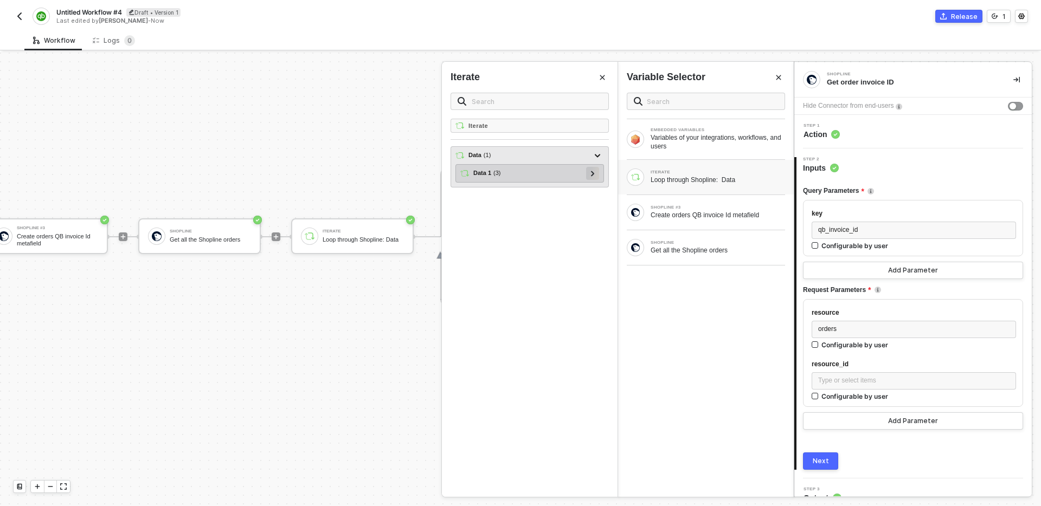
click at [595, 173] on div at bounding box center [592, 173] width 13 height 13
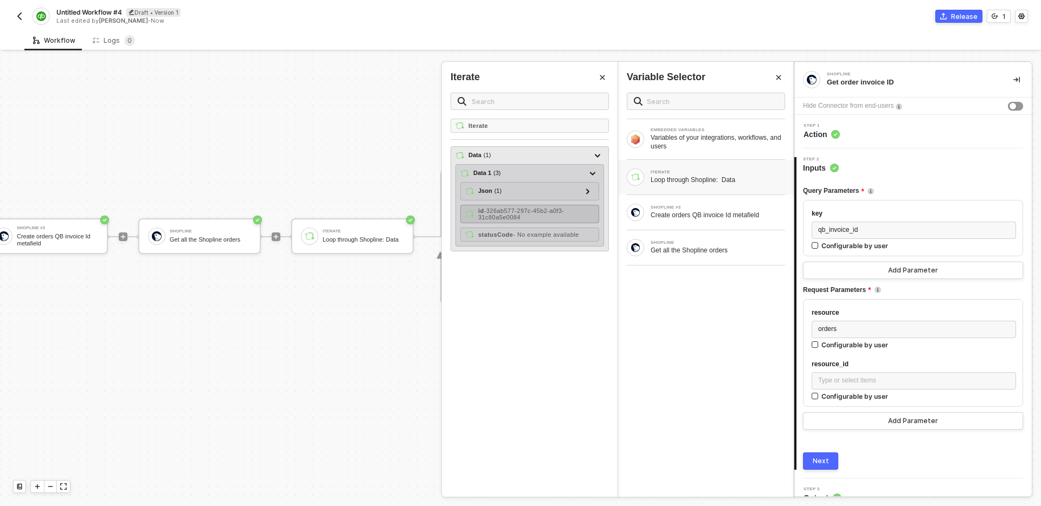
click at [532, 218] on div "id - 326ab577-297c-45b2-a0f3-31c80a5e0084" at bounding box center [536, 214] width 116 height 13
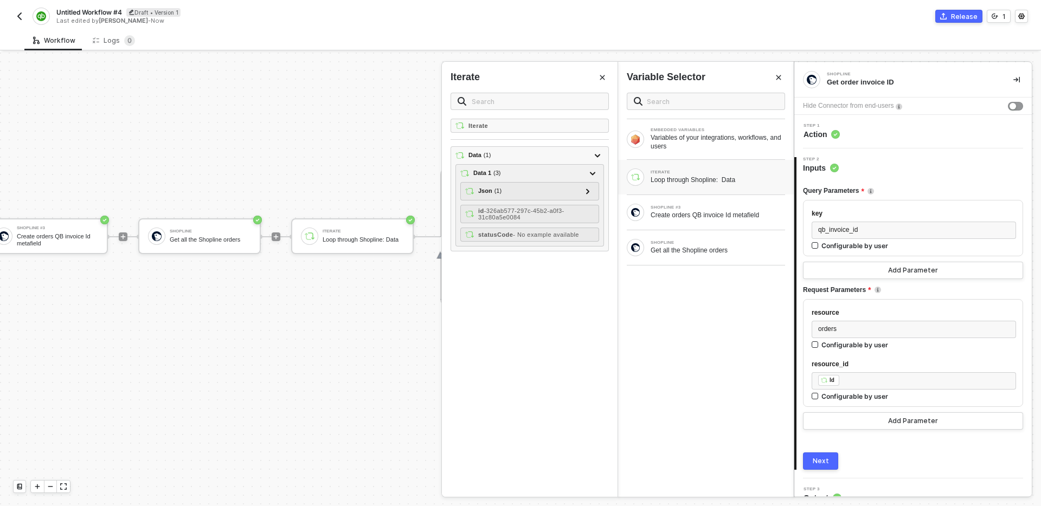
click at [779, 71] on button "Close" at bounding box center [778, 77] width 13 height 13
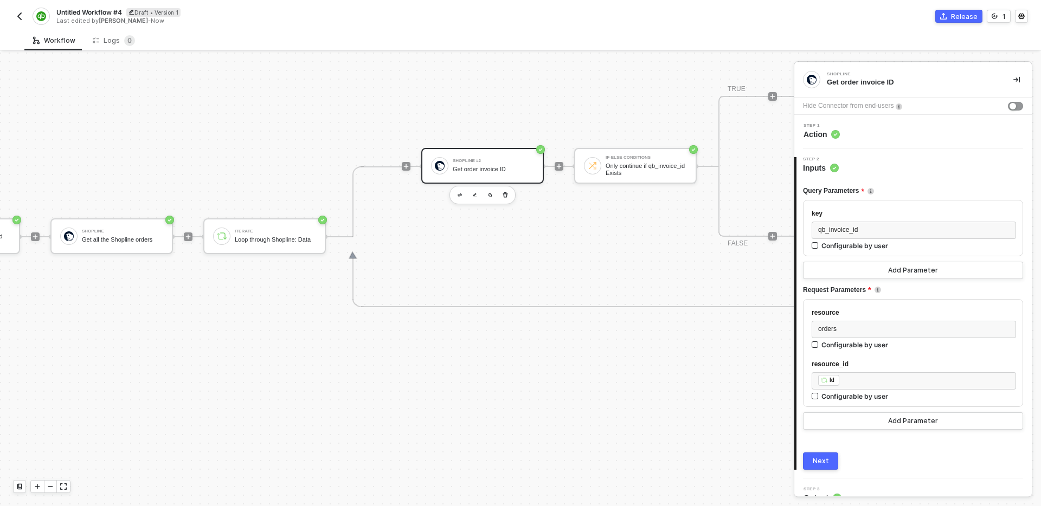
scroll to position [340, 303]
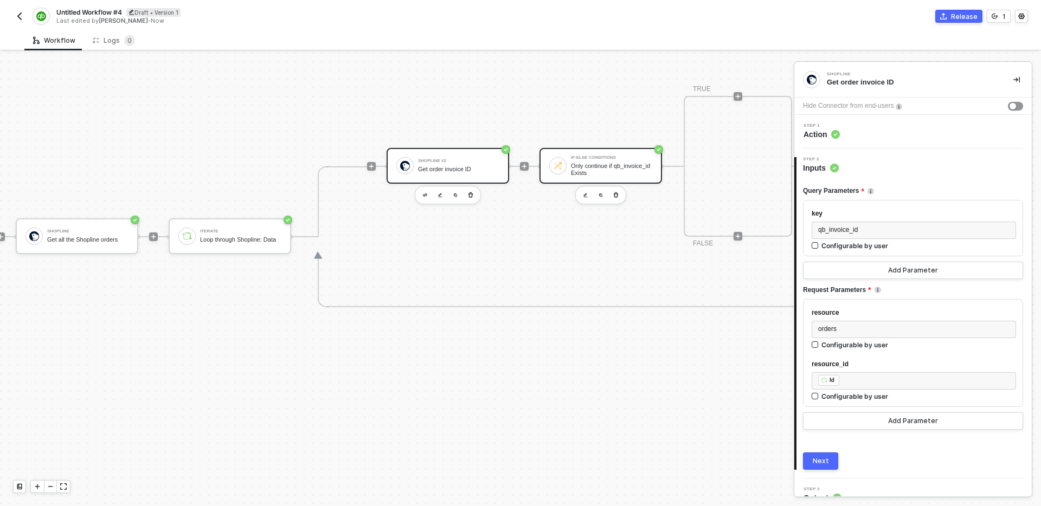
click at [617, 163] on div "Only continue if qb_invoice_id Exists" at bounding box center [611, 170] width 81 height 14
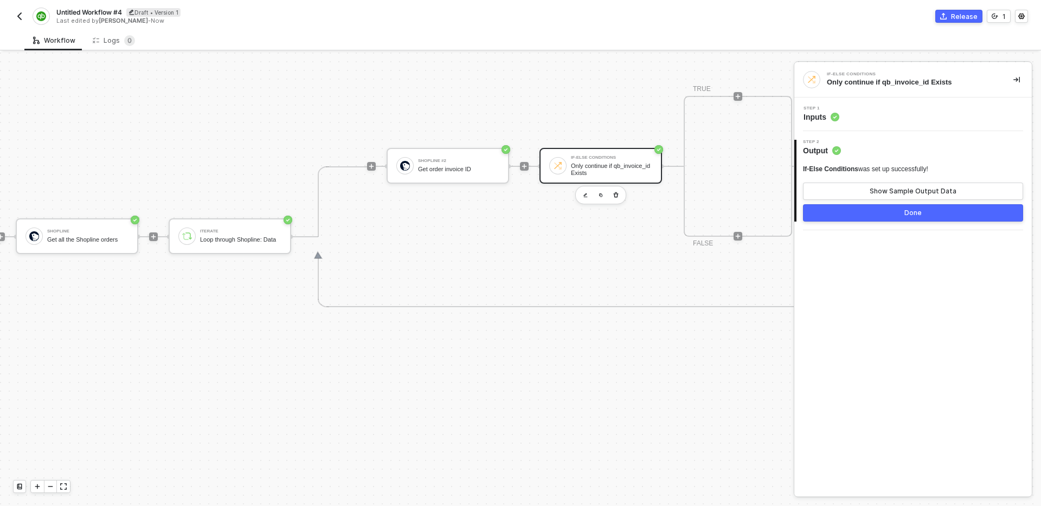
click at [894, 115] on div "Step 1 Inputs" at bounding box center [914, 114] width 235 height 16
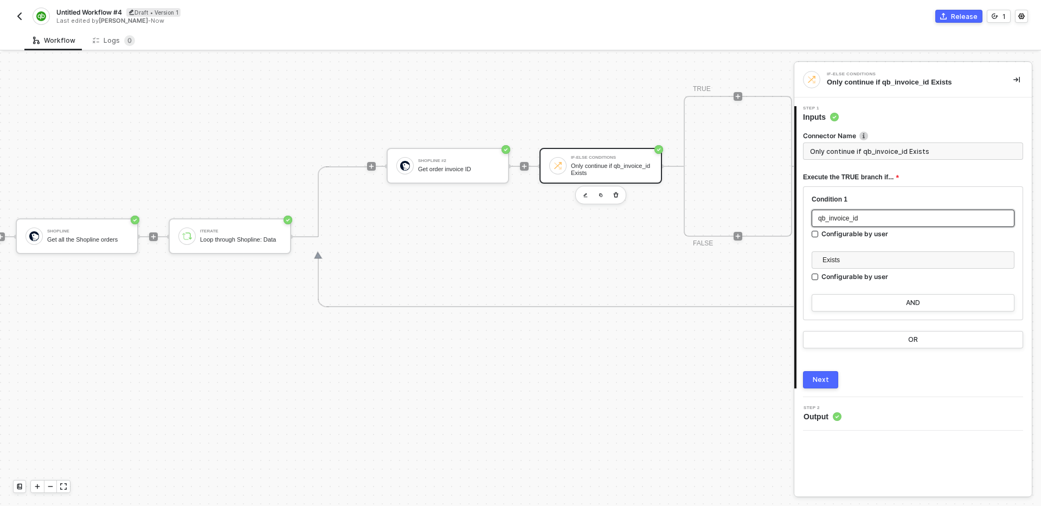
click at [887, 223] on div "qb_invoice_id" at bounding box center [913, 219] width 190 height 10
click at [470, 165] on div "Shopline #2 Get order invoice ID" at bounding box center [458, 166] width 81 height 21
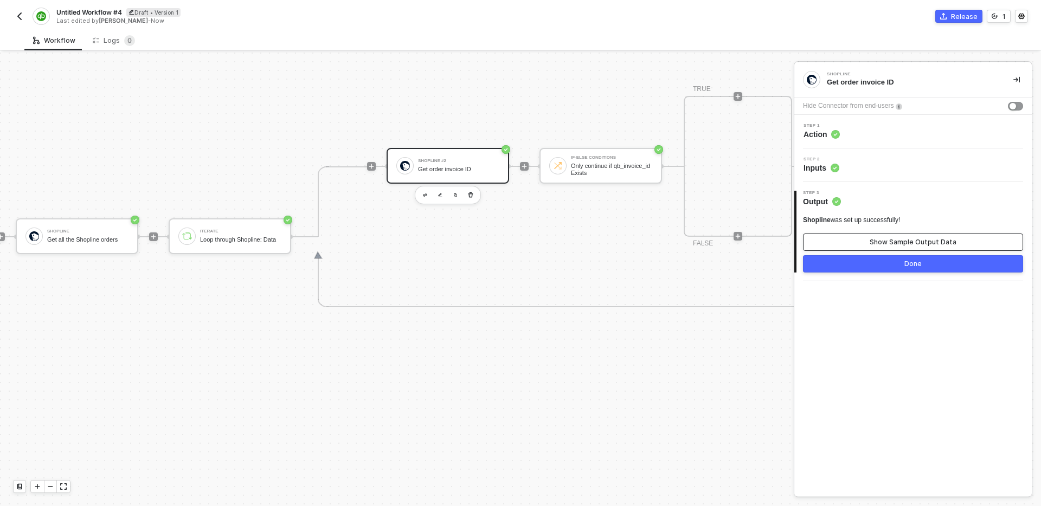
click at [894, 243] on div "Show Sample Output Data" at bounding box center [912, 242] width 87 height 9
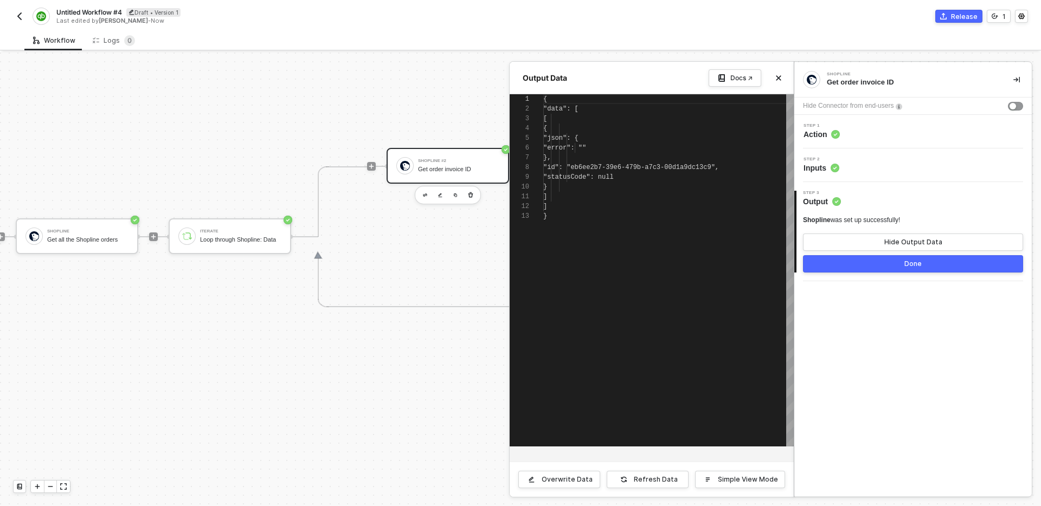
scroll to position [98, 0]
click at [777, 83] on button "Close" at bounding box center [778, 78] width 13 height 13
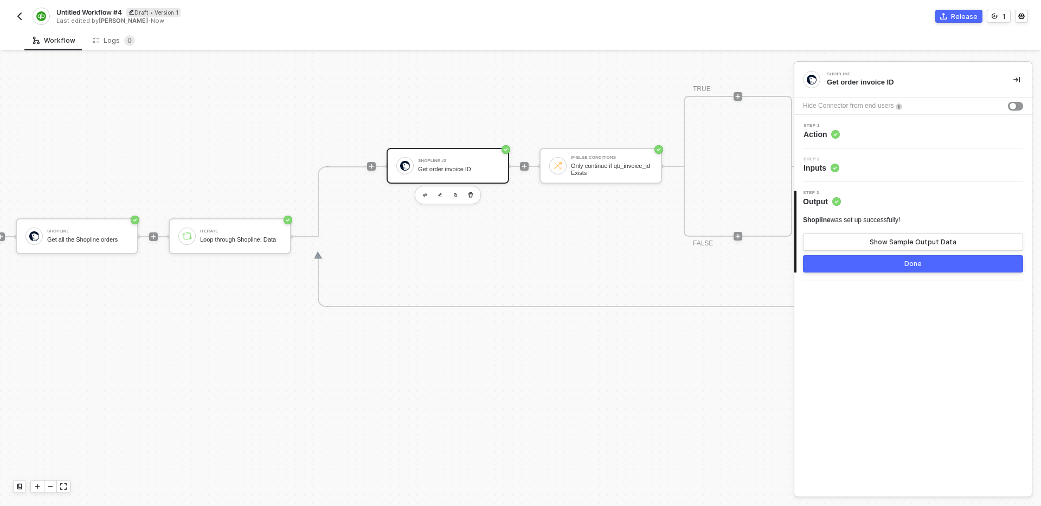
click at [903, 262] on button "Done" at bounding box center [913, 263] width 220 height 17
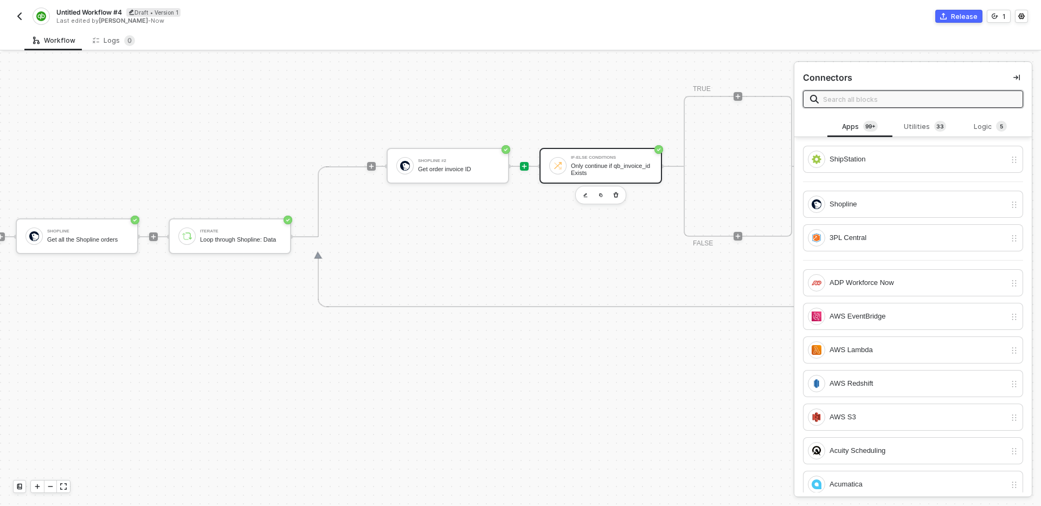
click at [607, 166] on div "Only continue if qb_invoice_id Exists" at bounding box center [611, 170] width 81 height 14
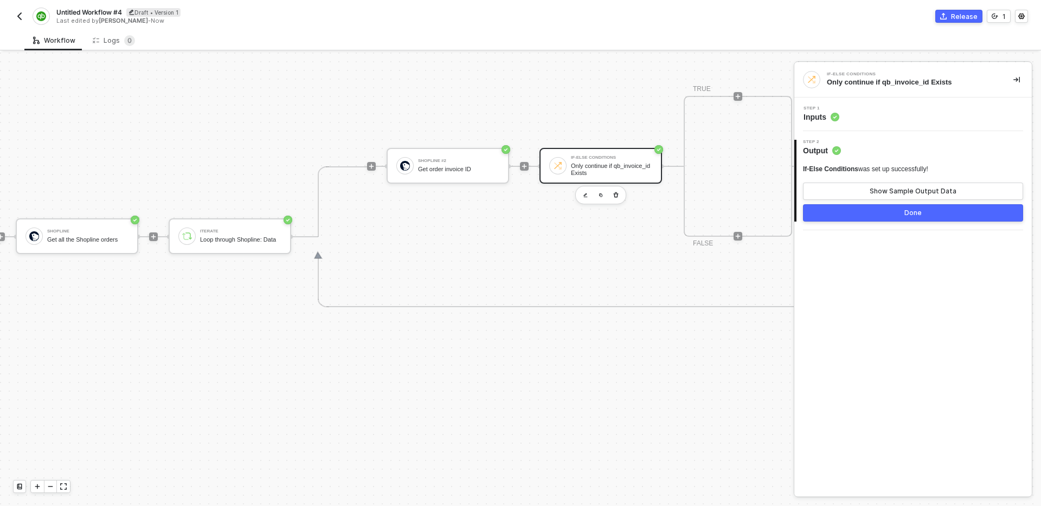
click at [874, 115] on div "Step 1 Inputs" at bounding box center [914, 114] width 235 height 16
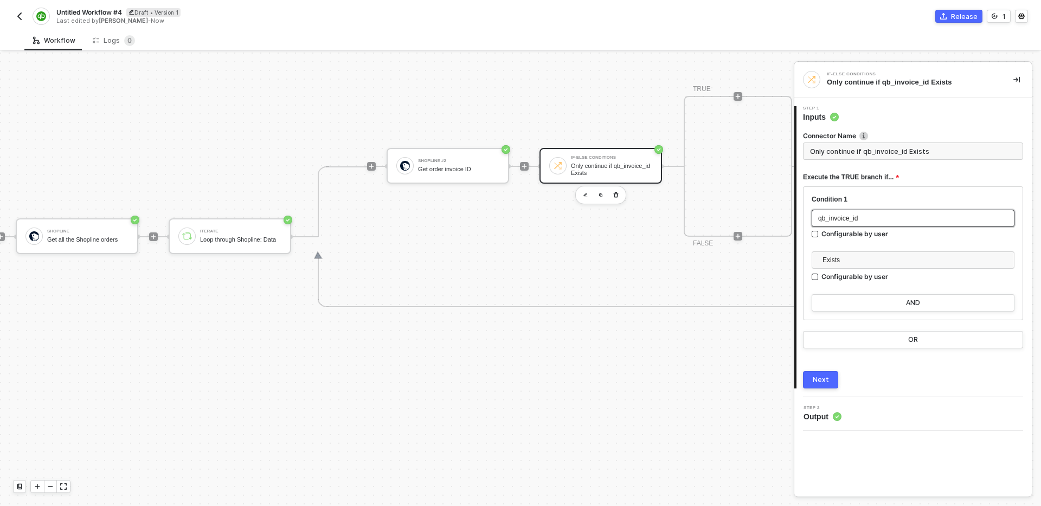
click at [910, 221] on div "qb_invoice_id" at bounding box center [913, 219] width 190 height 10
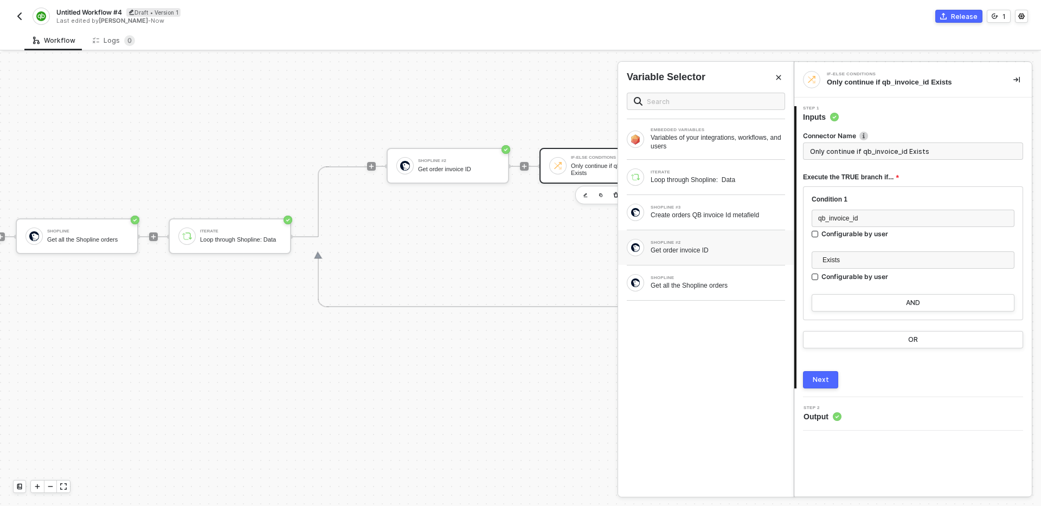
click at [727, 246] on div "Get order invoice ID" at bounding box center [717, 250] width 134 height 9
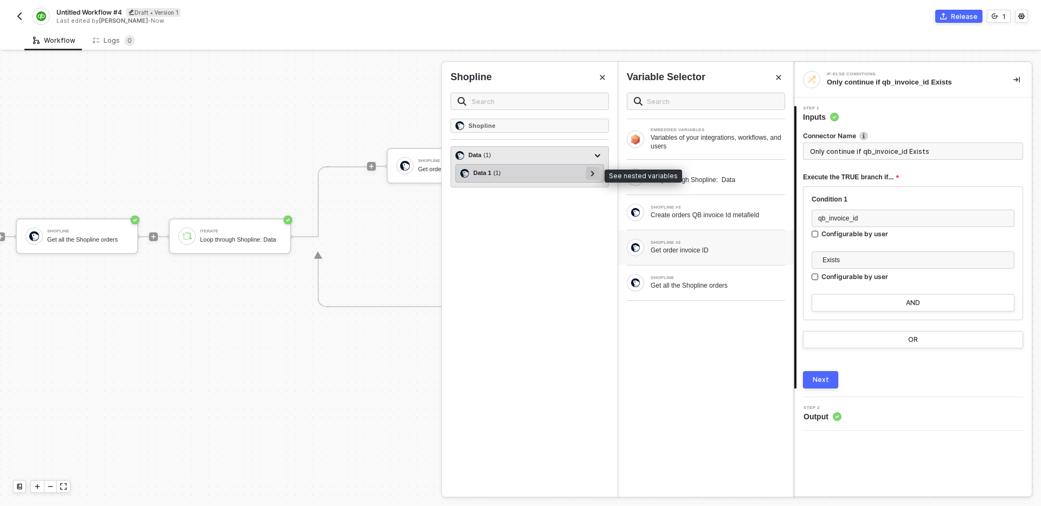
click at [589, 173] on div at bounding box center [592, 173] width 13 height 13
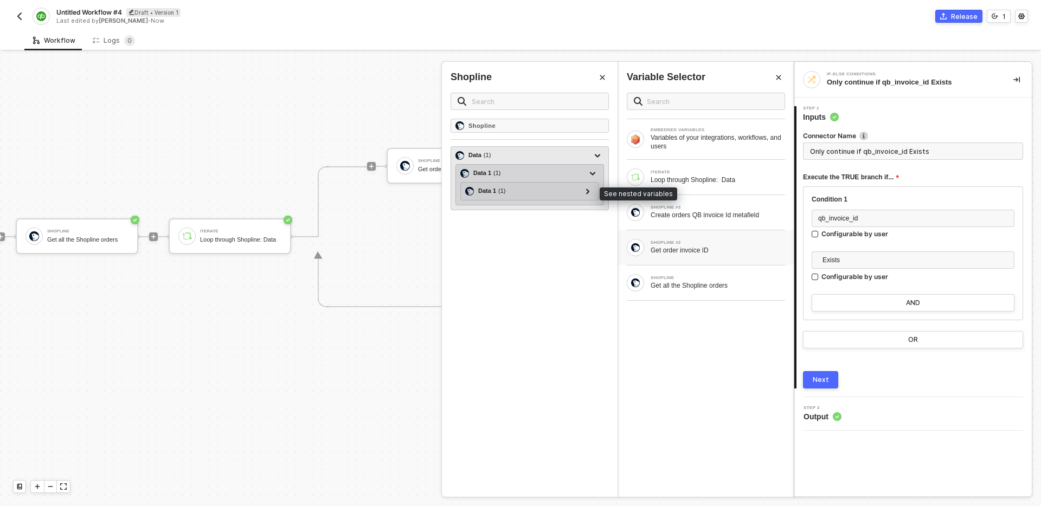
click at [584, 205] on div "Data 1 ( 1 ) Data 1 ( 1 ) Data 1 1 1 ( 3 ) Json ( 1 ) error - id - eb6ee2b7-39e…" at bounding box center [529, 184] width 149 height 41
click at [586, 191] on icon at bounding box center [588, 191] width 4 height 5
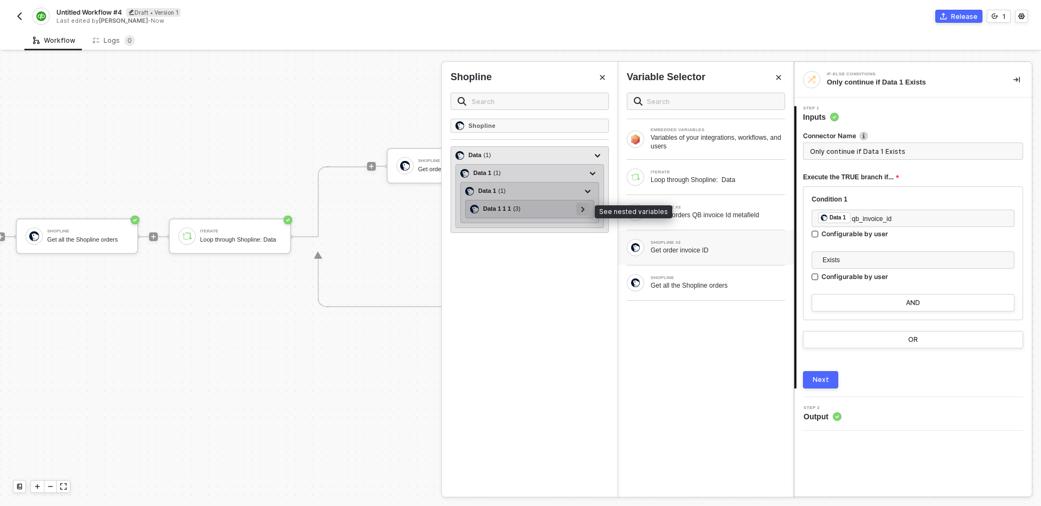
click at [585, 208] on div at bounding box center [582, 209] width 13 height 13
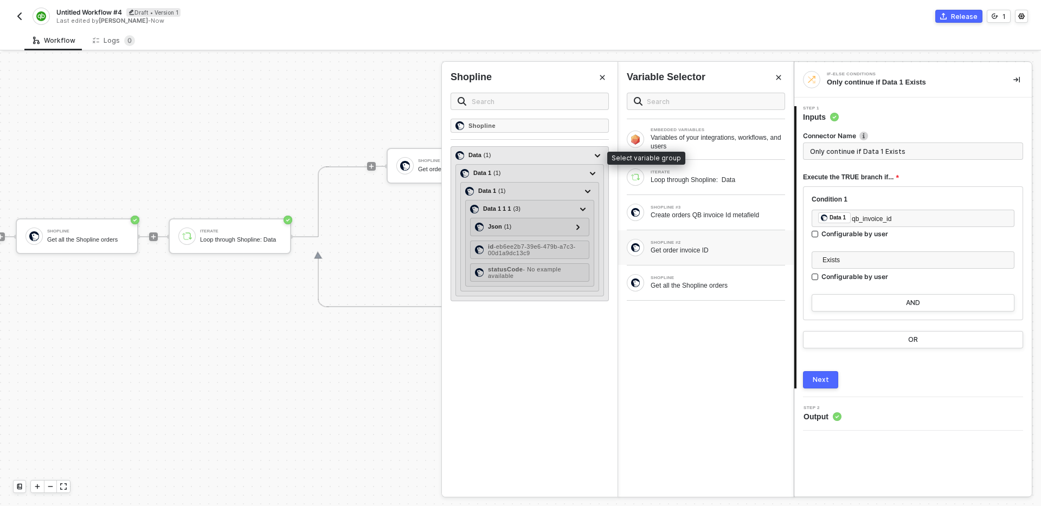
click at [553, 154] on div "Data ( 1 )" at bounding box center [523, 155] width 136 height 13
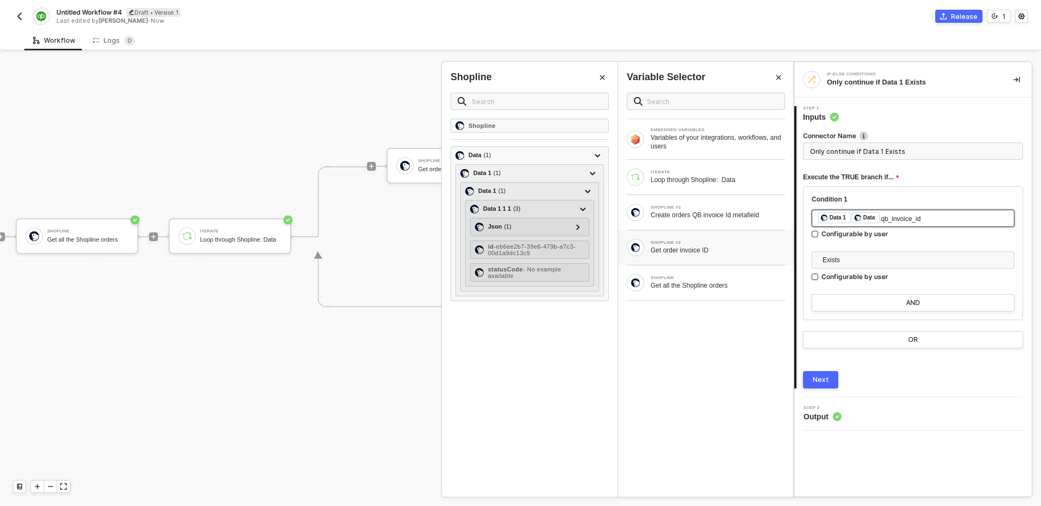
click at [912, 220] on span "qb_invoice_id" at bounding box center [901, 219] width 40 height 8
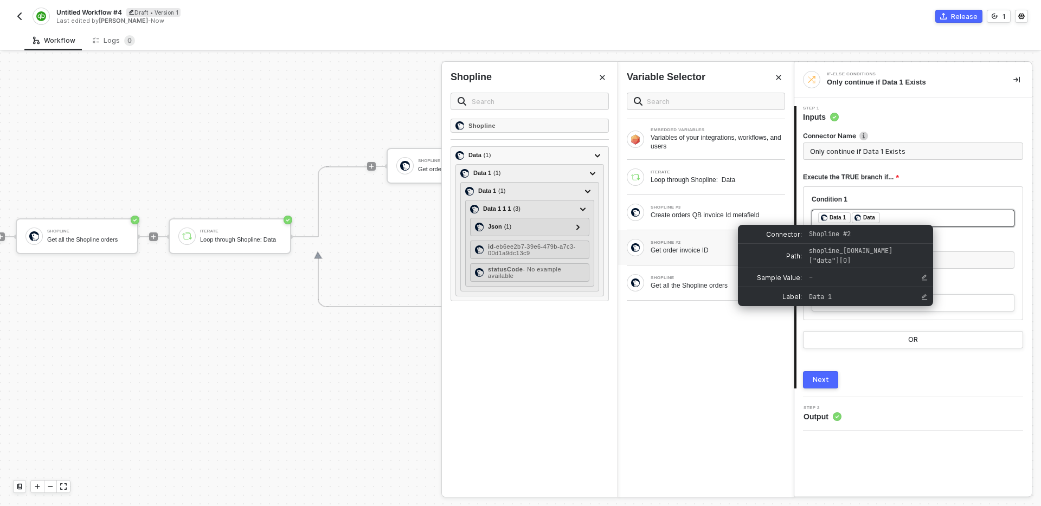
click at [851, 218] on span "Data 1" at bounding box center [835, 219] width 34 height 8
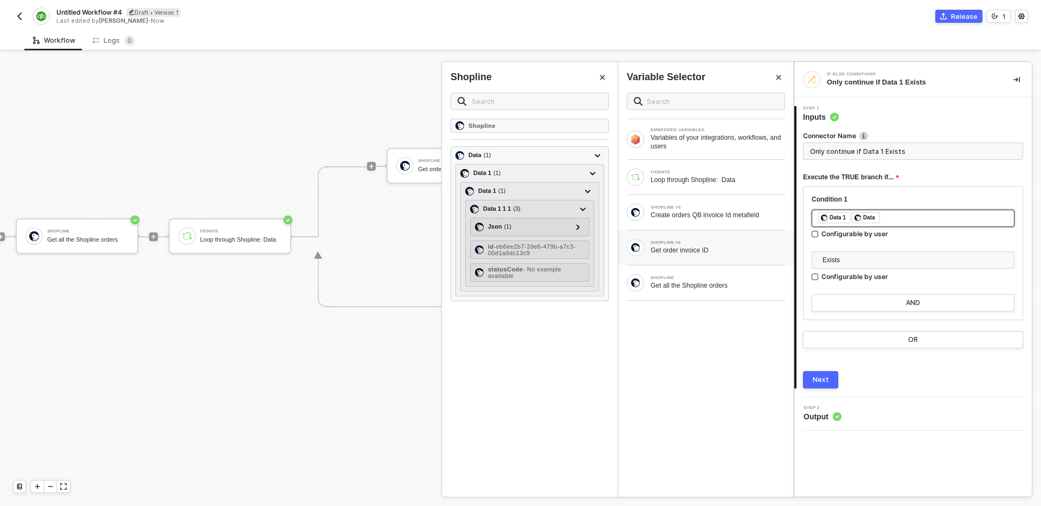
type input "Only continue if Data Exists"
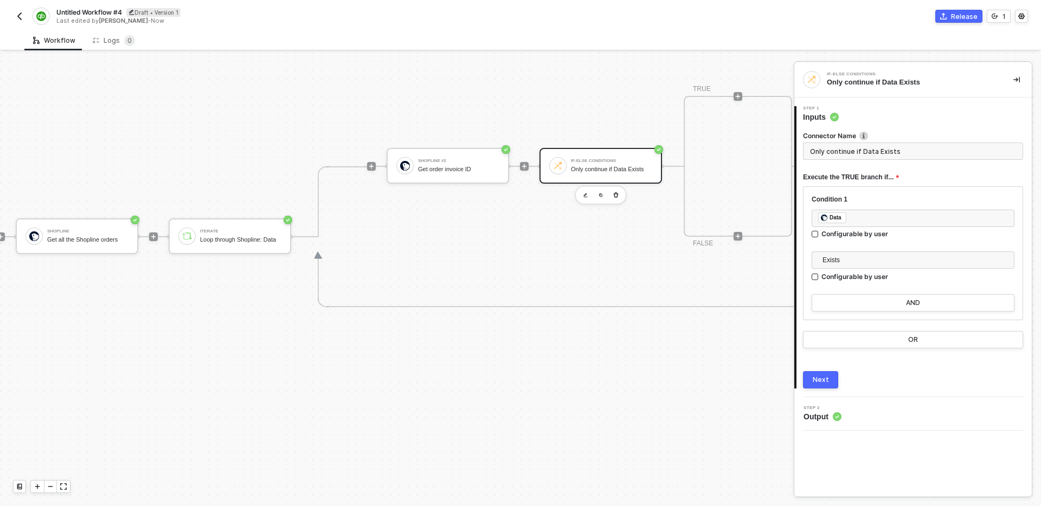
click at [817, 371] on button "Next" at bounding box center [820, 379] width 35 height 17
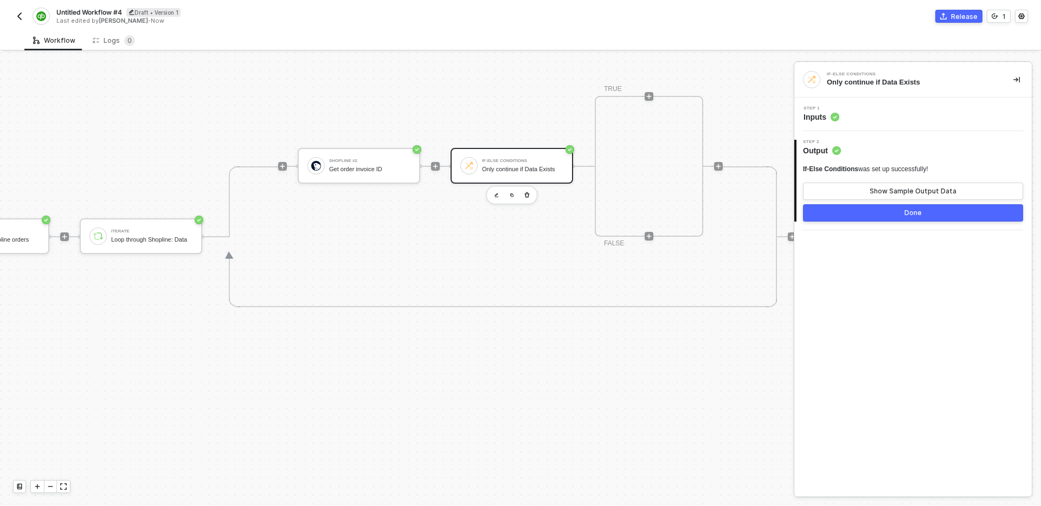
scroll to position [340, 462]
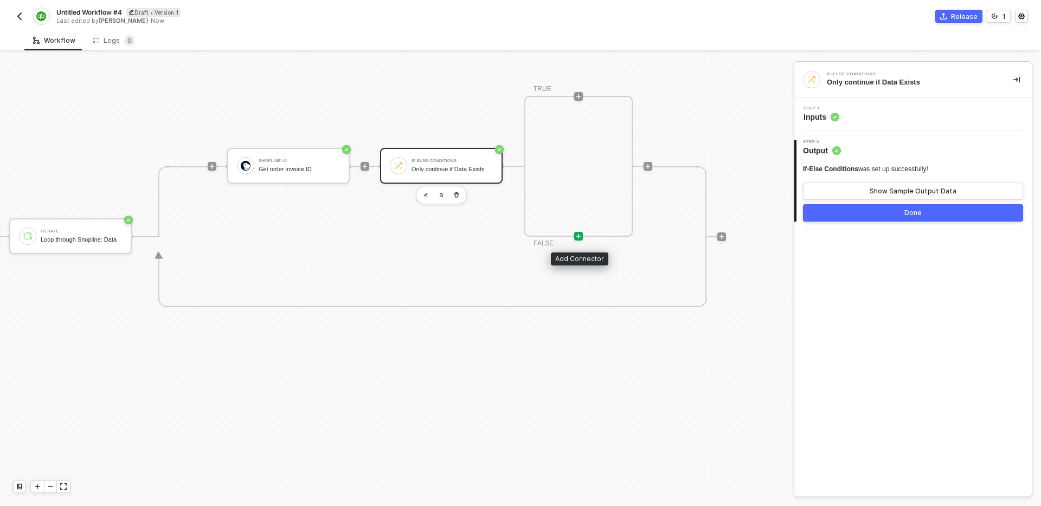
click at [581, 236] on icon "icon-play" at bounding box center [578, 236] width 7 height 7
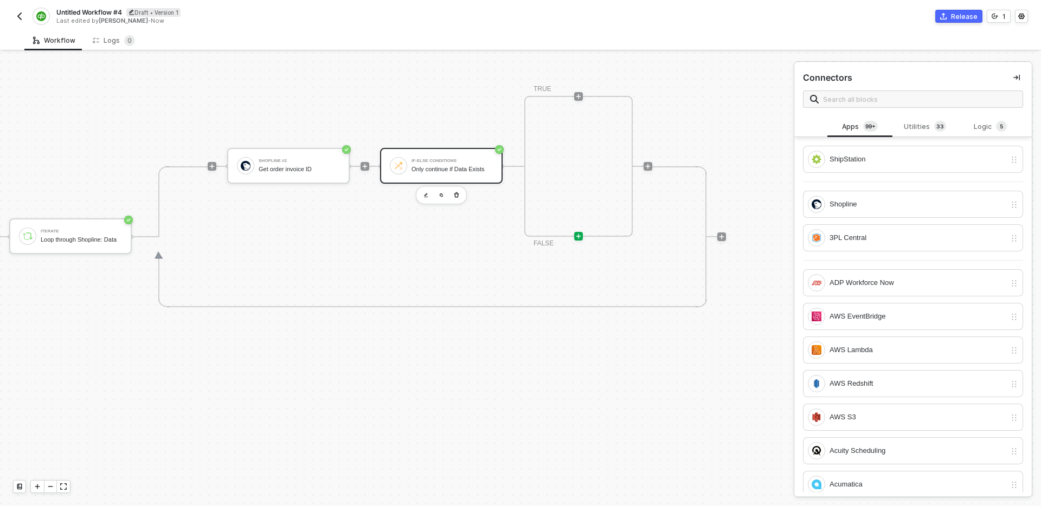
click at [460, 168] on div "Only continue if Data Exists" at bounding box center [451, 169] width 81 height 7
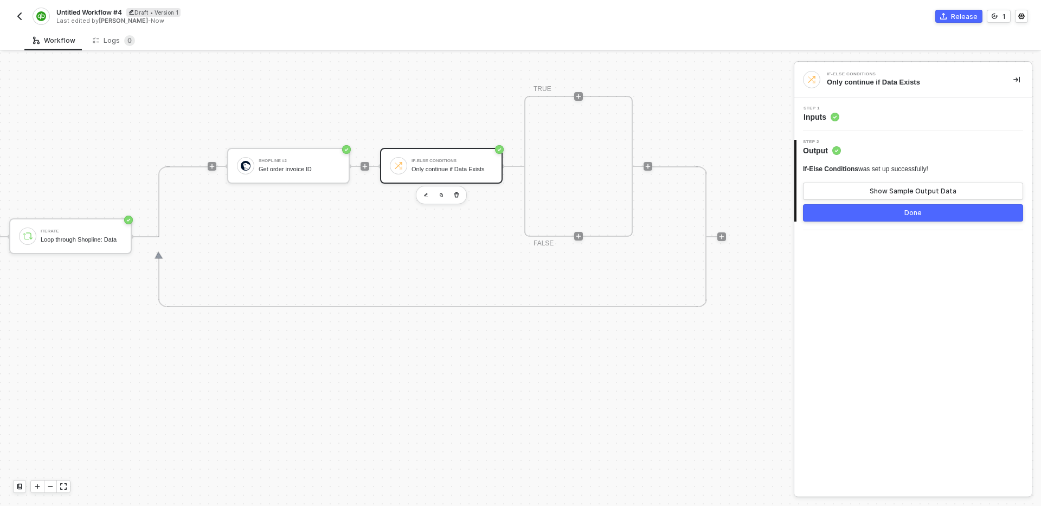
click at [919, 128] on div "Step 1 Inputs" at bounding box center [912, 115] width 237 height 34
click at [917, 118] on div "Step 1 Inputs" at bounding box center [914, 114] width 235 height 16
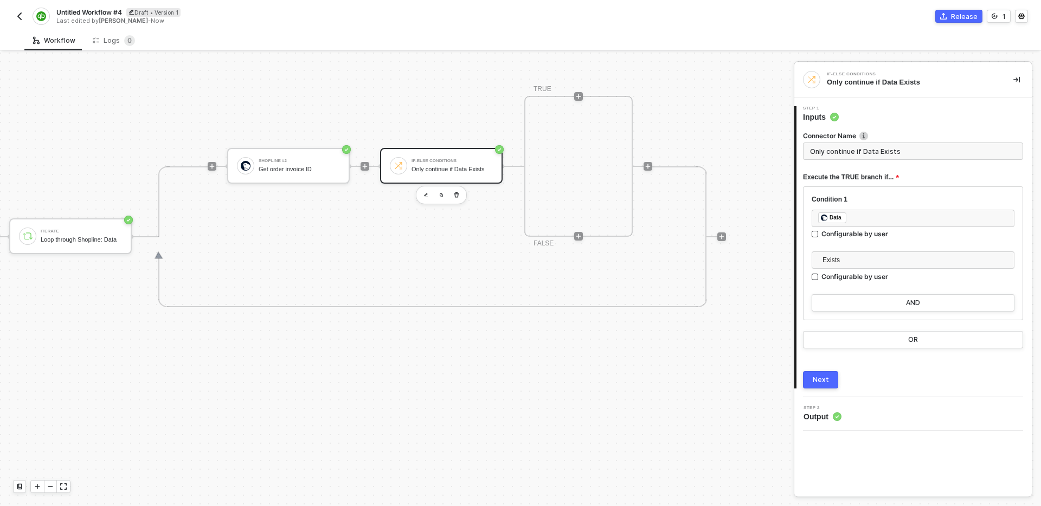
click at [632, 325] on div "TRIGGER On Installation Trigger On Installation Trigger Shopline #3 Create orde…" at bounding box center [132, 237] width 1188 height 1048
click at [584, 196] on div "TRUE FALSE" at bounding box center [578, 166] width 108 height 141
click at [948, 152] on input "Only continue if Data Exists" at bounding box center [913, 151] width 220 height 17
click at [682, 130] on div at bounding box center [648, 166] width 144 height 85
click at [583, 236] on div at bounding box center [596, 236] width 27 height 1
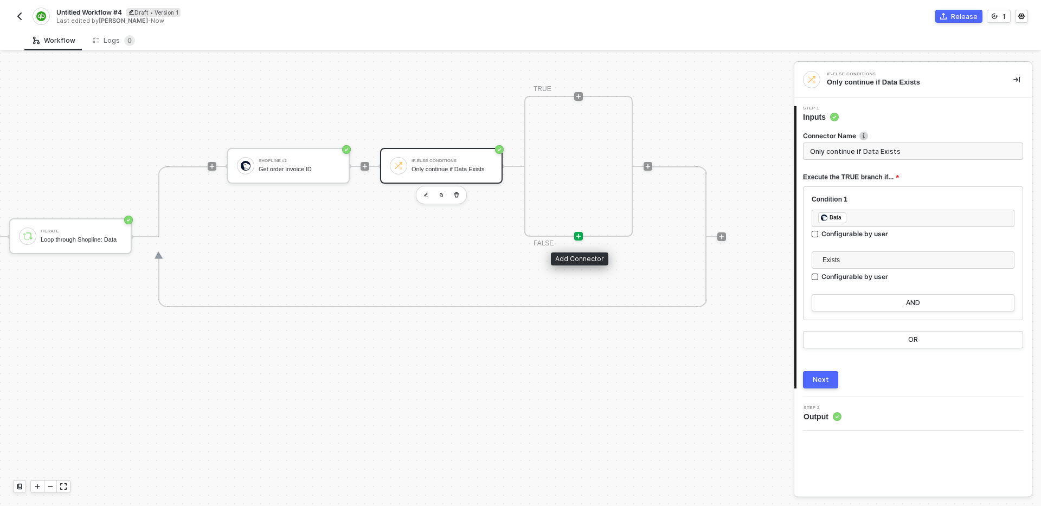
click at [580, 236] on icon "icon-play" at bounding box center [578, 236] width 7 height 7
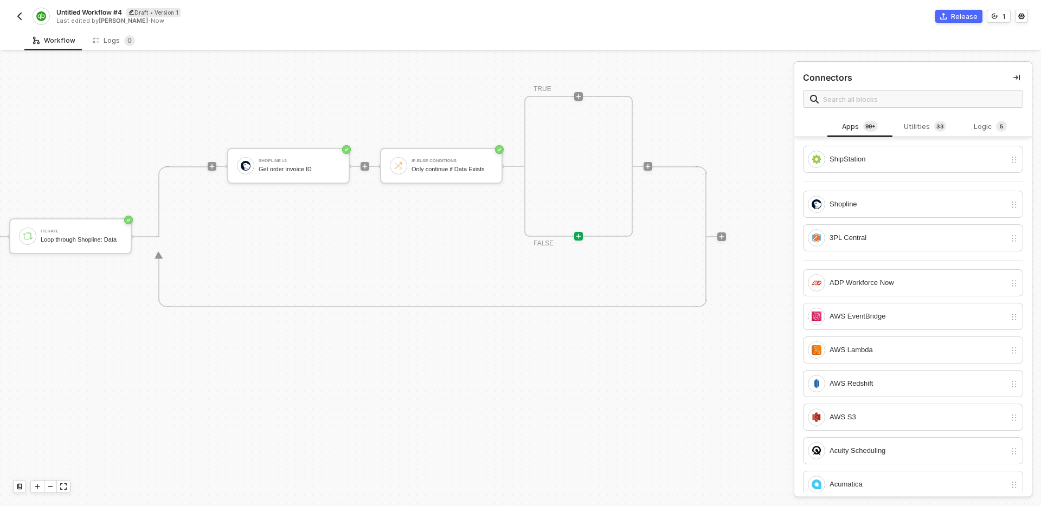
click at [536, 382] on div "TRIGGER On Installation Trigger On Installation Trigger Shopline #3 Create orde…" at bounding box center [132, 237] width 1188 height 1048
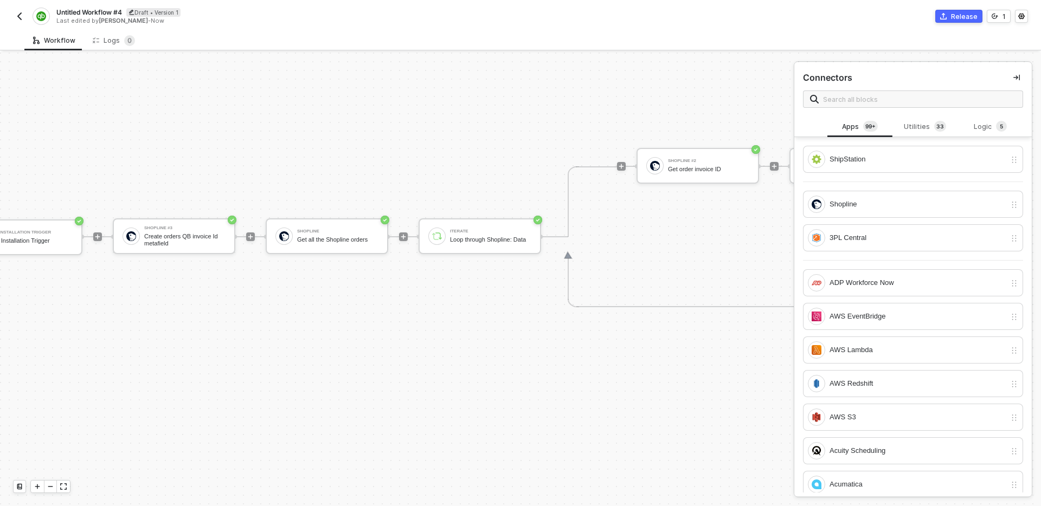
scroll to position [340, 0]
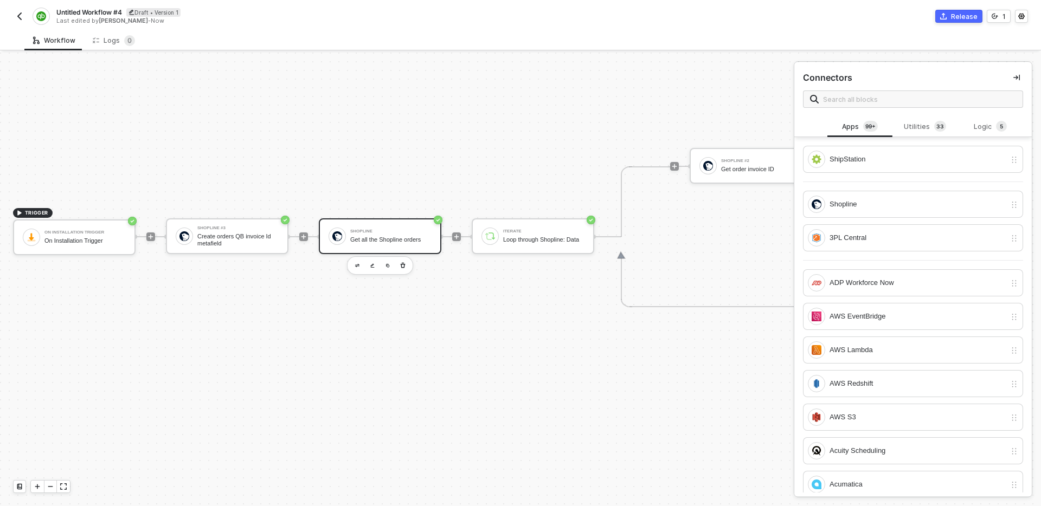
click at [394, 239] on div "Get all the Shopline orders" at bounding box center [390, 239] width 81 height 7
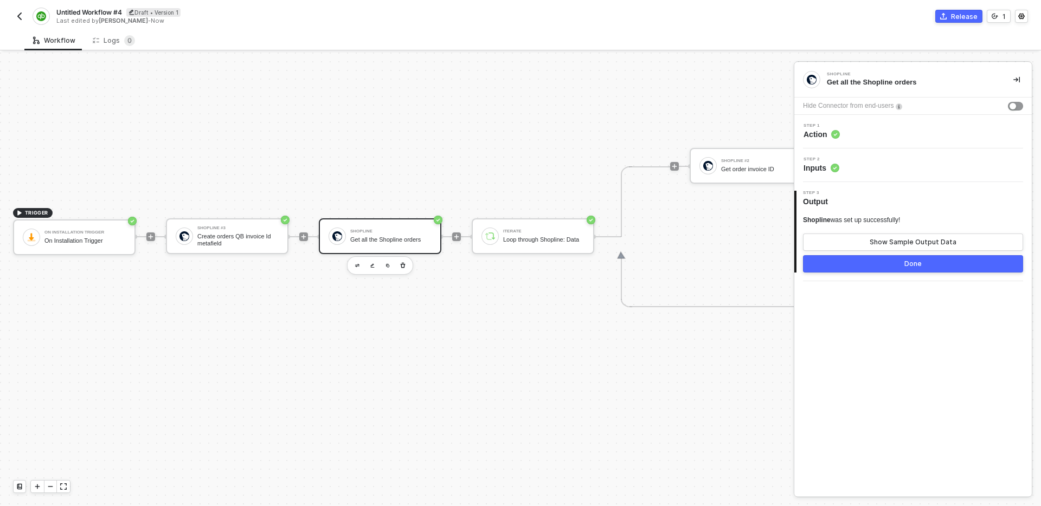
click at [888, 138] on div "Step 1 Action" at bounding box center [914, 132] width 235 height 16
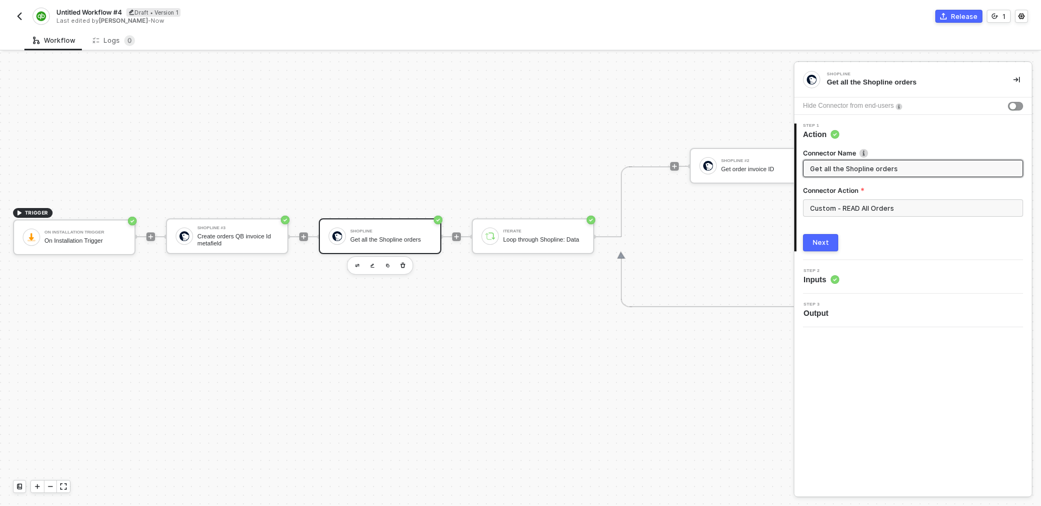
click at [369, 243] on div "Get all the Shopline orders" at bounding box center [390, 239] width 81 height 7
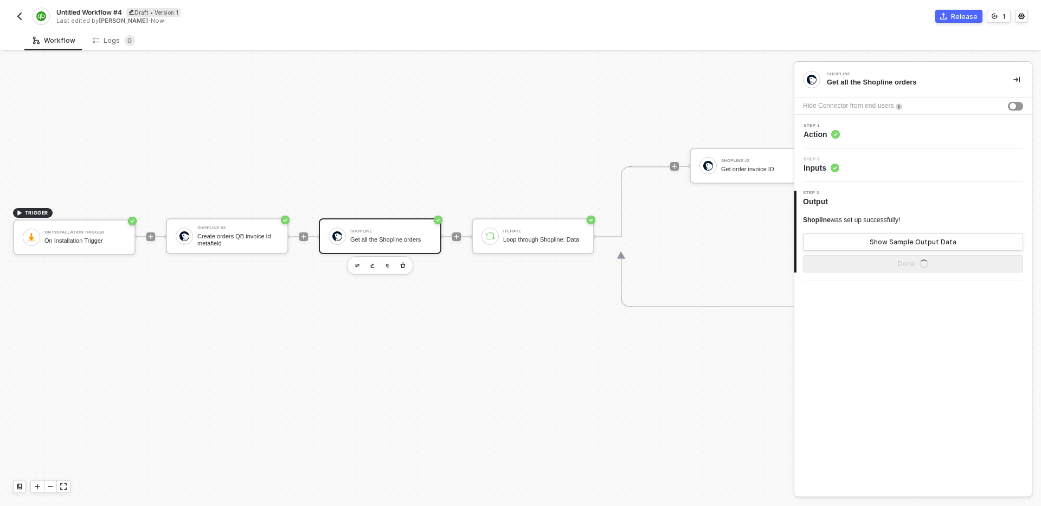
click at [916, 131] on div "Step 1 Action" at bounding box center [914, 132] width 235 height 16
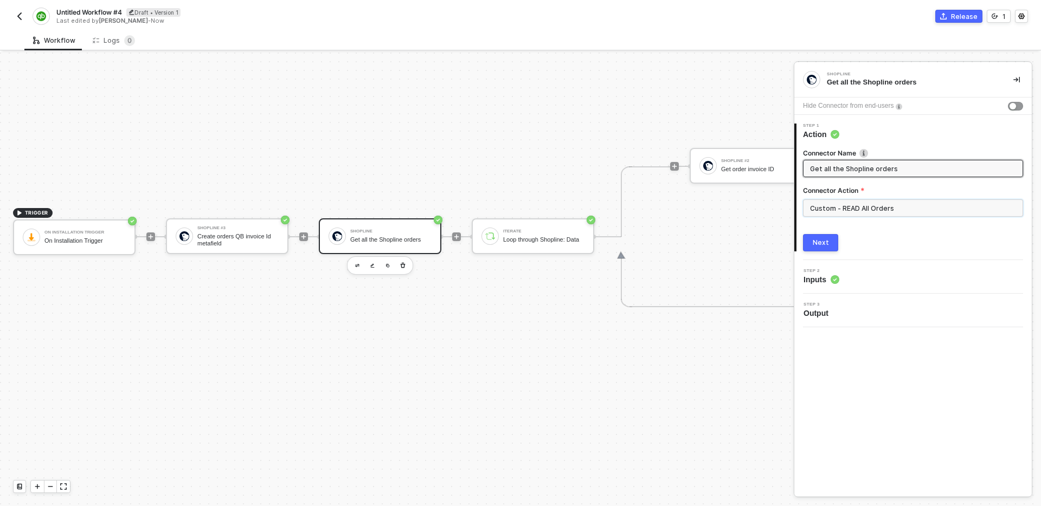
click at [895, 215] on input "Custom - READ All Orders" at bounding box center [913, 207] width 220 height 17
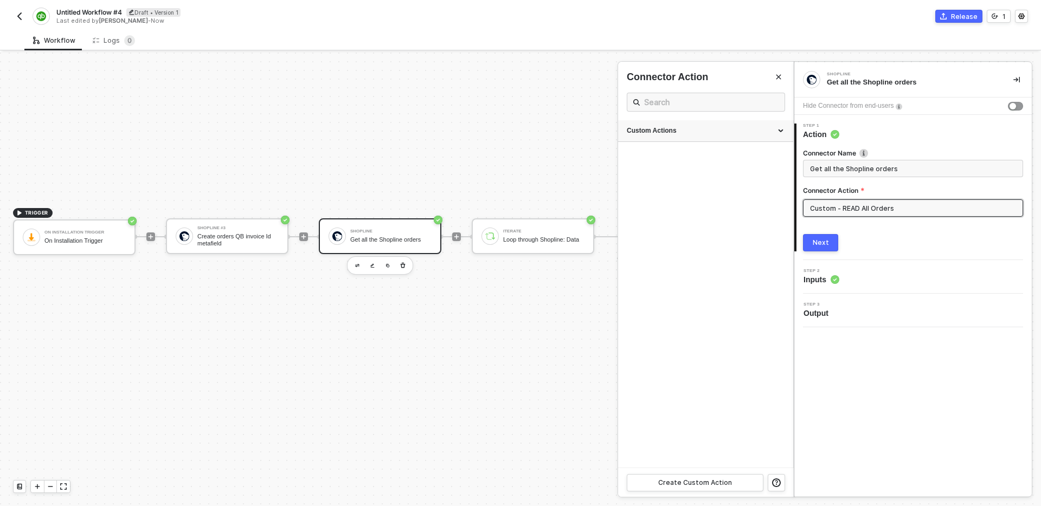
click at [732, 132] on div "Custom Actions" at bounding box center [706, 130] width 158 height 9
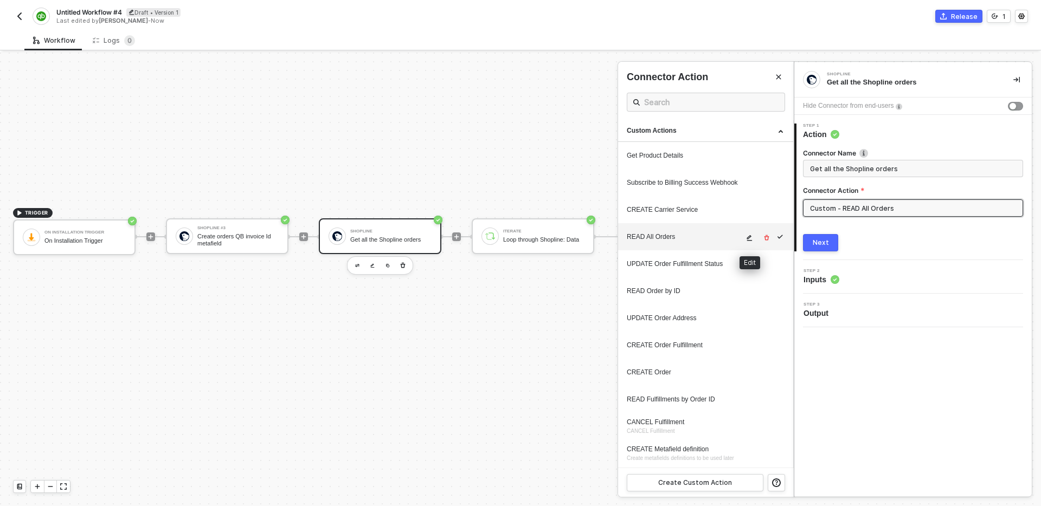
click at [747, 239] on icon "icon-edit" at bounding box center [749, 238] width 5 height 6
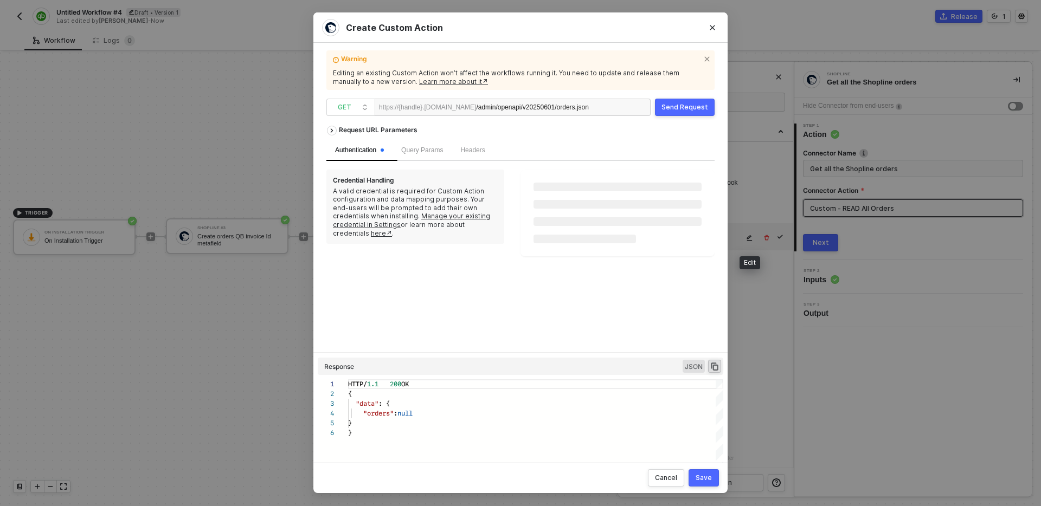
scroll to position [49, 0]
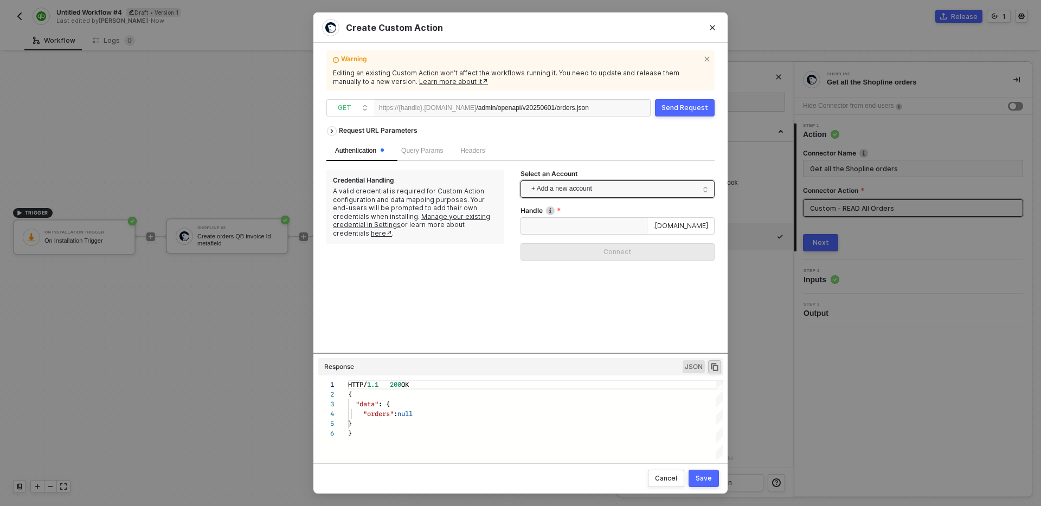
click at [615, 193] on span "+ Add a new account" at bounding box center [619, 189] width 177 height 17
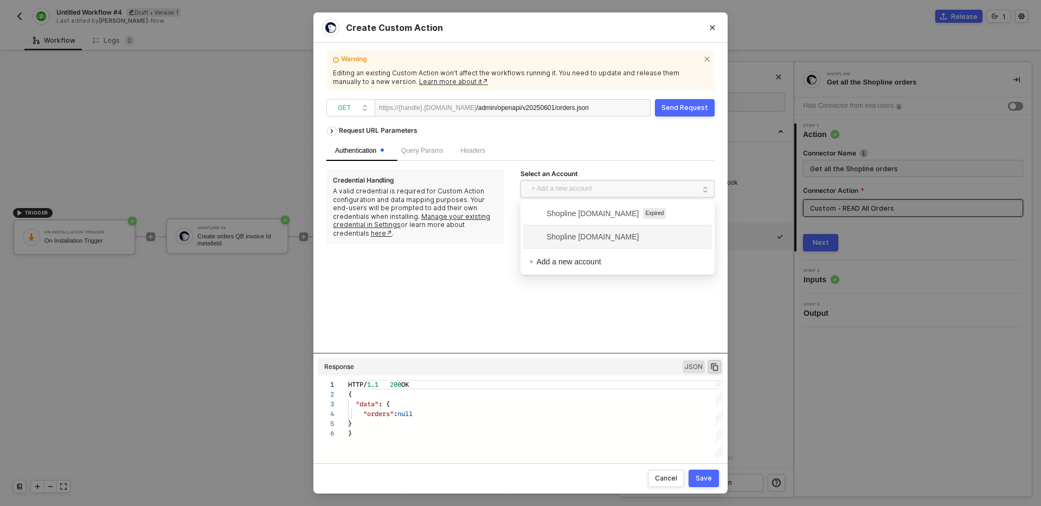
click at [630, 240] on span "Shopline [DOMAIN_NAME]" at bounding box center [583, 237] width 109 height 12
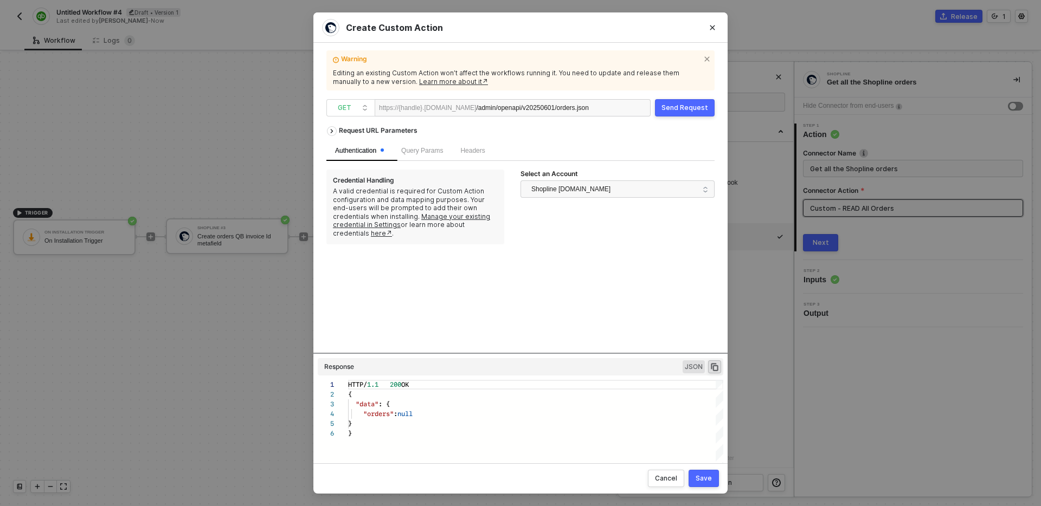
click at [688, 111] on div "Send Request" at bounding box center [684, 108] width 47 height 9
click at [692, 107] on div "Send Request" at bounding box center [684, 108] width 47 height 9
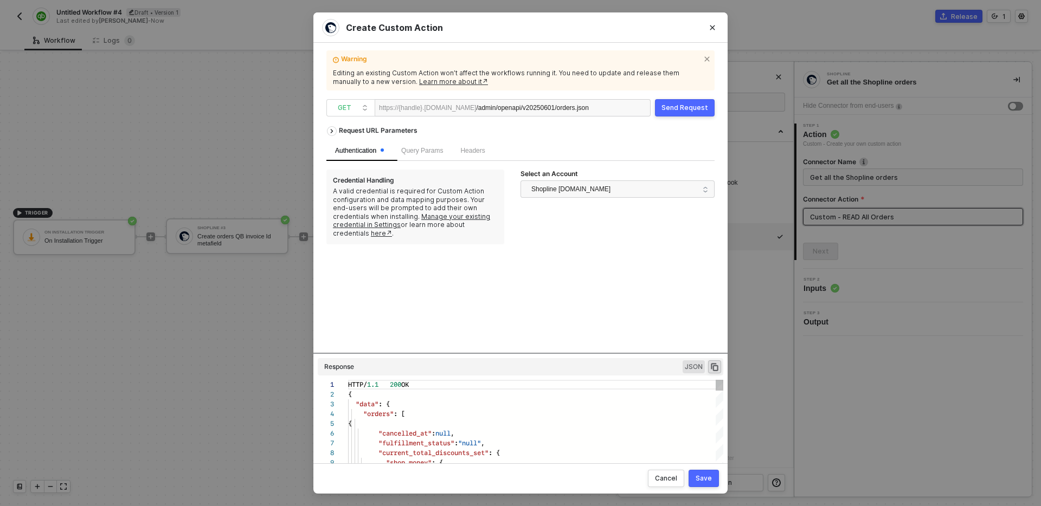
scroll to position [98, 0]
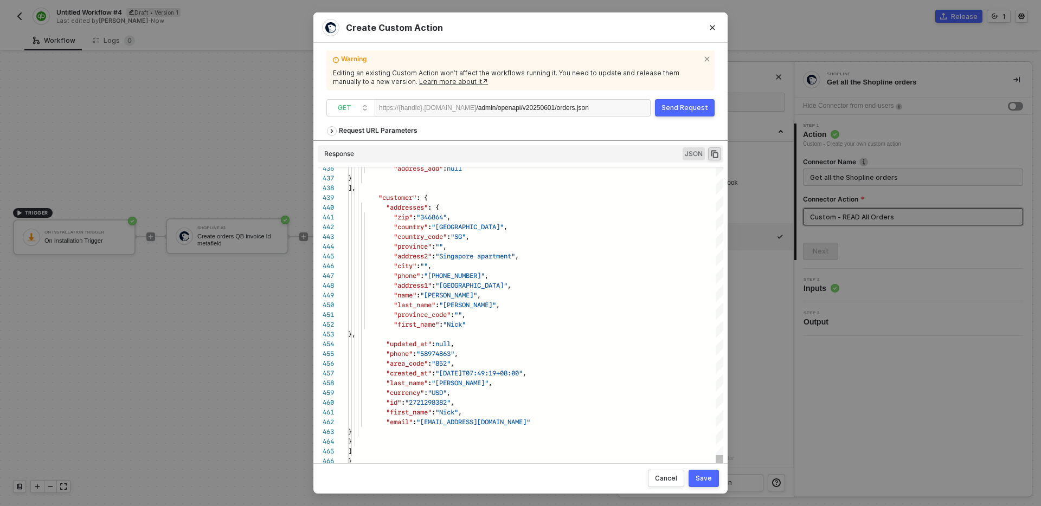
drag, startPoint x: 551, startPoint y: 352, endPoint x: 557, endPoint y: 166, distance: 186.0
click at [557, 166] on div "Request URL Parameters Authentication Query Params Headers Credential Handling …" at bounding box center [520, 287] width 388 height 333
click at [690, 156] on span "JSON" at bounding box center [693, 153] width 22 height 13
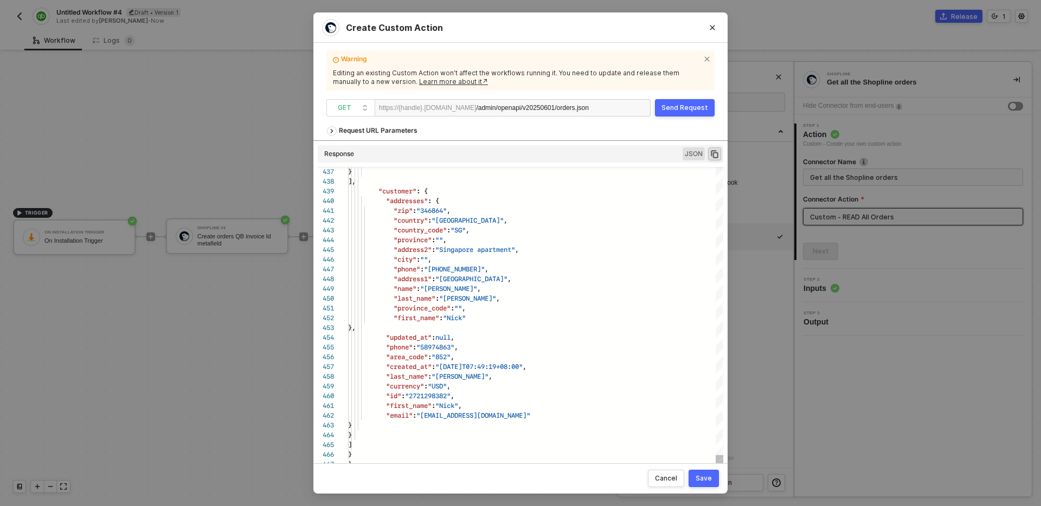
type textarea ""phone": "58974863", "area_code": "852", "created_at": "2025-08-20T07:49:19+08:…"
click at [714, 155] on icon "icon-copy-paste" at bounding box center [715, 154] width 10 height 10
click at [669, 477] on div "Cancel" at bounding box center [666, 478] width 22 height 9
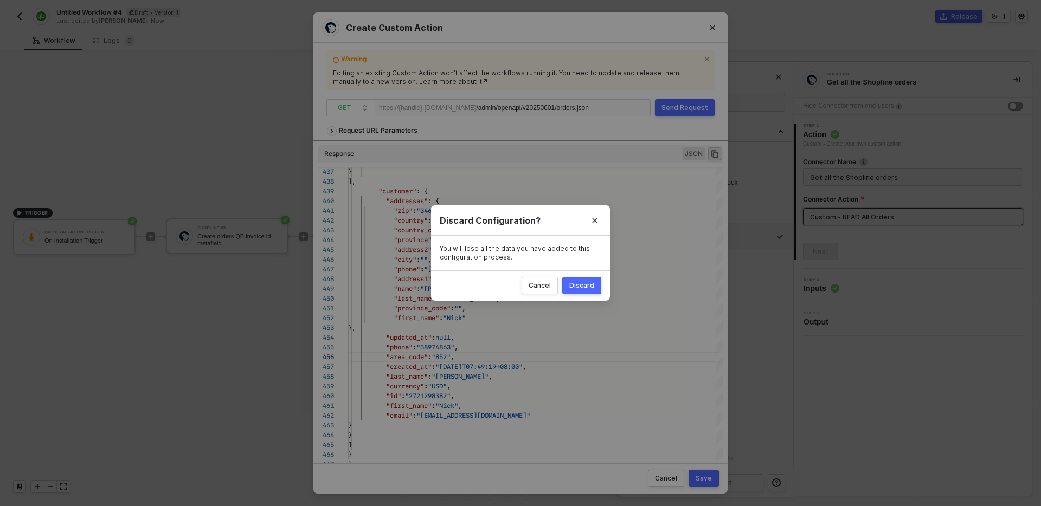
click at [591, 286] on div "Discard" at bounding box center [581, 285] width 25 height 9
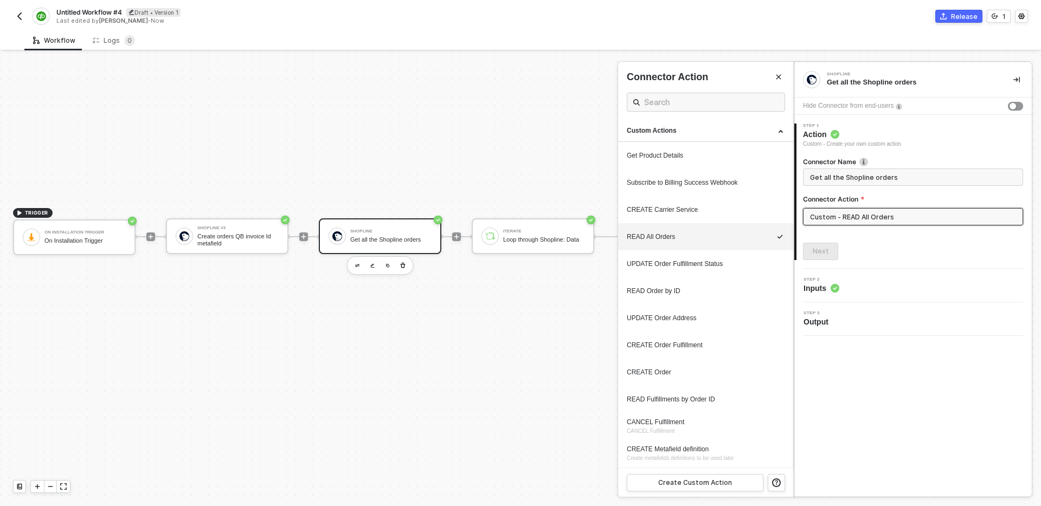
click at [868, 321] on div "Step 3 Output" at bounding box center [914, 319] width 235 height 16
click at [872, 284] on div "Step 2 Inputs" at bounding box center [914, 286] width 235 height 16
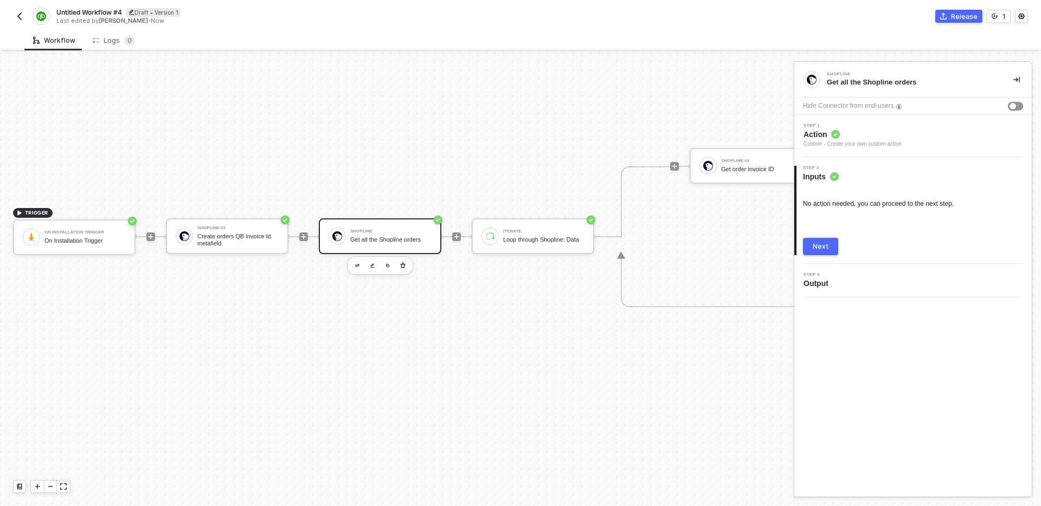
click at [828, 240] on button "Next" at bounding box center [820, 246] width 35 height 17
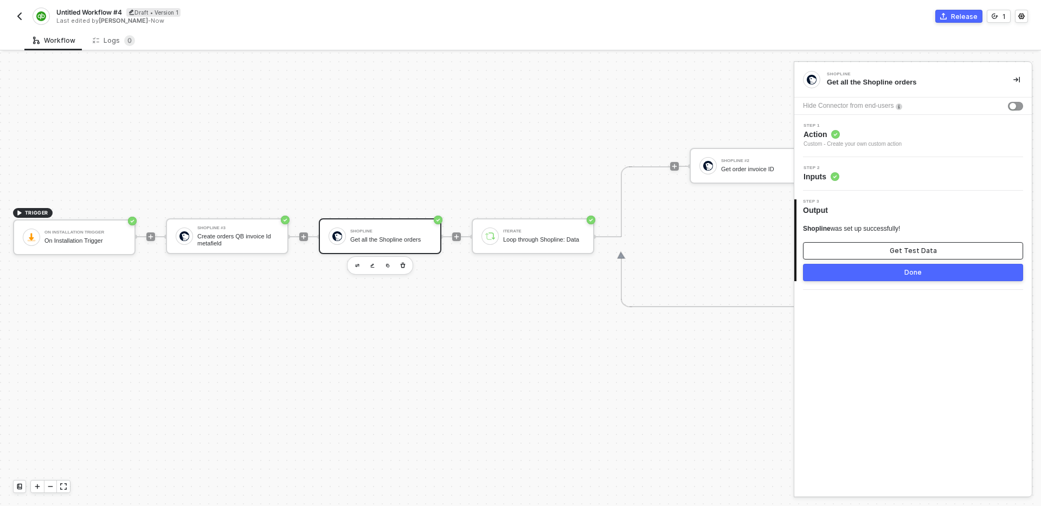
click at [888, 252] on button "Get Test Data" at bounding box center [913, 250] width 220 height 17
click at [881, 253] on div "Show Sample Output Data" at bounding box center [912, 251] width 87 height 9
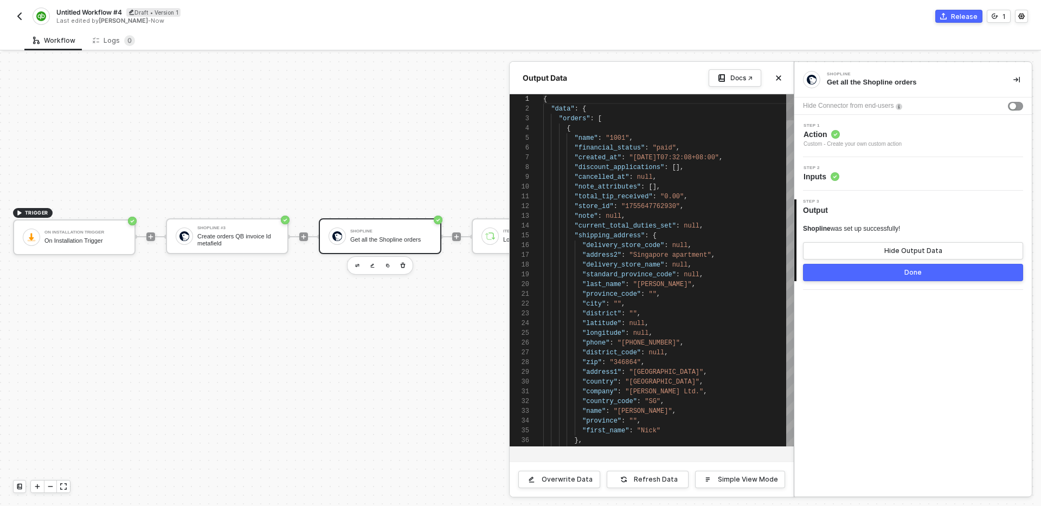
scroll to position [98, 0]
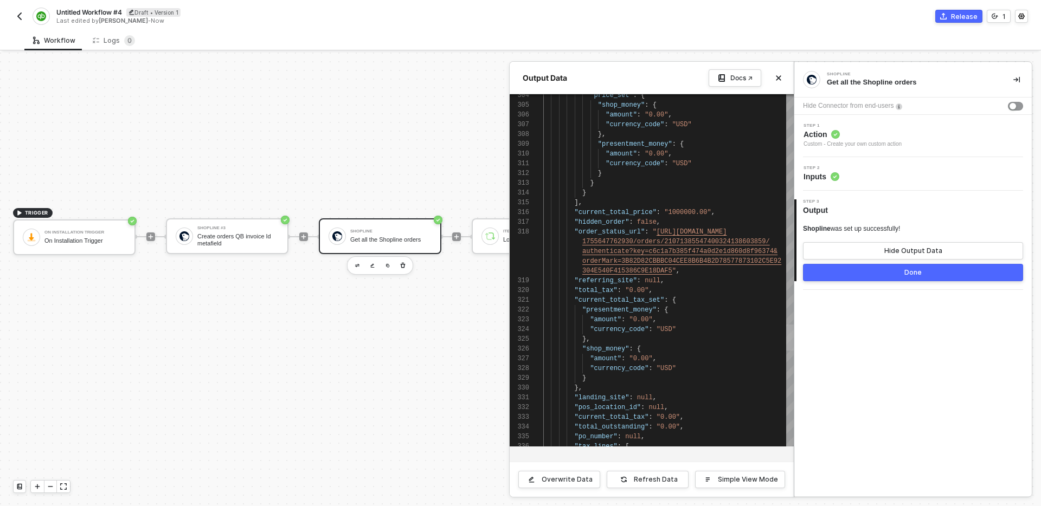
drag, startPoint x: 789, startPoint y: 115, endPoint x: 803, endPoint y: 346, distance: 230.8
click at [803, 346] on div "Shopline Get all the Shopline orders Hide Connector from end-users Step 1 Actio…" at bounding box center [917, 280] width 247 height 454
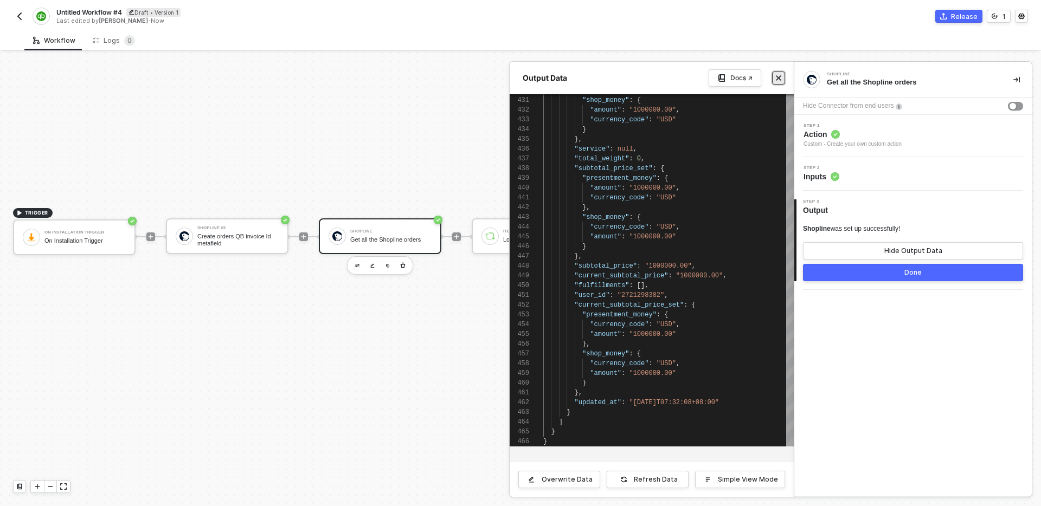
click at [782, 77] on button "Close" at bounding box center [778, 78] width 13 height 13
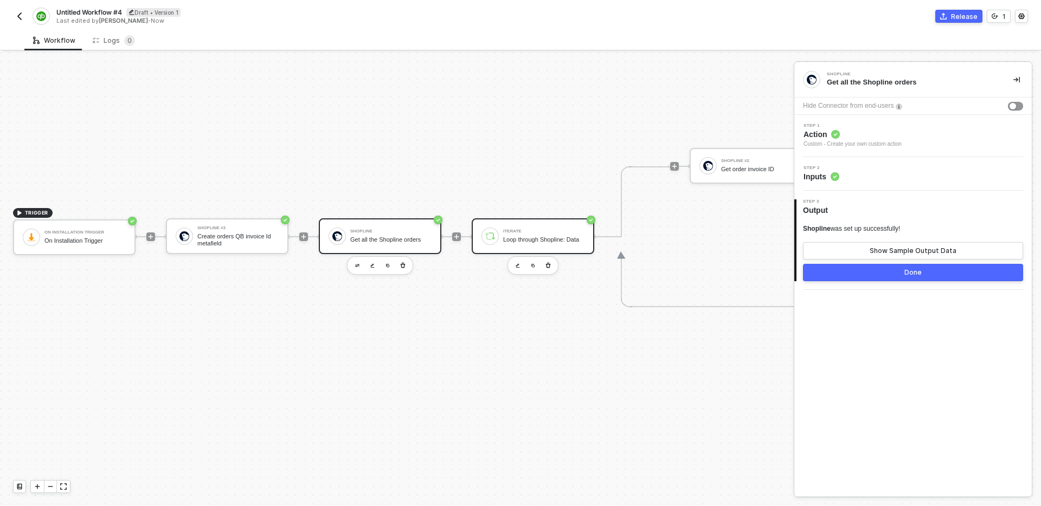
click at [533, 239] on div "Loop through Shopline: Data" at bounding box center [543, 239] width 81 height 7
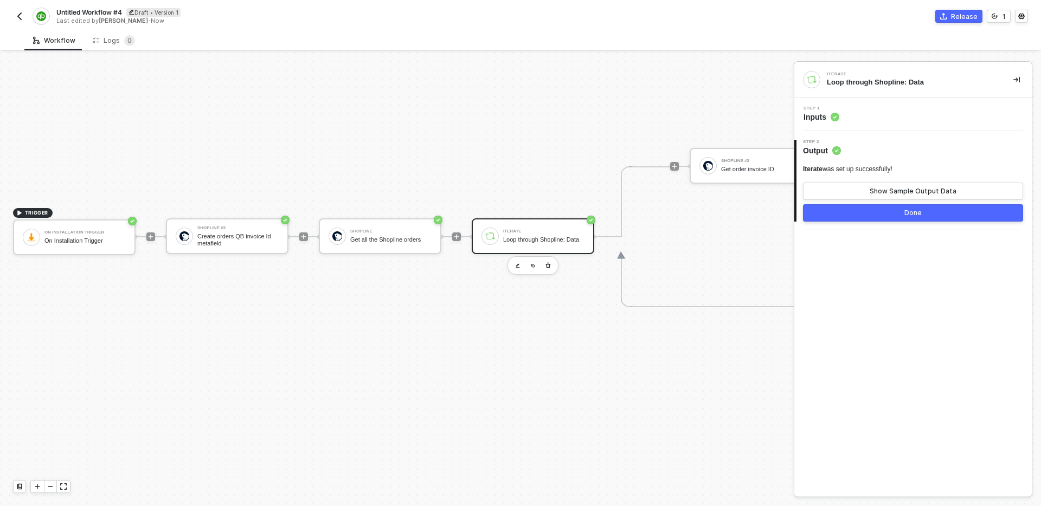
click at [910, 118] on div "Step 1 Inputs" at bounding box center [914, 114] width 235 height 16
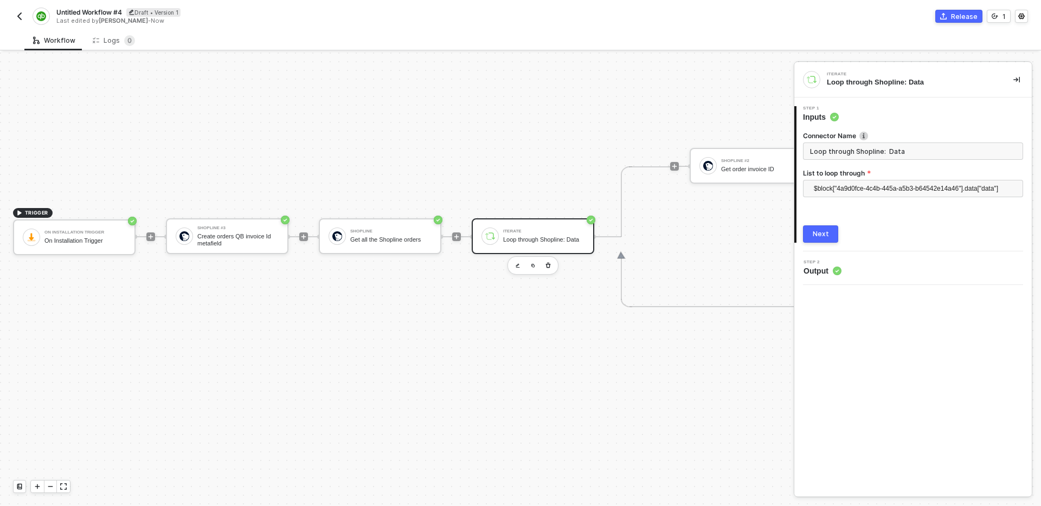
click at [919, 148] on input "Loop through Shopline: Data" at bounding box center [913, 151] width 220 height 17
click at [899, 151] on input "Loop through Shopline: Data" at bounding box center [913, 151] width 220 height 17
click at [869, 150] on input "Loop through Shopline: Data" at bounding box center [913, 151] width 220 height 17
click at [902, 113] on div "Step 1 Inputs" at bounding box center [913, 114] width 235 height 16
click at [865, 146] on input "Loop through Shopline: Data" at bounding box center [913, 151] width 220 height 17
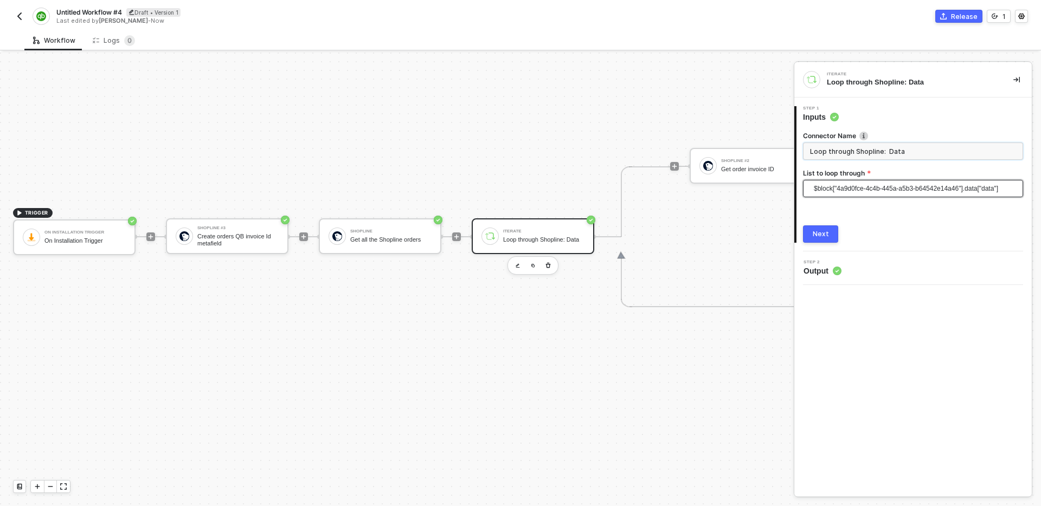
click at [868, 191] on span "$block["4a9d0fce-4c4b-445a-a5b3-b64542e14a46"].data["data"]" at bounding box center [915, 189] width 203 height 16
click at [878, 211] on div "Shopline: data - Orders" at bounding box center [912, 210] width 203 height 12
type input "Loop through Shopline: data - Orders"
click at [891, 214] on div "Connector Name Loop through Shopline: data - Orders List to loop through Shopli…" at bounding box center [913, 183] width 220 height 120
click at [834, 232] on button "Next" at bounding box center [820, 233] width 35 height 17
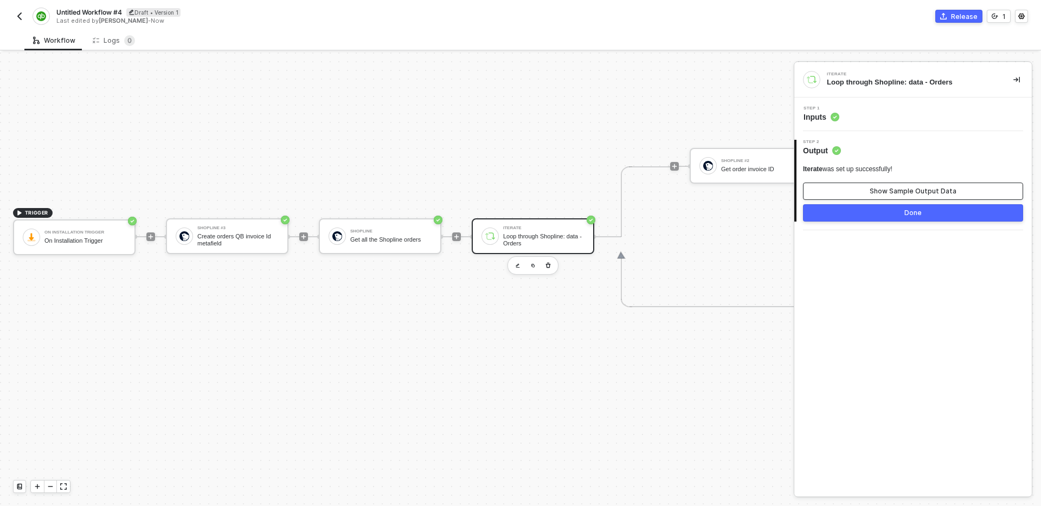
click at [910, 194] on div "Show Sample Output Data" at bounding box center [912, 191] width 87 height 9
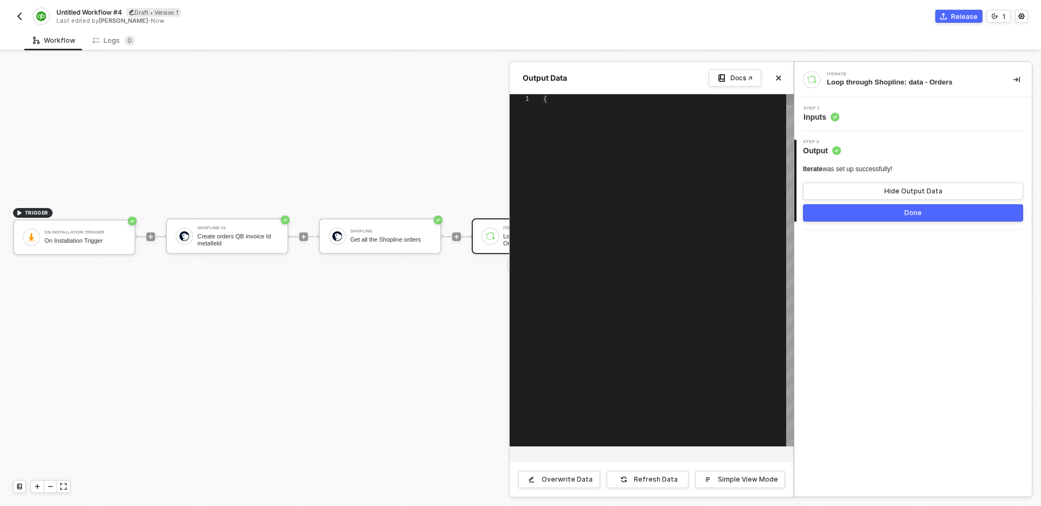
type textarea "{ "name": "1001", "financial_status": "paid", "created_at": "2025-08-22T07:32:0…"
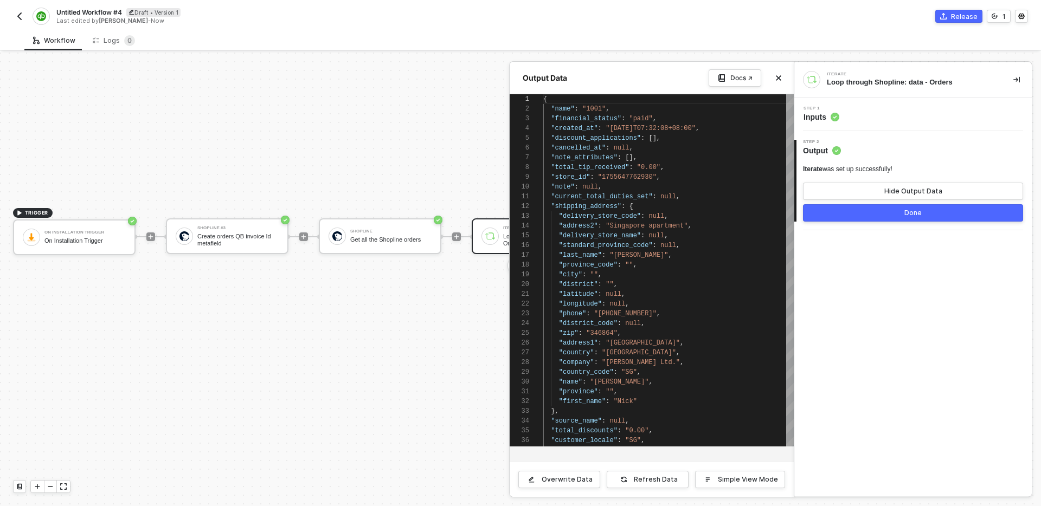
click at [861, 211] on button "Done" at bounding box center [913, 212] width 220 height 17
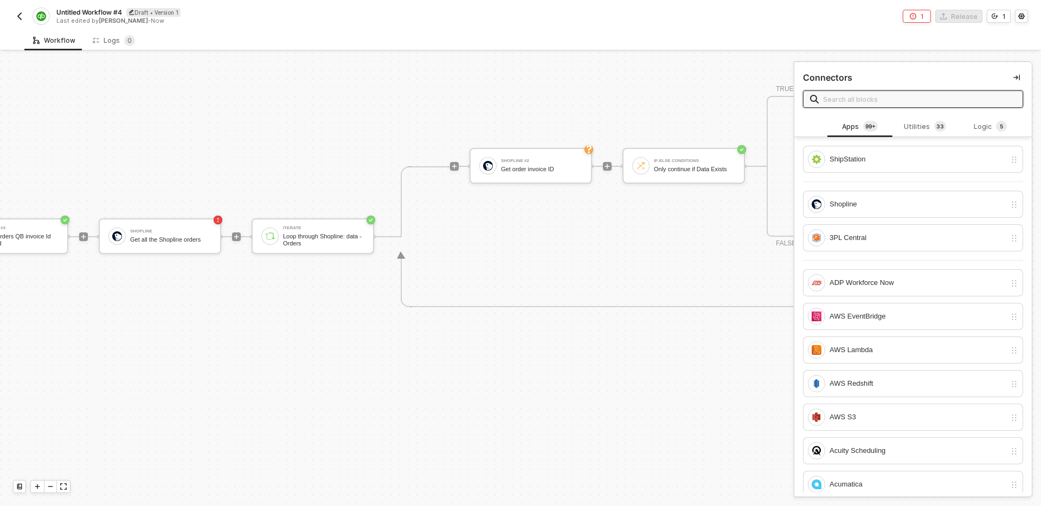
scroll to position [340, 242]
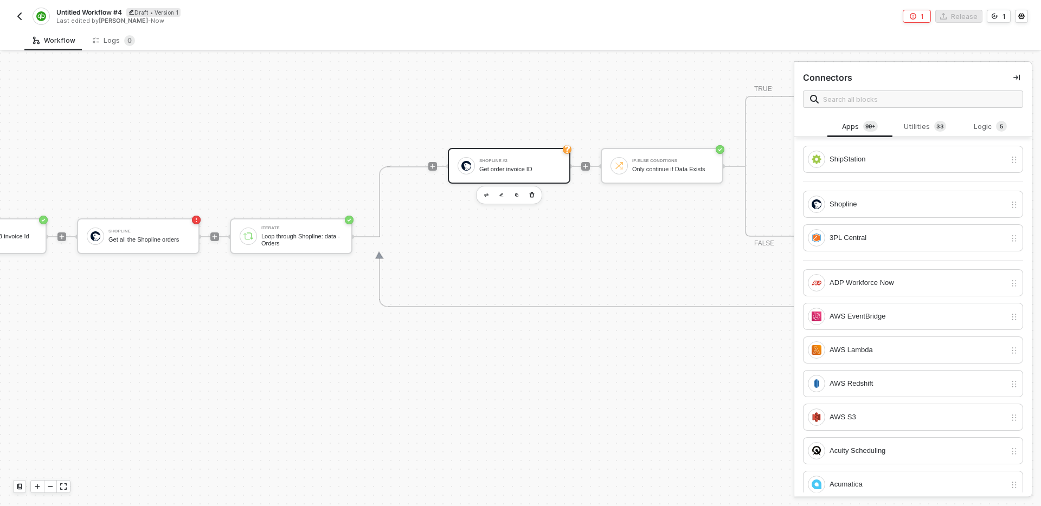
click at [502, 159] on div "Shopline #2" at bounding box center [519, 161] width 81 height 4
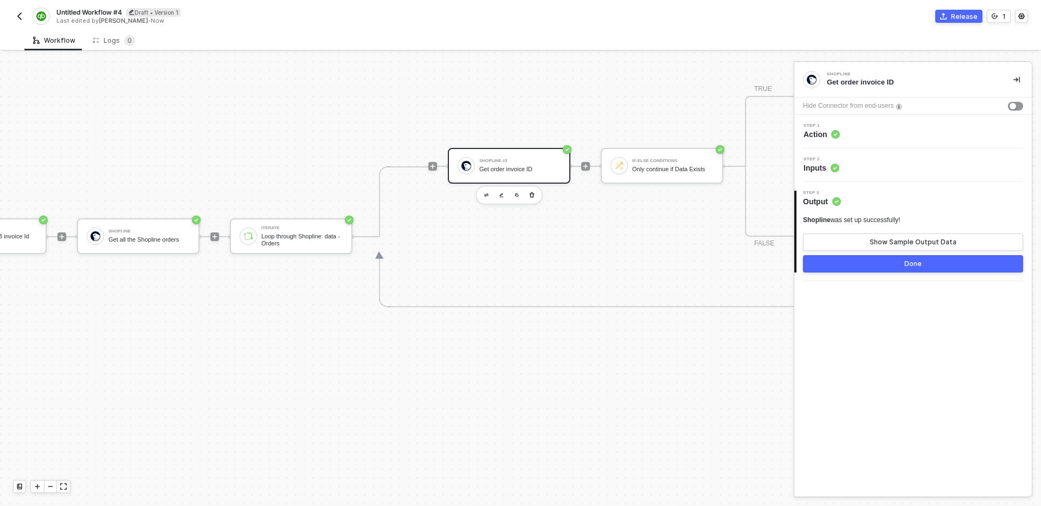
click at [886, 168] on div "Step 2 Inputs" at bounding box center [914, 165] width 235 height 16
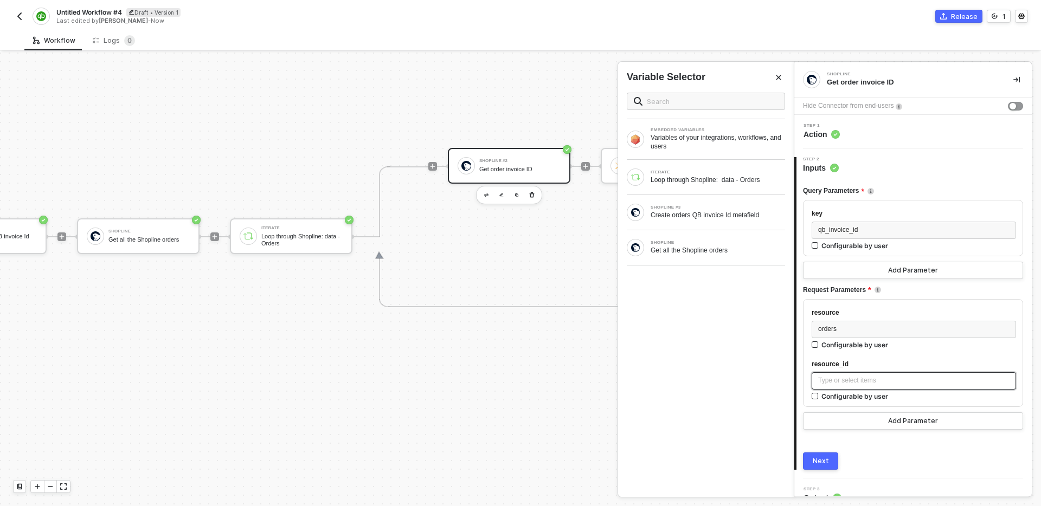
click at [873, 383] on div "Type or select items ﻿" at bounding box center [913, 381] width 191 height 10
click at [698, 171] on div "ITERATE" at bounding box center [717, 172] width 134 height 4
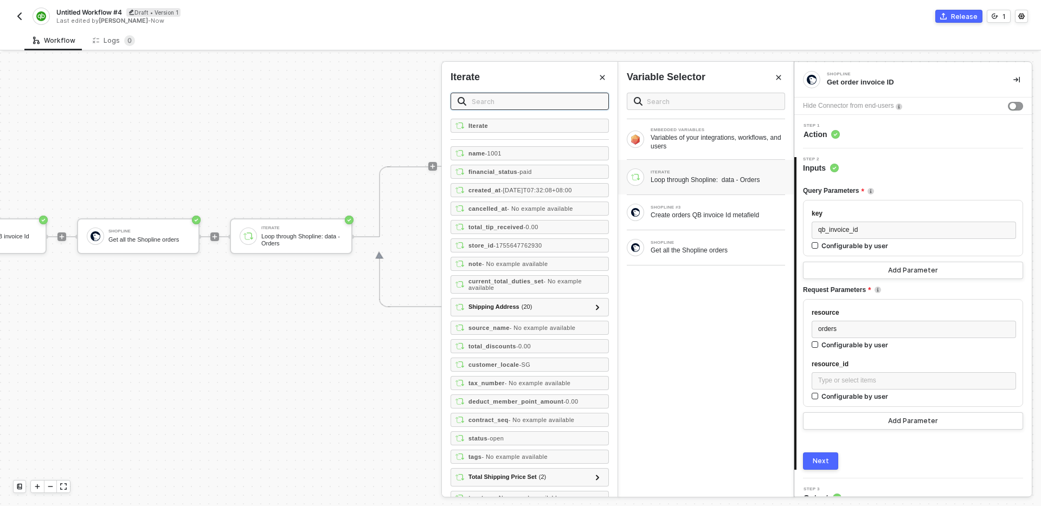
click at [526, 97] on input "text" at bounding box center [537, 101] width 130 height 12
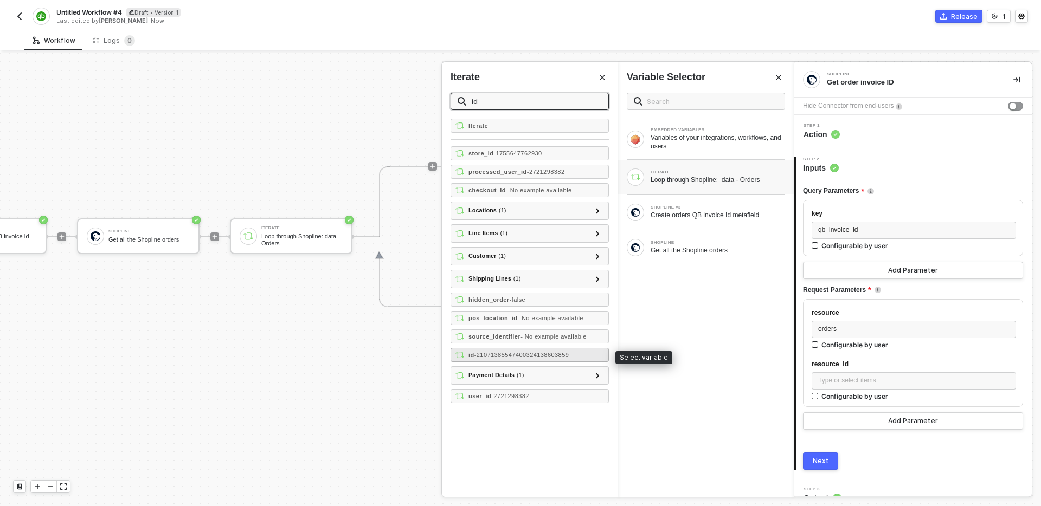
type input "id"
click at [479, 356] on span "- 21071385547400324138603859" at bounding box center [521, 355] width 95 height 7
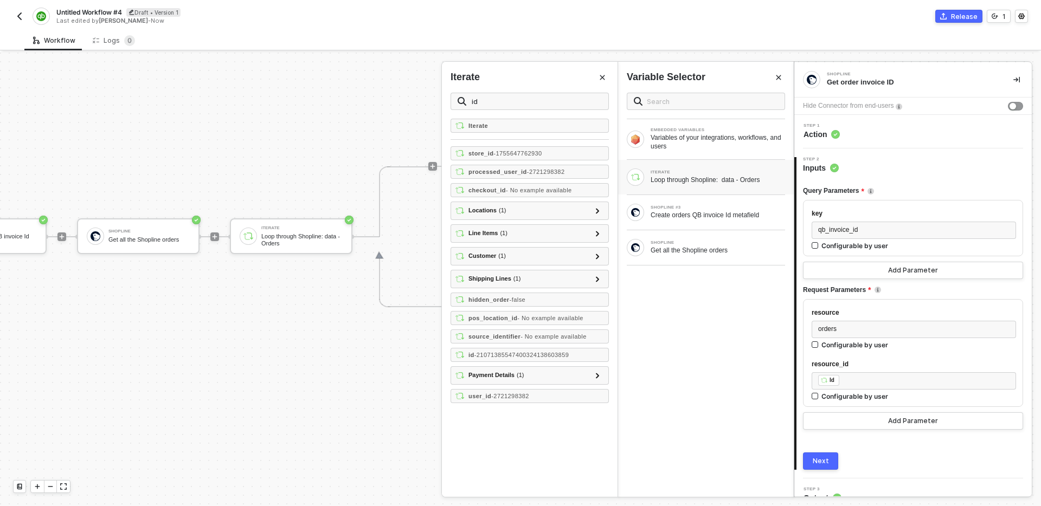
click at [599, 82] on button "Close" at bounding box center [602, 77] width 13 height 13
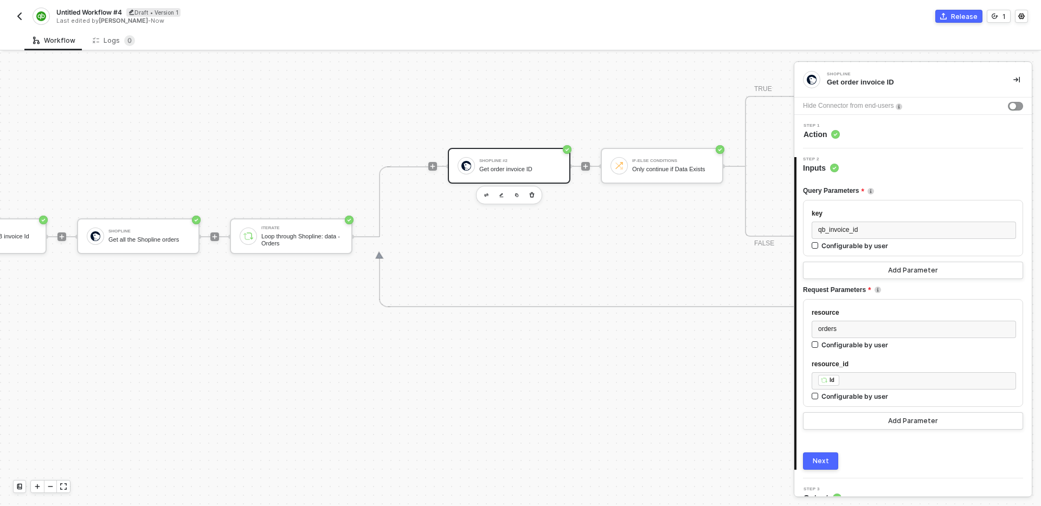
click at [821, 466] on button "Next" at bounding box center [820, 461] width 35 height 17
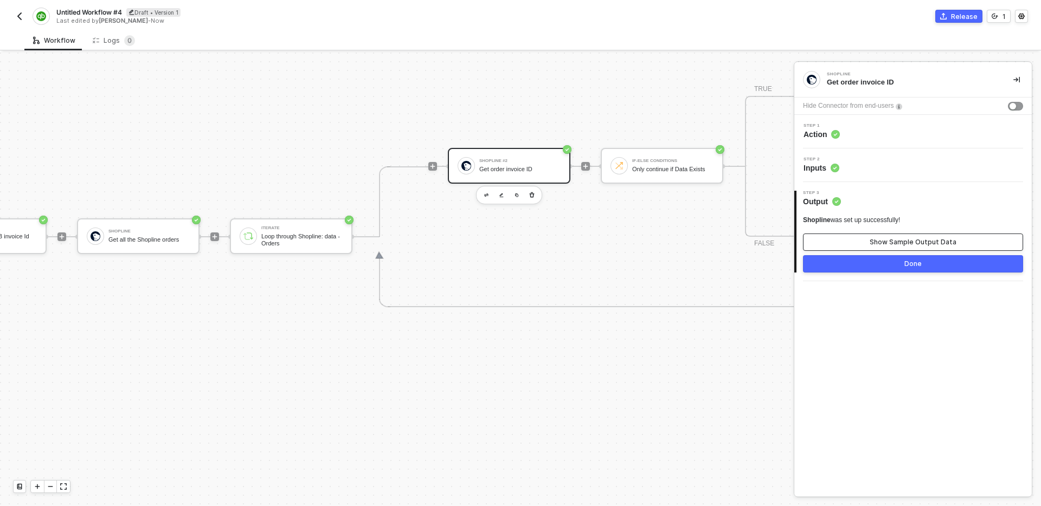
click at [875, 242] on div "Show Sample Output Data" at bounding box center [912, 242] width 87 height 9
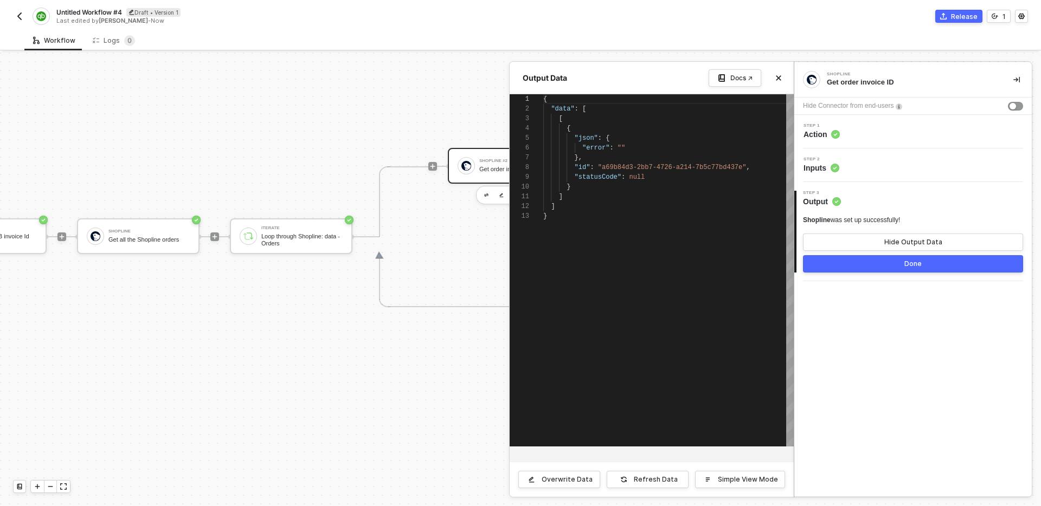
scroll to position [98, 0]
click at [782, 77] on button "Close" at bounding box center [778, 78] width 13 height 13
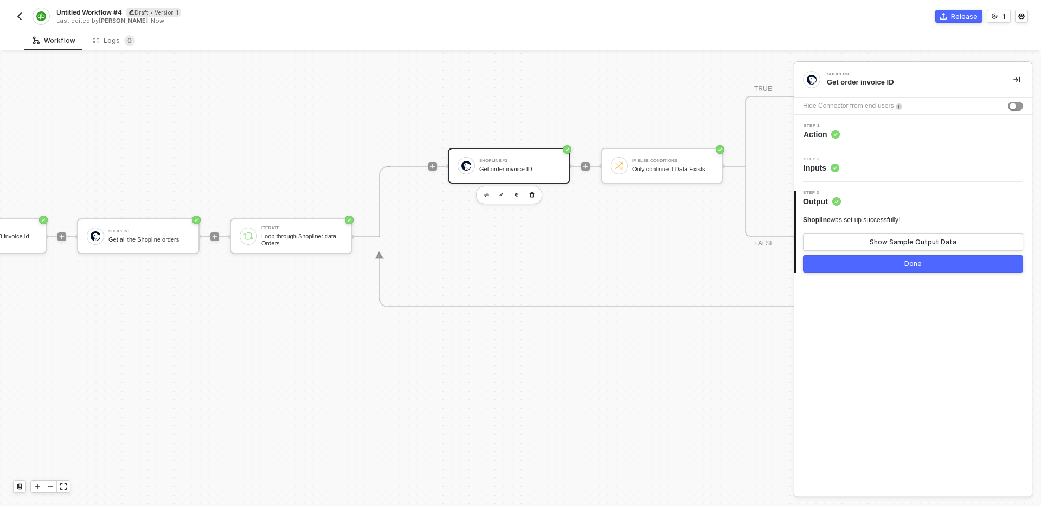
click at [881, 131] on div "Step 1 Action" at bounding box center [914, 132] width 235 height 16
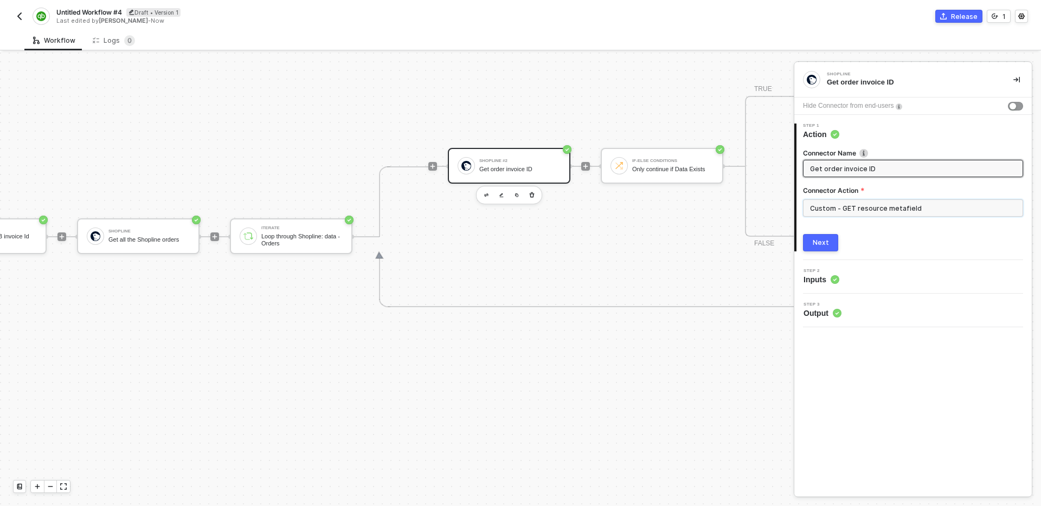
click at [904, 206] on input "Custom - GET resource metafield" at bounding box center [913, 207] width 220 height 17
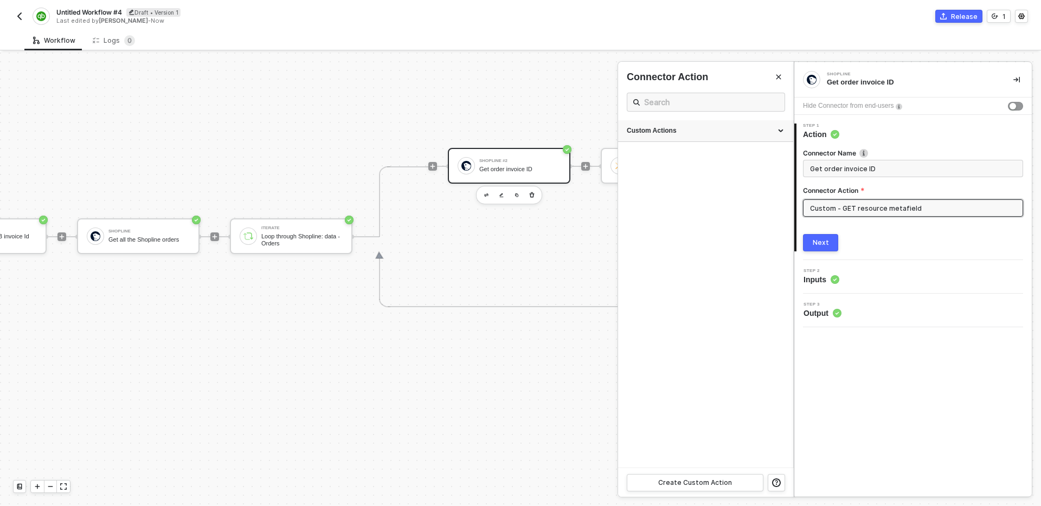
click at [705, 128] on div "Custom Actions" at bounding box center [706, 130] width 158 height 9
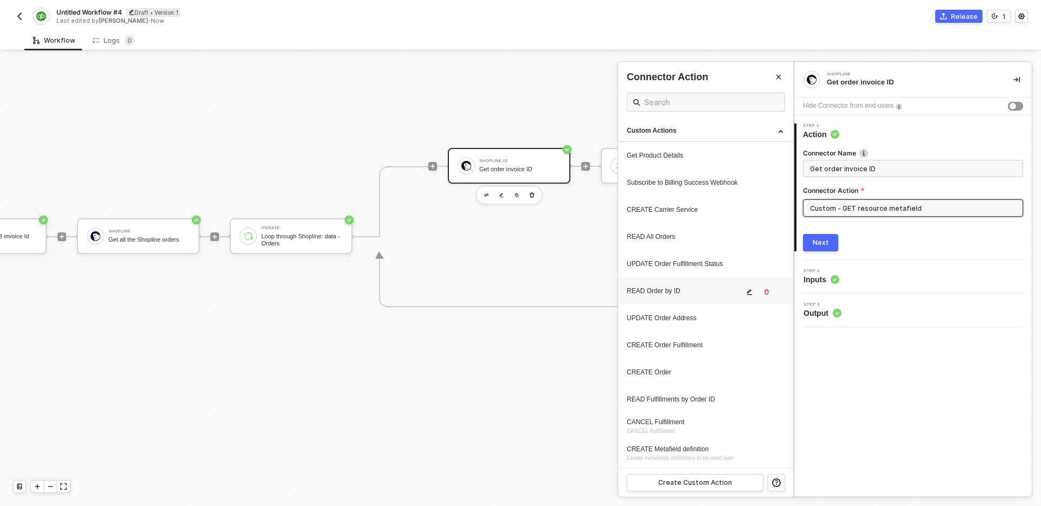
scroll to position [27, 0]
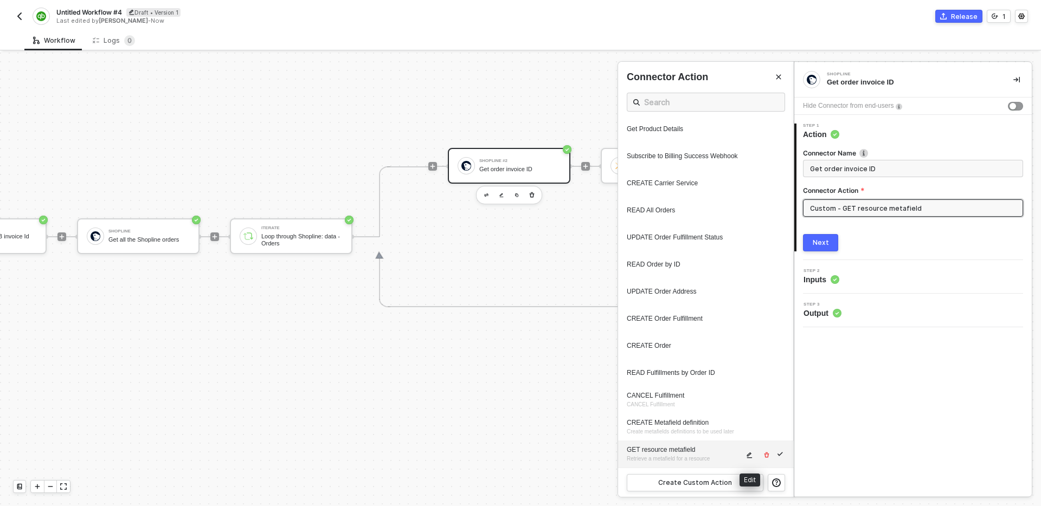
click at [750, 457] on icon "icon-edit" at bounding box center [749, 456] width 5 height 6
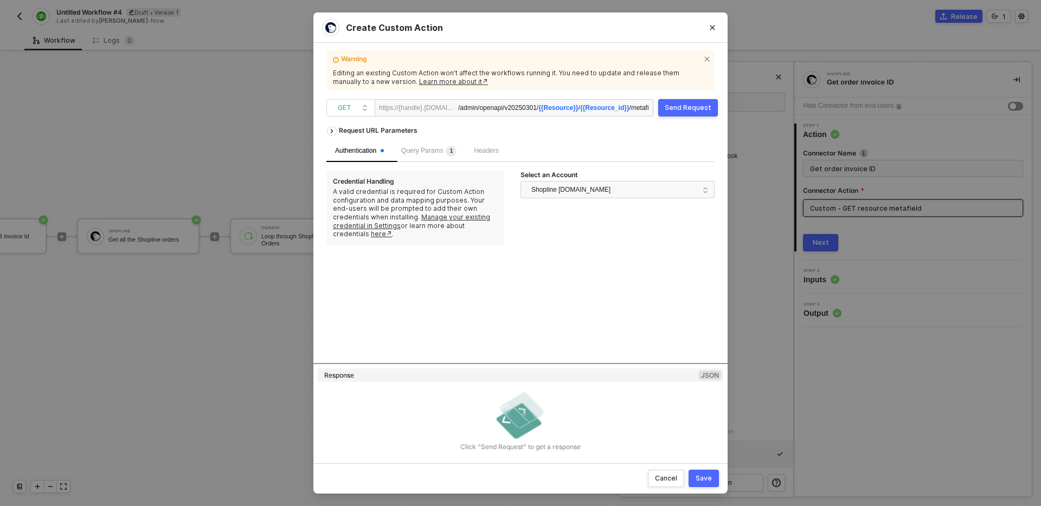
click at [696, 107] on div "Send Request" at bounding box center [688, 108] width 47 height 9
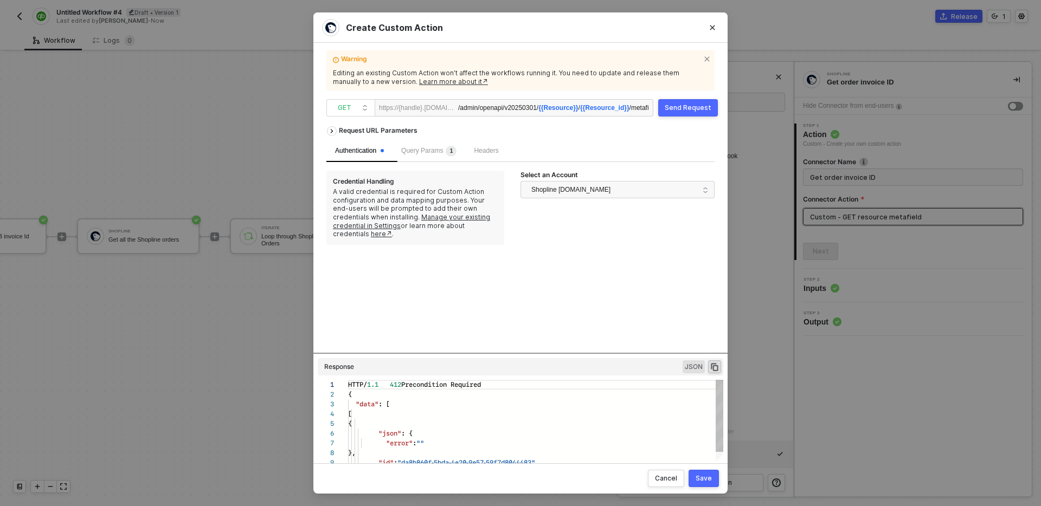
scroll to position [98, 0]
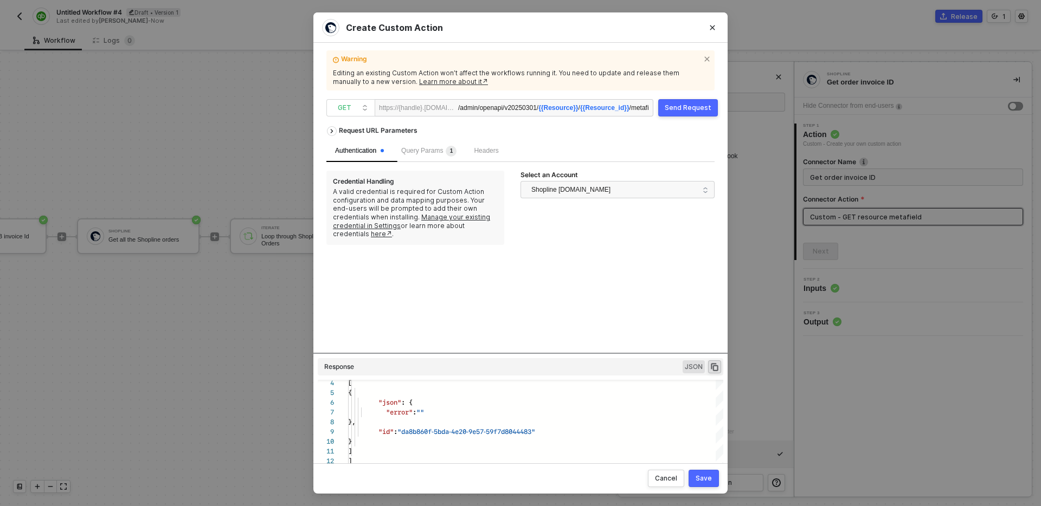
click at [703, 475] on div "Save" at bounding box center [703, 478] width 16 height 9
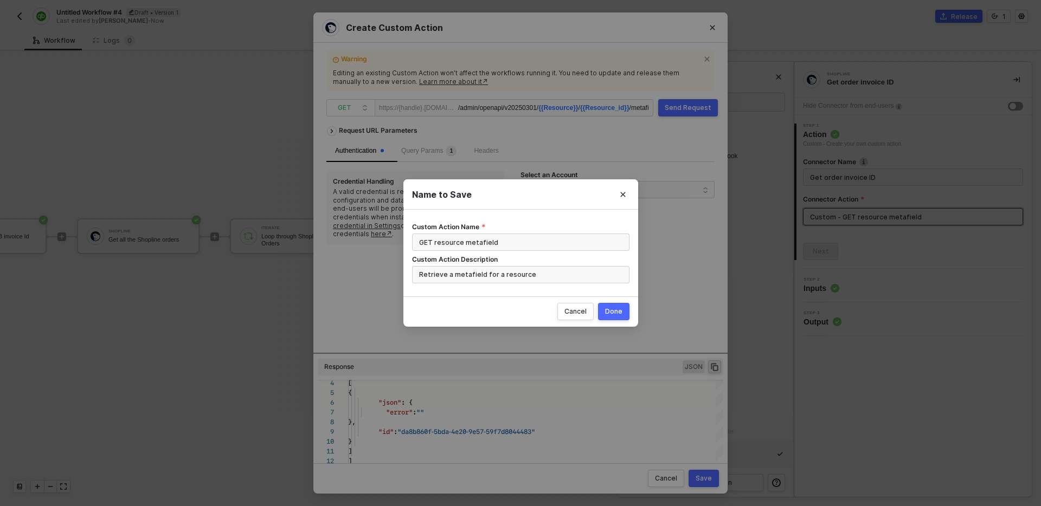
click at [611, 312] on div "Done" at bounding box center [613, 311] width 17 height 9
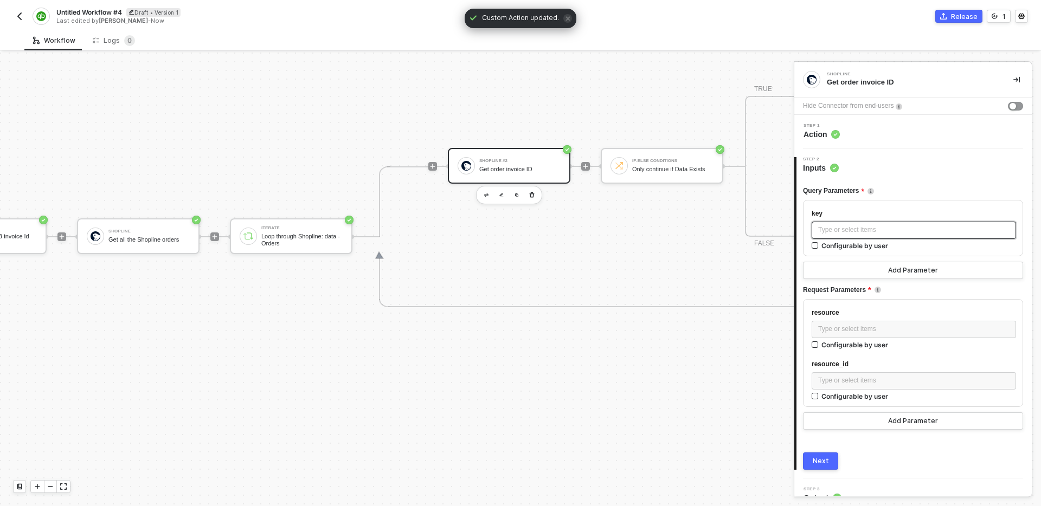
click at [906, 231] on div "Type or select items ﻿" at bounding box center [913, 230] width 191 height 10
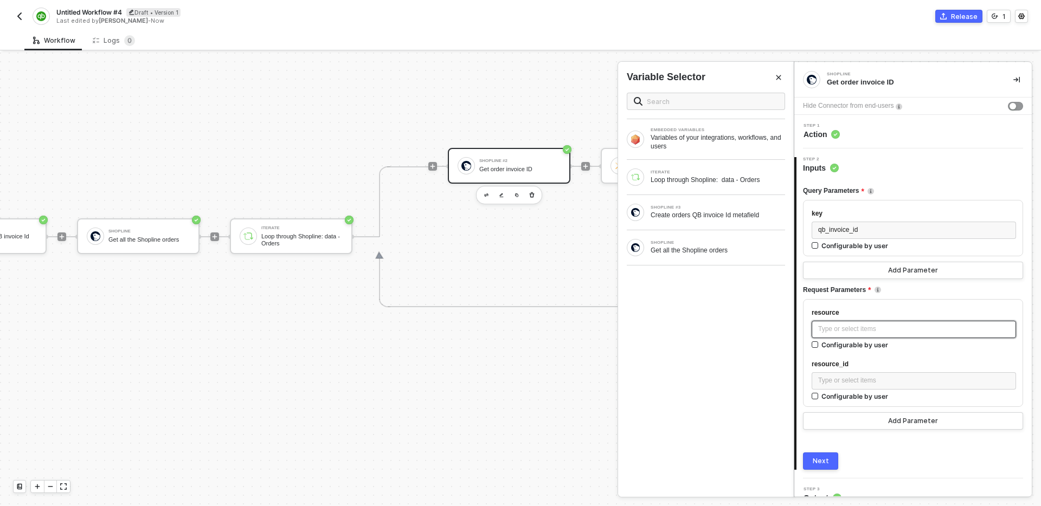
click at [929, 337] on div "Type or select items ﻿" at bounding box center [913, 329] width 204 height 17
click at [921, 386] on div "Type or select items ﻿" at bounding box center [913, 380] width 204 height 17
click at [699, 168] on div "ITERATE Loop through Shopline: data - Orders" at bounding box center [706, 177] width 176 height 35
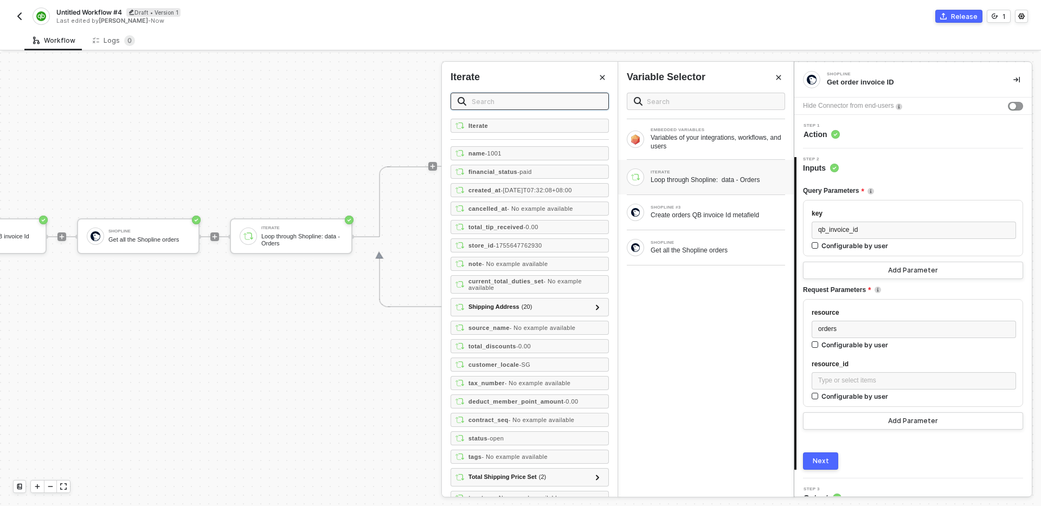
click at [539, 98] on input "text" at bounding box center [537, 101] width 130 height 12
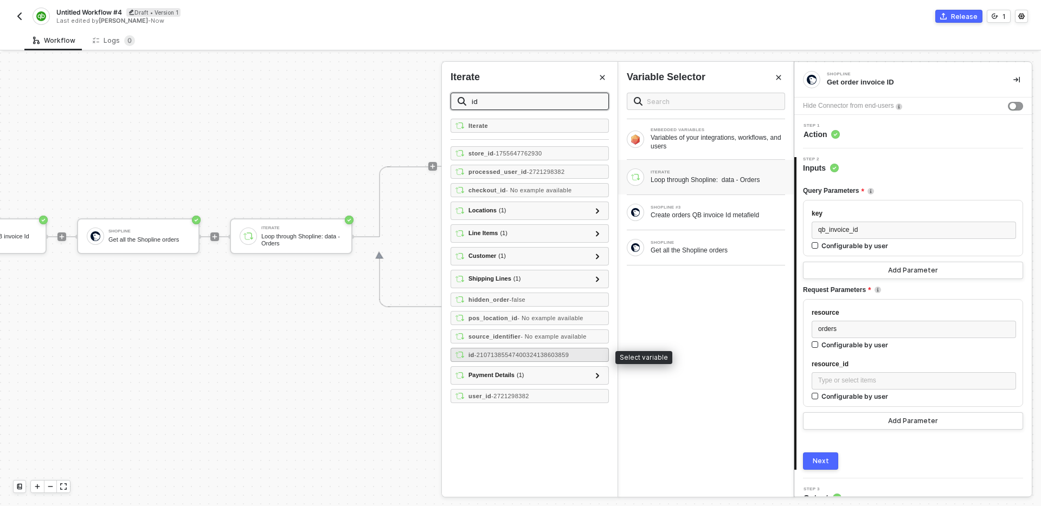
type input "id"
click at [560, 358] on span "- 21071385547400324138603859" at bounding box center [521, 355] width 95 height 7
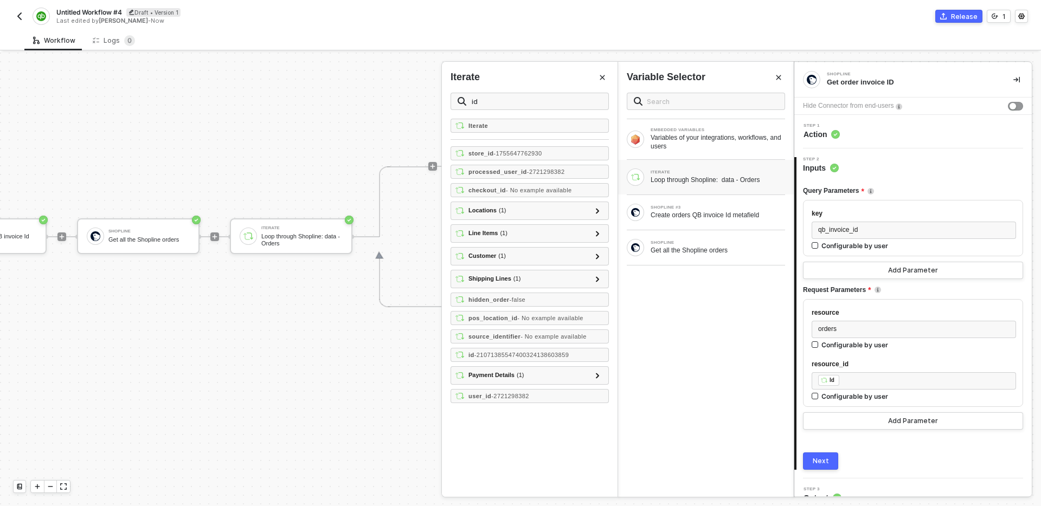
click at [832, 459] on button "Next" at bounding box center [820, 461] width 35 height 17
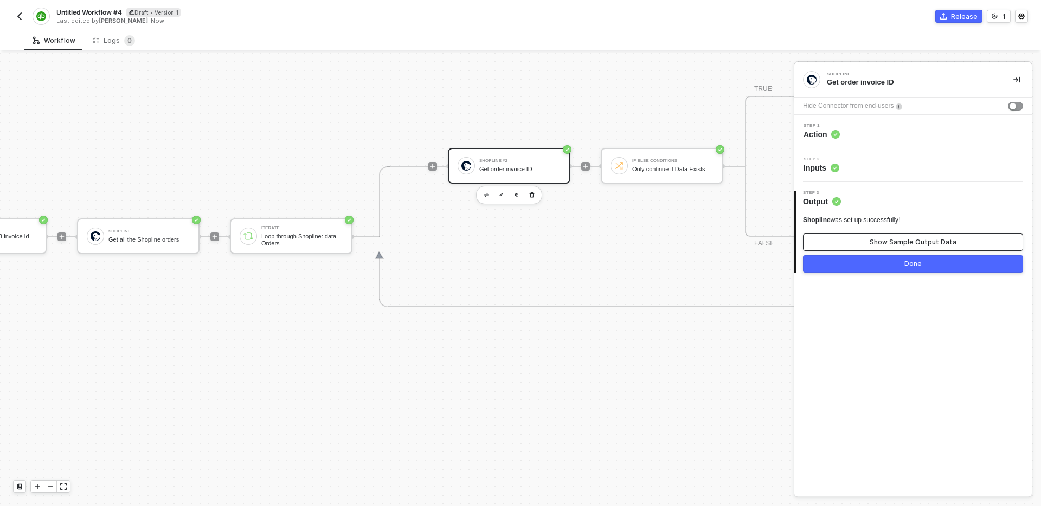
click at [918, 246] on div "Show Sample Output Data" at bounding box center [912, 242] width 87 height 9
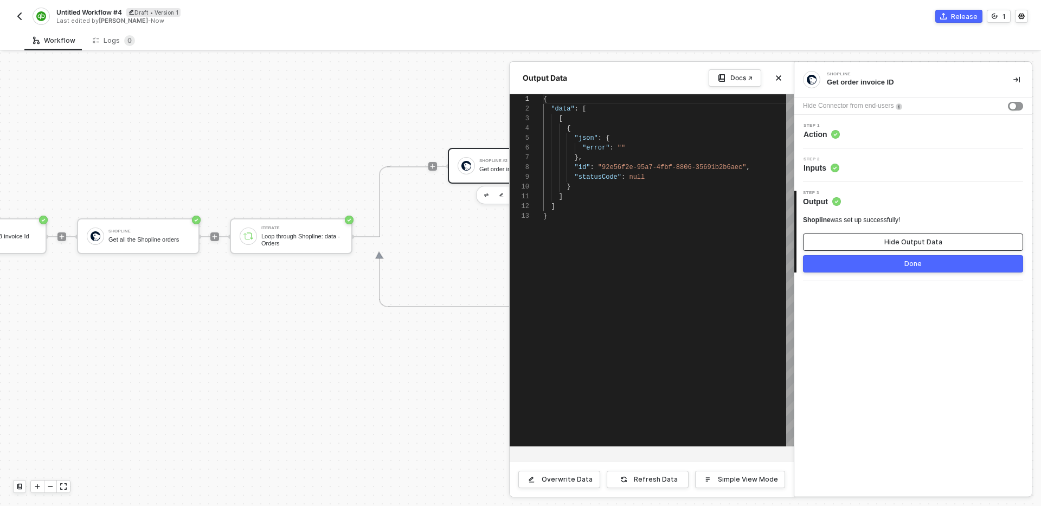
click at [918, 246] on div "Hide Output Data" at bounding box center [913, 242] width 58 height 9
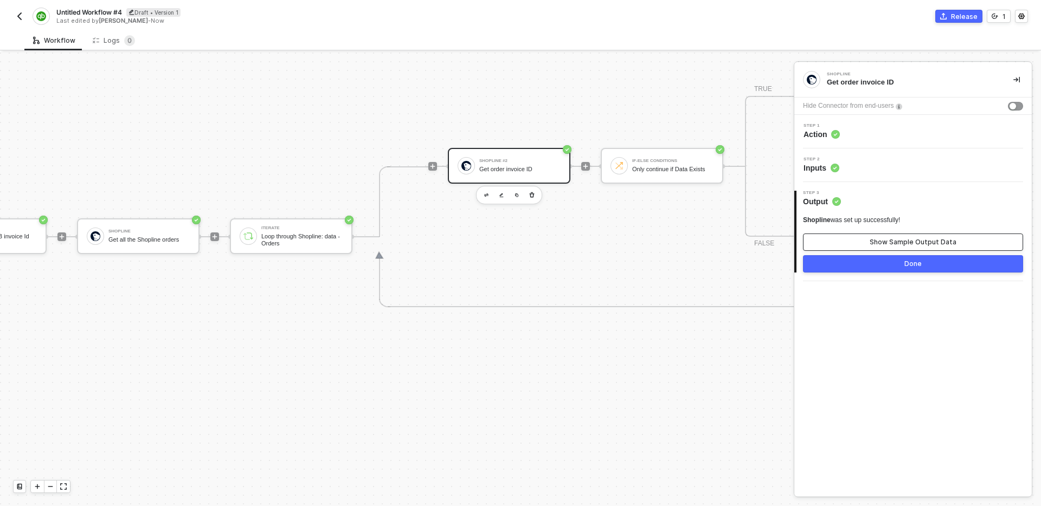
click at [918, 246] on div "Show Sample Output Data" at bounding box center [912, 242] width 87 height 9
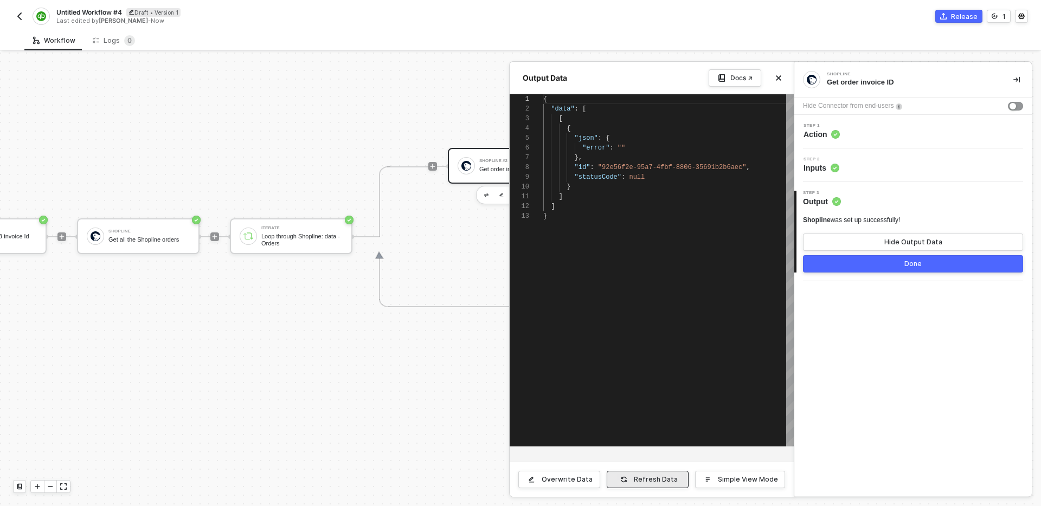
click at [658, 482] on div "Refresh Data" at bounding box center [656, 479] width 44 height 9
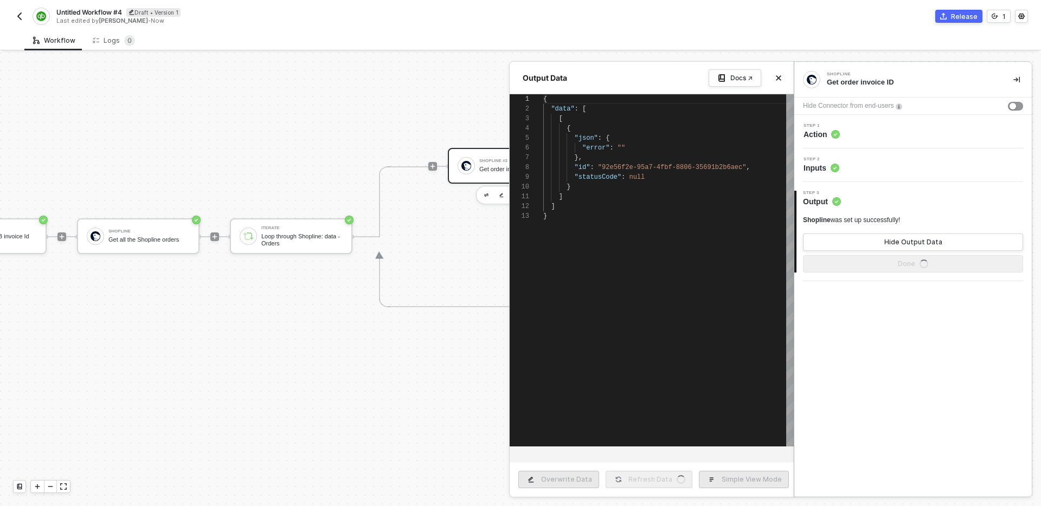
type textarea "{ "data": [ [ { "json": { "error": "" }, "id": "563a69b0-2e2c-4726-9209-1c98d27…"
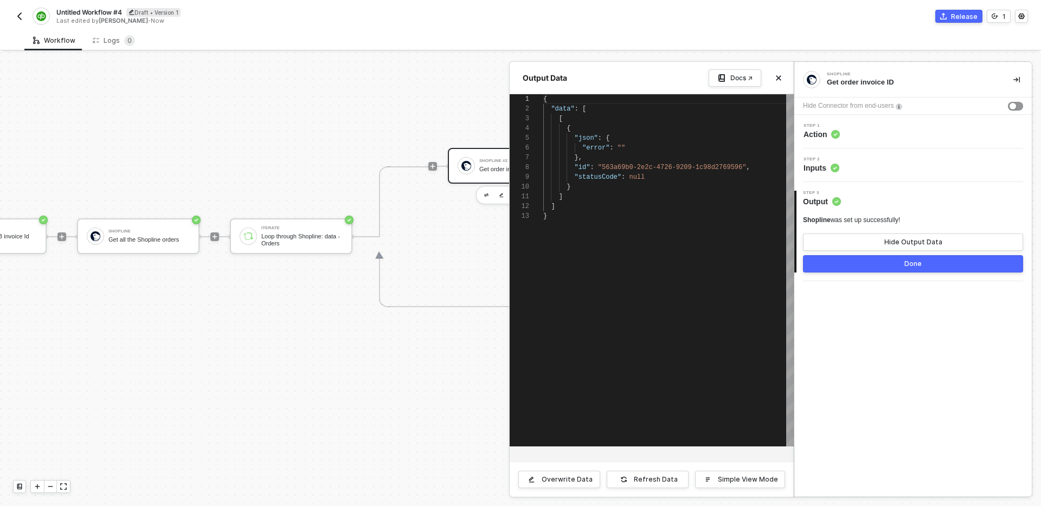
click at [913, 263] on div "Done" at bounding box center [912, 264] width 17 height 9
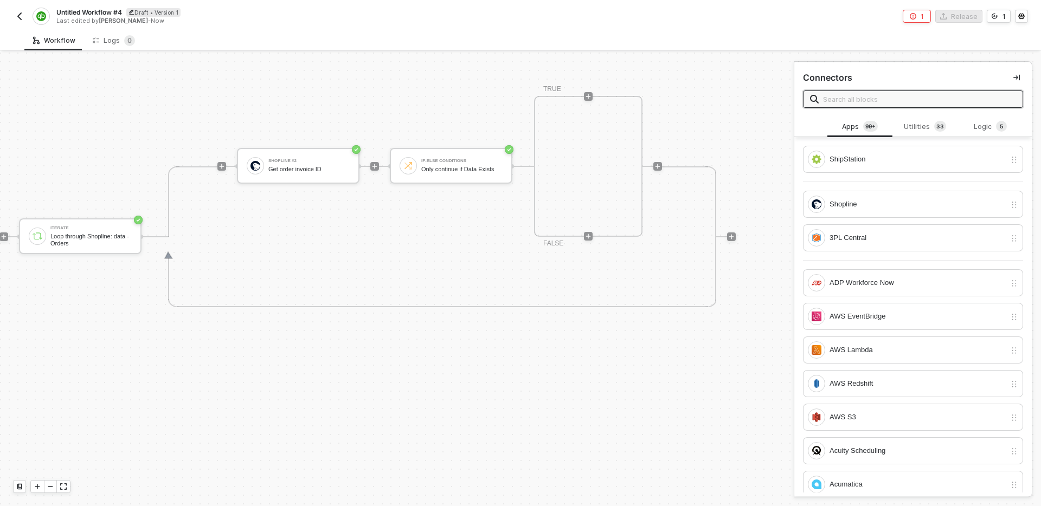
scroll to position [340, 455]
click at [296, 163] on div "Shopline #2" at bounding box center [306, 161] width 81 height 4
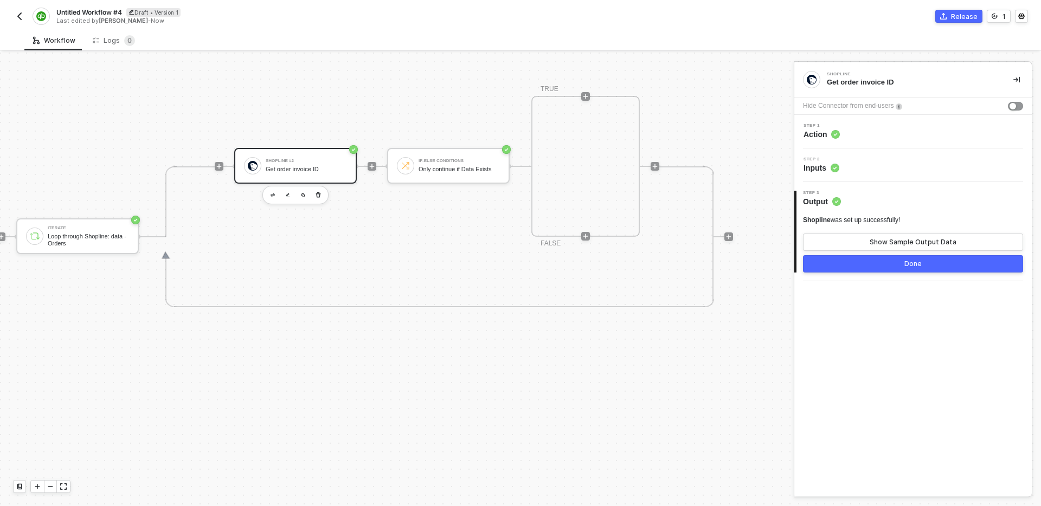
click at [863, 253] on div "Shopline was set up successfully! Show Sample Output Data Done" at bounding box center [913, 244] width 220 height 57
click at [861, 241] on button "Show Sample Output Data" at bounding box center [913, 242] width 220 height 17
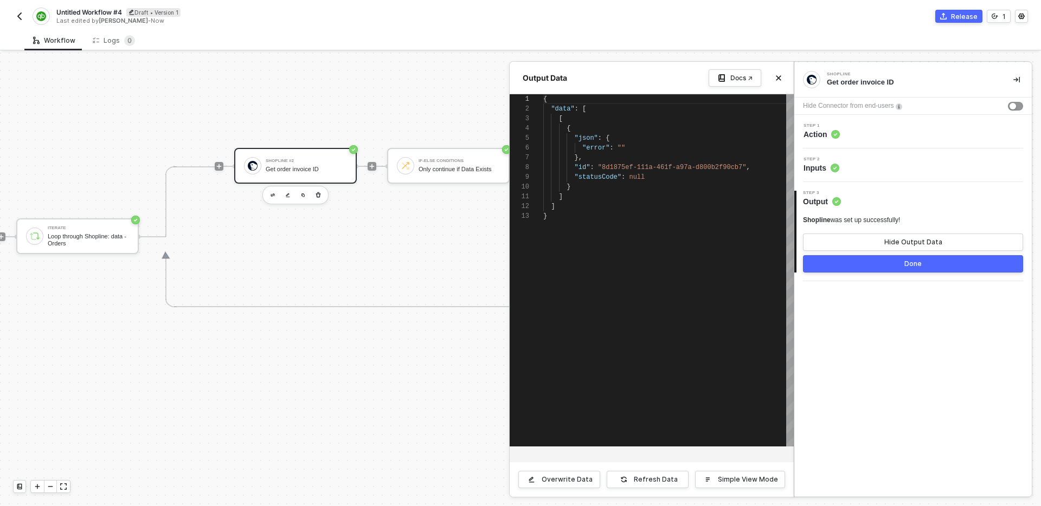
scroll to position [98, 0]
click at [782, 78] on button "Close" at bounding box center [778, 78] width 13 height 13
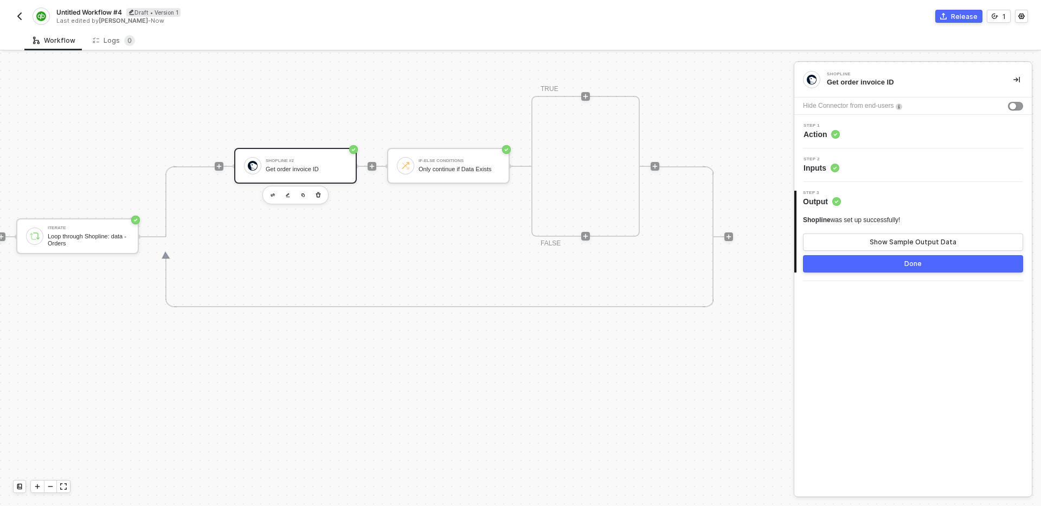
click at [904, 134] on div "Step 1 Action" at bounding box center [914, 132] width 235 height 16
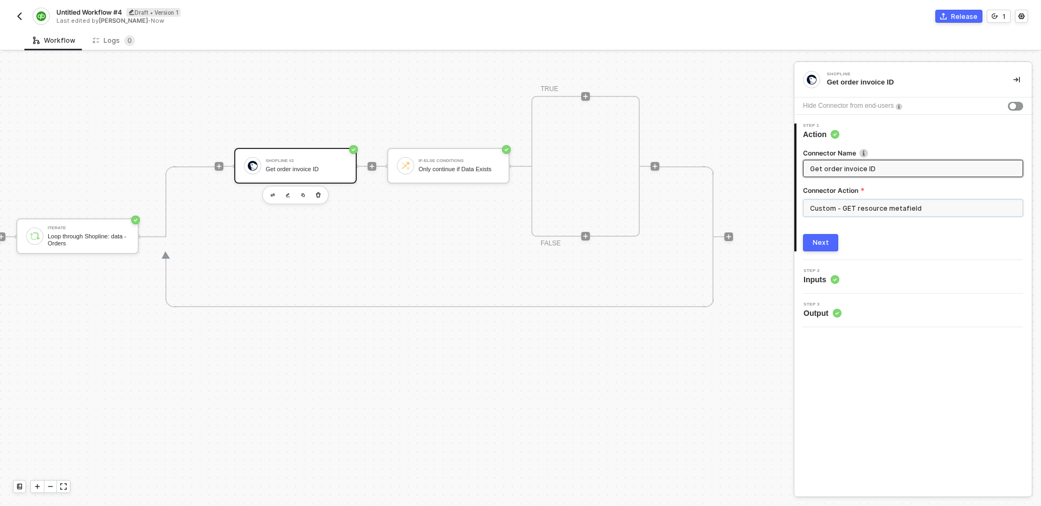
click at [935, 205] on input "Custom - GET resource metafield" at bounding box center [913, 207] width 220 height 17
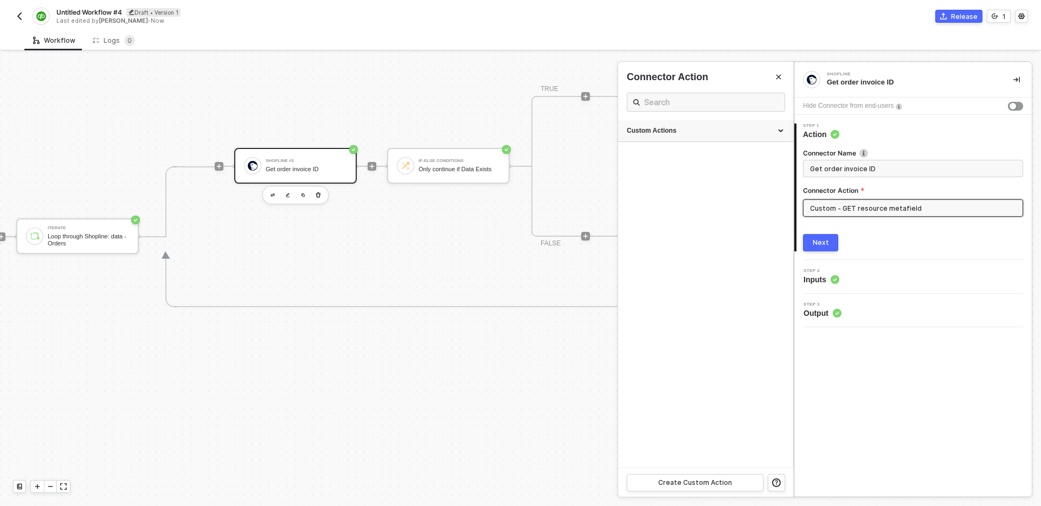
click at [706, 131] on div "Custom Actions" at bounding box center [706, 130] width 158 height 9
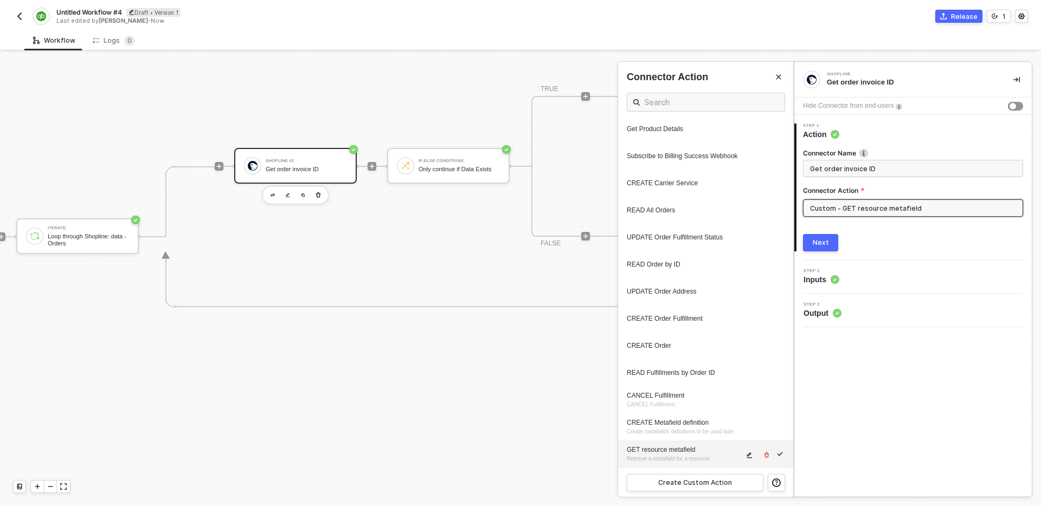
scroll to position [27, 0]
click at [750, 458] on icon "icon-edit" at bounding box center [749, 456] width 5 height 6
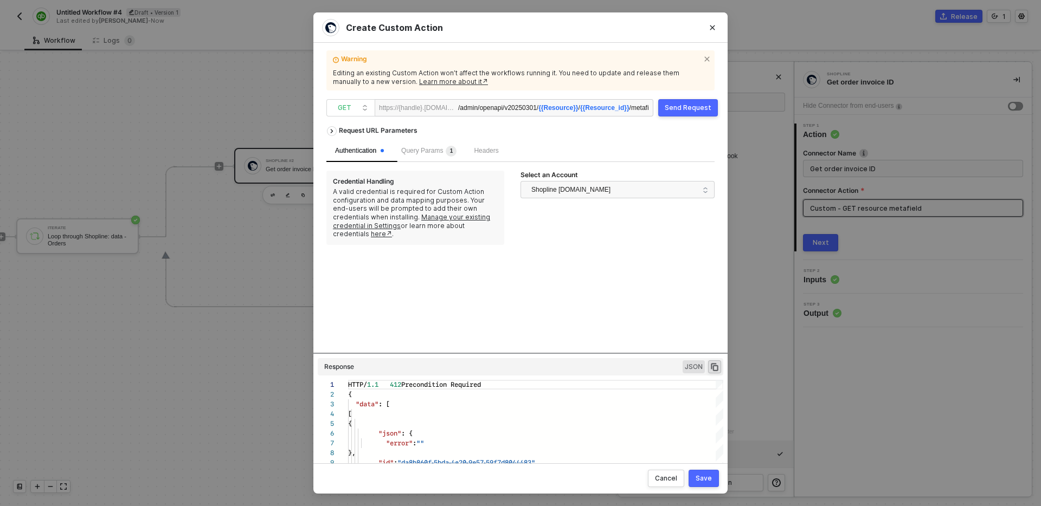
scroll to position [0, 58]
click at [427, 148] on span "Query Params 1" at bounding box center [428, 151] width 55 height 8
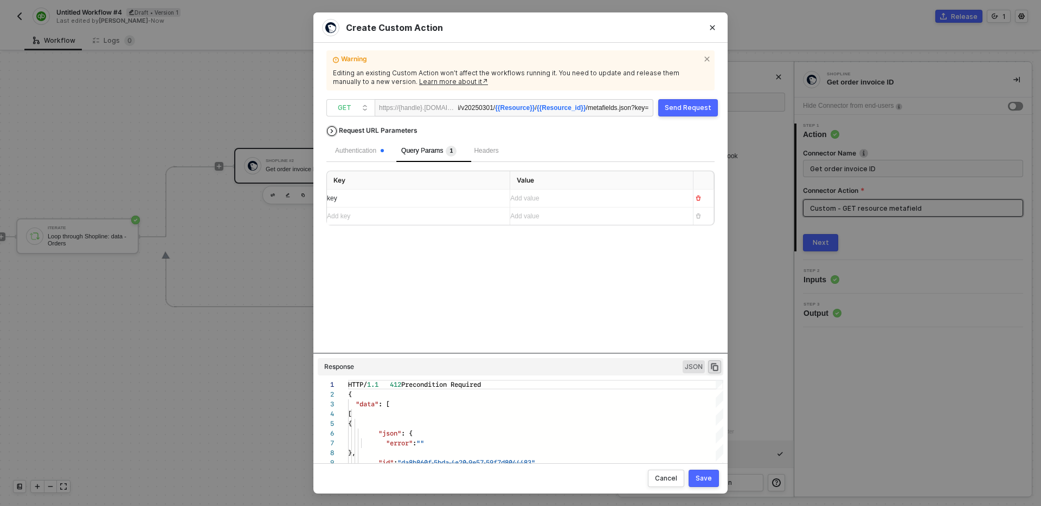
click at [376, 121] on div "Request URL Parameters" at bounding box center [377, 131] width 89 height 20
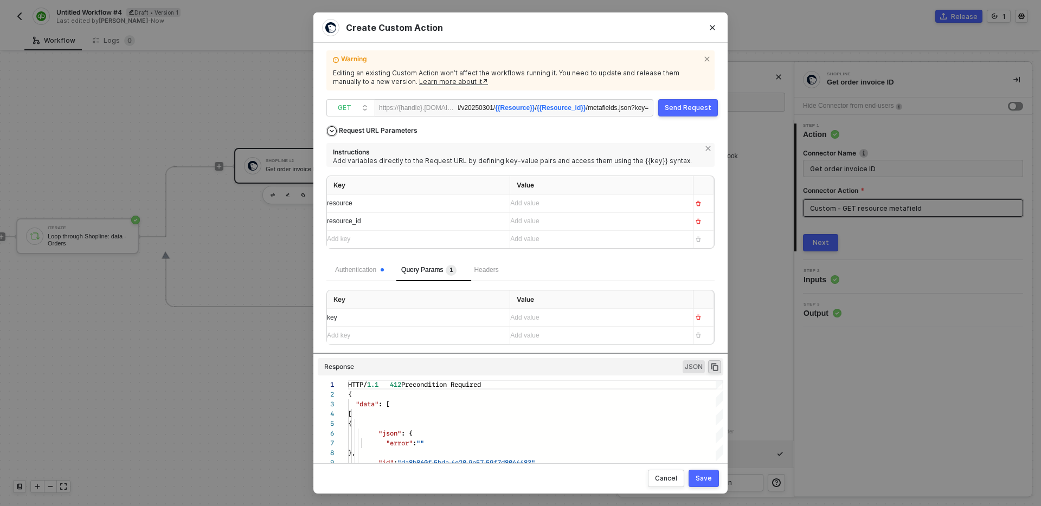
click at [376, 121] on div "Request URL Parameters" at bounding box center [377, 131] width 89 height 20
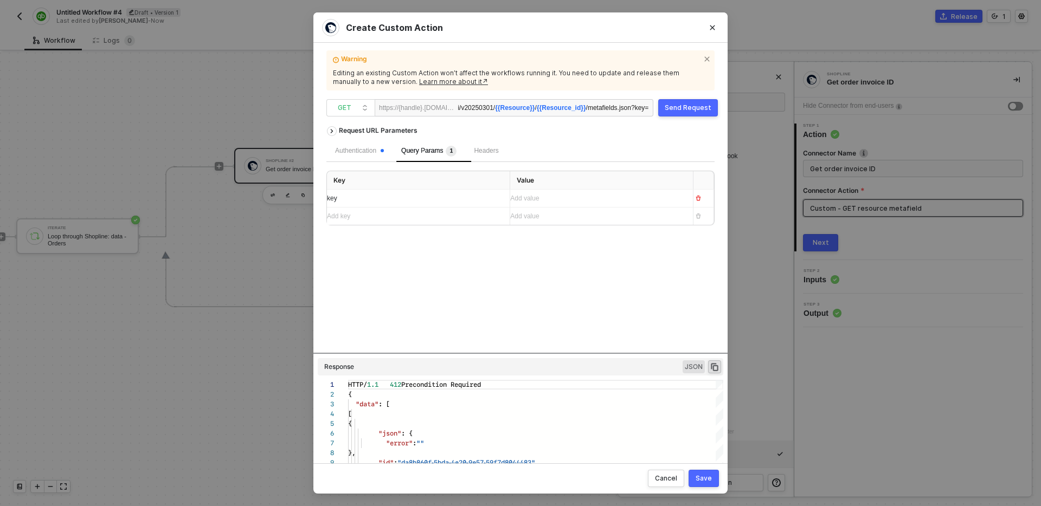
click at [616, 109] on div "/admin/openapi/v20250301/ {{Resource}} / {{Resource_id}} /metafields.json ?key=" at bounding box center [553, 108] width 190 height 17
click at [687, 106] on div "Send Request" at bounding box center [688, 108] width 47 height 9
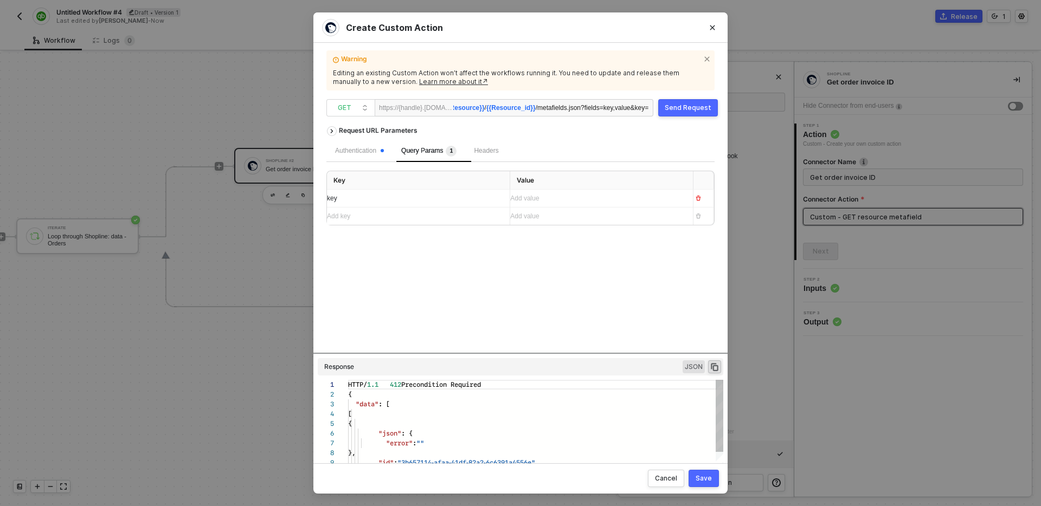
scroll to position [98, 0]
click at [367, 153] on div "Authentication" at bounding box center [359, 151] width 49 height 10
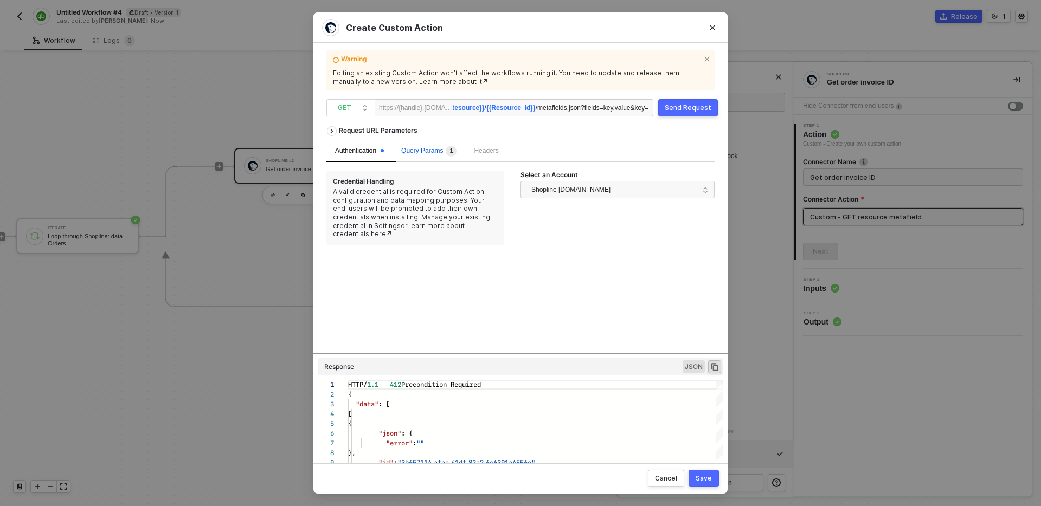
click at [446, 146] on div "Query Params 1" at bounding box center [428, 151] width 55 height 11
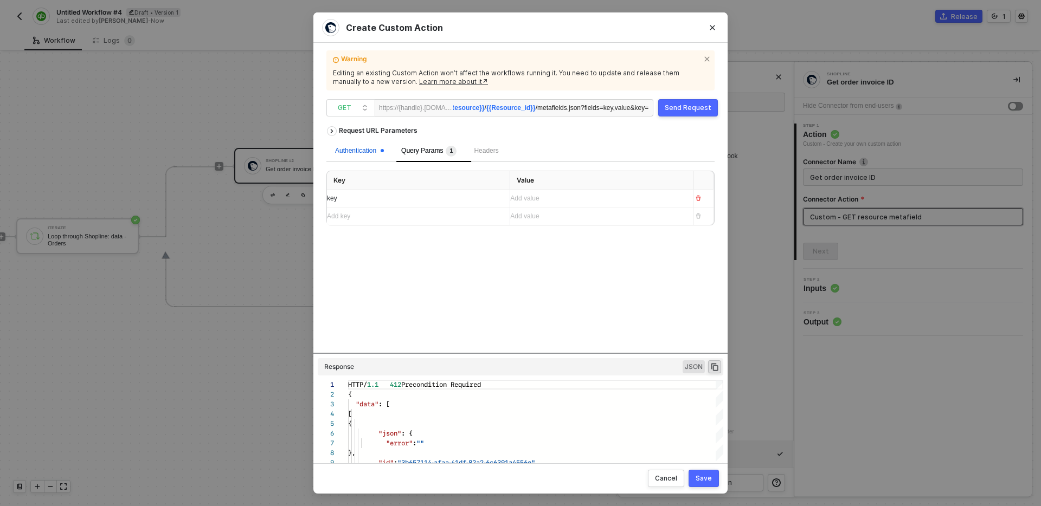
click at [364, 150] on div "Authentication" at bounding box center [359, 151] width 49 height 10
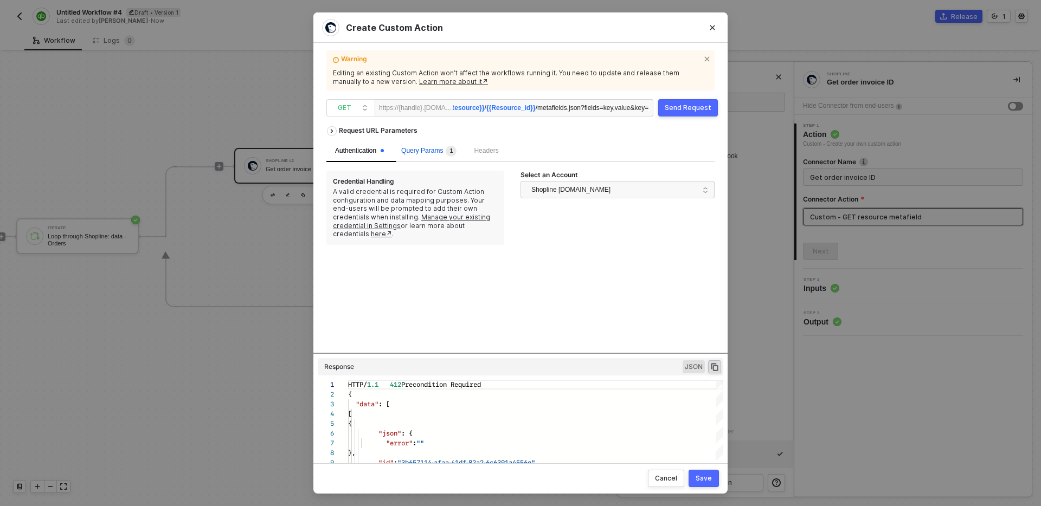
click at [449, 147] on span "1" at bounding box center [450, 151] width 14 height 11
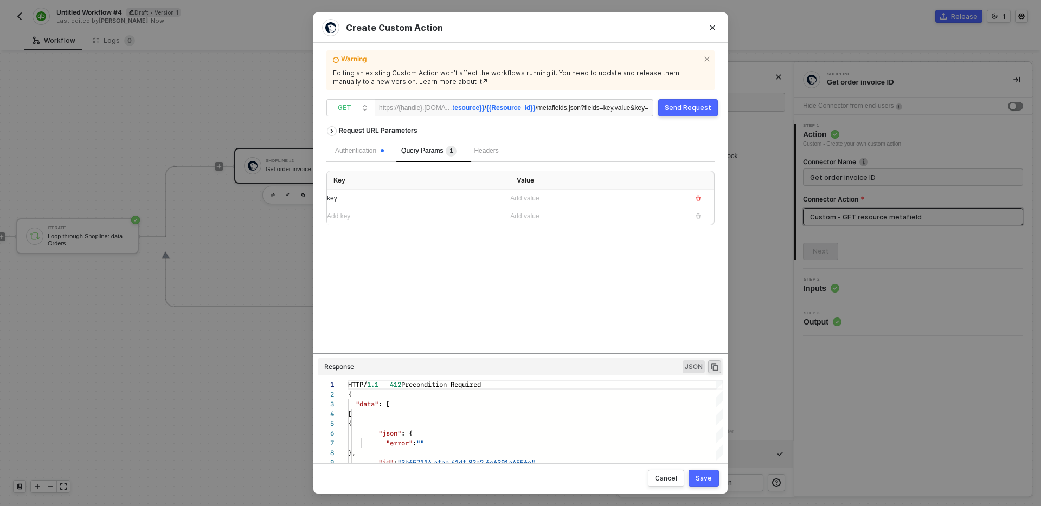
click at [546, 201] on div "Add value ﻿" at bounding box center [597, 199] width 174 height 10
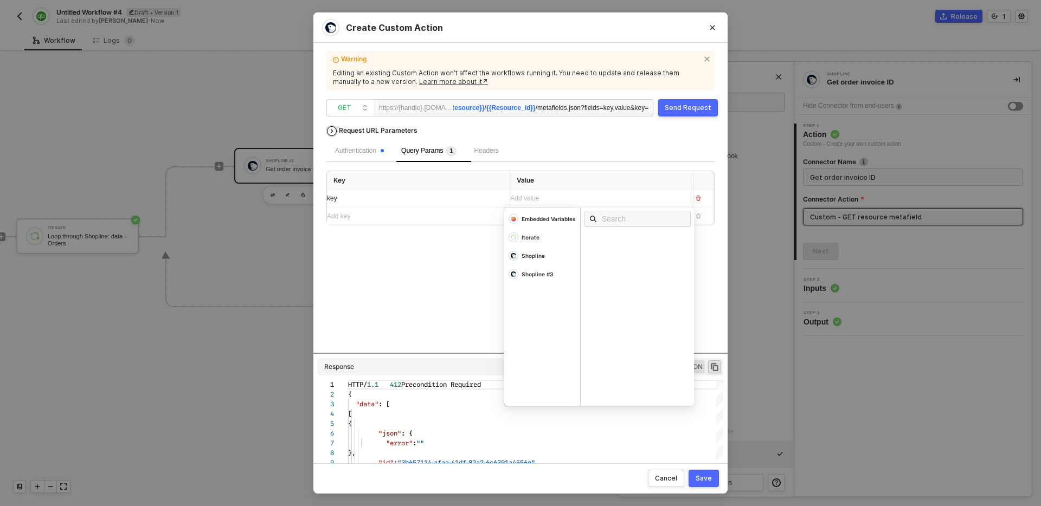
click at [378, 129] on div "Request URL Parameters" at bounding box center [377, 131] width 89 height 20
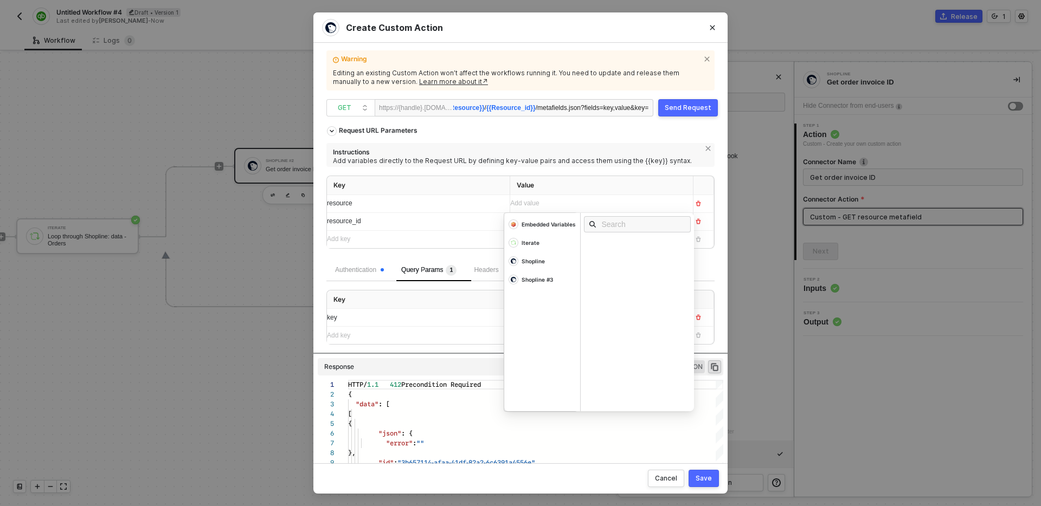
click at [561, 209] on div "Add value ﻿" at bounding box center [597, 203] width 174 height 17
click at [456, 229] on div "resource_id" at bounding box center [414, 221] width 174 height 17
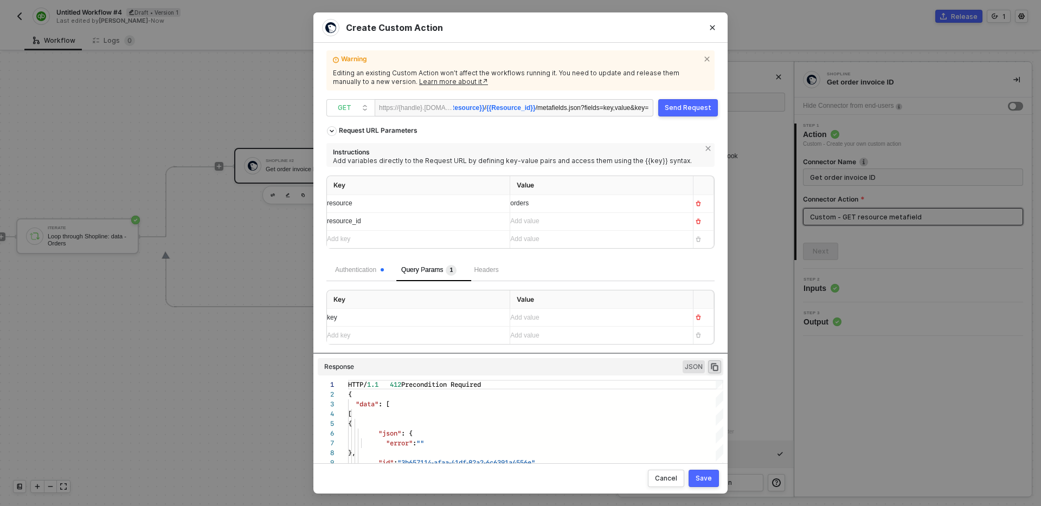
click at [551, 229] on div "Add value ﻿" at bounding box center [597, 221] width 174 height 17
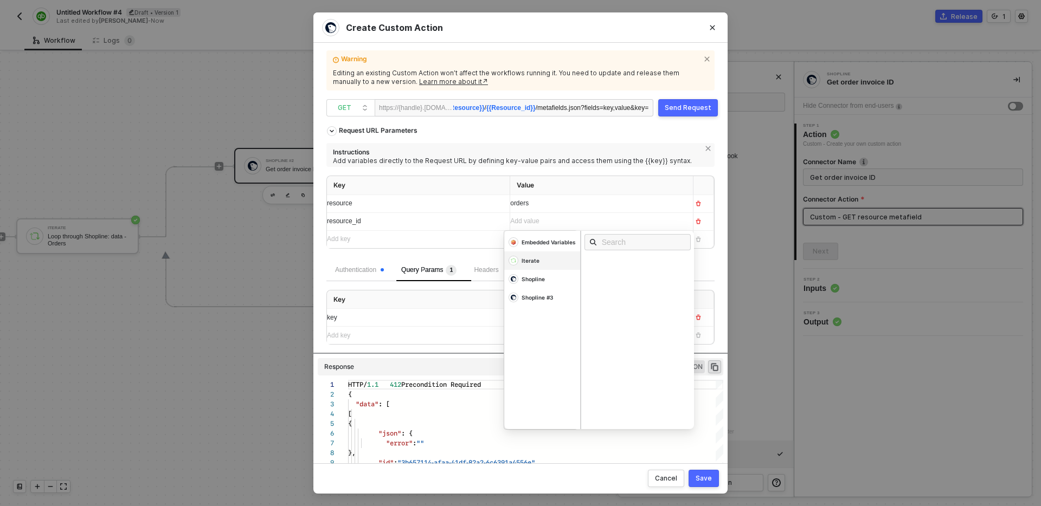
click at [549, 252] on div "Iterate" at bounding box center [542, 242] width 76 height 18
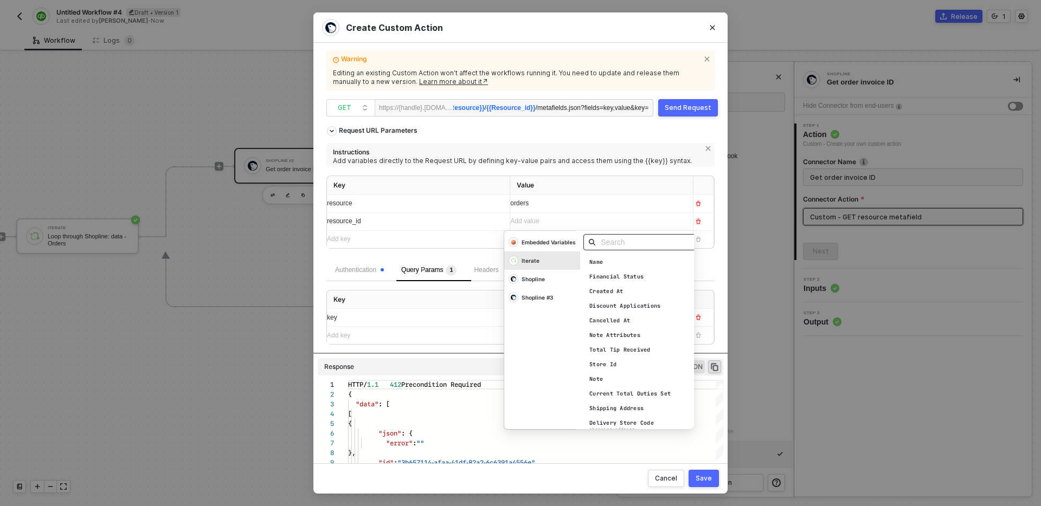
click at [624, 242] on input "text" at bounding box center [644, 242] width 86 height 12
type input "id"
click at [627, 367] on div "Id" at bounding box center [640, 366] width 113 height 12
click at [457, 307] on th "Key" at bounding box center [418, 300] width 183 height 19
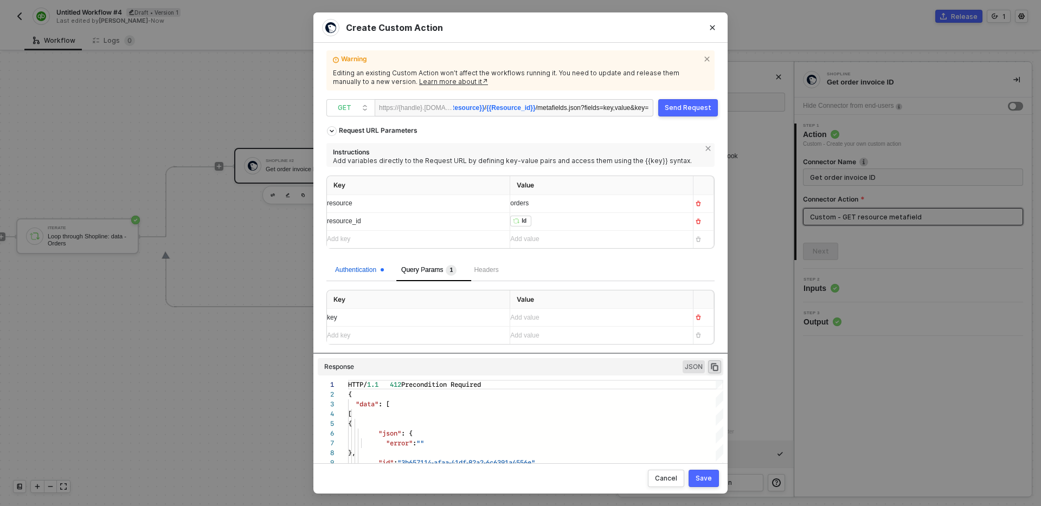
click at [360, 272] on div "Authentication" at bounding box center [359, 270] width 49 height 10
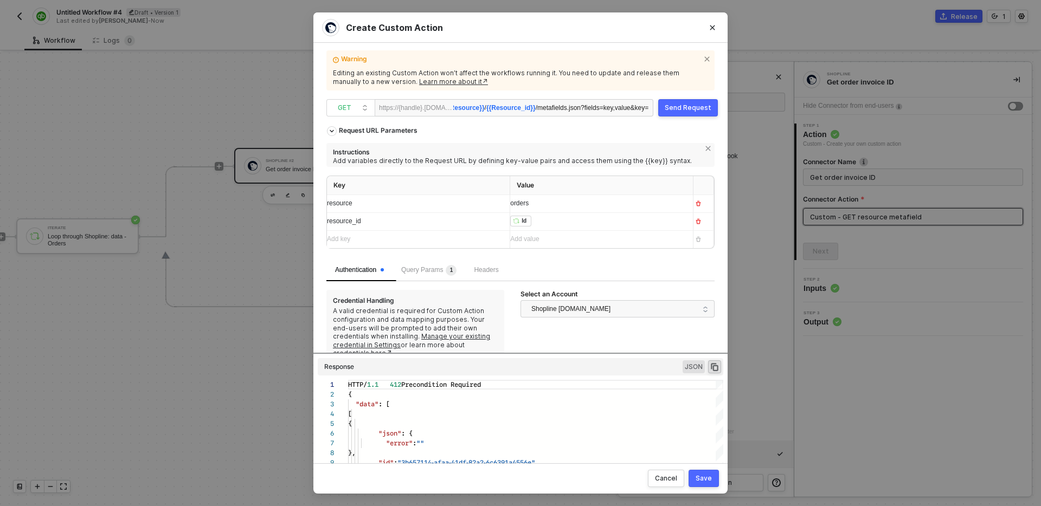
click at [418, 263] on div "Query Params 1" at bounding box center [428, 271] width 73 height 22
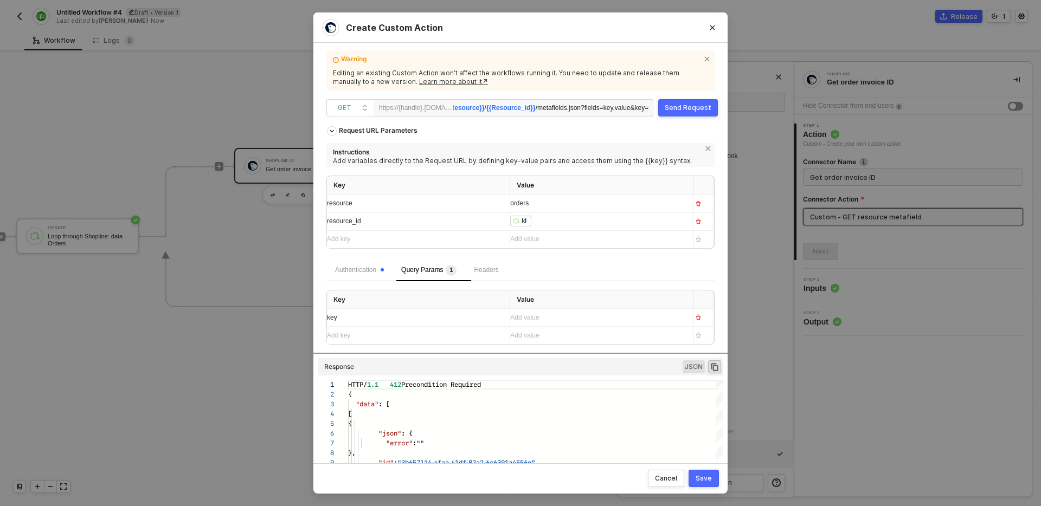
click at [550, 317] on div "Add value ﻿" at bounding box center [597, 318] width 174 height 10
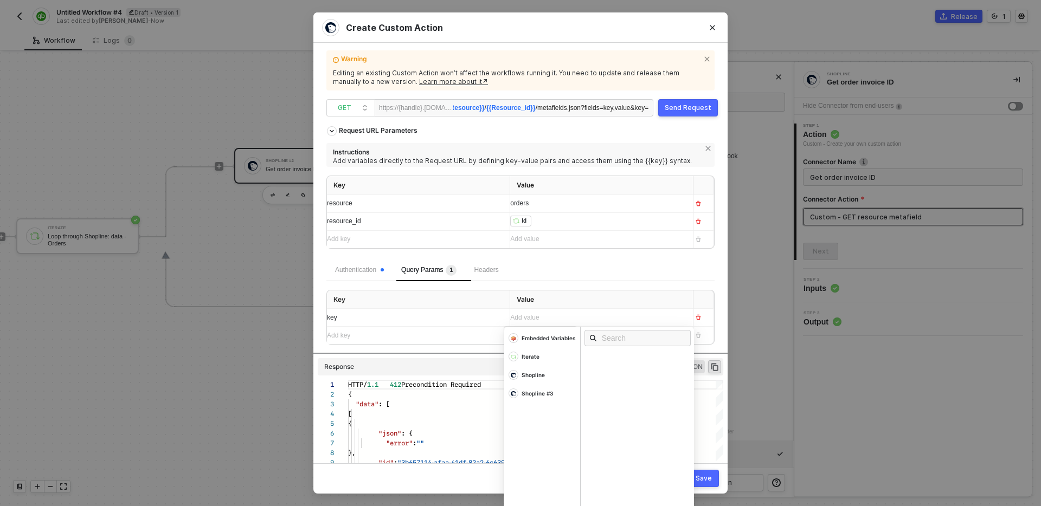
scroll to position [0, 61]
click at [550, 282] on div "Authentication Query Params 1 Headers Key Value key qb_invoice_id Embedded Vari…" at bounding box center [520, 303] width 388 height 86
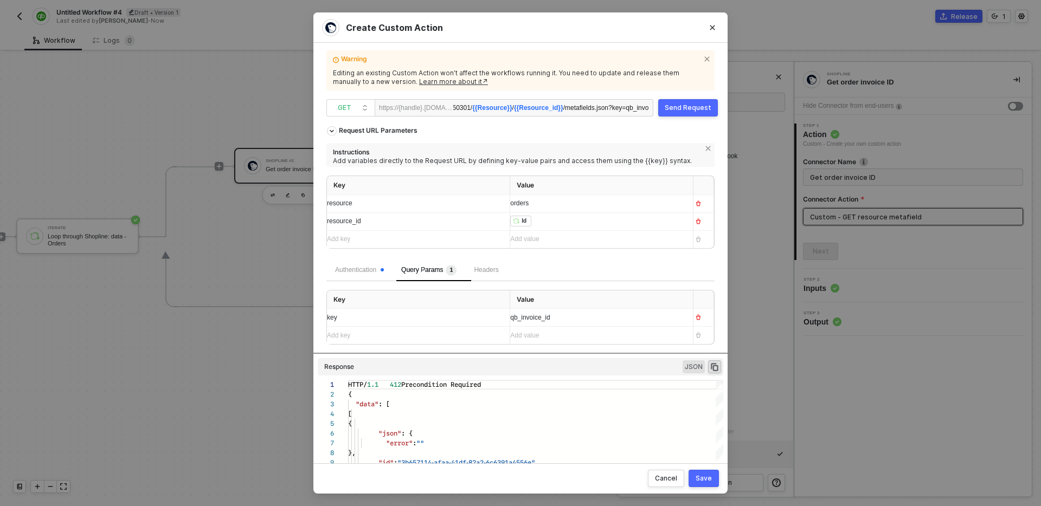
click at [691, 106] on div "Send Request" at bounding box center [688, 108] width 47 height 9
click at [703, 480] on div "Save" at bounding box center [703, 478] width 16 height 9
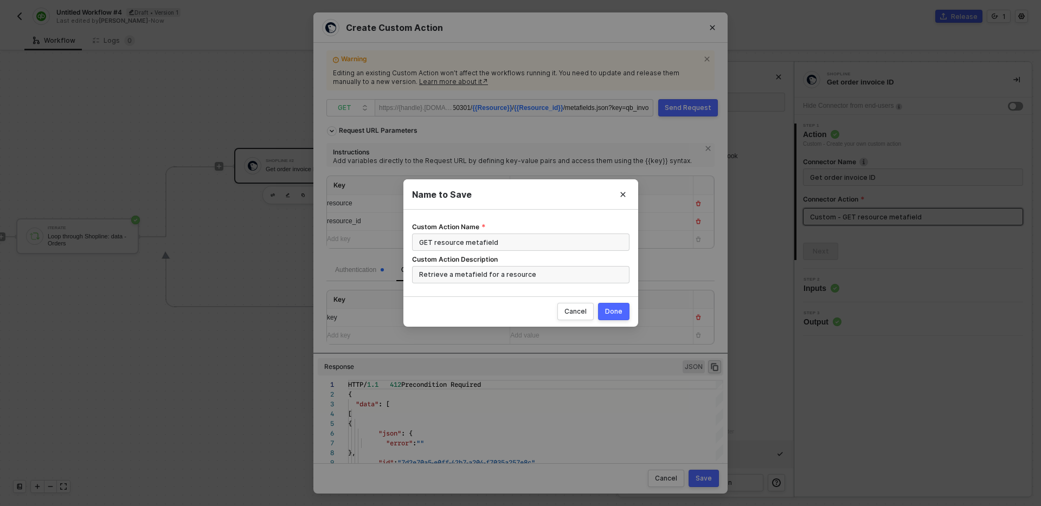
click at [617, 310] on div "Done" at bounding box center [613, 311] width 17 height 9
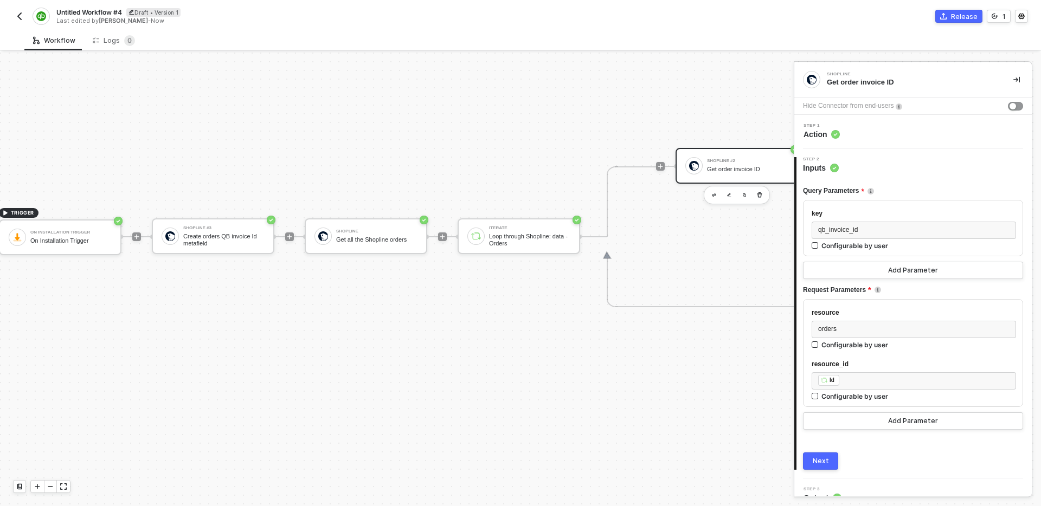
scroll to position [340, 0]
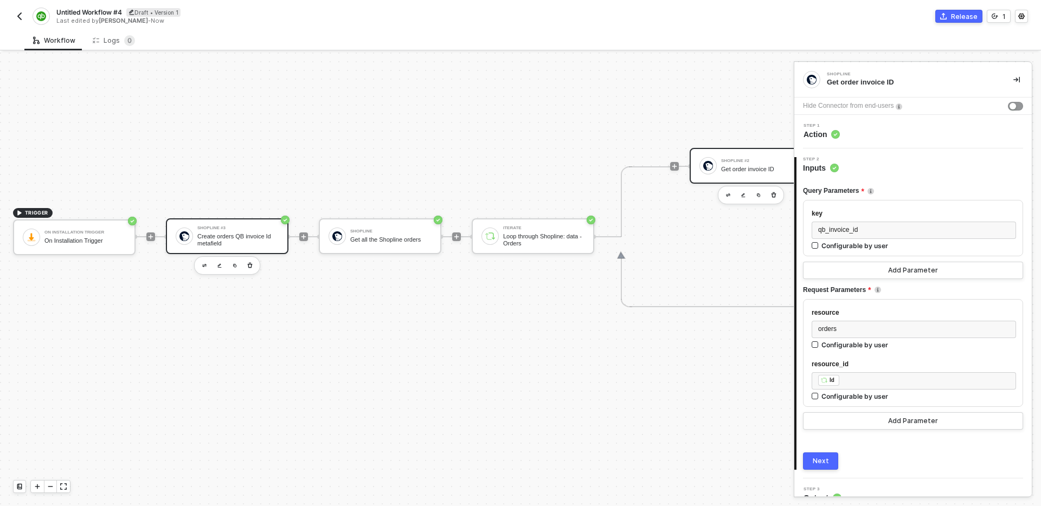
click at [260, 240] on div "Create orders QB invoice Id metafield" at bounding box center [237, 240] width 81 height 14
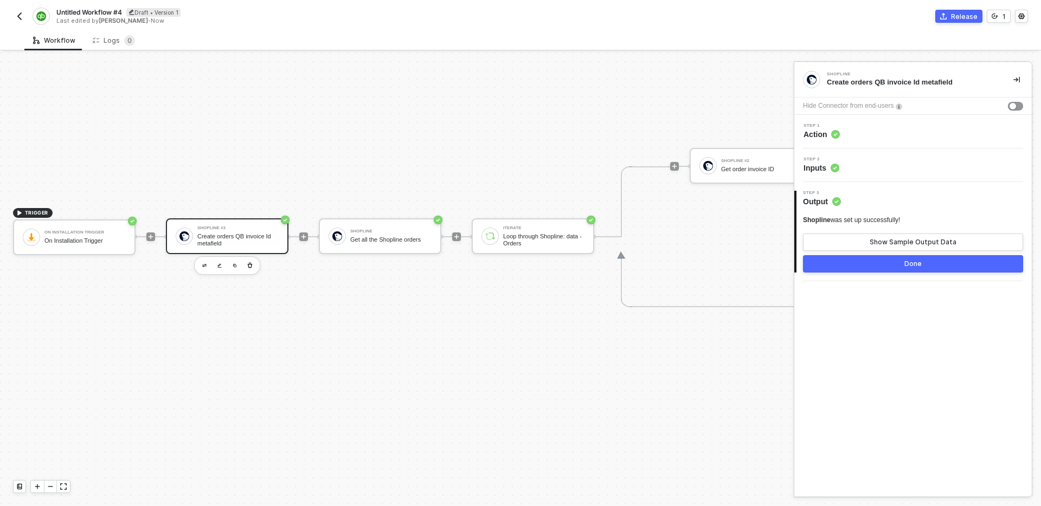
click at [887, 133] on div "Step 1 Action" at bounding box center [914, 132] width 235 height 16
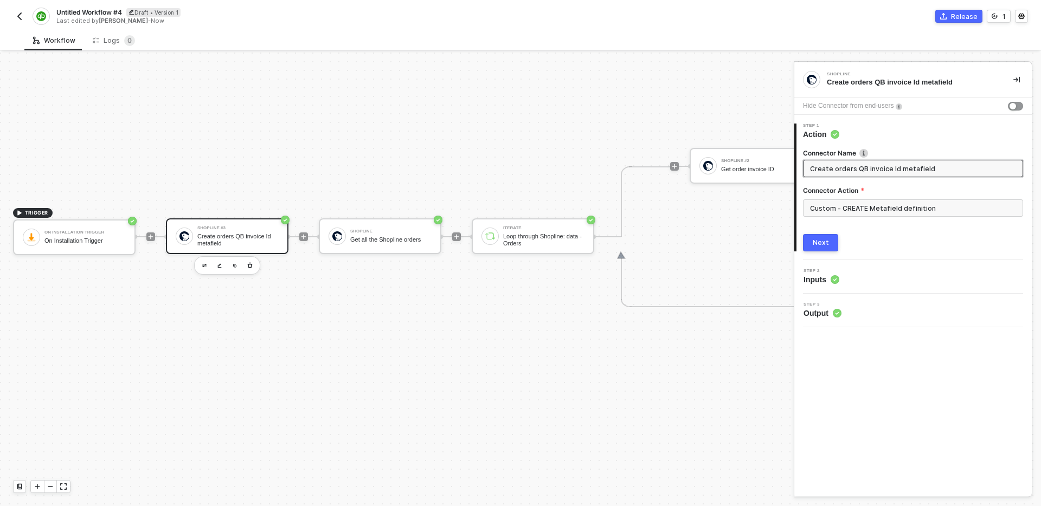
click at [829, 247] on button "Next" at bounding box center [820, 242] width 35 height 17
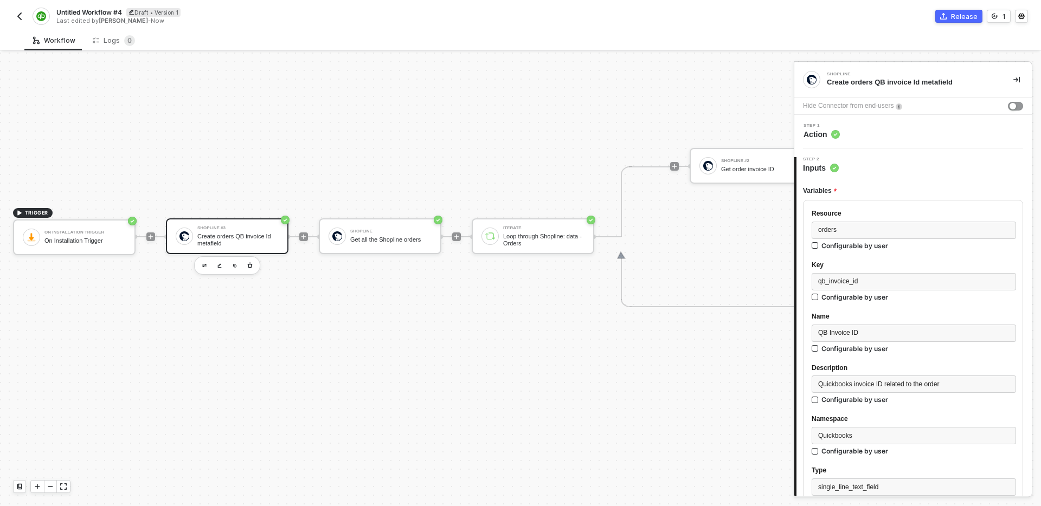
click at [877, 124] on div "Step 1 Action" at bounding box center [914, 132] width 235 height 16
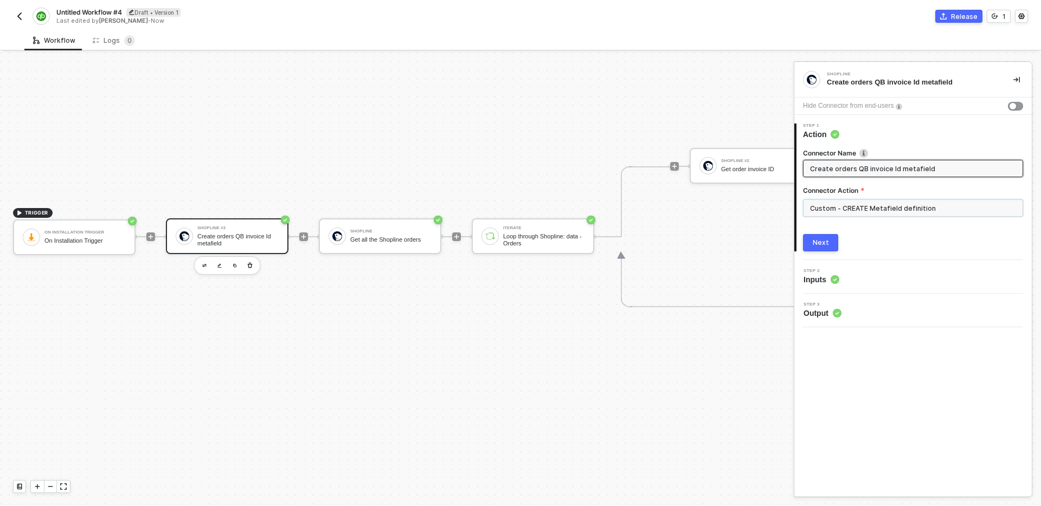
click at [880, 211] on input "Custom - CREATE Metafield definition" at bounding box center [913, 207] width 220 height 17
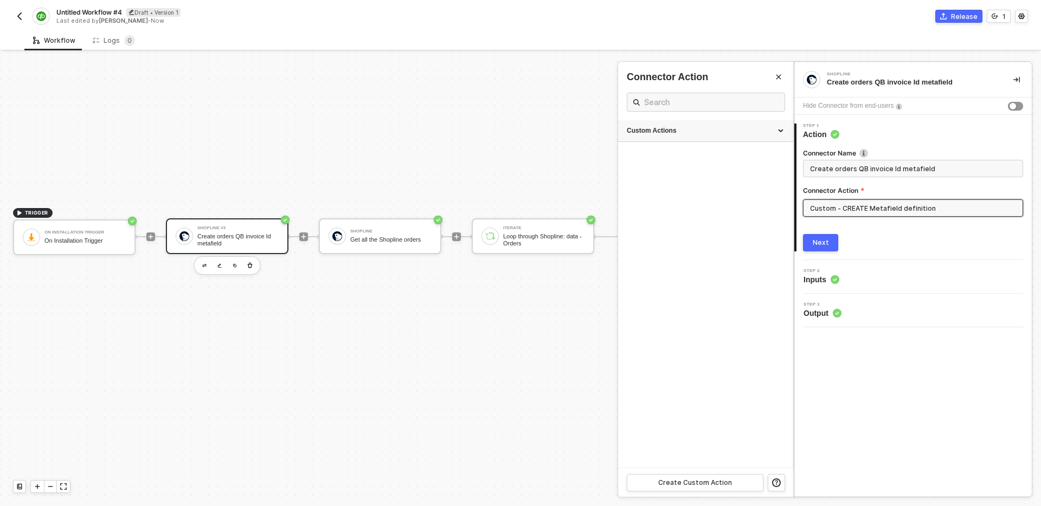
click at [708, 121] on div "Custom Actions" at bounding box center [705, 131] width 175 height 22
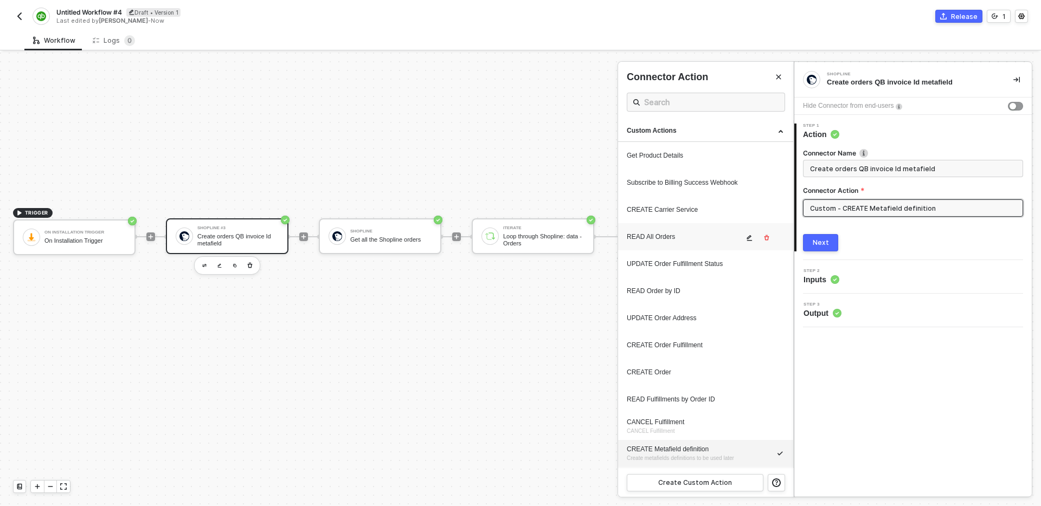
scroll to position [27, 0]
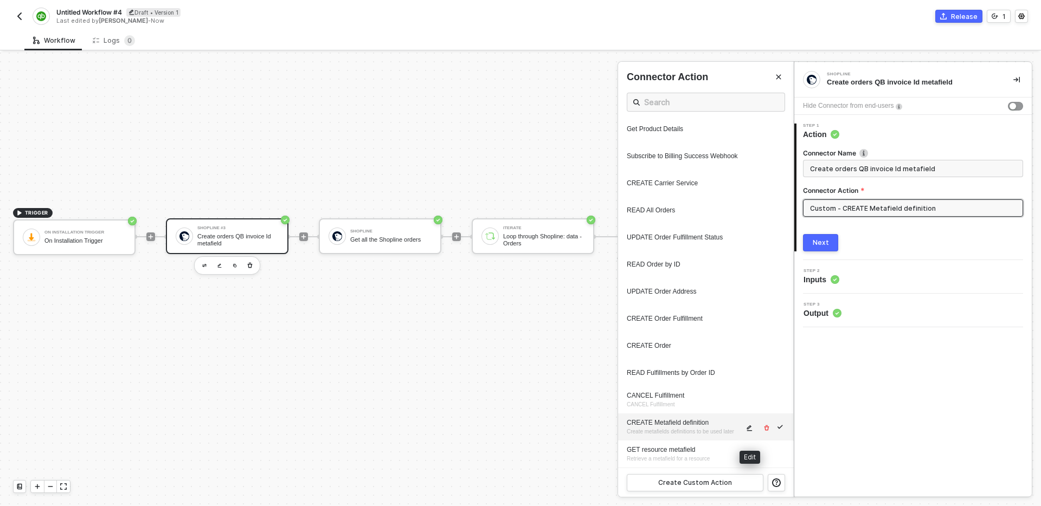
click at [749, 431] on icon "icon-edit" at bounding box center [749, 429] width 5 height 6
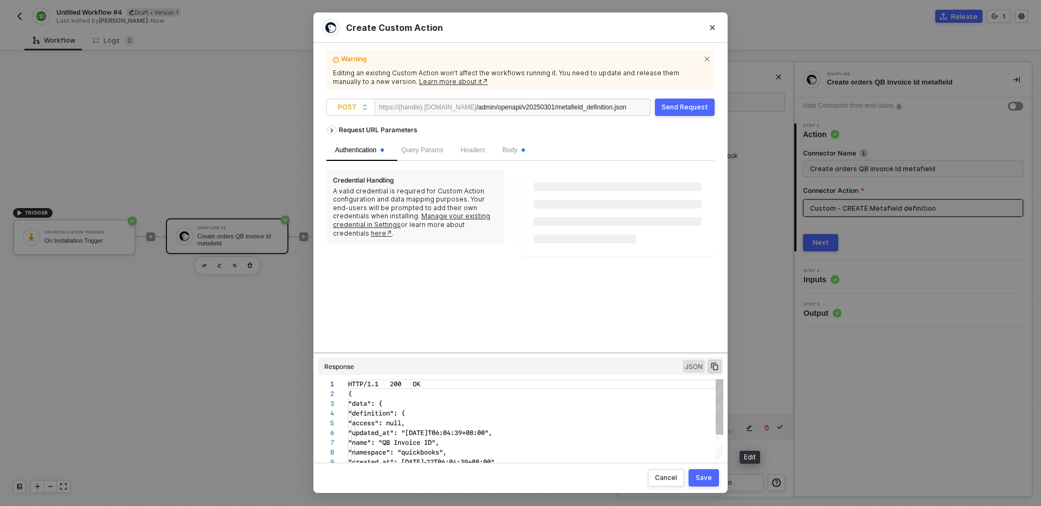
scroll to position [98, 0]
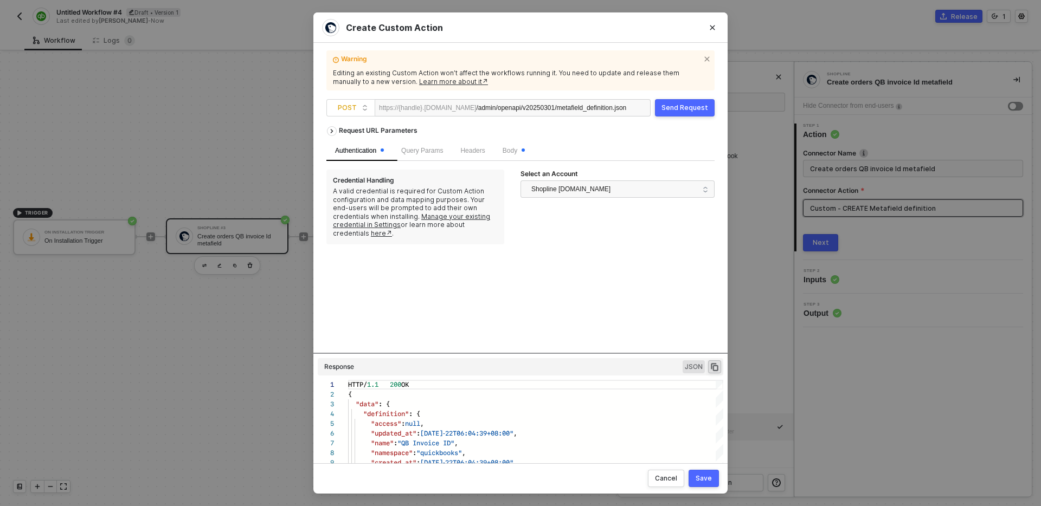
click at [674, 105] on div "Send Request" at bounding box center [684, 108] width 47 height 9
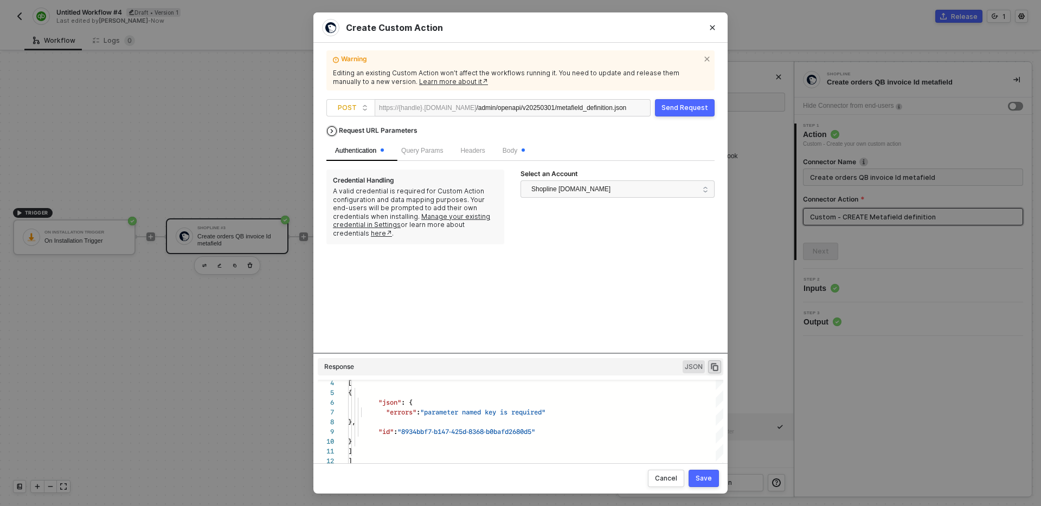
click at [381, 128] on div "Request URL Parameters" at bounding box center [377, 131] width 89 height 20
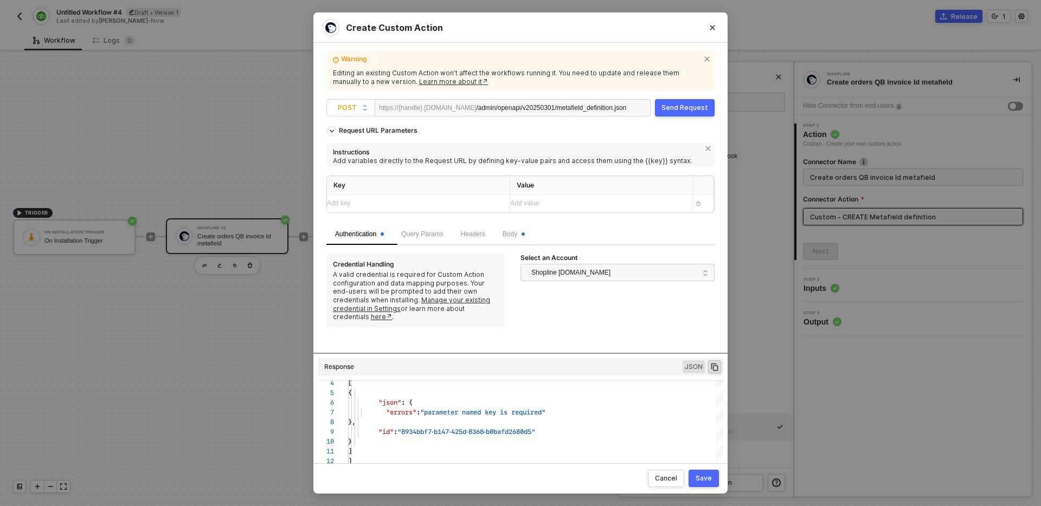
click at [590, 238] on div "Authentication Query Params Headers Body" at bounding box center [520, 234] width 388 height 21
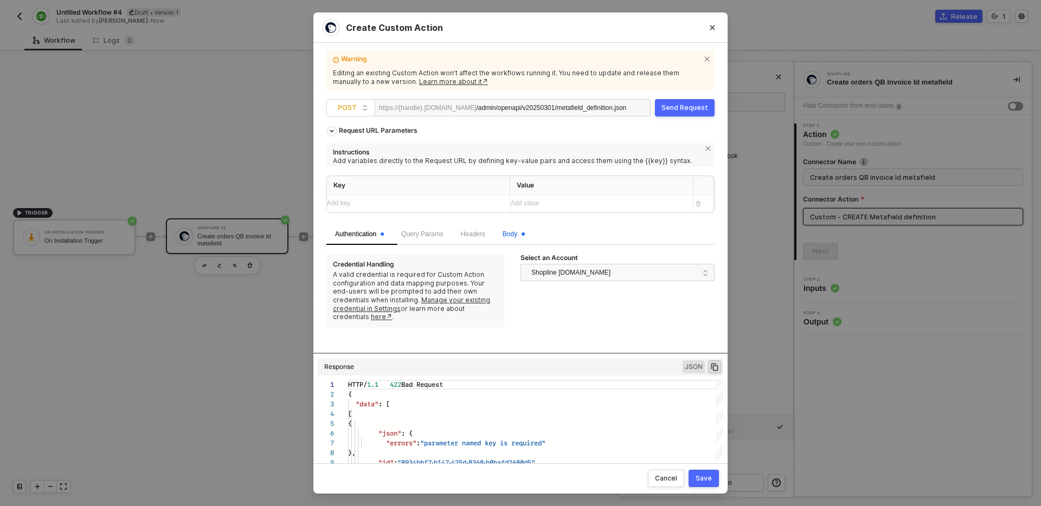
click at [523, 233] on span "Body" at bounding box center [513, 234] width 22 height 8
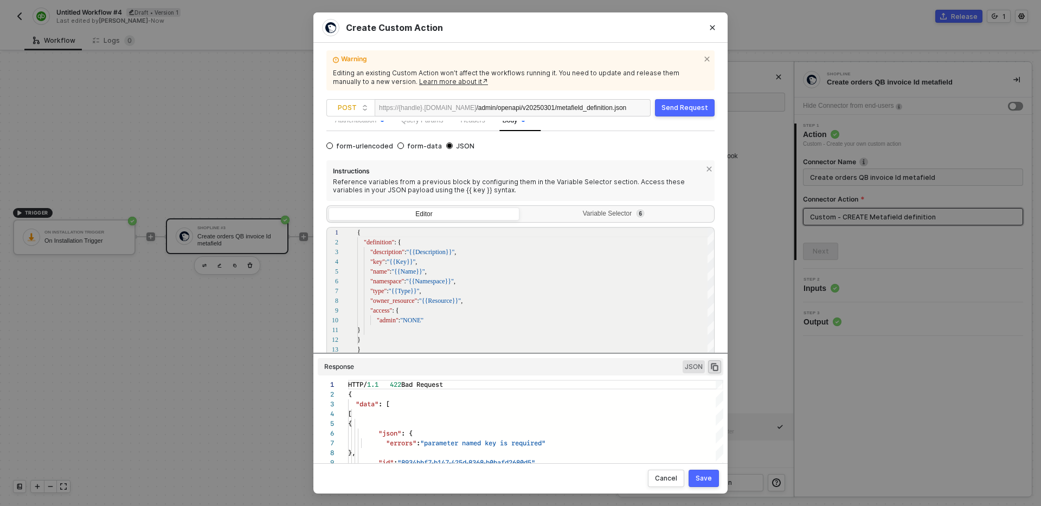
scroll to position [119, 0]
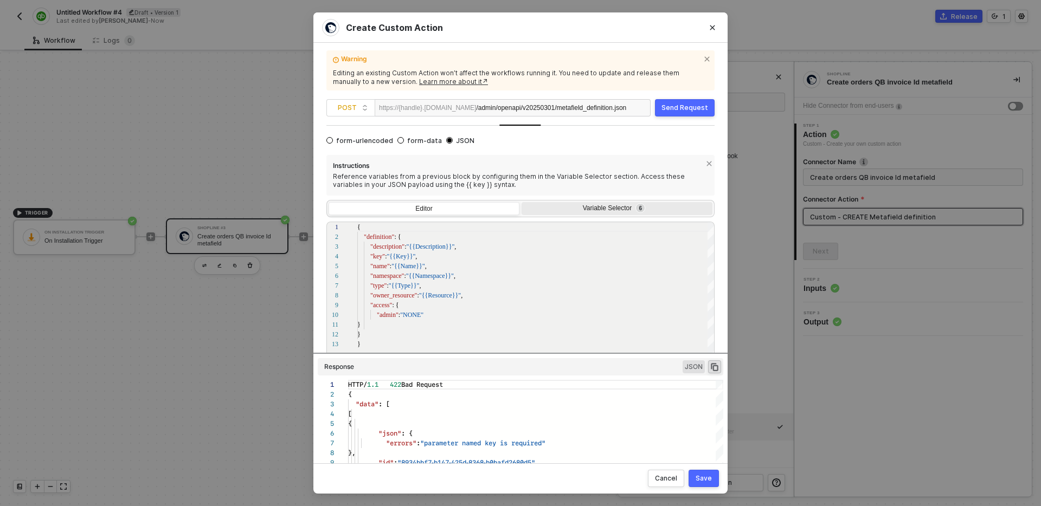
click at [626, 206] on div "Variable Selector 6" at bounding box center [615, 208] width 177 height 9
click at [521, 202] on input "Variable Selector 6" at bounding box center [521, 202] width 0 height 0
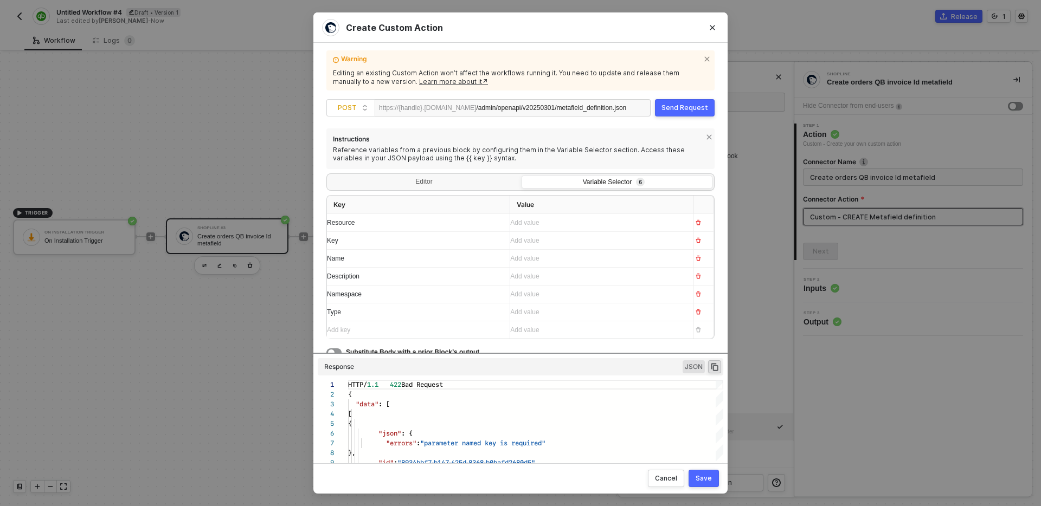
scroll to position [151, 0]
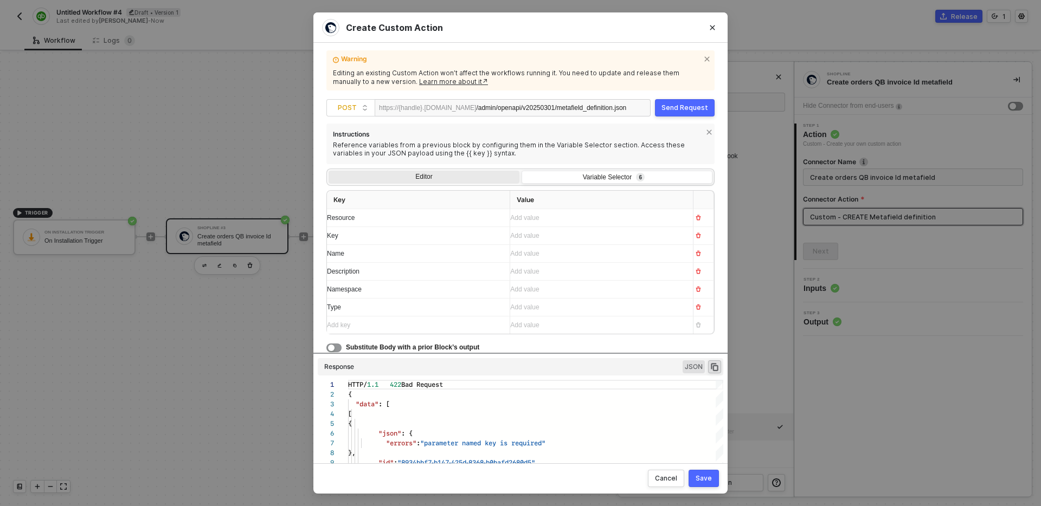
click at [463, 181] on div "Editor" at bounding box center [423, 178] width 191 height 15
click at [328, 171] on input "Editor" at bounding box center [328, 171] width 0 height 0
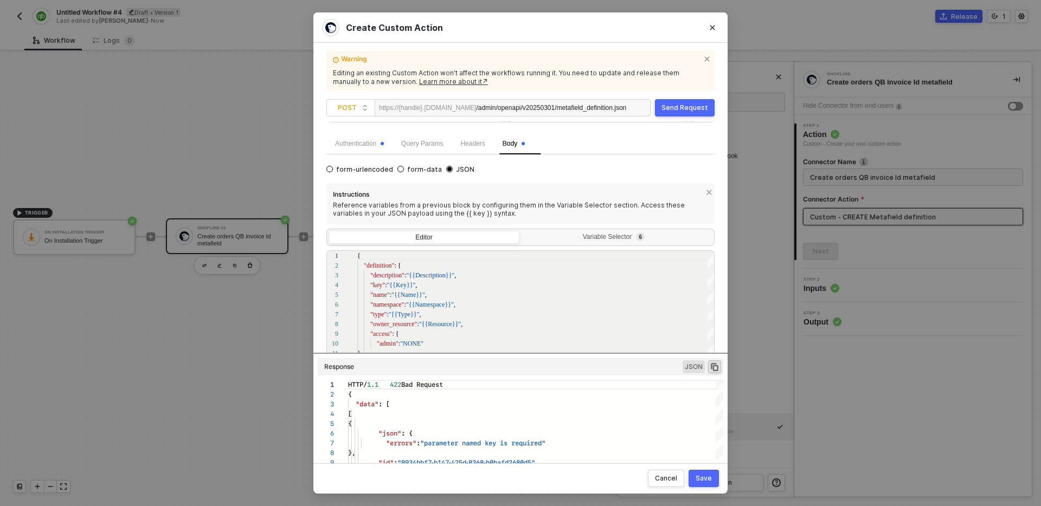
scroll to position [156, 0]
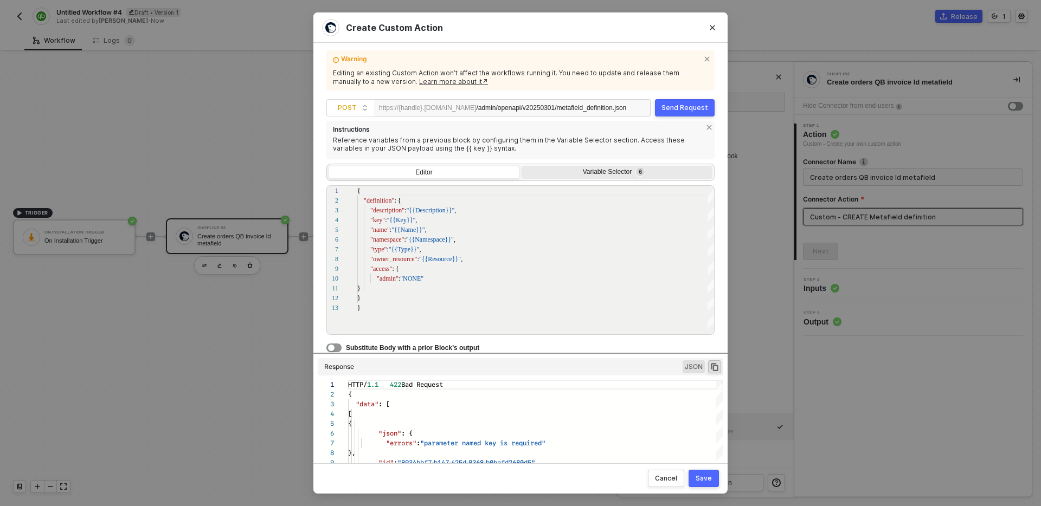
click at [610, 171] on div "Variable Selector 6" at bounding box center [615, 172] width 177 height 9
click at [521, 166] on input "Variable Selector 6" at bounding box center [521, 166] width 0 height 0
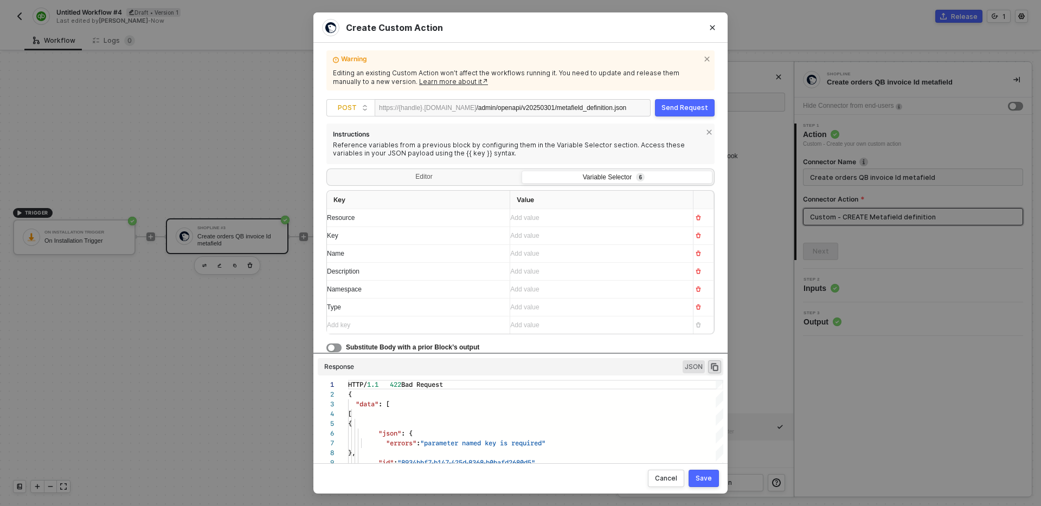
click at [563, 214] on div "Add value ﻿" at bounding box center [591, 218] width 163 height 10
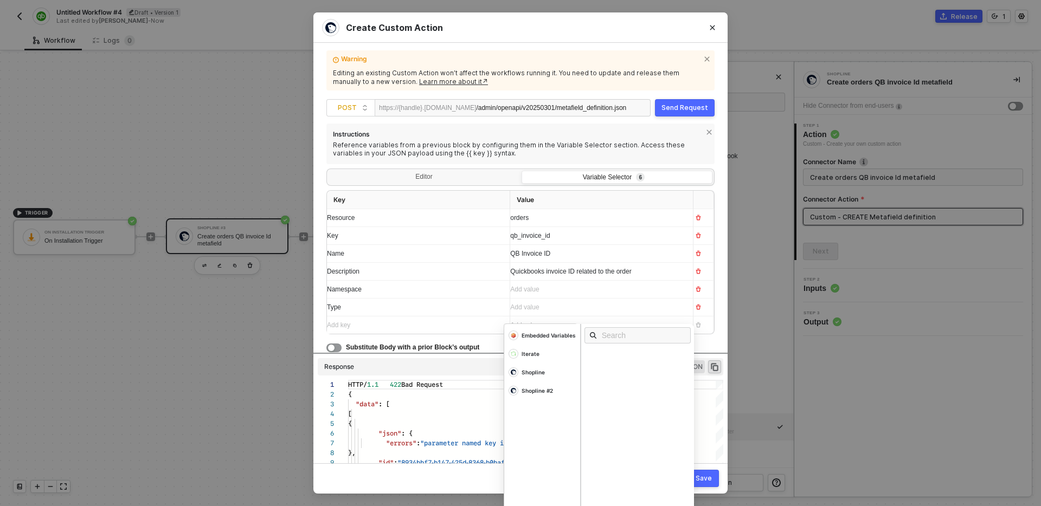
click at [538, 291] on div "Add value ﻿" at bounding box center [597, 290] width 174 height 10
click at [572, 310] on div "Add value ﻿" at bounding box center [591, 307] width 163 height 10
click at [490, 164] on div "Instructions Reference variables from a previous block by configuring them in t…" at bounding box center [520, 239] width 388 height 230
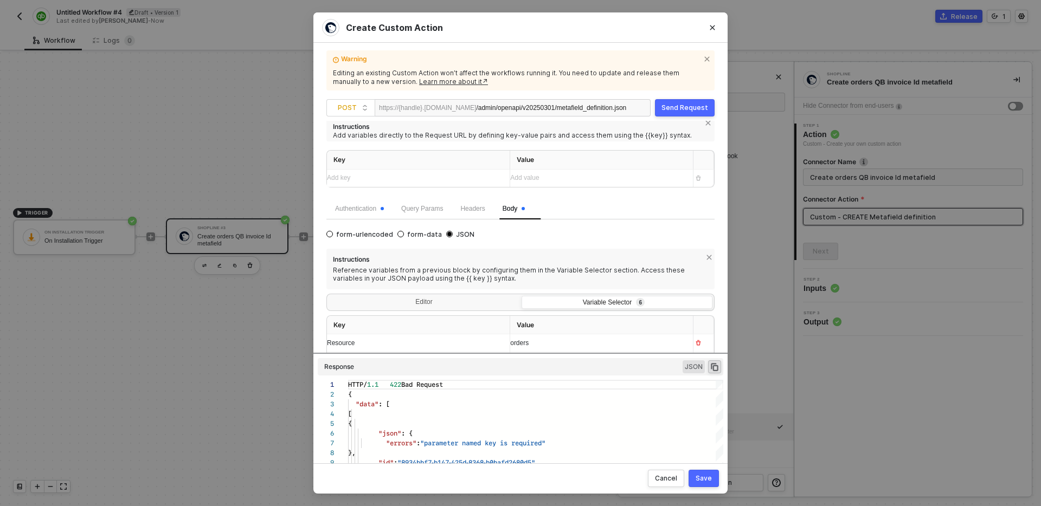
scroll to position [0, 0]
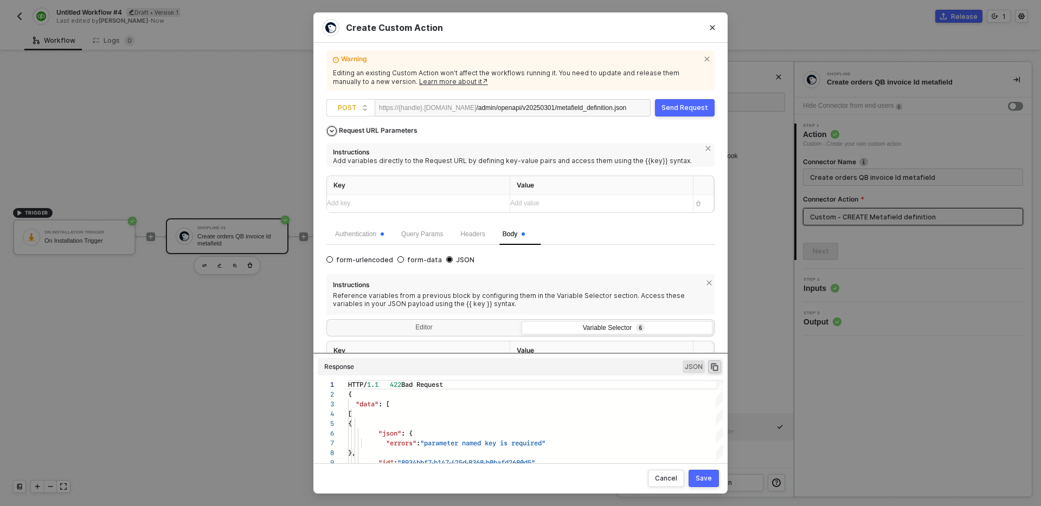
click at [373, 129] on div "Request URL Parameters" at bounding box center [377, 131] width 89 height 20
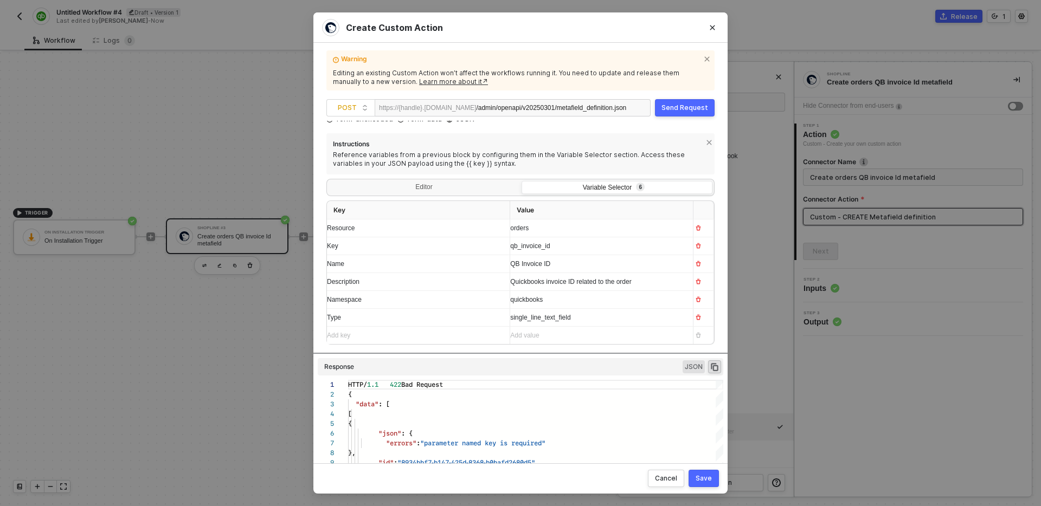
scroll to position [67, 0]
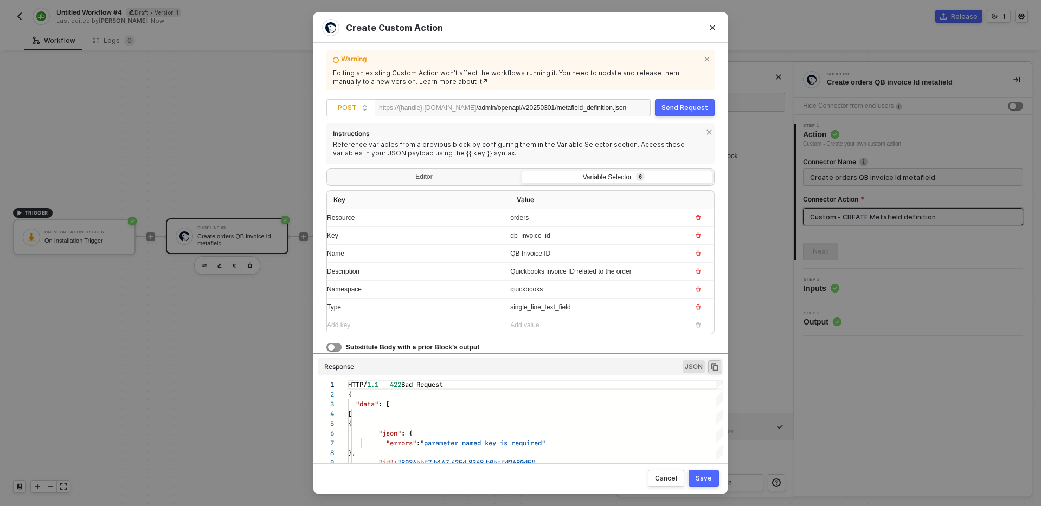
click at [705, 479] on div "Save" at bounding box center [703, 478] width 16 height 9
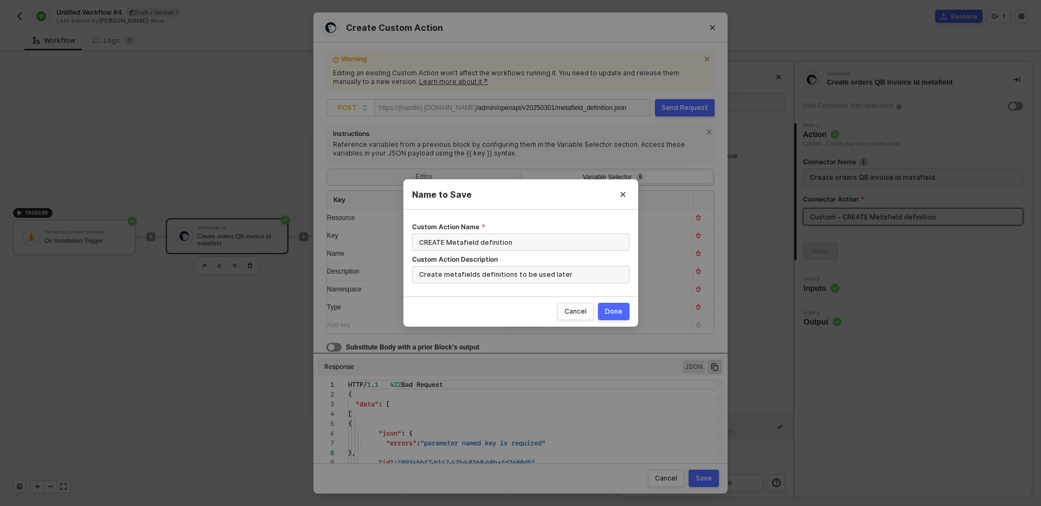
click at [614, 313] on div "Done" at bounding box center [613, 311] width 17 height 9
radio input "true"
radio input "false"
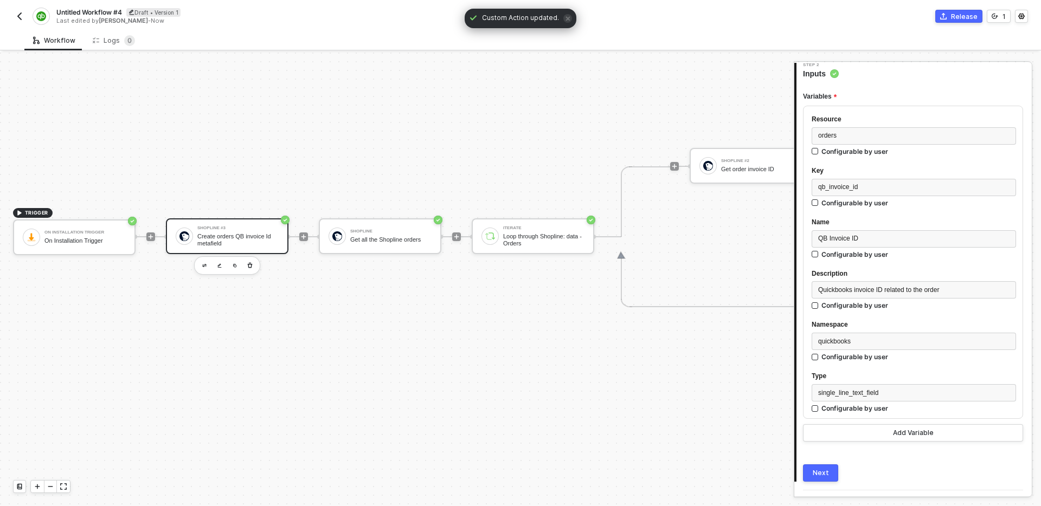
scroll to position [122, 0]
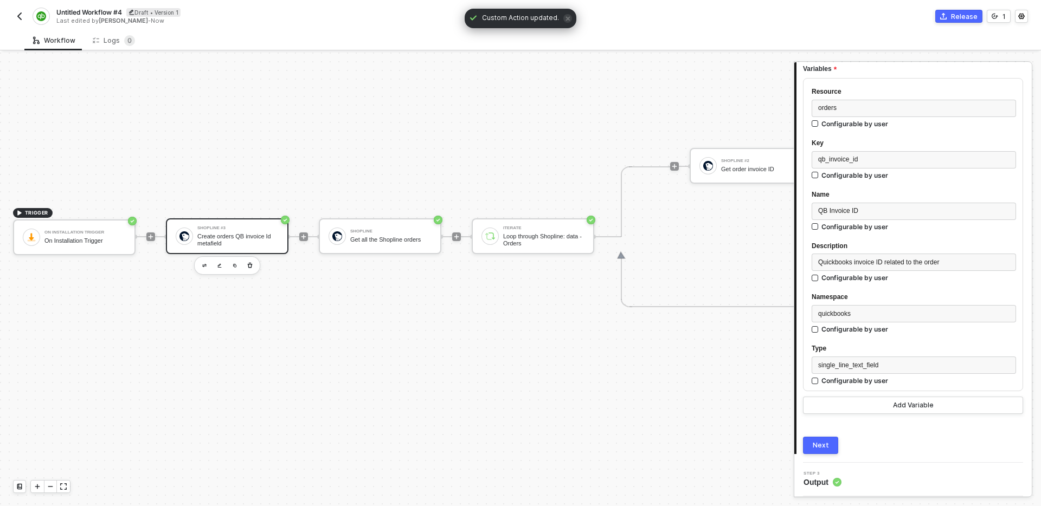
click at [824, 443] on div "Next" at bounding box center [821, 445] width 16 height 9
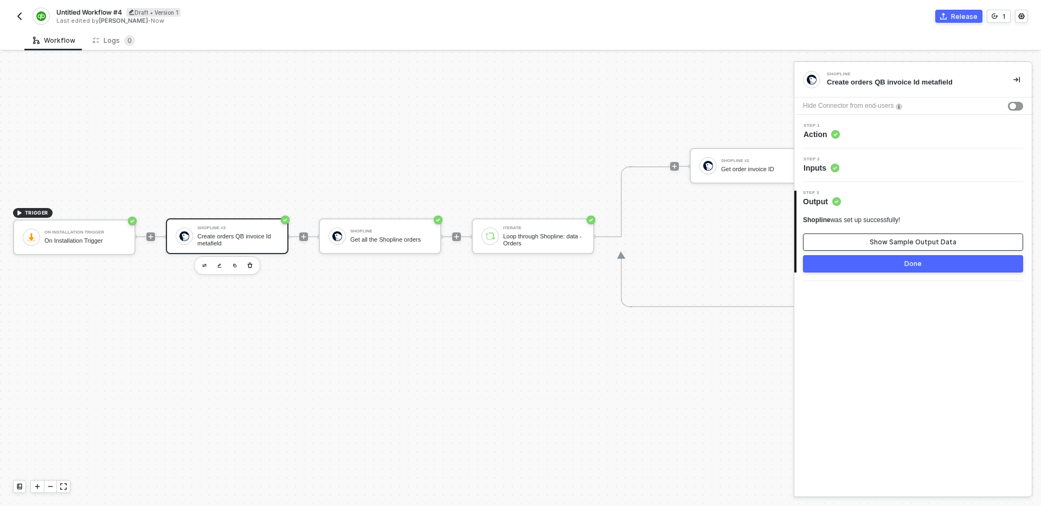
click at [868, 245] on button "Show Sample Output Data" at bounding box center [913, 242] width 220 height 17
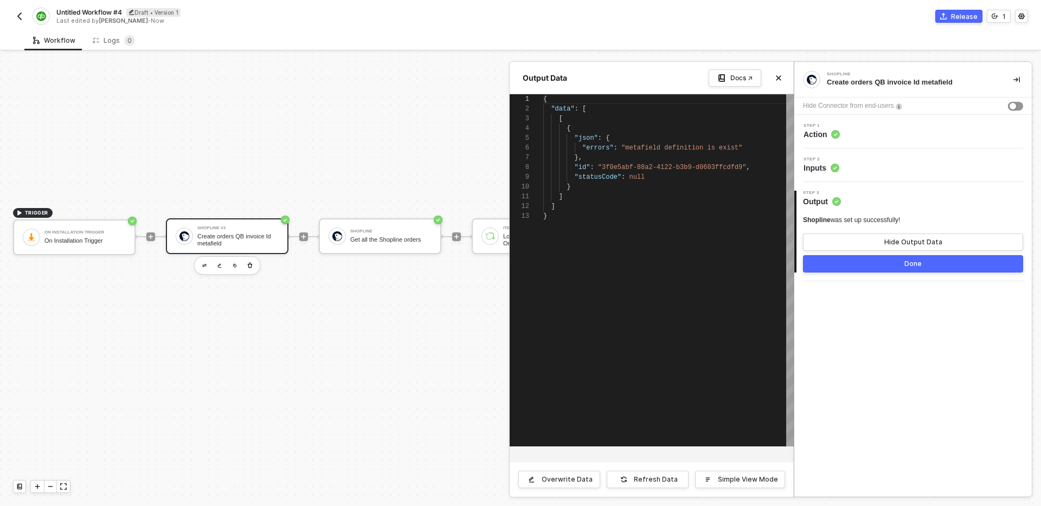
scroll to position [98, 0]
click at [662, 489] on div "Overwrite Data Refresh Data Simple View Mode" at bounding box center [652, 479] width 284 height 35
click at [659, 481] on div "Refresh Data" at bounding box center [656, 479] width 44 height 9
click at [649, 479] on div "Refresh Data" at bounding box center [656, 479] width 44 height 9
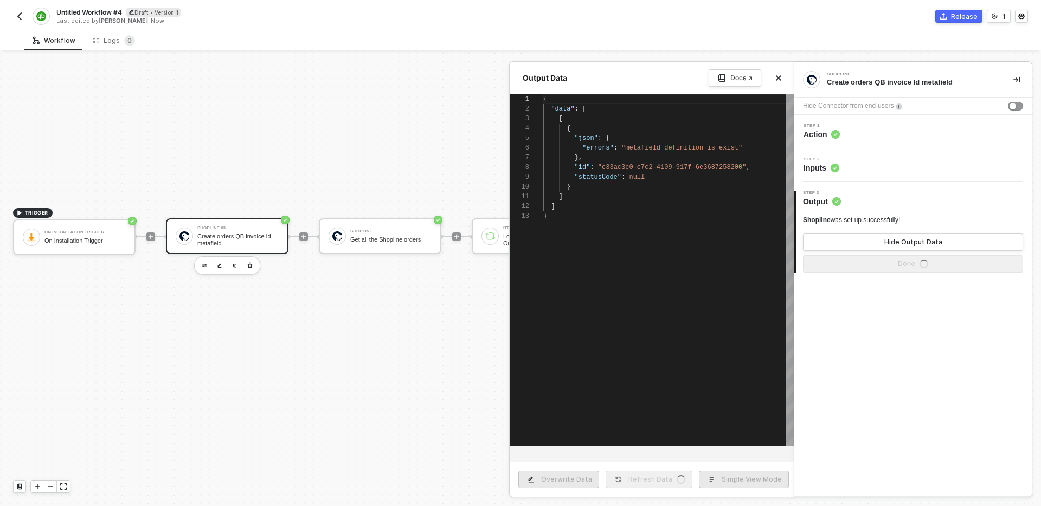
type textarea "{ "data": { "definition": { "access": null, "updated_at": "2025-08-22T07:43:01+…"
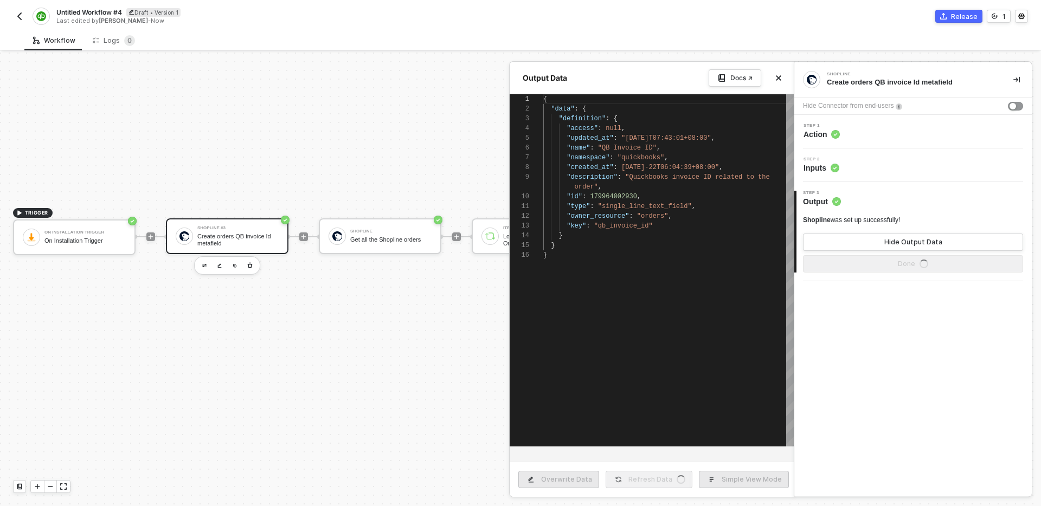
scroll to position [88, 0]
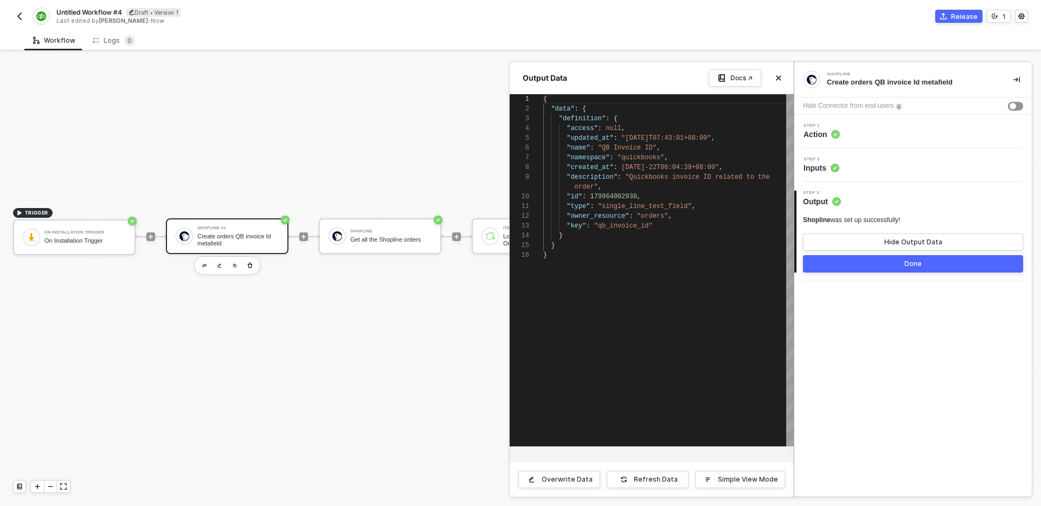
click at [838, 430] on div "Shopline Create orders QB invoice Id metafield Hide Connector from end-users St…" at bounding box center [912, 279] width 237 height 434
click at [851, 263] on button "Done" at bounding box center [913, 263] width 220 height 17
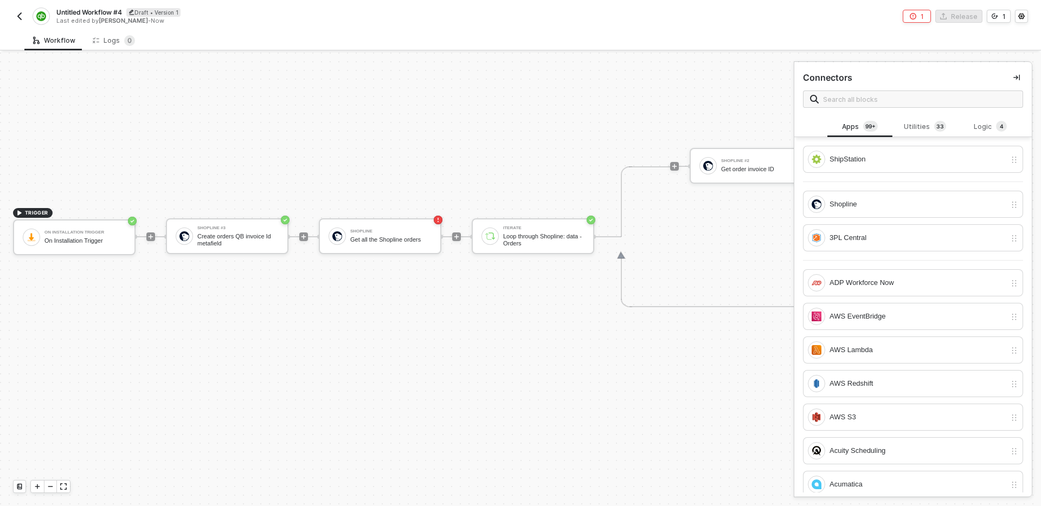
click at [340, 396] on div "TRIGGER On Installation Trigger On Installation Trigger Shopline #3 Create orde…" at bounding box center [594, 237] width 1188 height 1048
click at [388, 236] on div "Get all the Shopline orders" at bounding box center [390, 239] width 81 height 7
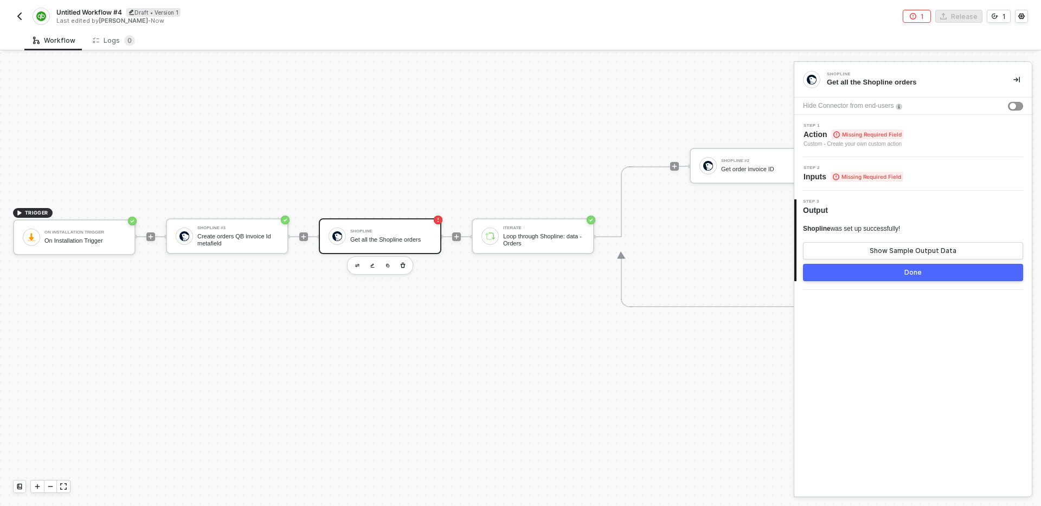
click at [955, 142] on div "Step 1 Action Missing Required Field Custom - Create your own custom action" at bounding box center [914, 136] width 235 height 25
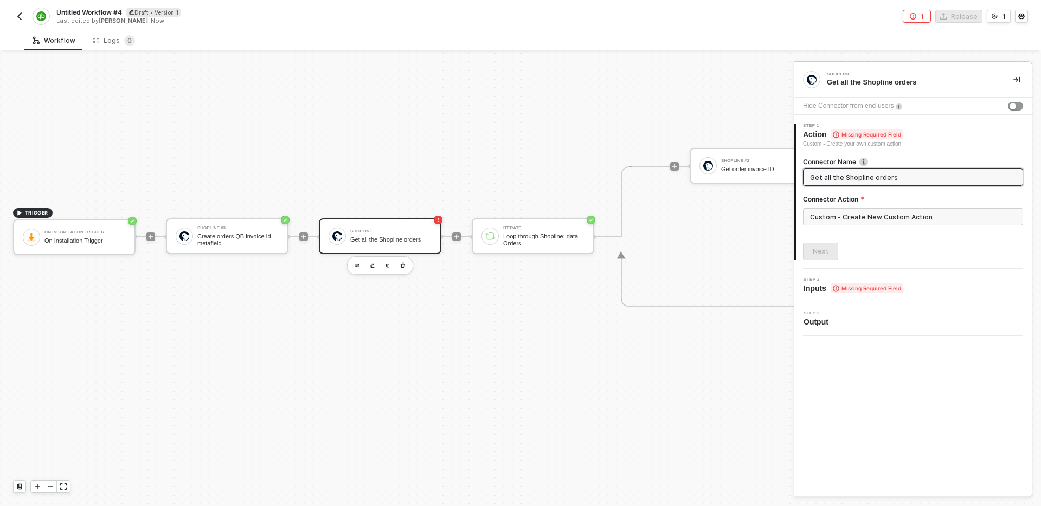
click at [920, 228] on div "Custom - Create New Custom Action" at bounding box center [913, 221] width 220 height 26
click at [915, 212] on input "Custom - Create New Custom Action" at bounding box center [913, 216] width 220 height 17
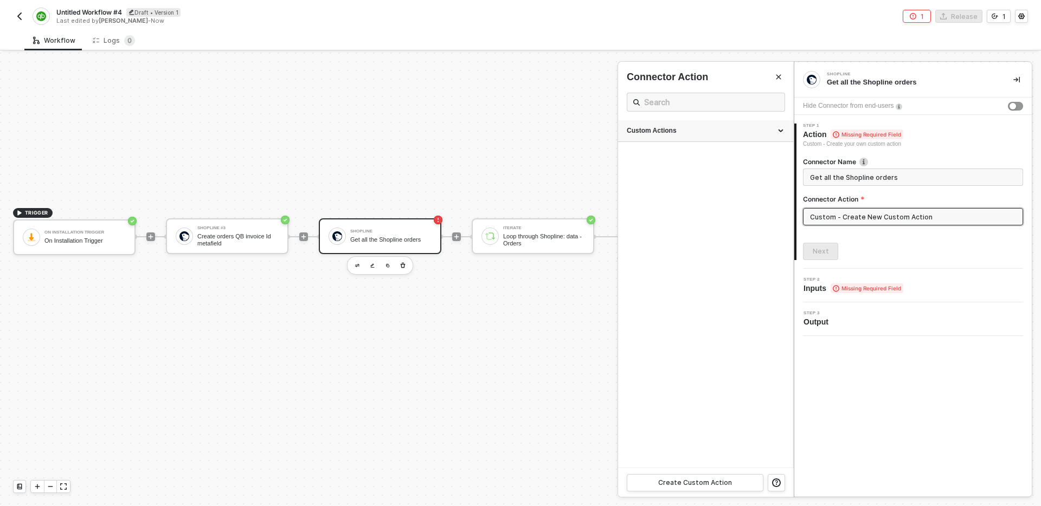
click at [694, 137] on div "Custom Actions" at bounding box center [705, 131] width 175 height 22
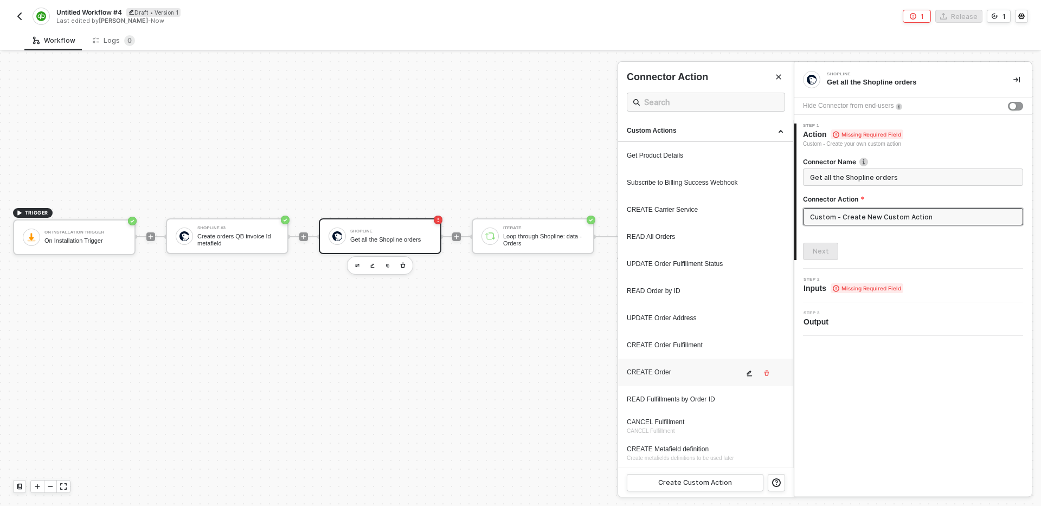
scroll to position [27, 0]
click at [690, 207] on div "READ All Orders" at bounding box center [685, 210] width 117 height 9
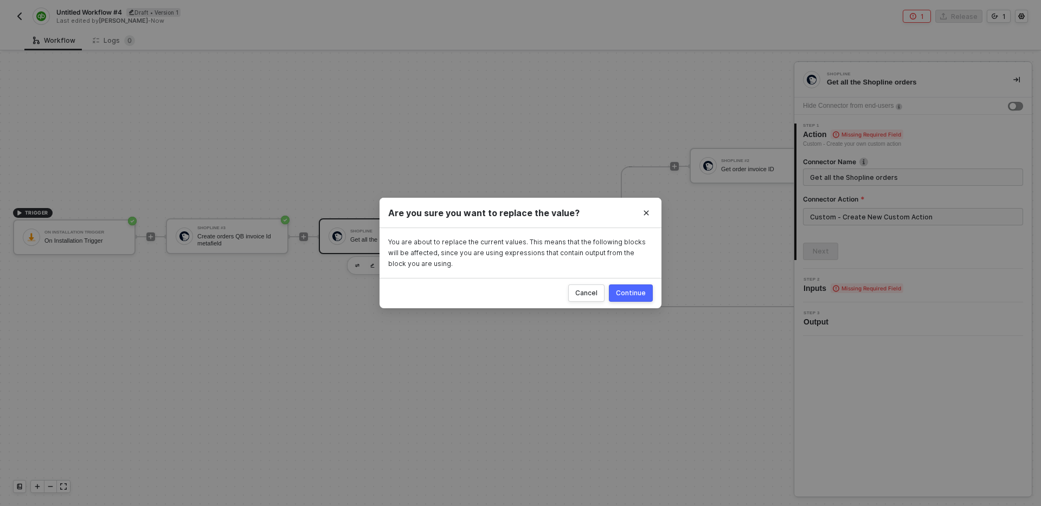
click at [639, 294] on div "Continue" at bounding box center [631, 293] width 30 height 9
type input "Custom - READ All Orders"
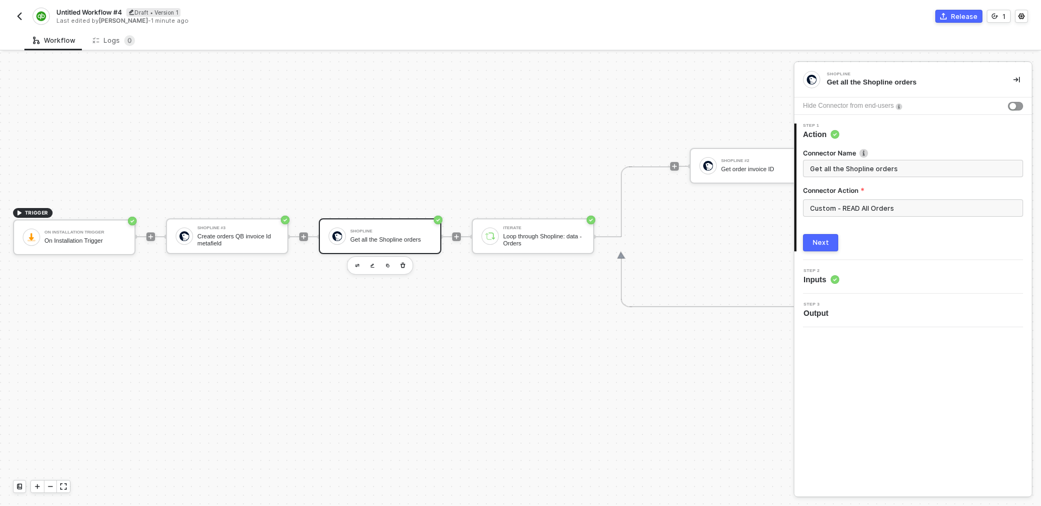
click at [832, 244] on button "Next" at bounding box center [820, 242] width 35 height 17
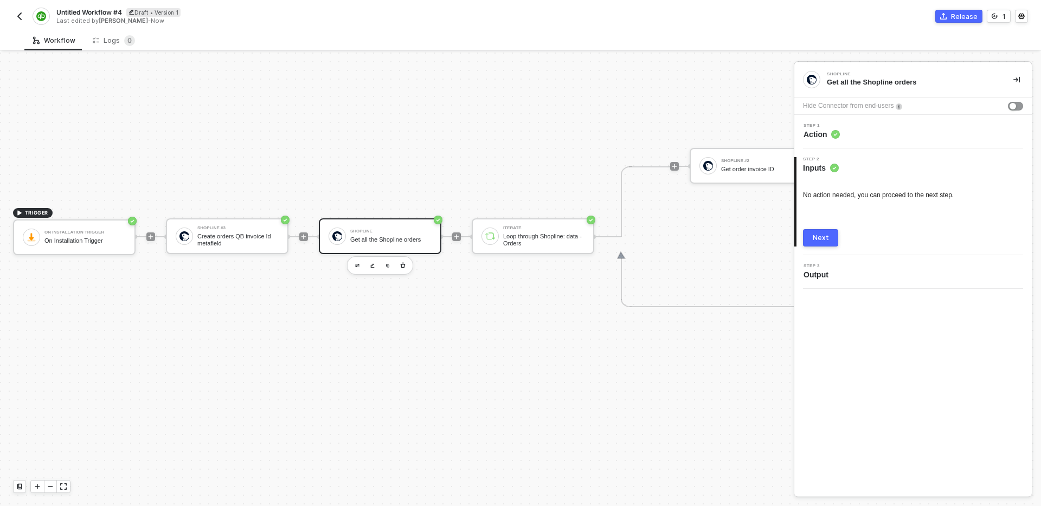
click at [830, 241] on button "Next" at bounding box center [820, 237] width 35 height 17
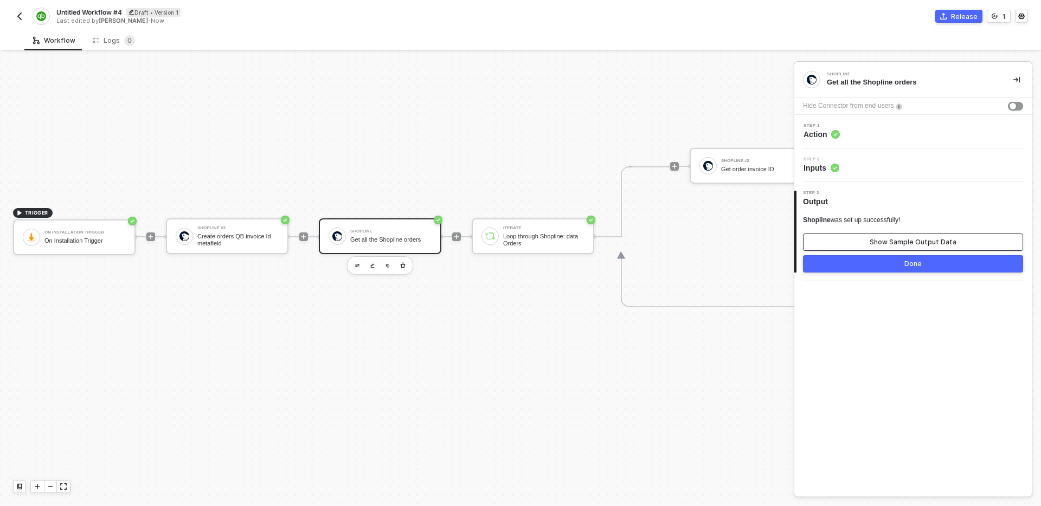
click at [896, 245] on div "Show Sample Output Data" at bounding box center [912, 242] width 87 height 9
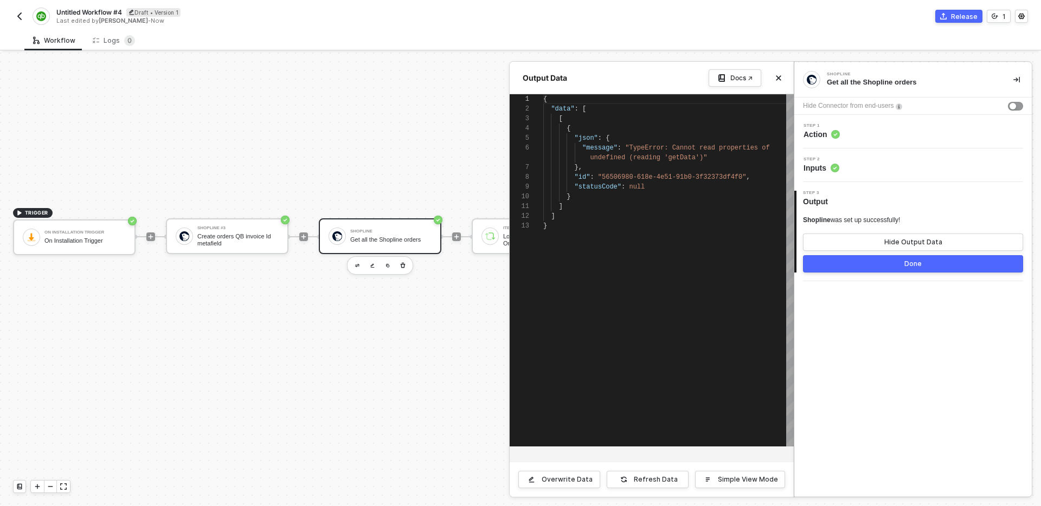
scroll to position [88, 0]
click at [779, 78] on icon "icon-close" at bounding box center [778, 78] width 5 height 5
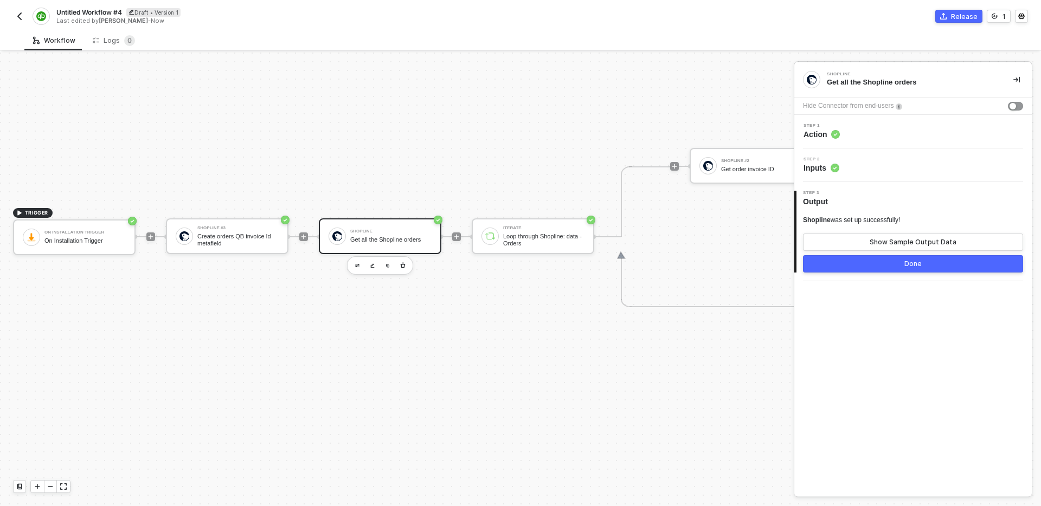
click at [871, 130] on div "Step 1 Action" at bounding box center [914, 132] width 235 height 16
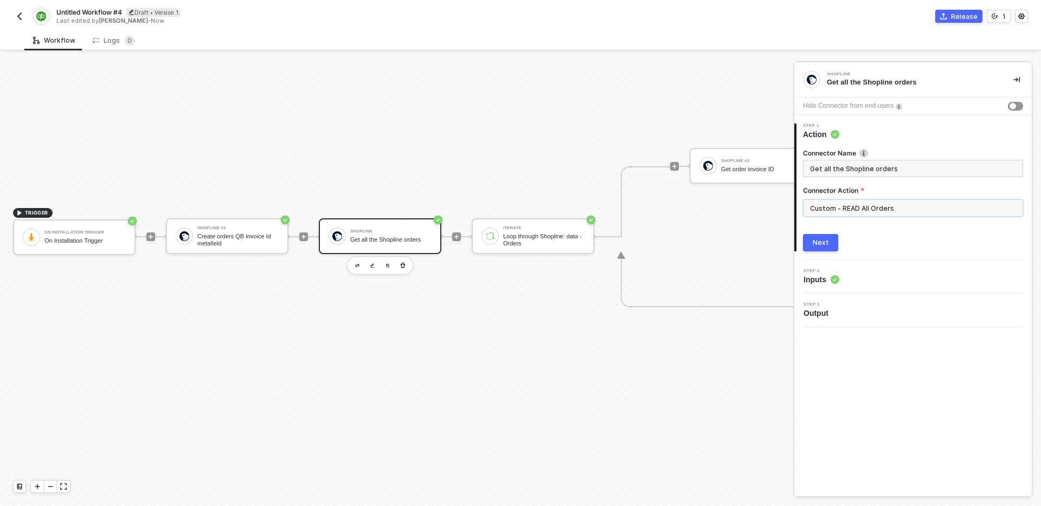
click at [860, 205] on input "Custom - READ All Orders" at bounding box center [913, 207] width 220 height 17
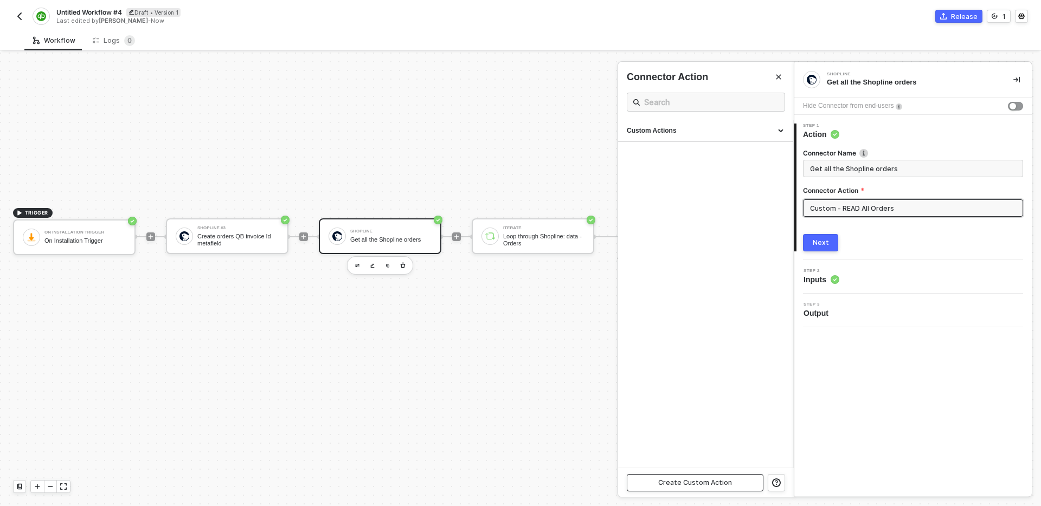
click at [700, 482] on div "Create Custom Action" at bounding box center [695, 483] width 74 height 9
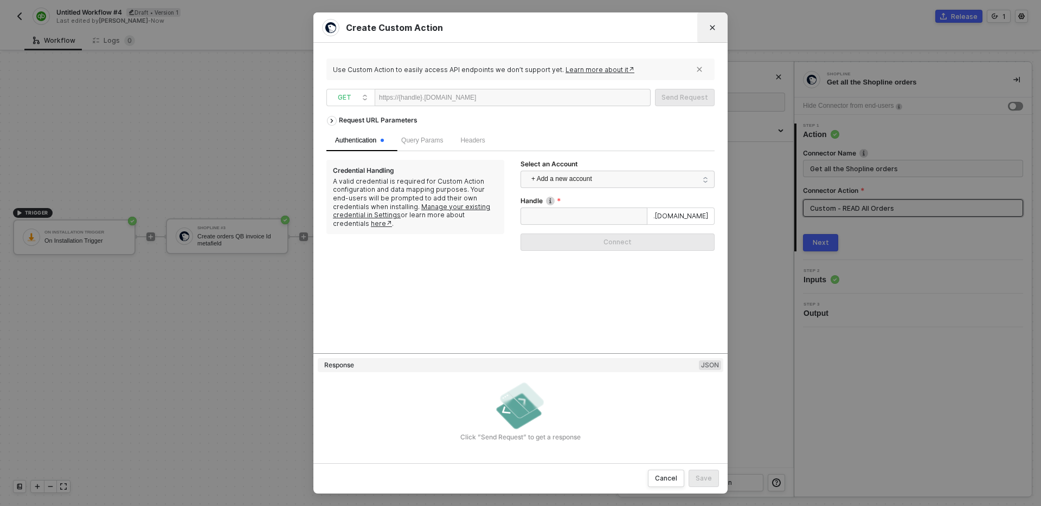
click at [711, 27] on icon "Close" at bounding box center [712, 27] width 7 height 7
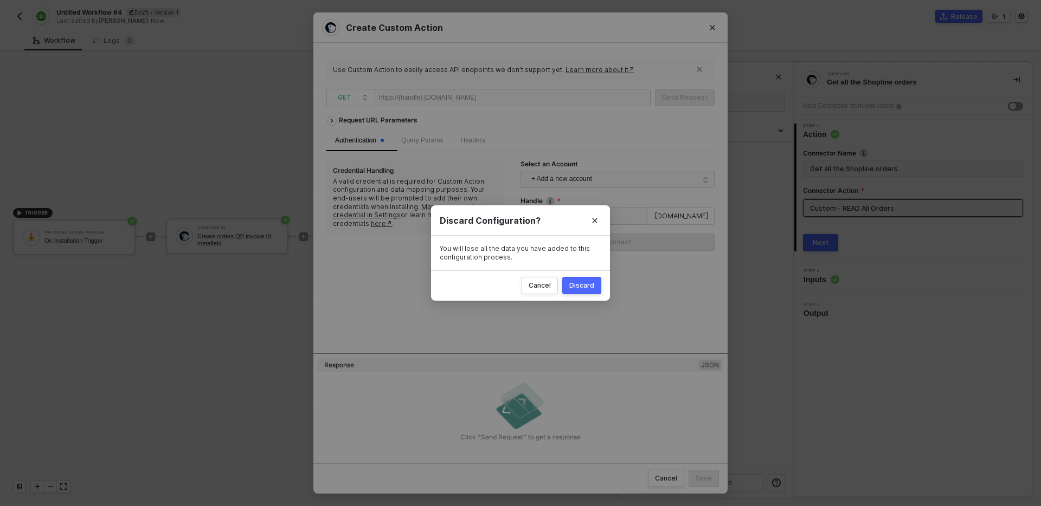
click at [584, 280] on button "Discard" at bounding box center [581, 285] width 39 height 17
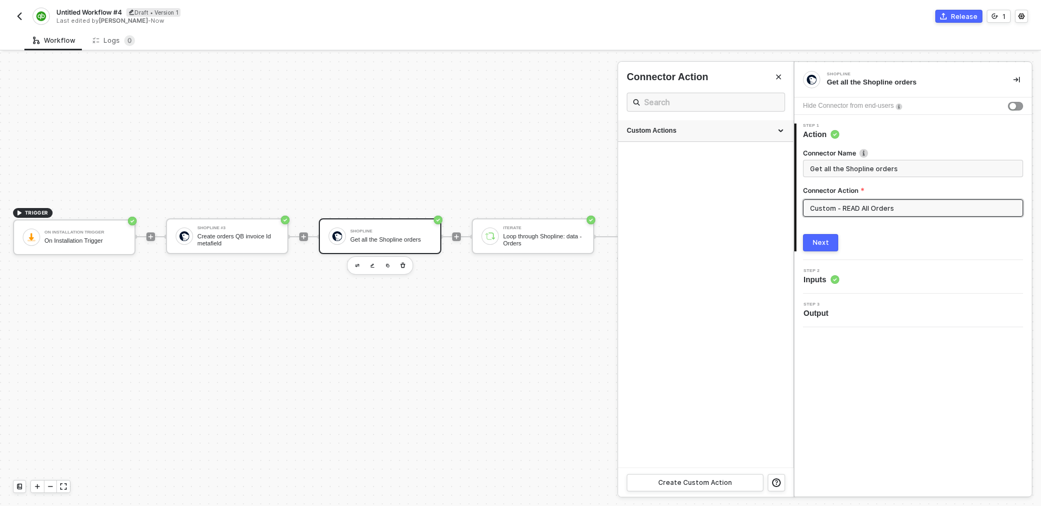
click at [728, 131] on div "Custom Actions" at bounding box center [706, 130] width 158 height 9
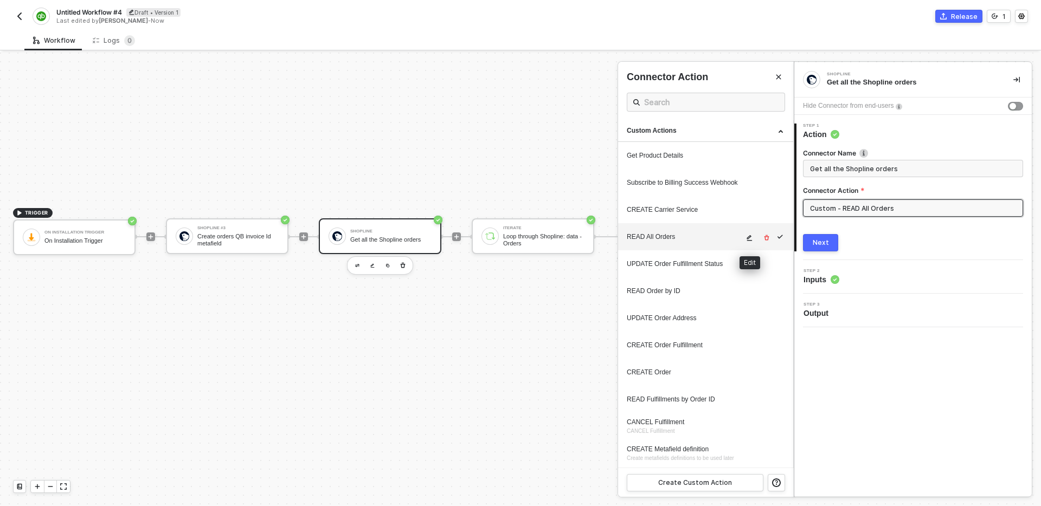
click at [749, 237] on icon "icon-edit" at bounding box center [749, 238] width 5 height 6
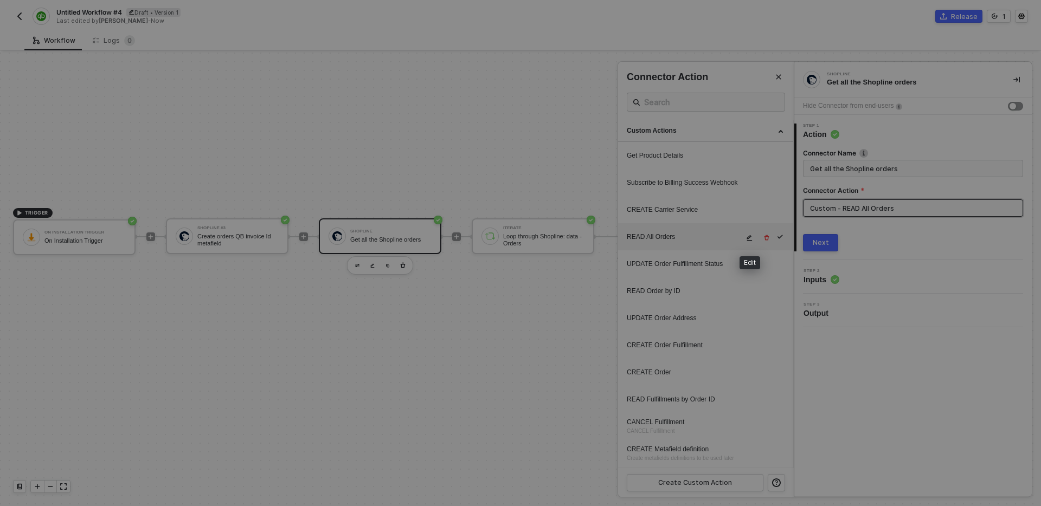
type textarea "HTTP/1.1 200 OK { "data": { "orders": null } }"
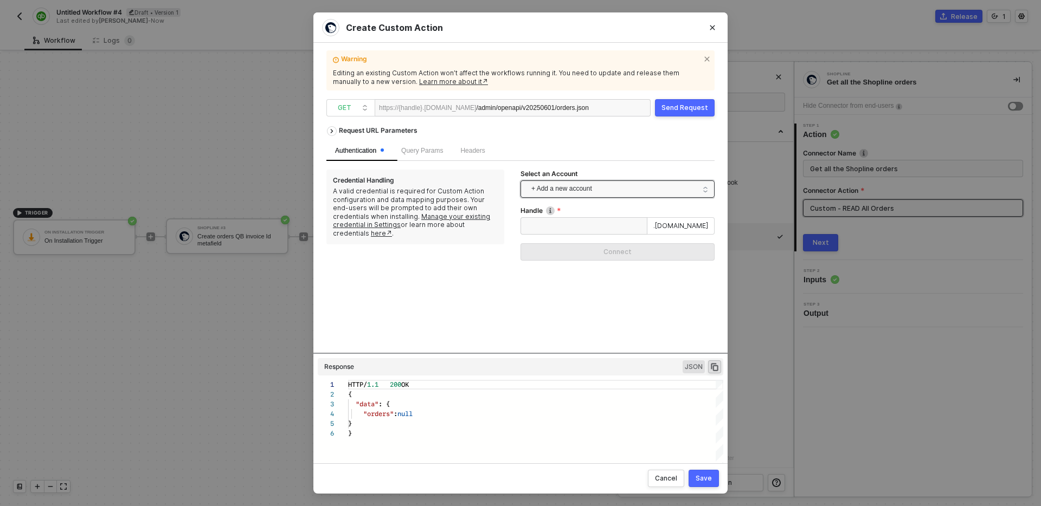
click at [580, 191] on span "+ Add a new account" at bounding box center [619, 189] width 177 height 17
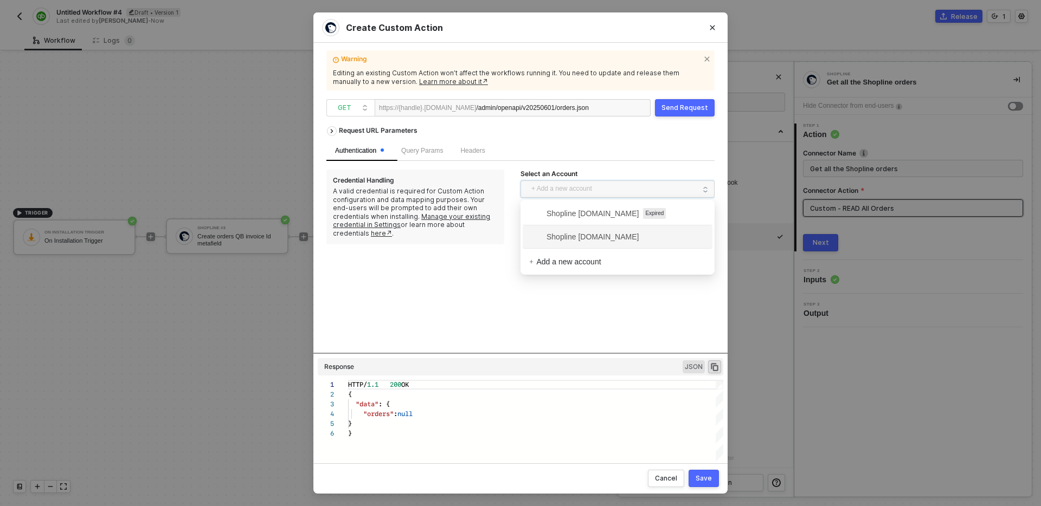
click at [606, 242] on span "Shopline [DOMAIN_NAME]" at bounding box center [583, 237] width 109 height 12
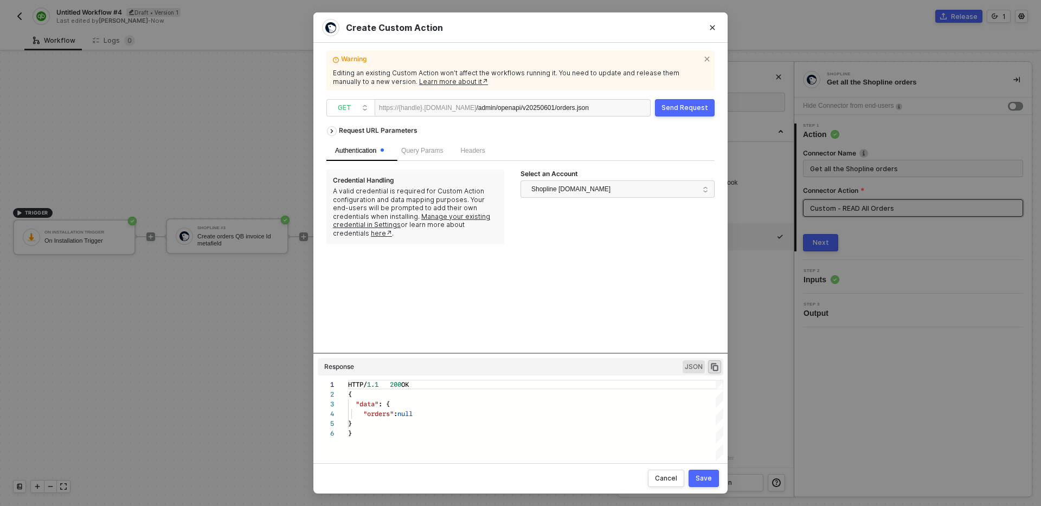
click at [702, 480] on div "Save" at bounding box center [703, 478] width 16 height 9
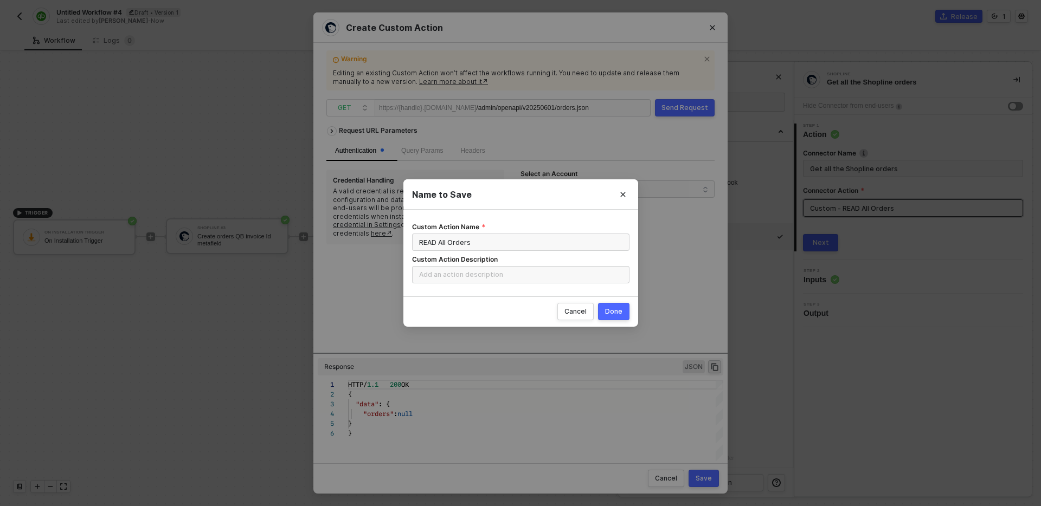
click at [623, 313] on button "Done" at bounding box center [613, 311] width 31 height 17
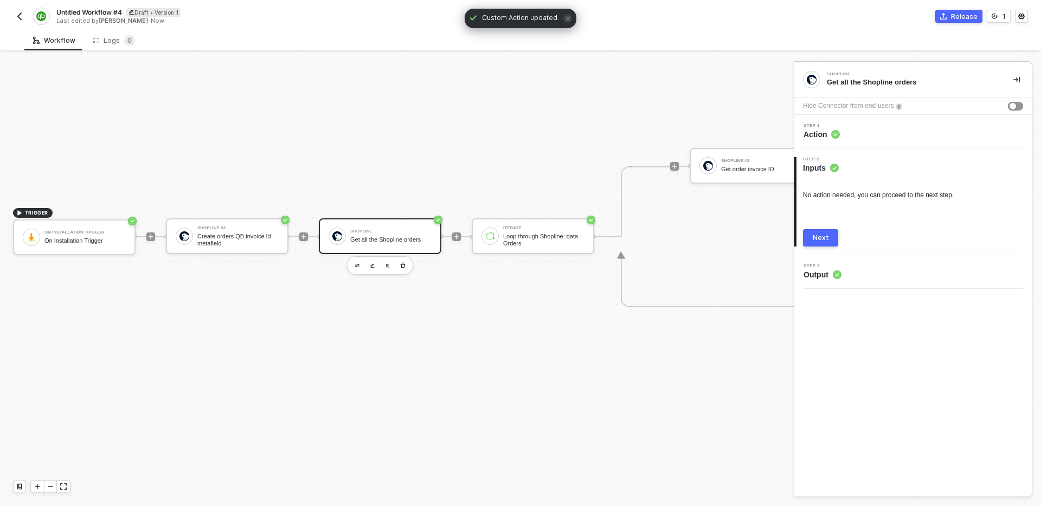
click at [827, 237] on div "Next" at bounding box center [821, 238] width 16 height 9
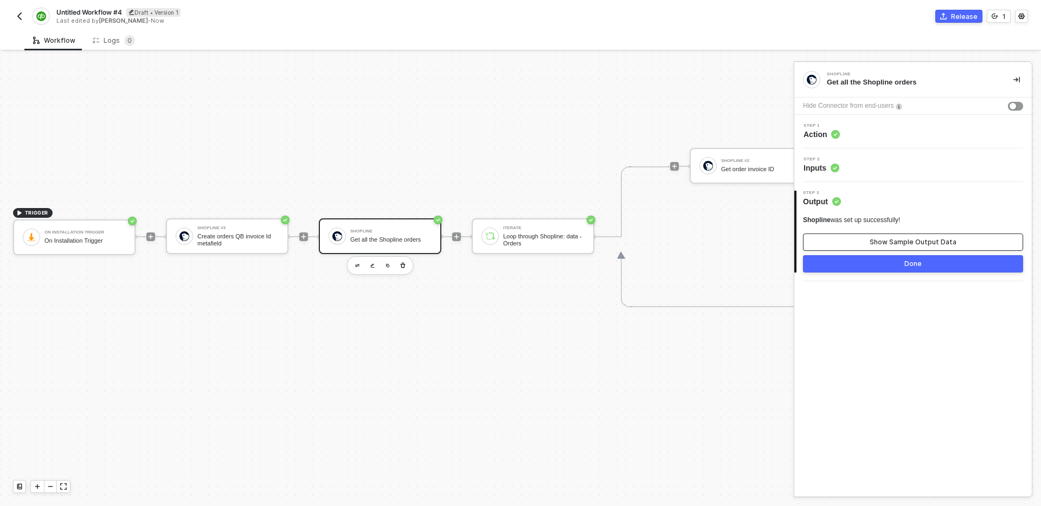
click at [881, 242] on div "Show Sample Output Data" at bounding box center [912, 242] width 87 height 9
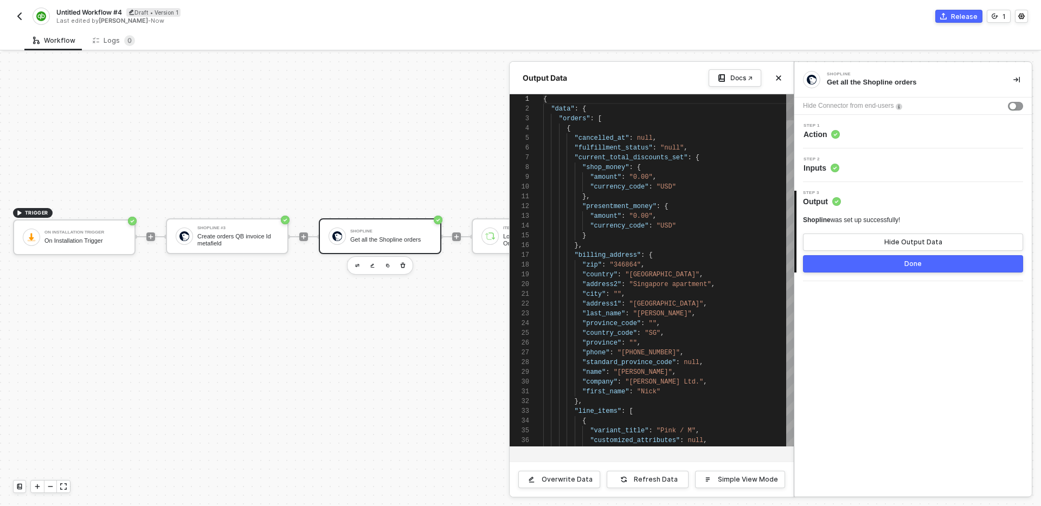
scroll to position [98, 0]
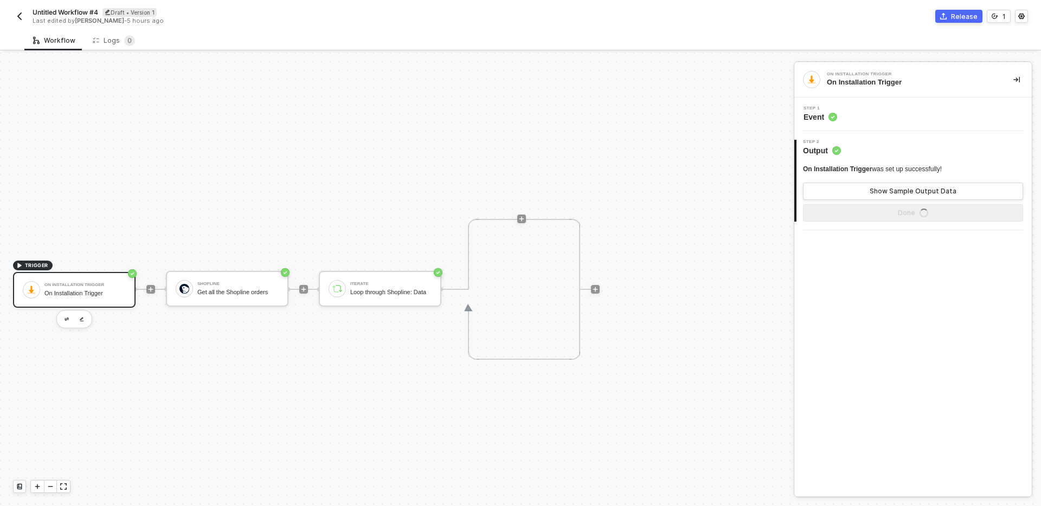
scroll to position [20, 0]
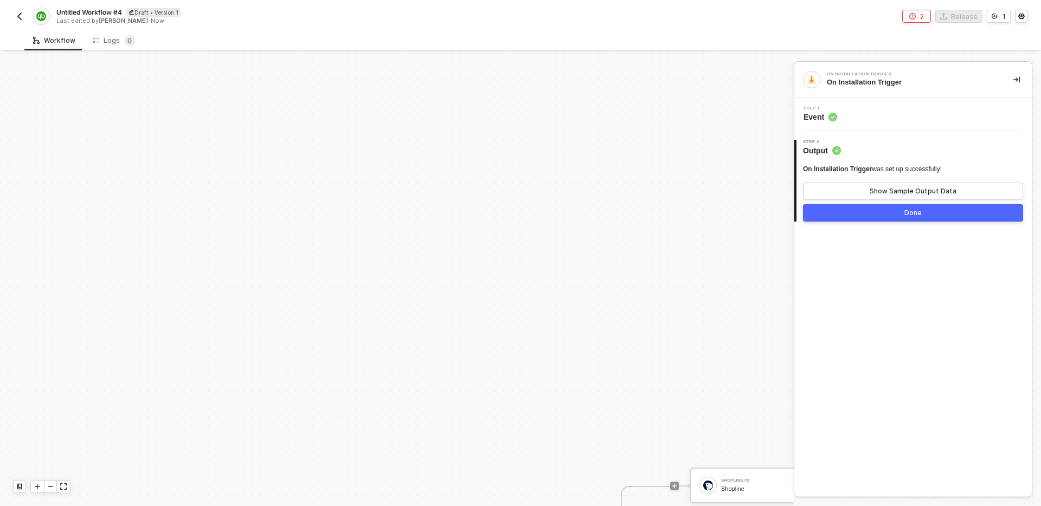
click at [23, 15] on img "button" at bounding box center [19, 16] width 9 height 9
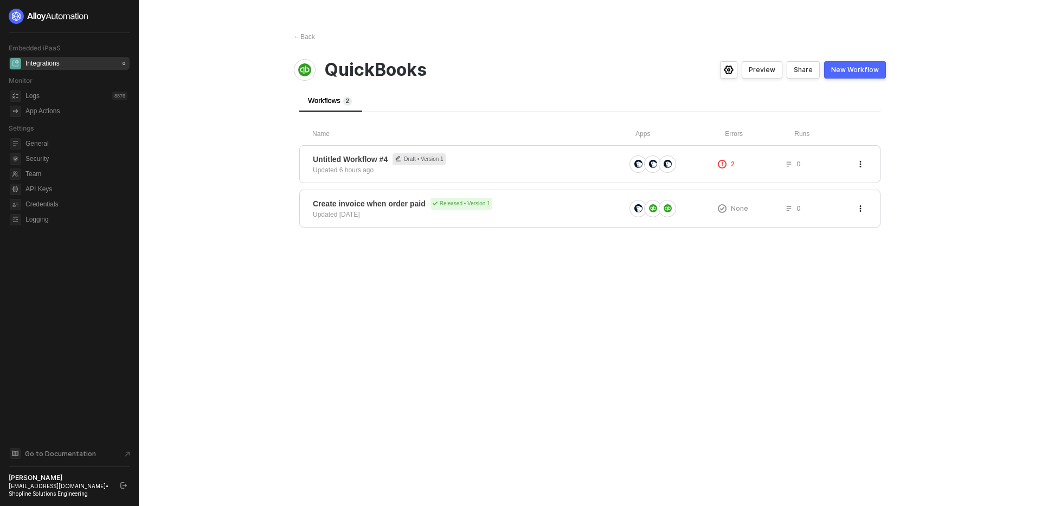
click at [76, 331] on div "Embedded iPaaS Integrations 0 Monitor Logs 8876 App Actions Settings General Se…" at bounding box center [69, 253] width 121 height 489
click at [72, 206] on span "Credentials" at bounding box center [76, 204] width 102 height 13
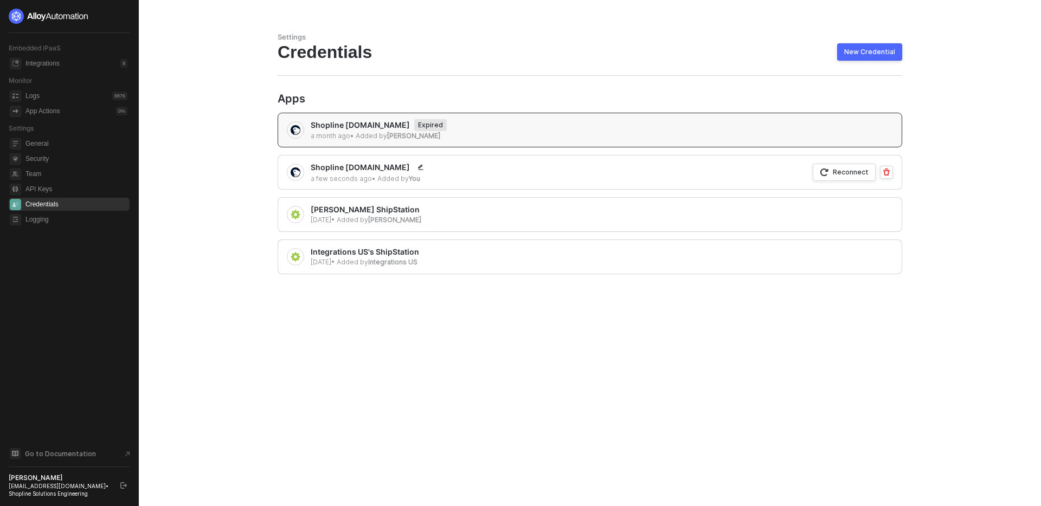
click at [543, 179] on div "Shopline [DOMAIN_NAME] a few seconds ago • Added by You Reconnect" at bounding box center [590, 172] width 624 height 35
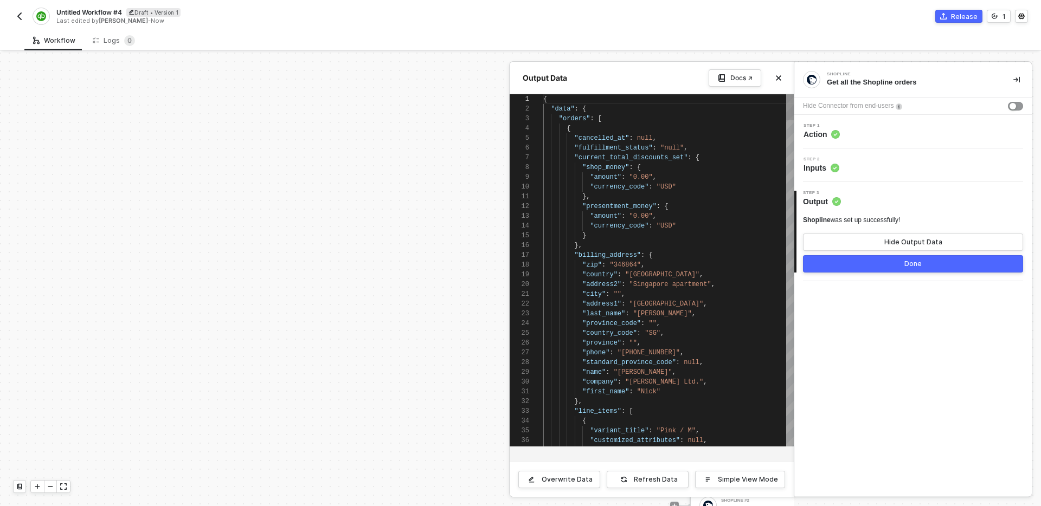
scroll to position [98, 0]
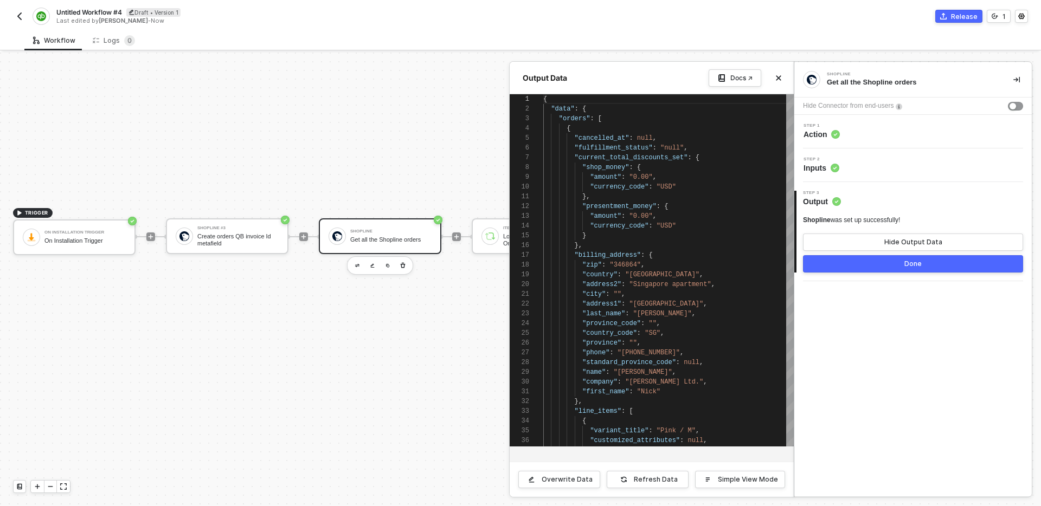
click at [860, 266] on button "Done" at bounding box center [913, 263] width 220 height 17
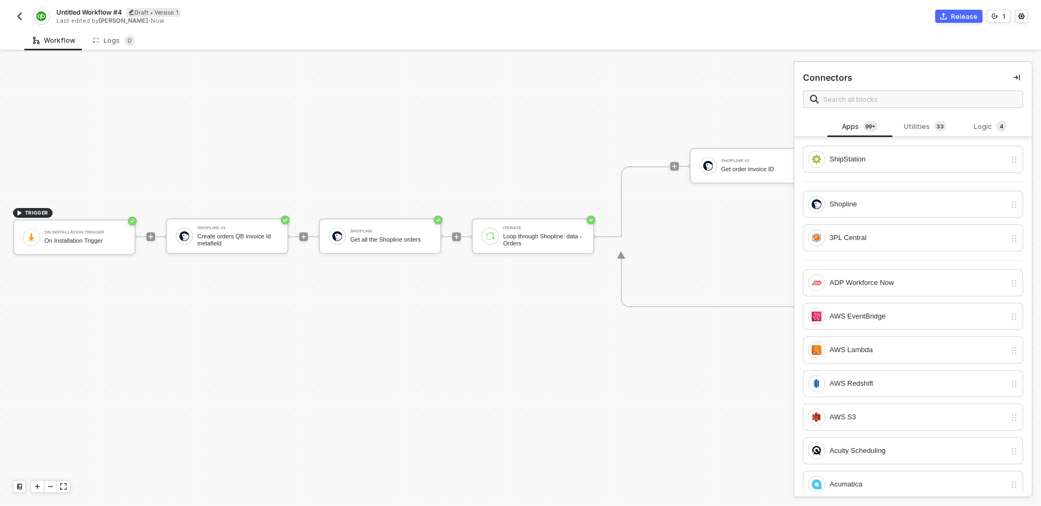
click at [472, 324] on div "TRIGGER On Installation Trigger On Installation Trigger Shopline #3 Create orde…" at bounding box center [594, 237] width 1188 height 1048
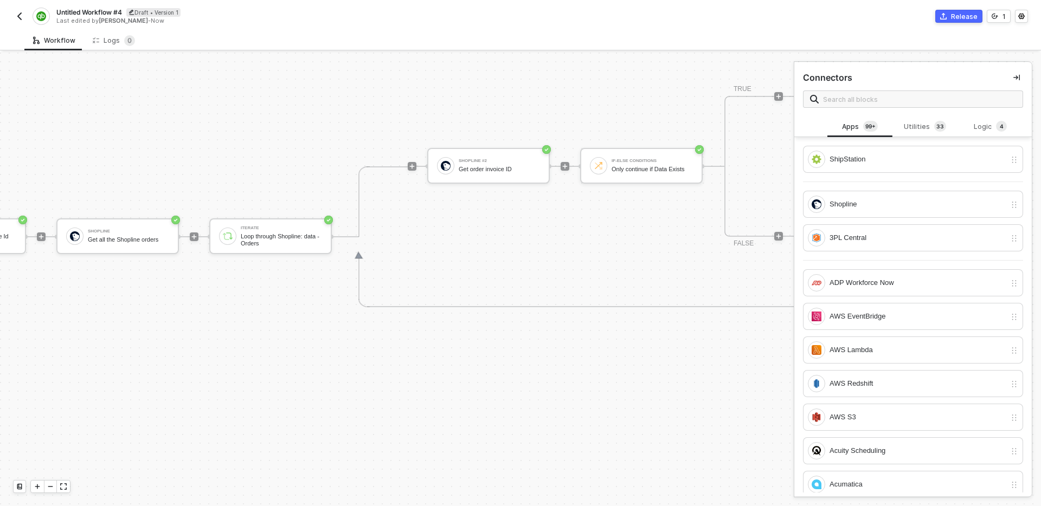
scroll to position [340, 262]
click at [500, 171] on div "Get order invoice ID" at bounding box center [499, 169] width 81 height 7
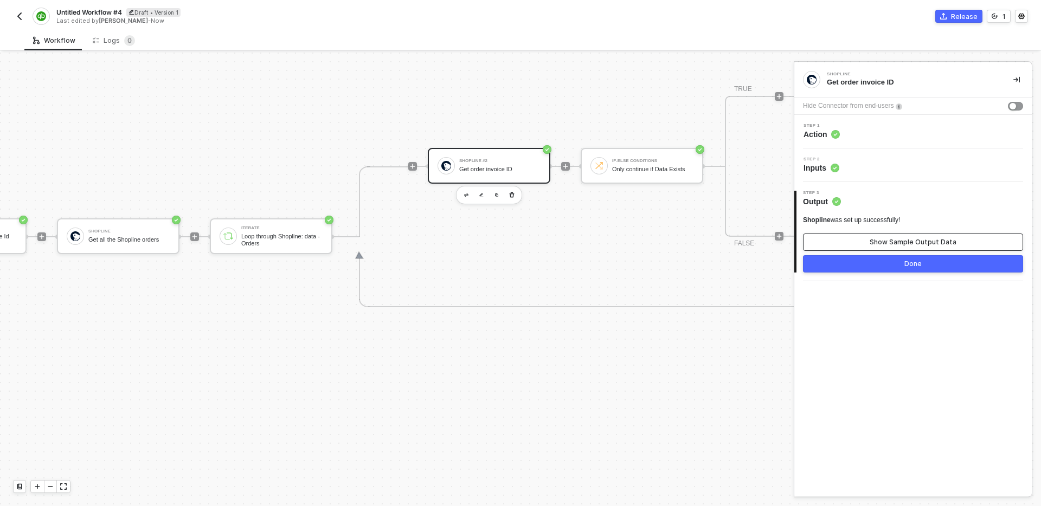
click at [909, 235] on button "Show Sample Output Data" at bounding box center [913, 242] width 220 height 17
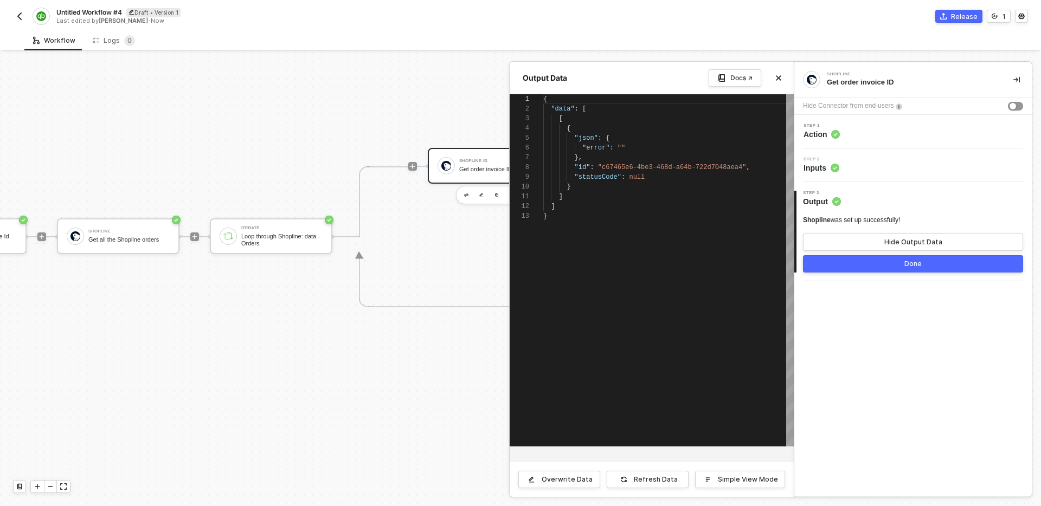
scroll to position [98, 0]
click at [648, 478] on div "Refresh Data" at bounding box center [656, 479] width 44 height 9
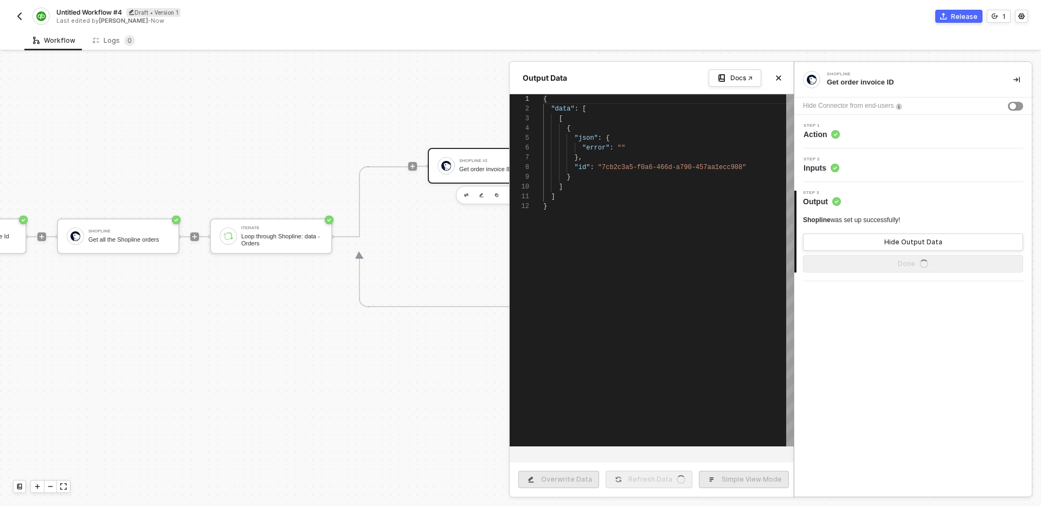
type textarea "{ "data": [ [ { "json": { "error": "" }, "id": "7cb2c3a5-f0a6-466d-a790-457aa1e…"
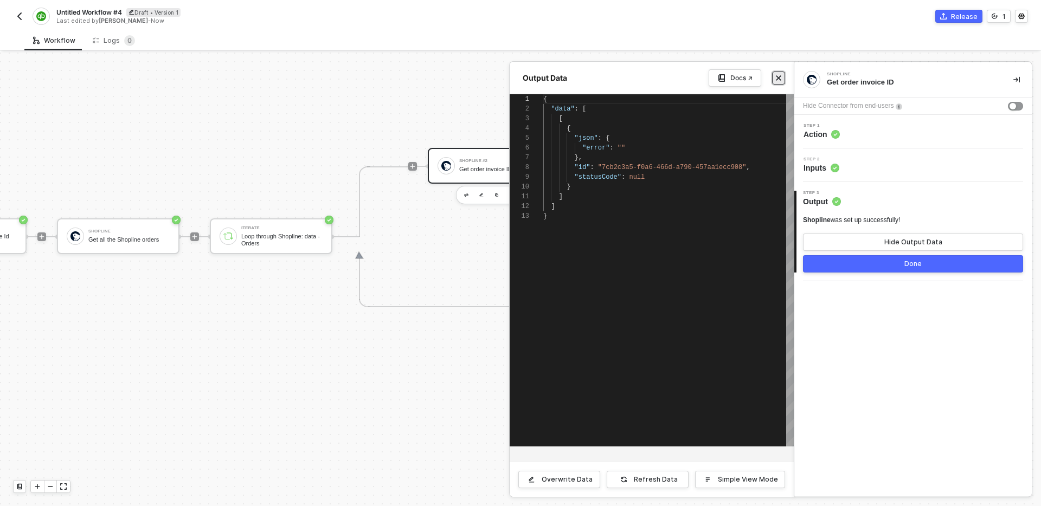
click at [775, 80] on icon "icon-close" at bounding box center [778, 78] width 7 height 7
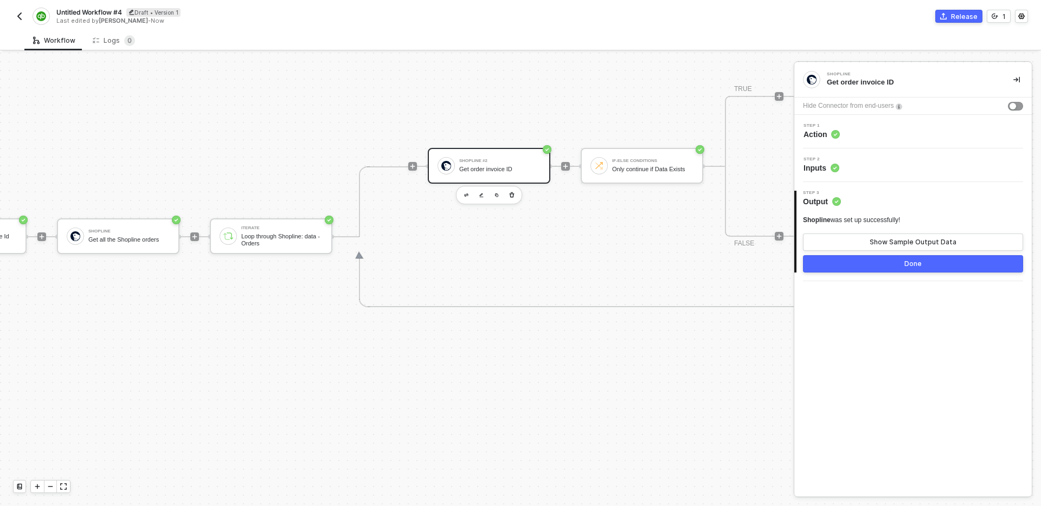
click at [892, 161] on div "Step 2 Inputs" at bounding box center [914, 165] width 235 height 16
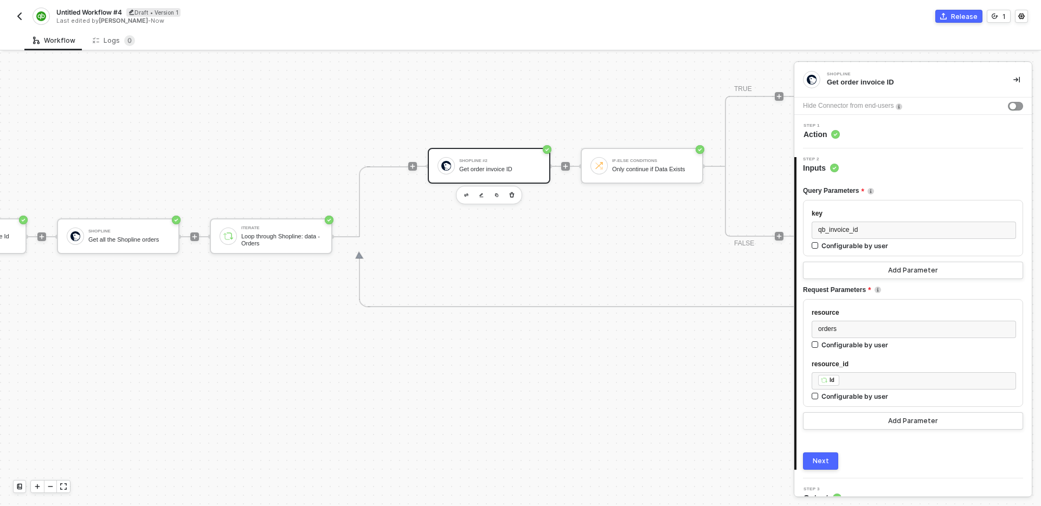
click at [887, 139] on div "Step 1 Action" at bounding box center [914, 132] width 235 height 16
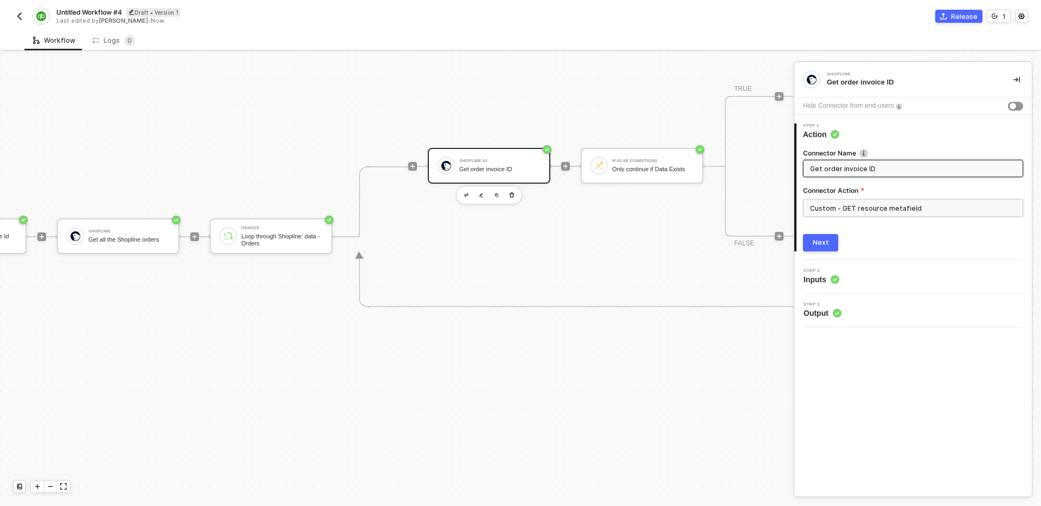
click at [846, 211] on input "Custom - GET resource metafield" at bounding box center [913, 207] width 220 height 17
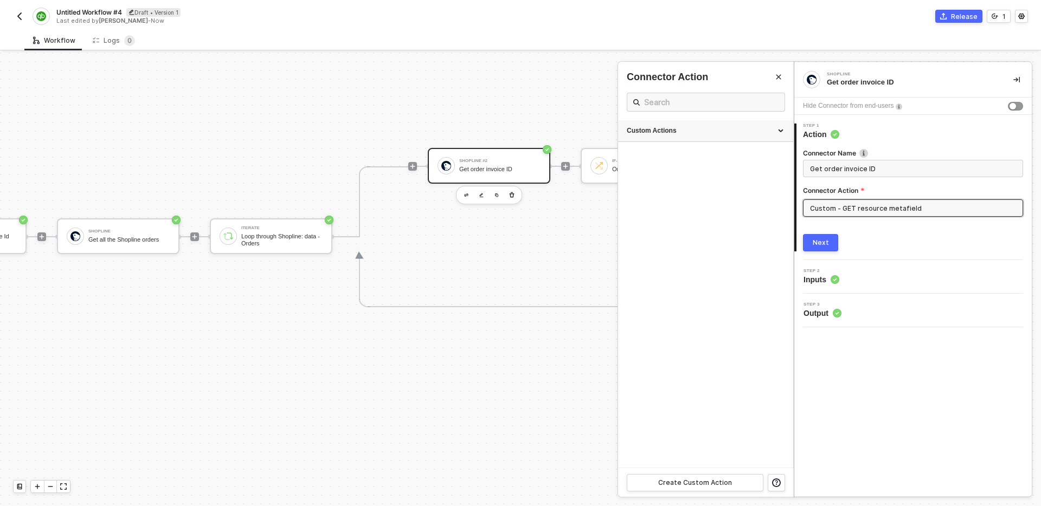
click at [701, 131] on div "Custom Actions" at bounding box center [706, 130] width 158 height 9
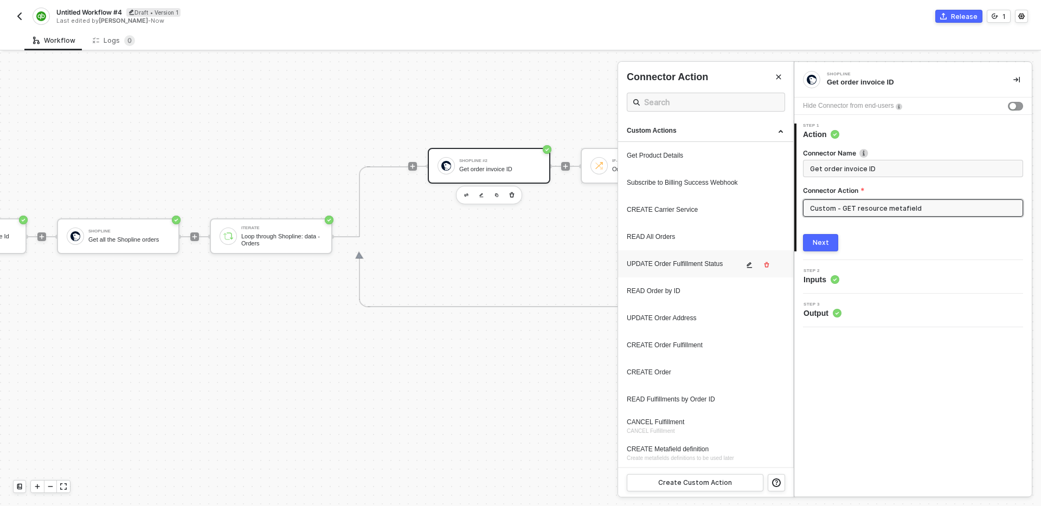
scroll to position [27, 0]
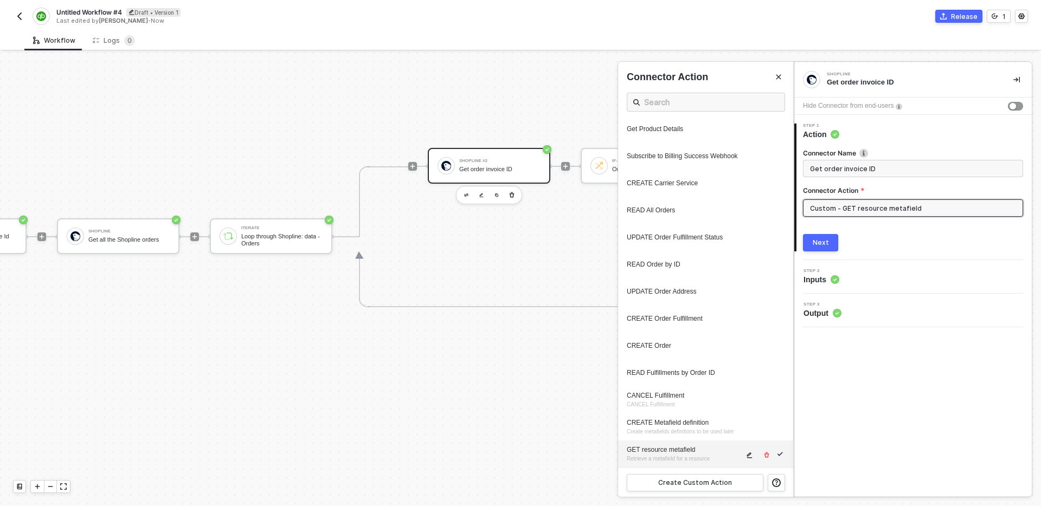
click at [751, 455] on icon "icon-edit" at bounding box center [749, 455] width 7 height 7
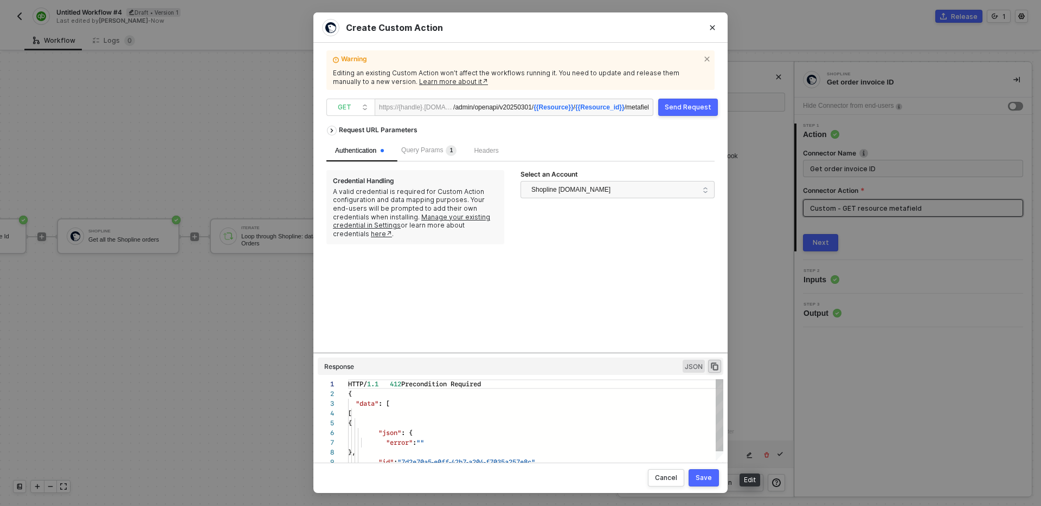
scroll to position [98, 0]
click at [430, 149] on span "Query Params 1" at bounding box center [428, 151] width 55 height 8
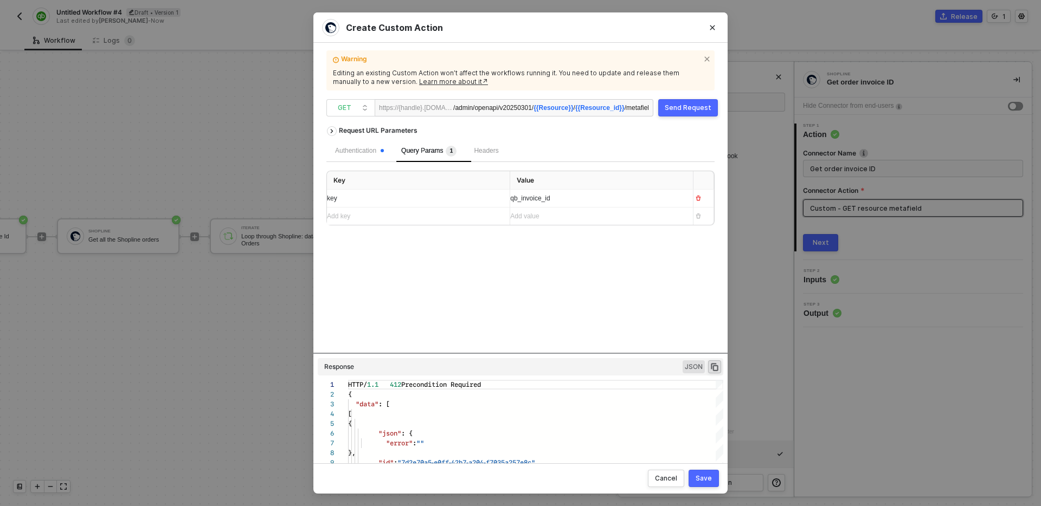
scroll to position [0, 98]
click at [591, 107] on span "?key=qb_invoice_id" at bounding box center [619, 108] width 57 height 8
click at [680, 108] on div "Send Request" at bounding box center [688, 108] width 47 height 9
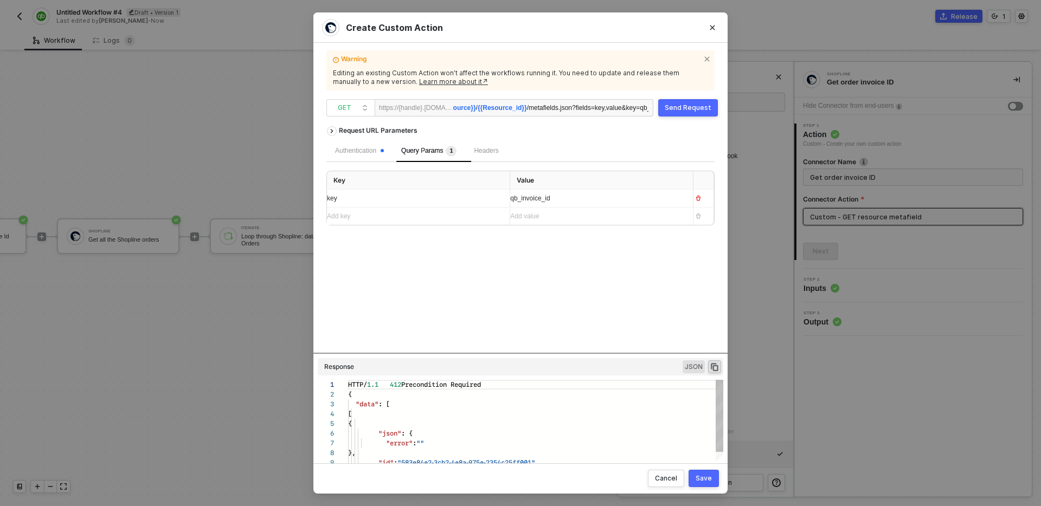
scroll to position [98, 0]
click at [355, 150] on div "Authentication" at bounding box center [359, 151] width 49 height 10
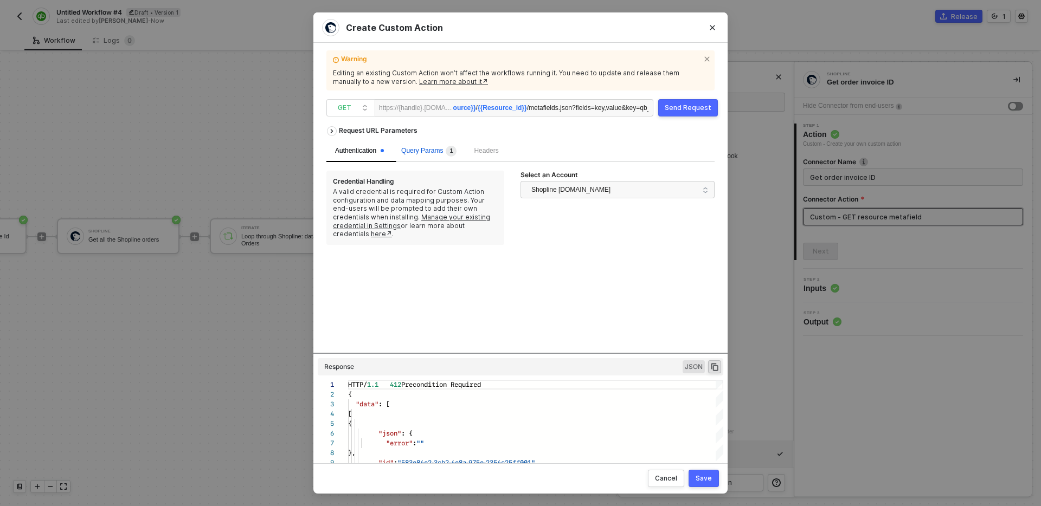
click at [432, 147] on span "Query Params 1" at bounding box center [428, 151] width 55 height 8
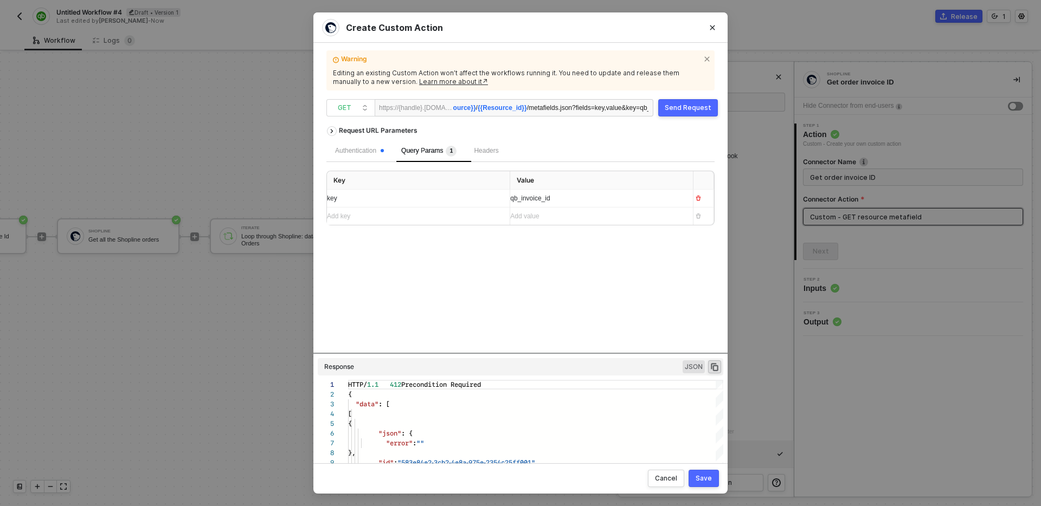
click at [463, 318] on div "Request URL Parameters Authentication Query Params 1 Headers Key Value key qb_i…" at bounding box center [520, 237] width 388 height 233
click at [706, 478] on div "Save" at bounding box center [703, 478] width 16 height 9
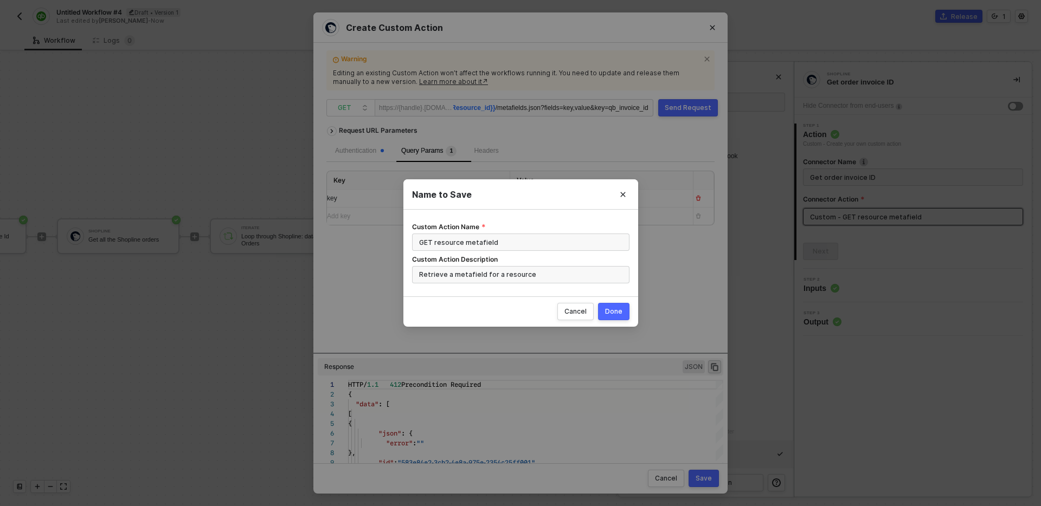
click at [615, 309] on div "Done" at bounding box center [613, 311] width 17 height 9
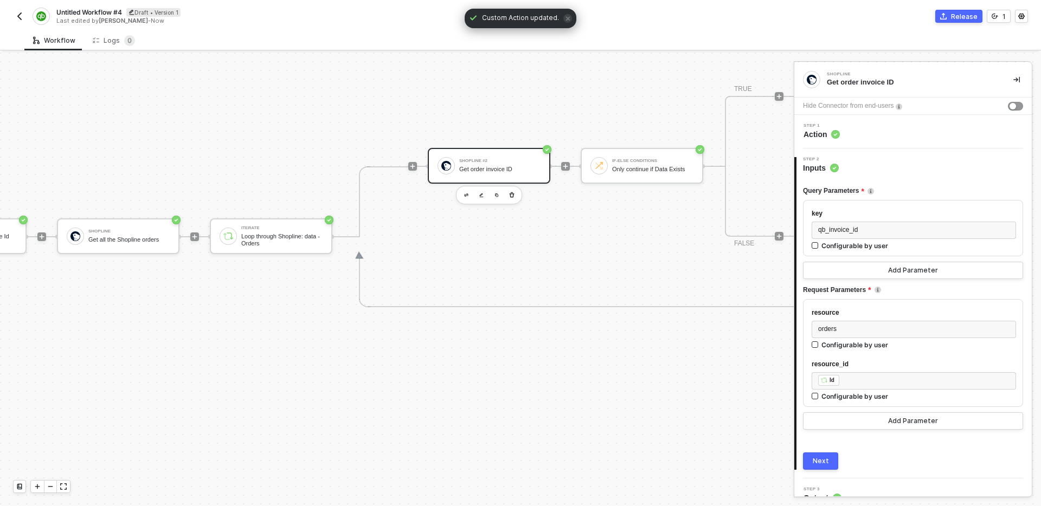
click at [828, 460] on button "Next" at bounding box center [820, 461] width 35 height 17
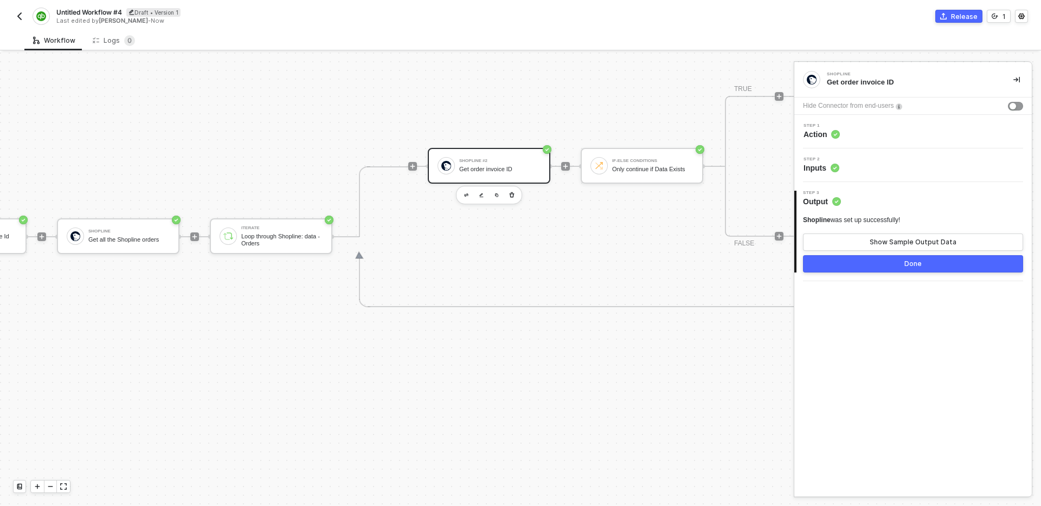
click at [520, 161] on div "Shopline #2" at bounding box center [499, 161] width 81 height 4
click at [937, 235] on button "Show Sample Output Data" at bounding box center [913, 242] width 220 height 17
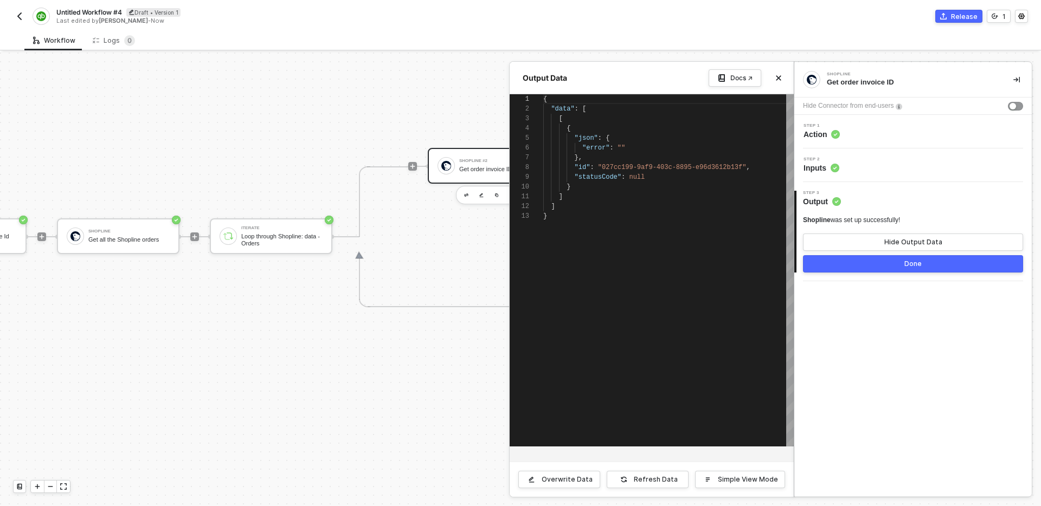
scroll to position [98, 0]
click at [663, 478] on div "Refresh Data" at bounding box center [656, 479] width 44 height 9
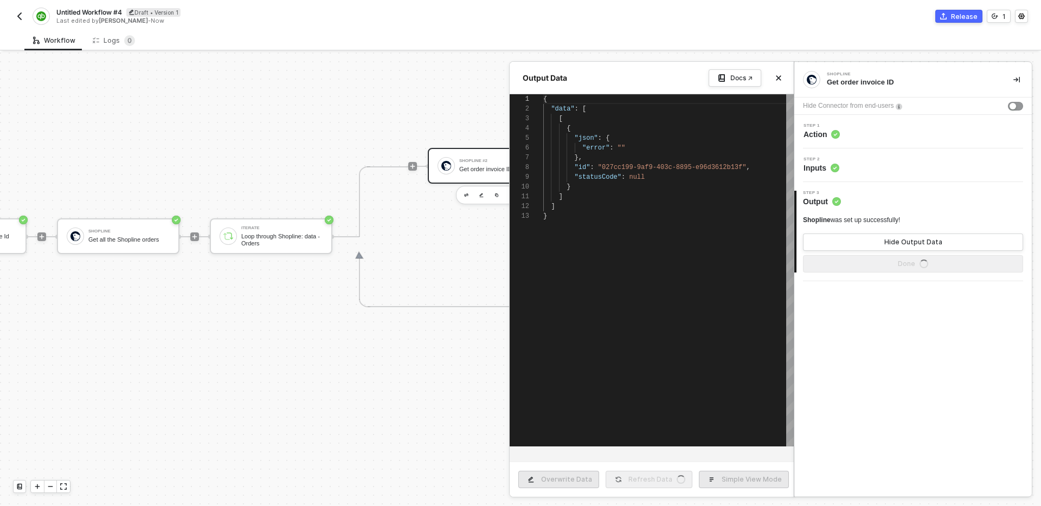
type textarea "{ "data": [ [ { "json": { "error": "" }, "id": "ee5dfec2-b0b6-4d84-b2d4-db68ca4…"
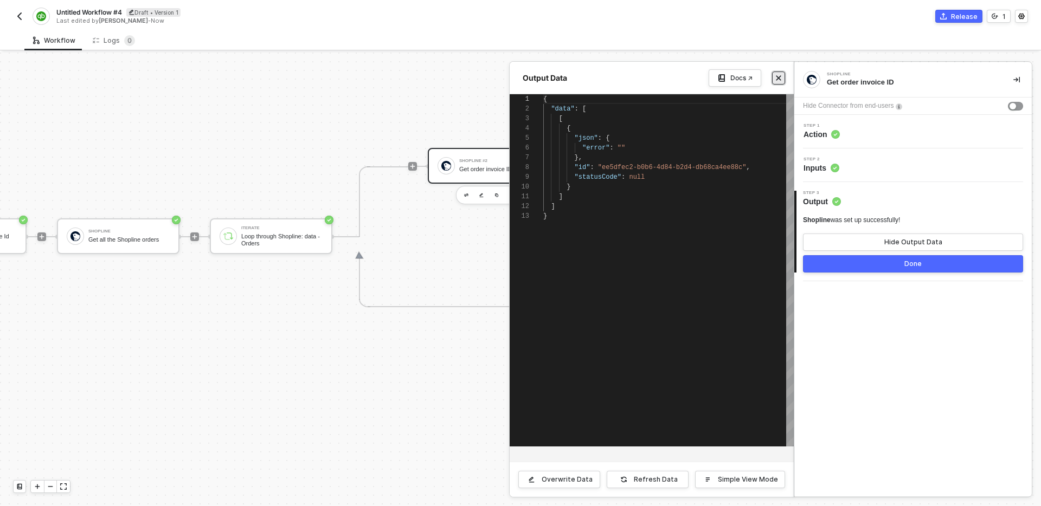
click at [779, 79] on icon "icon-close" at bounding box center [778, 78] width 5 height 5
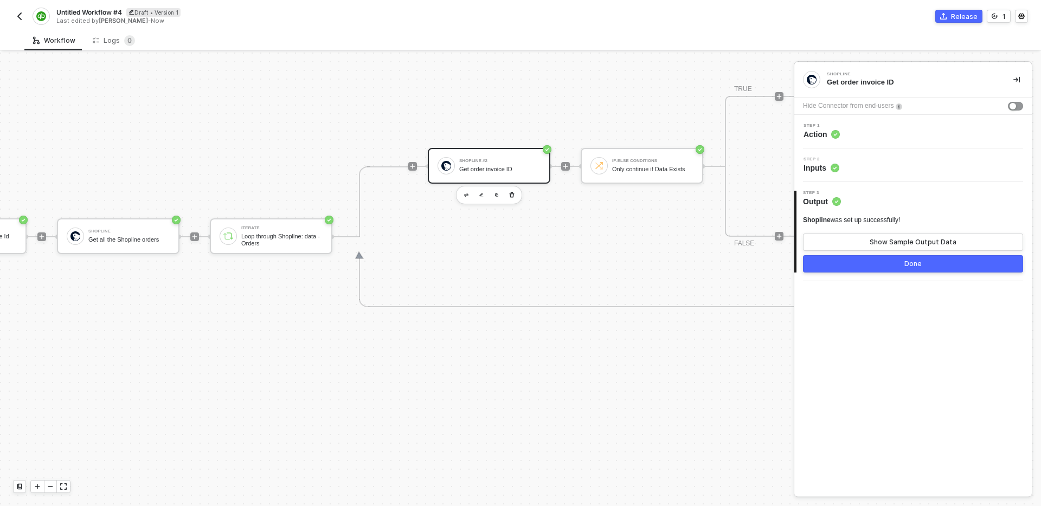
click at [888, 124] on div "Step 1 Action" at bounding box center [914, 132] width 235 height 16
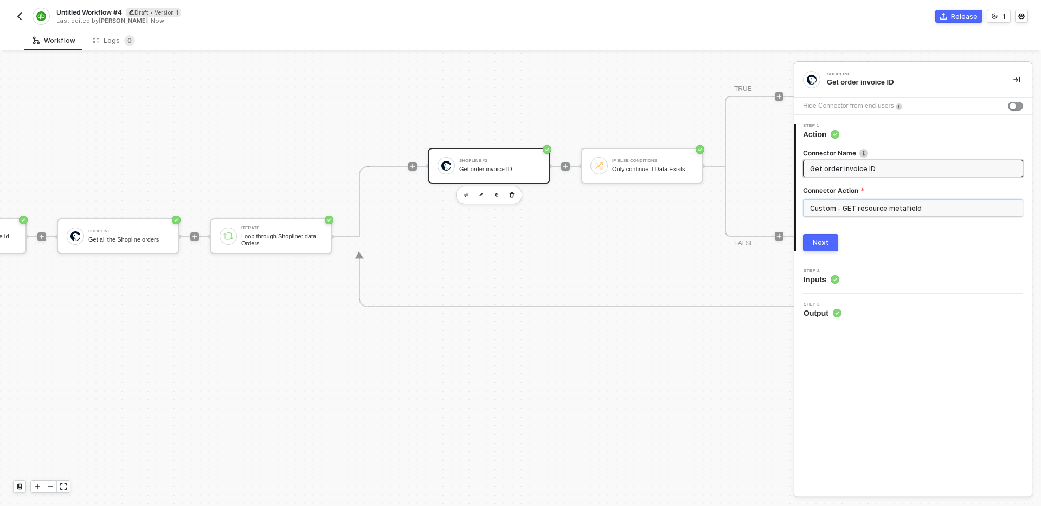
click at [893, 210] on input "Custom - GET resource metafield" at bounding box center [913, 207] width 220 height 17
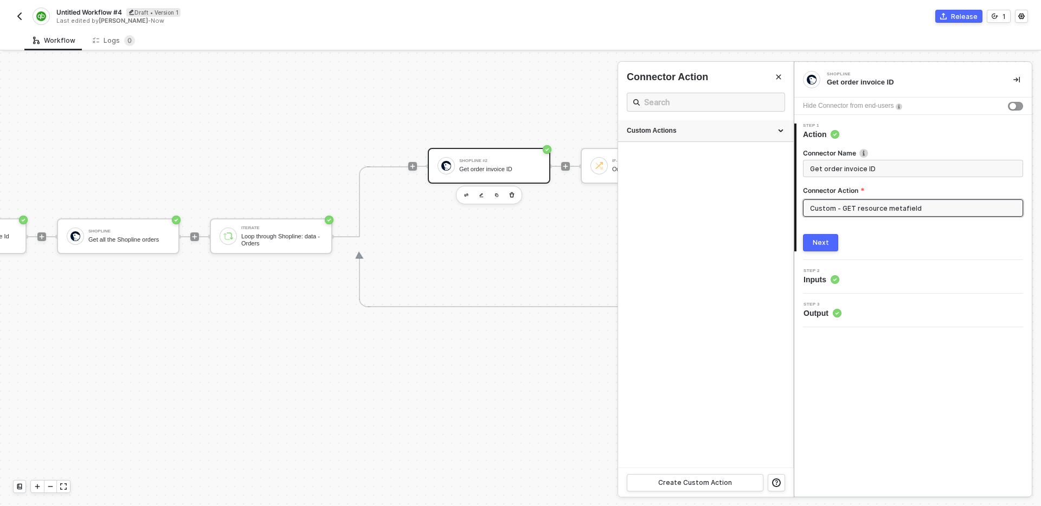
click at [708, 129] on div "Custom Actions" at bounding box center [706, 130] width 158 height 9
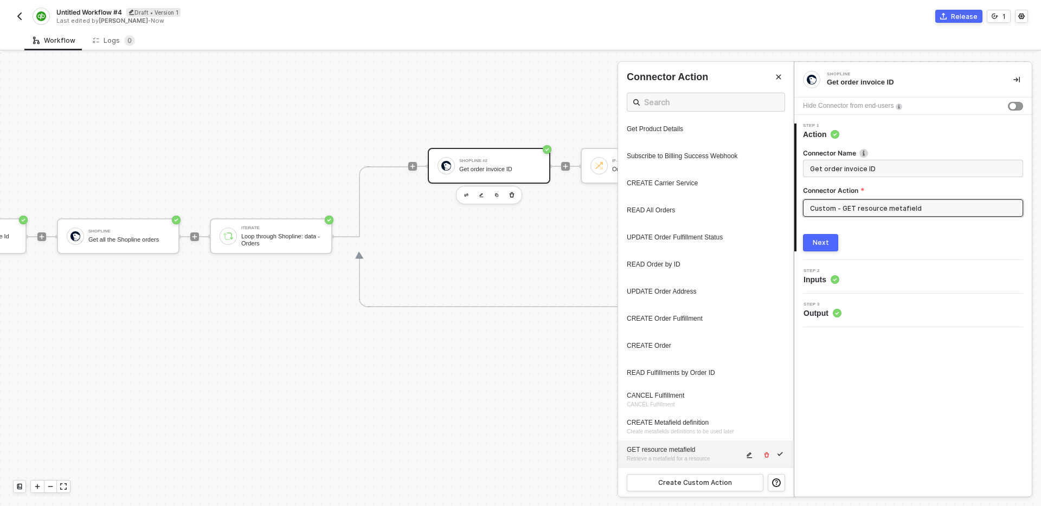
scroll to position [27, 0]
click at [749, 456] on icon "icon-edit" at bounding box center [749, 455] width 7 height 7
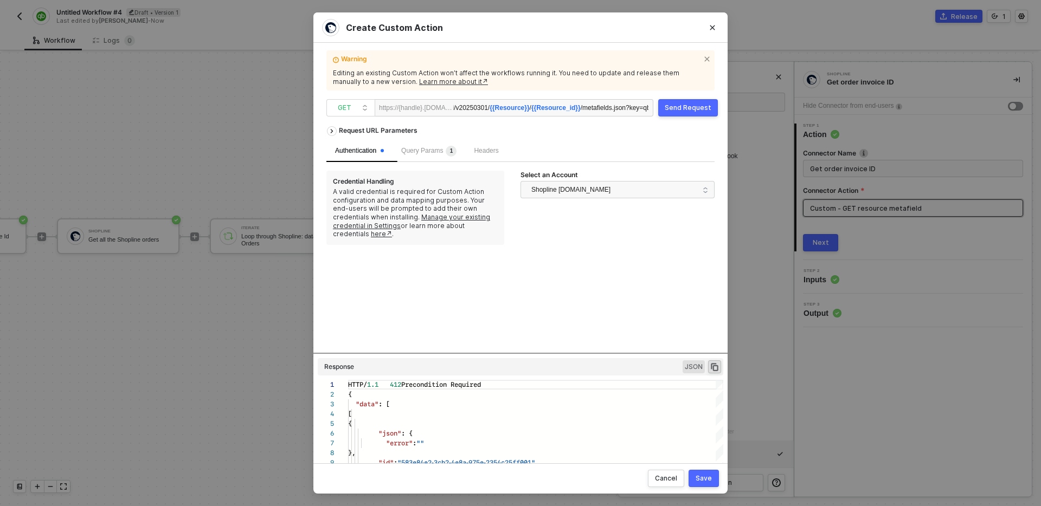
scroll to position [0, 46]
click at [444, 151] on span "Query Params 1" at bounding box center [428, 151] width 55 height 8
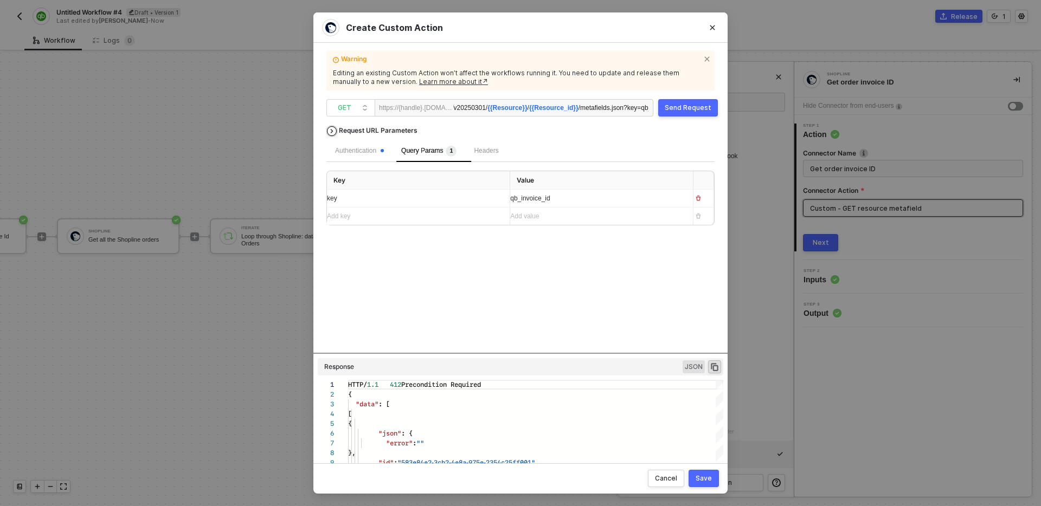
click at [400, 133] on div "Request URL Parameters" at bounding box center [377, 131] width 89 height 20
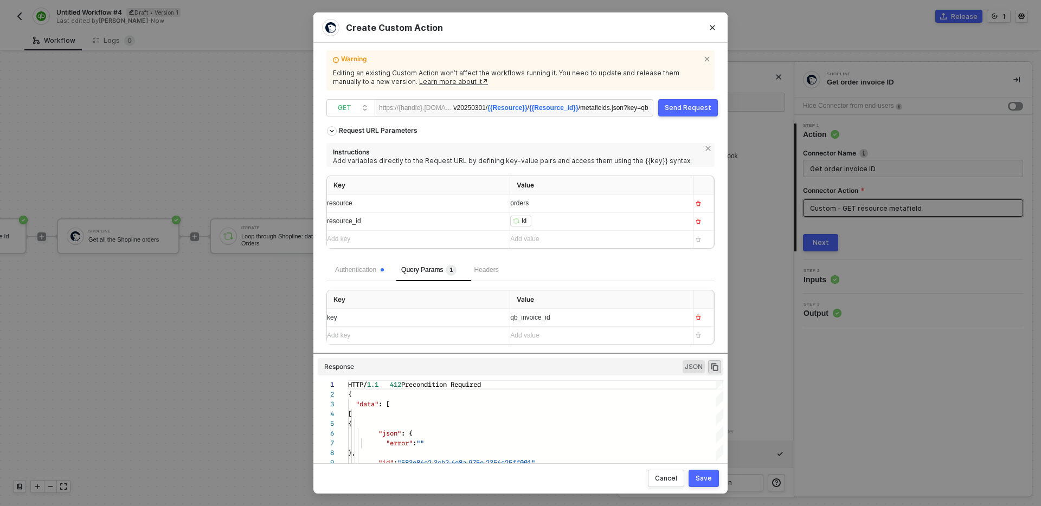
click at [542, 224] on div "﻿ ﻿ Id ﻿" at bounding box center [591, 222] width 163 height 12
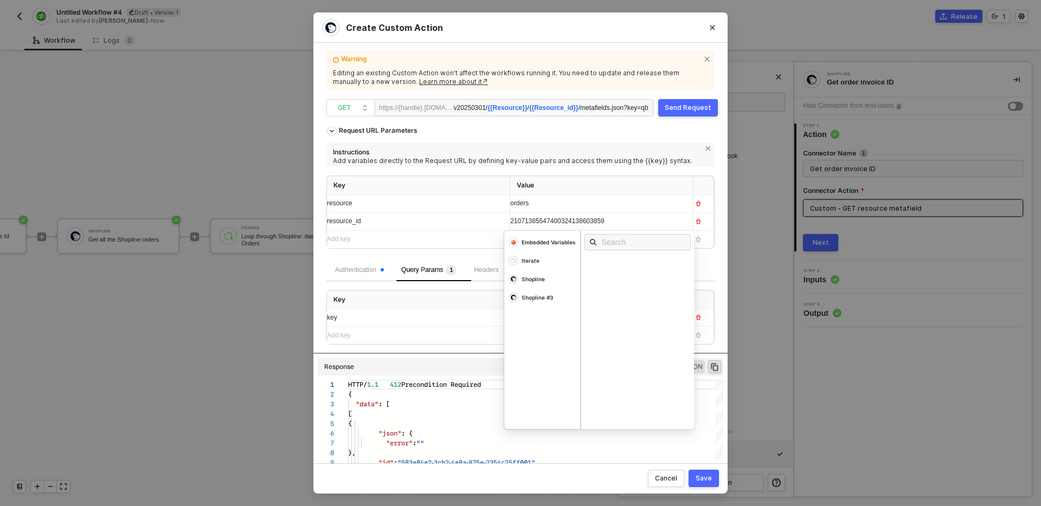
click at [686, 165] on div "Instructions Add variables directly to the Request URL by defining key-value pa…" at bounding box center [520, 155] width 388 height 24
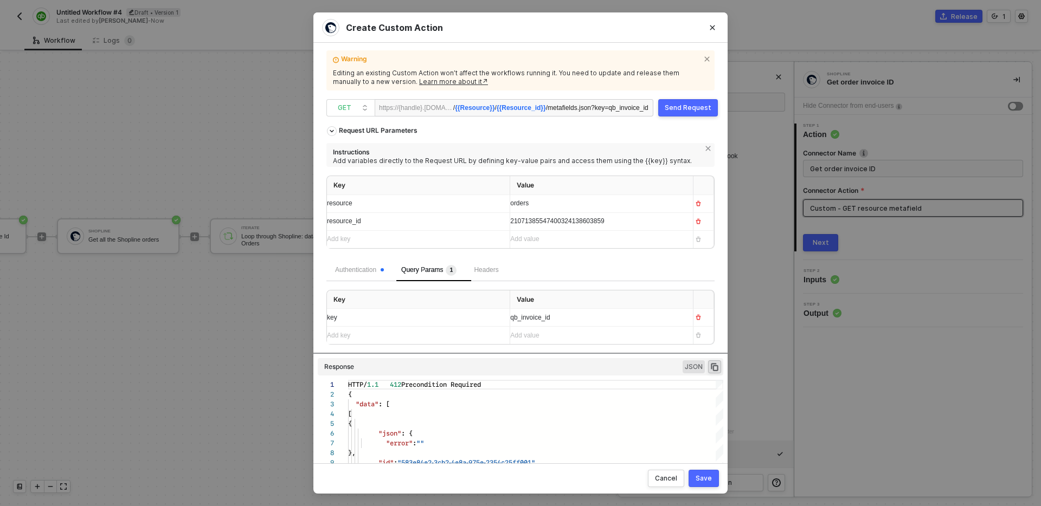
scroll to position [0, 0]
click at [686, 109] on div "Send Request" at bounding box center [688, 108] width 47 height 9
click at [597, 109] on span "?key=qb_invoice_id" at bounding box center [619, 108] width 57 height 8
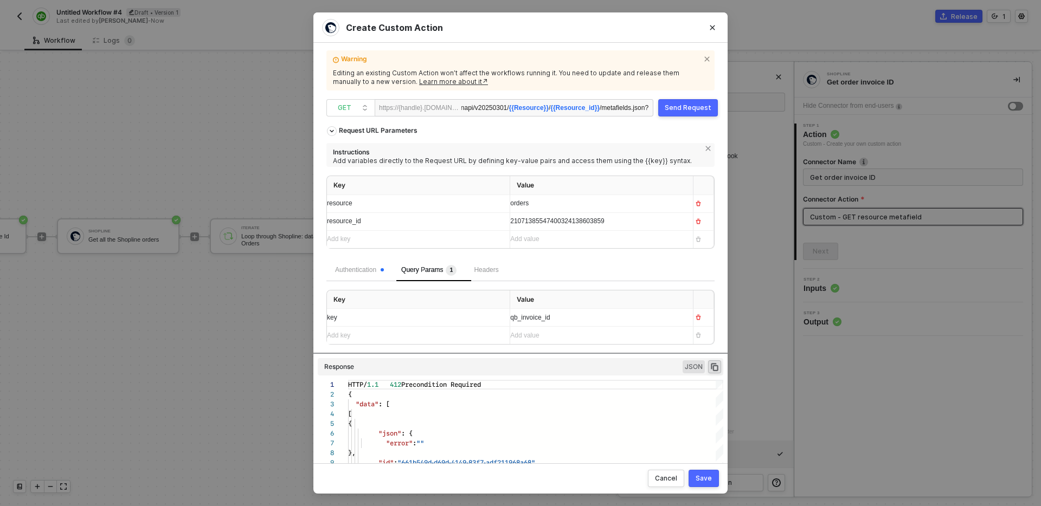
scroll to position [0, 47]
click at [684, 111] on div "Send Request" at bounding box center [688, 108] width 47 height 9
type textarea "HTTP/1.1 412 Precondition Required { "data": [ [ { "json": { "error": "" }, "id…"
click at [650, 109] on div "https://{handle}.[DOMAIN_NAME] /admin/openapi/v20250301/ {{Resource}} / {{Resou…" at bounding box center [514, 107] width 279 height 17
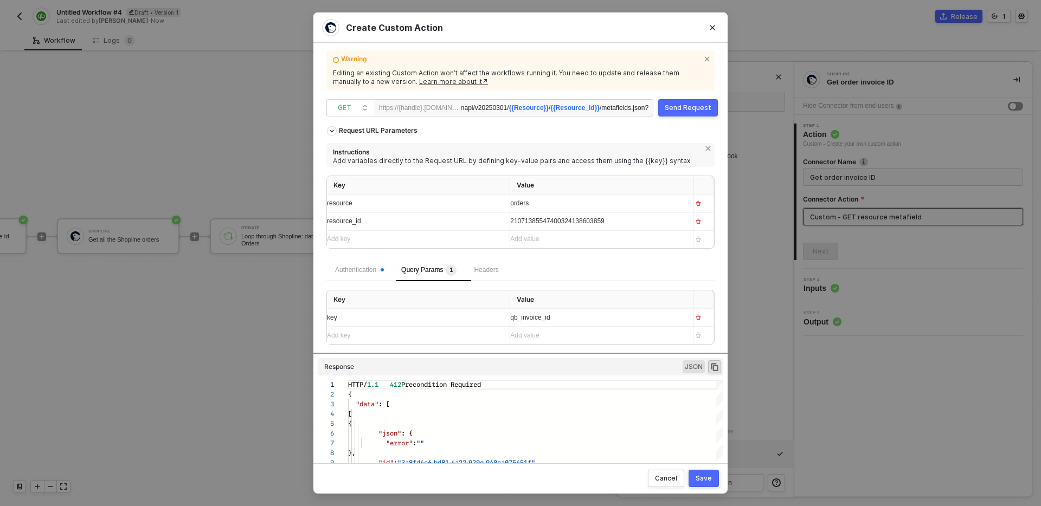
click at [648, 109] on div "https://{handle}.[DOMAIN_NAME] /admin/openapi/v20250301/ {{Resource}} / {{Resou…" at bounding box center [514, 107] width 279 height 17
click at [645, 106] on span "?" at bounding box center [646, 108] width 4 height 8
click at [685, 109] on div "Send Request" at bounding box center [688, 108] width 47 height 9
click at [705, 54] on span "icon-close" at bounding box center [708, 58] width 9 height 9
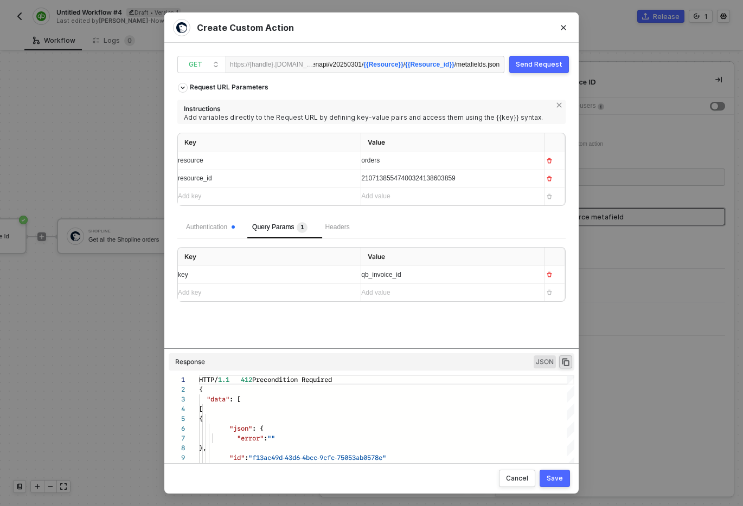
click at [534, 70] on button "Send Request" at bounding box center [539, 64] width 60 height 17
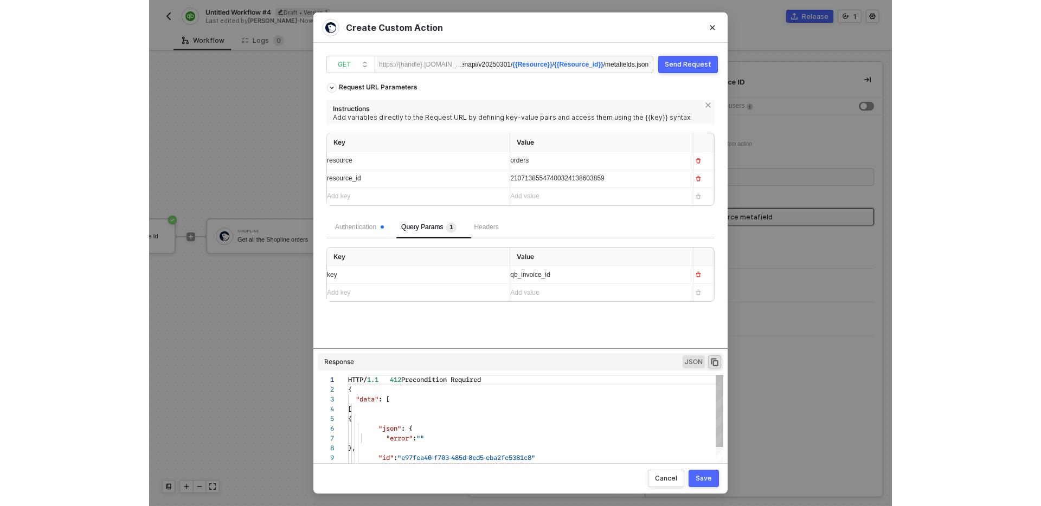
scroll to position [98, 0]
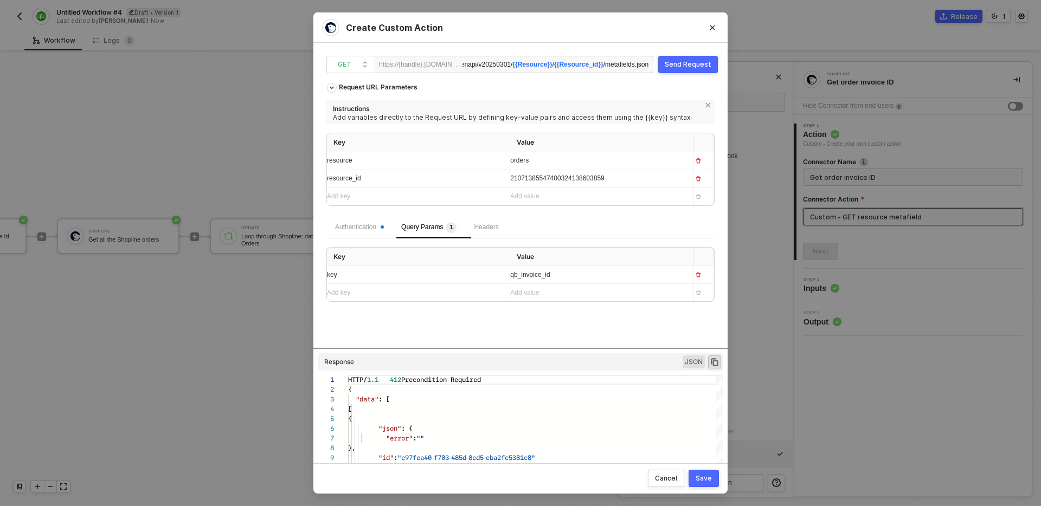
click at [569, 225] on div "Authentication Query Params 1 Headers" at bounding box center [520, 228] width 388 height 22
click at [591, 325] on div "Request URL Parameters Instructions Add variables directly to the Request URL b…" at bounding box center [520, 213] width 388 height 270
click at [441, 80] on div "Request URL Parameters Instructions Add variables directly to the Request URL b…" at bounding box center [520, 147] width 388 height 139
click at [714, 25] on icon "Close" at bounding box center [712, 27] width 5 height 5
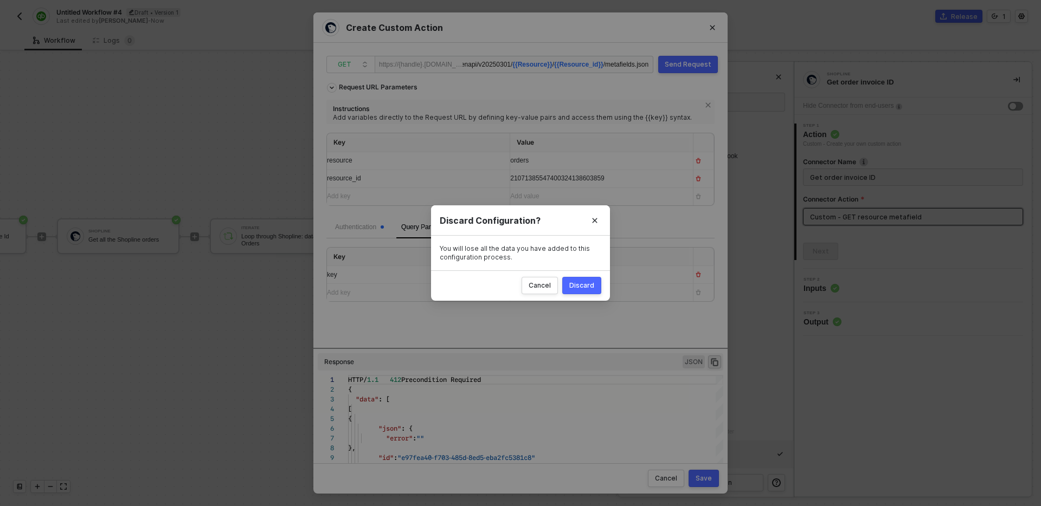
click at [575, 286] on div "Discard" at bounding box center [581, 285] width 25 height 9
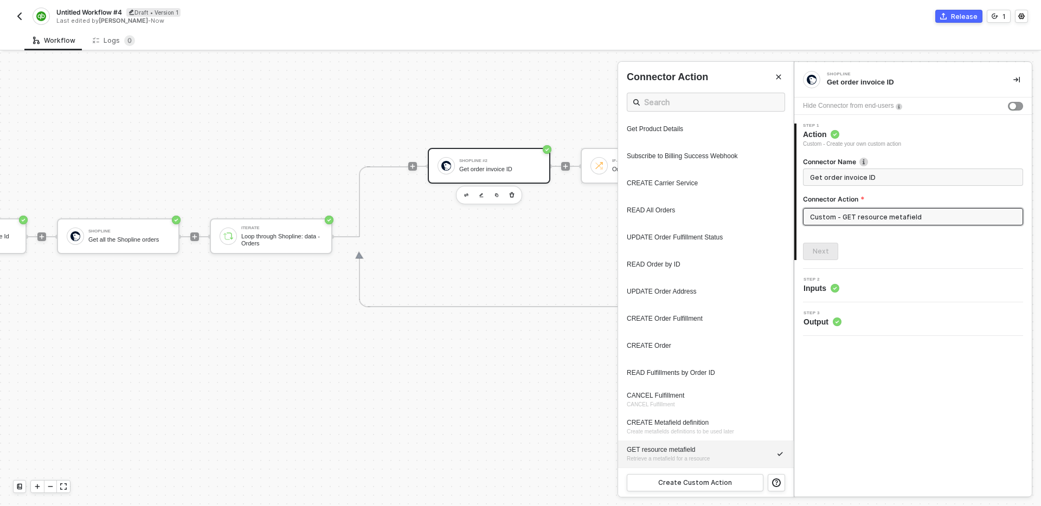
click at [417, 367] on div at bounding box center [520, 280] width 1041 height 454
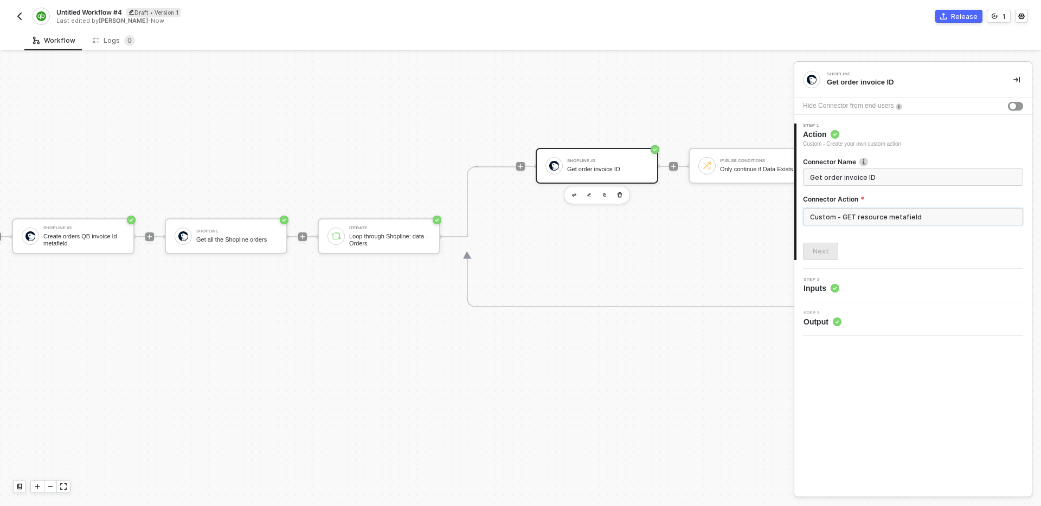
scroll to position [340, 34]
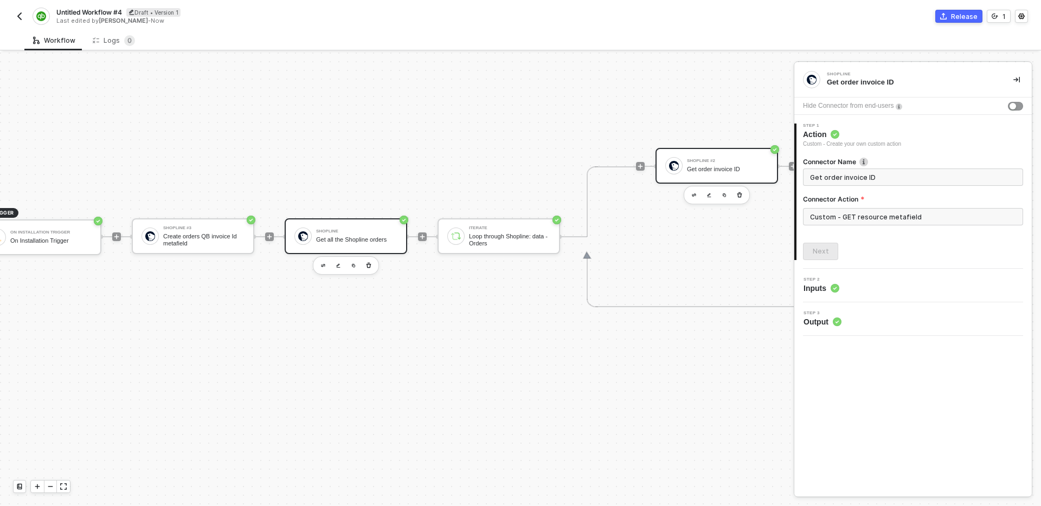
click at [362, 249] on div "Shopline Get all the Shopline orders" at bounding box center [346, 236] width 123 height 36
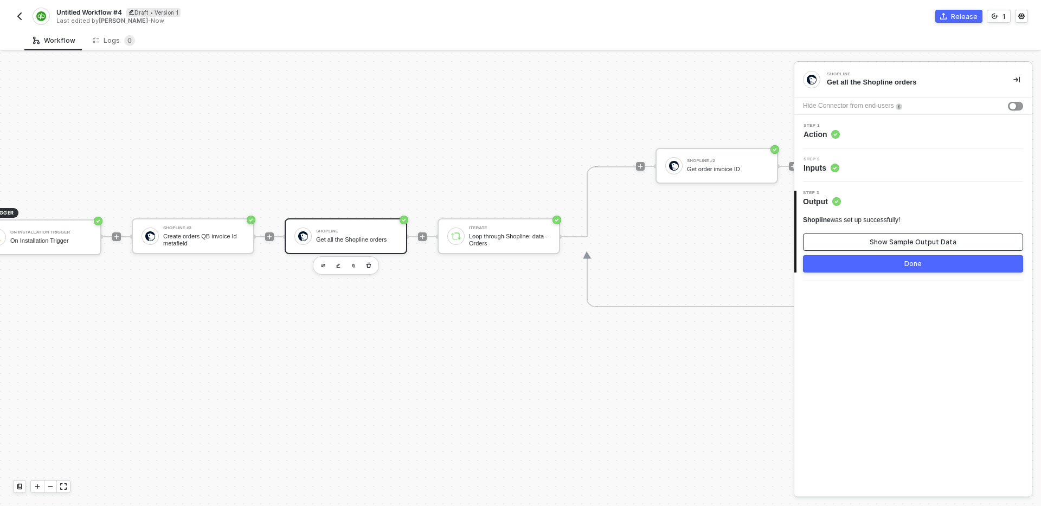
click at [944, 234] on button "Show Sample Output Data" at bounding box center [913, 242] width 220 height 17
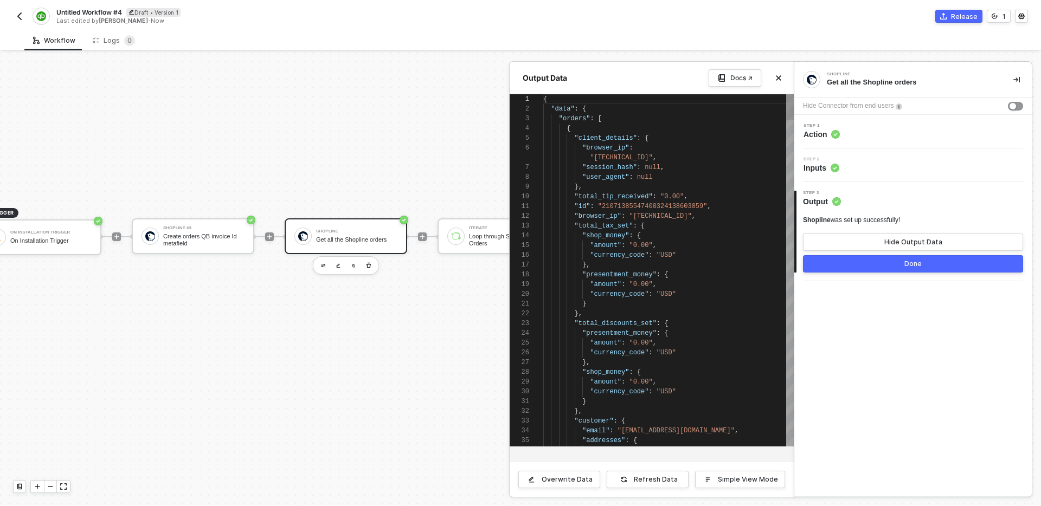
scroll to position [88, 0]
click at [656, 481] on div "Refresh Data" at bounding box center [656, 479] width 44 height 9
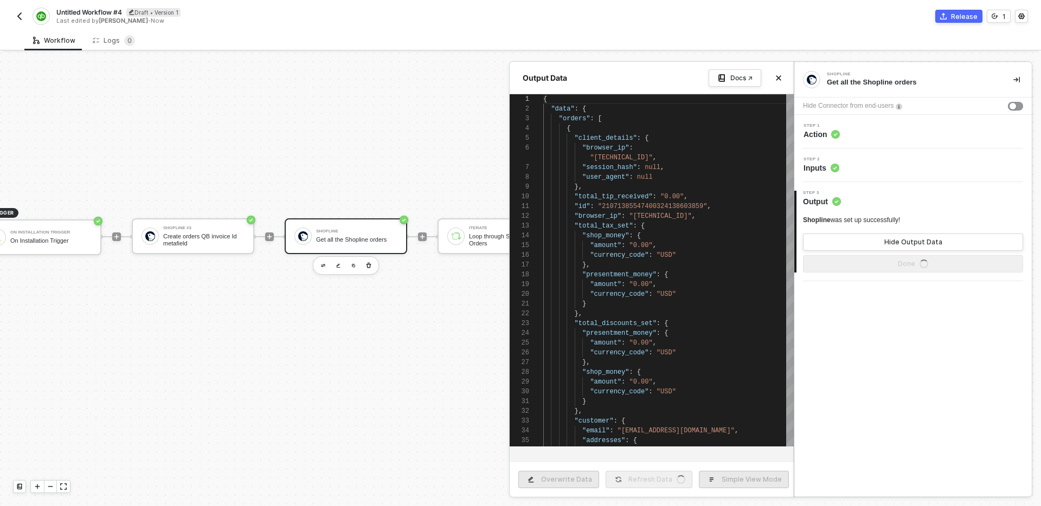
type textarea "{ "data": { "orders": [ { "subtotal_price_set": { "presentment_money": { "curre…"
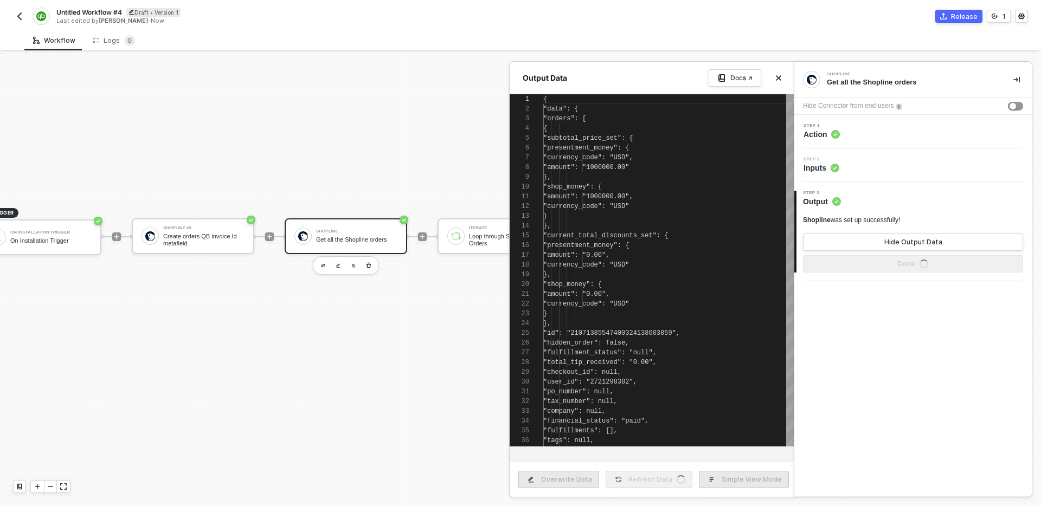
scroll to position [98, 0]
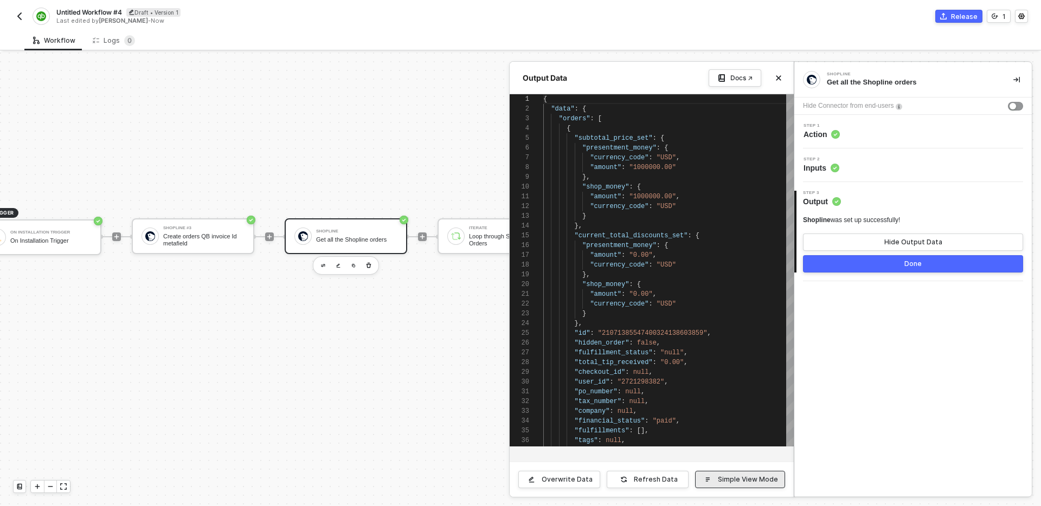
click at [771, 479] on div "Simple View Mode" at bounding box center [748, 479] width 60 height 9
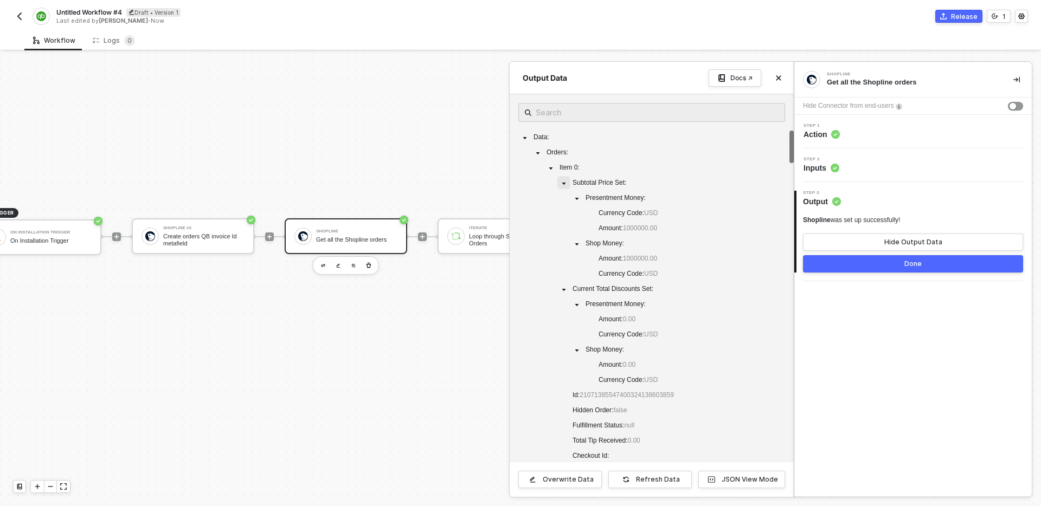
click at [569, 184] on span at bounding box center [563, 182] width 13 height 13
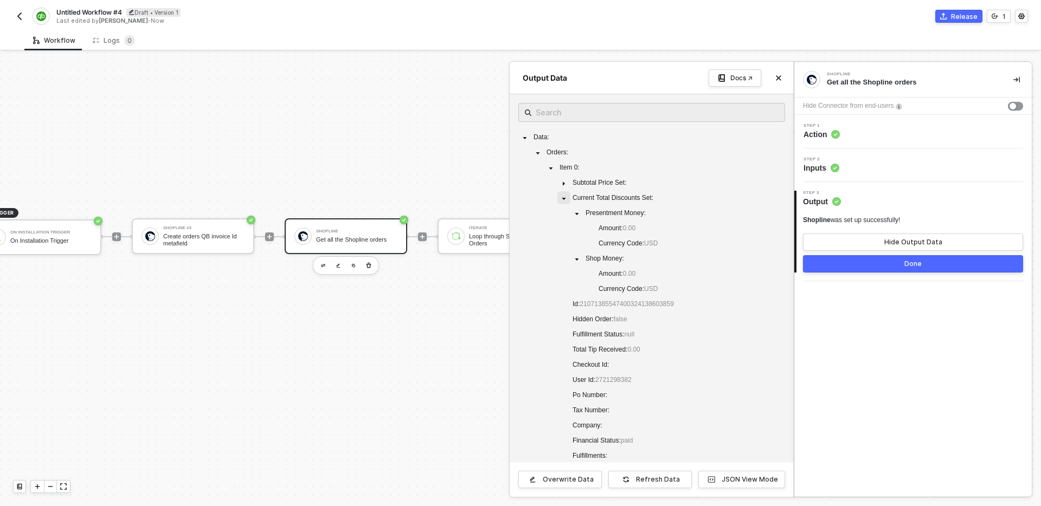
click at [563, 197] on icon "caret-down" at bounding box center [564, 198] width 4 height 2
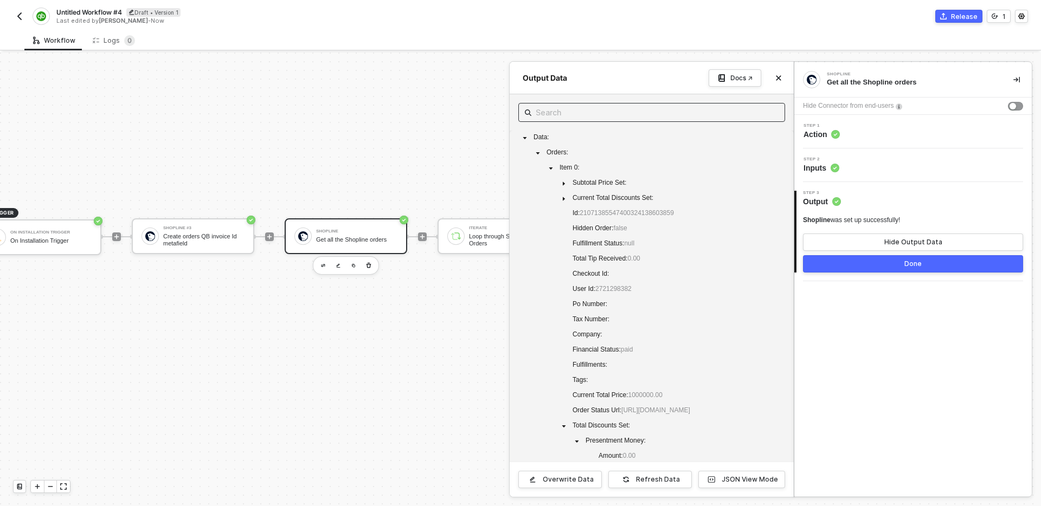
click at [576, 115] on input "text" at bounding box center [652, 113] width 232 height 14
click at [603, 114] on input "text" at bounding box center [652, 113] width 232 height 14
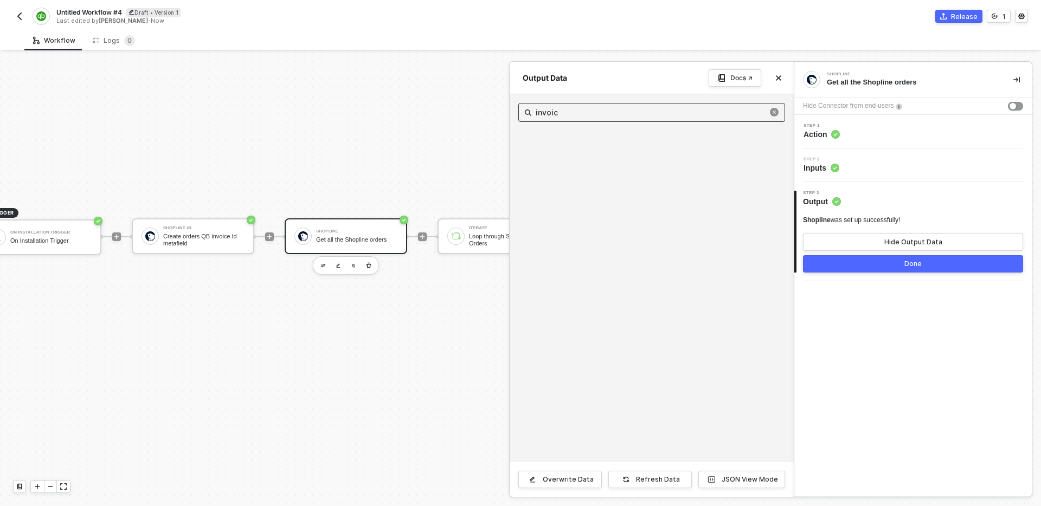
type input "invoice"
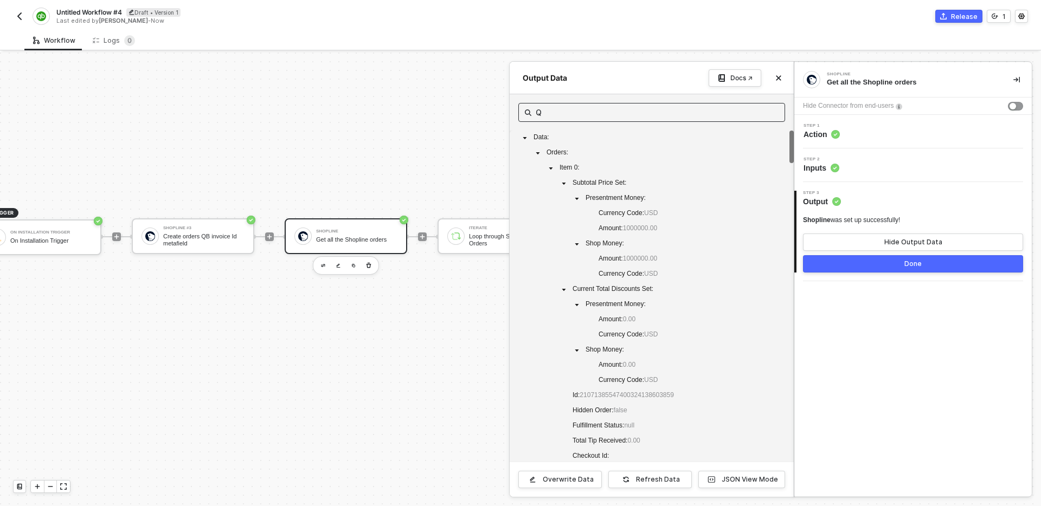
type input "QB"
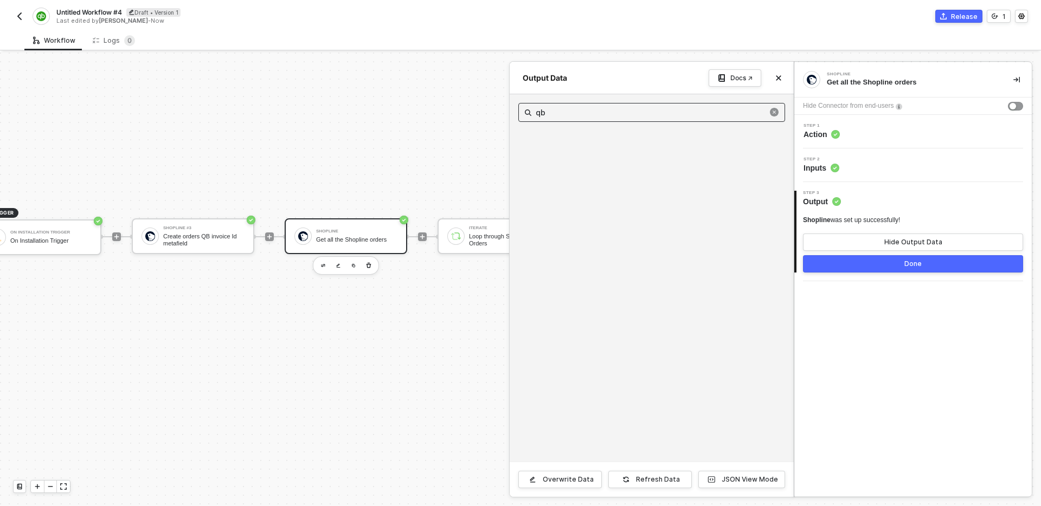
type input "q"
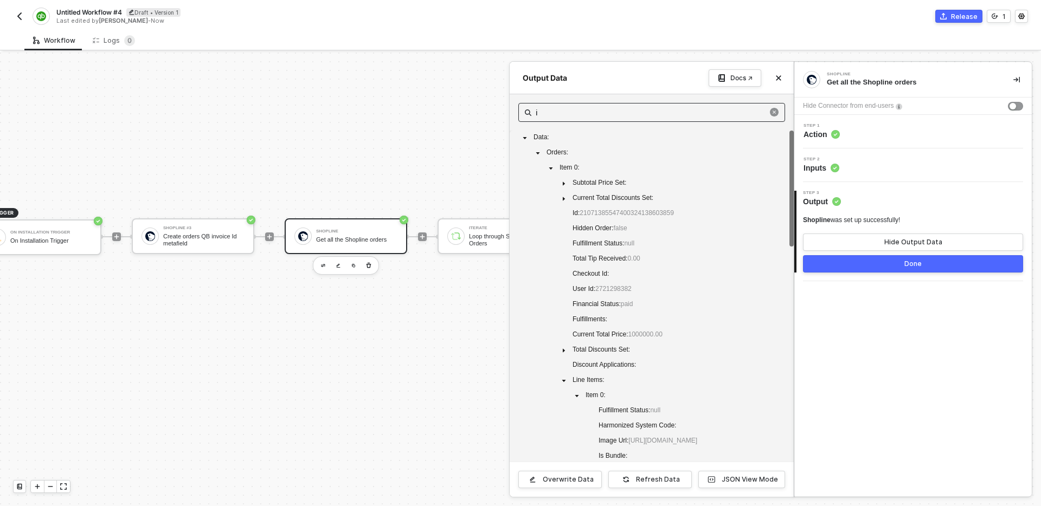
type input "id"
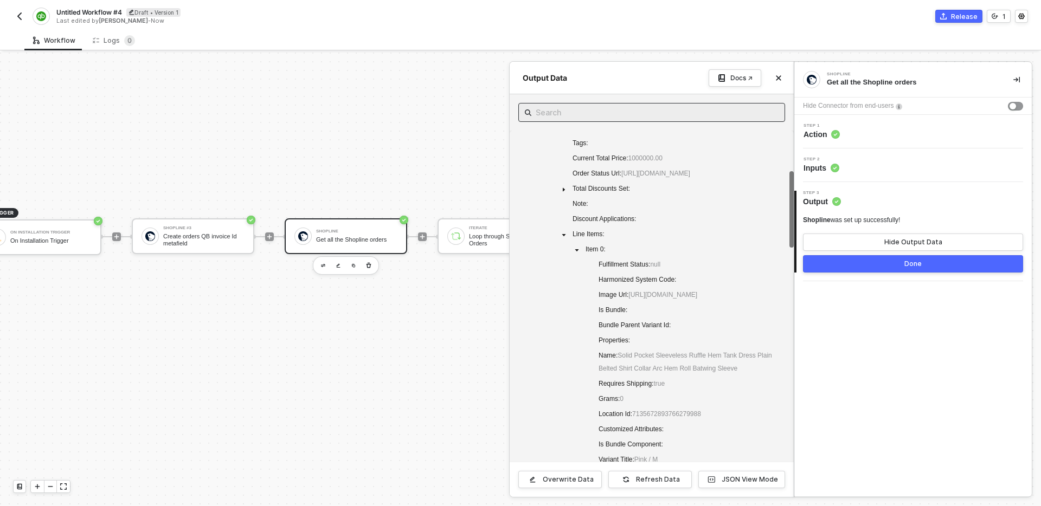
scroll to position [247, 0]
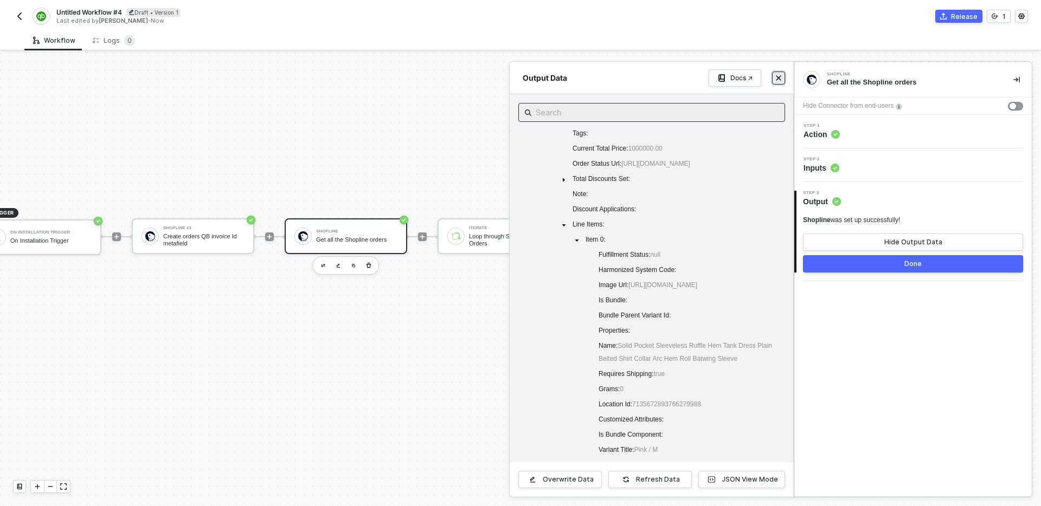
click at [779, 79] on icon "icon-close" at bounding box center [778, 78] width 5 height 5
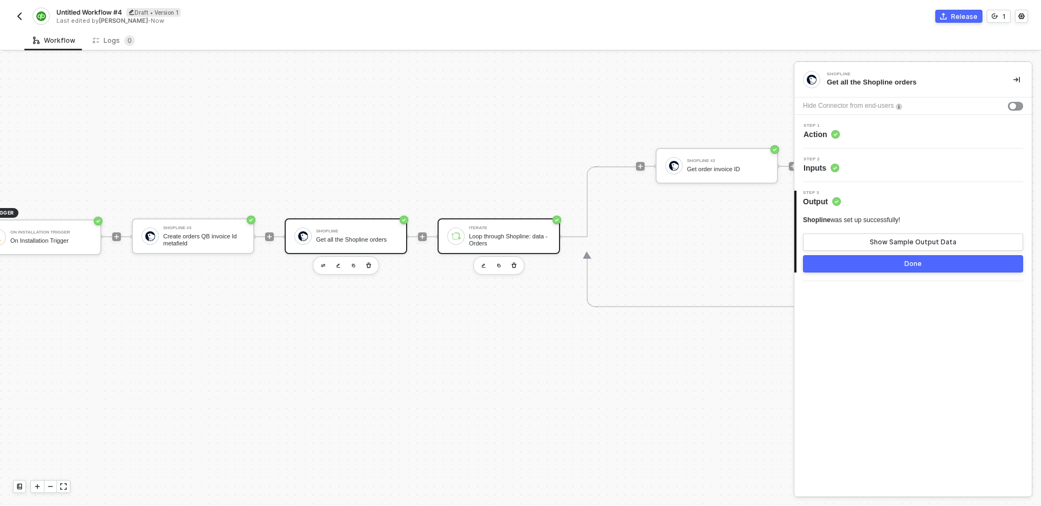
click at [513, 241] on div "Loop through Shopline: data - Orders" at bounding box center [509, 240] width 81 height 14
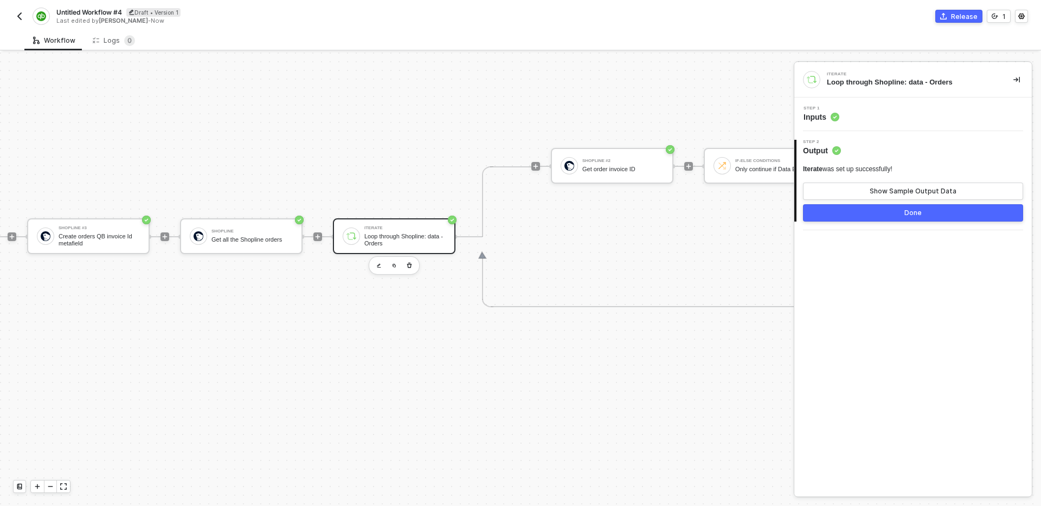
scroll to position [340, 173]
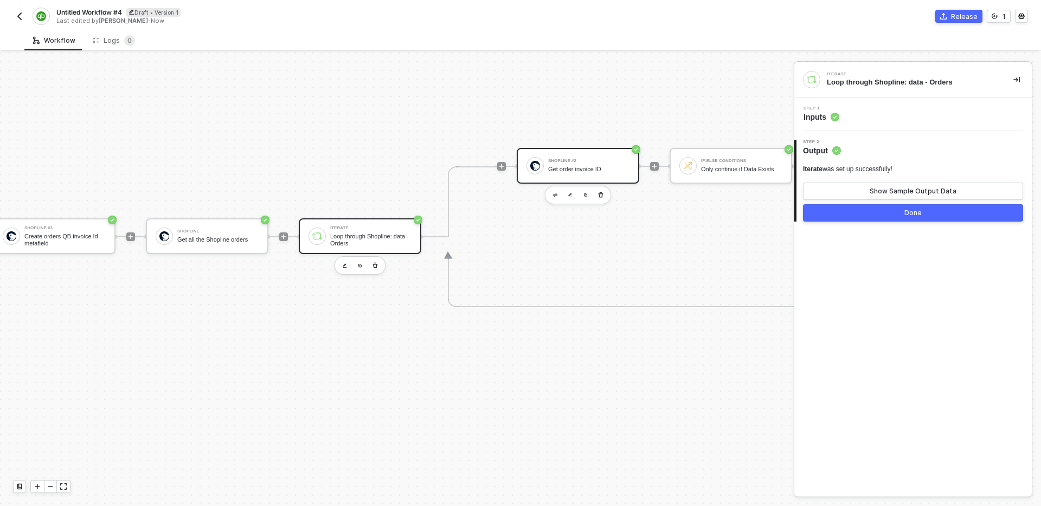
click at [567, 177] on div "Shopline #2 Get order invoice ID" at bounding box center [578, 166] width 123 height 36
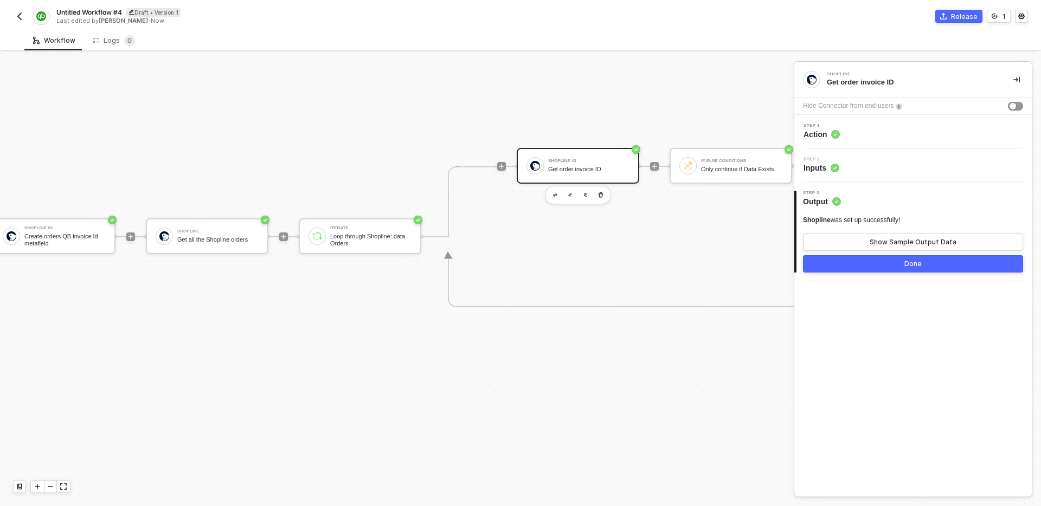
click at [915, 161] on div "Step 2 Inputs" at bounding box center [914, 165] width 235 height 16
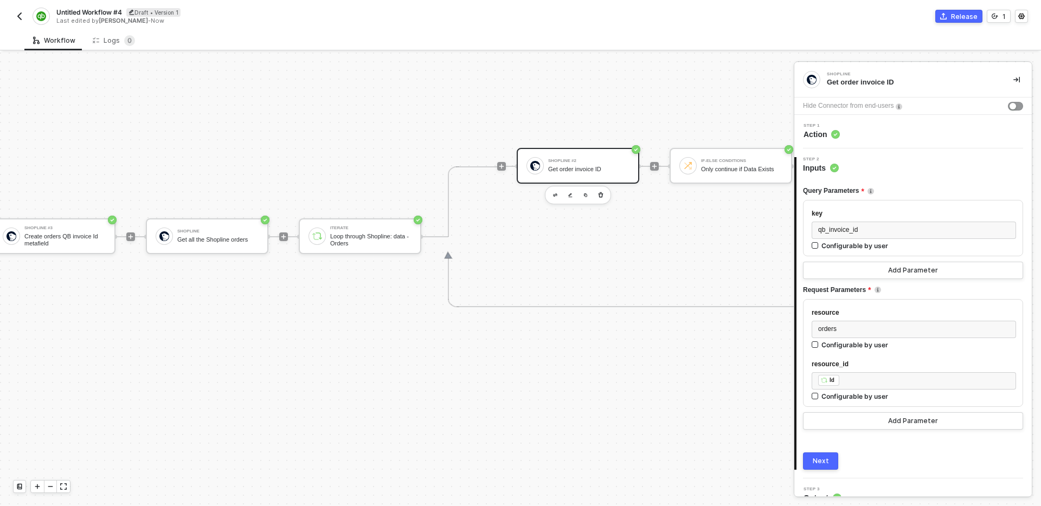
click at [349, 88] on div "TRIGGER On Installation Trigger On Installation Trigger Shopline #3 Create orde…" at bounding box center [421, 237] width 1188 height 1048
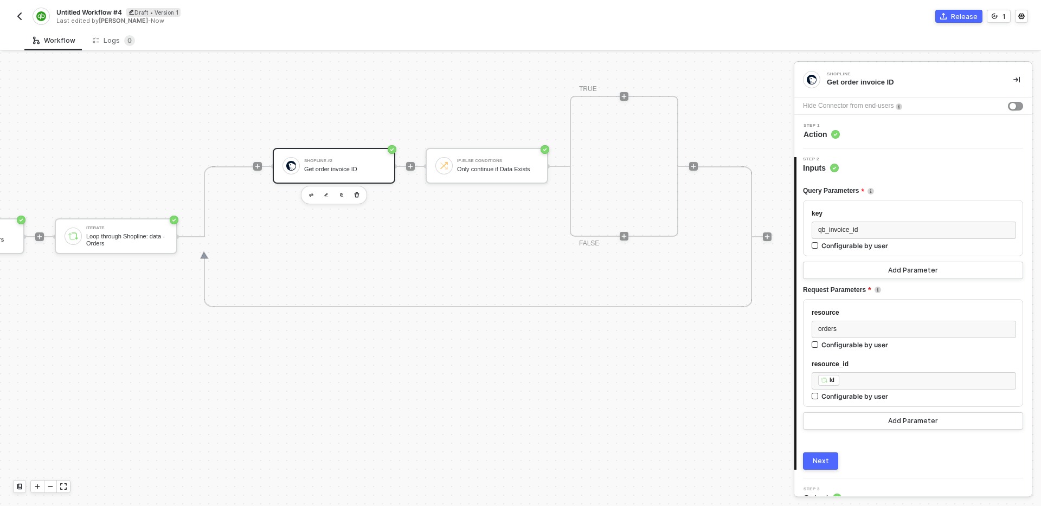
scroll to position [340, 462]
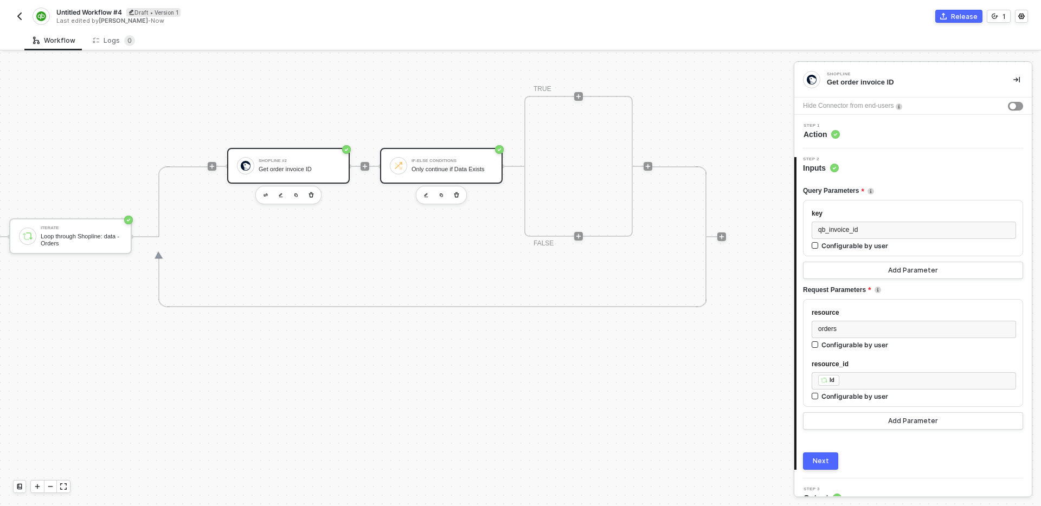
click at [466, 172] on div "Only continue if Data Exists" at bounding box center [451, 169] width 81 height 7
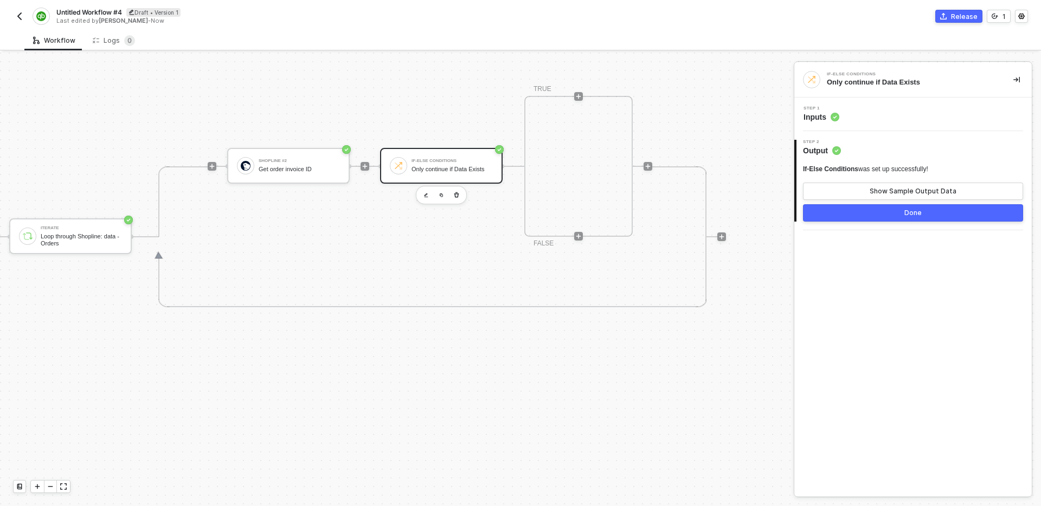
click at [885, 112] on div "Step 1 Inputs" at bounding box center [914, 114] width 235 height 16
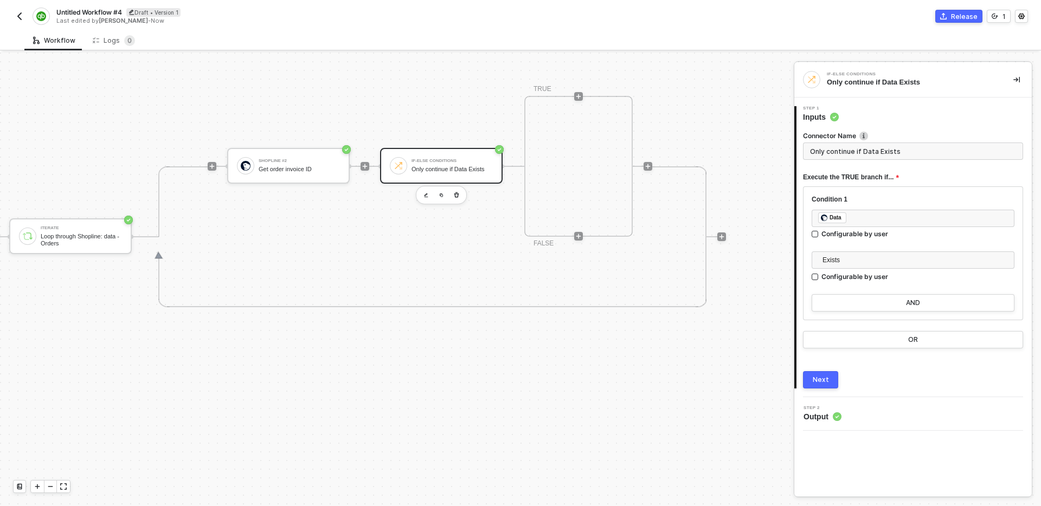
click at [650, 250] on div "Shopline #2 Get order invoice ID If-Else Conditions Only continue if Data Exist…" at bounding box center [430, 236] width 444 height 141
click at [429, 96] on div "Shopline #2 Get order invoice ID If-Else Conditions Only continue if Data Exist…" at bounding box center [439, 166] width 425 height 141
click at [580, 99] on icon "icon-play" at bounding box center [578, 96] width 5 height 5
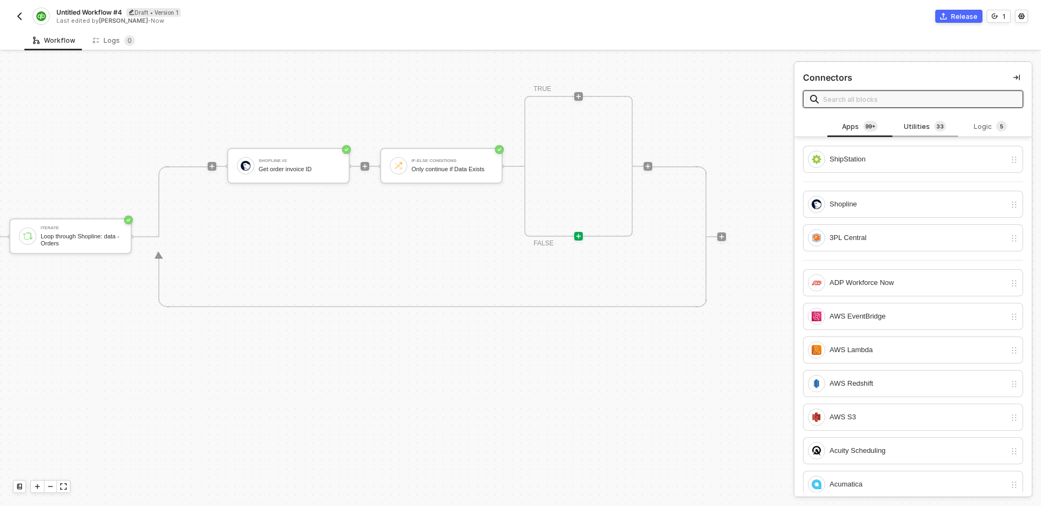
click at [926, 128] on div "Utilities 3 3" at bounding box center [925, 127] width 48 height 12
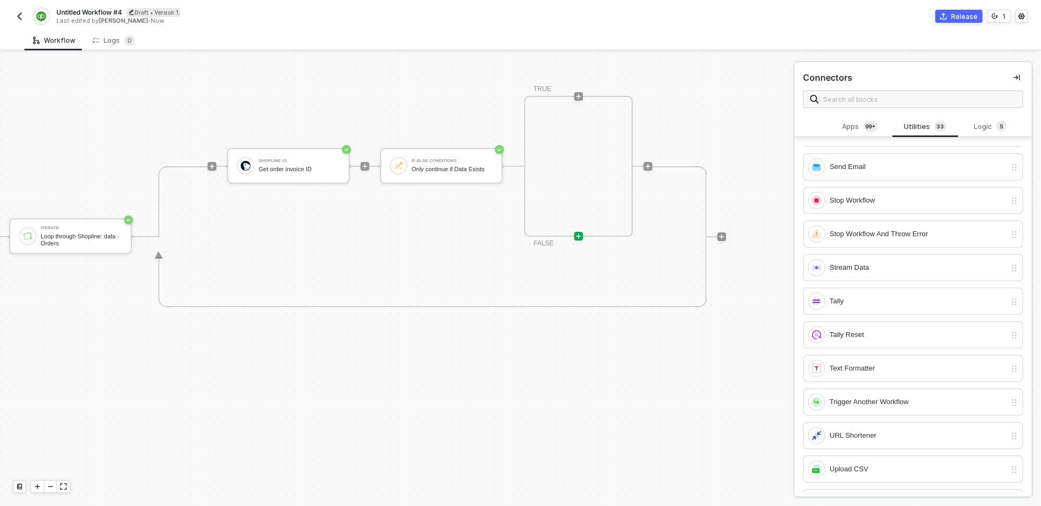
scroll to position [733, 0]
click at [886, 405] on div "Trigger Another Workflow" at bounding box center [917, 401] width 176 height 12
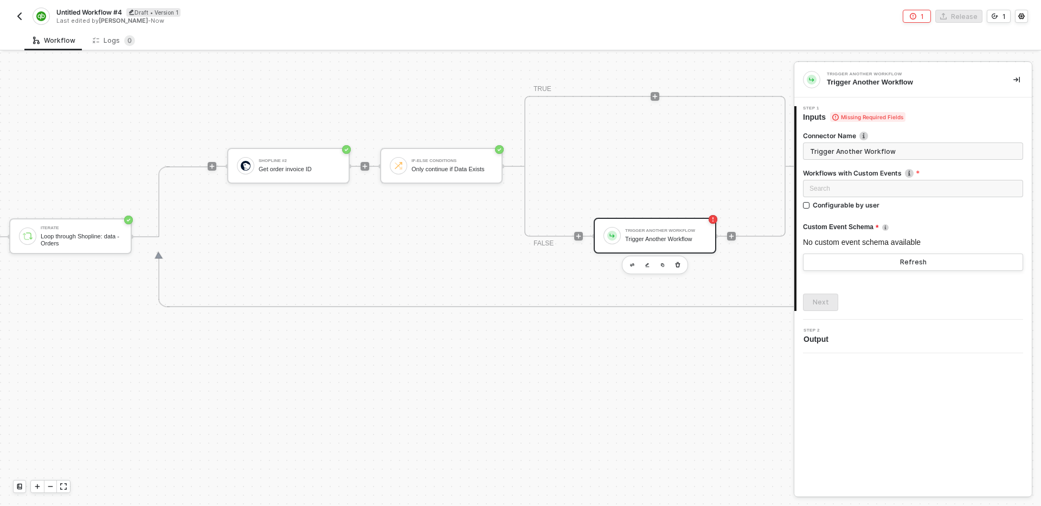
click at [888, 152] on input "Trigger Another Workflow" at bounding box center [913, 151] width 220 height 17
click at [891, 190] on div "Loading..." at bounding box center [913, 188] width 220 height 17
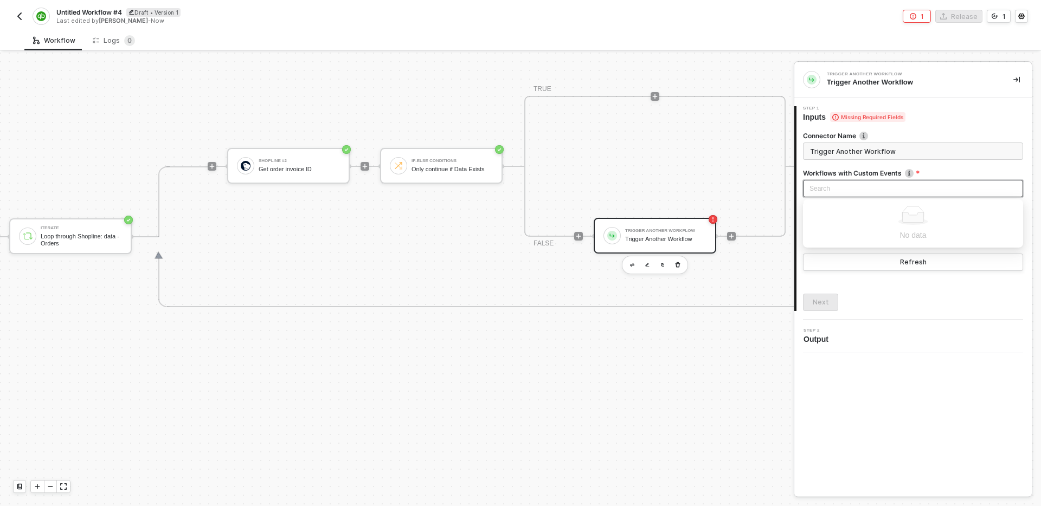
click at [946, 189] on input "search" at bounding box center [912, 189] width 207 height 16
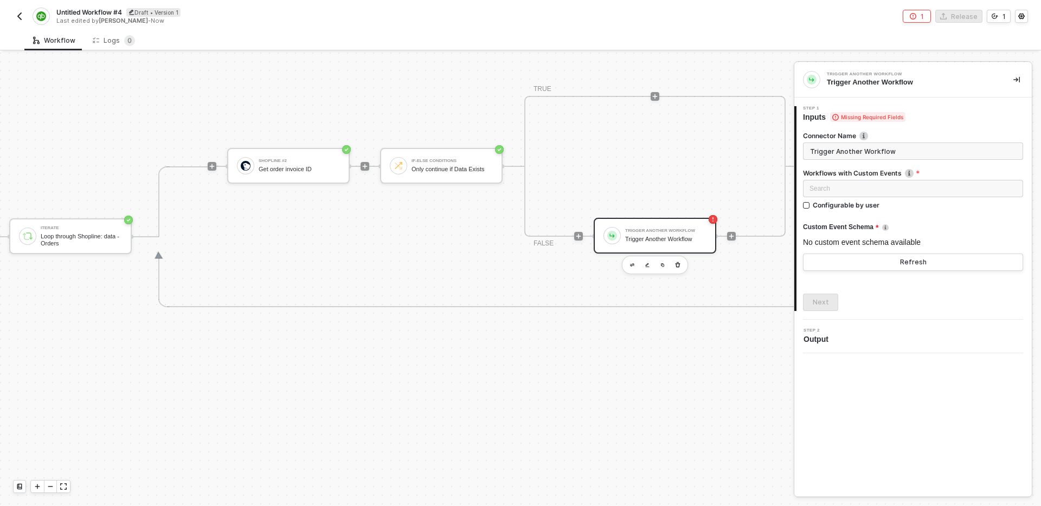
click at [945, 166] on form "Connector Name Trigger Another Workflow Workflows with Custom Events Only workf…" at bounding box center [913, 201] width 220 height 140
click at [963, 186] on div "Search" at bounding box center [913, 188] width 220 height 17
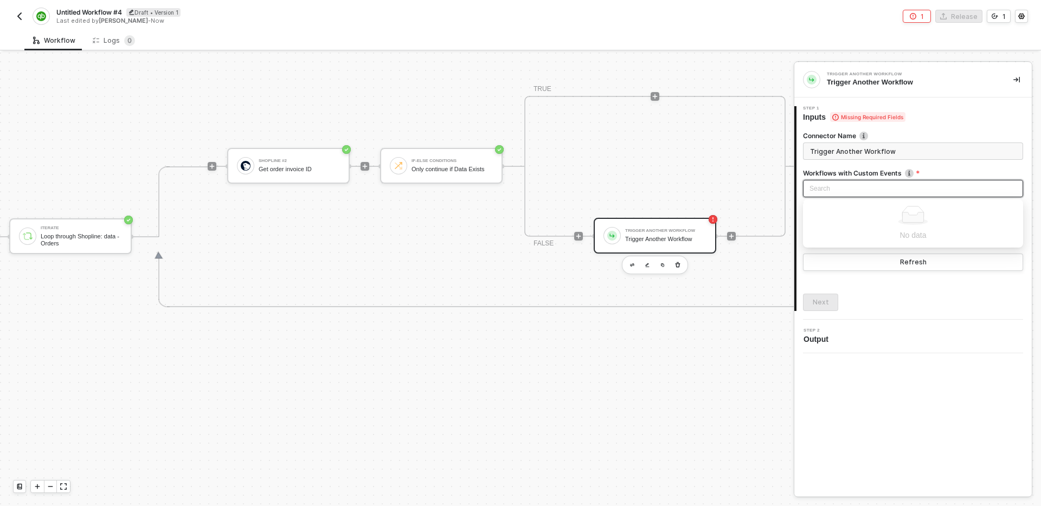
click at [918, 227] on div "No data" at bounding box center [912, 223] width 207 height 35
click at [966, 167] on form "Connector Name Trigger Another Workflow Workflows with Custom Events Only workf…" at bounding box center [913, 201] width 220 height 140
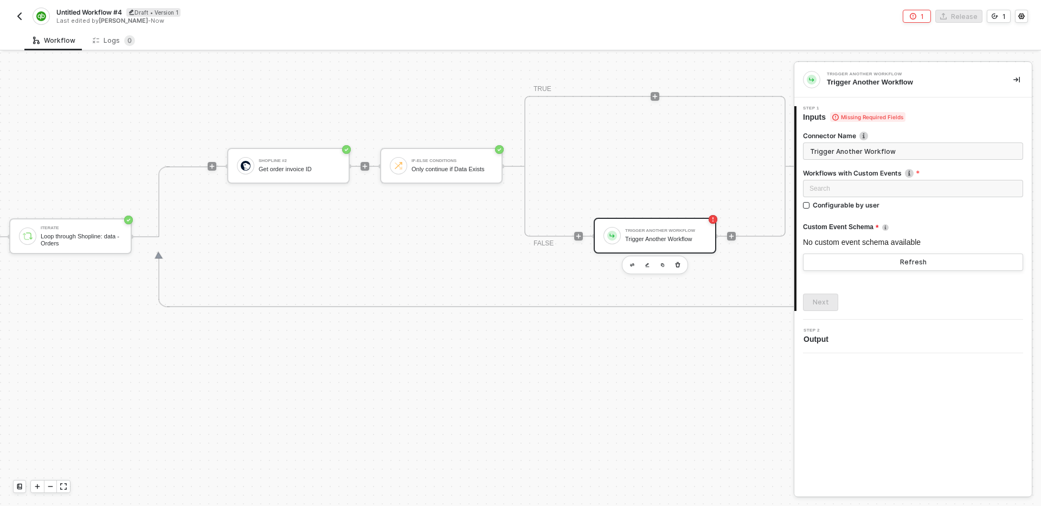
click at [610, 235] on img at bounding box center [612, 236] width 10 height 10
click at [676, 266] on icon "button" at bounding box center [677, 264] width 5 height 5
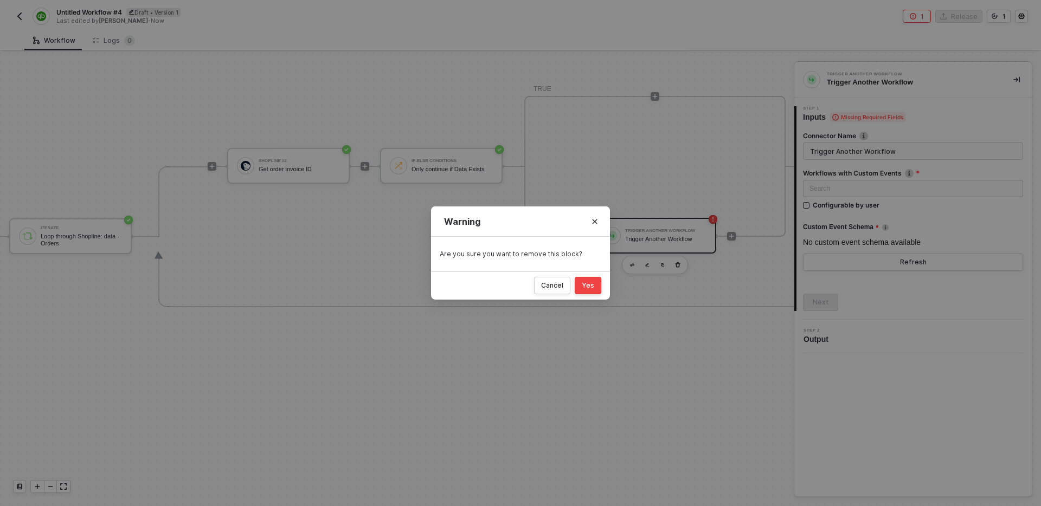
click at [591, 287] on div "Yes" at bounding box center [588, 285] width 12 height 9
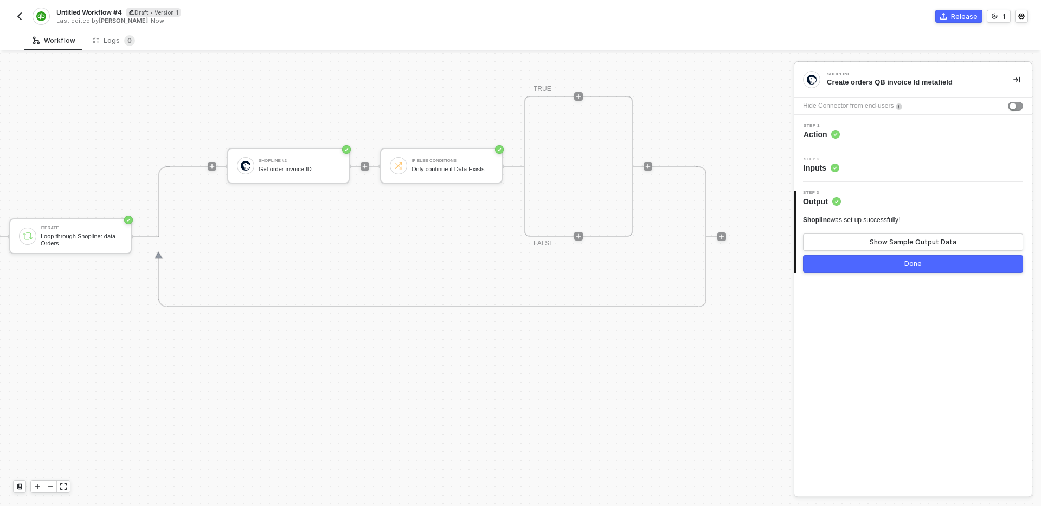
click at [864, 330] on div "Shopline Create orders QB invoice Id metafield Hide Connector from end-users St…" at bounding box center [912, 279] width 237 height 434
